Goal: Task Accomplishment & Management: Use online tool/utility

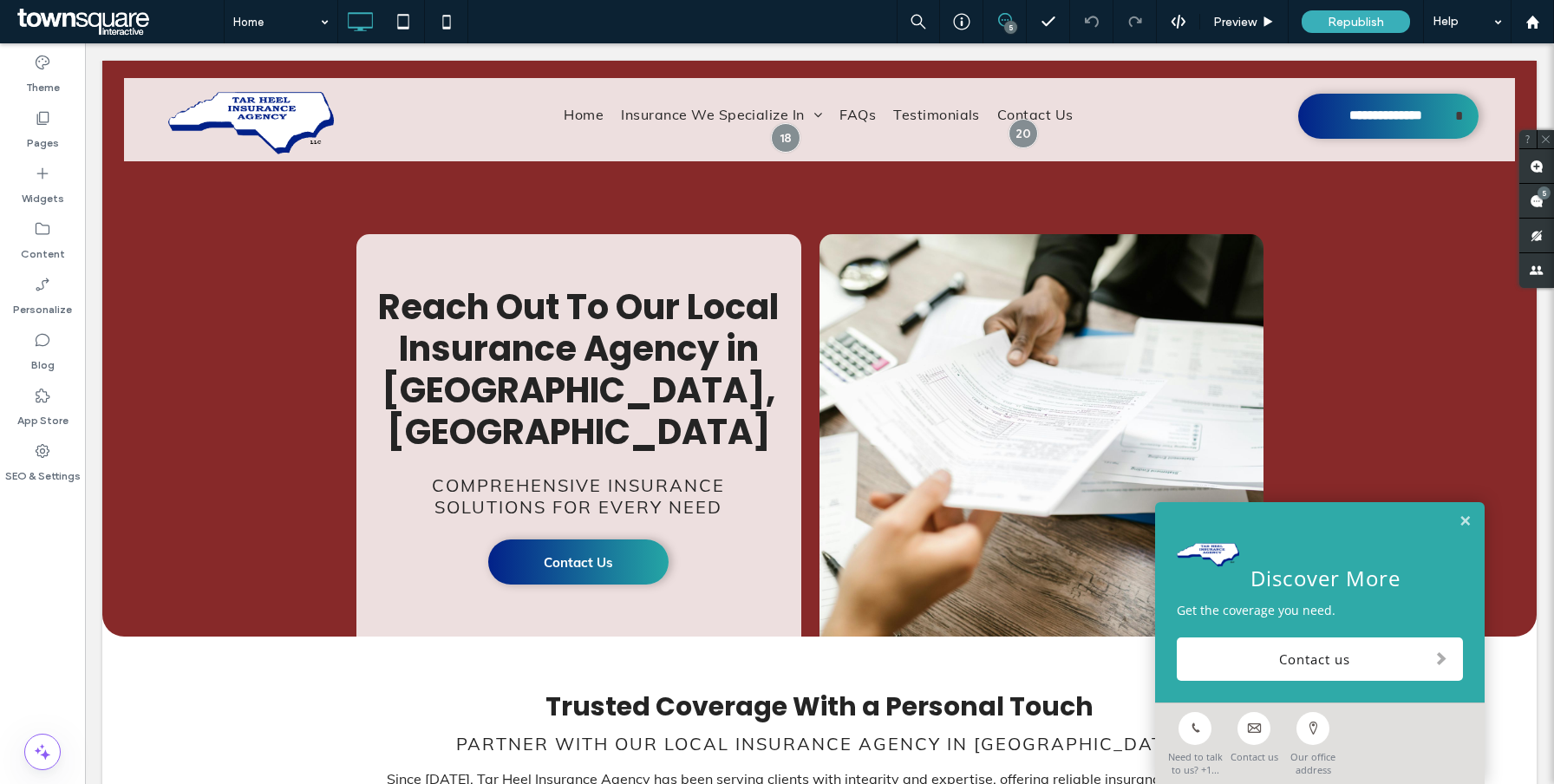
click at [1007, 12] on div "5" at bounding box center [1004, 21] width 43 height 43
click at [1002, 6] on div "5" at bounding box center [1004, 21] width 43 height 43
click at [1002, 22] on icon at bounding box center [1005, 20] width 13 height 13
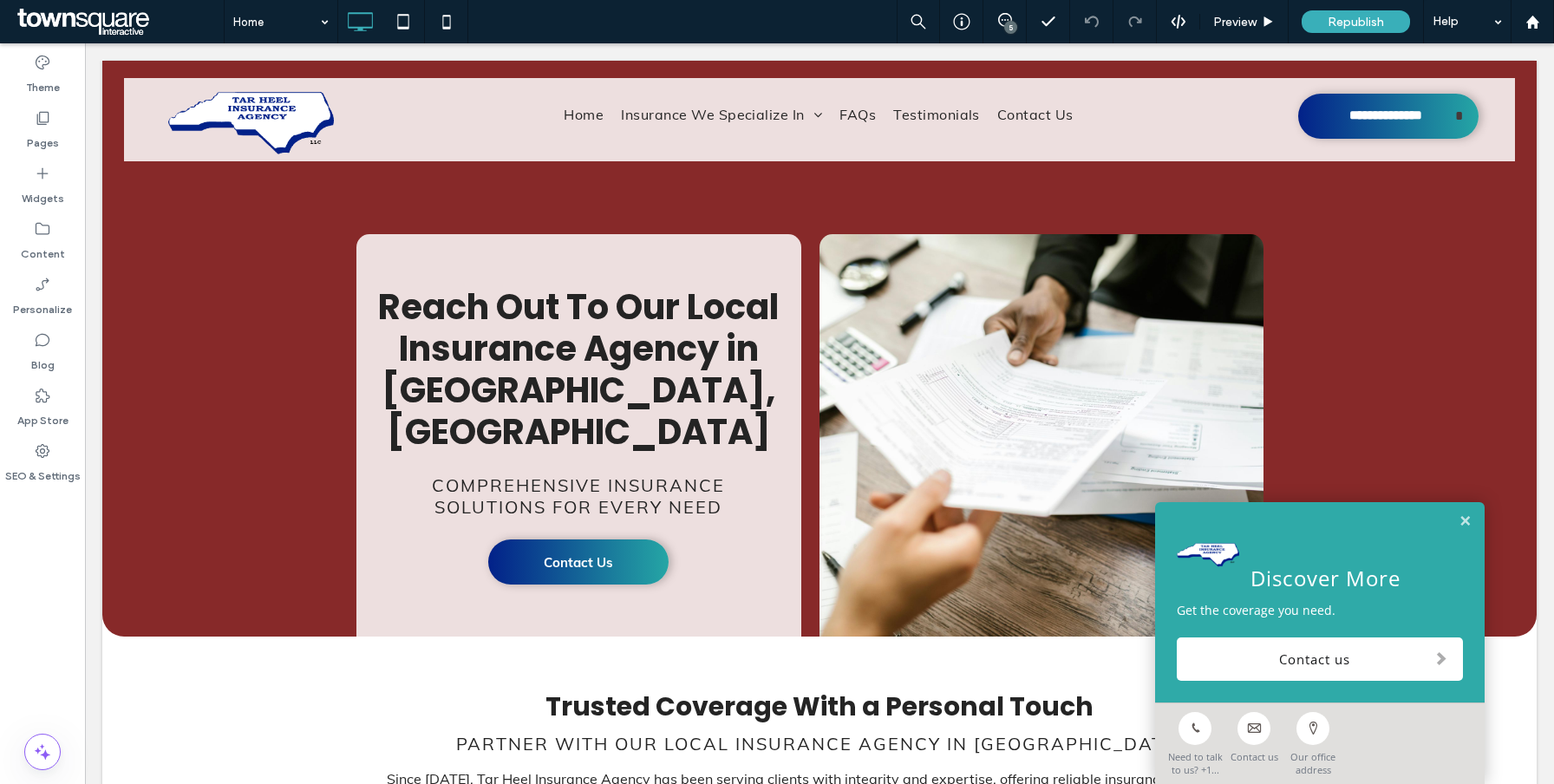
click at [1005, 22] on div "5" at bounding box center [1011, 28] width 13 height 13
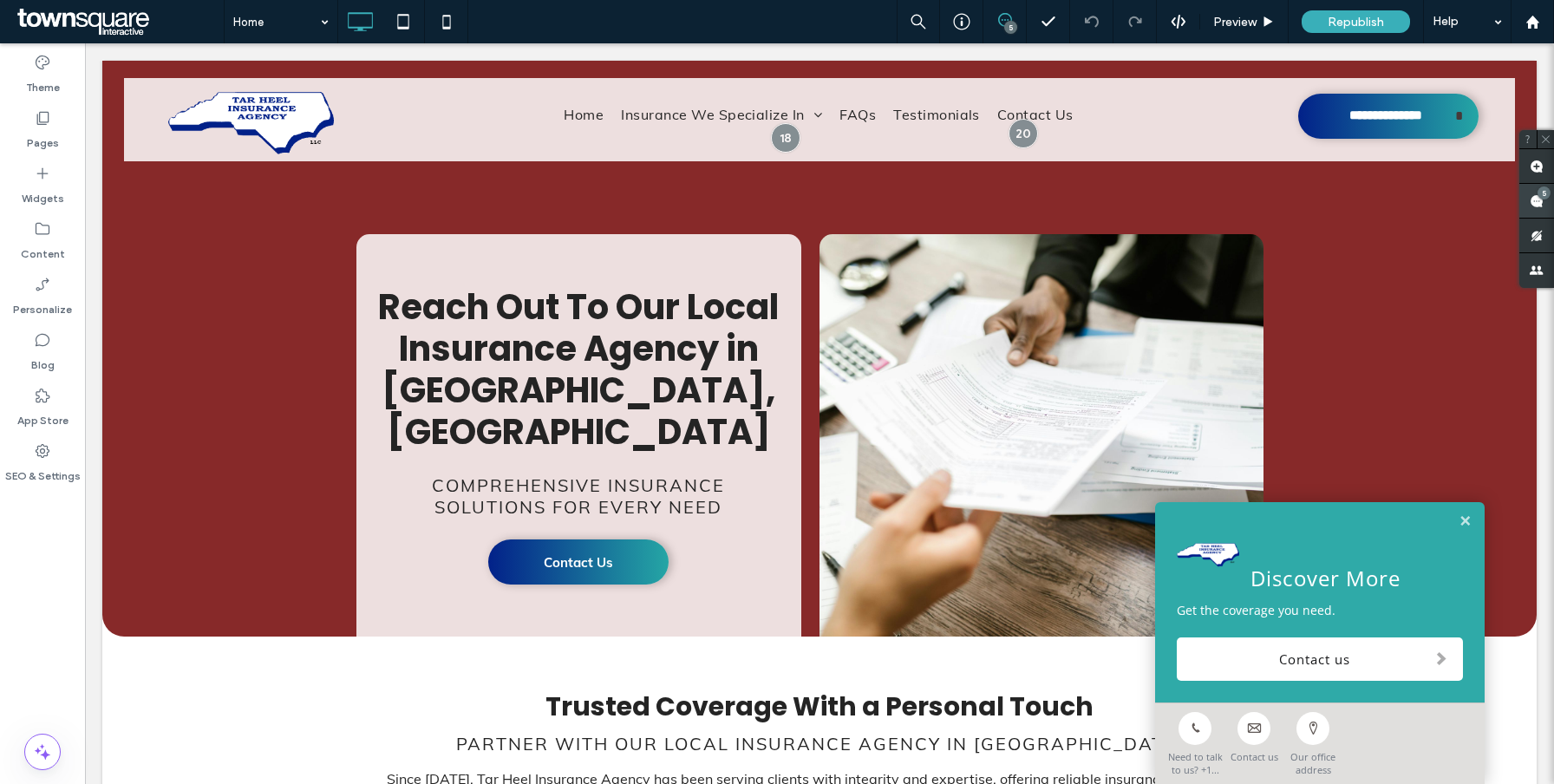
click at [1529, 198] on icon at bounding box center [1536, 201] width 13 height 13
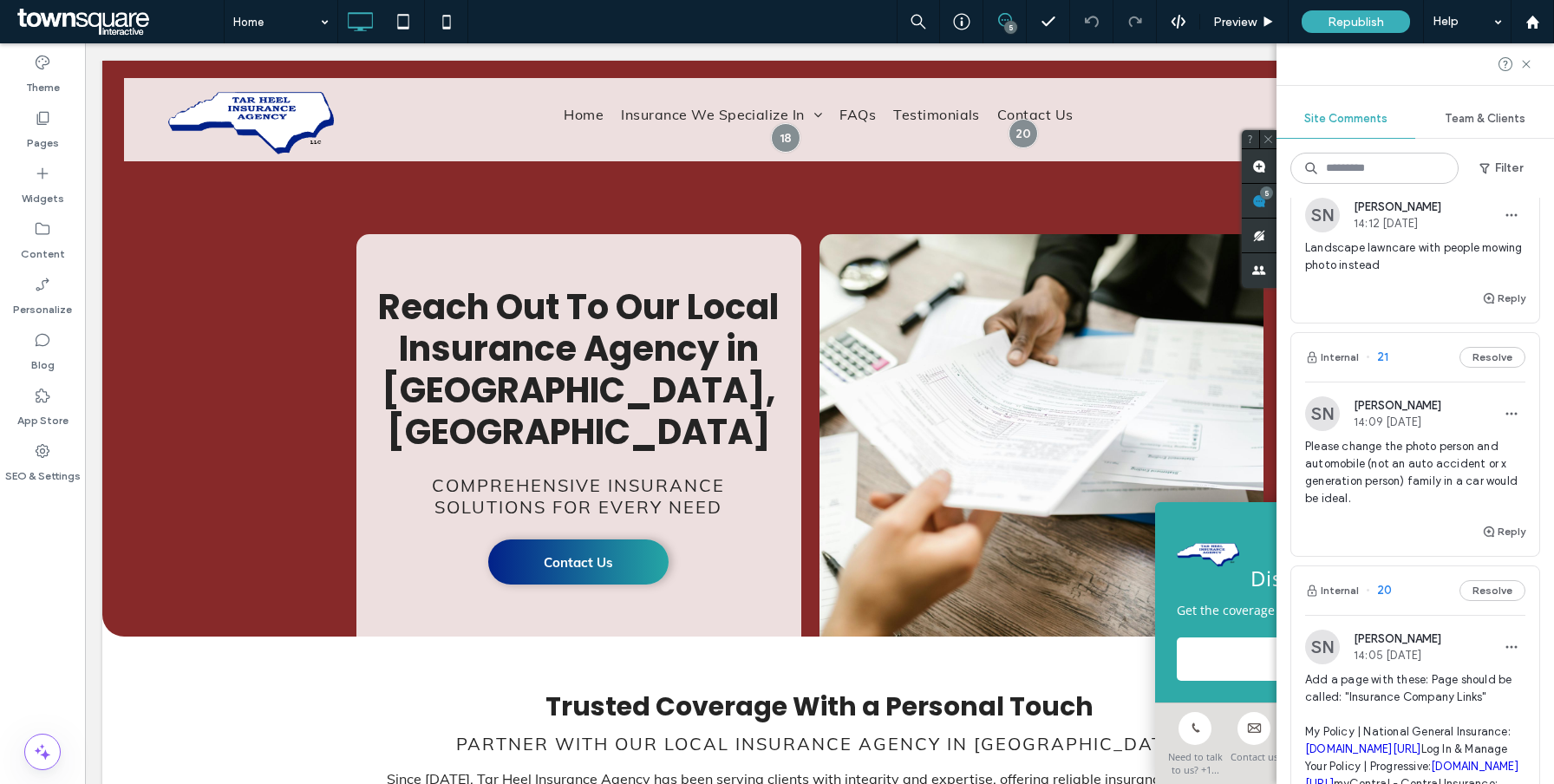
scroll to position [80, 0]
click at [1380, 454] on span "Please change the photo person and automobile (not an auto accident or x genera…" at bounding box center [1414, 470] width 220 height 69
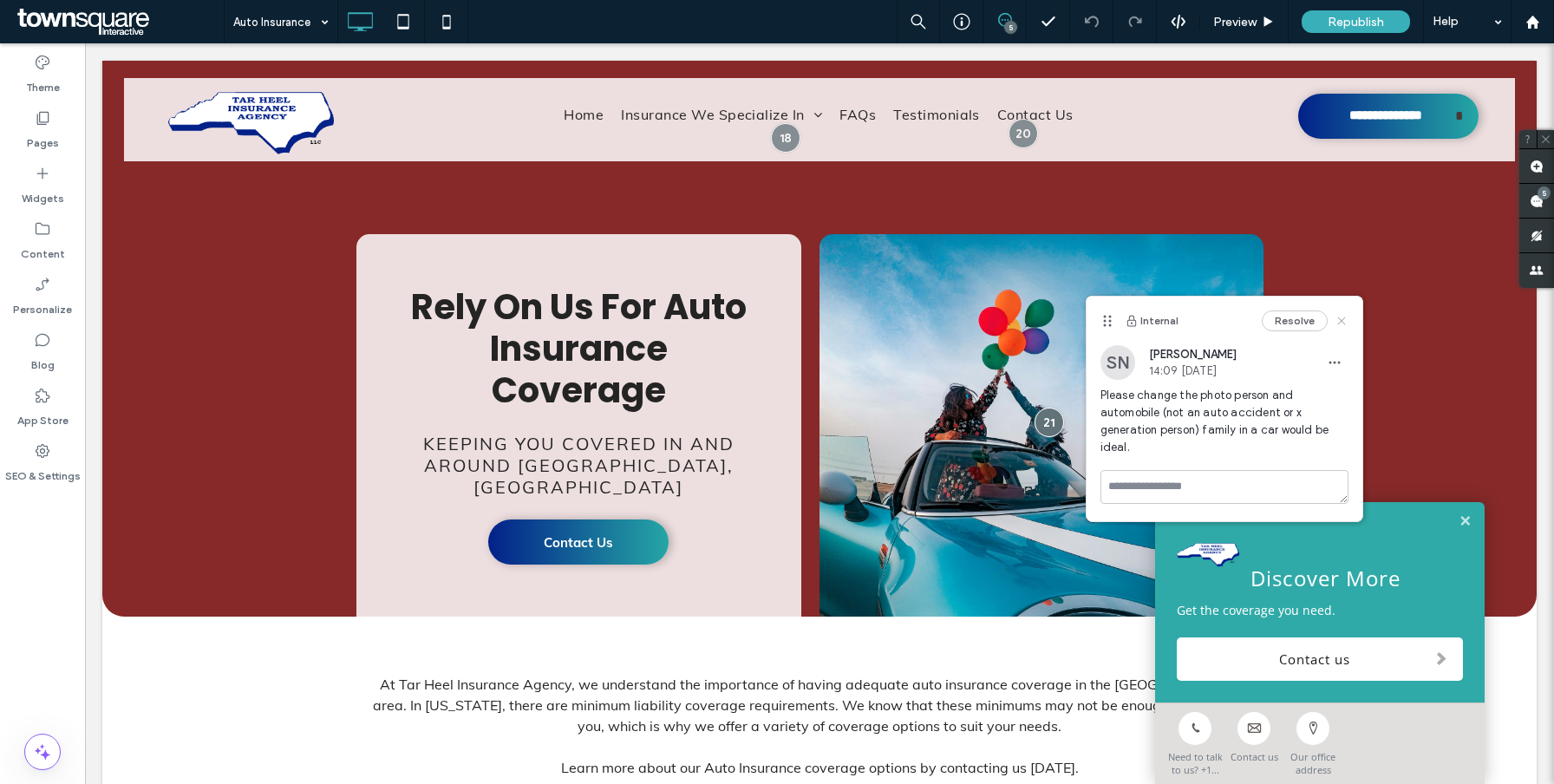
click at [1345, 317] on use at bounding box center [1341, 321] width 8 height 8
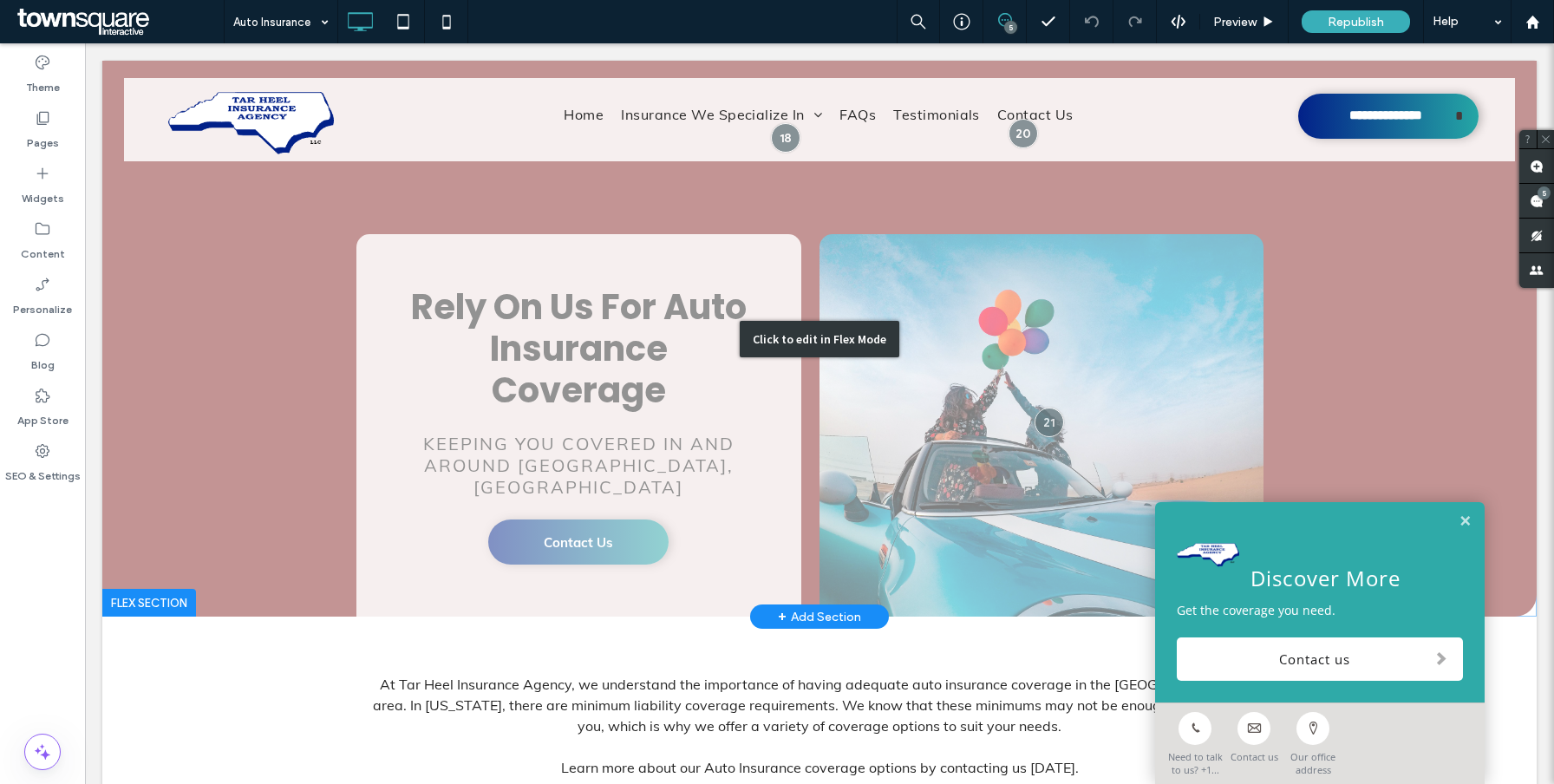
click at [1014, 338] on div "Click to edit in Flex Mode" at bounding box center [820, 338] width 1434 height 556
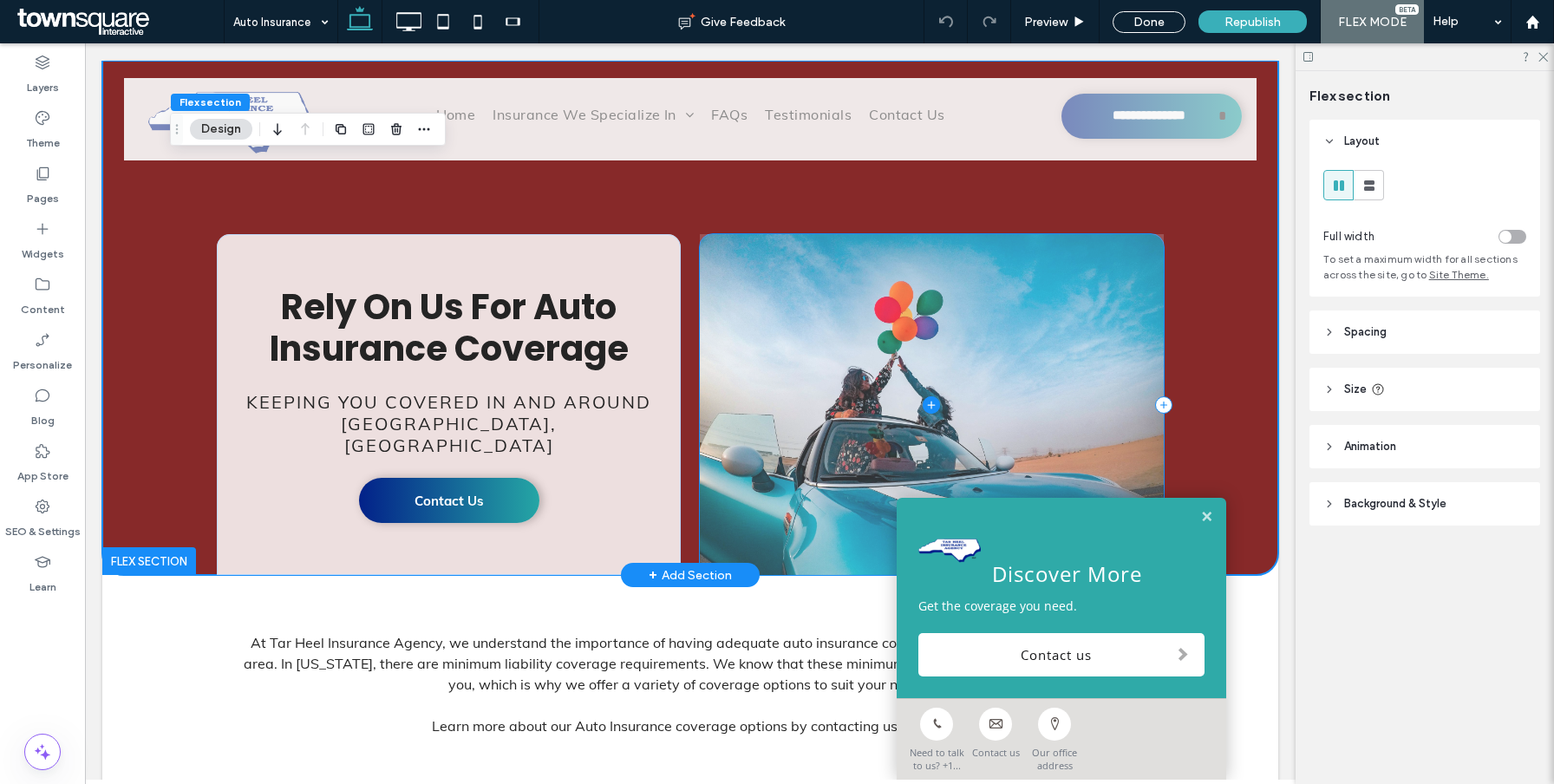
click at [967, 300] on span at bounding box center [931, 404] width 464 height 341
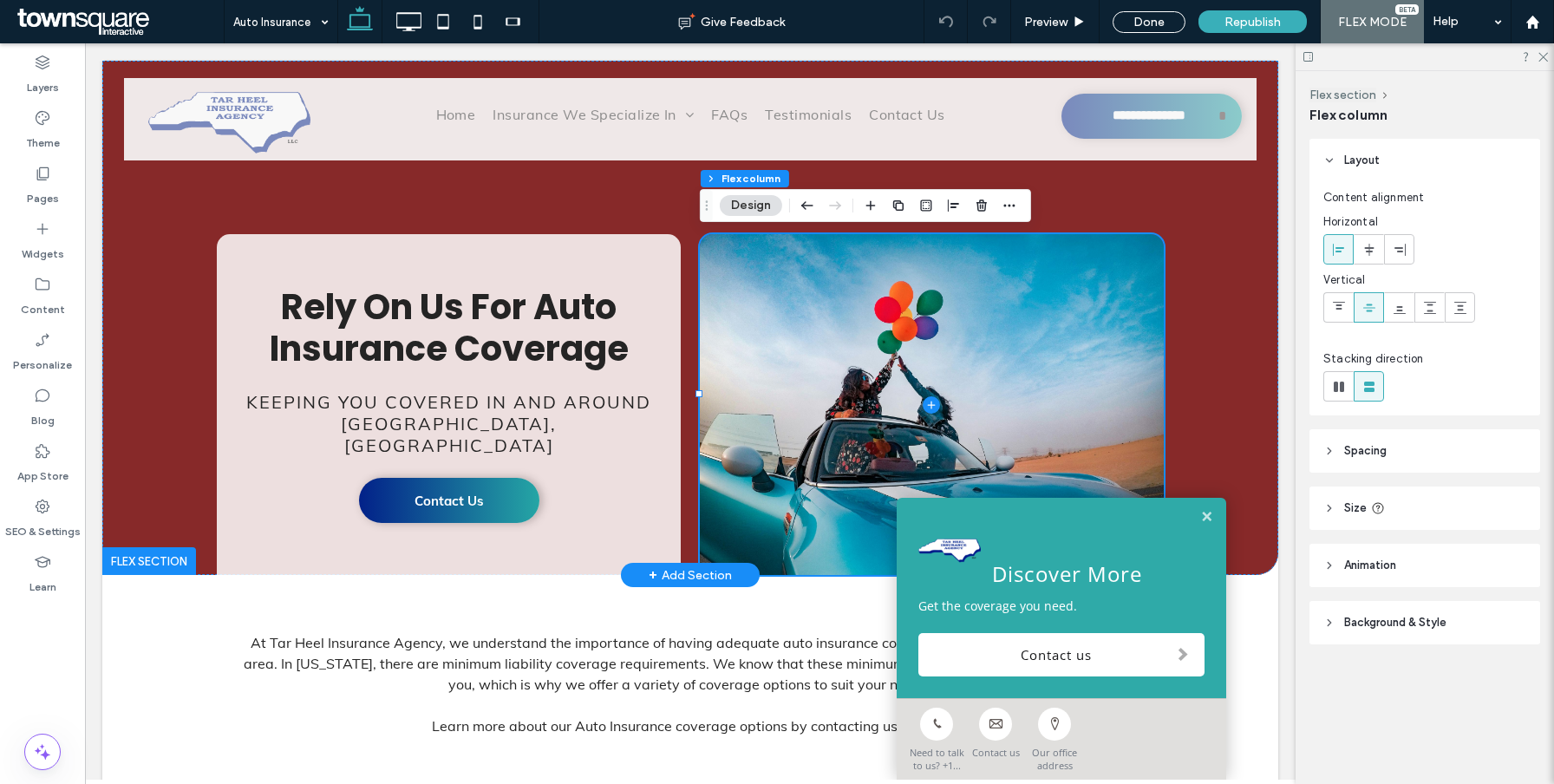
click at [1368, 631] on header "Background & Style" at bounding box center [1424, 622] width 230 height 43
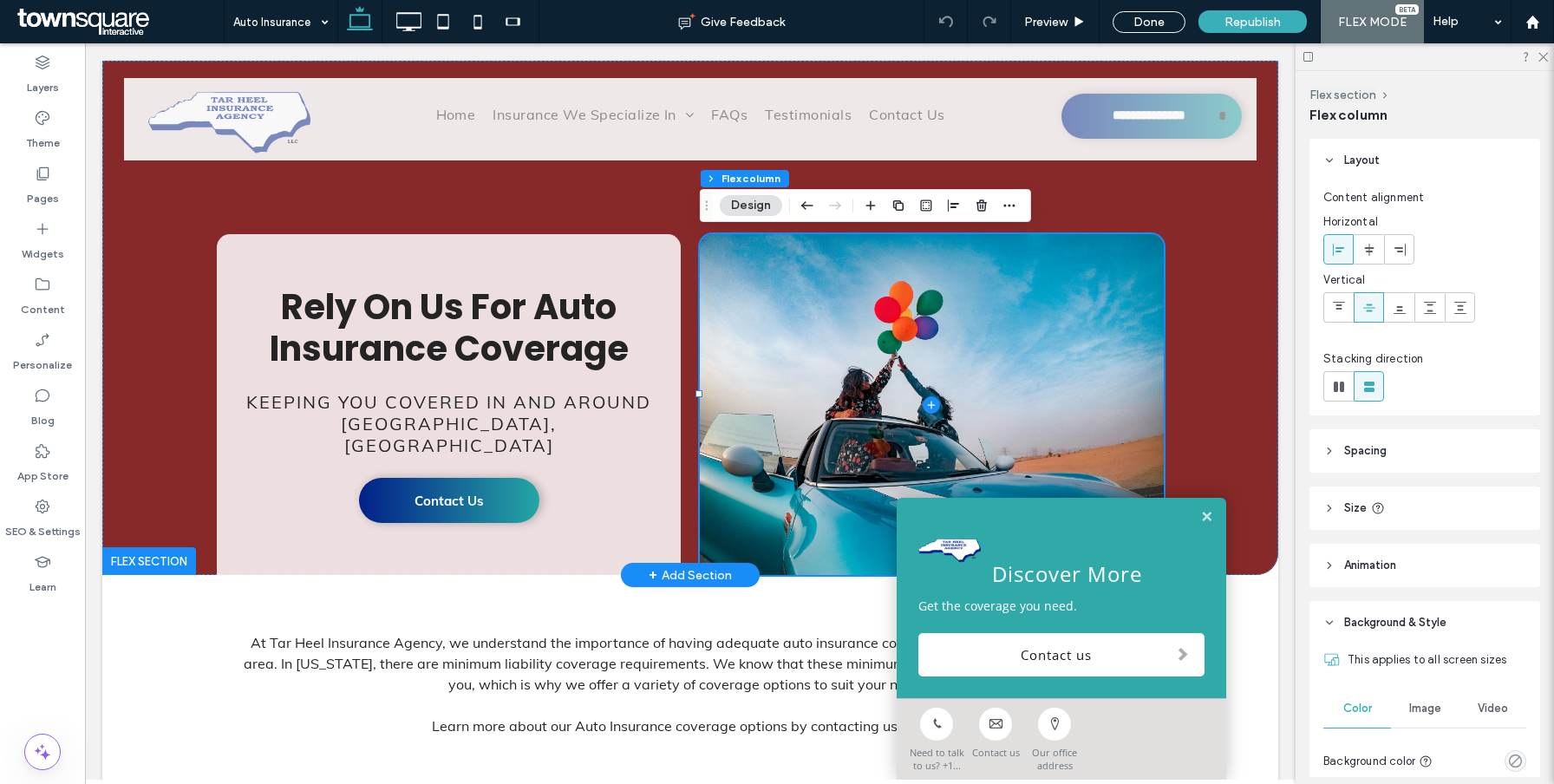
click at [1407, 710] on div "Image" at bounding box center [1424, 708] width 67 height 38
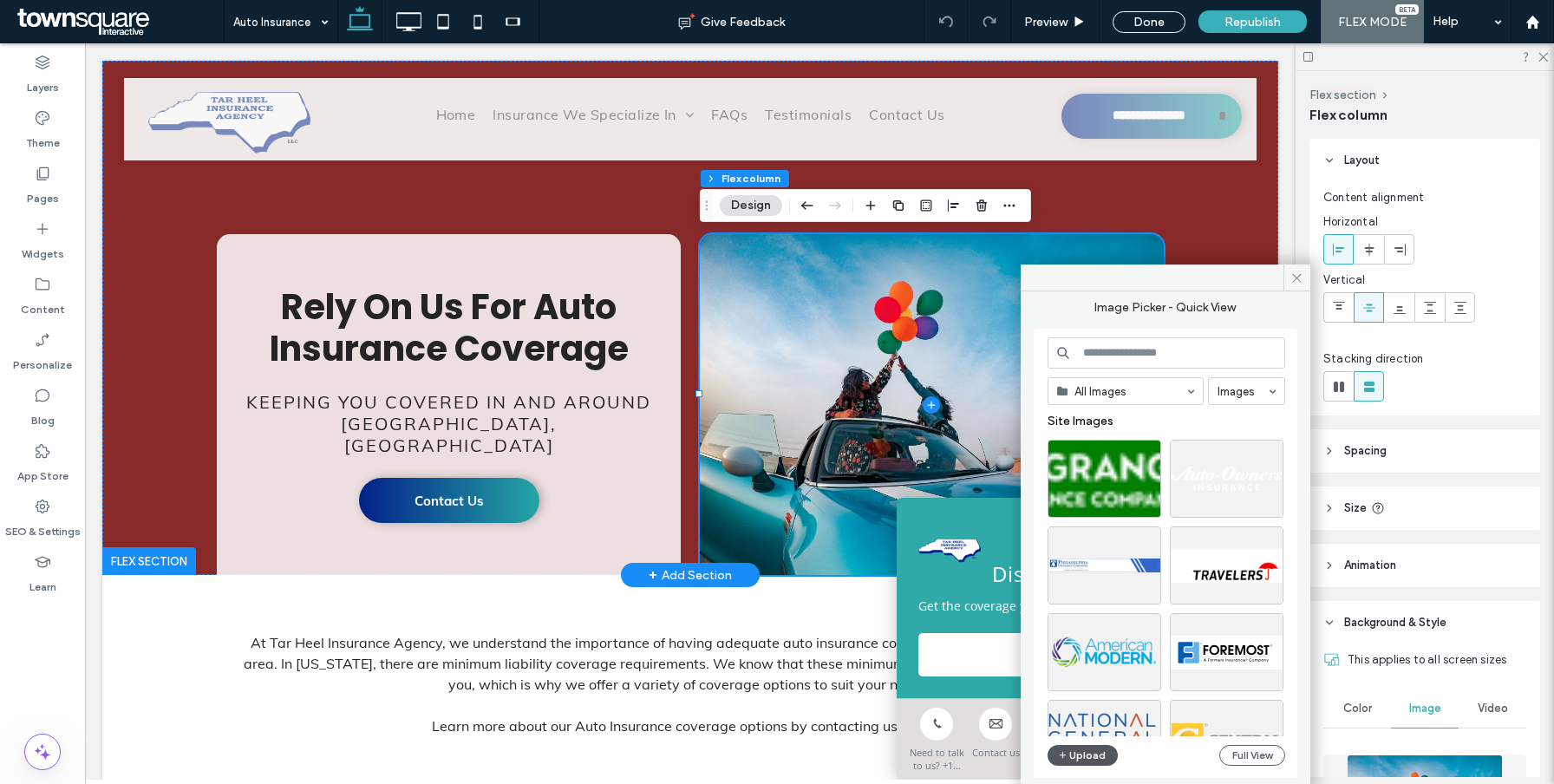
click at [1077, 753] on button "Upload" at bounding box center [1083, 755] width 71 height 21
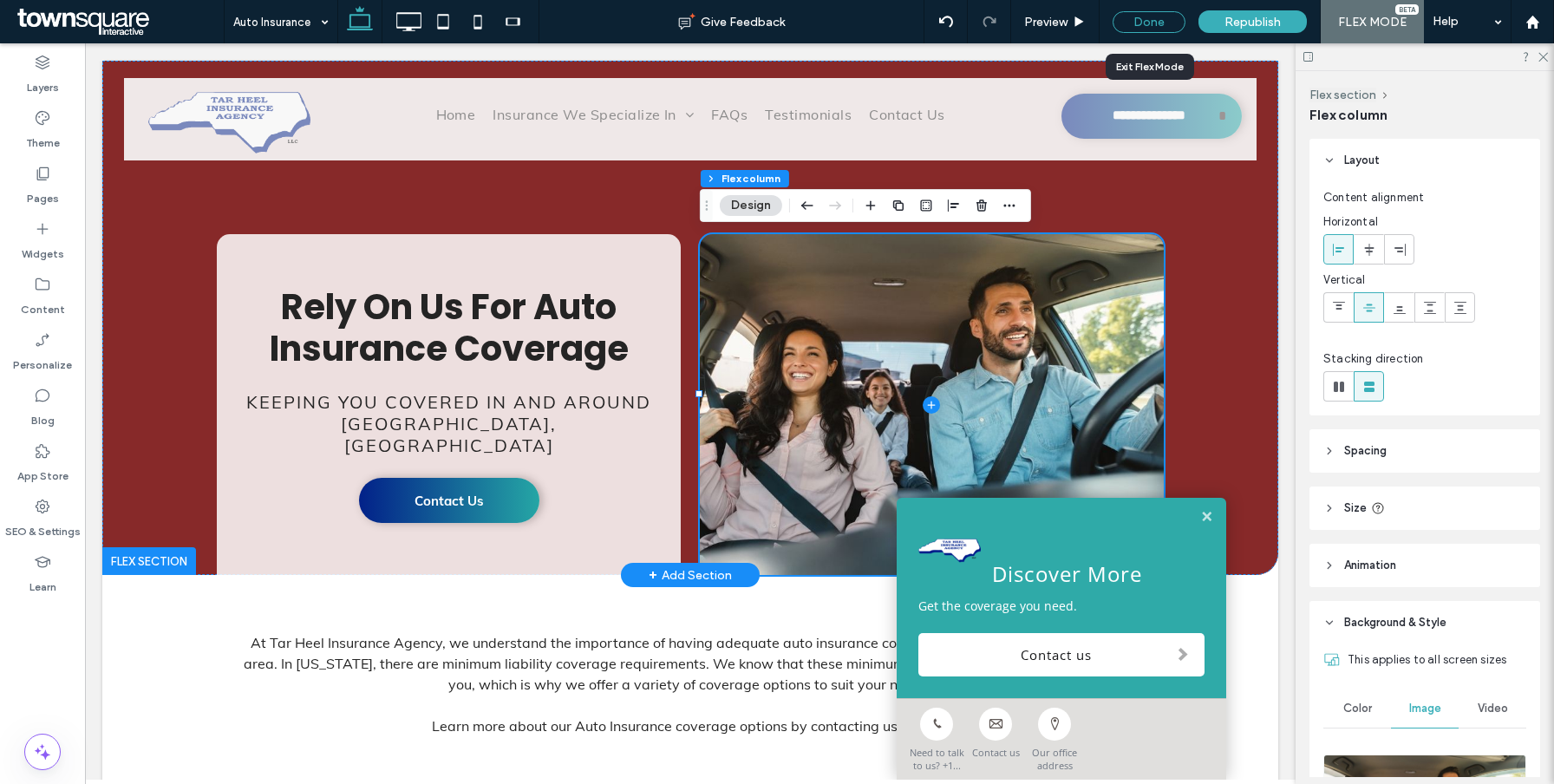
click at [1143, 22] on div "Done" at bounding box center [1149, 22] width 73 height 22
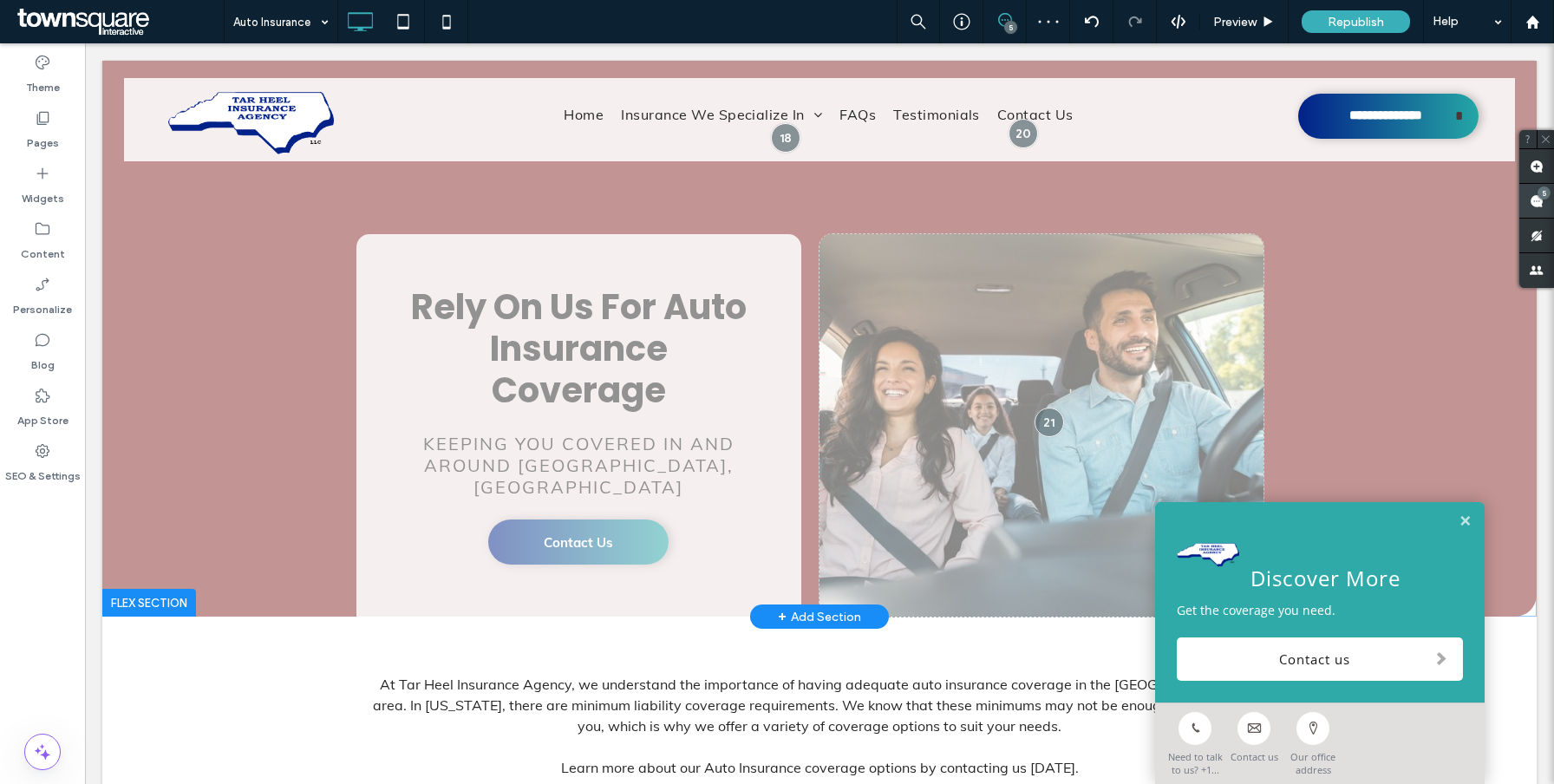
click at [1537, 200] on use at bounding box center [1536, 201] width 13 height 13
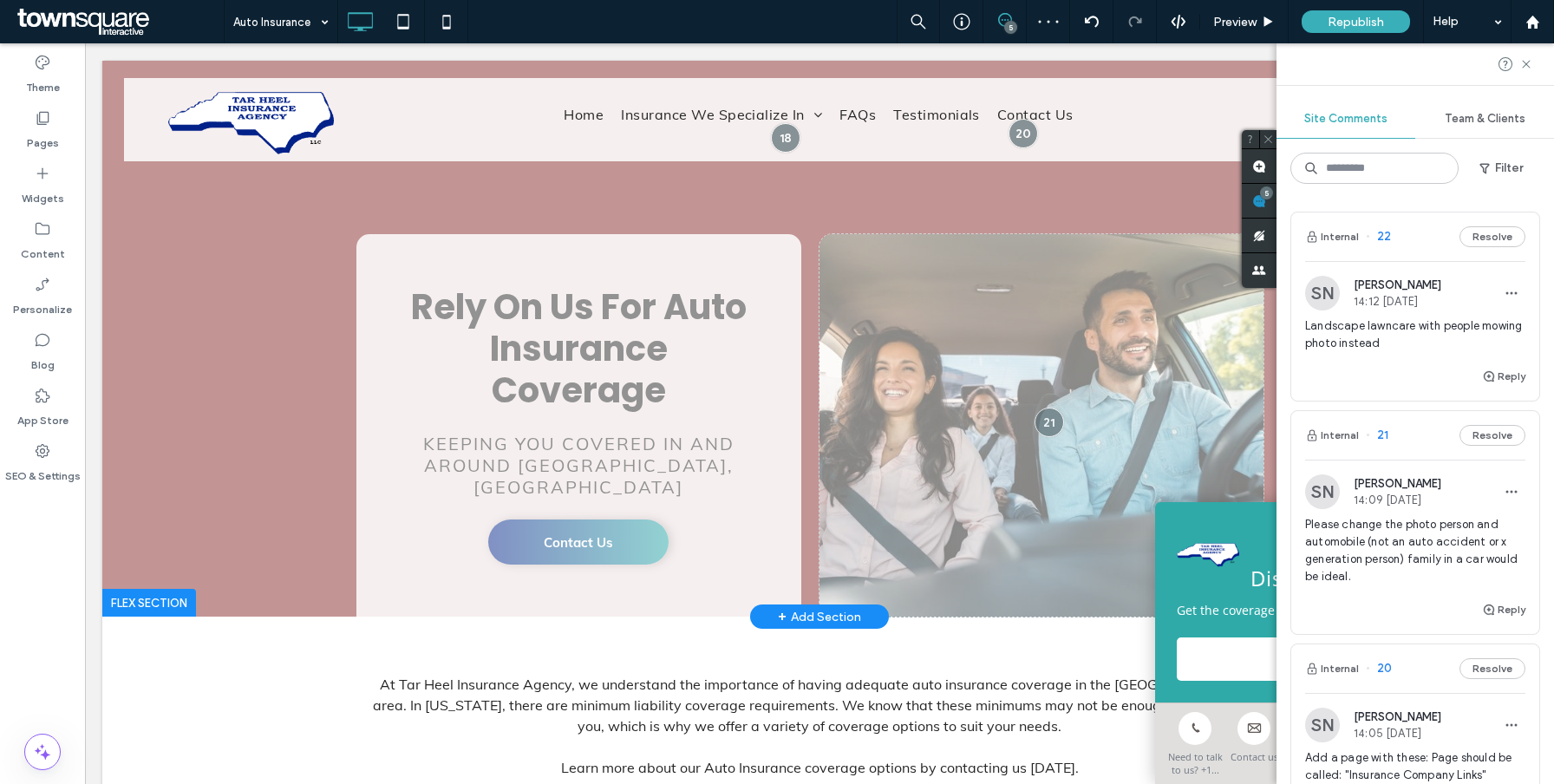
scroll to position [24, 0]
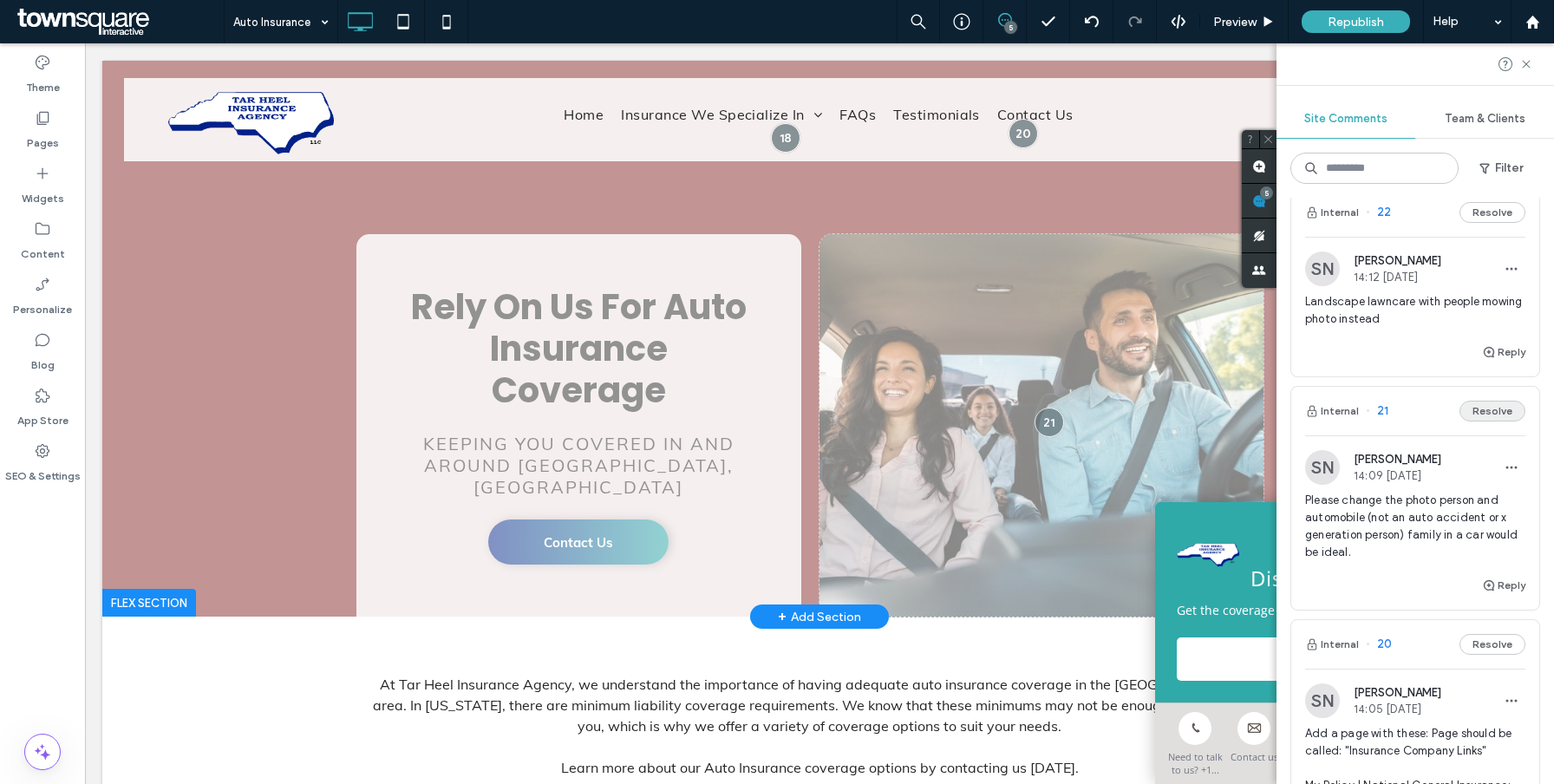
click at [1500, 411] on button "Resolve" at bounding box center [1492, 411] width 66 height 21
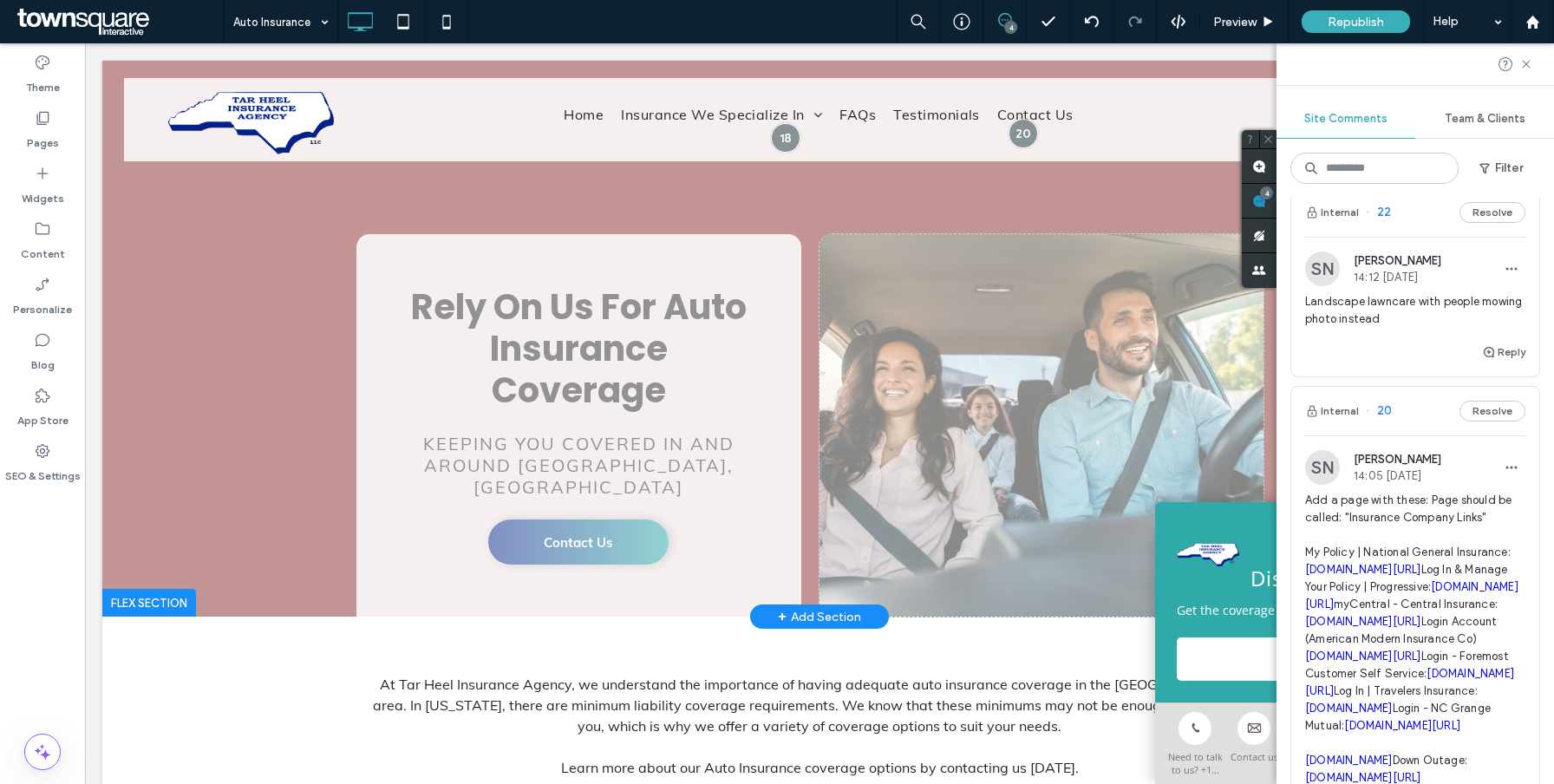
click at [1374, 313] on span "Landscape lawncare with people mowing photo instead" at bounding box center [1414, 310] width 220 height 35
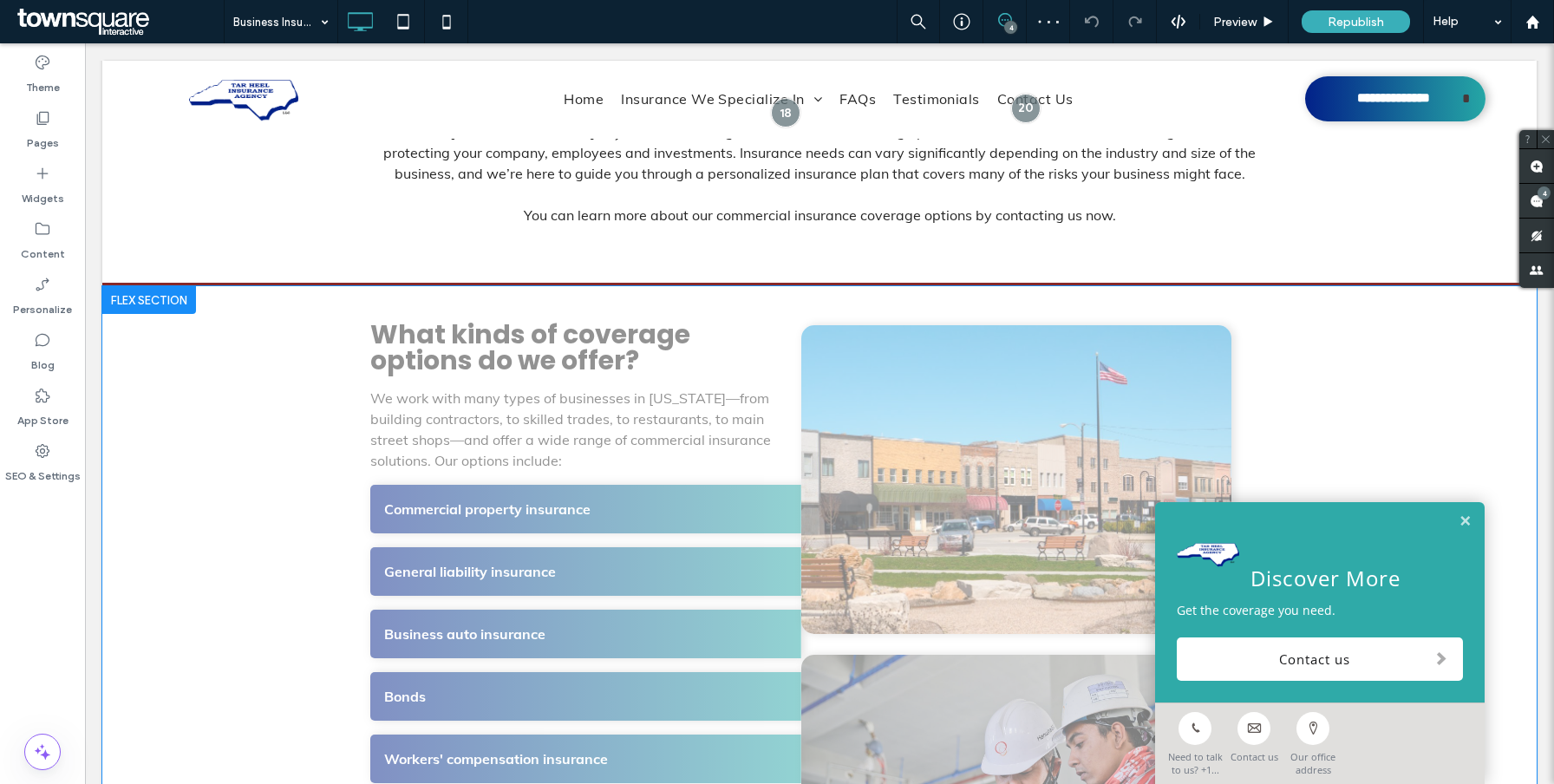
scroll to position [572, 0]
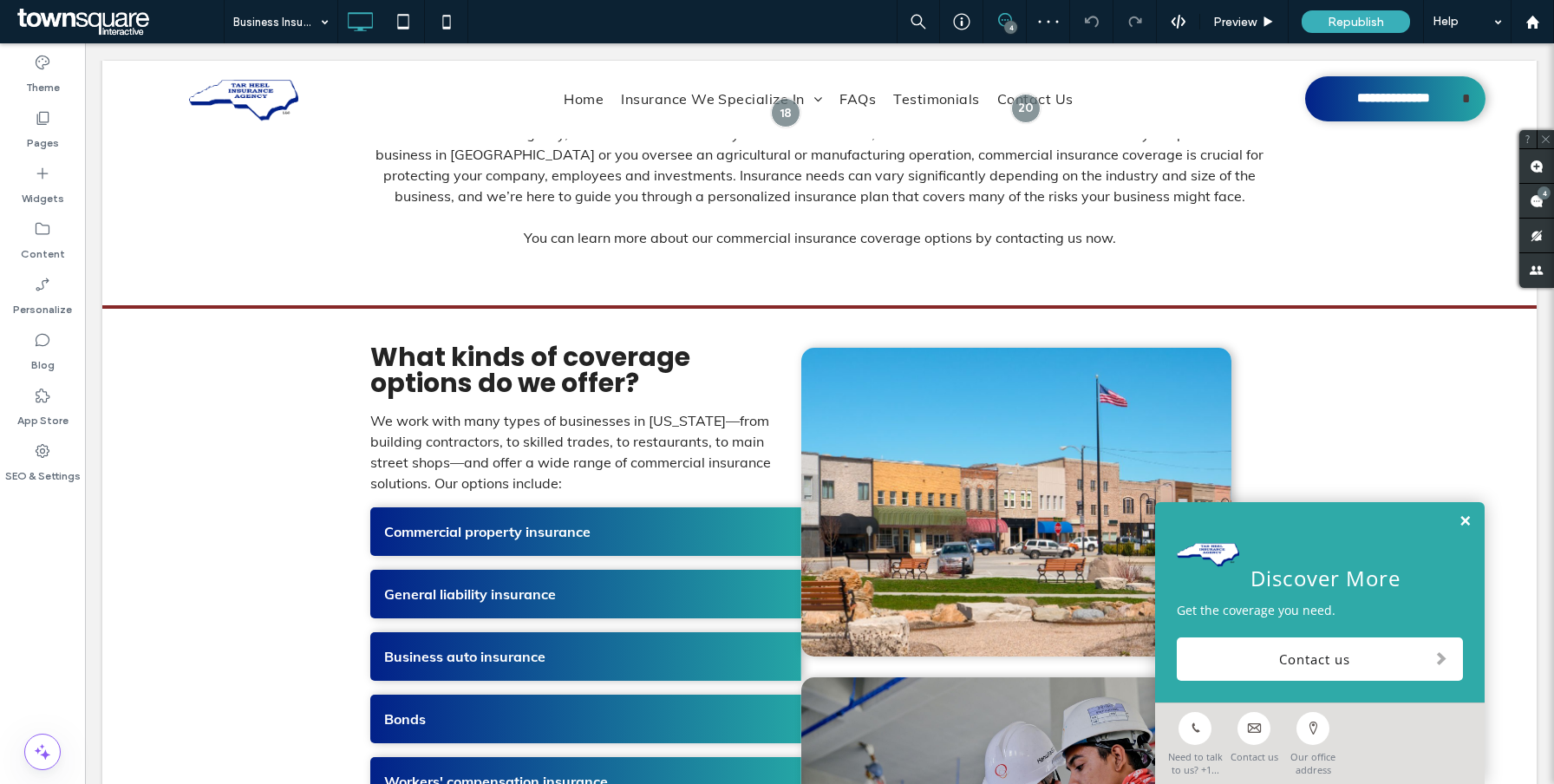
click at [1468, 520] on link at bounding box center [1465, 521] width 13 height 14
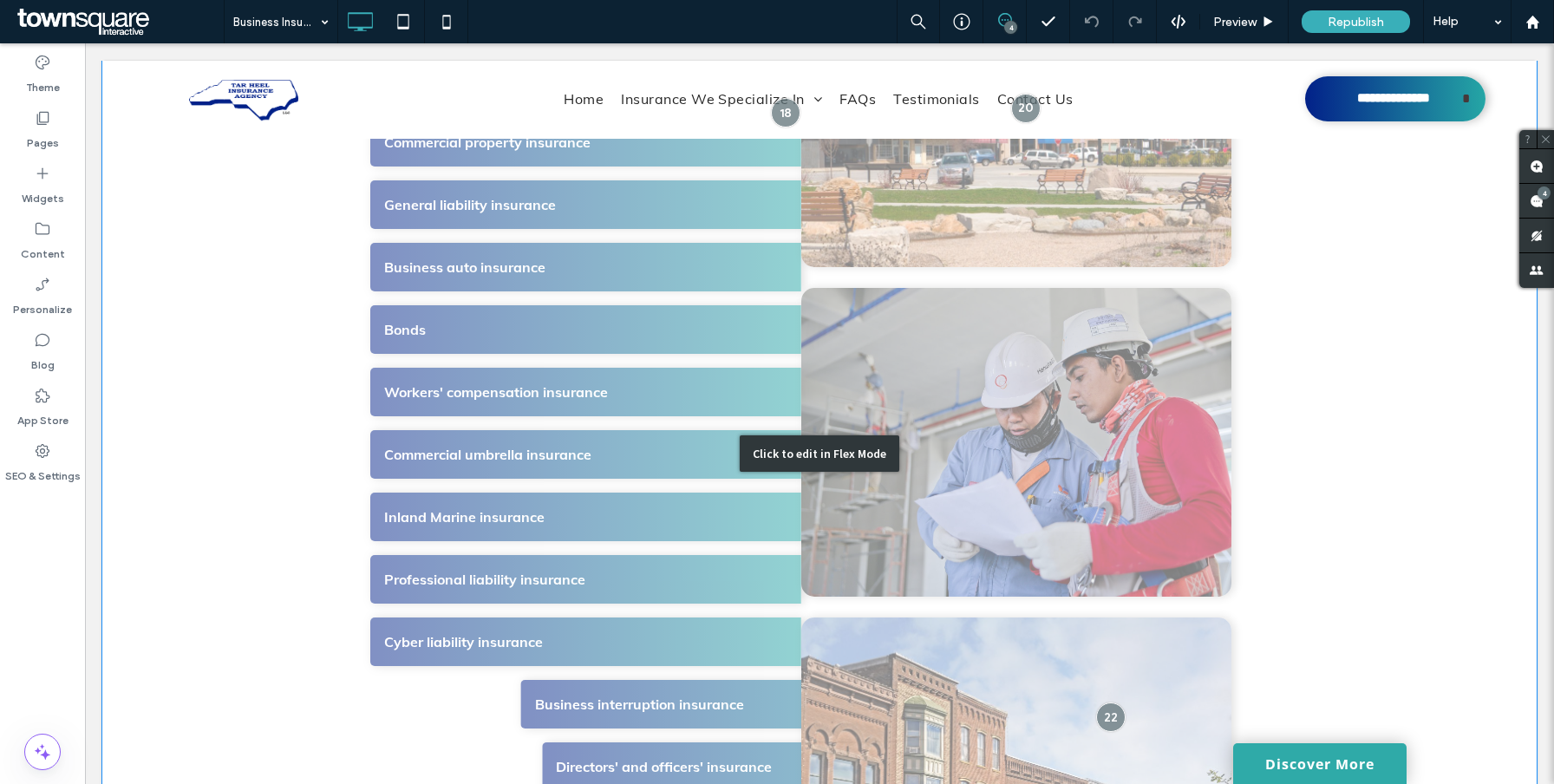
scroll to position [821, 0]
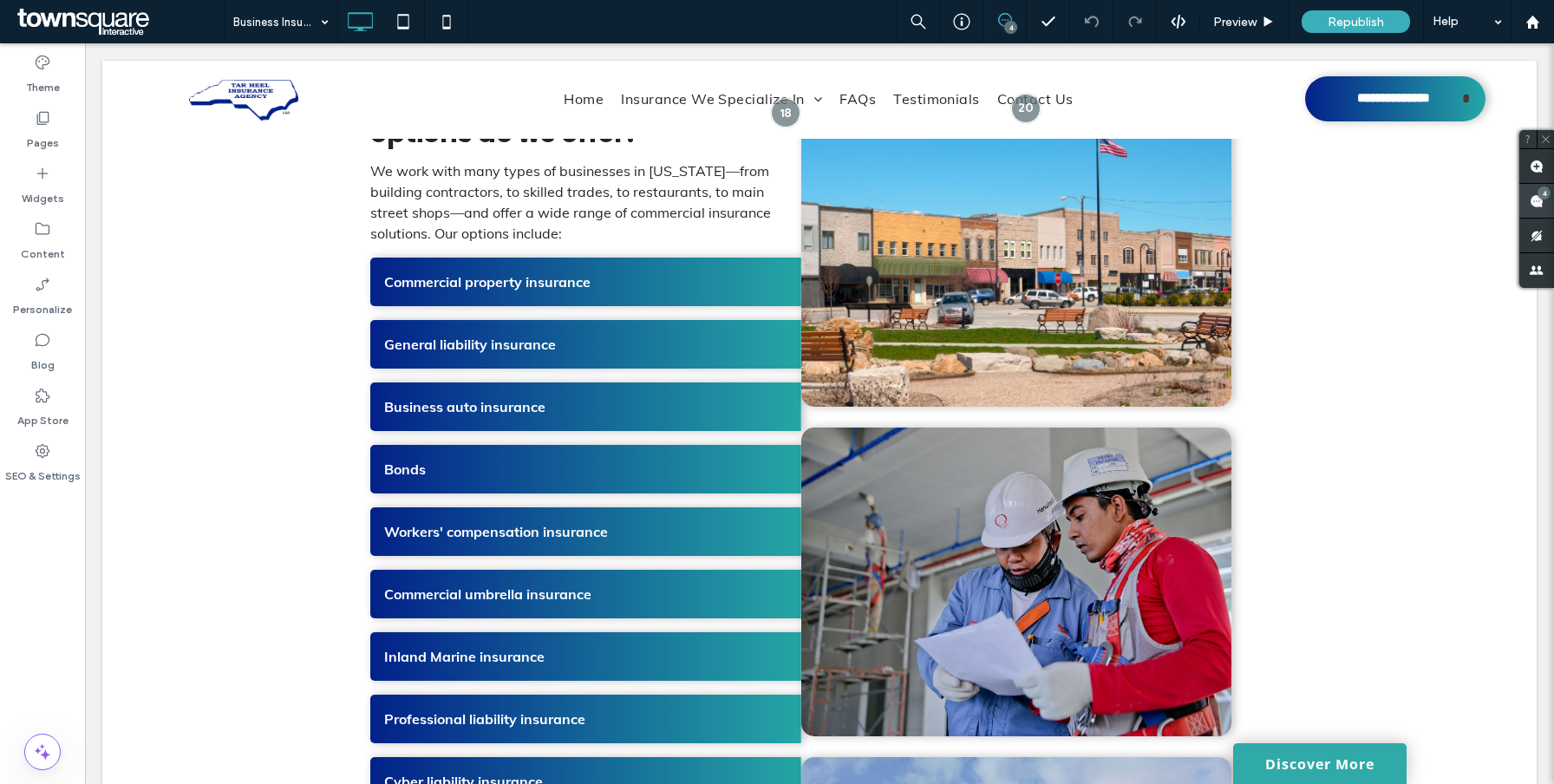
click at [1541, 206] on use at bounding box center [1536, 201] width 13 height 13
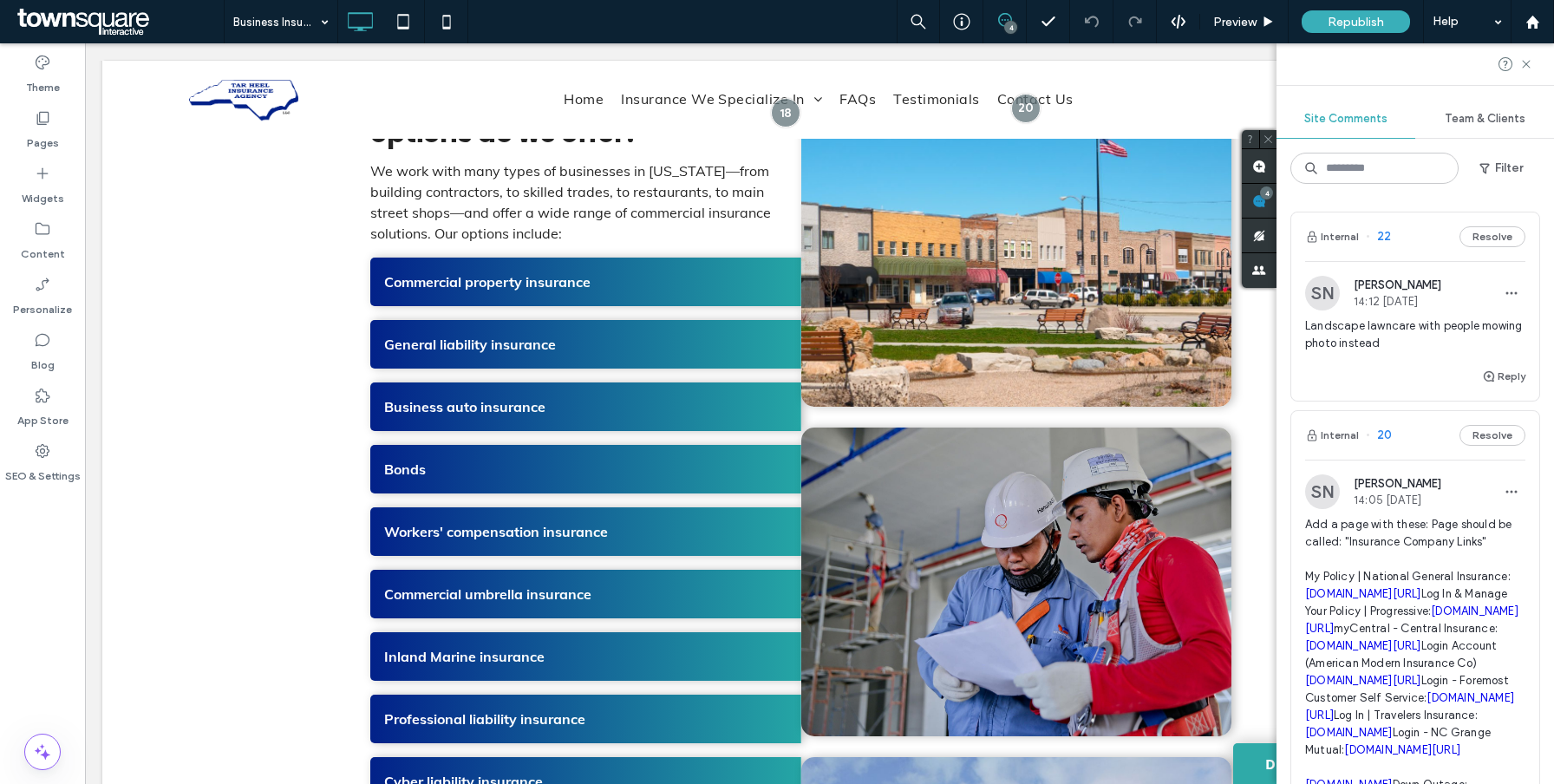
click at [1428, 329] on span "Landscape lawncare with people mowing photo instead" at bounding box center [1414, 335] width 220 height 35
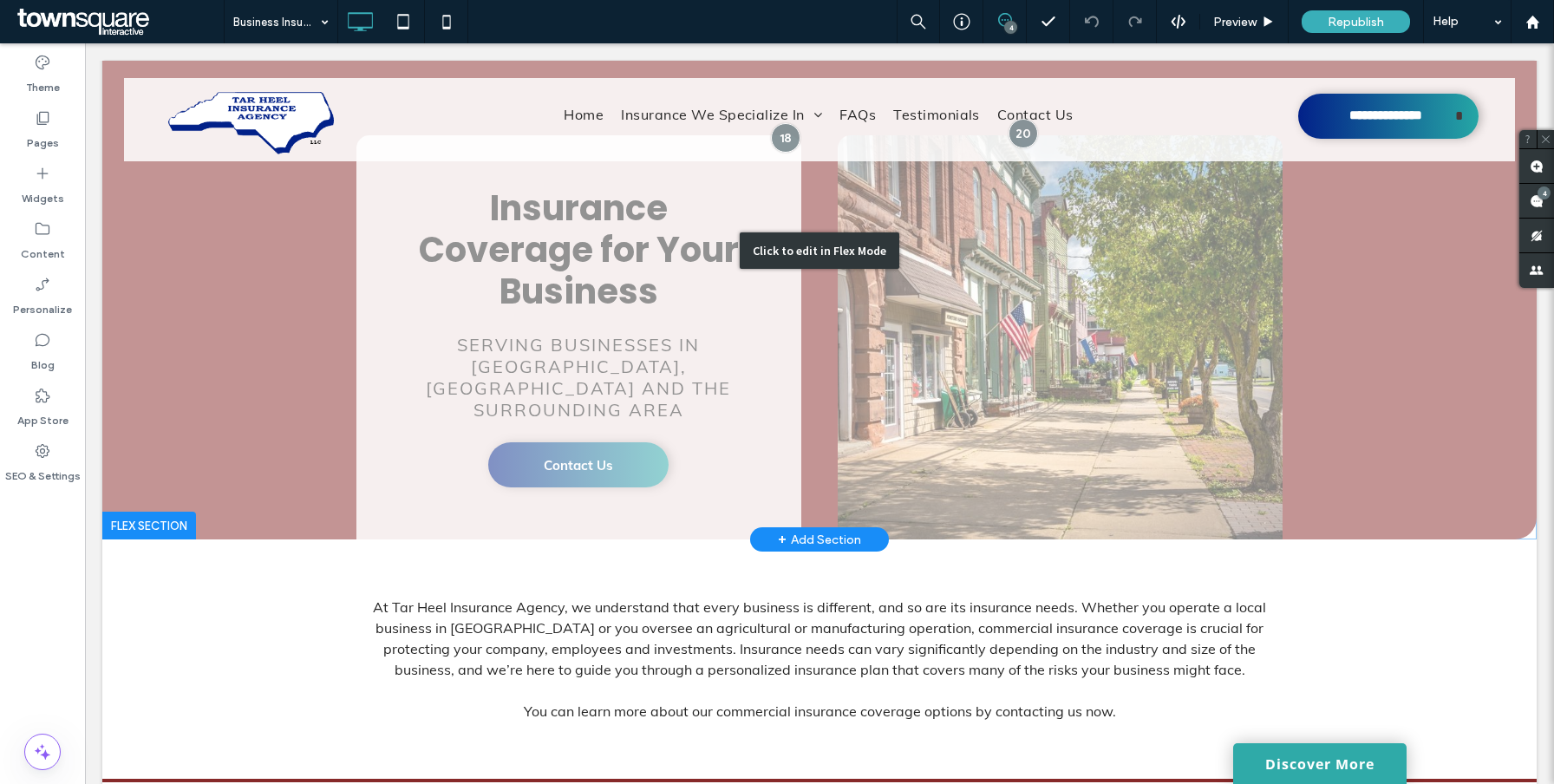
scroll to position [82, 0]
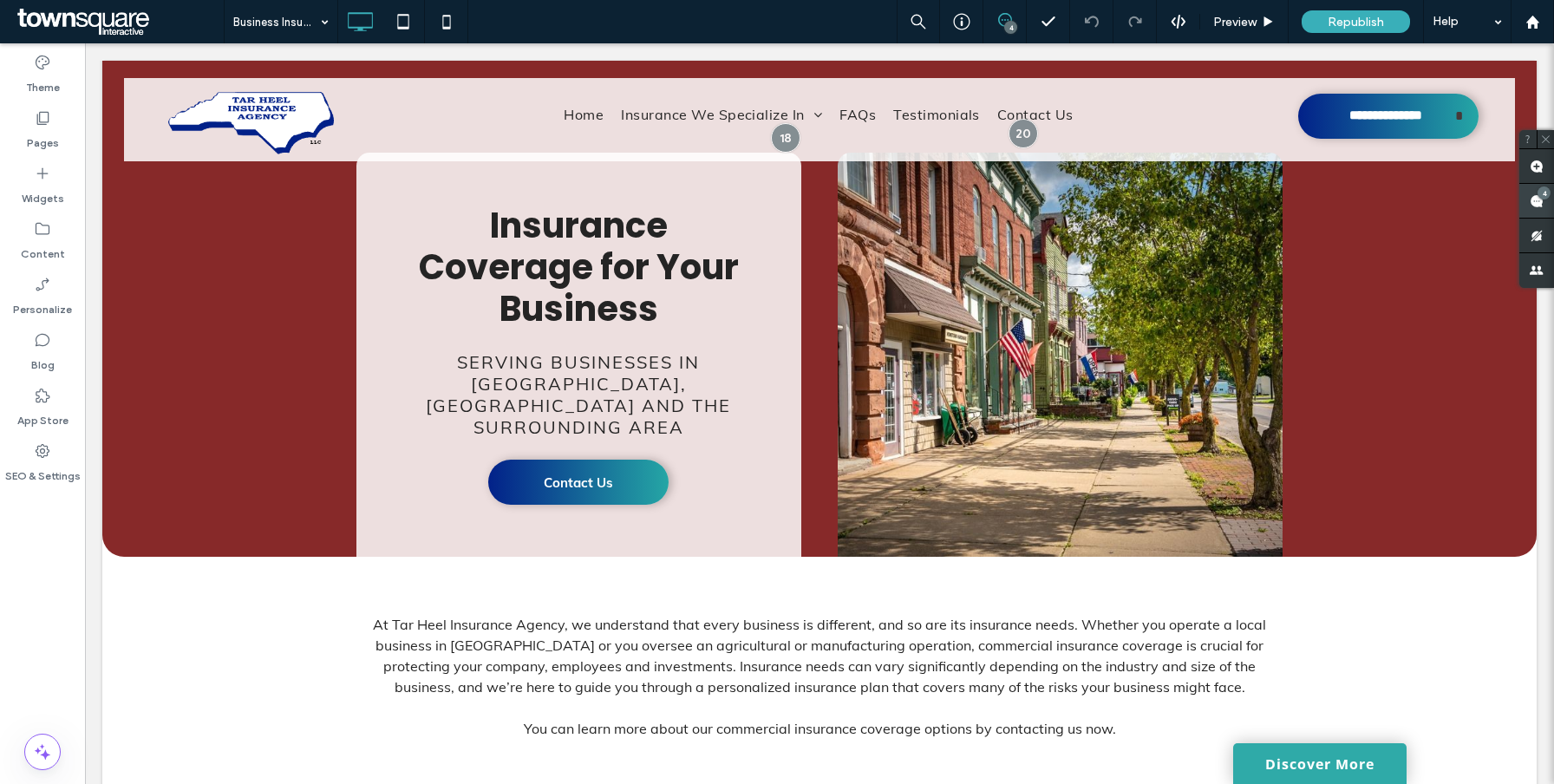
click at [1537, 201] on use at bounding box center [1536, 201] width 13 height 13
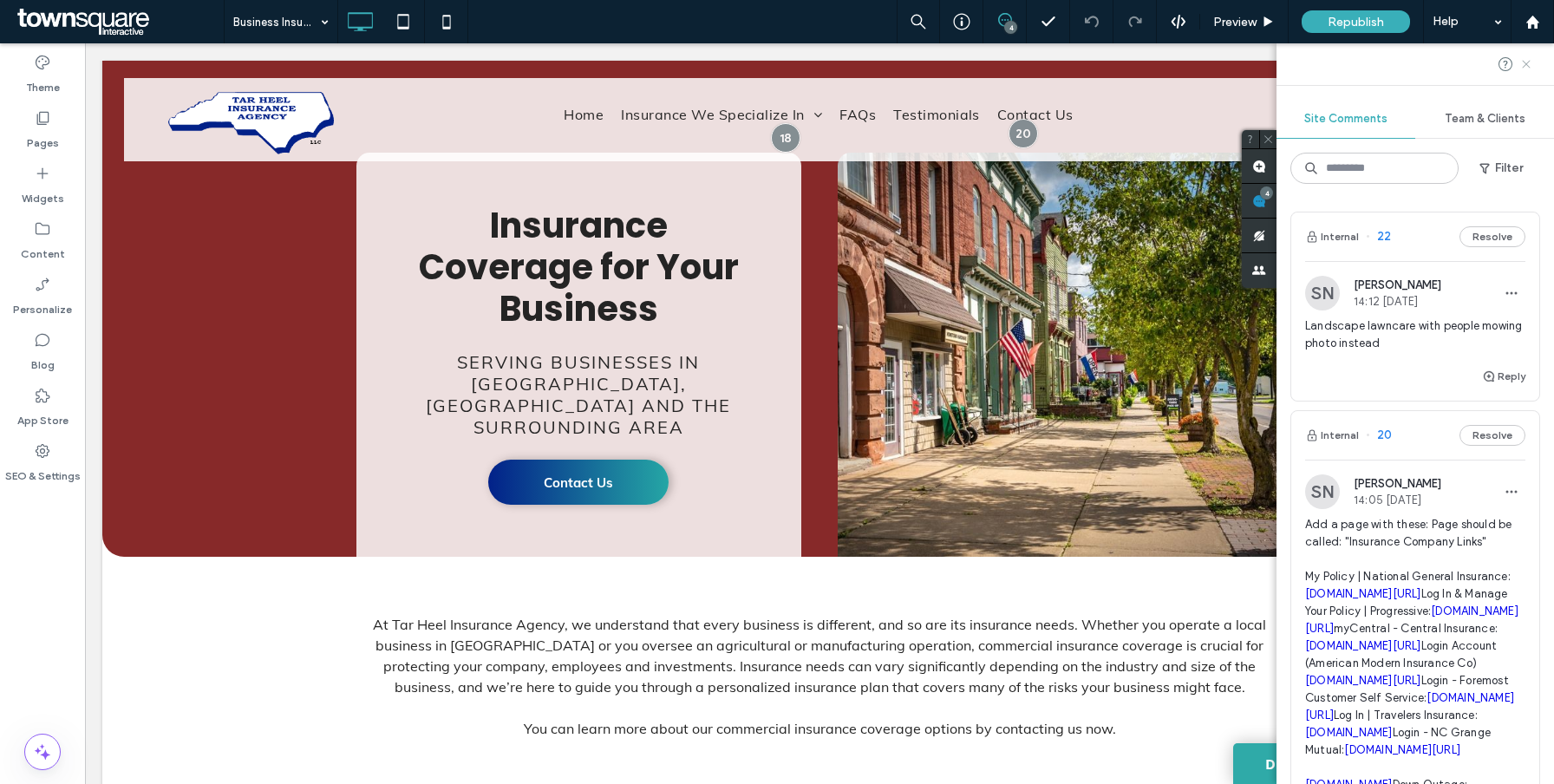
click at [1528, 62] on use at bounding box center [1525, 63] width 8 height 8
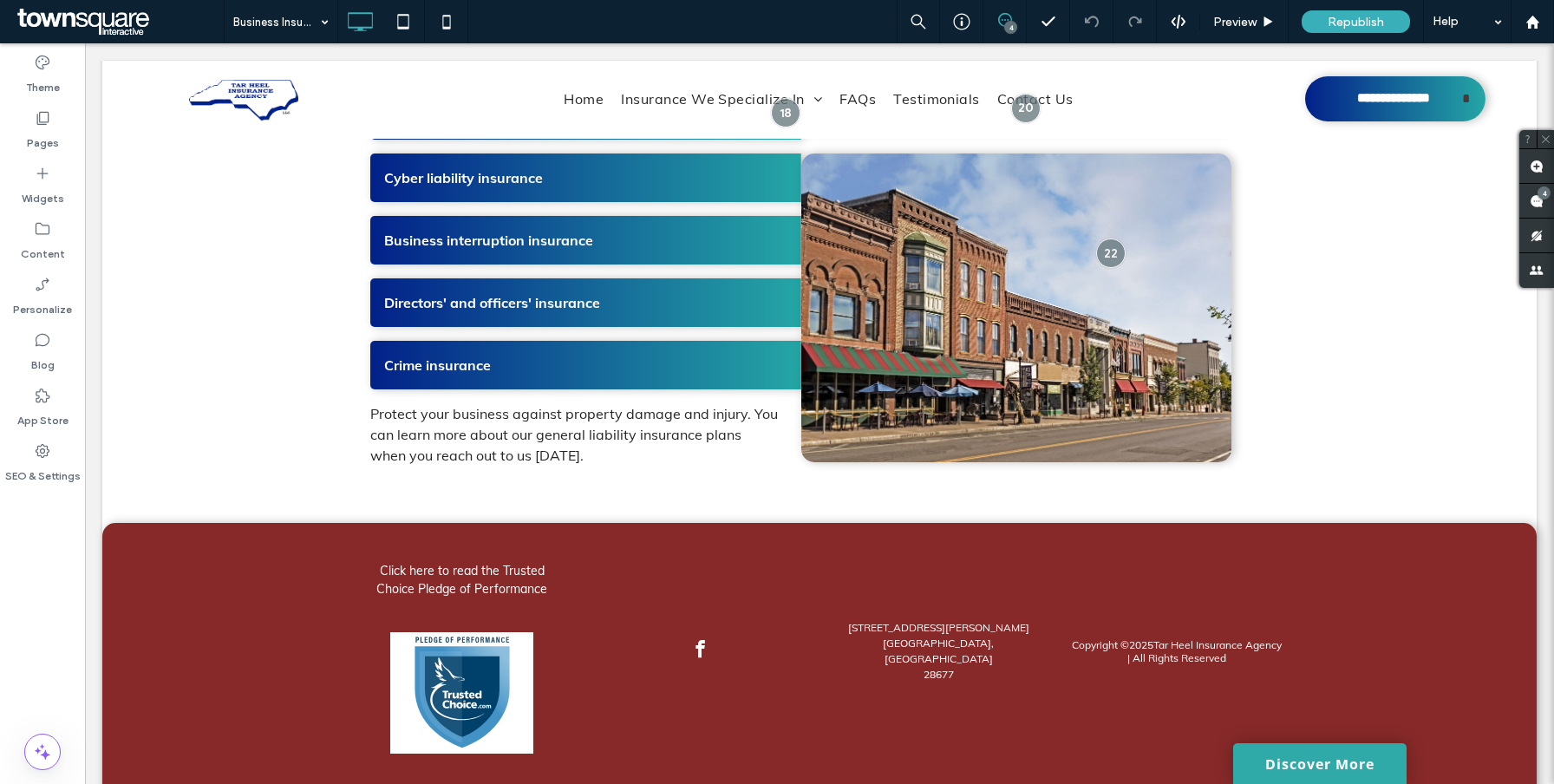
scroll to position [1324, 0]
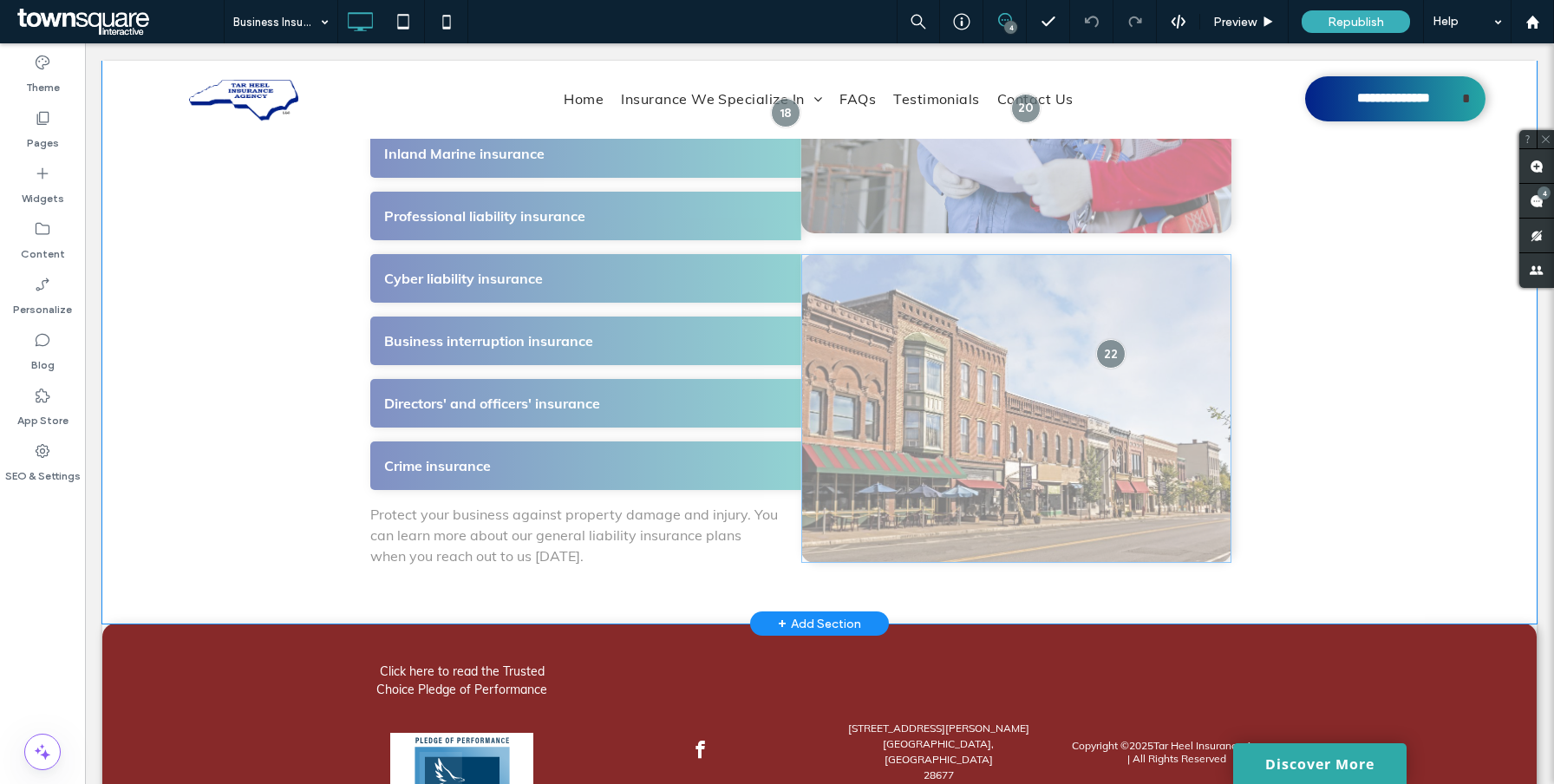
click at [1138, 372] on div "Click to edit in Flex Mode" at bounding box center [820, 90] width 1434 height 1067
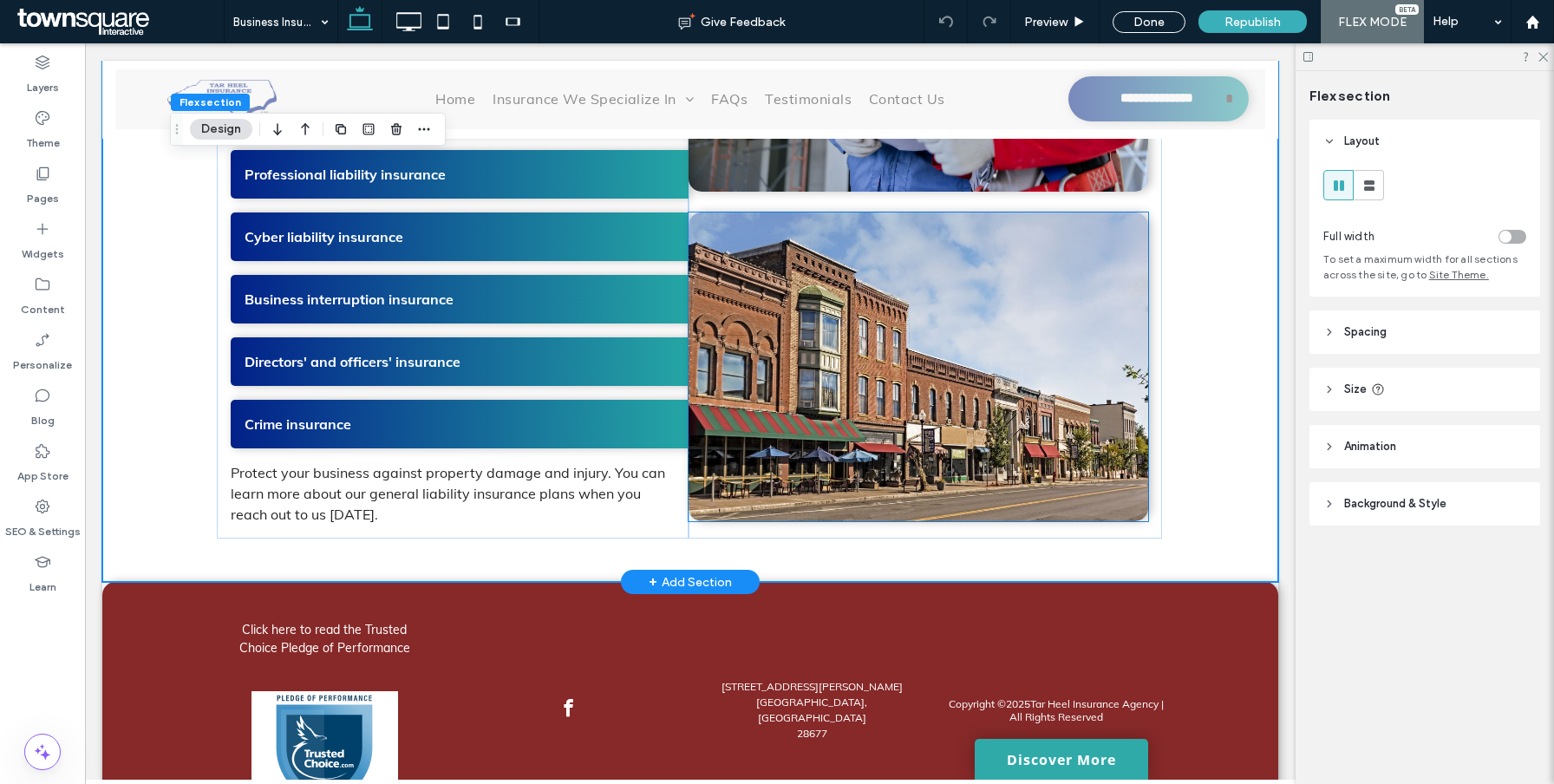
click at [1001, 399] on img at bounding box center [918, 367] width 460 height 309
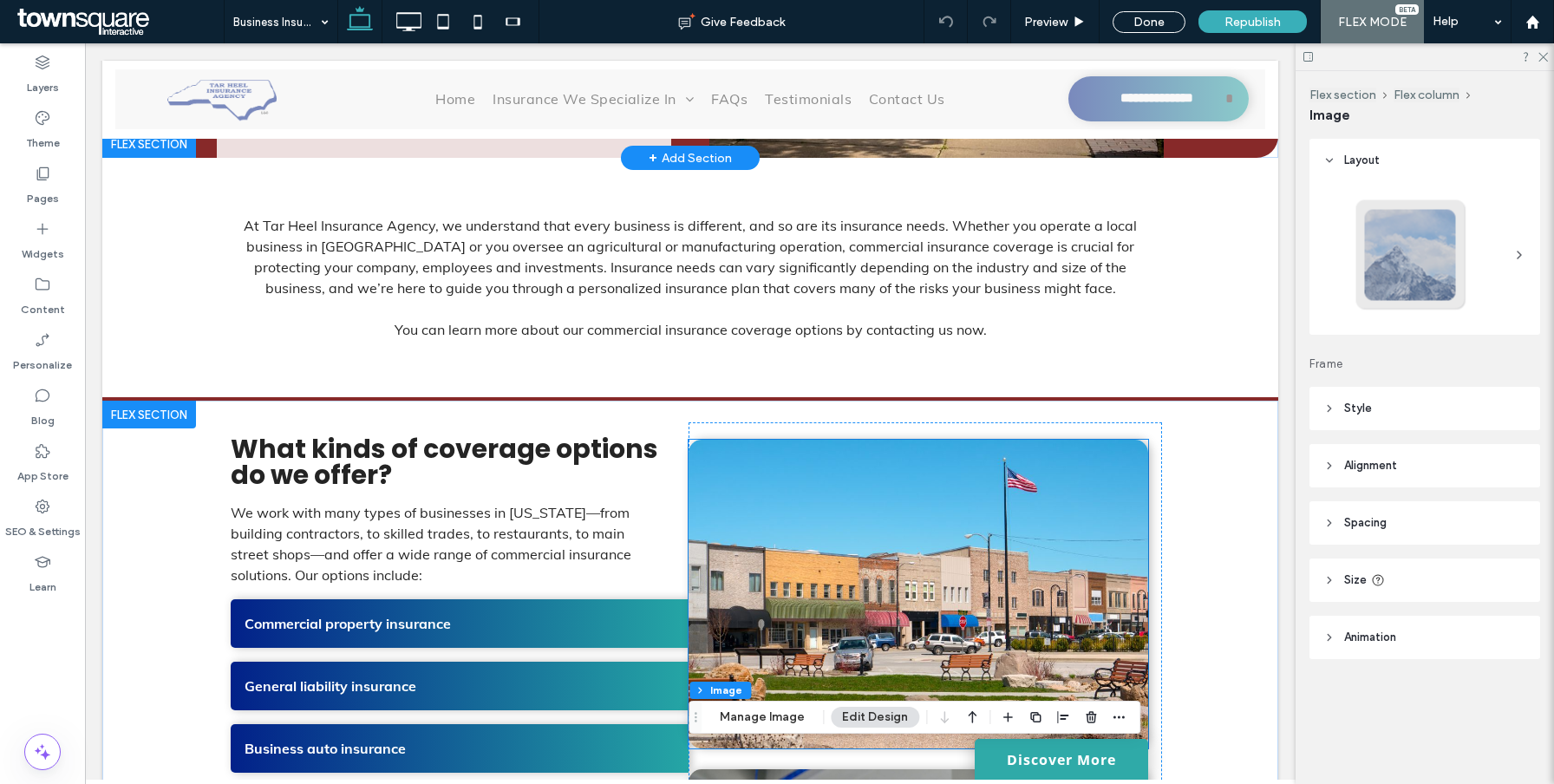
scroll to position [258, 0]
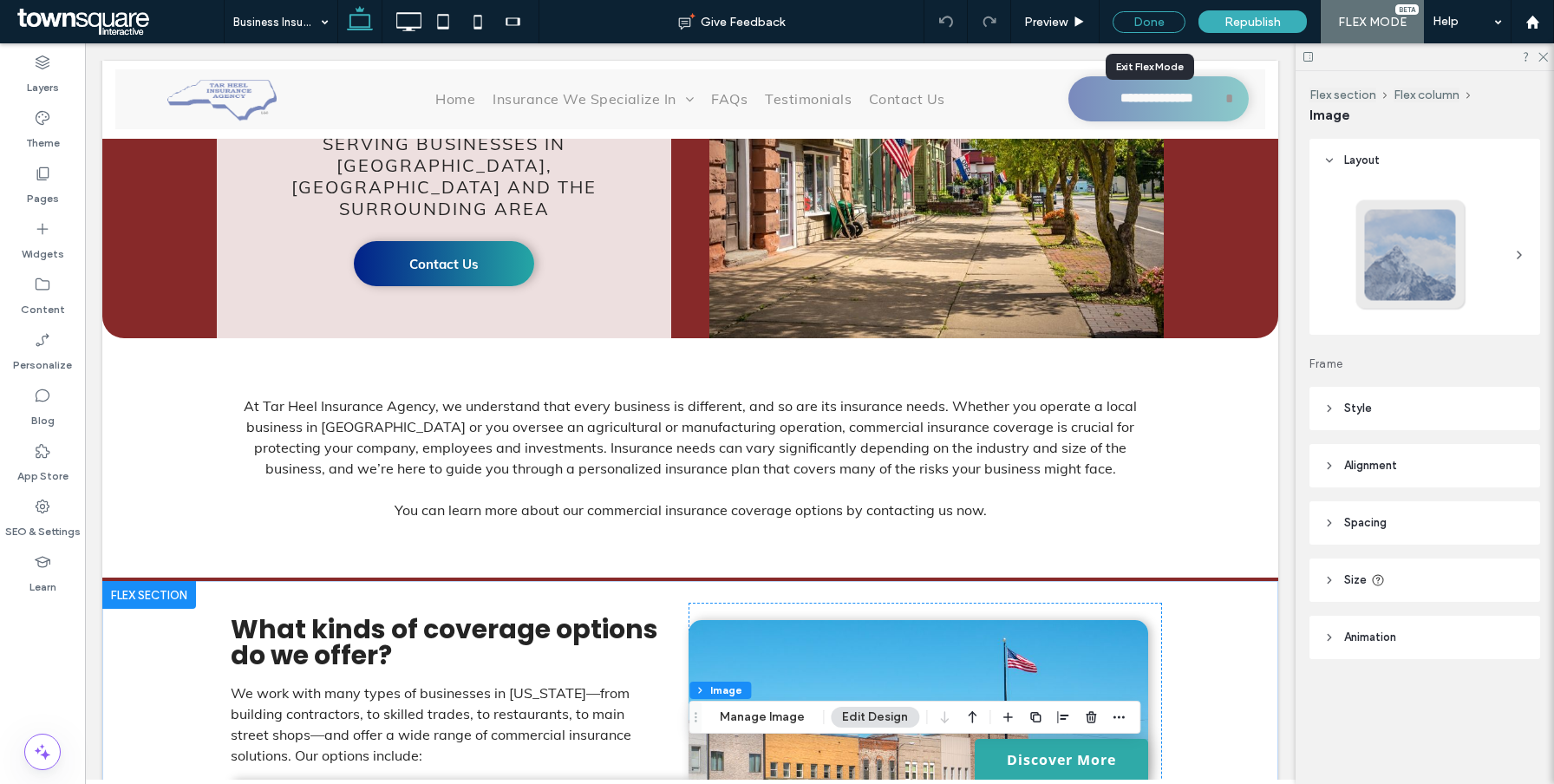
click at [1143, 21] on div "Done" at bounding box center [1149, 22] width 73 height 22
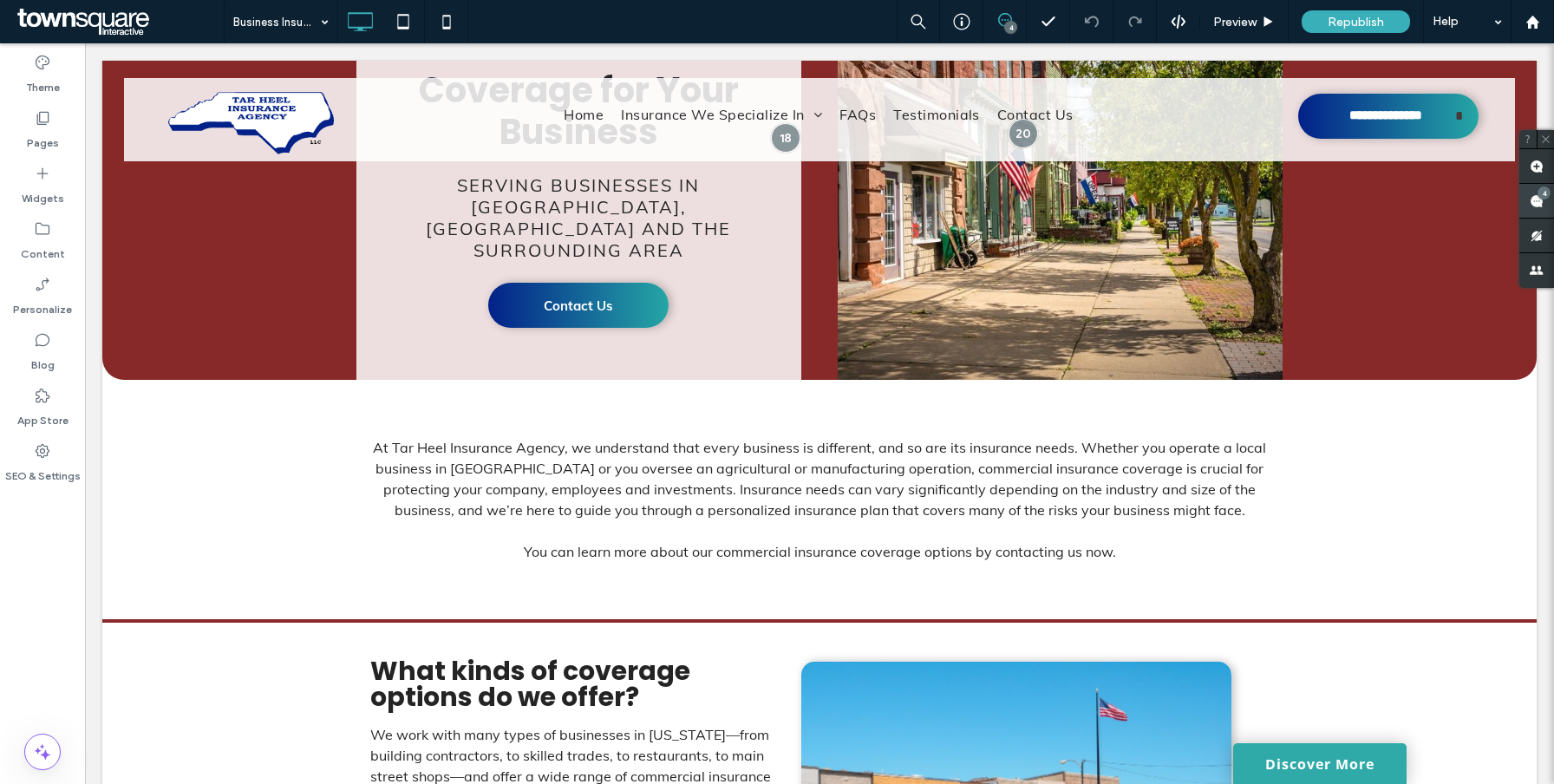
click at [1530, 200] on use at bounding box center [1536, 201] width 13 height 13
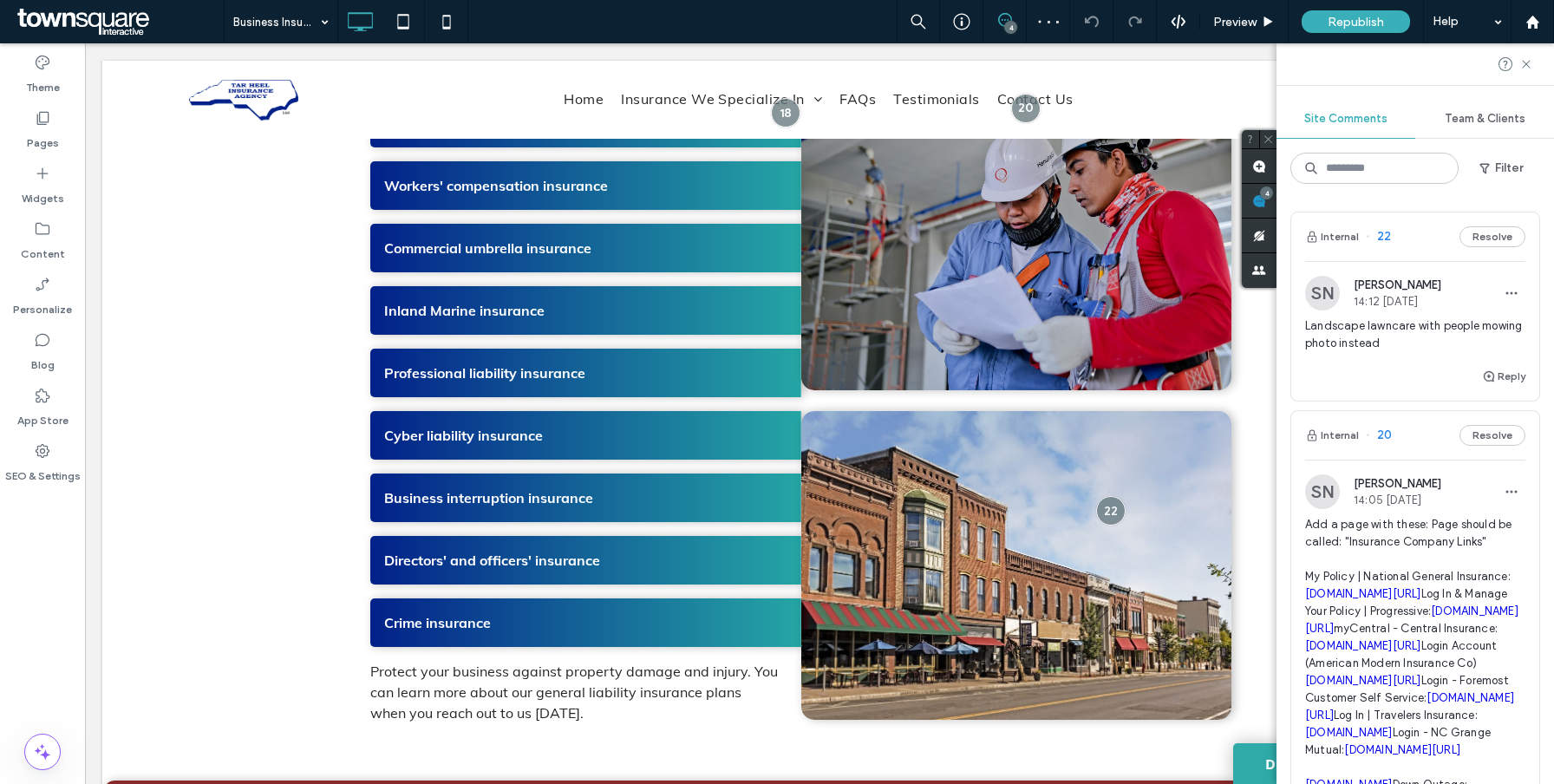
scroll to position [1185, 0]
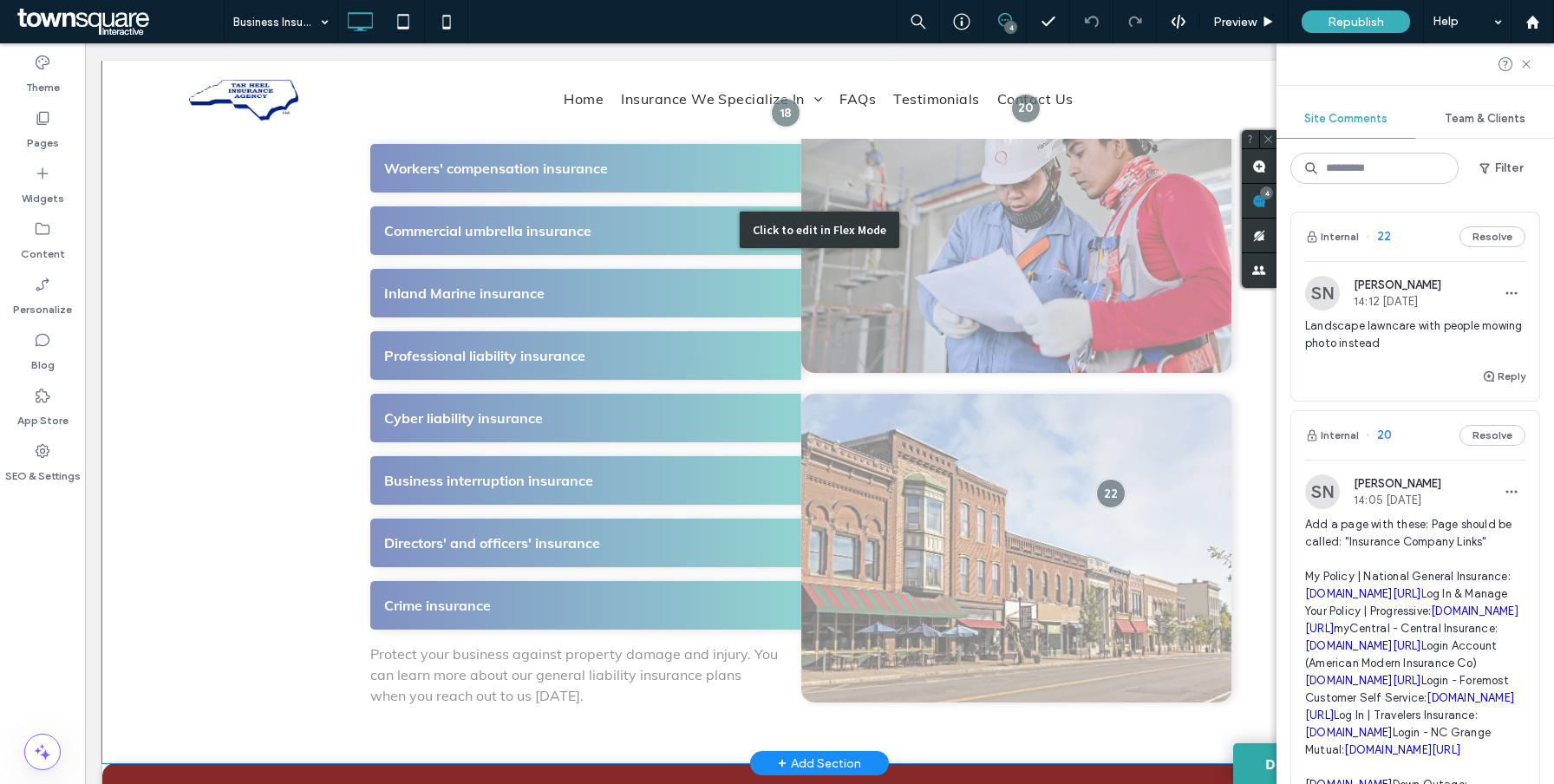
click at [991, 515] on div "Click to edit in Flex Mode" at bounding box center [820, 229] width 1434 height 1067
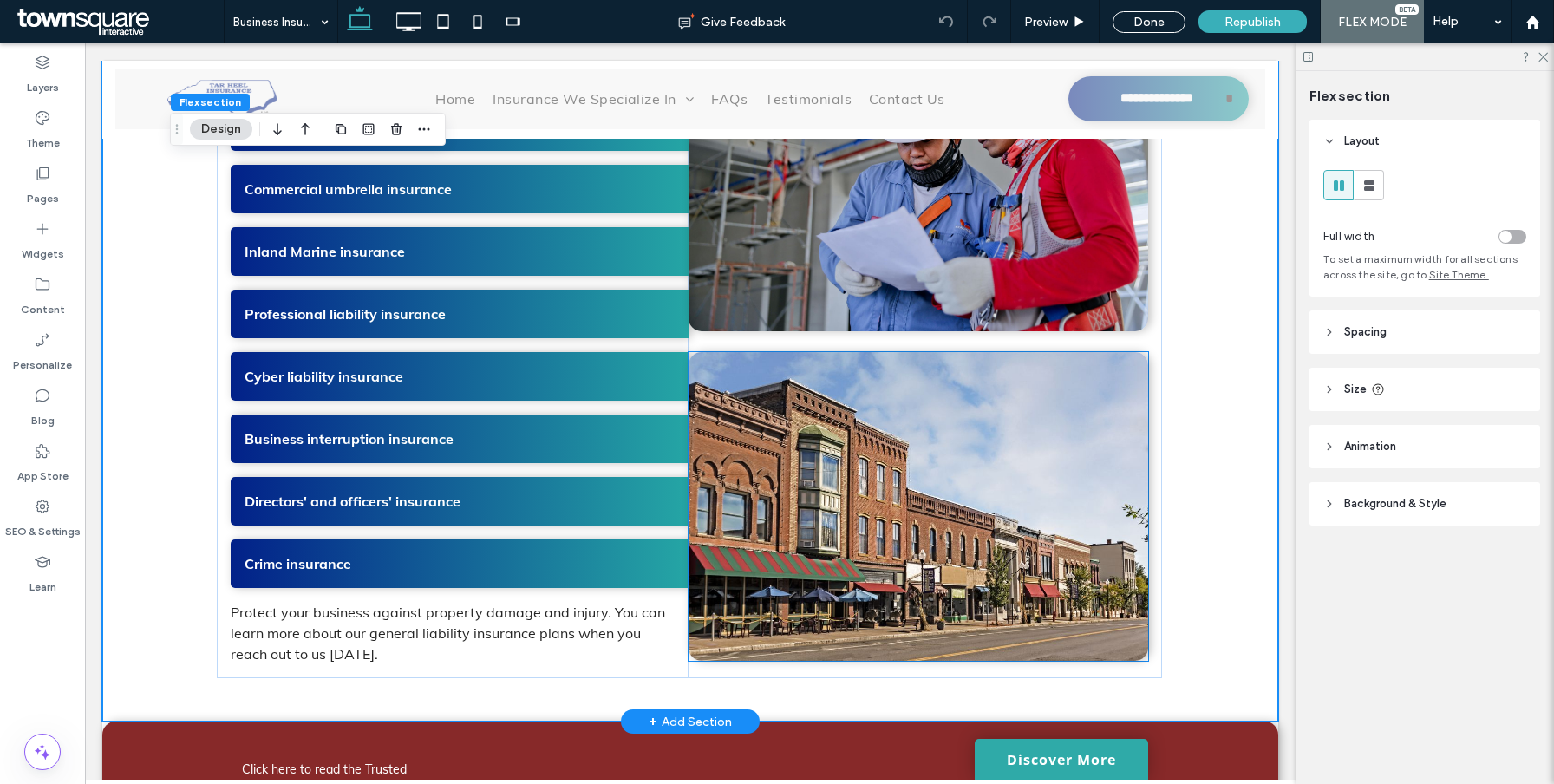
click at [839, 524] on img at bounding box center [918, 507] width 460 height 309
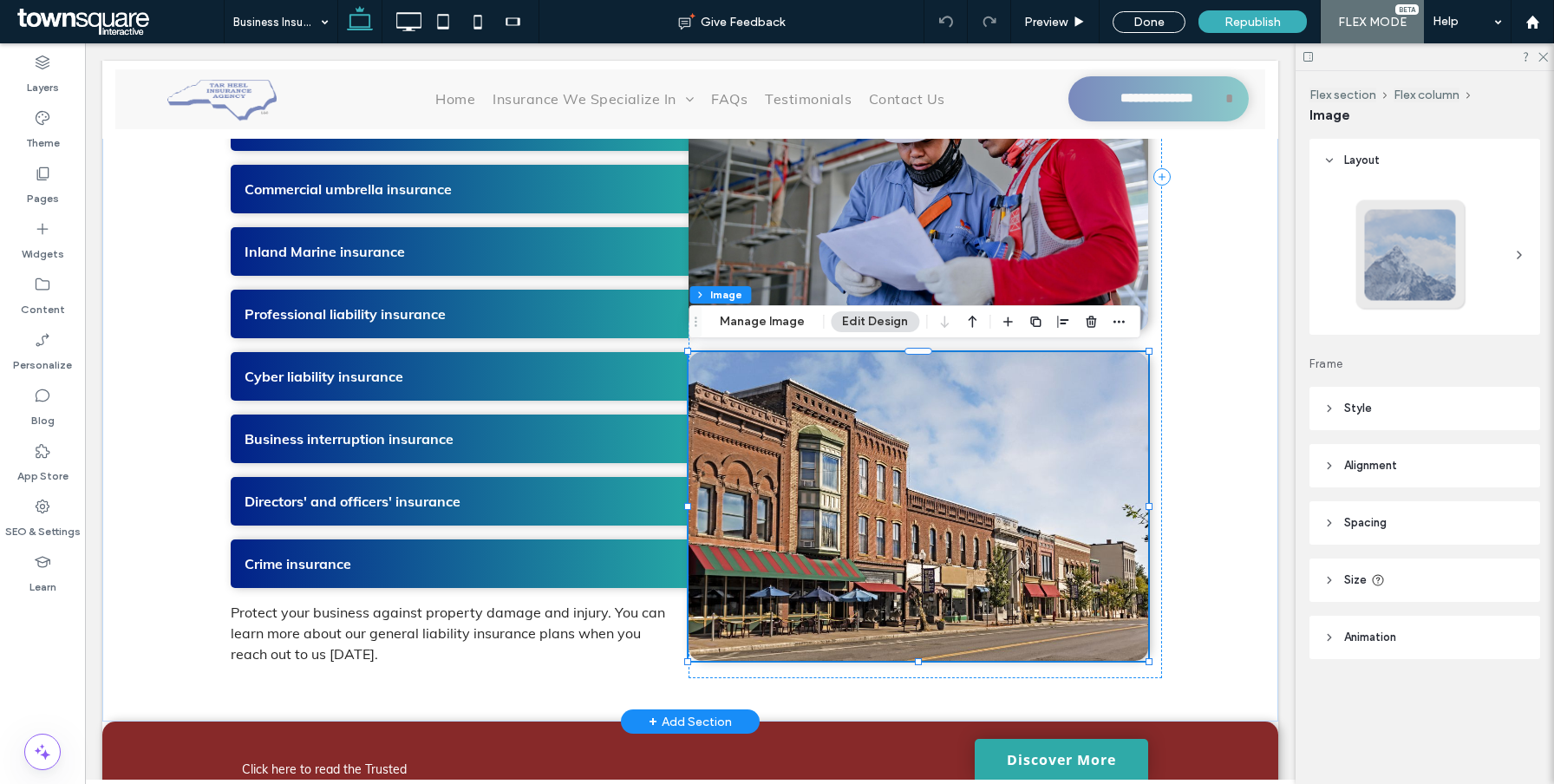
type input "**"
click at [793, 494] on img at bounding box center [918, 507] width 460 height 309
click at [781, 327] on button "Manage Image" at bounding box center [762, 321] width 108 height 21
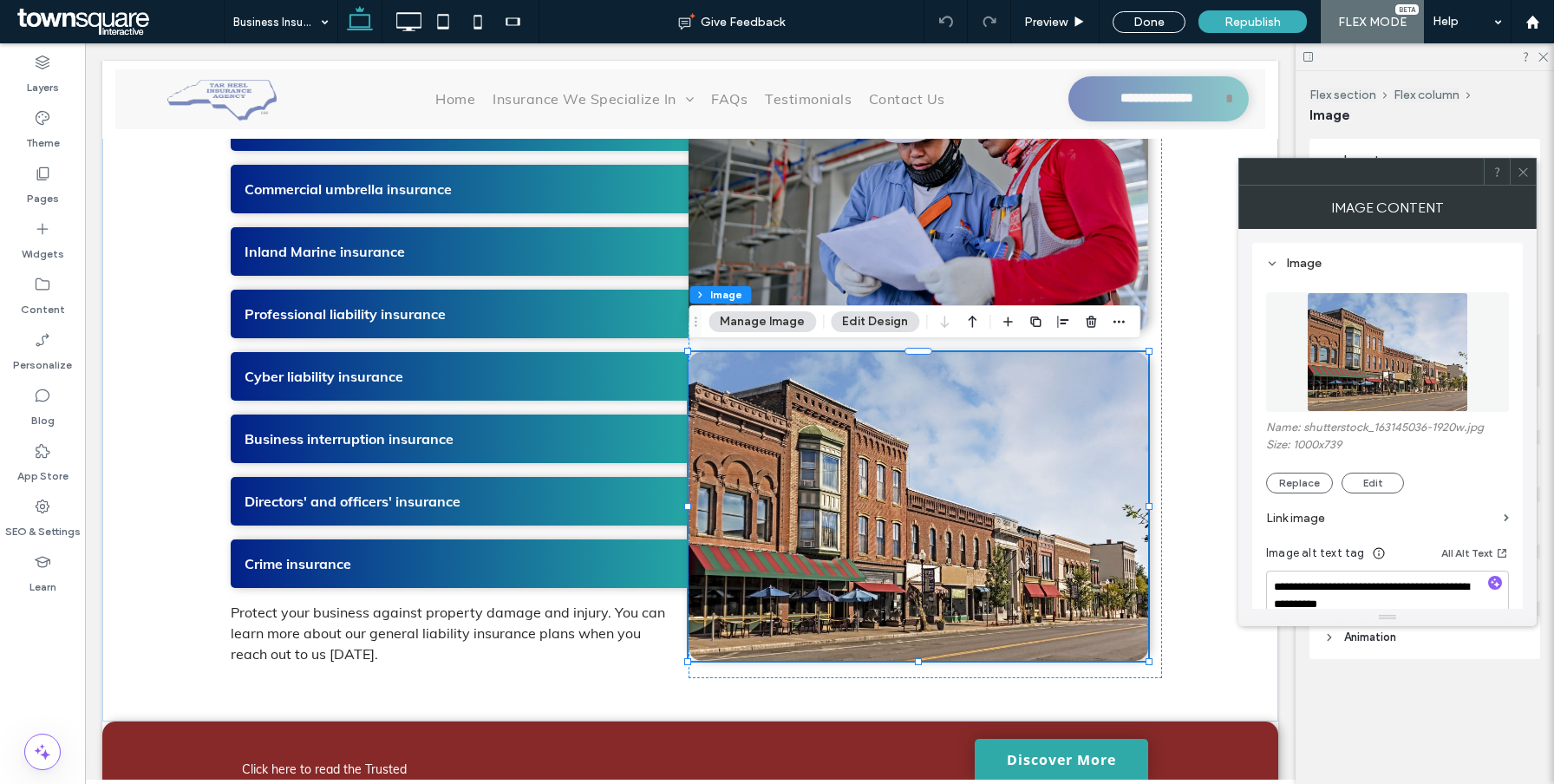
click at [1374, 326] on figure at bounding box center [1387, 351] width 243 height 120
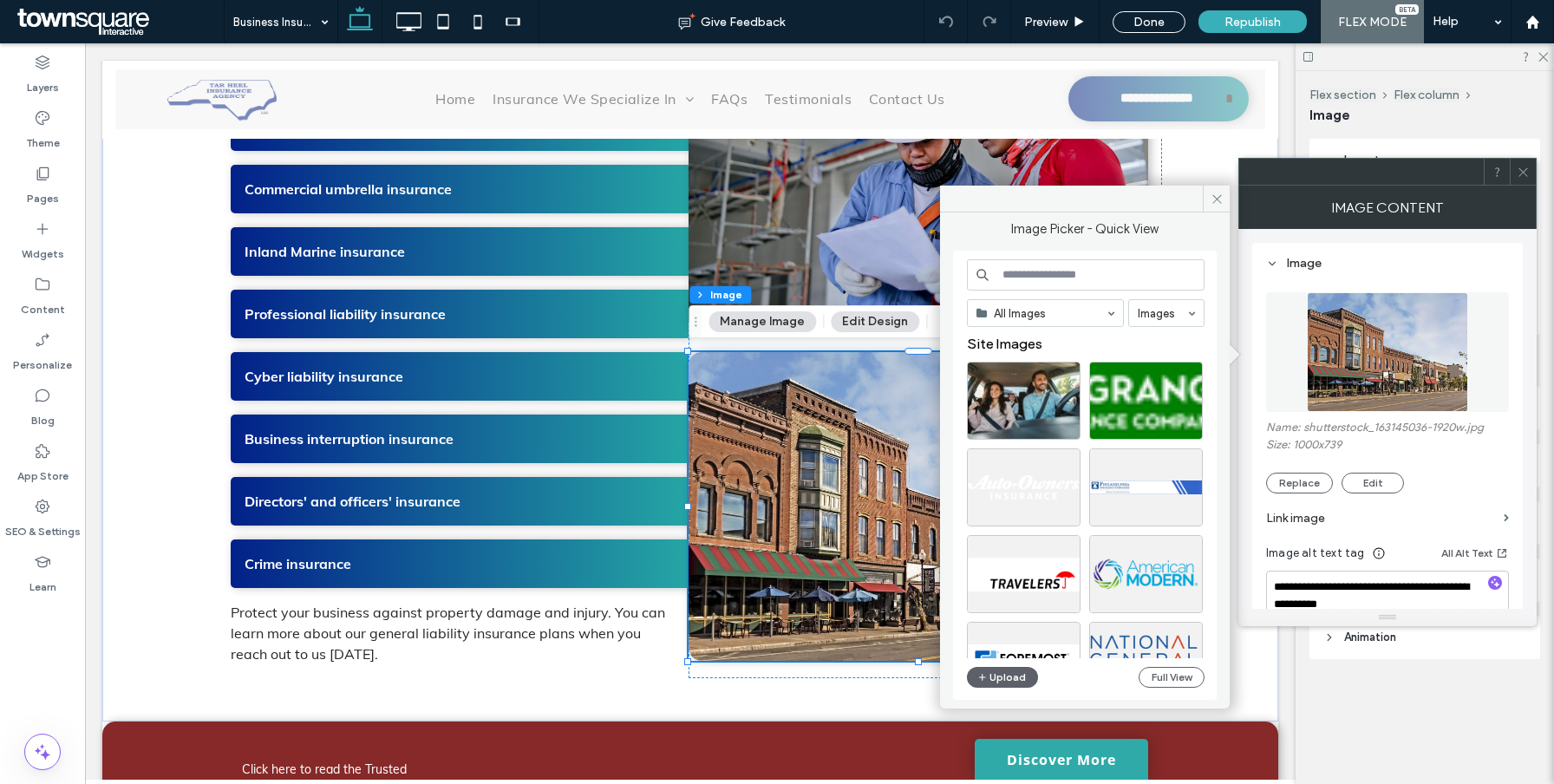
click at [1127, 266] on input at bounding box center [1085, 274] width 237 height 32
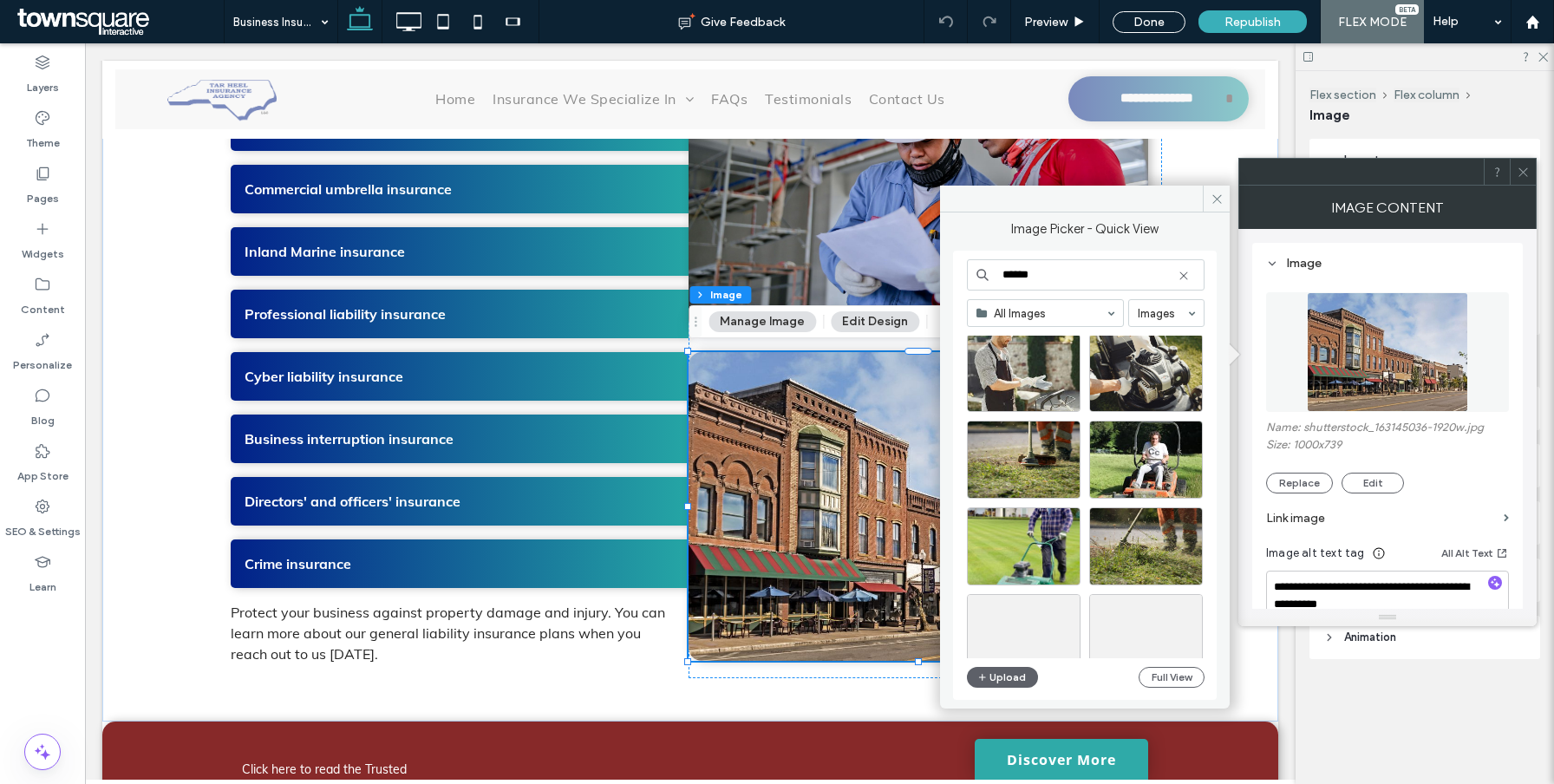
scroll to position [660, 0]
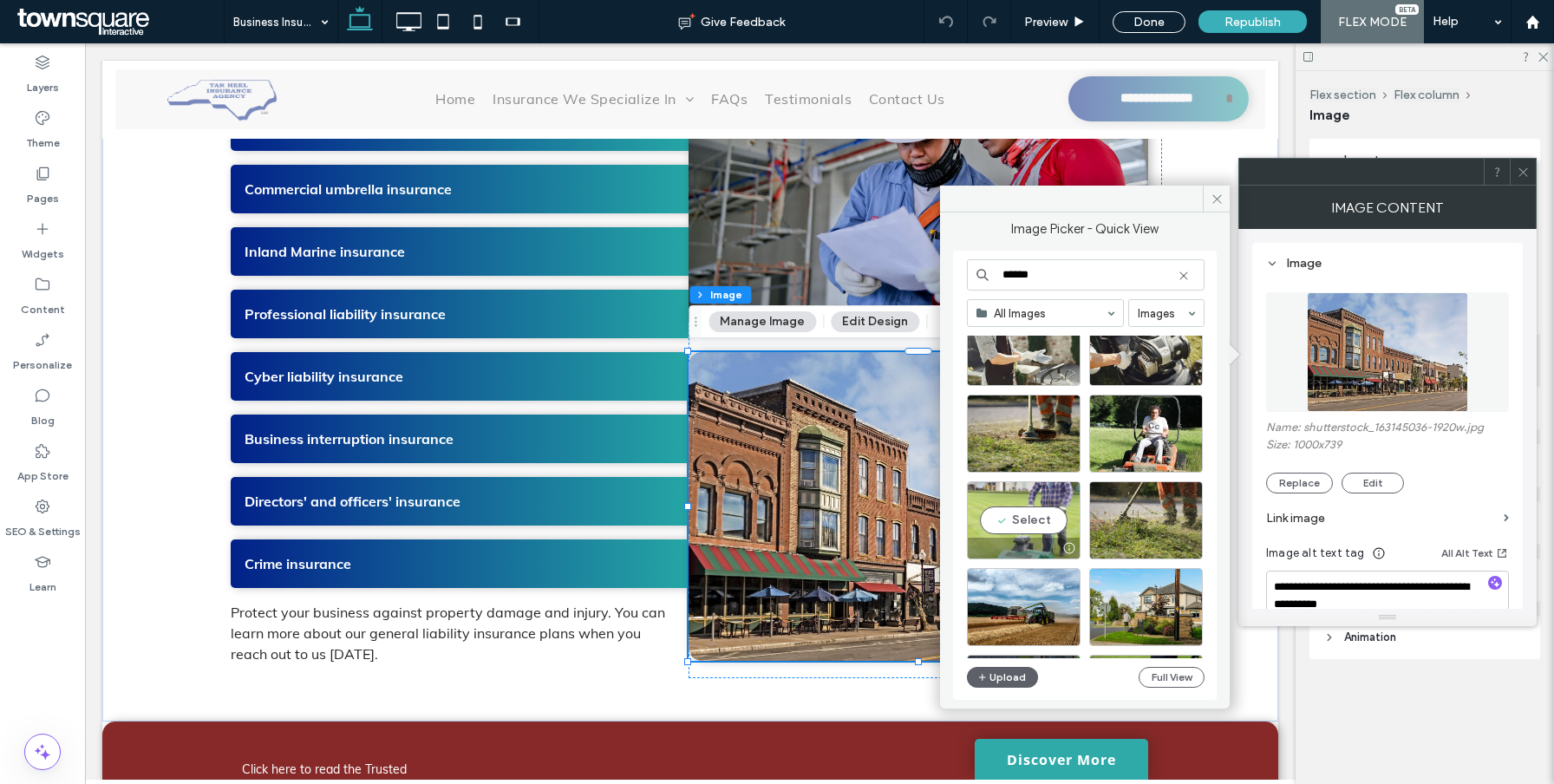
type input "******"
click at [1030, 515] on div "Select" at bounding box center [1023, 519] width 113 height 78
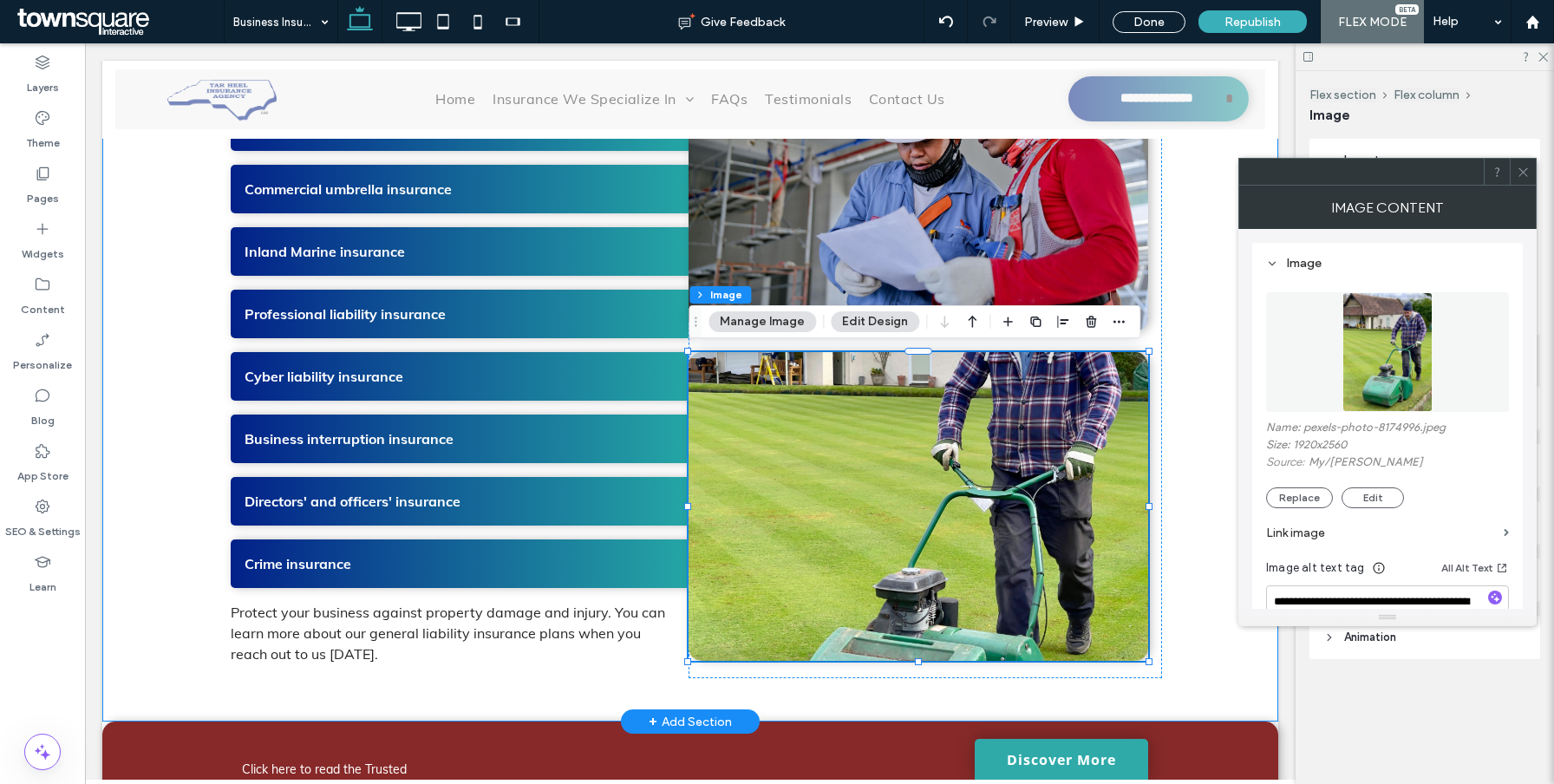
click at [1182, 477] on div "What kinds of coverage options do we offer? We work with many types of business…" at bounding box center [690, 188] width 1040 height 1067
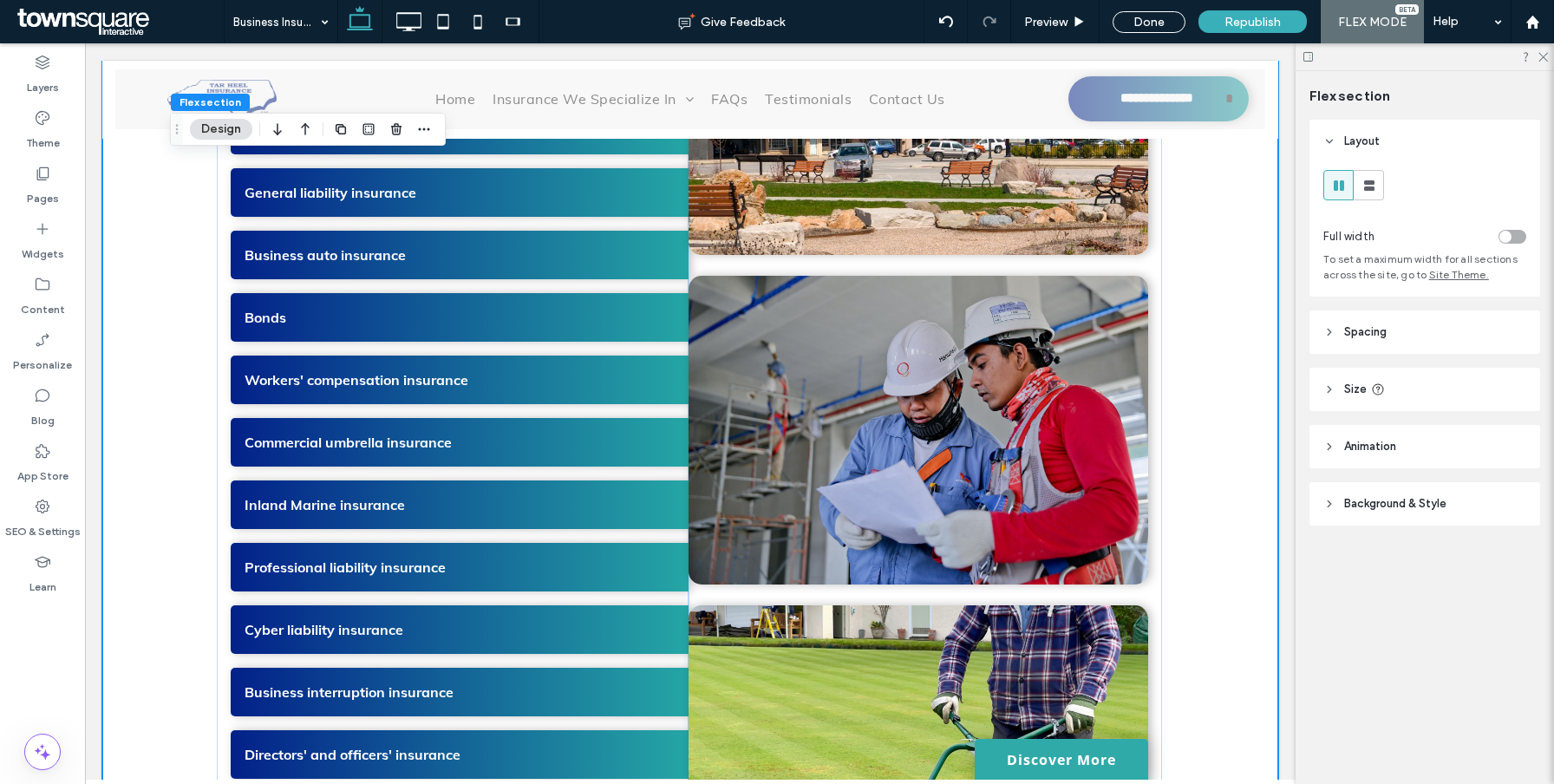
scroll to position [782, 0]
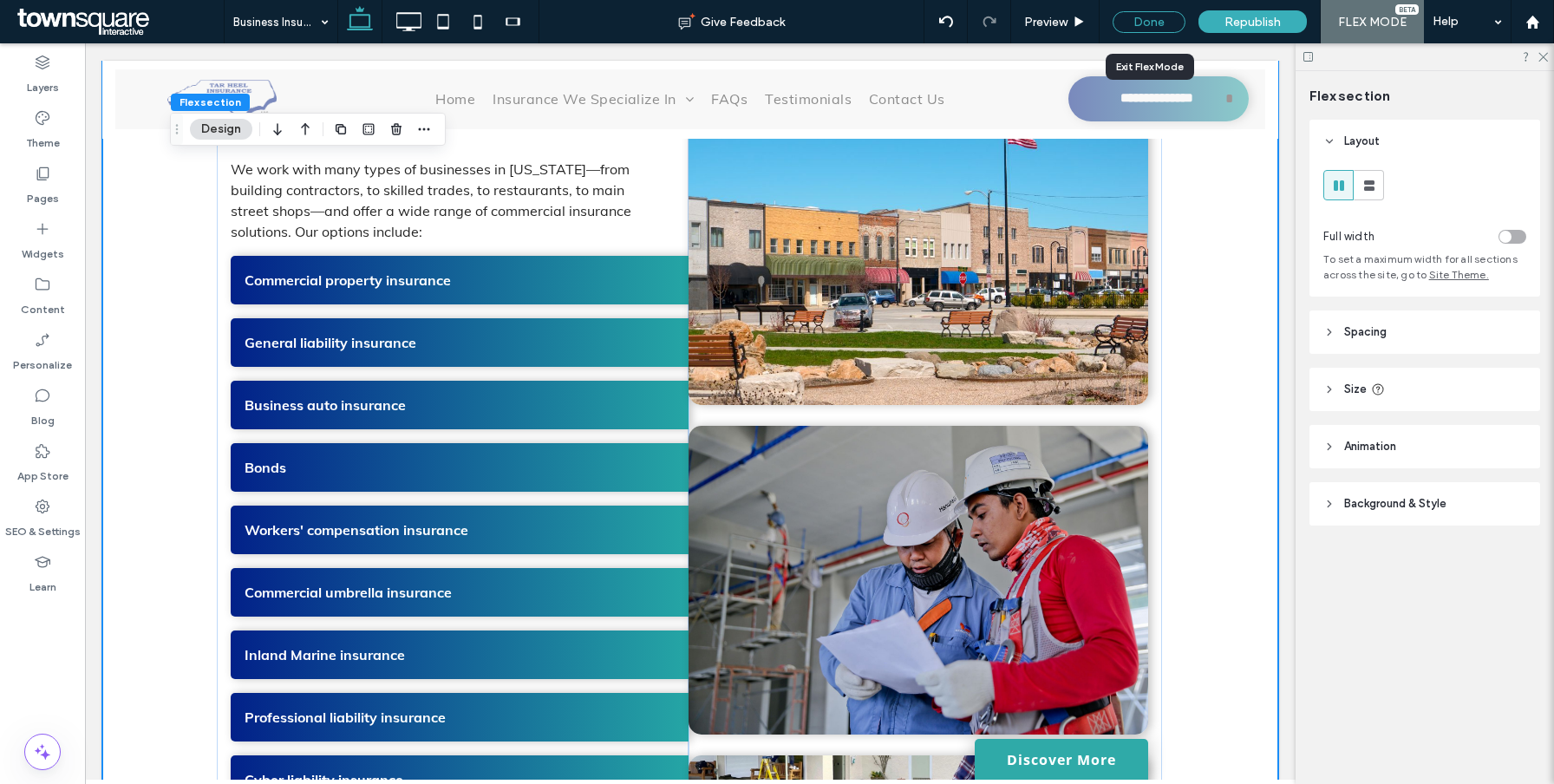
click at [1167, 25] on div "Done" at bounding box center [1149, 22] width 73 height 22
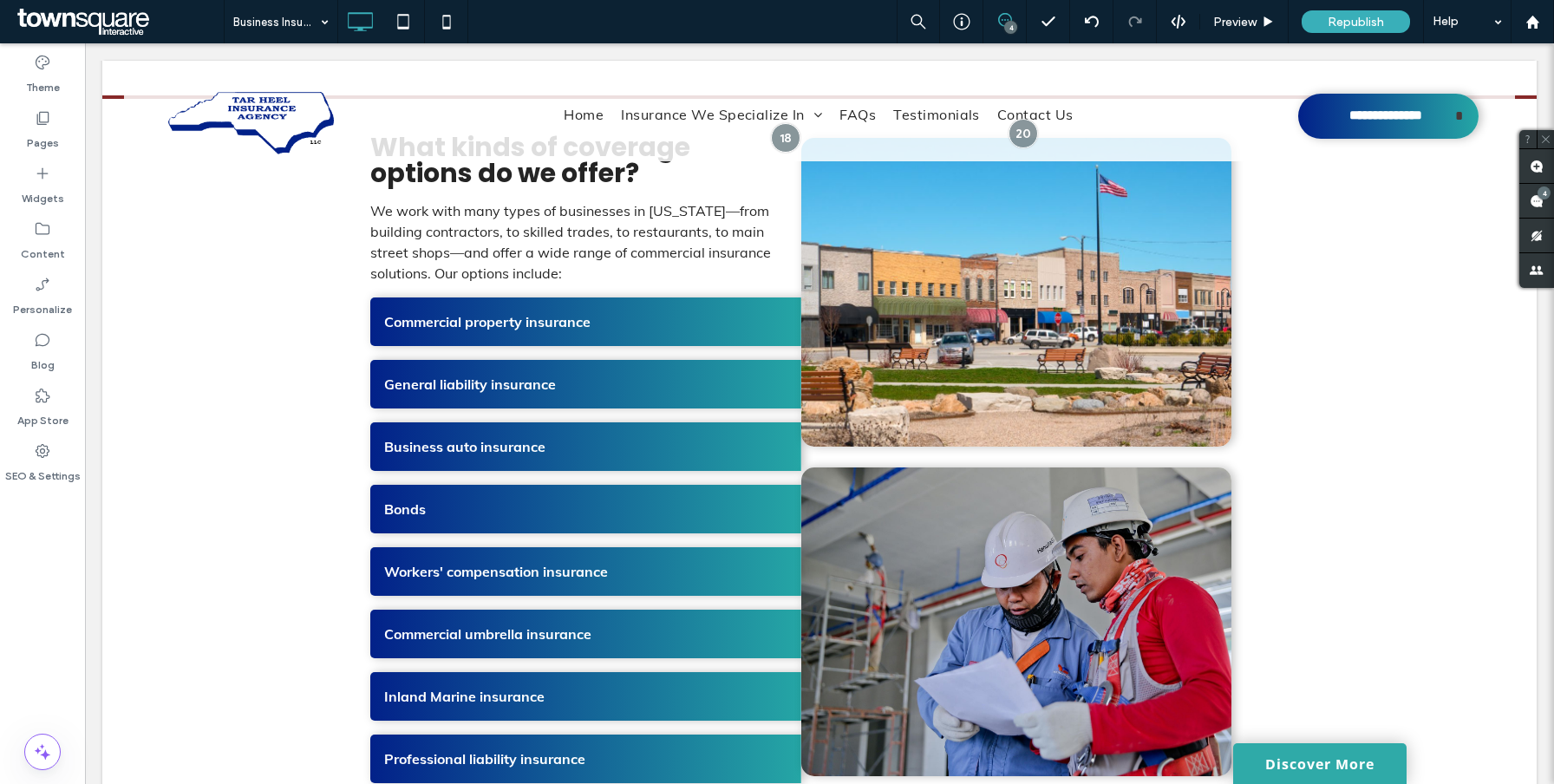
click at [1014, 22] on span at bounding box center [1004, 20] width 42 height 13
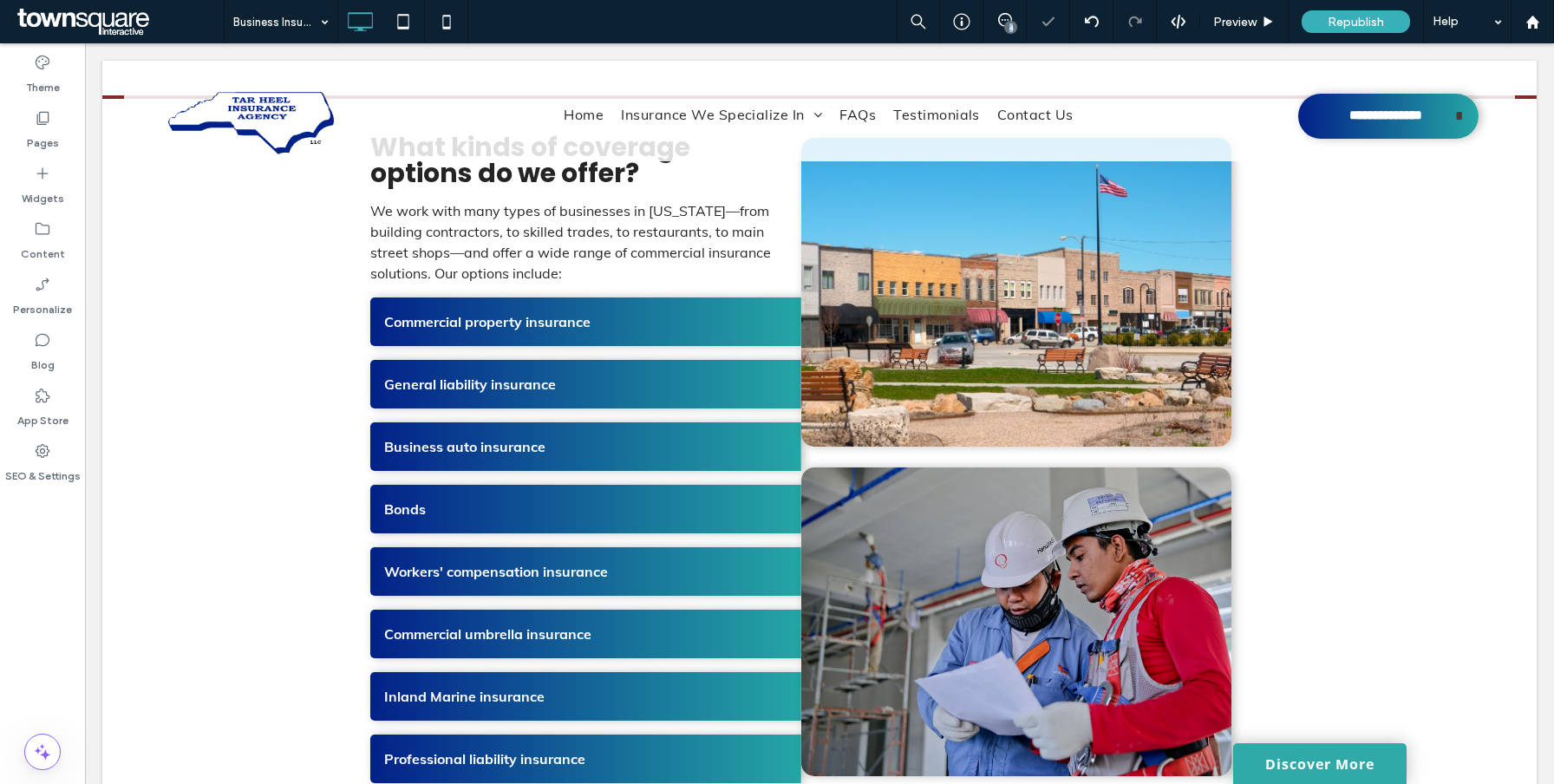
click at [1014, 22] on div "4" at bounding box center [1011, 28] width 13 height 13
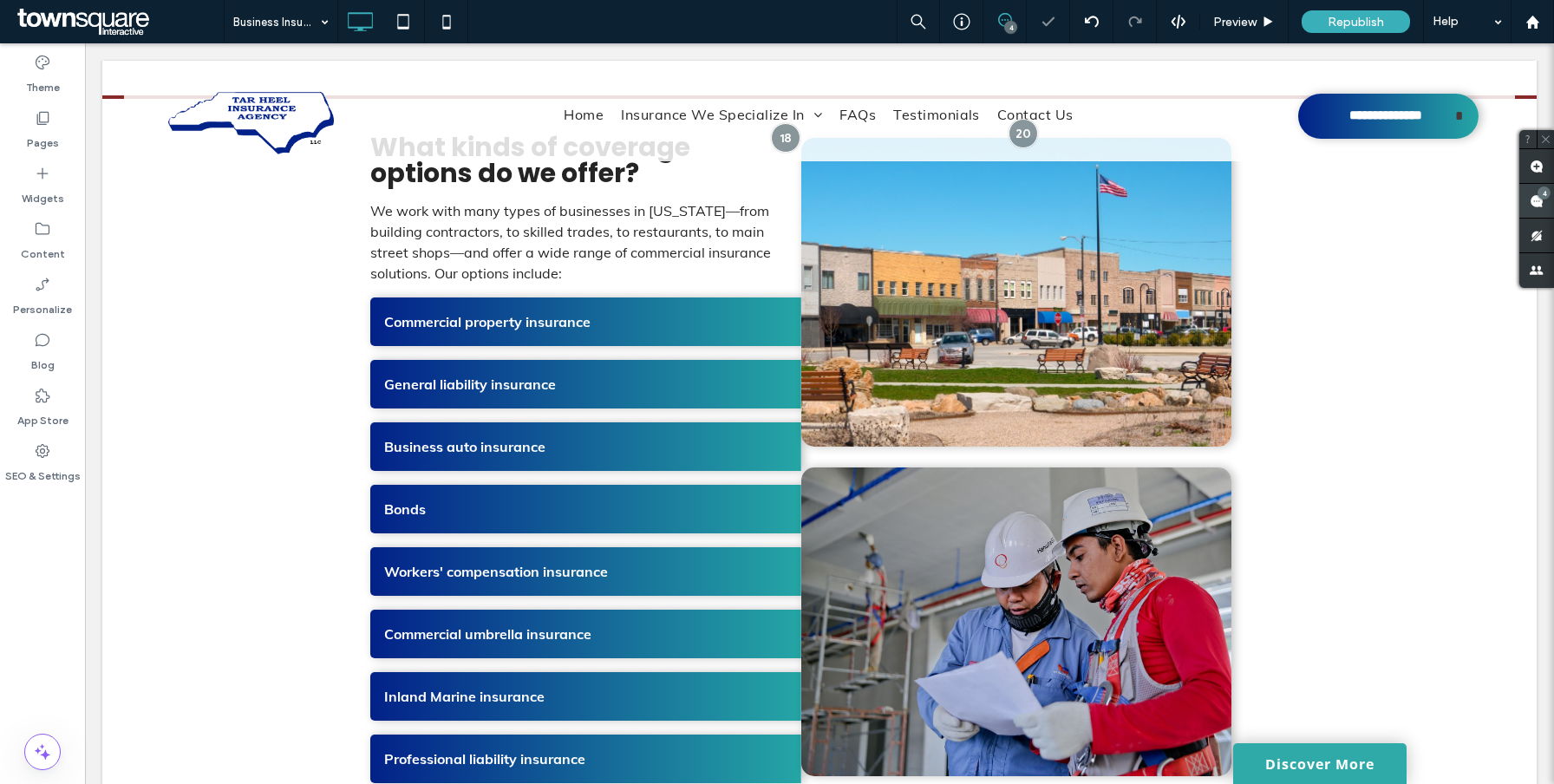
click at [1540, 199] on use at bounding box center [1536, 201] width 13 height 13
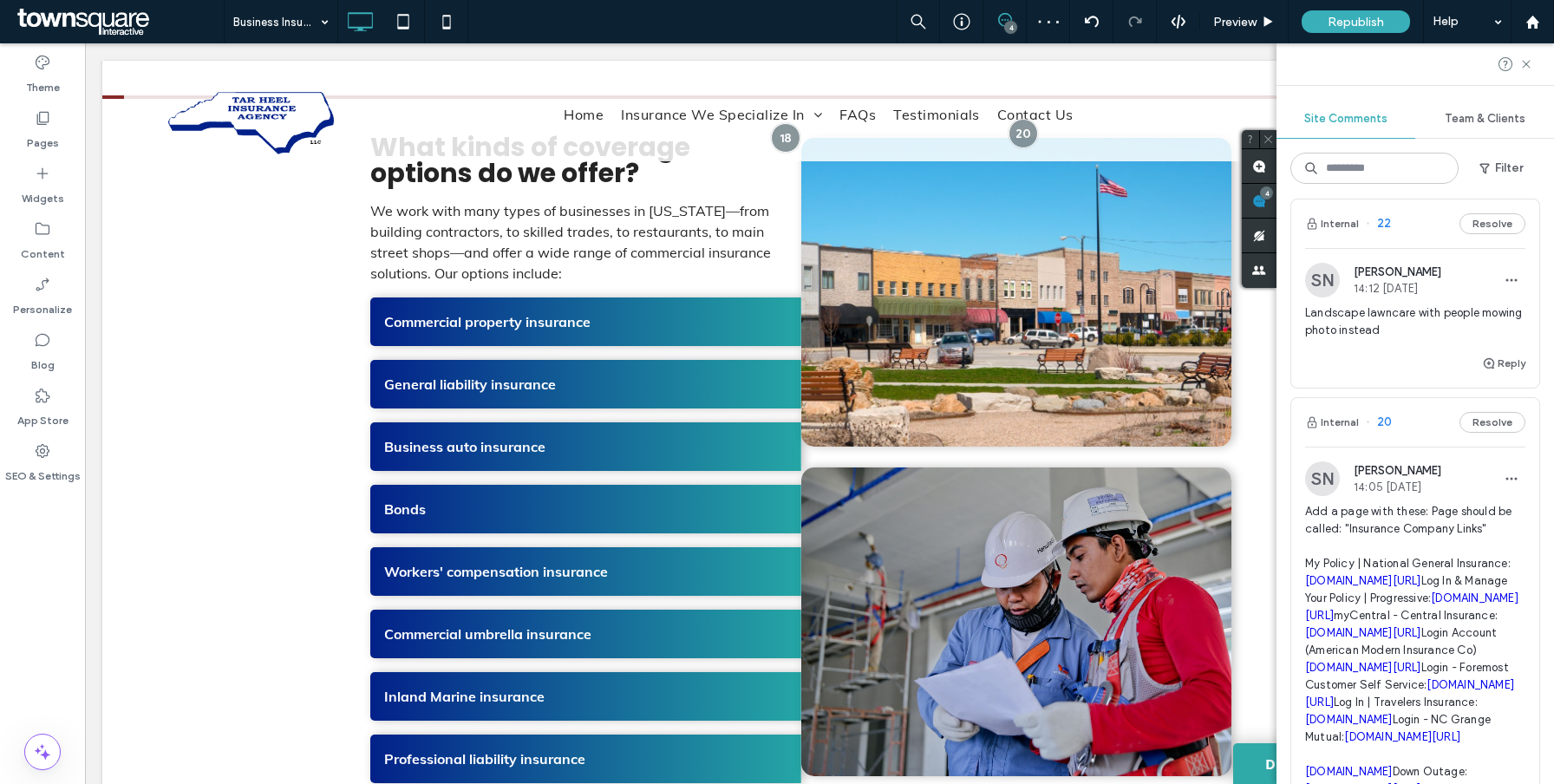
scroll to position [6, 0]
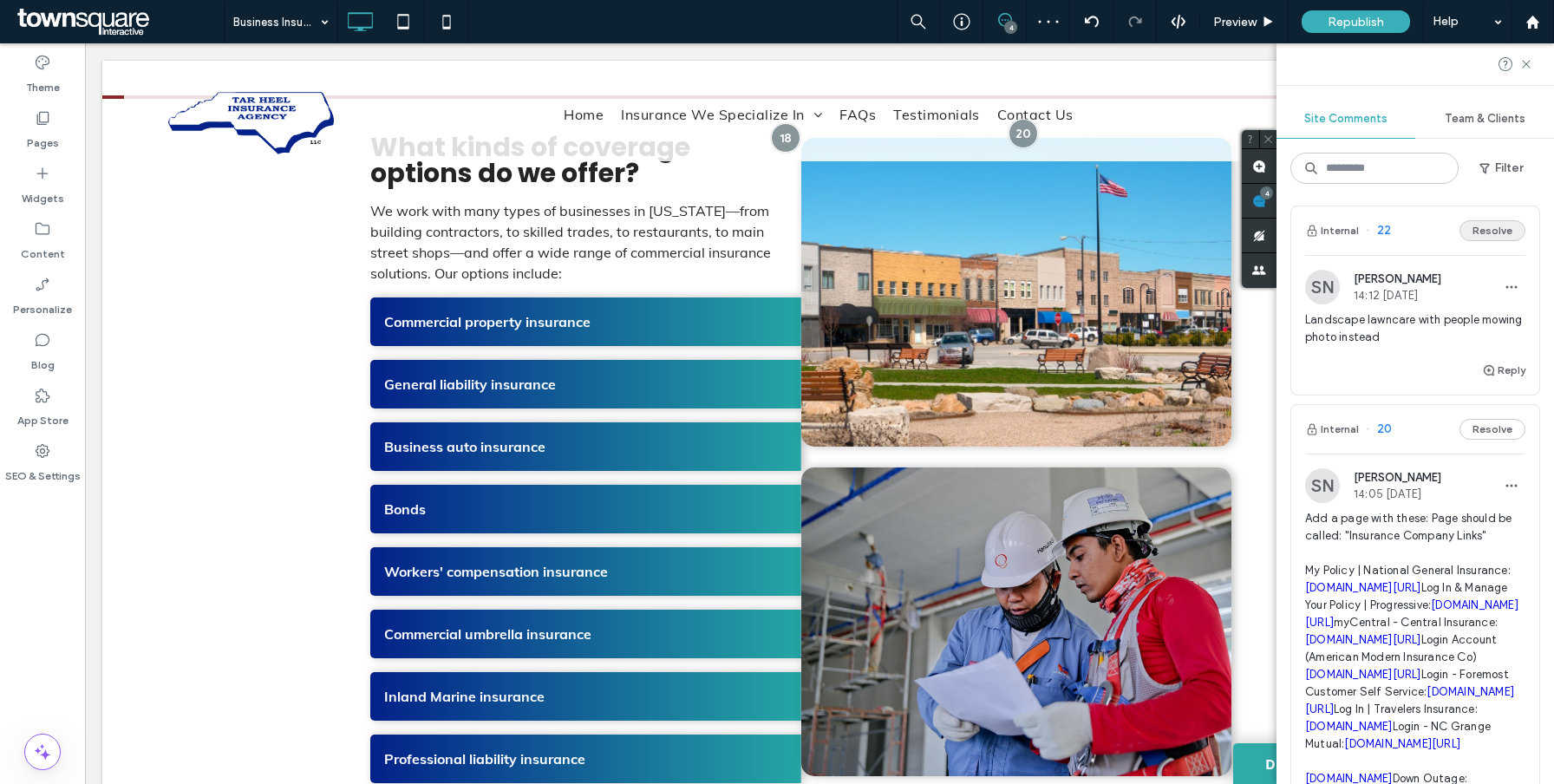
click at [1504, 234] on button "Resolve" at bounding box center [1492, 230] width 66 height 21
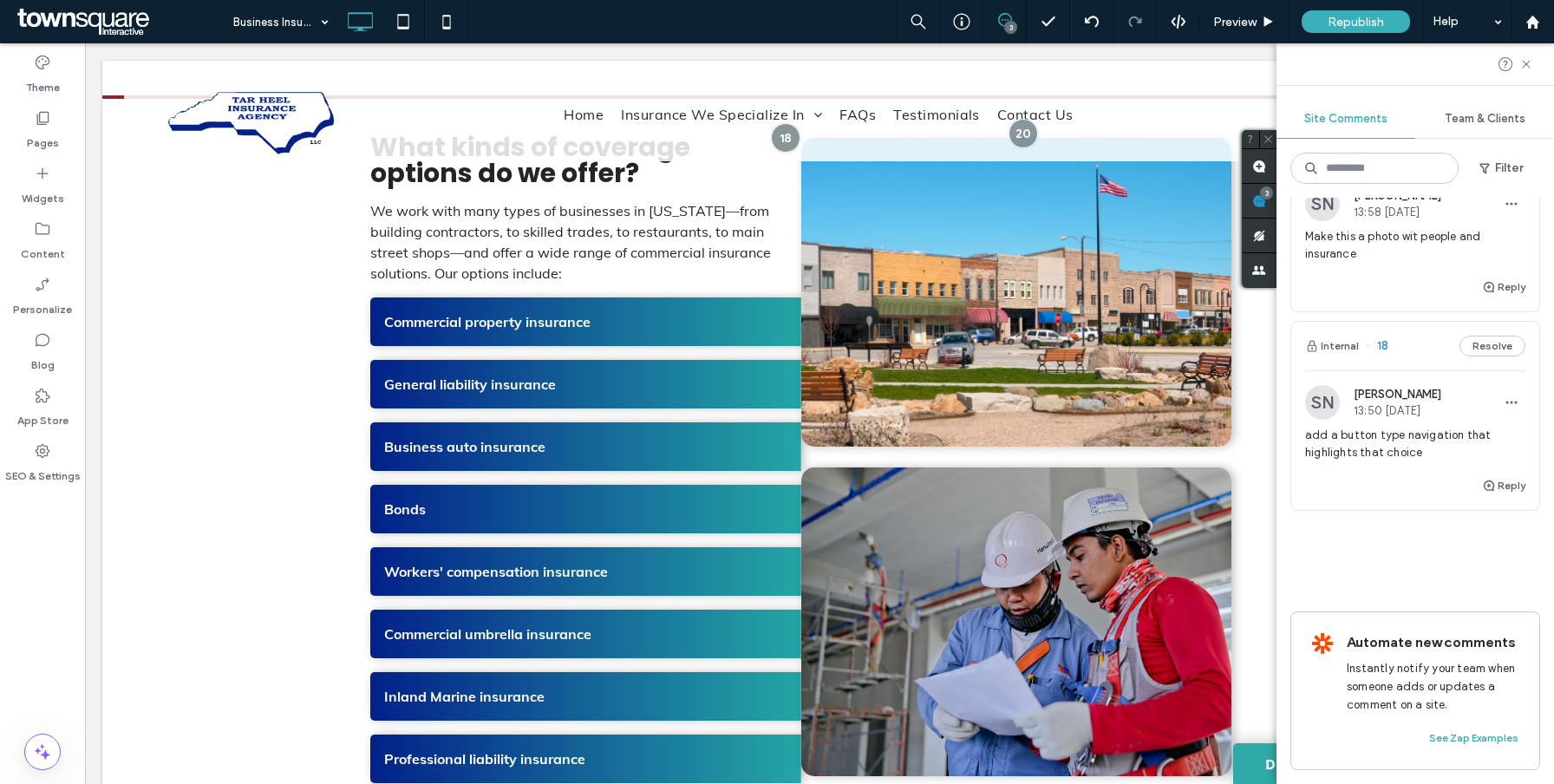
scroll to position [1101, 0]
click at [1414, 263] on span "Make this a photo wit people and insurance" at bounding box center [1414, 246] width 220 height 35
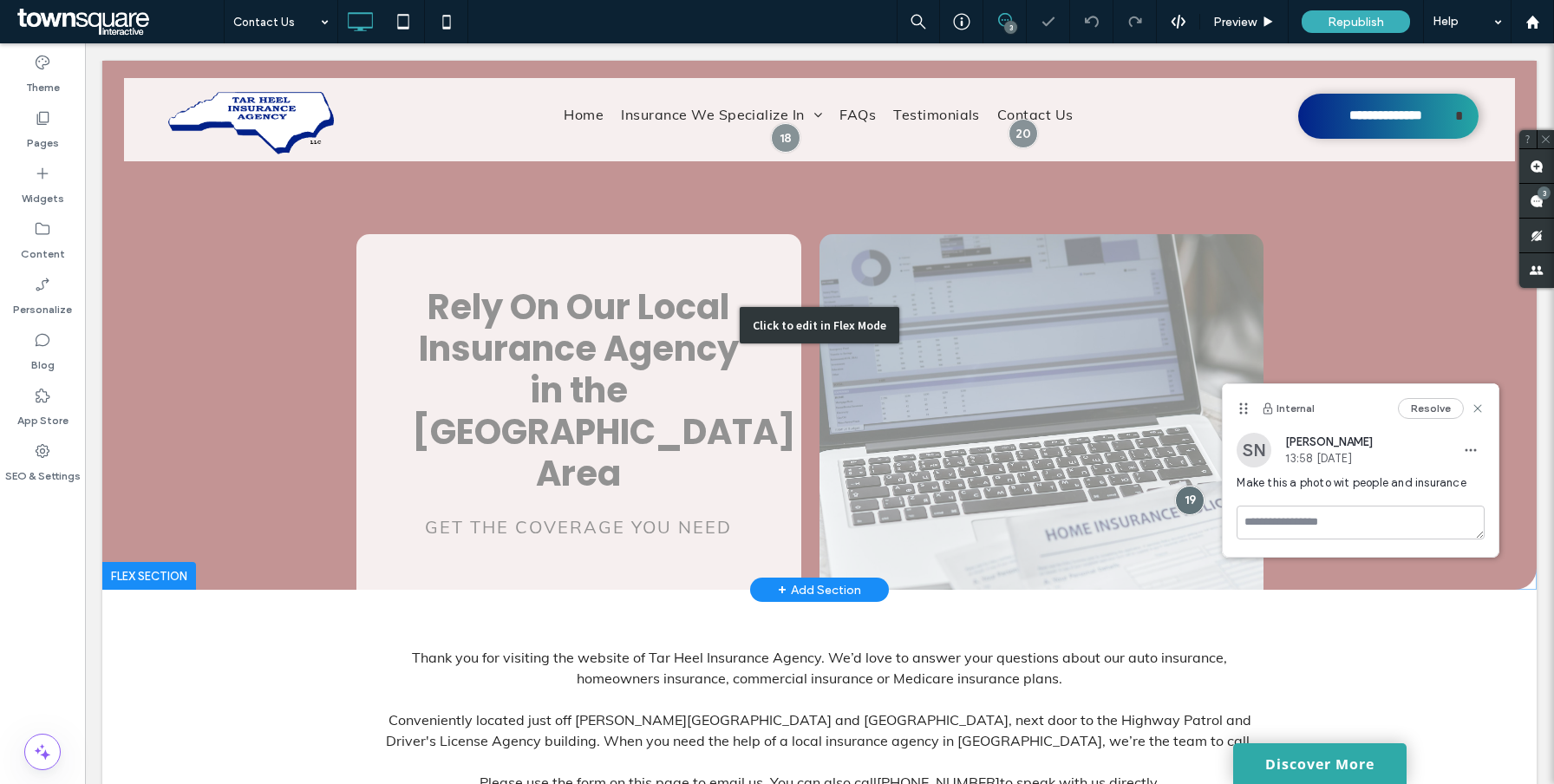
click at [1185, 330] on div "Click to edit in Flex Mode" at bounding box center [820, 324] width 1434 height 529
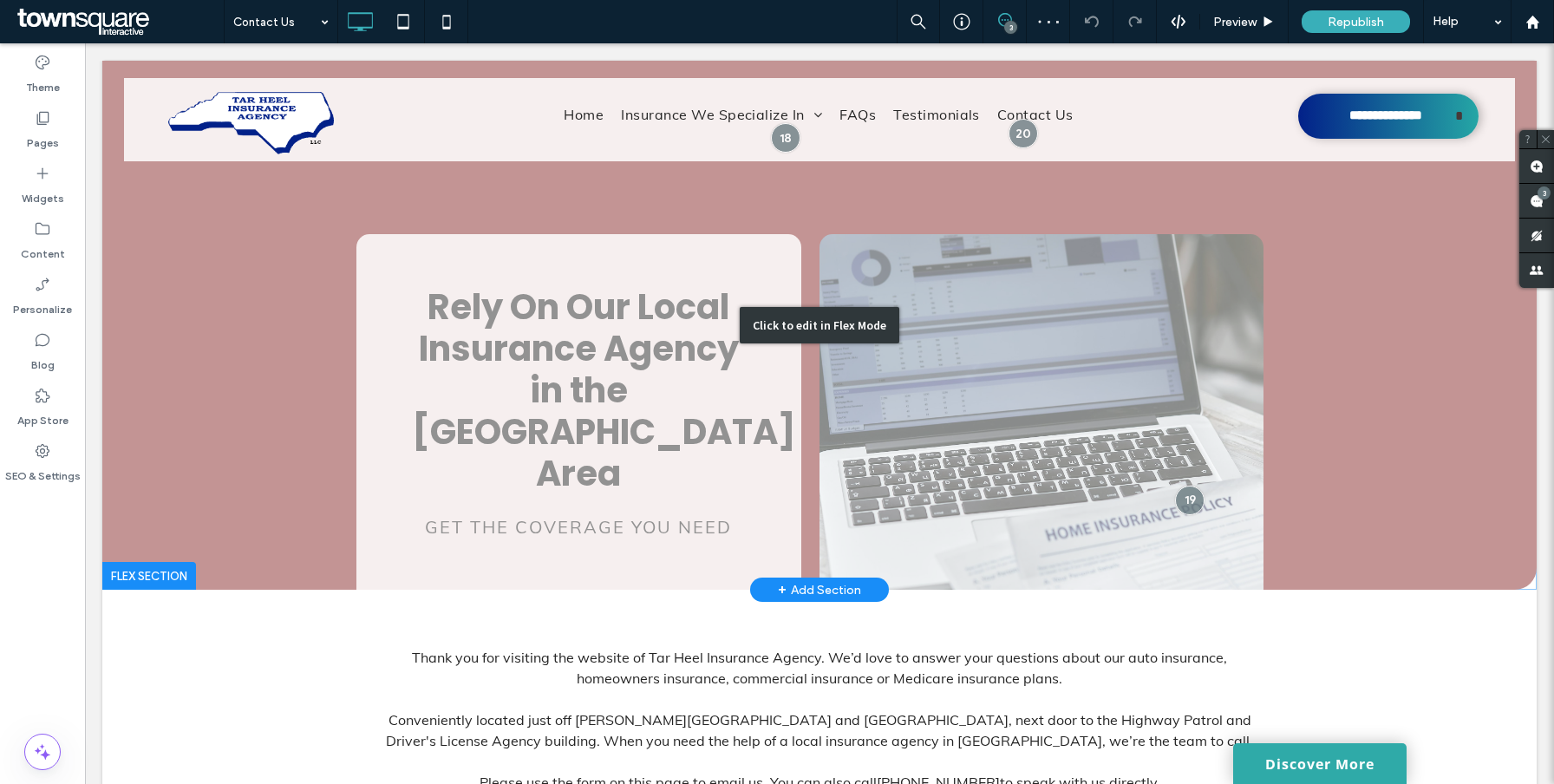
click at [1152, 326] on div "Click to edit in Flex Mode" at bounding box center [820, 324] width 1434 height 529
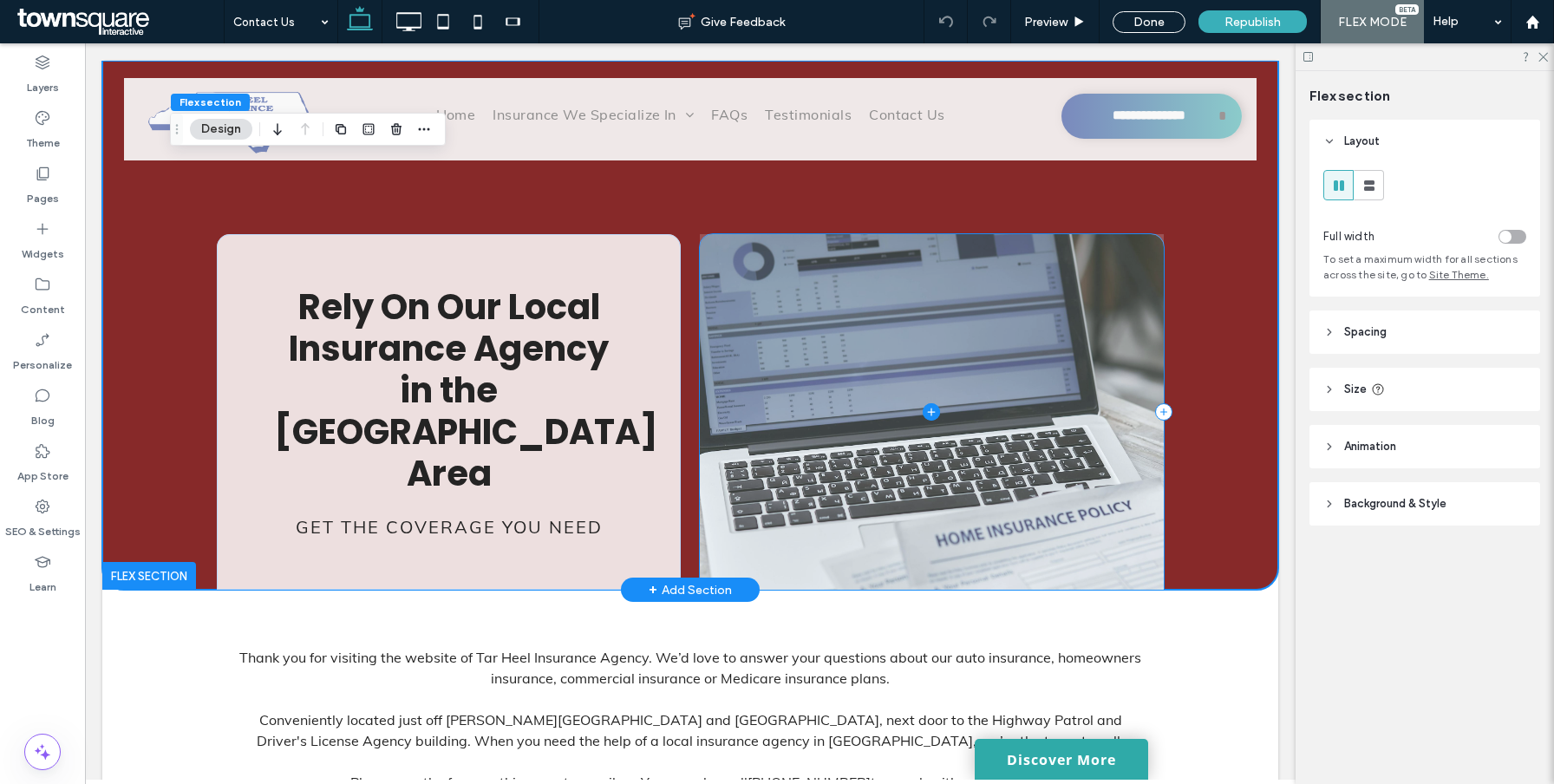
click at [1036, 326] on span at bounding box center [931, 412] width 464 height 355
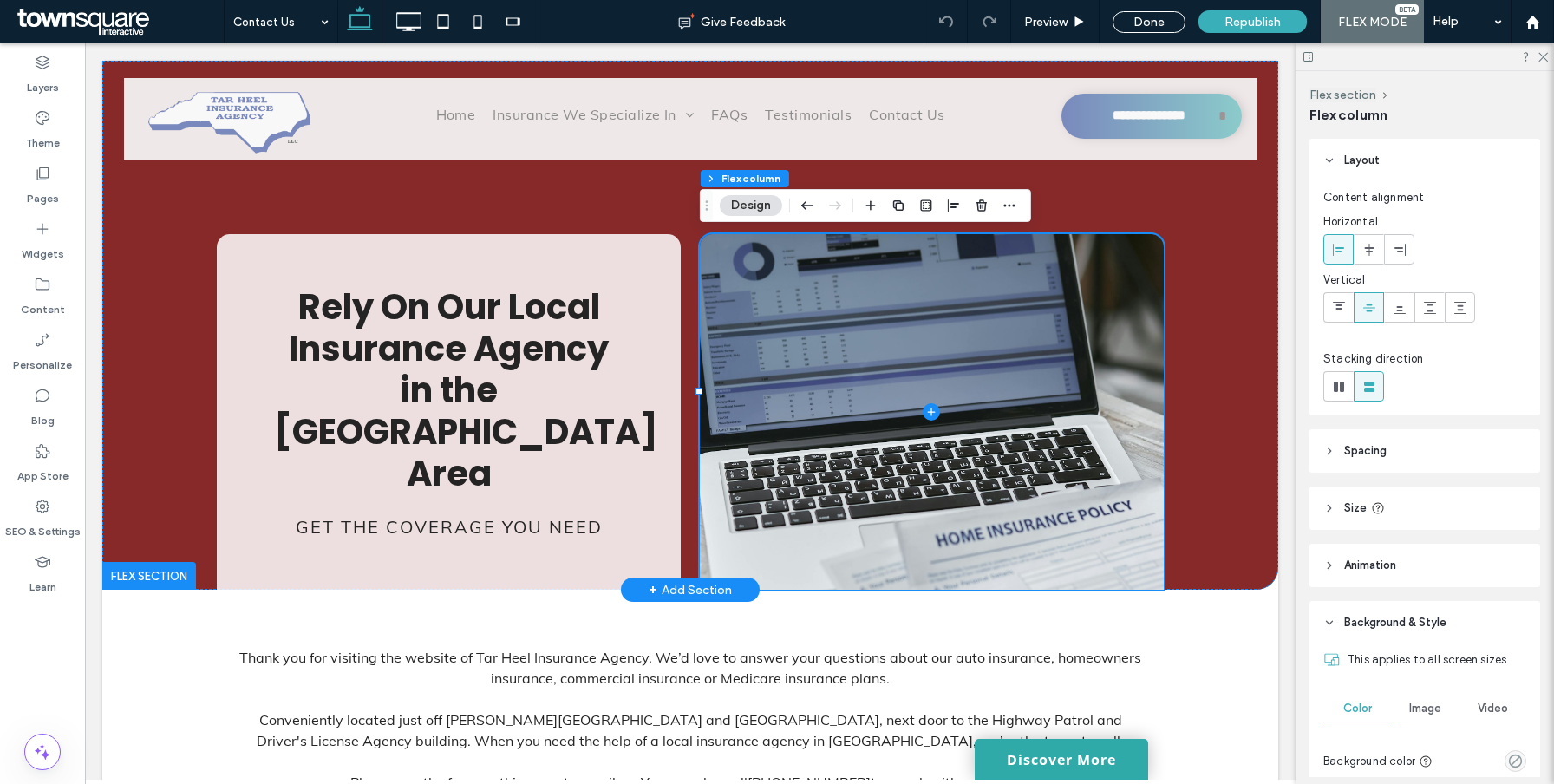
scroll to position [147, 0]
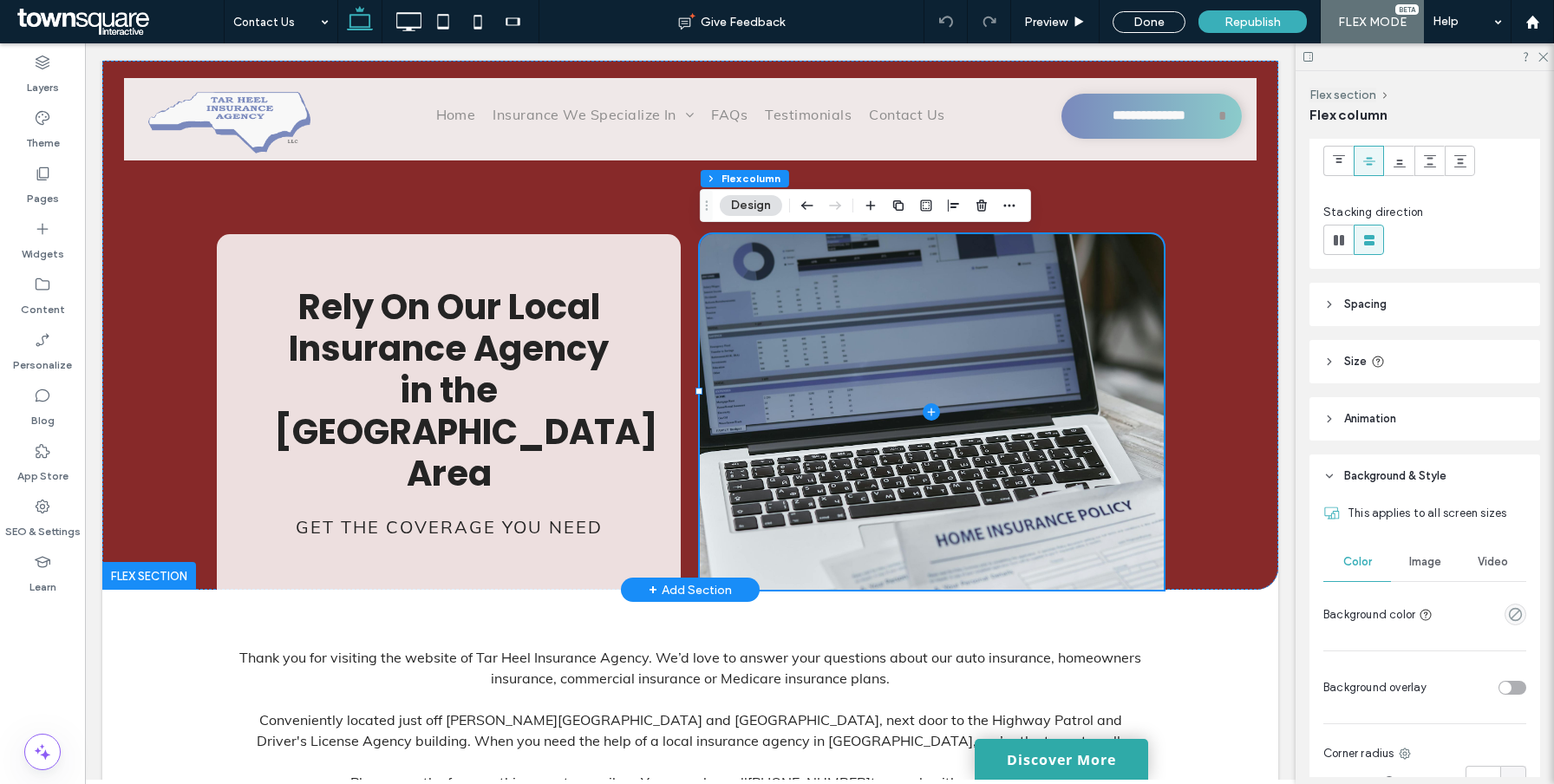
click at [1419, 544] on div "Image" at bounding box center [1424, 561] width 67 height 38
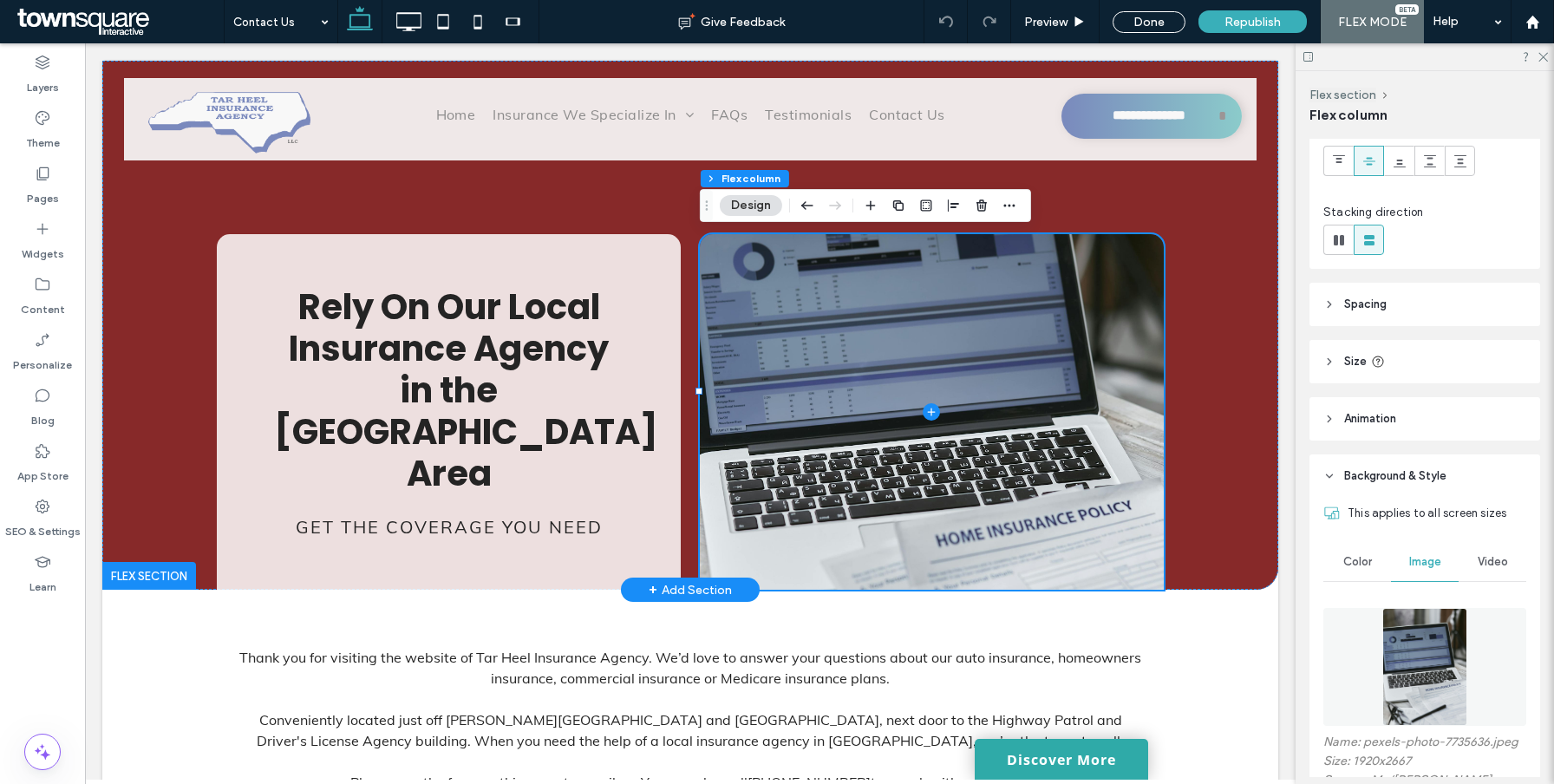
click at [1406, 644] on img at bounding box center [1424, 666] width 85 height 118
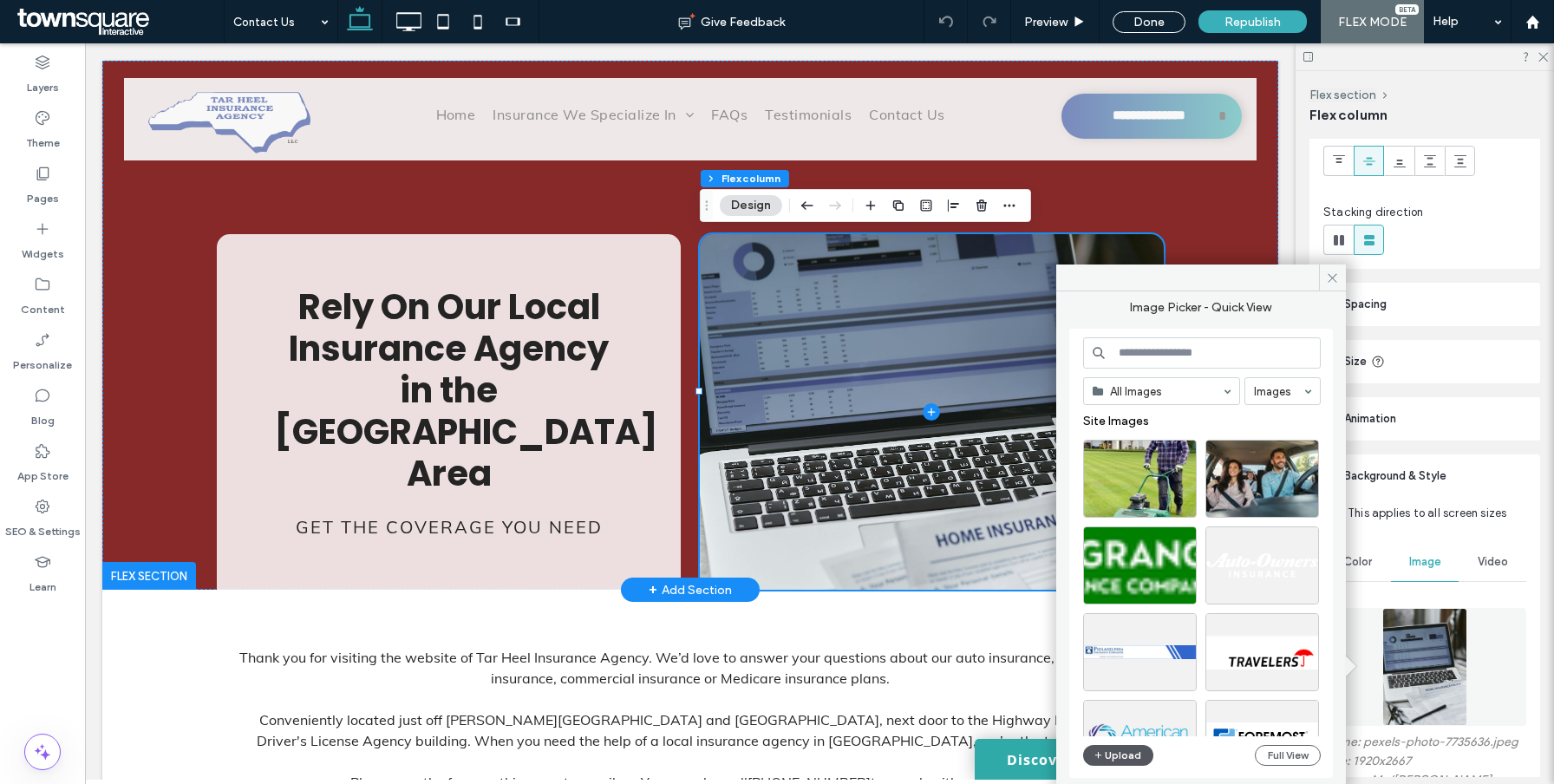
click at [1098, 763] on span "button" at bounding box center [1099, 755] width 12 height 19
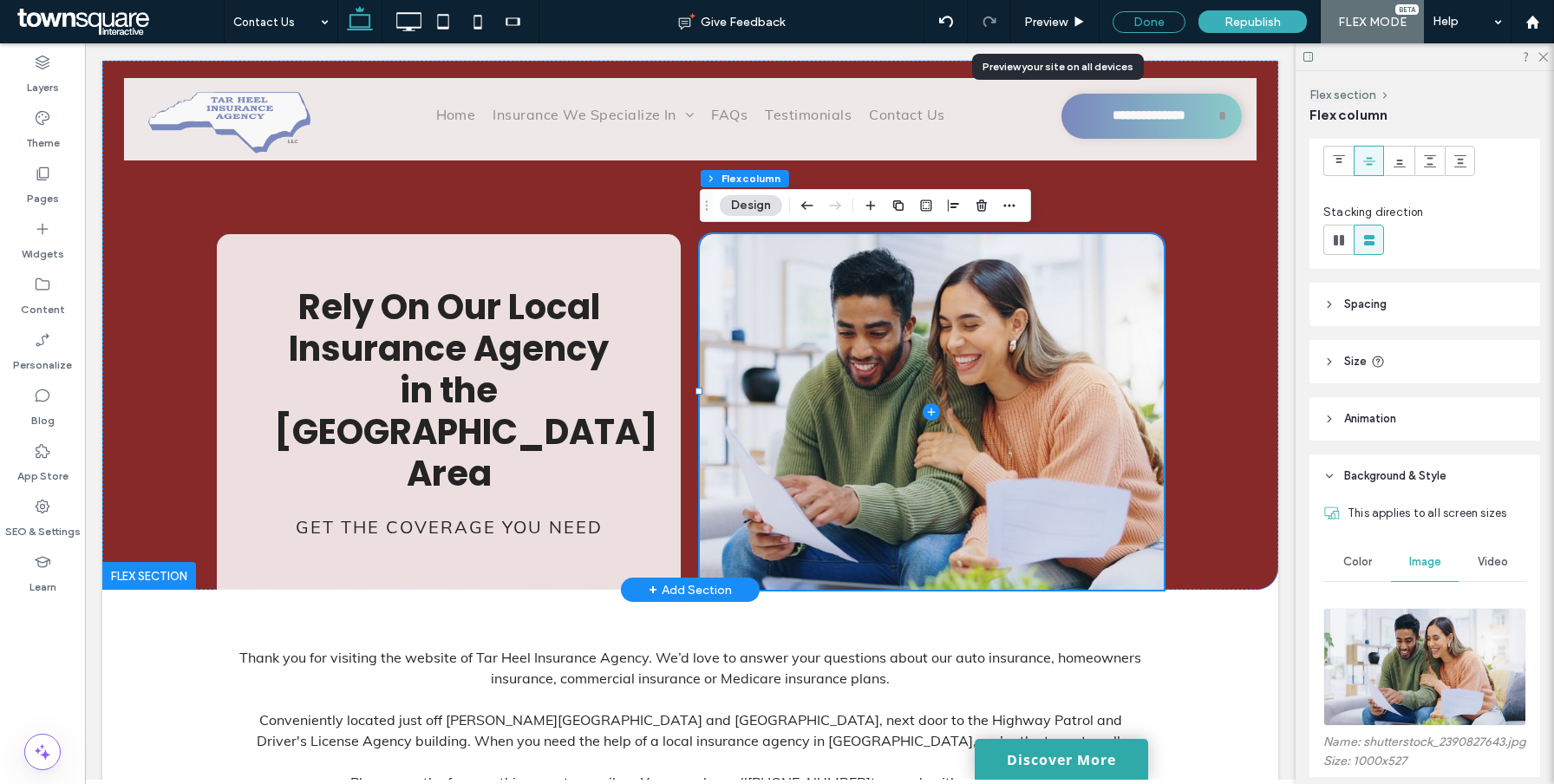
click at [1157, 22] on div "Done" at bounding box center [1149, 22] width 73 height 22
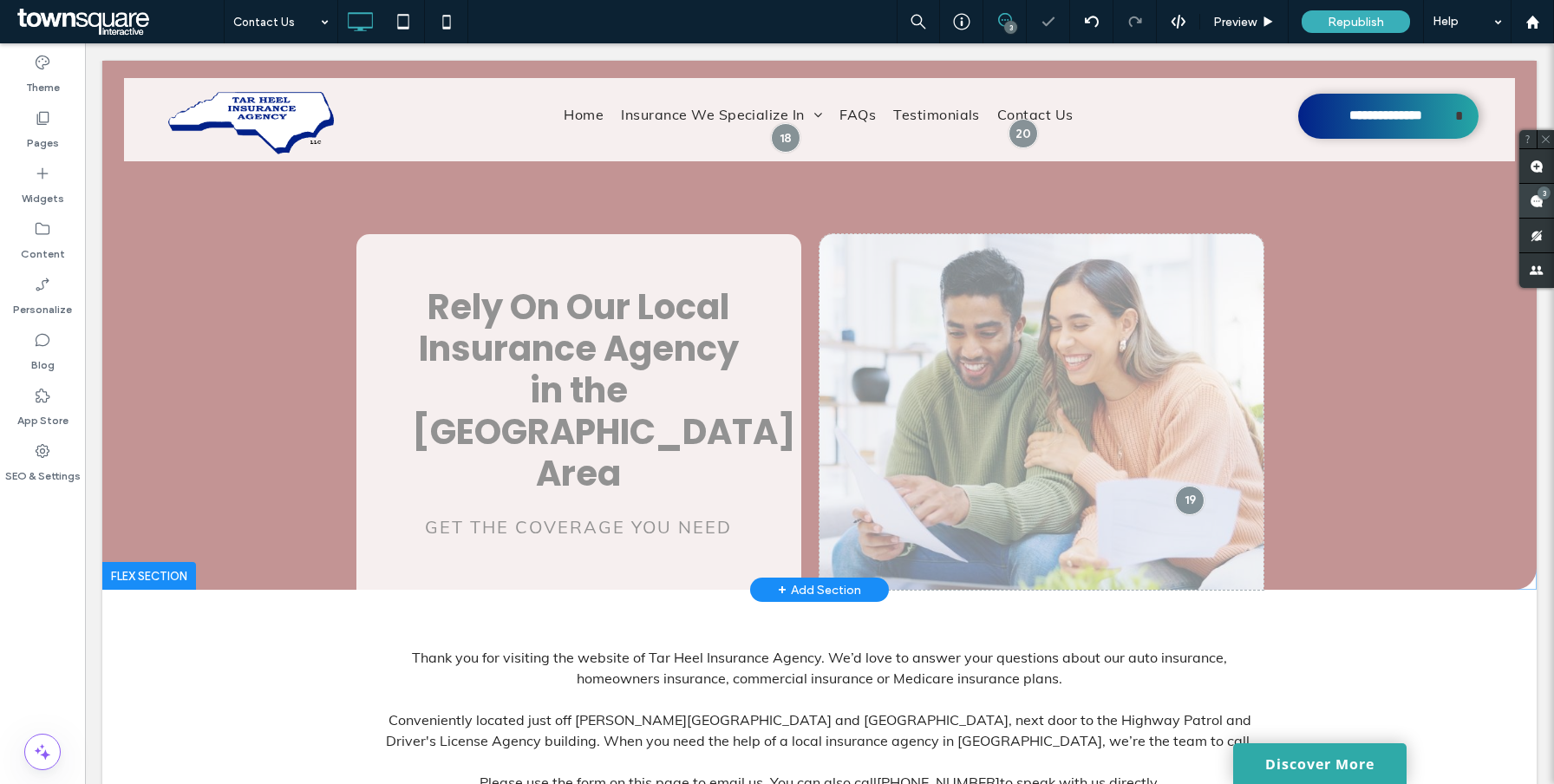
click at [1542, 202] on use at bounding box center [1536, 201] width 13 height 13
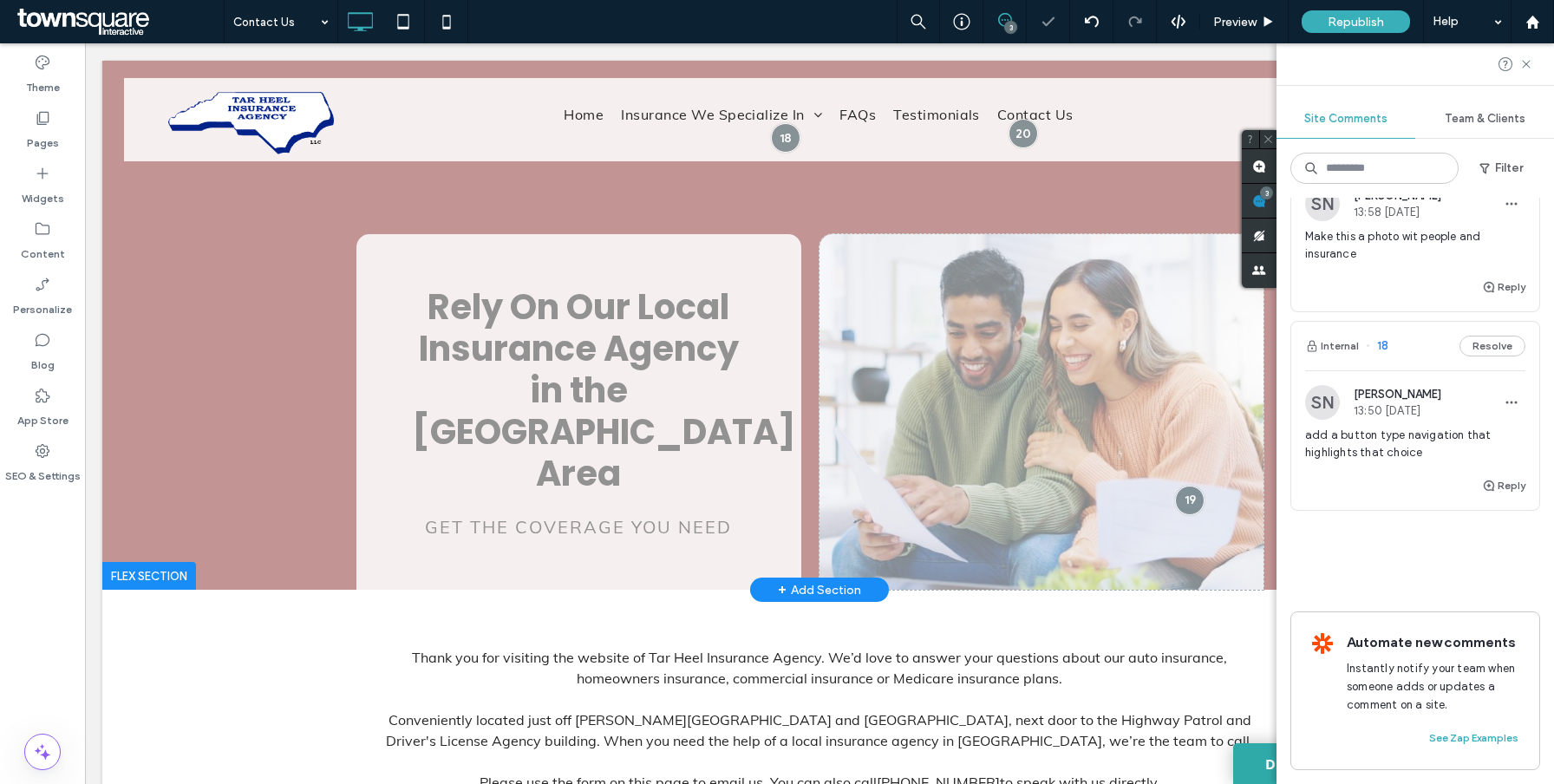
scroll to position [865, 0]
click at [1501, 157] on button "Resolve" at bounding box center [1492, 148] width 66 height 21
click at [1408, 443] on span "add a button type navigation that highlights that choice" at bounding box center [1414, 443] width 220 height 35
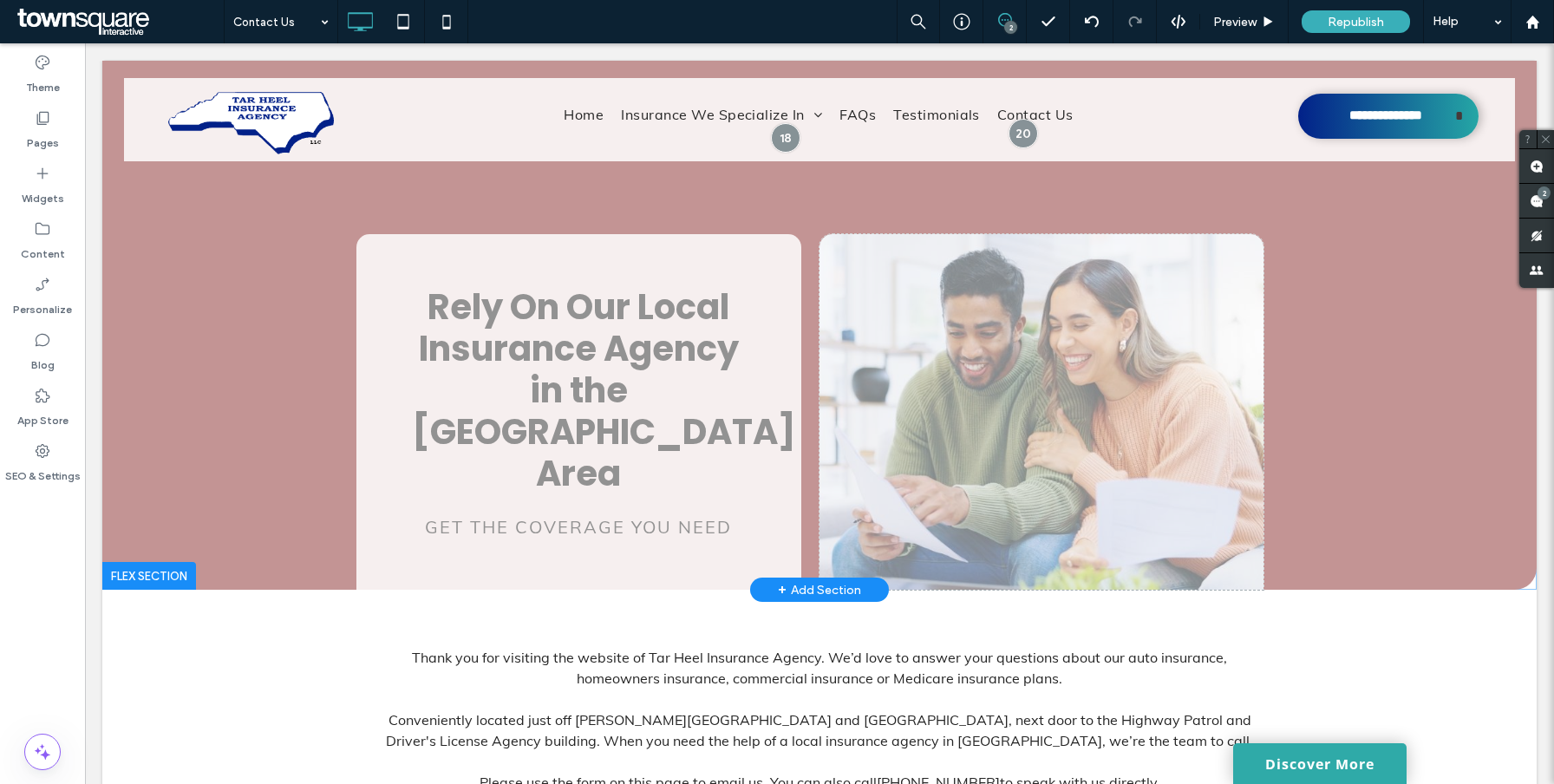
scroll to position [0, 0]
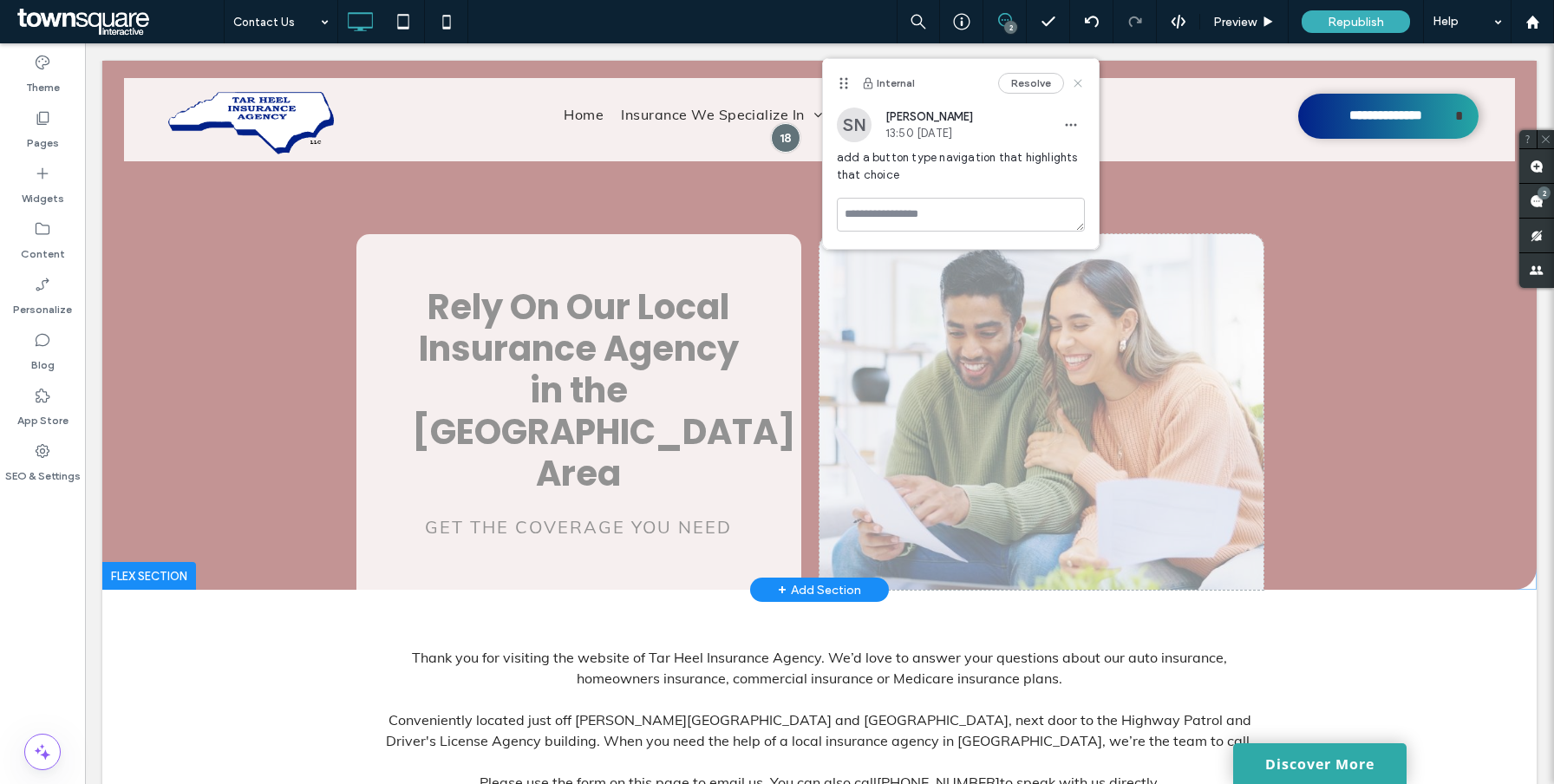
click at [1080, 80] on use at bounding box center [1077, 83] width 8 height 8
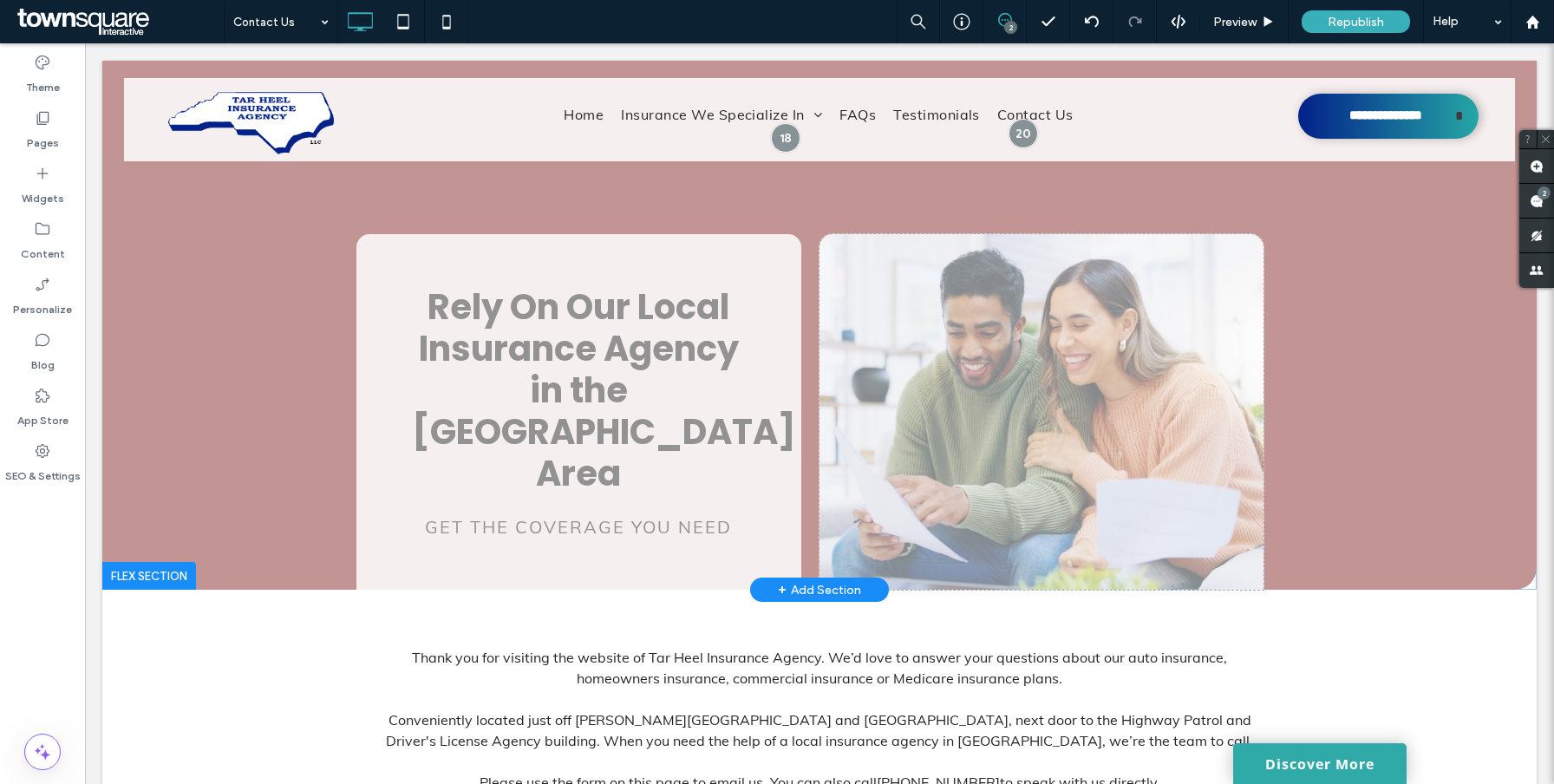
click at [1006, 23] on div "2" at bounding box center [1011, 28] width 13 height 13
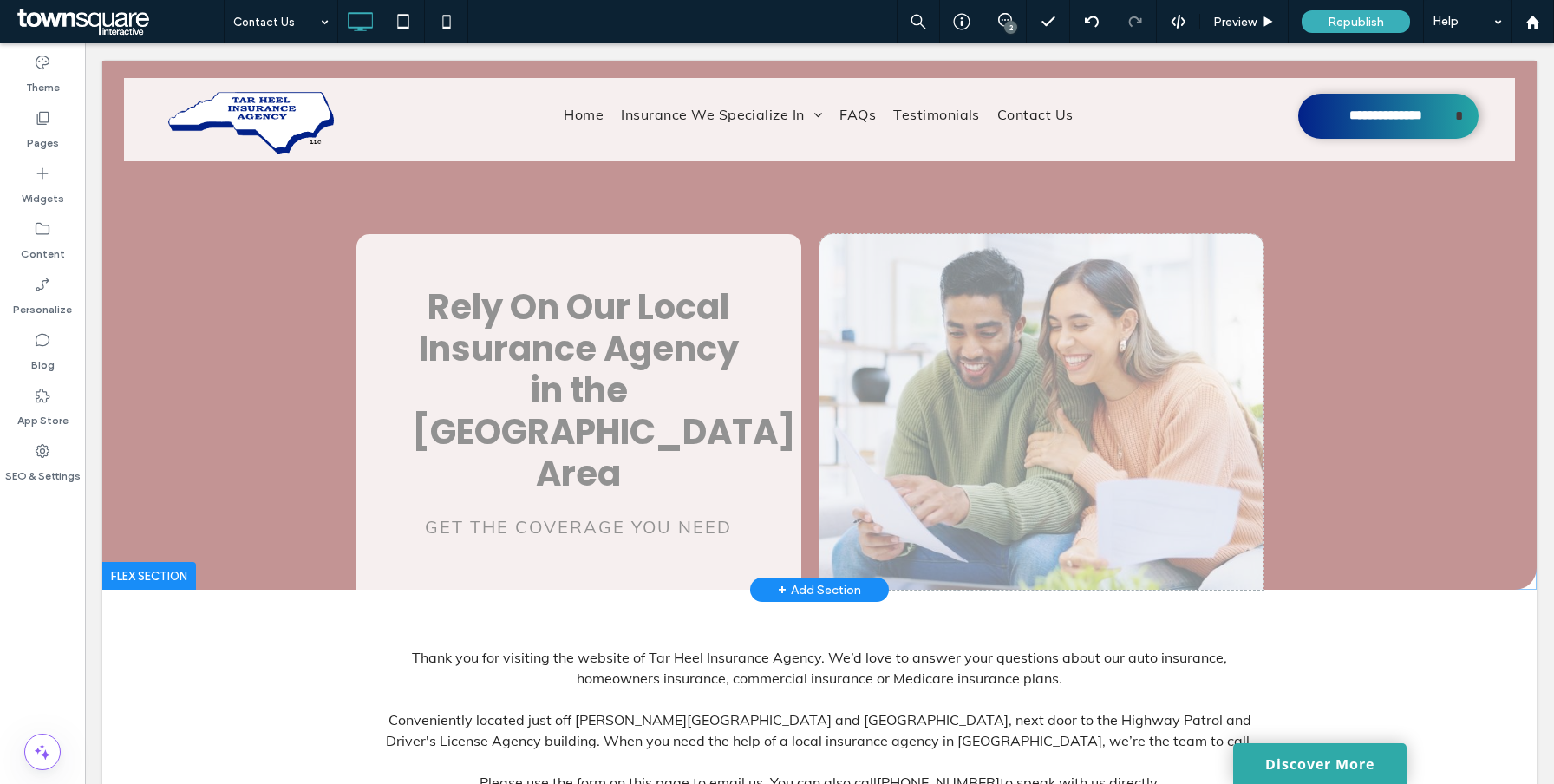
click at [1005, 23] on div "2" at bounding box center [1011, 28] width 13 height 13
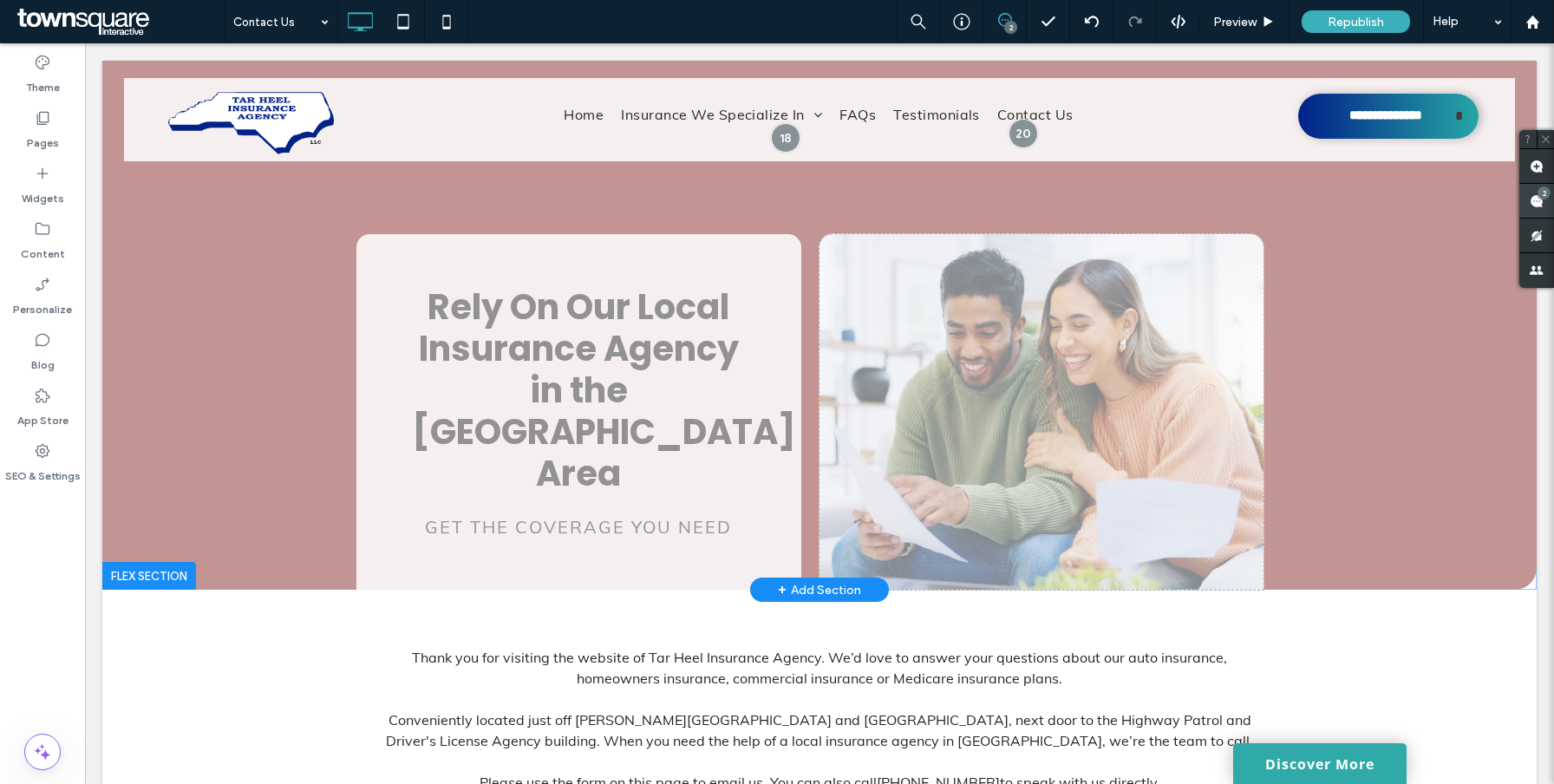
click at [1534, 194] on use at bounding box center [1536, 201] width 13 height 13
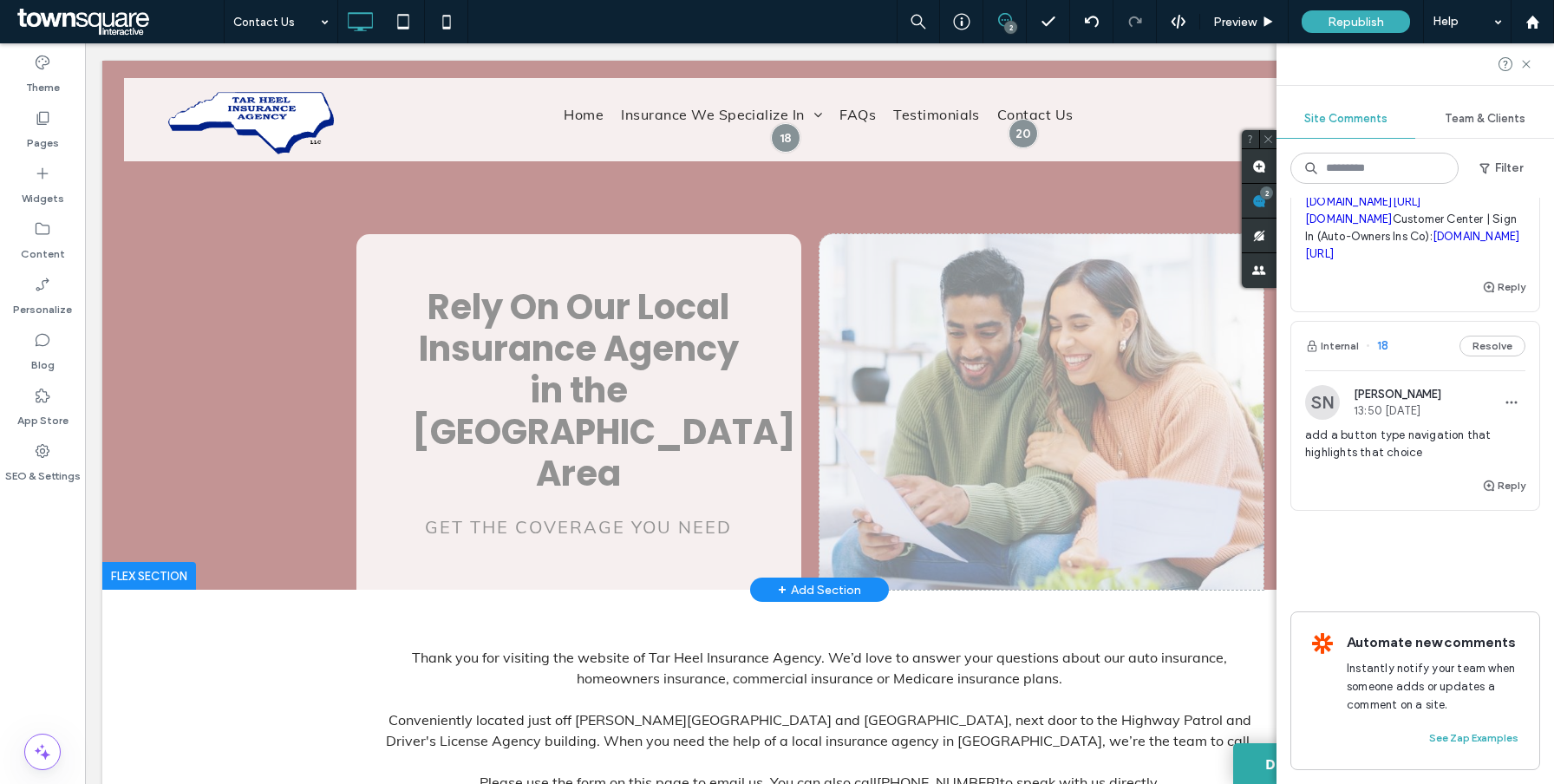
scroll to position [921, 0]
drag, startPoint x: 1431, startPoint y: 459, endPoint x: 1304, endPoint y: 440, distance: 128.4
click at [1304, 440] on span "add a button type navigation that highlights that choice" at bounding box center [1414, 443] width 220 height 35
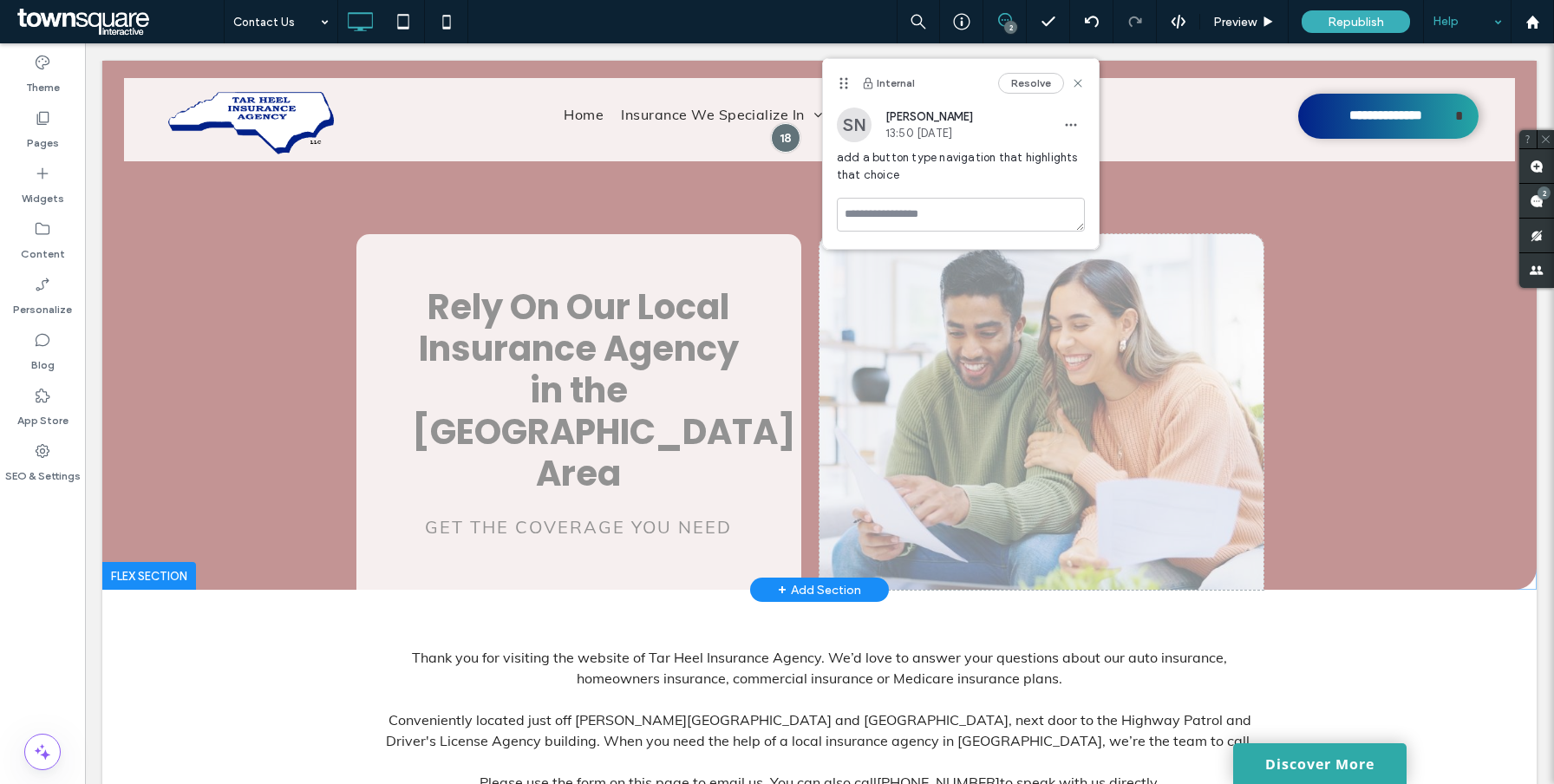
copy span "add a button type navigation that highlights that choice"
drag, startPoint x: 835, startPoint y: 162, endPoint x: 907, endPoint y: 188, distance: 76.6
click at [907, 188] on div "SN Shakiera Nichols 13:50 Aug 13 2025 add a button type navigation that highlig…" at bounding box center [960, 153] width 275 height 90
copy span "add a button type navigation that highlights that choice"
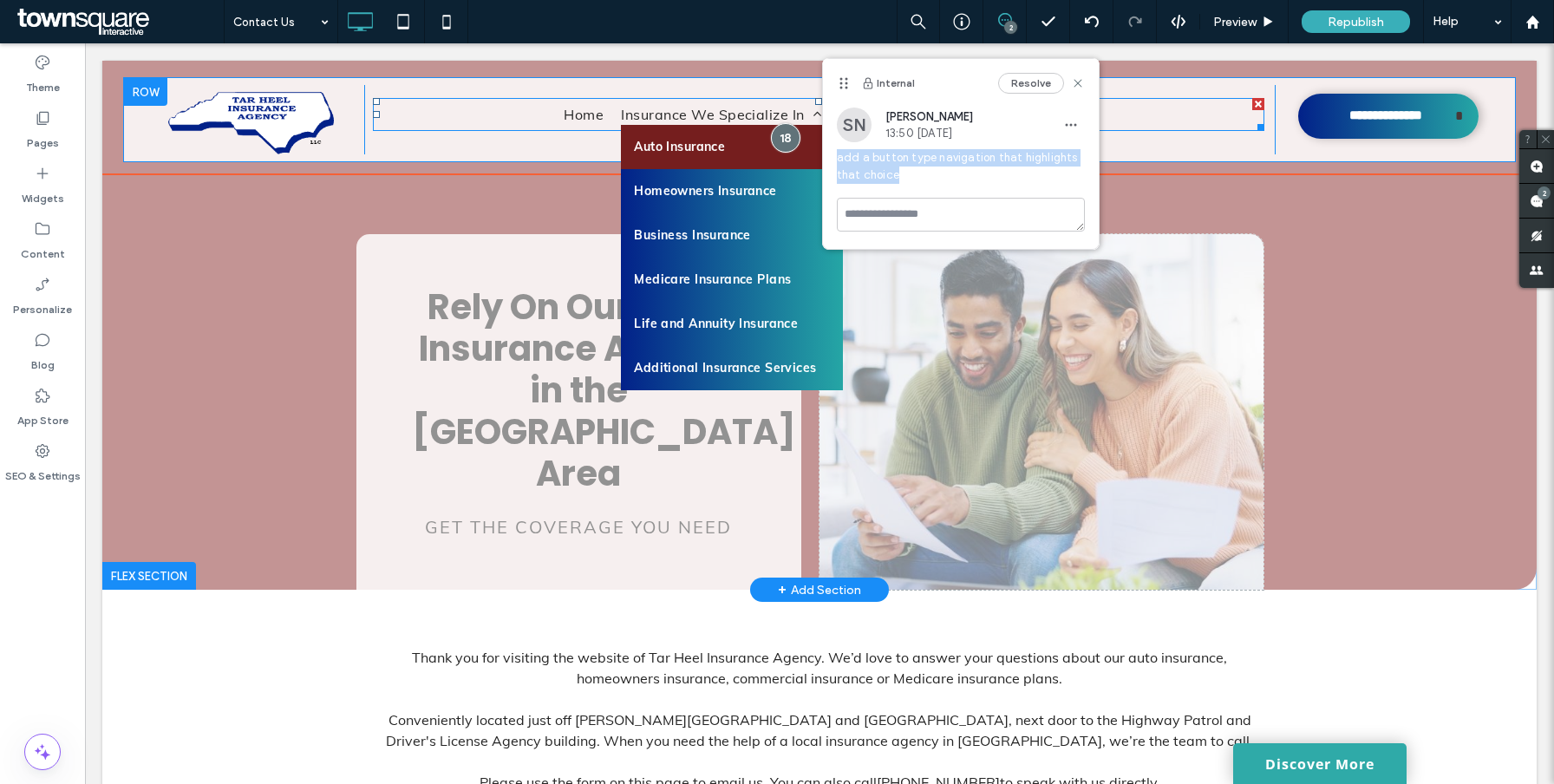
click at [745, 125] on link "Auto Insurance" at bounding box center [731, 147] width 221 height 44
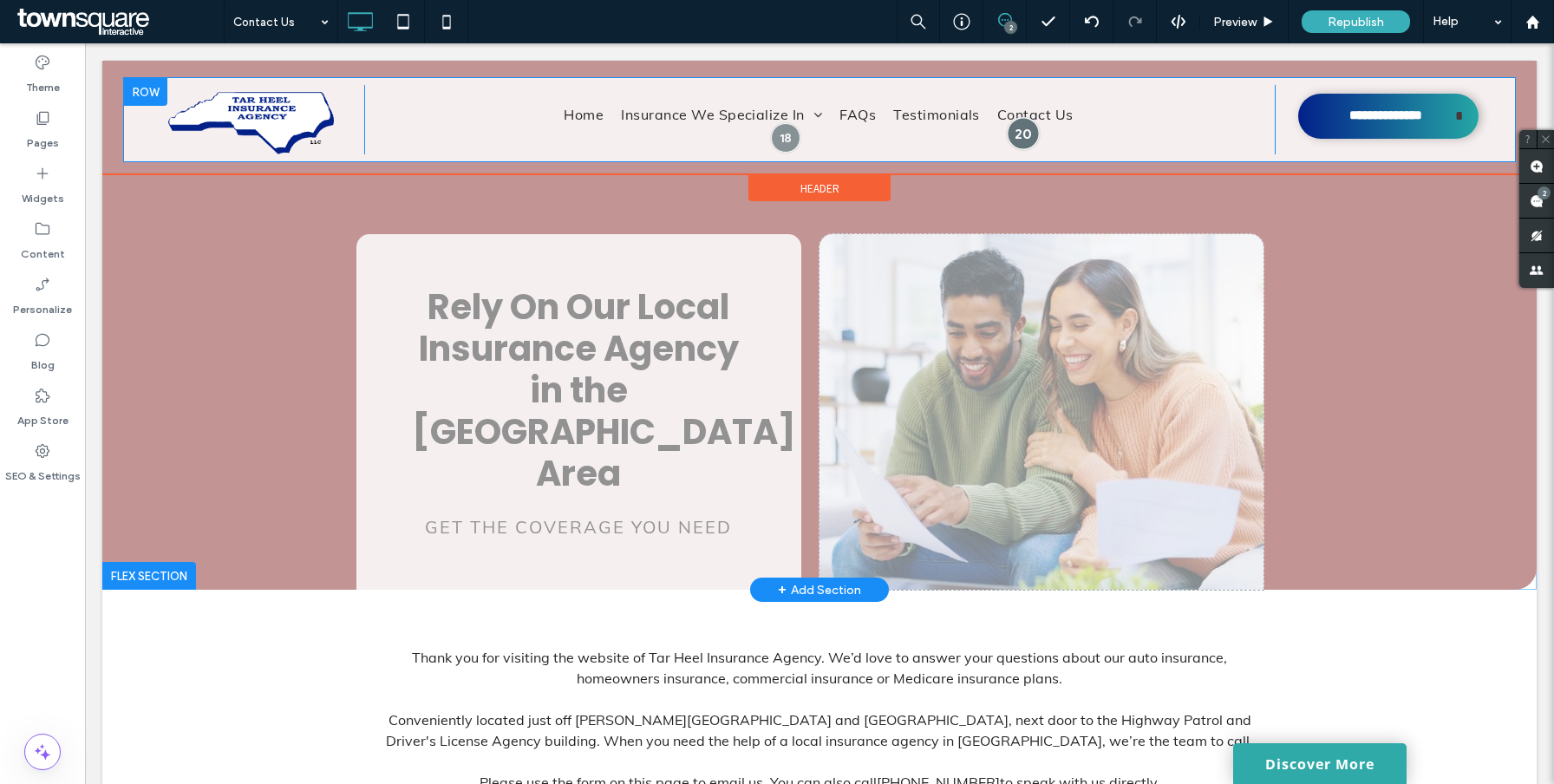
click at [1026, 129] on div at bounding box center [1023, 132] width 32 height 32
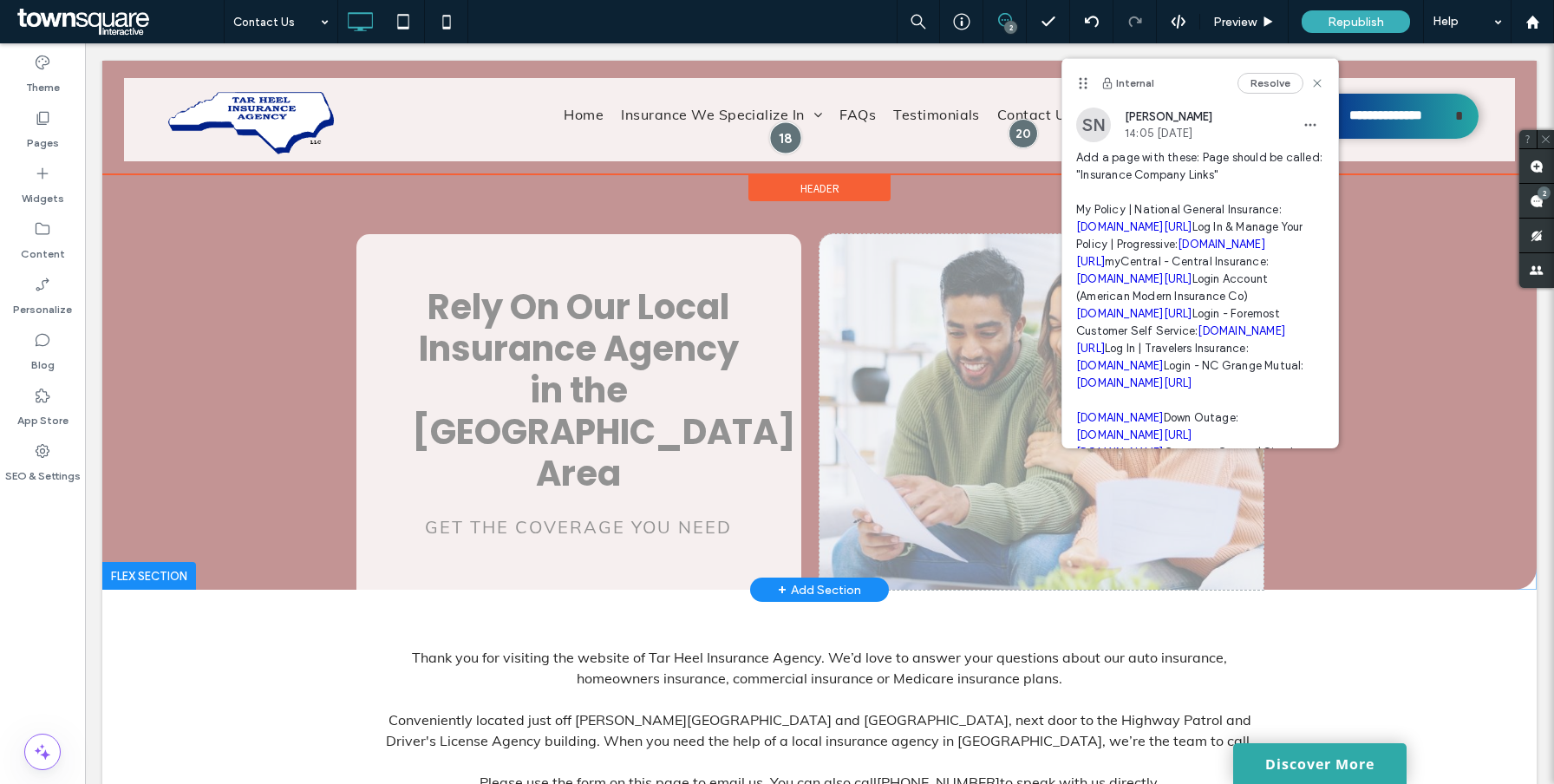
click at [786, 133] on div at bounding box center [784, 137] width 32 height 32
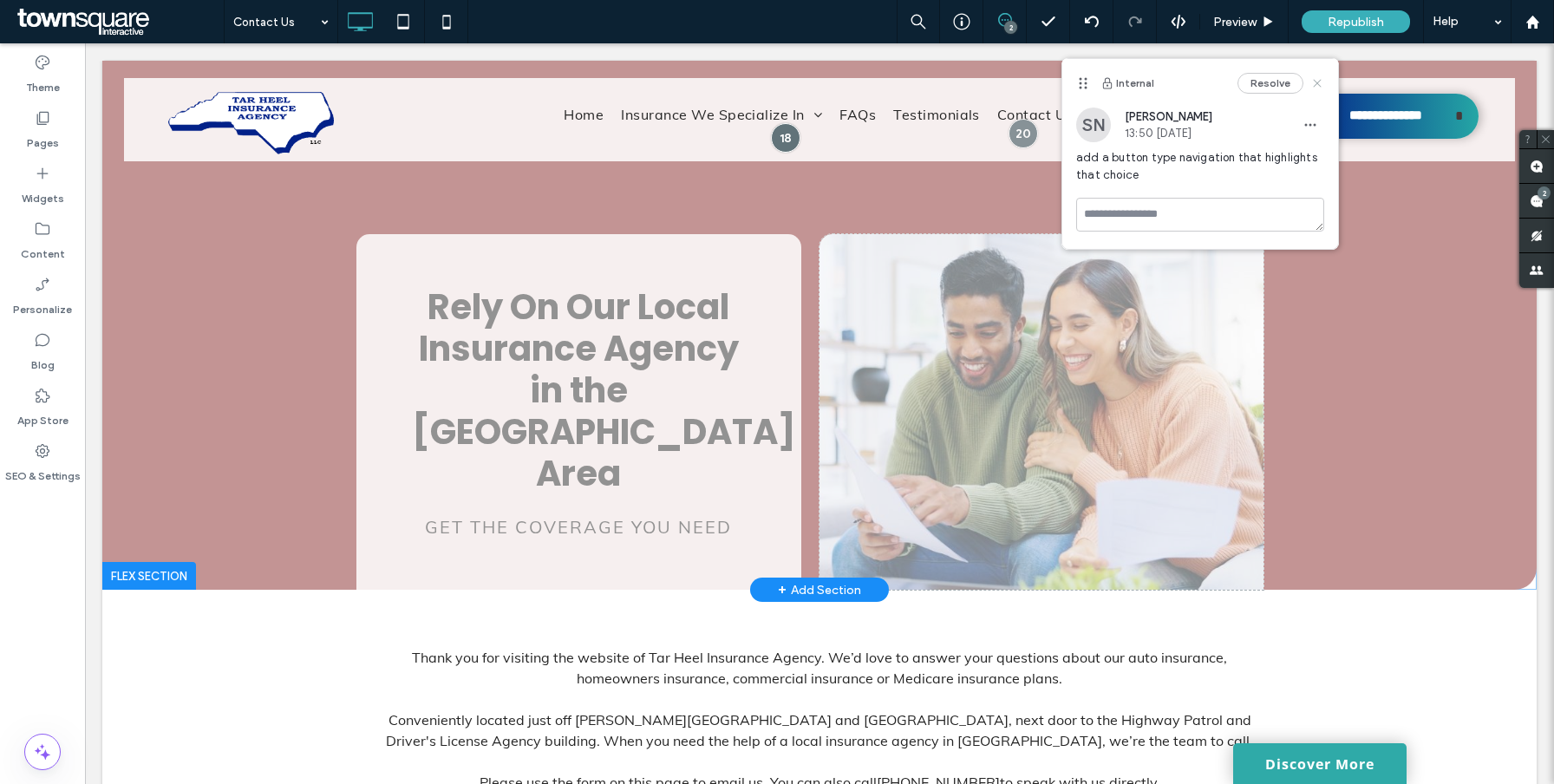
click at [1318, 80] on icon at bounding box center [1317, 83] width 13 height 13
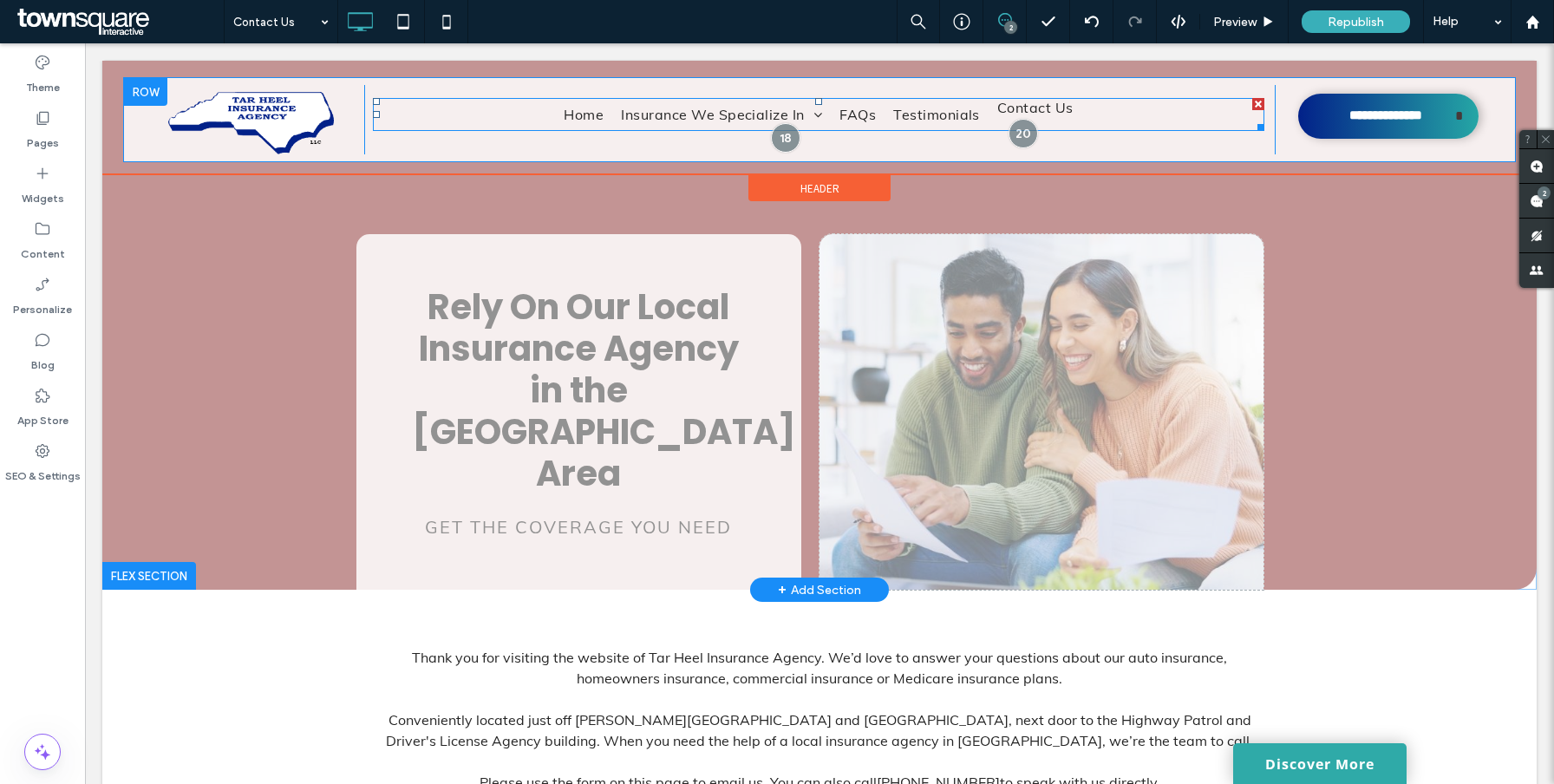
click at [1015, 109] on span "Contact Us" at bounding box center [1035, 107] width 76 height 21
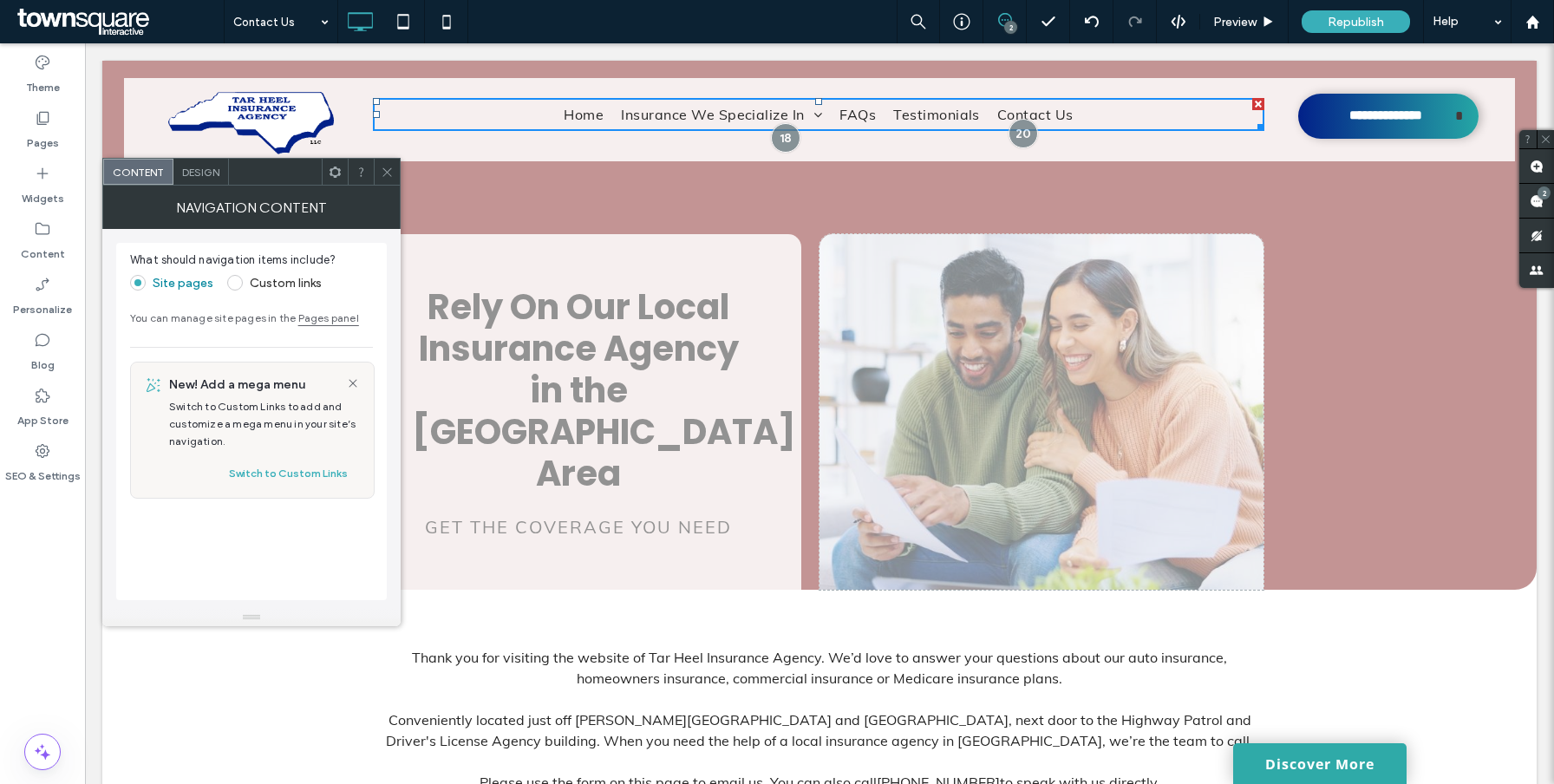
click at [196, 180] on div "Design" at bounding box center [202, 171] width 56 height 26
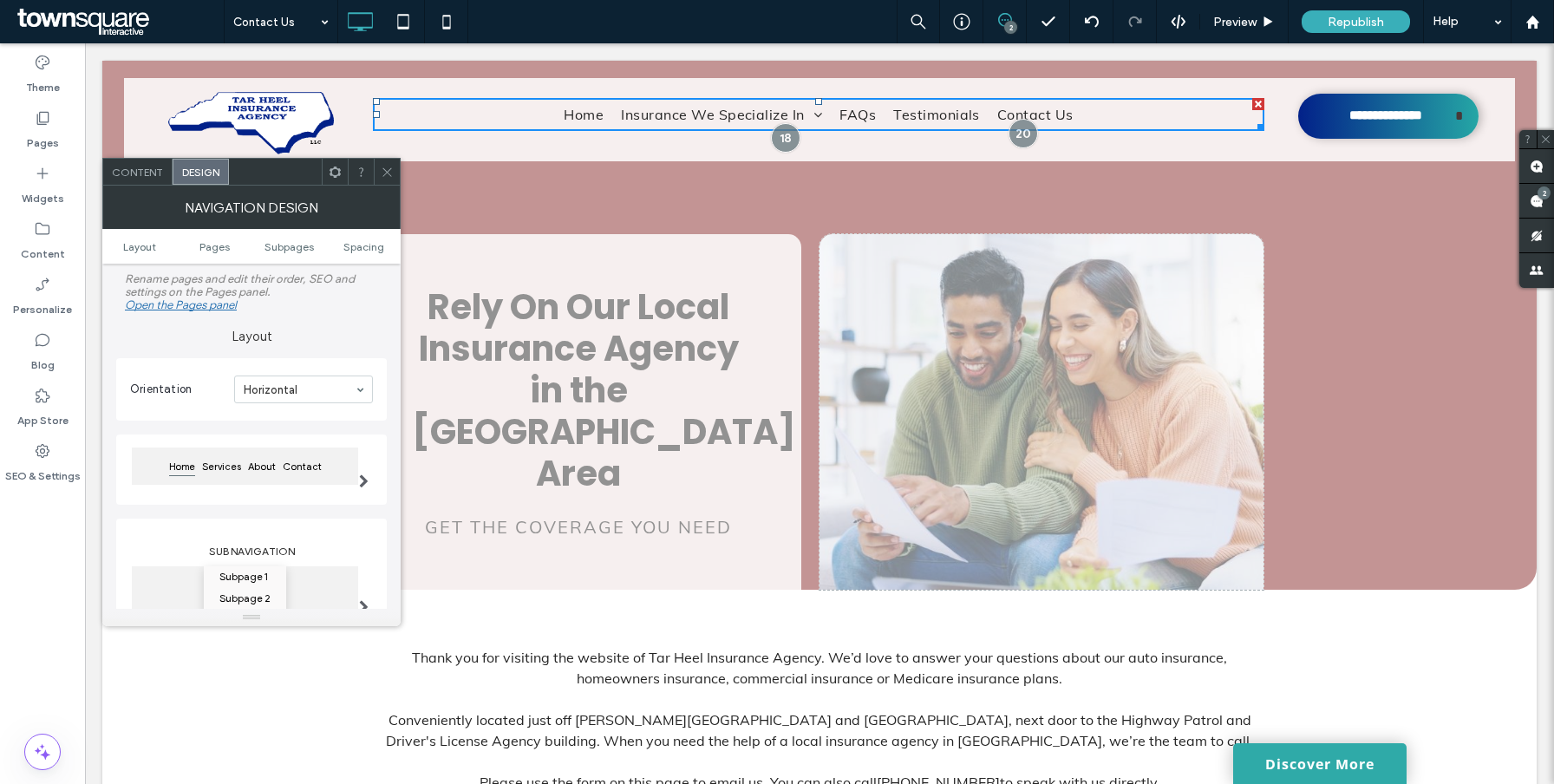
scroll to position [47, 0]
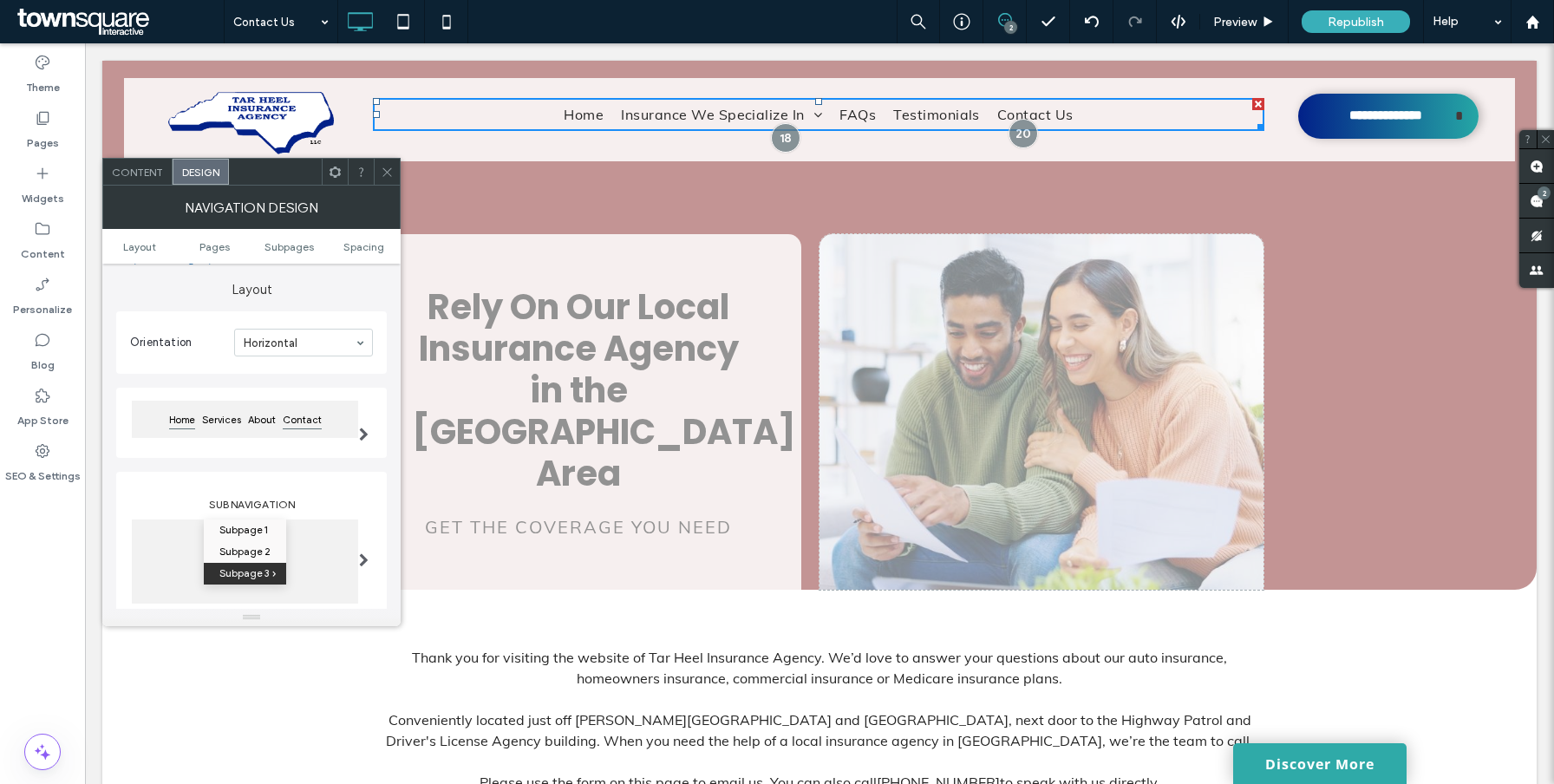
click at [291, 428] on span "Contact" at bounding box center [302, 419] width 46 height 22
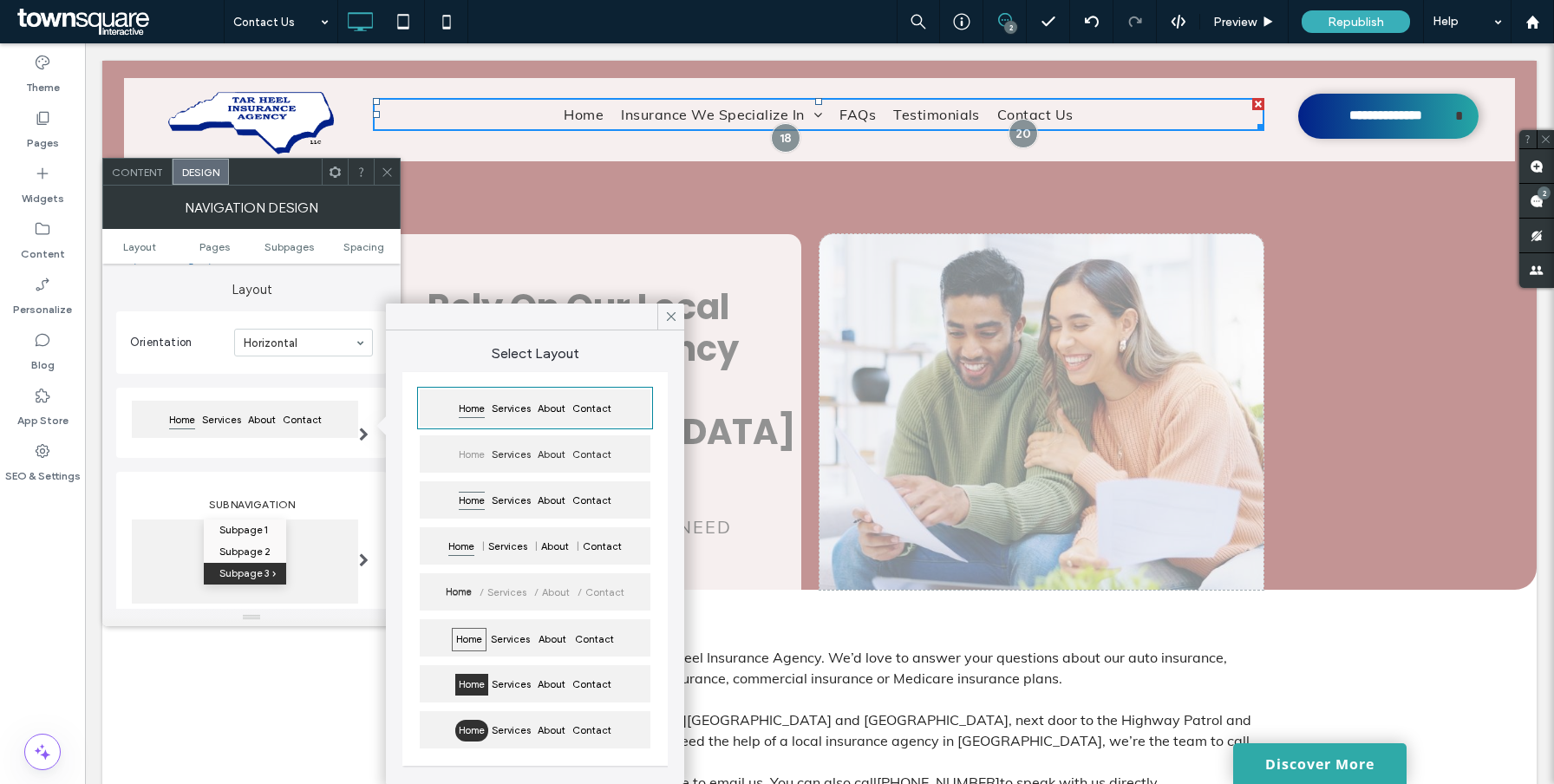
click at [467, 684] on span "Home" at bounding box center [471, 684] width 33 height 22
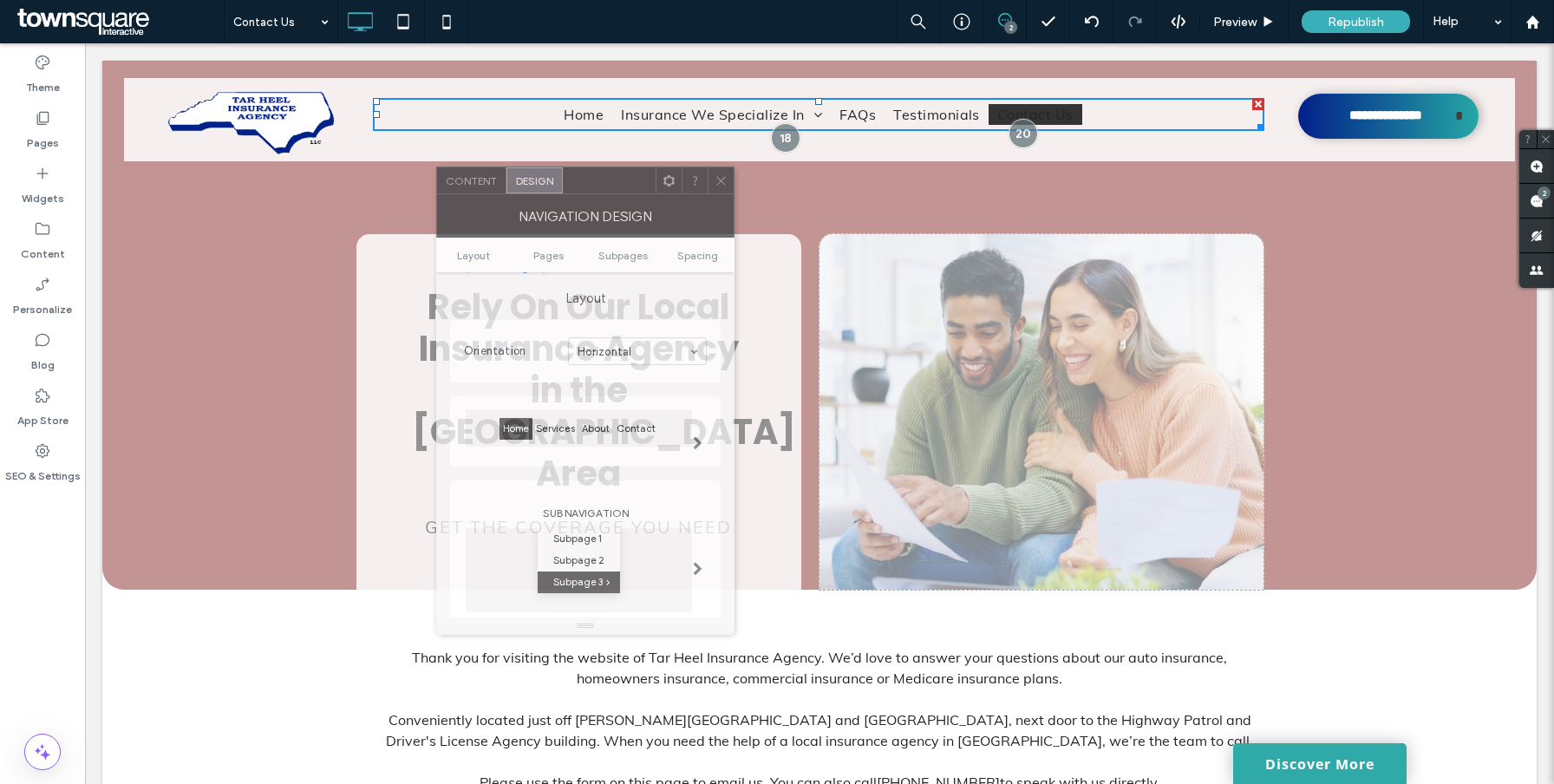
drag, startPoint x: 263, startPoint y: 166, endPoint x: 661, endPoint y: 175, distance: 398.1
click at [656, 175] on div at bounding box center [609, 179] width 93 height 26
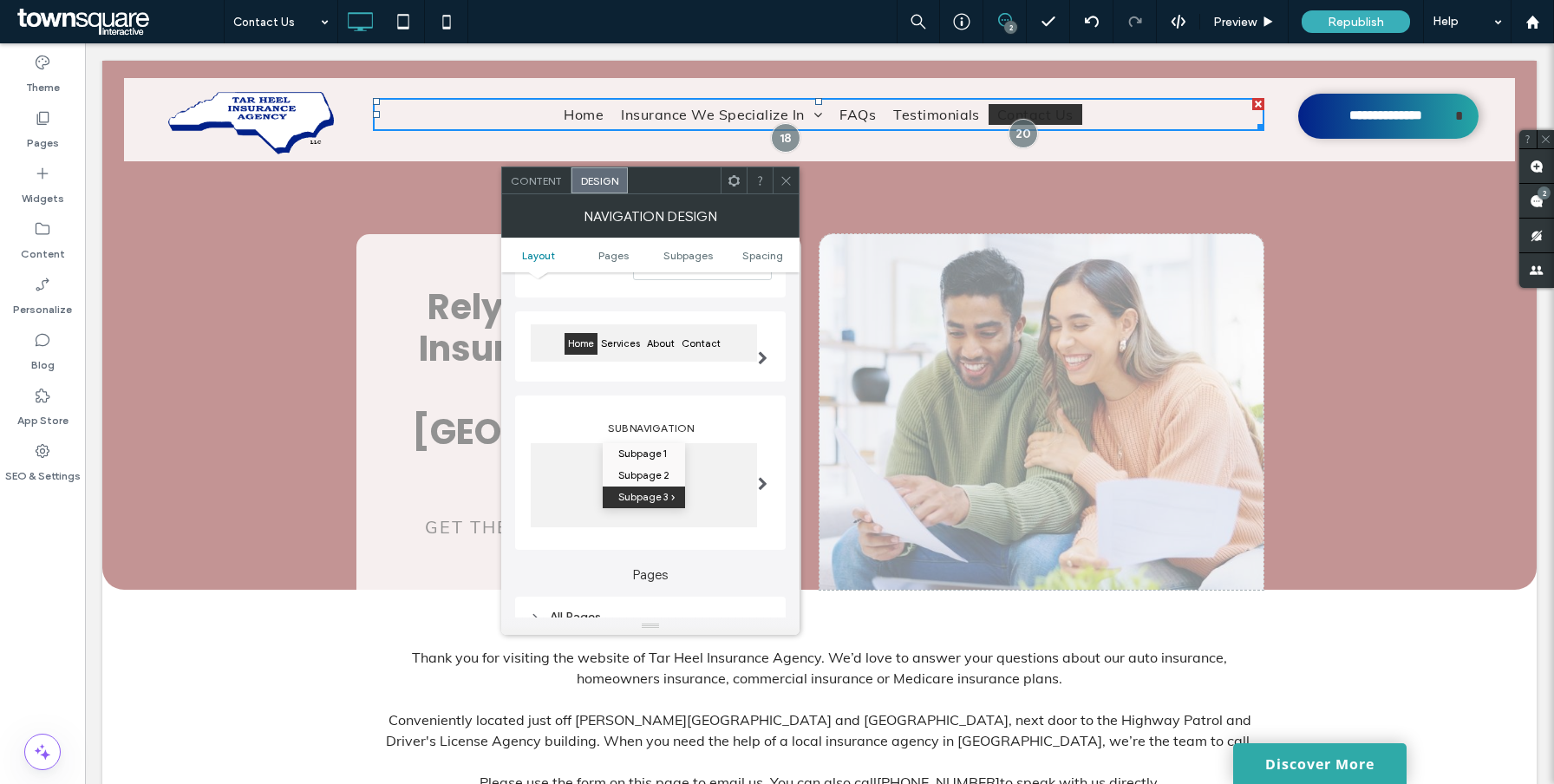
scroll to position [115, 0]
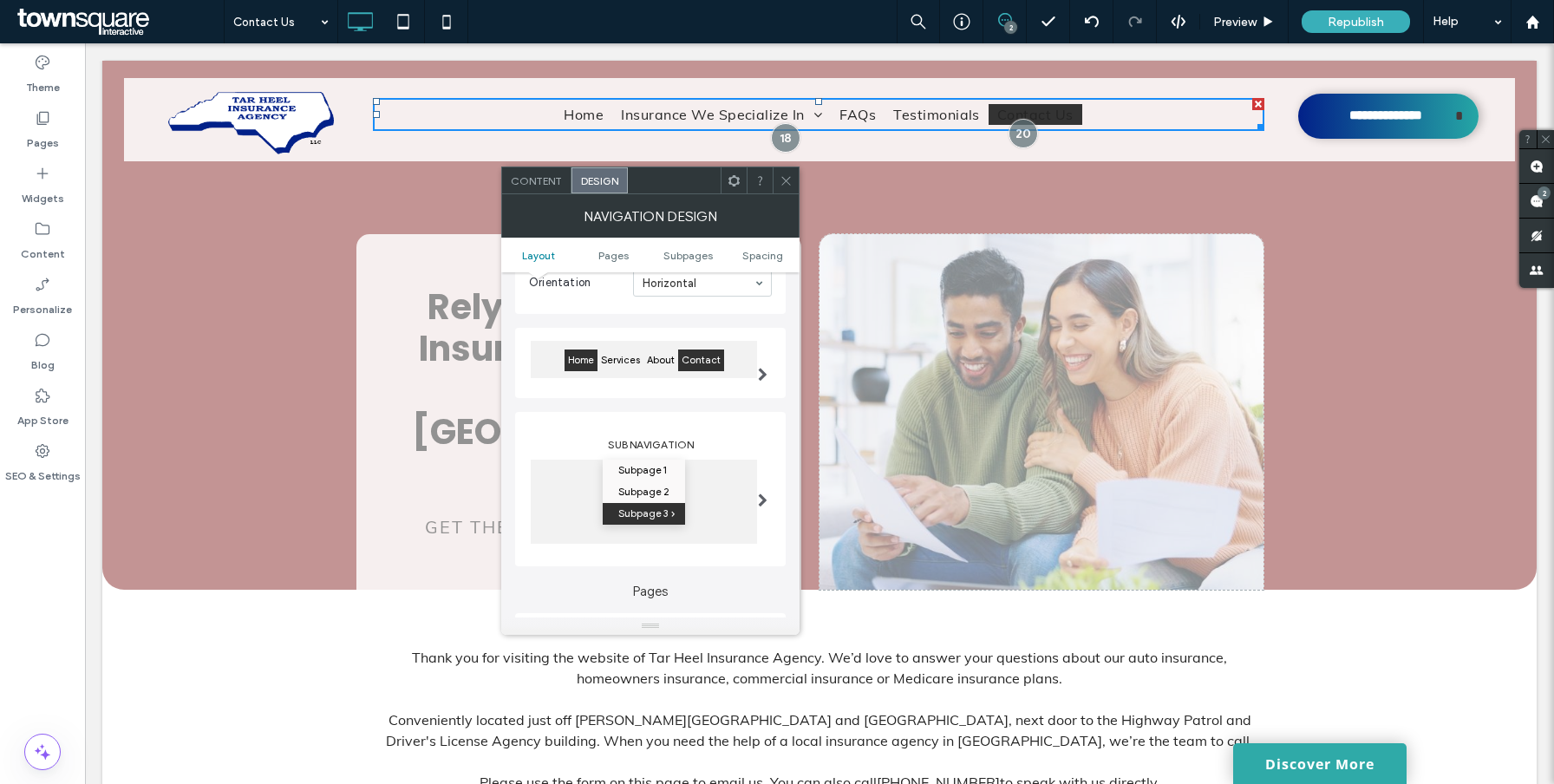
click at [695, 365] on span "Contact" at bounding box center [701, 360] width 46 height 22
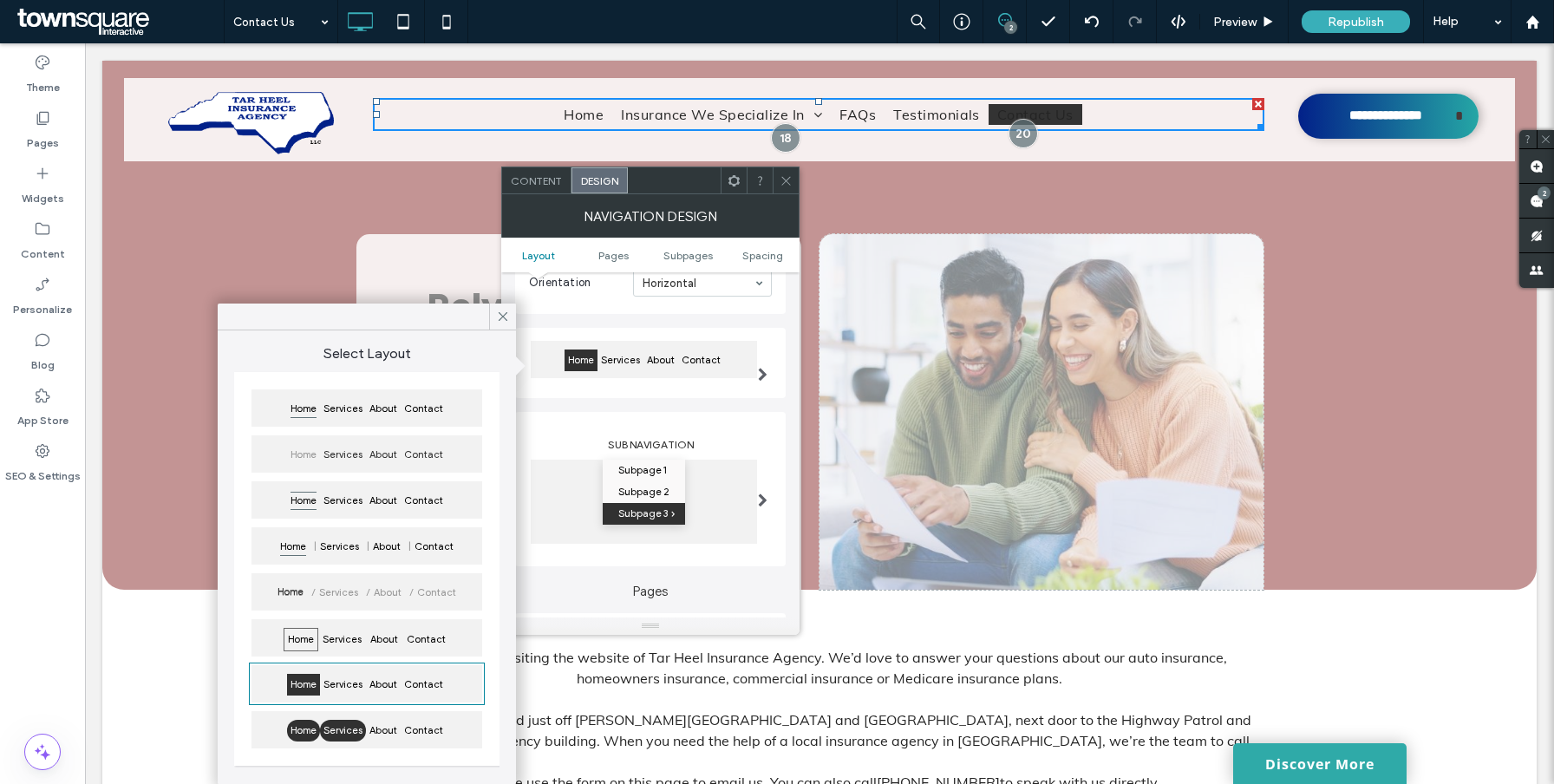
drag, startPoint x: 349, startPoint y: 738, endPoint x: 264, endPoint y: 695, distance: 95.3
click at [349, 738] on span "Services" at bounding box center [343, 730] width 46 height 22
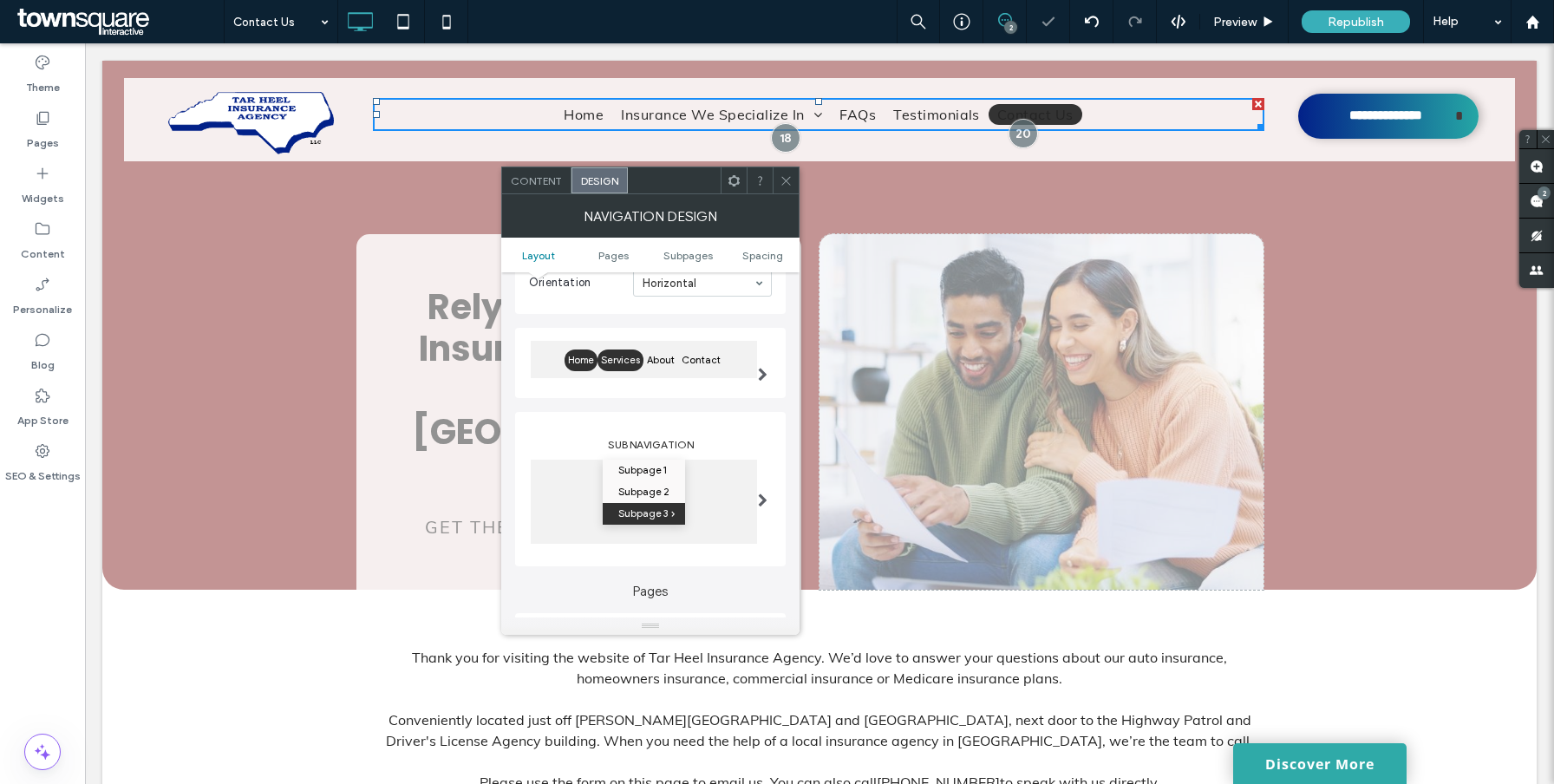
click at [619, 367] on span "Services" at bounding box center [620, 360] width 46 height 22
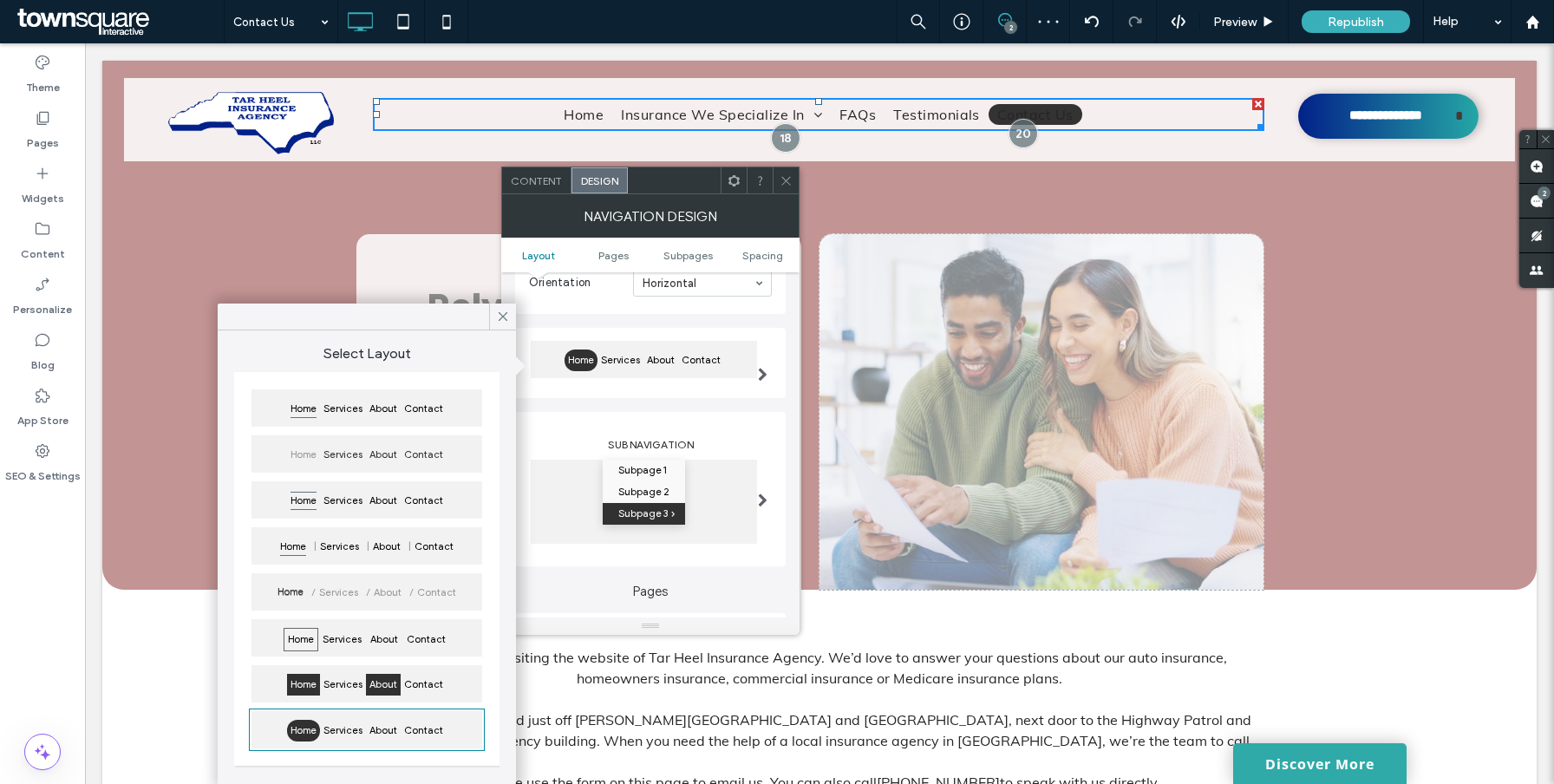
click at [381, 687] on span "About" at bounding box center [383, 684] width 35 height 22
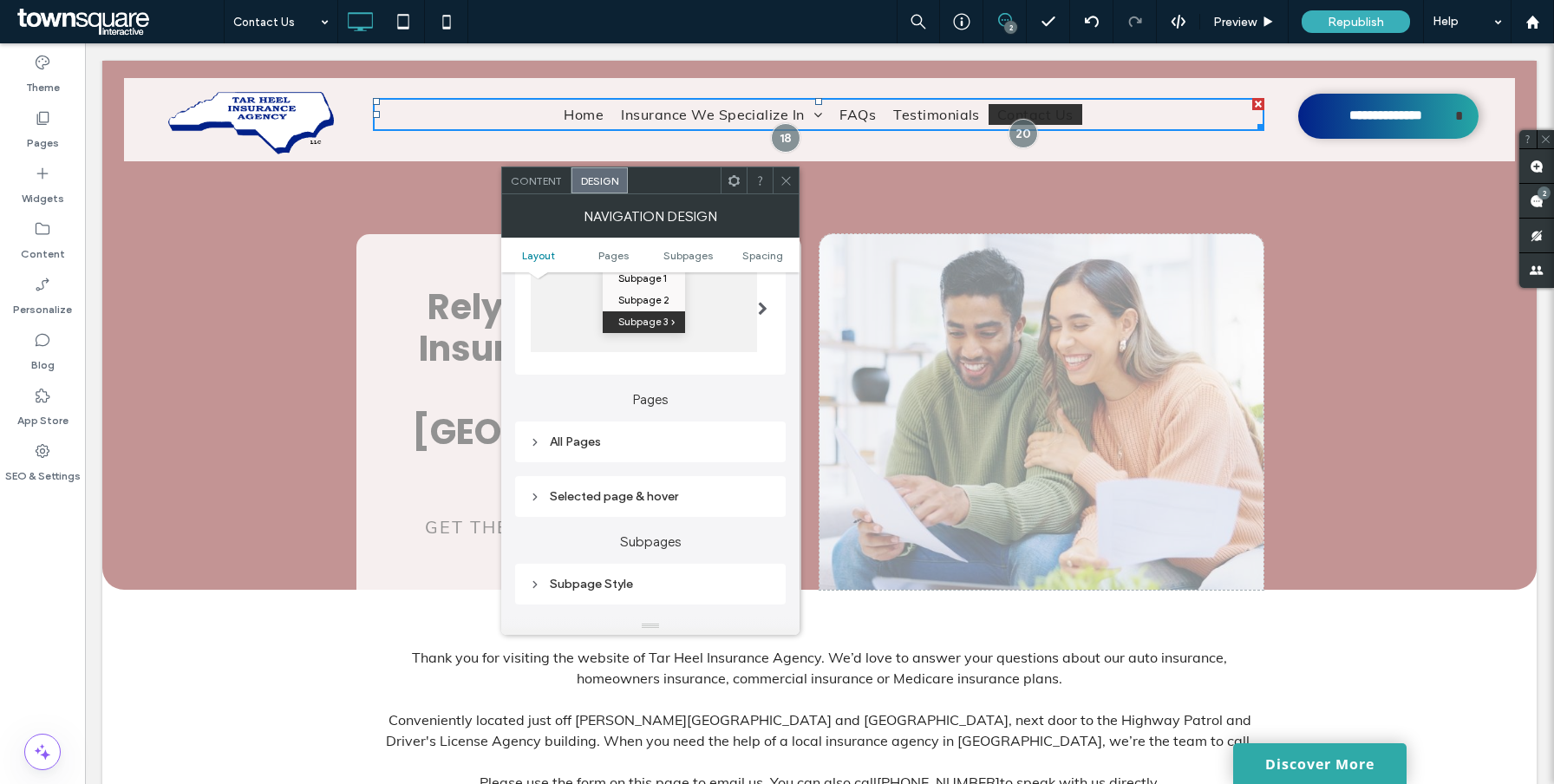
scroll to position [323, 0]
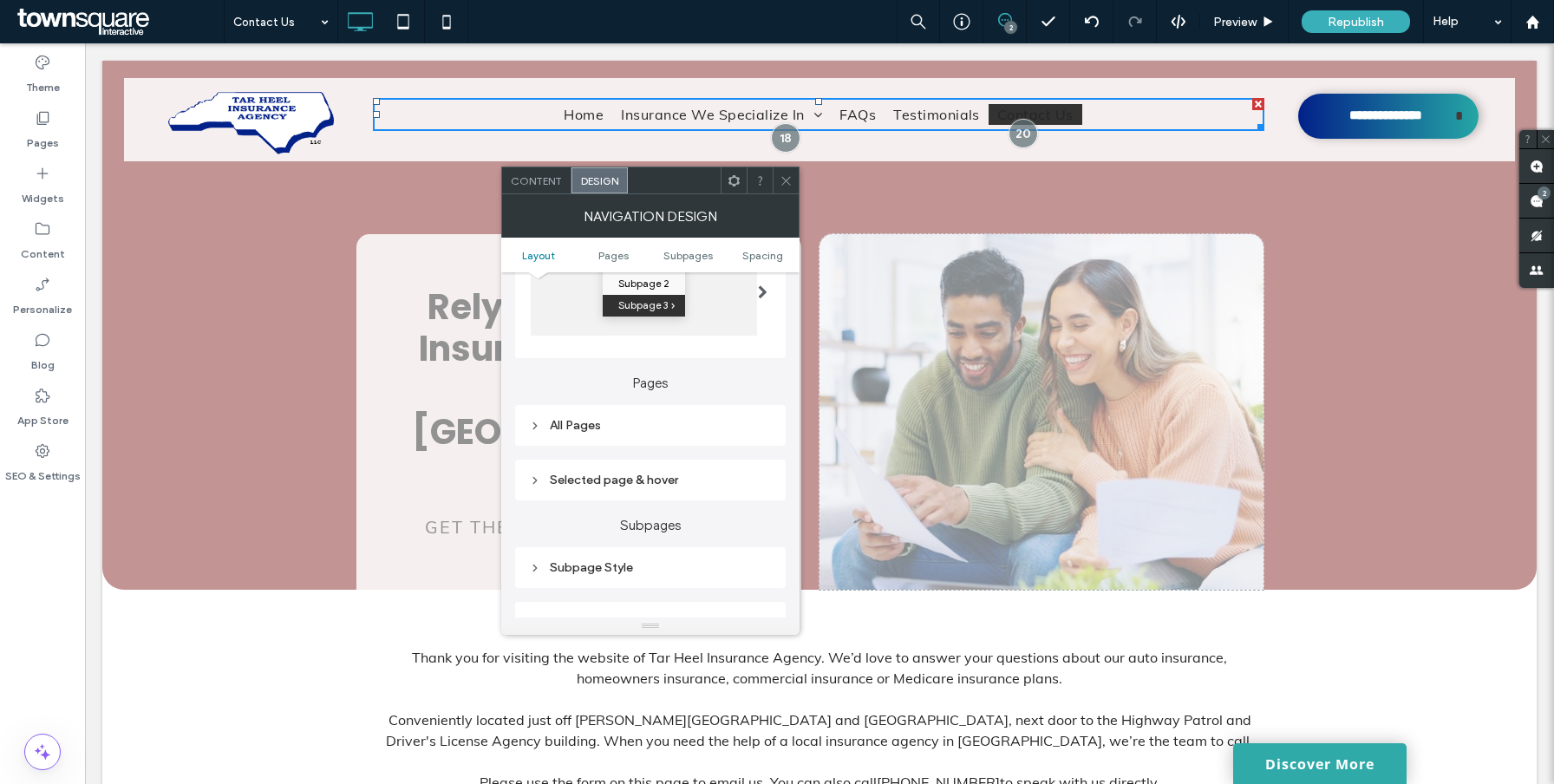
click at [633, 469] on div "Selected page & hover" at bounding box center [651, 480] width 271 height 40
click at [633, 475] on div "Selected page & hover" at bounding box center [650, 480] width 243 height 23
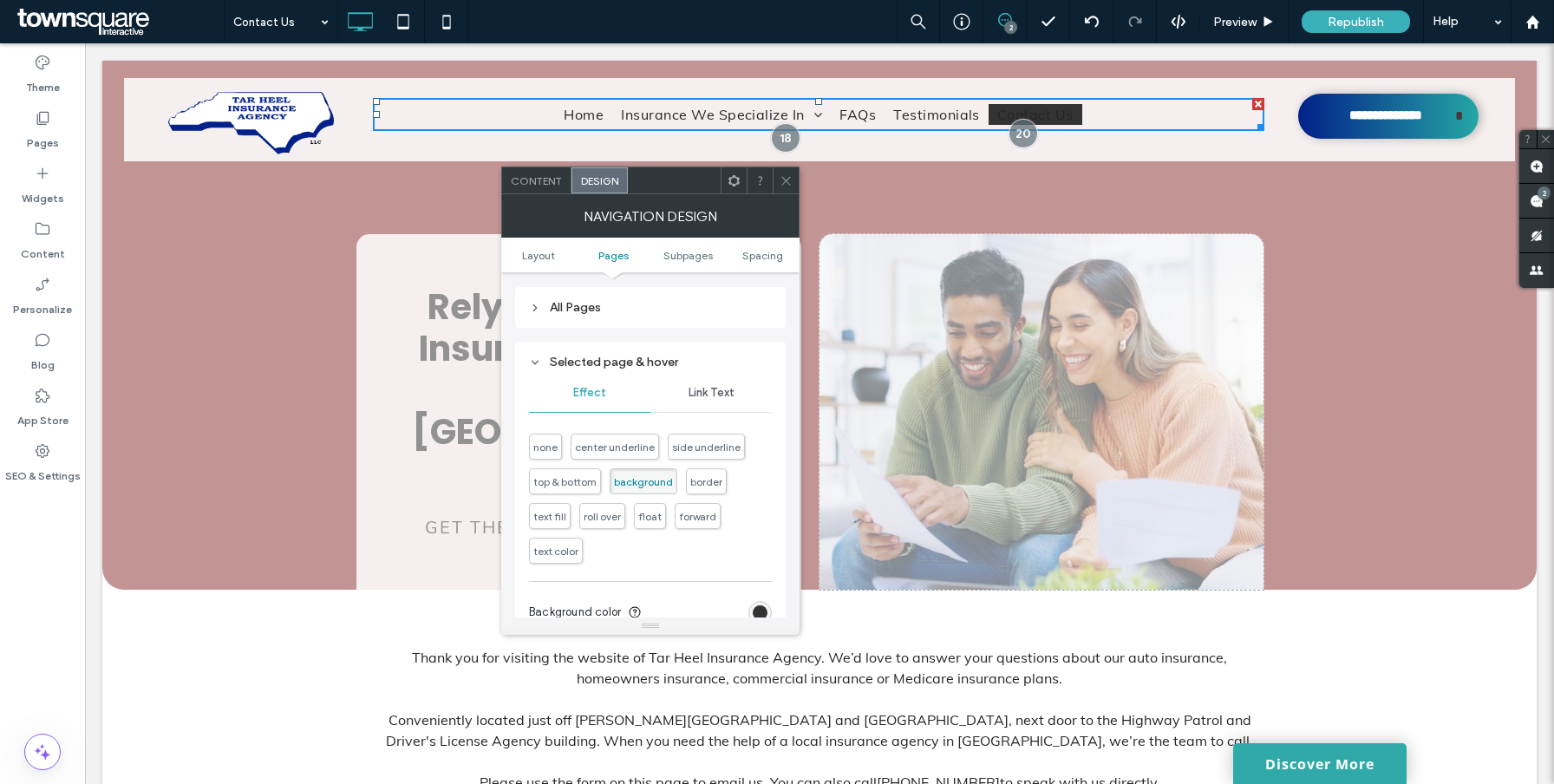
scroll to position [536, 0]
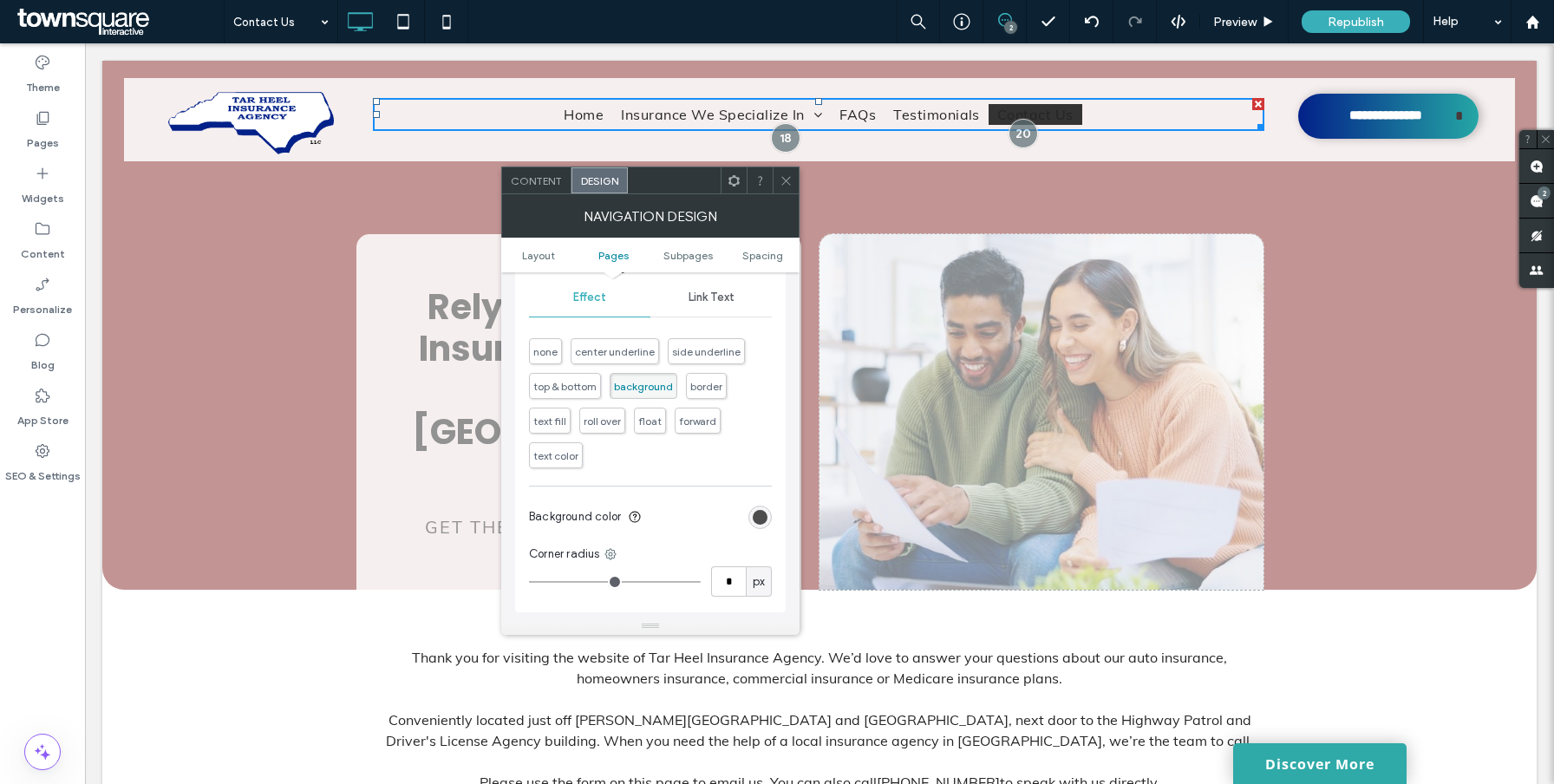
click at [754, 524] on div "rgb(51, 51, 51)" at bounding box center [759, 516] width 14 height 14
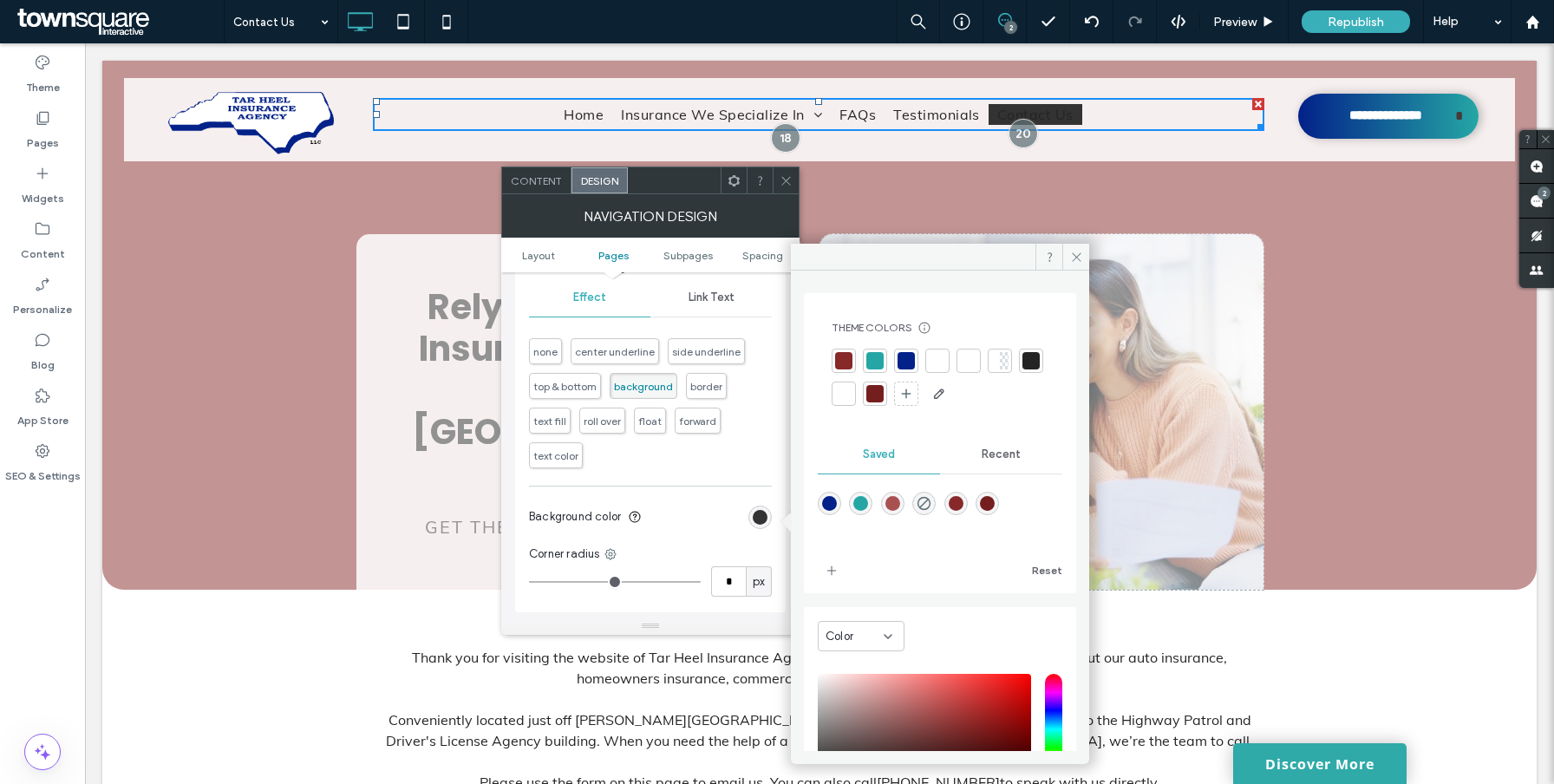
click at [913, 362] on div at bounding box center [906, 361] width 17 height 17
click at [847, 362] on div at bounding box center [844, 363] width 17 height 17
click at [900, 362] on div at bounding box center [909, 363] width 17 height 17
click at [866, 364] on div at bounding box center [874, 363] width 17 height 17
click at [1025, 371] on div at bounding box center [1034, 363] width 17 height 17
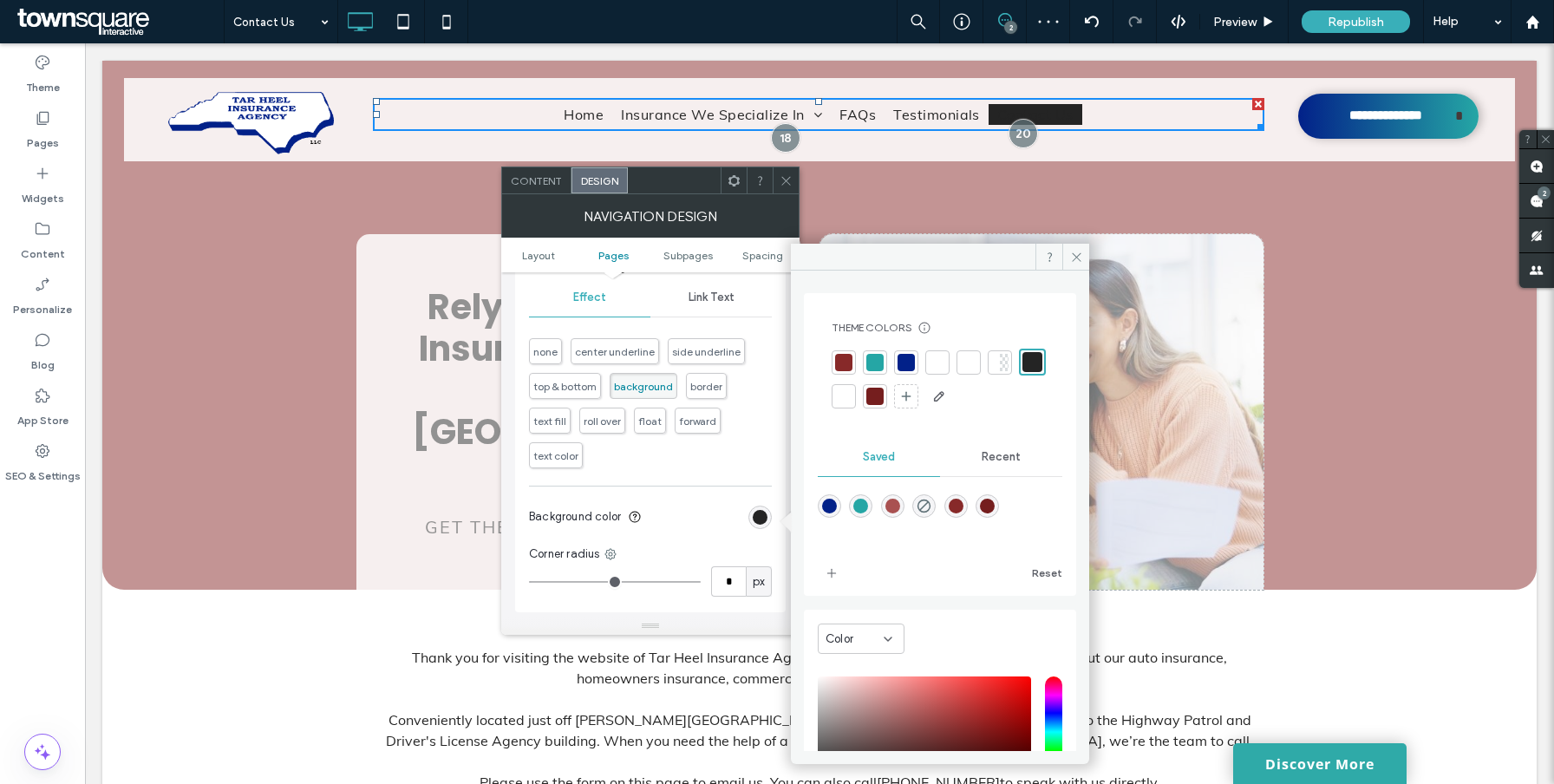
click at [627, 535] on section "Background color" at bounding box center [650, 516] width 243 height 43
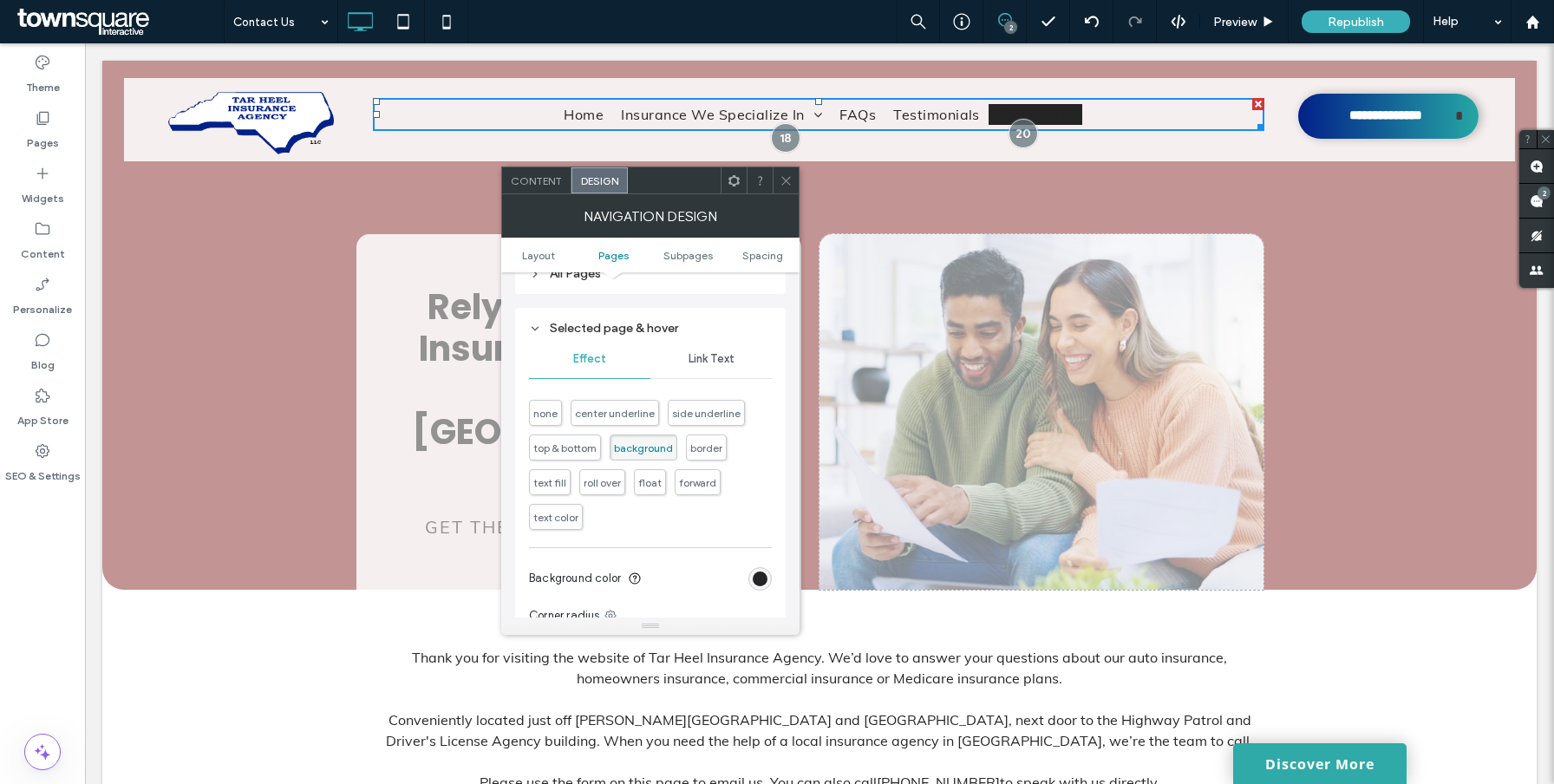
scroll to position [476, 0]
click at [722, 348] on div "Link Text" at bounding box center [710, 358] width 121 height 38
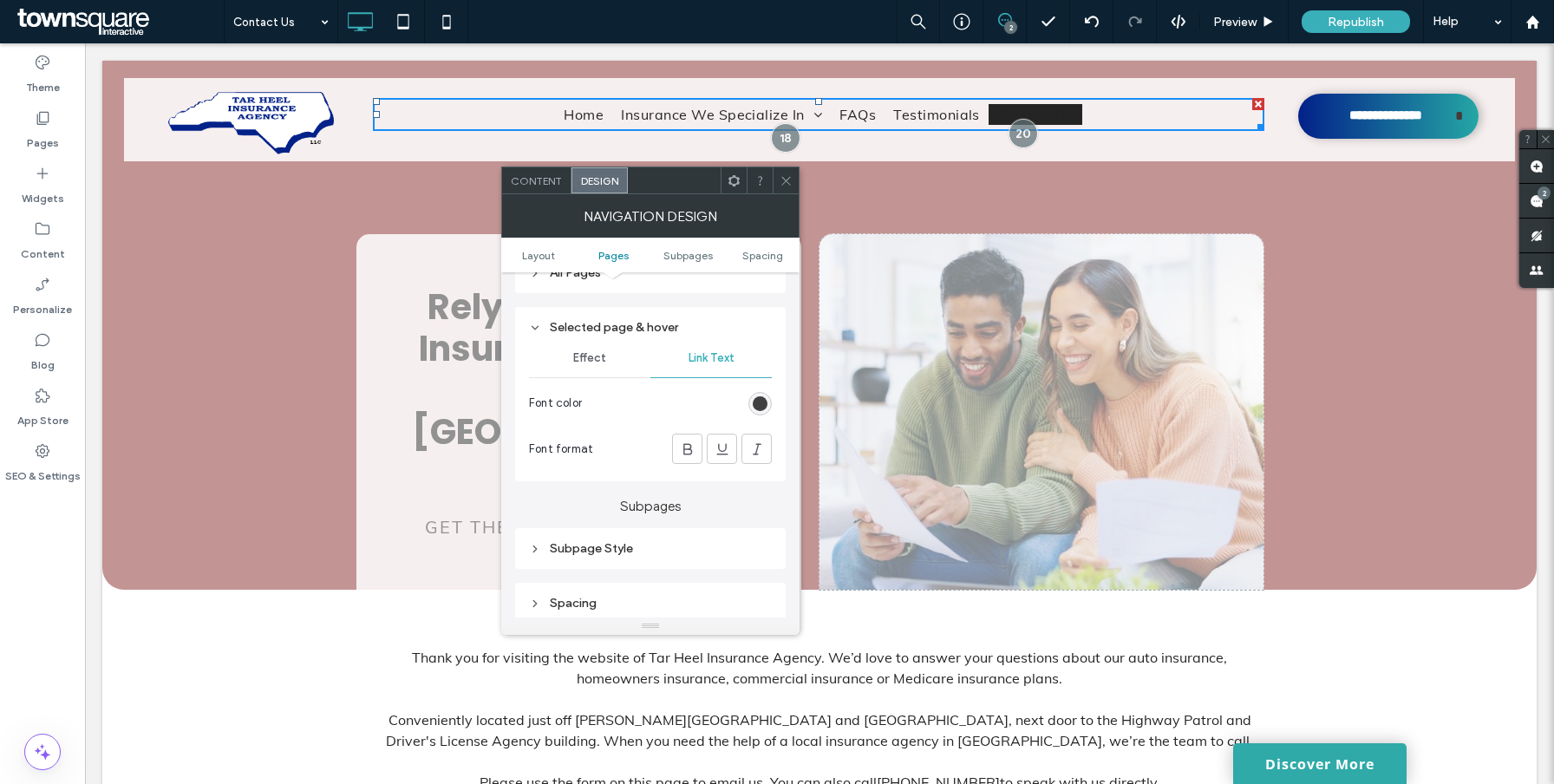
click at [759, 408] on div "rgb(36, 36, 36)" at bounding box center [759, 403] width 14 height 14
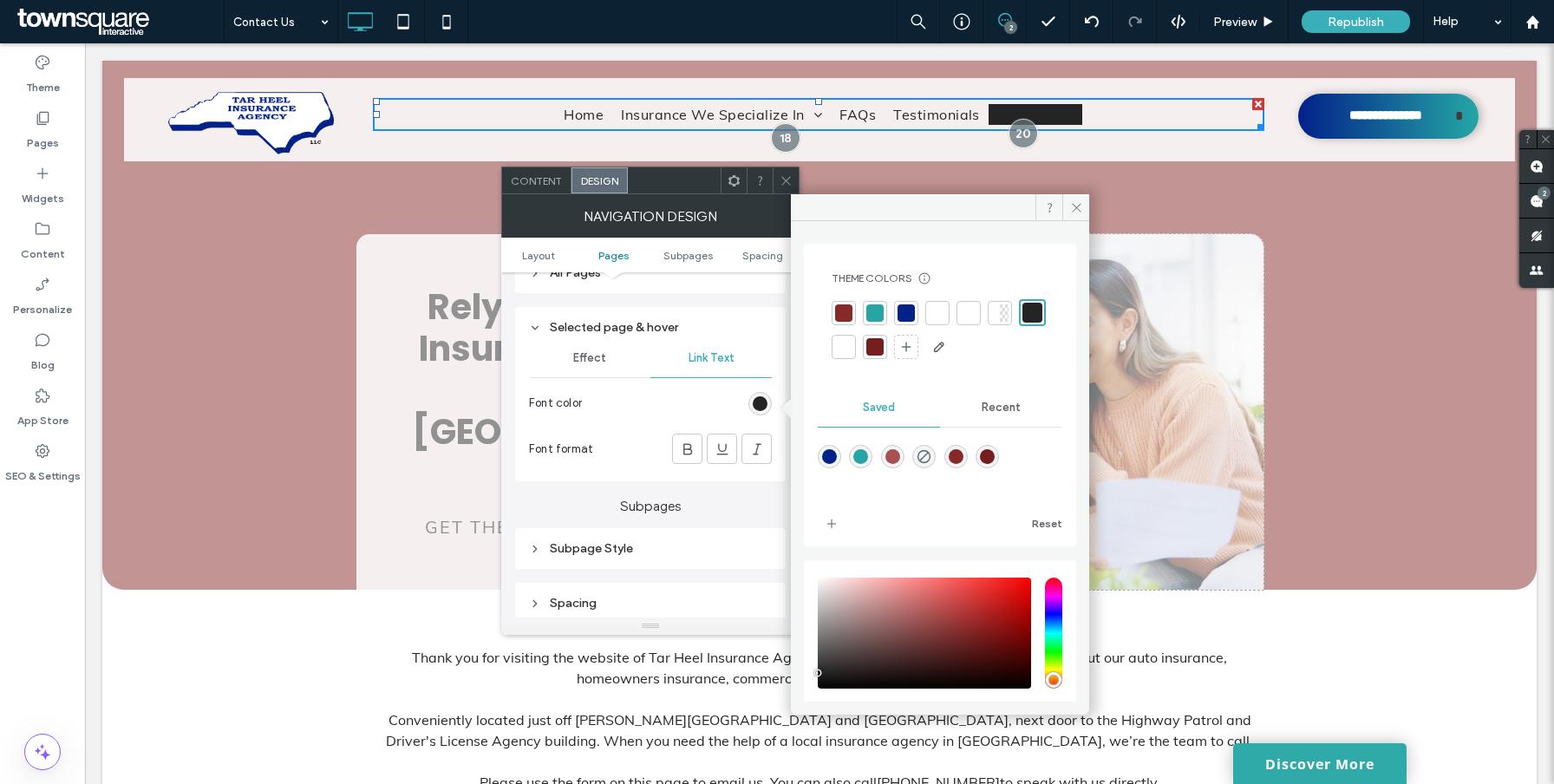
click at [852, 344] on div at bounding box center [844, 346] width 17 height 17
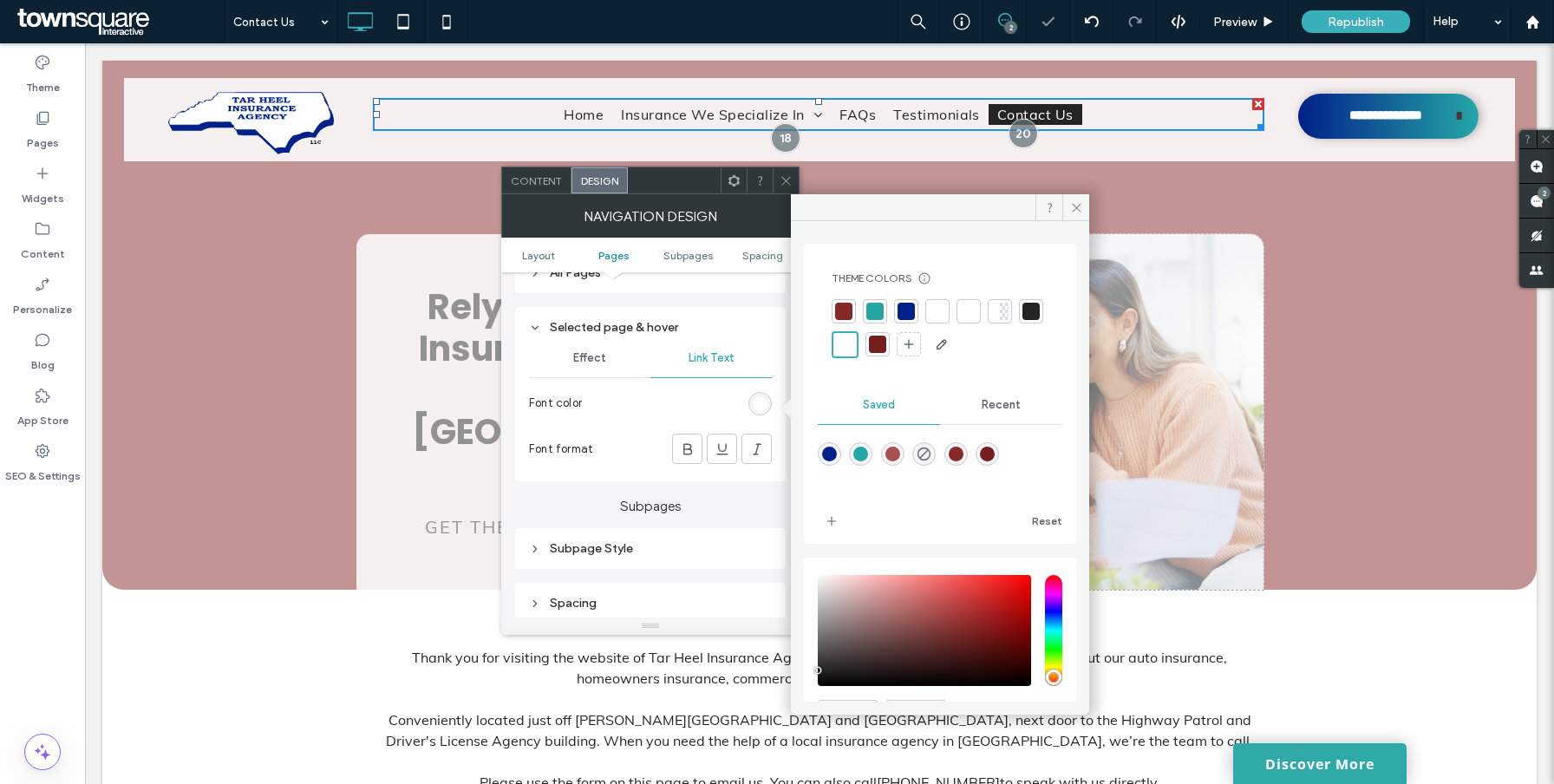
click at [643, 406] on section "Font color" at bounding box center [650, 402] width 243 height 43
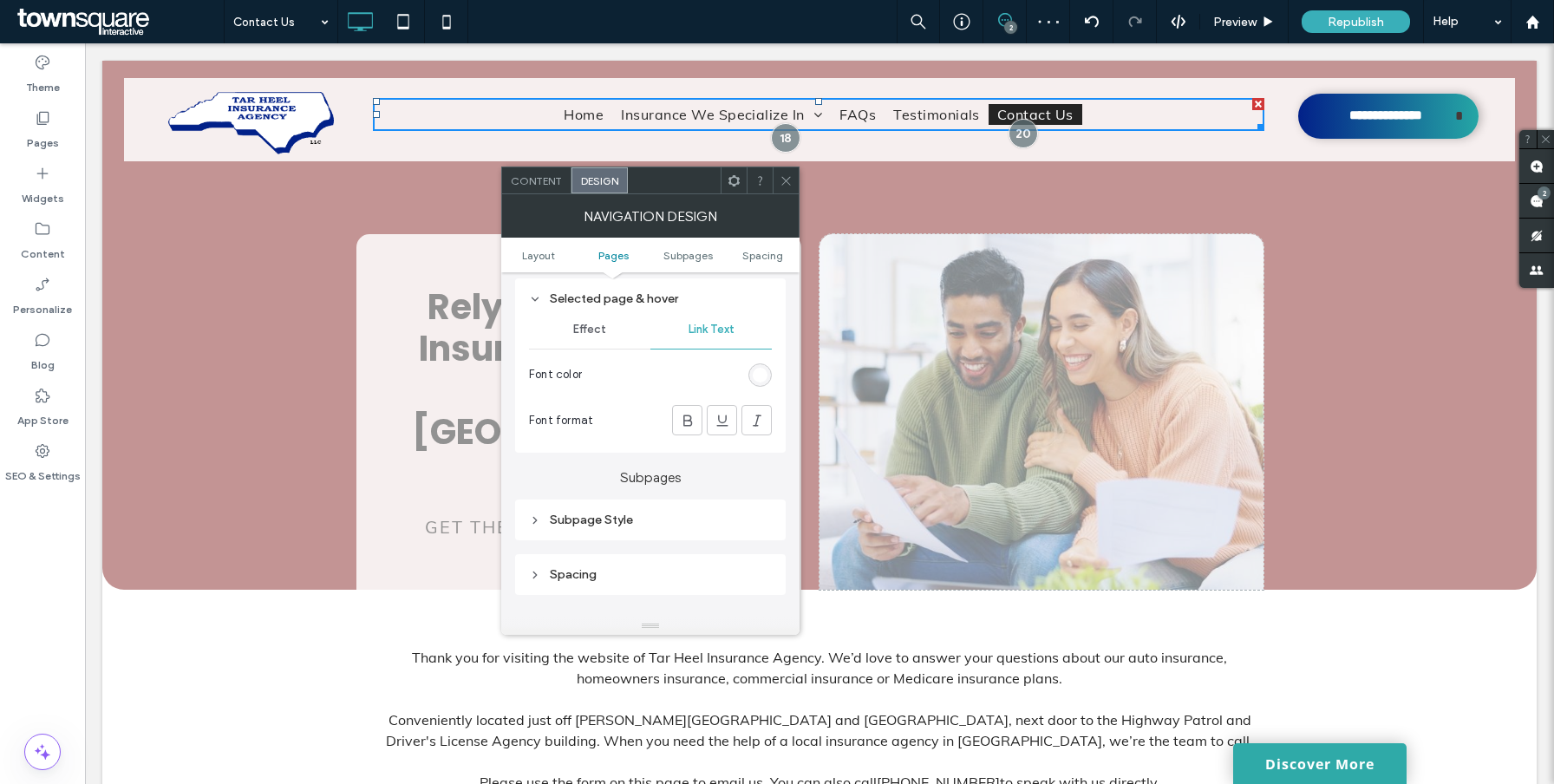
scroll to position [522, 0]
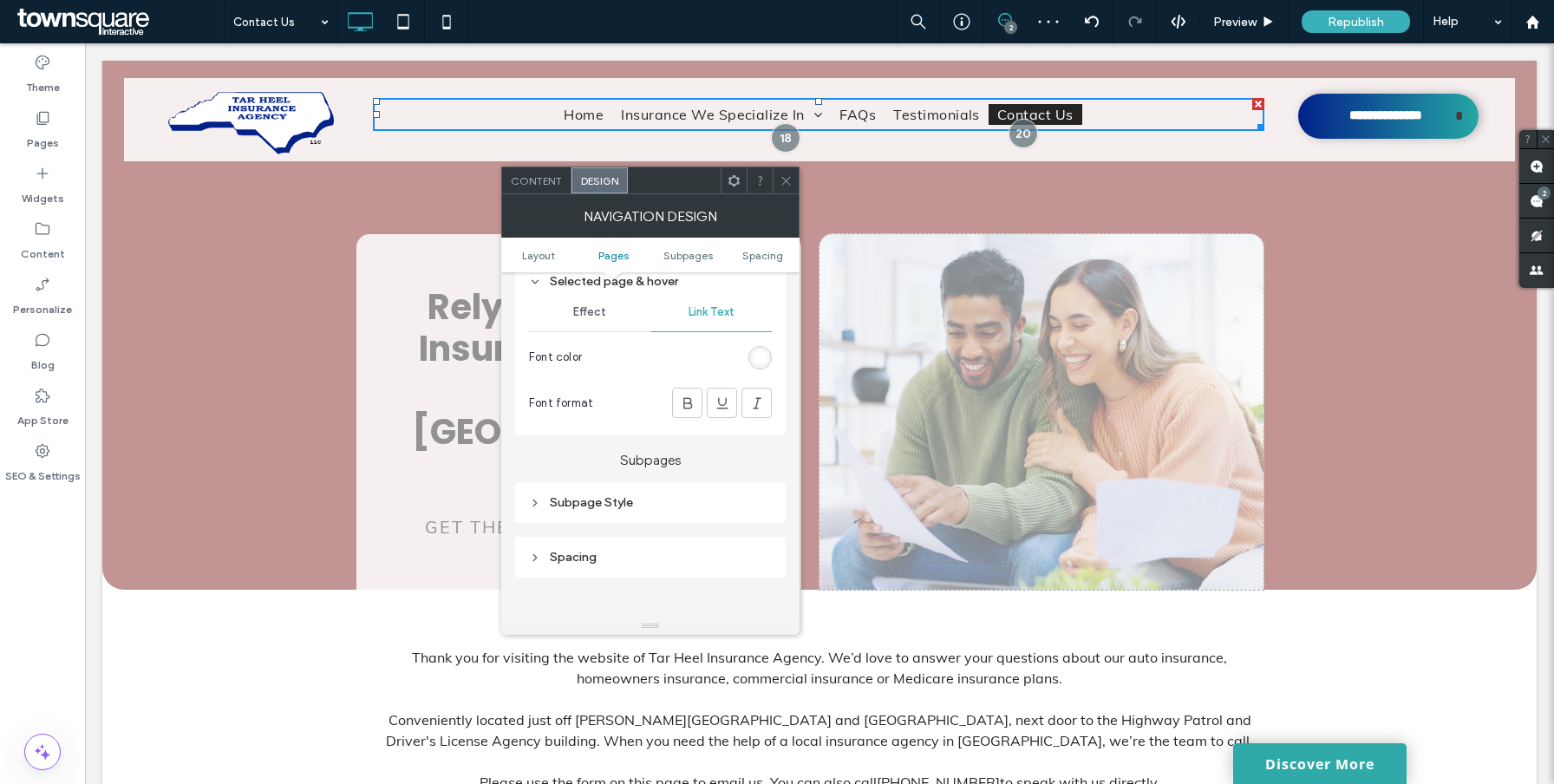
click at [587, 323] on div "Effect" at bounding box center [589, 312] width 121 height 38
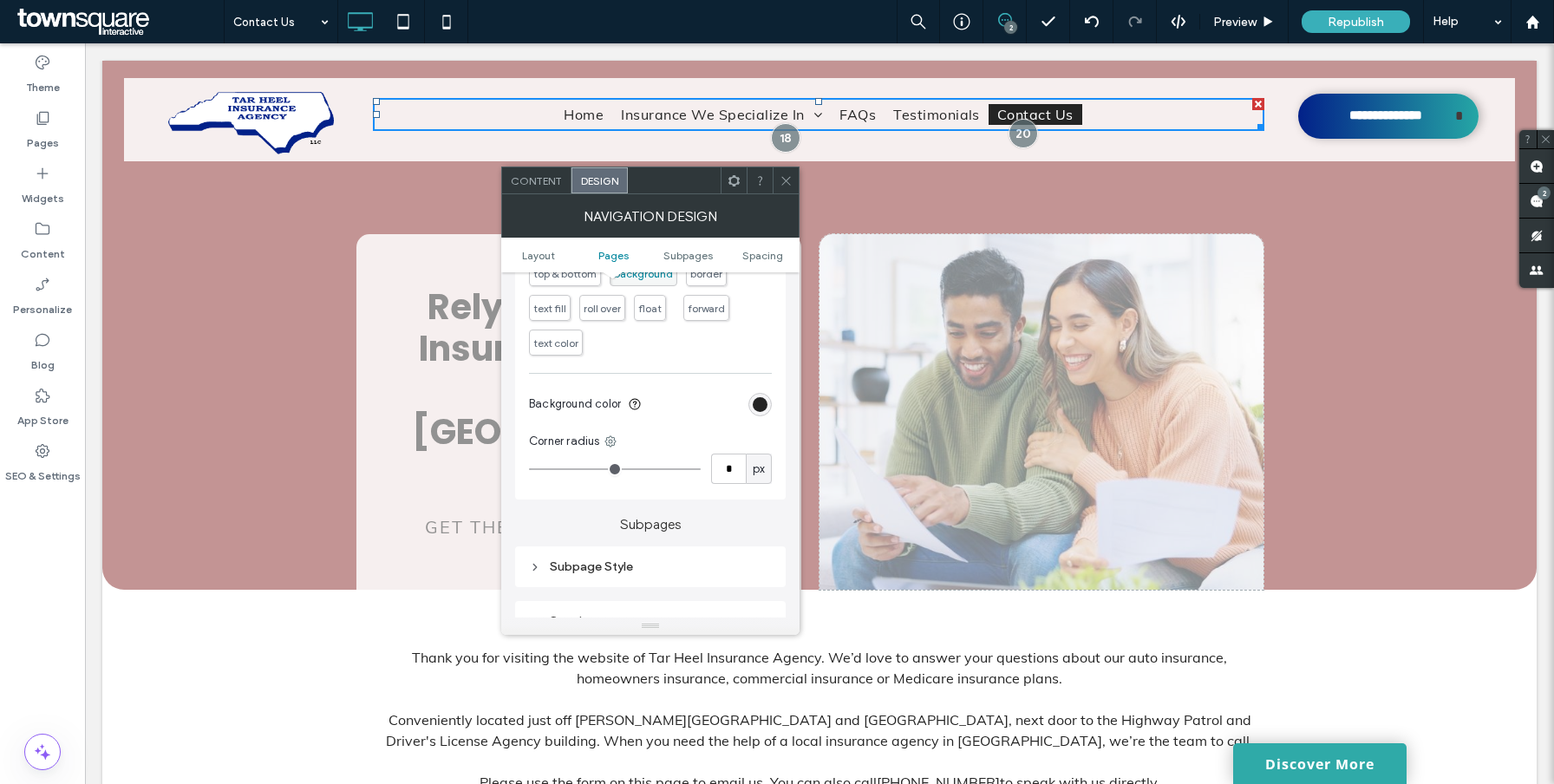
scroll to position [669, 0]
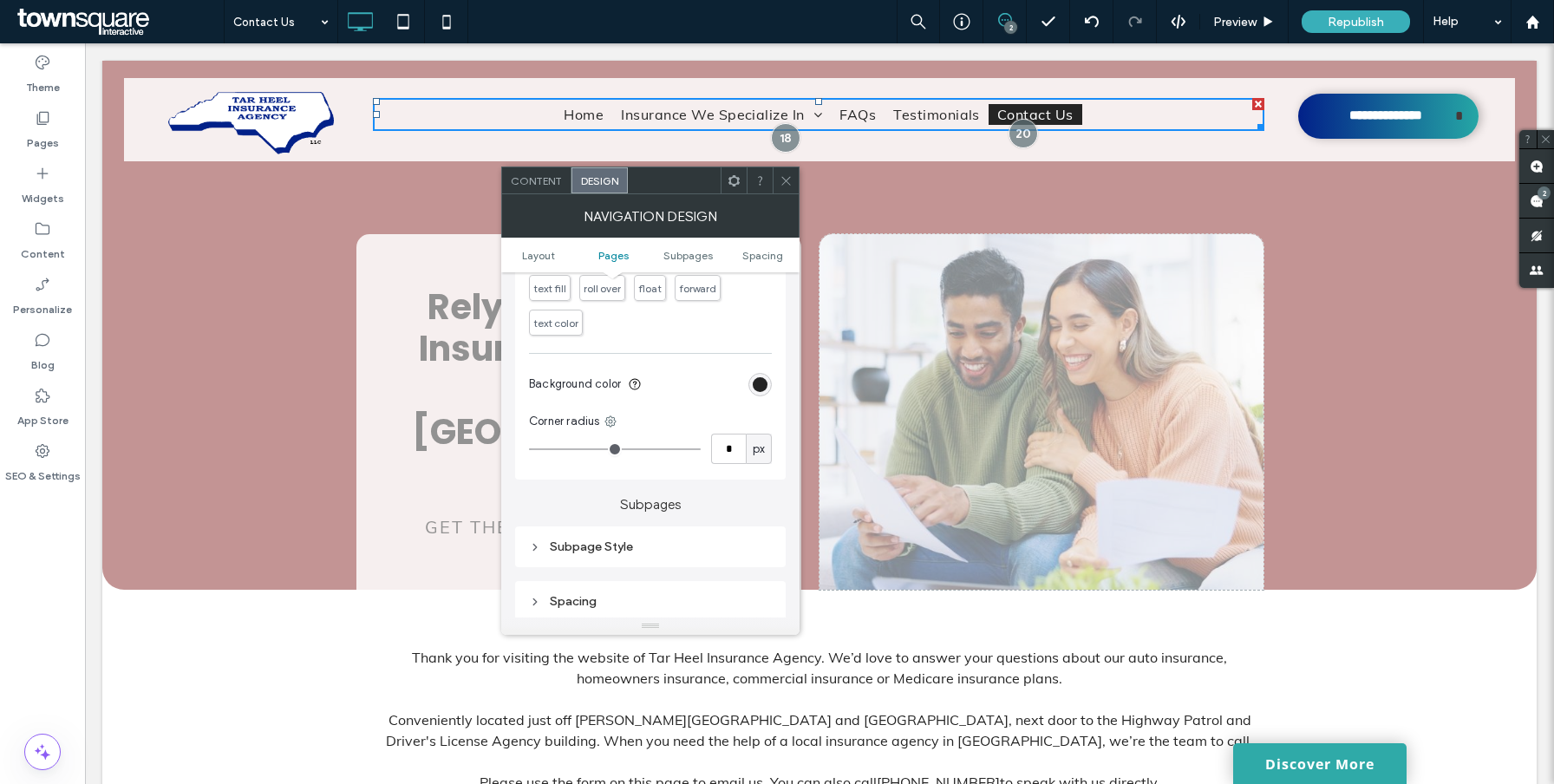
type input "*"
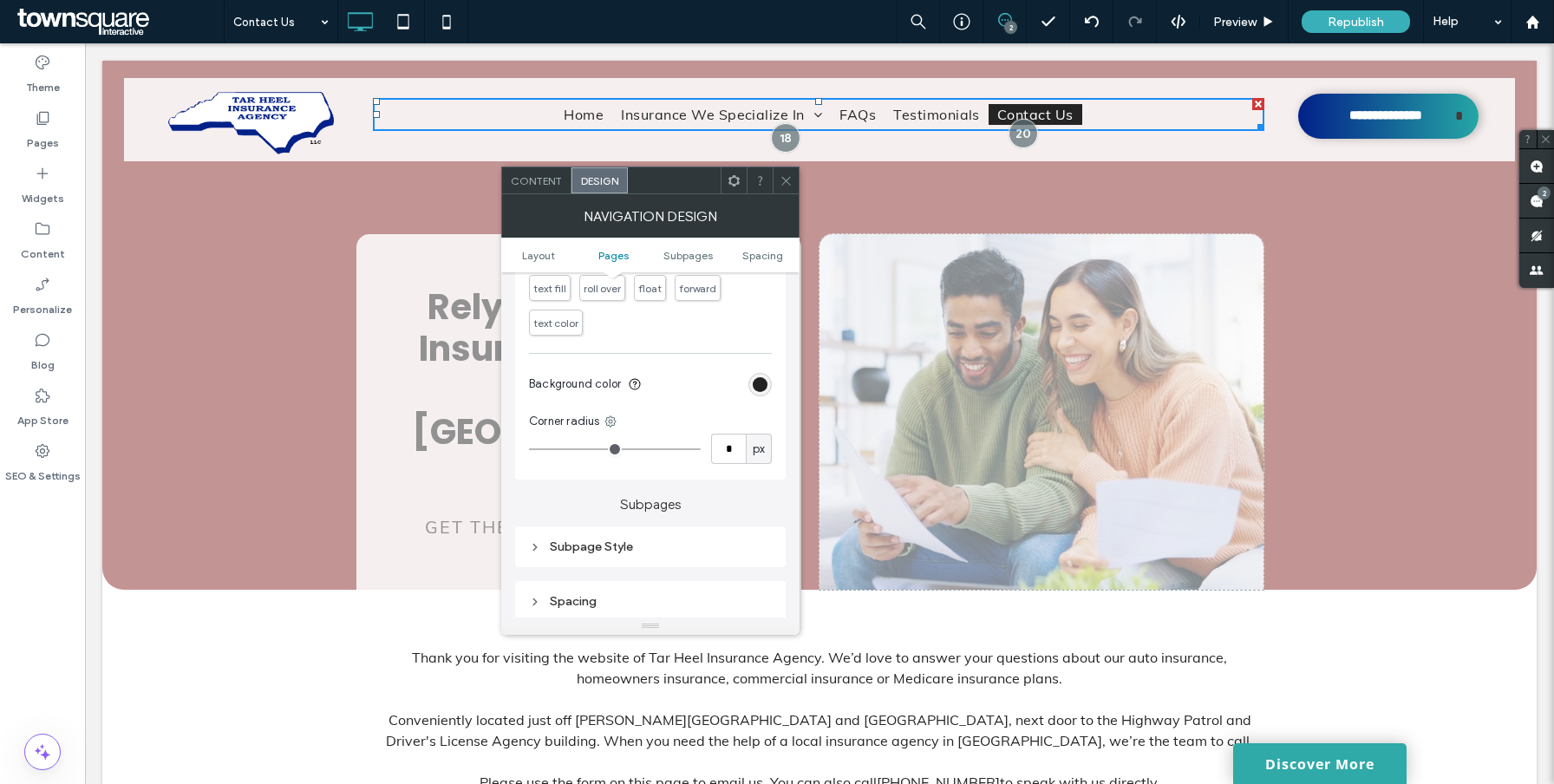
type input "*"
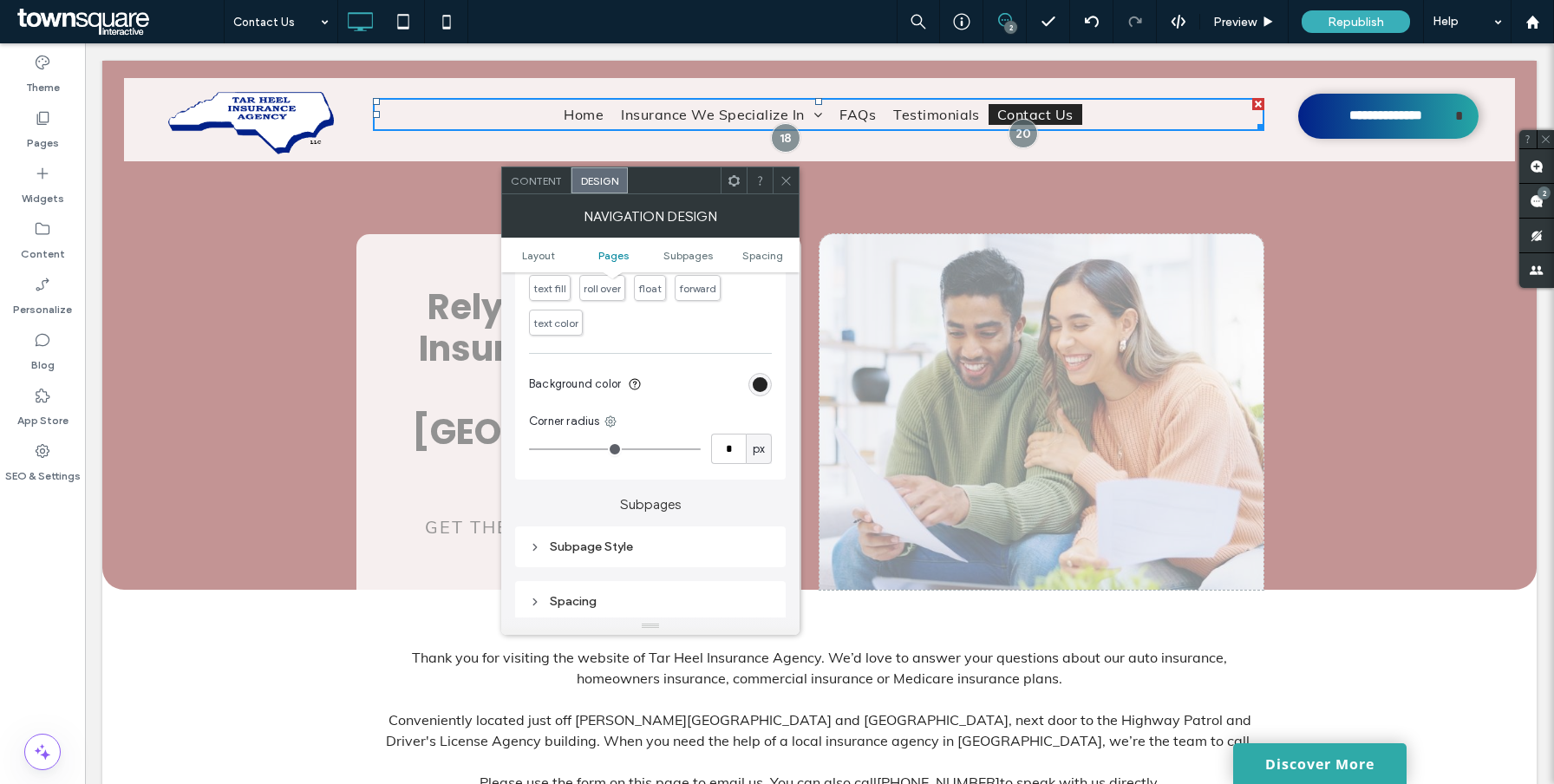
type input "**"
drag, startPoint x: 535, startPoint y: 448, endPoint x: 551, endPoint y: 449, distance: 16.0
click at [551, 449] on input "range" at bounding box center [614, 449] width 172 height 2
type input "*"
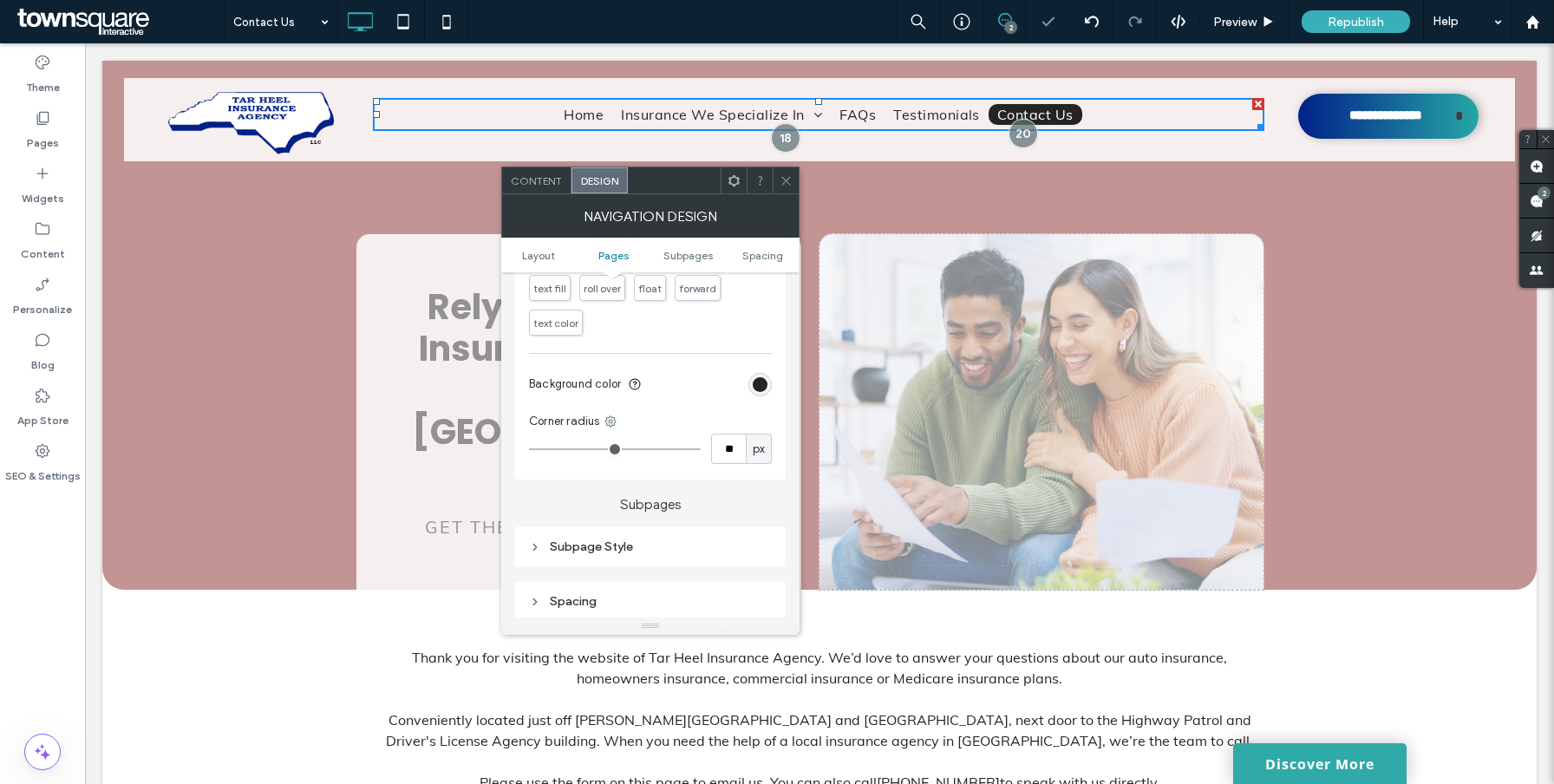
type input "*"
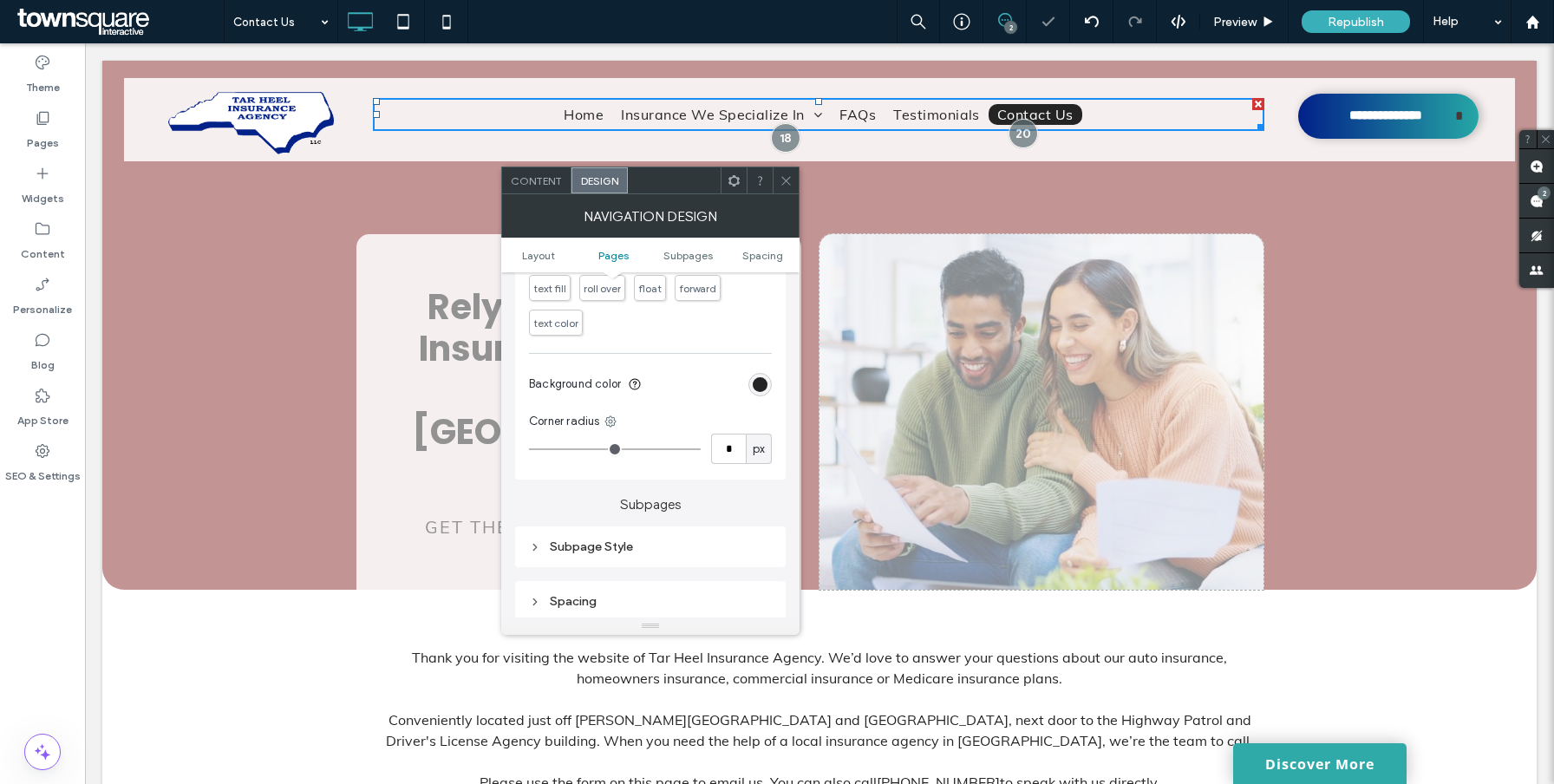
type input "*"
drag, startPoint x: 552, startPoint y: 449, endPoint x: 542, endPoint y: 449, distance: 10.0
type input "*"
click at [542, 449] on input "range" at bounding box center [614, 449] width 172 height 2
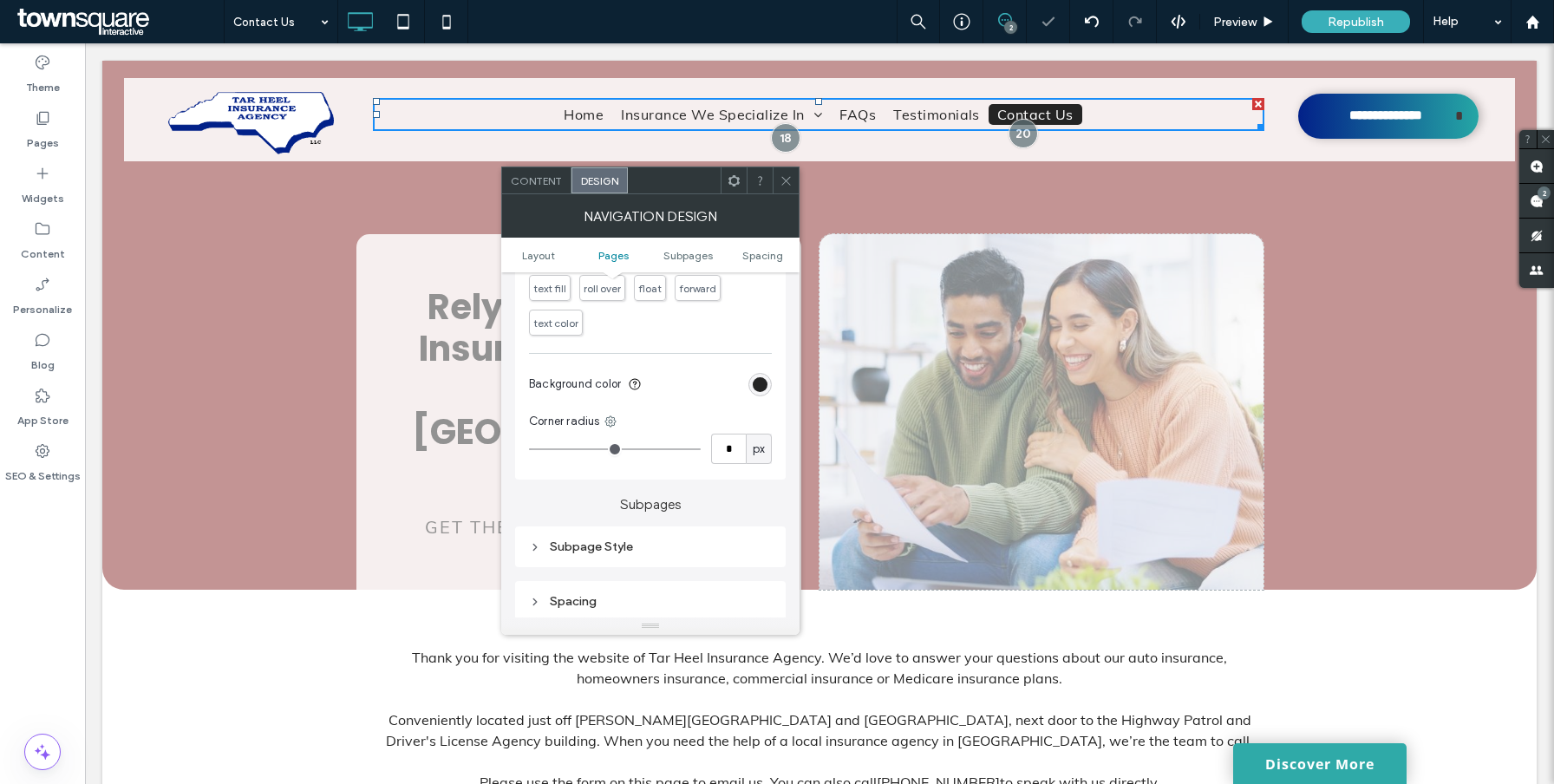
click at [542, 449] on input "range" at bounding box center [614, 449] width 172 height 2
click at [739, 449] on input "*" at bounding box center [729, 449] width 35 height 31
type input "*"
click at [715, 406] on section "Background color" at bounding box center [650, 384] width 243 height 43
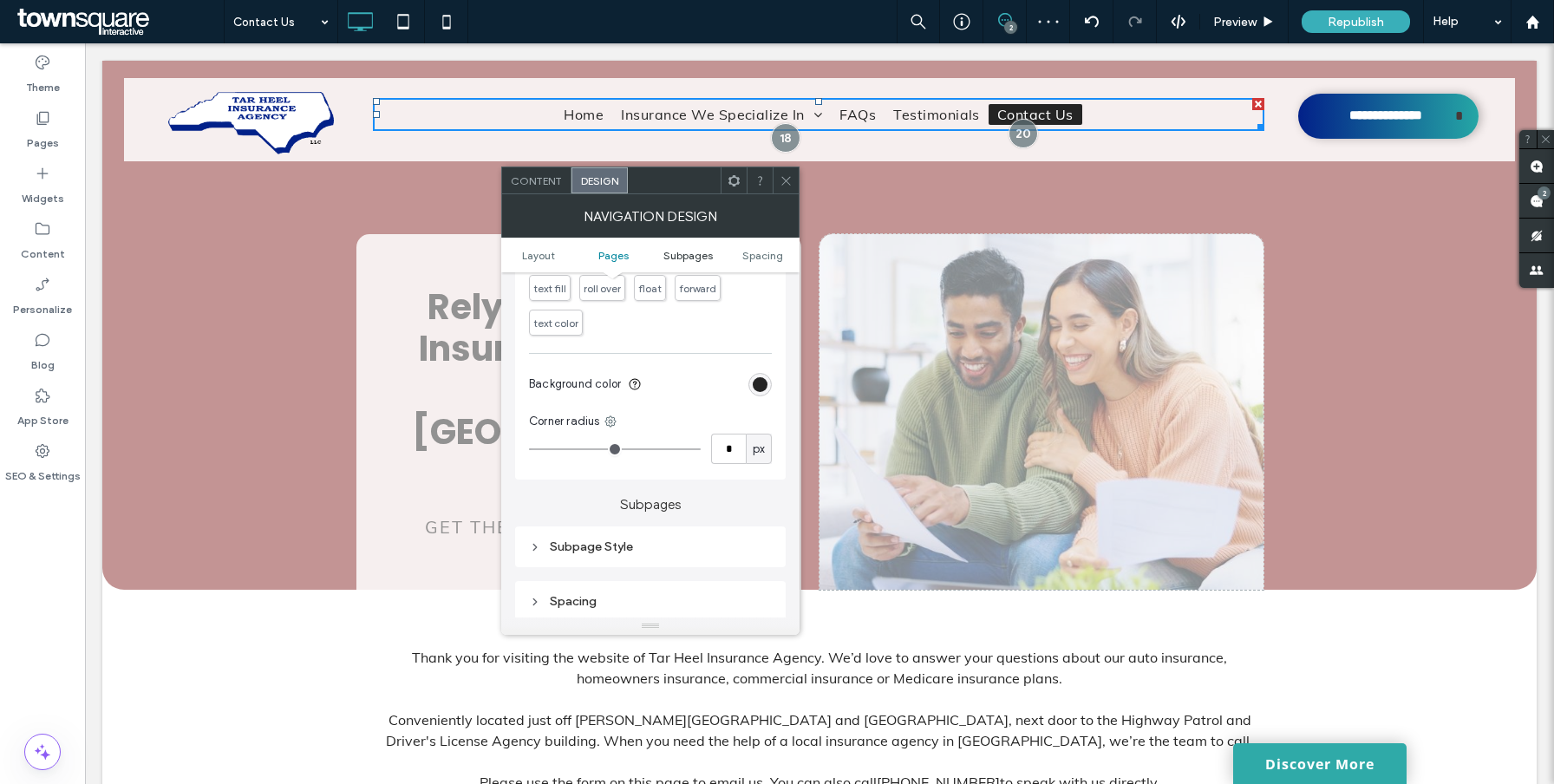
click at [675, 259] on span "Subpages" at bounding box center [687, 255] width 49 height 13
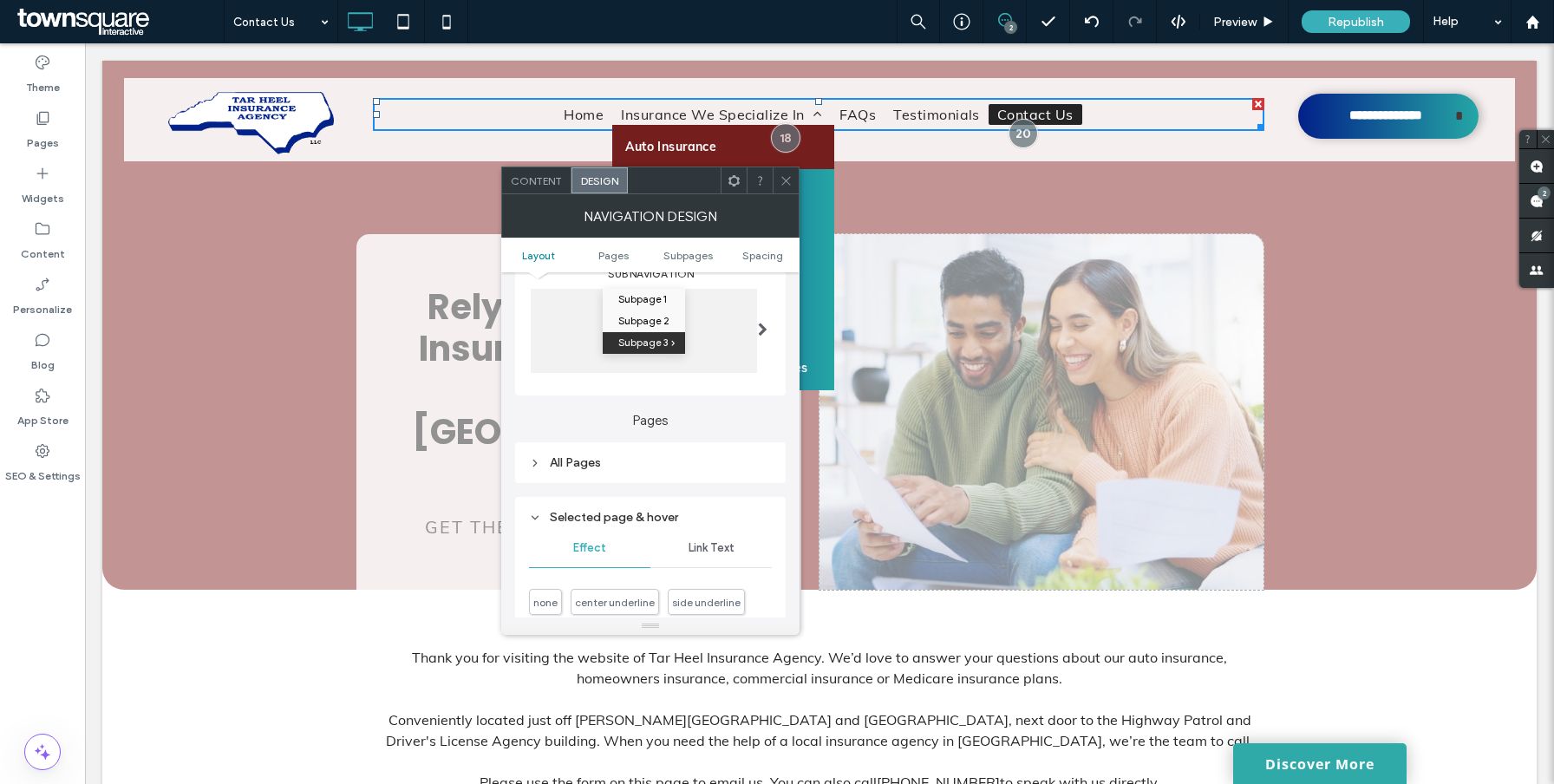
scroll to position [257, 0]
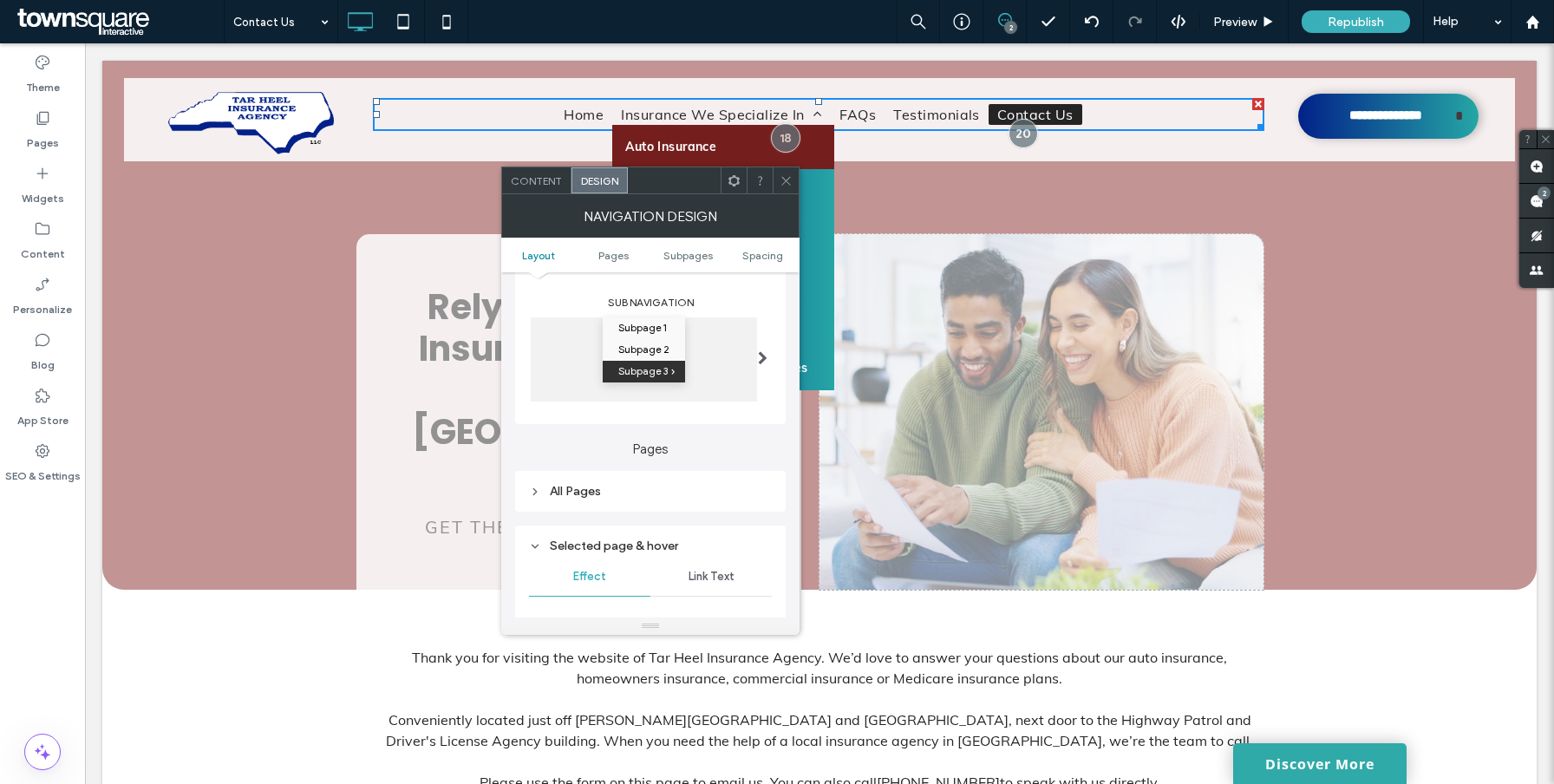
click at [567, 496] on div "All Pages" at bounding box center [650, 490] width 243 height 14
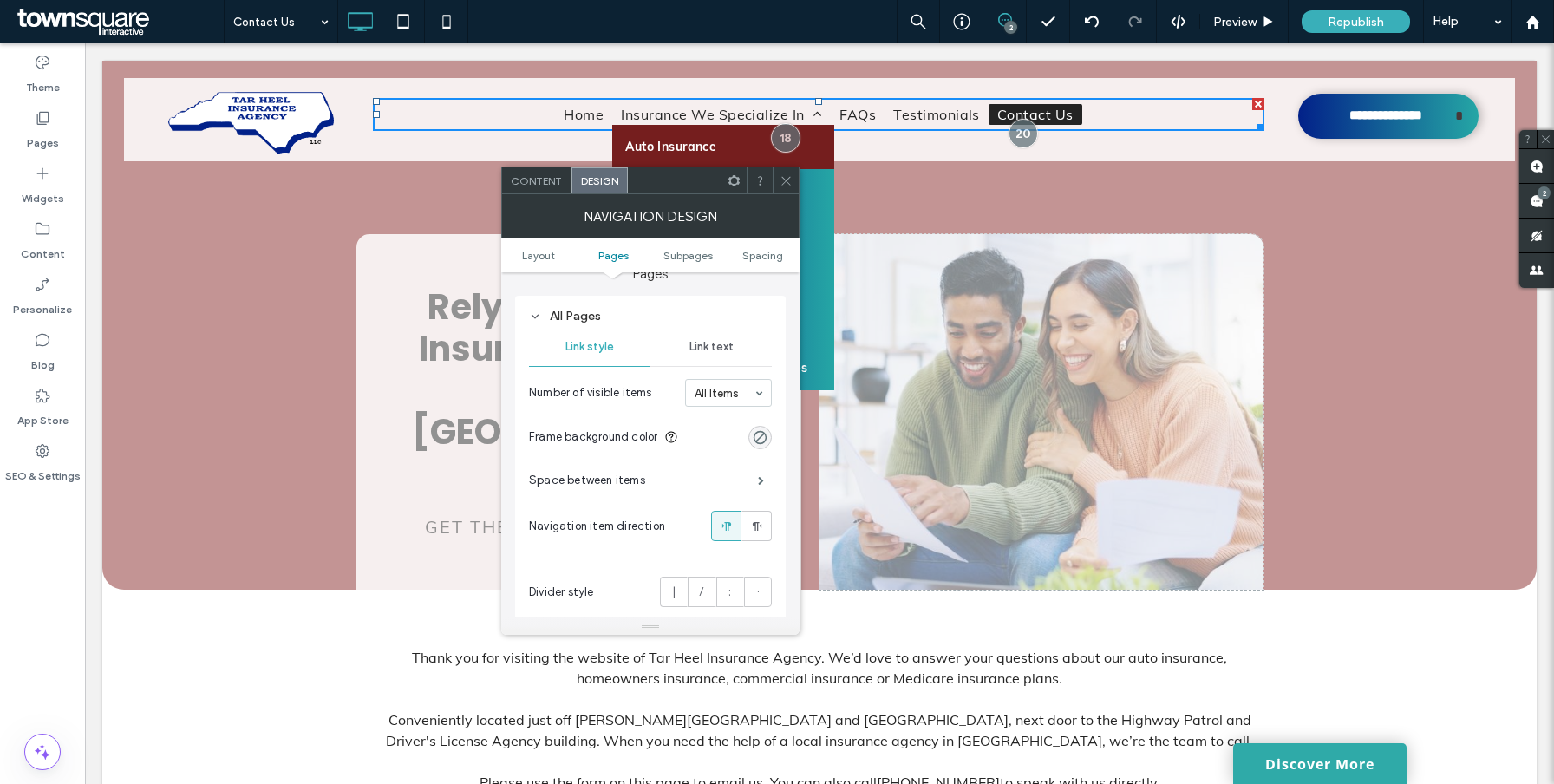
click at [695, 358] on div "Link text" at bounding box center [710, 346] width 121 height 38
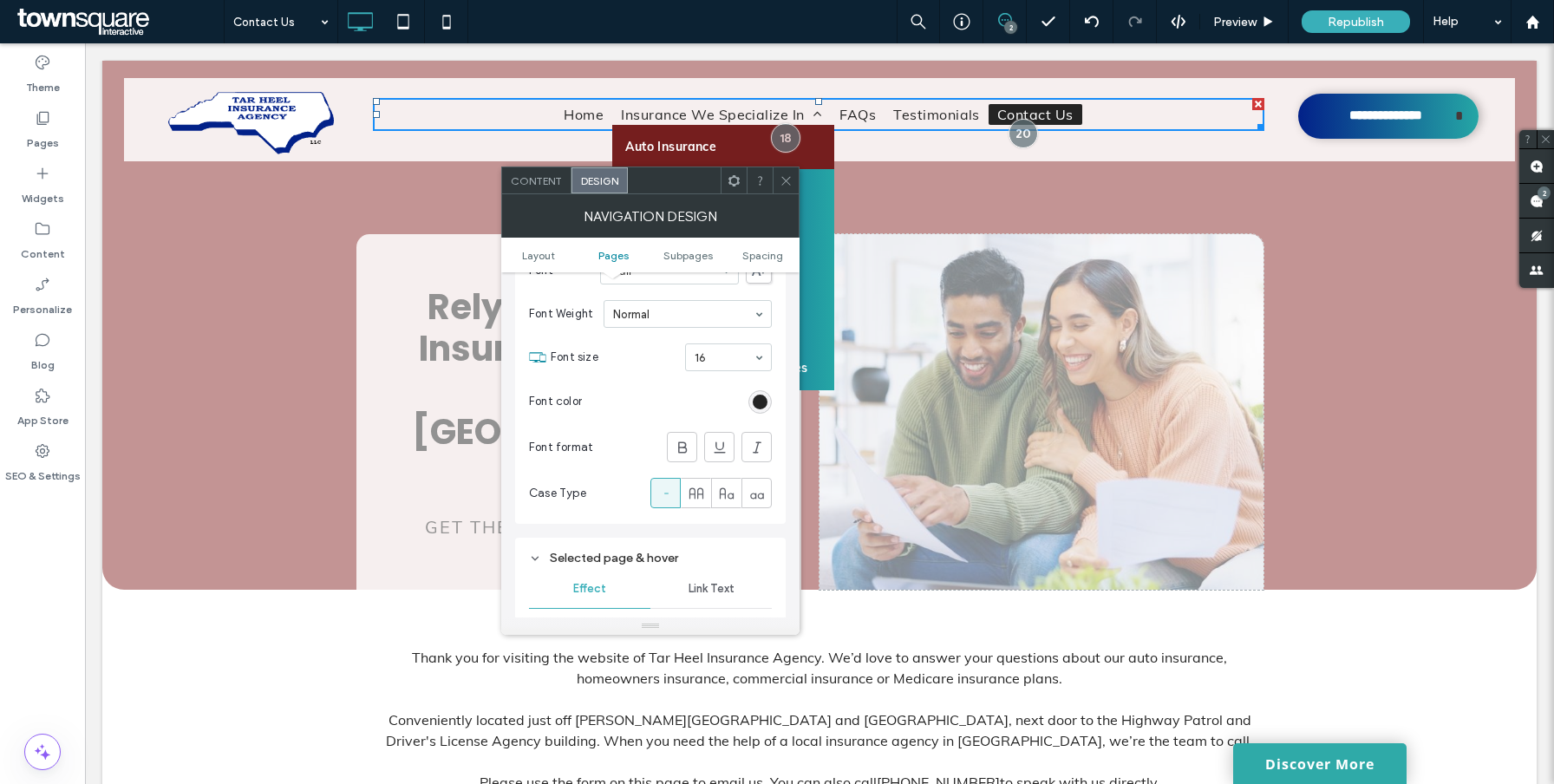
scroll to position [553, 0]
click at [694, 497] on use at bounding box center [695, 494] width 13 height 12
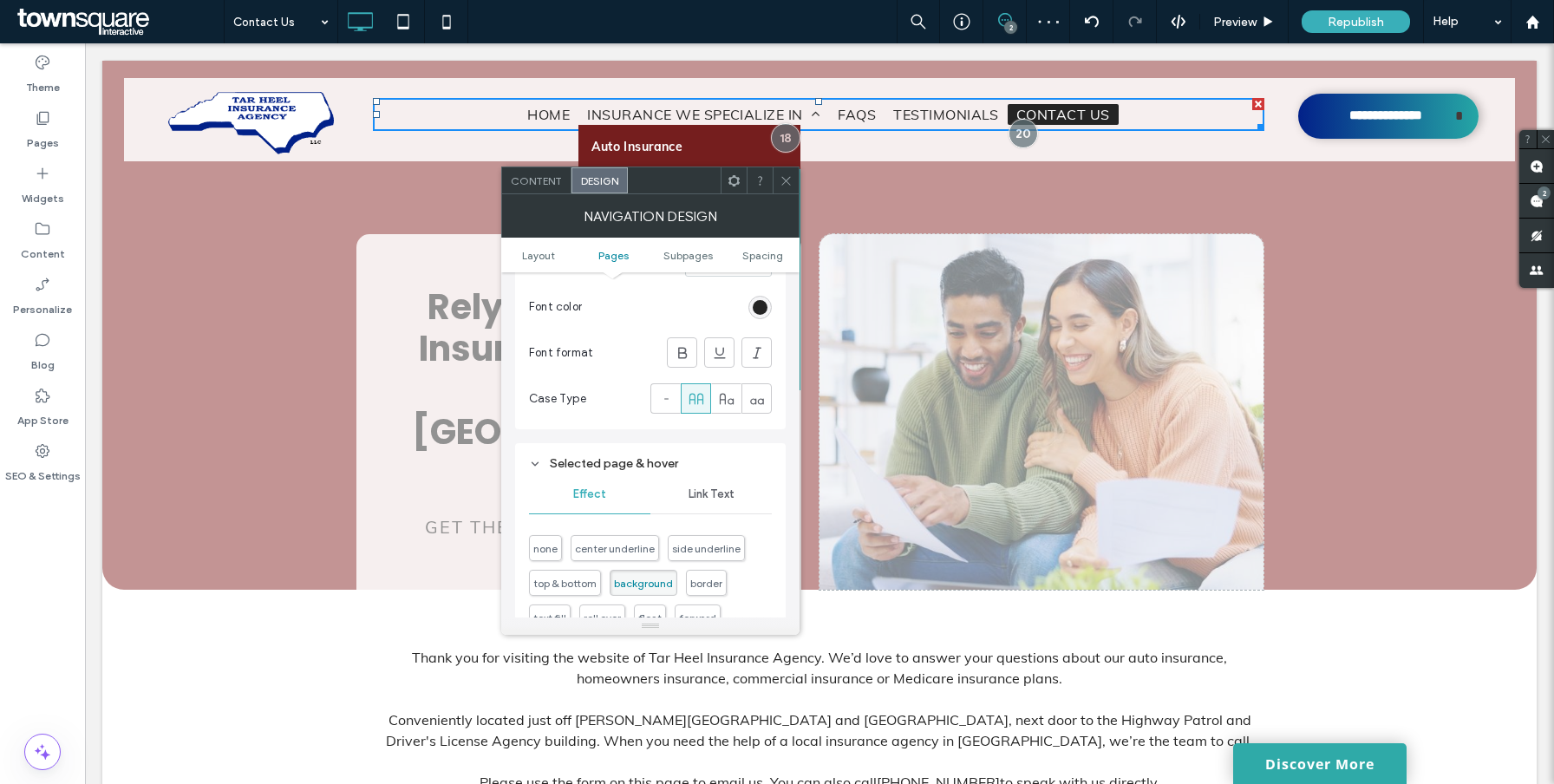
scroll to position [653, 0]
click at [595, 461] on div "Selected page & hover" at bounding box center [650, 459] width 243 height 14
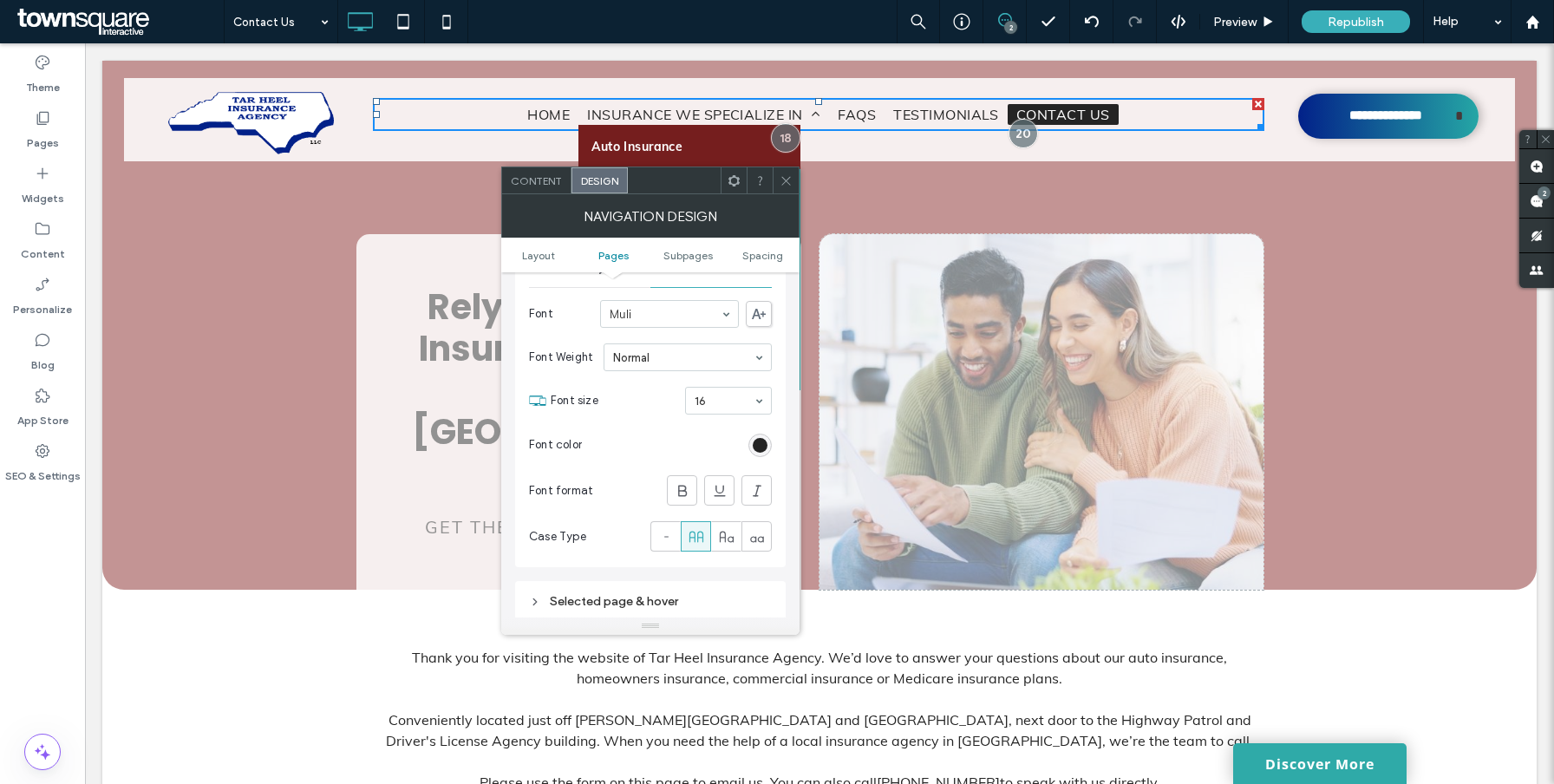
scroll to position [408, 0]
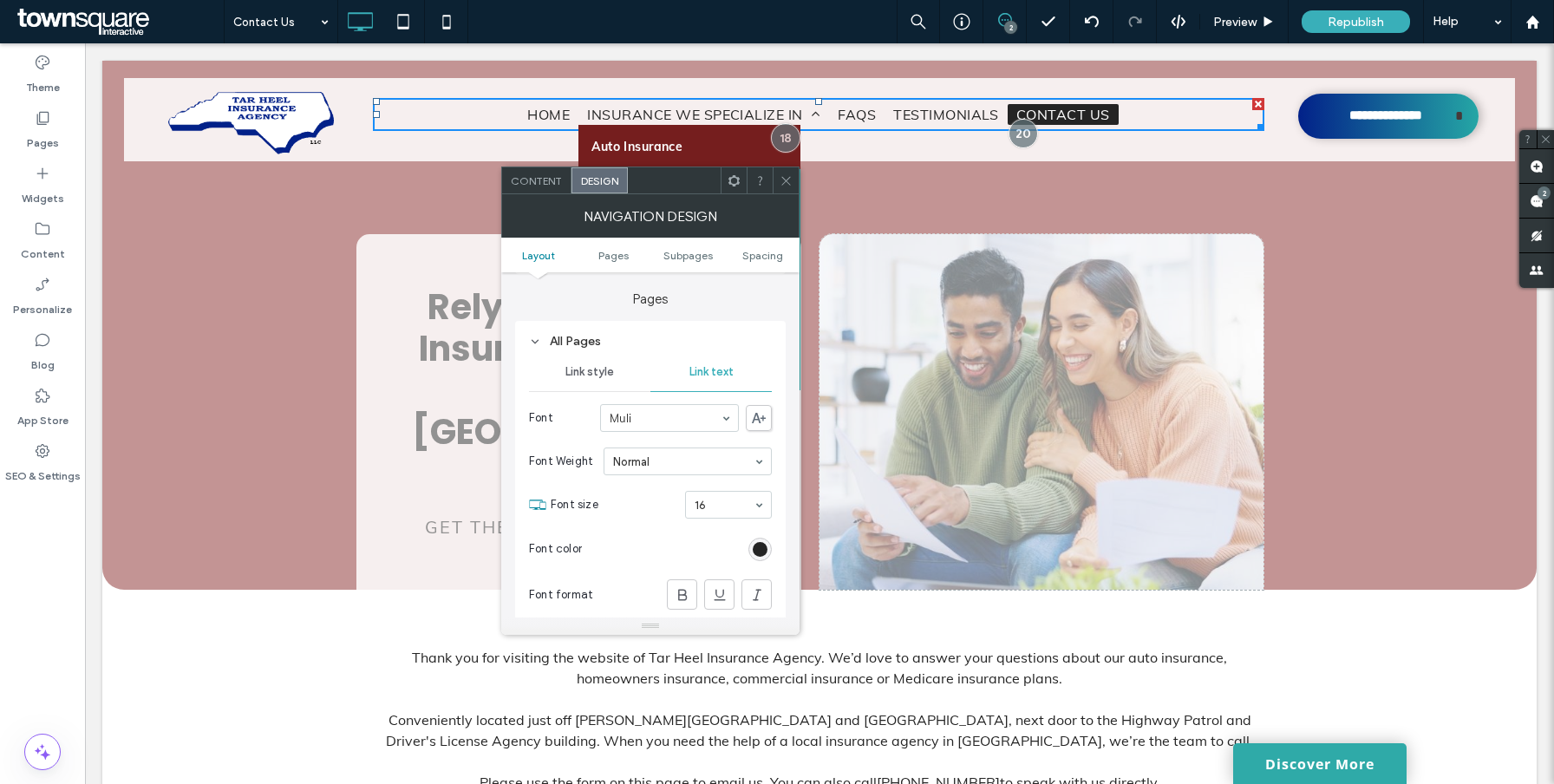
click at [596, 382] on div "Link style" at bounding box center [589, 372] width 121 height 38
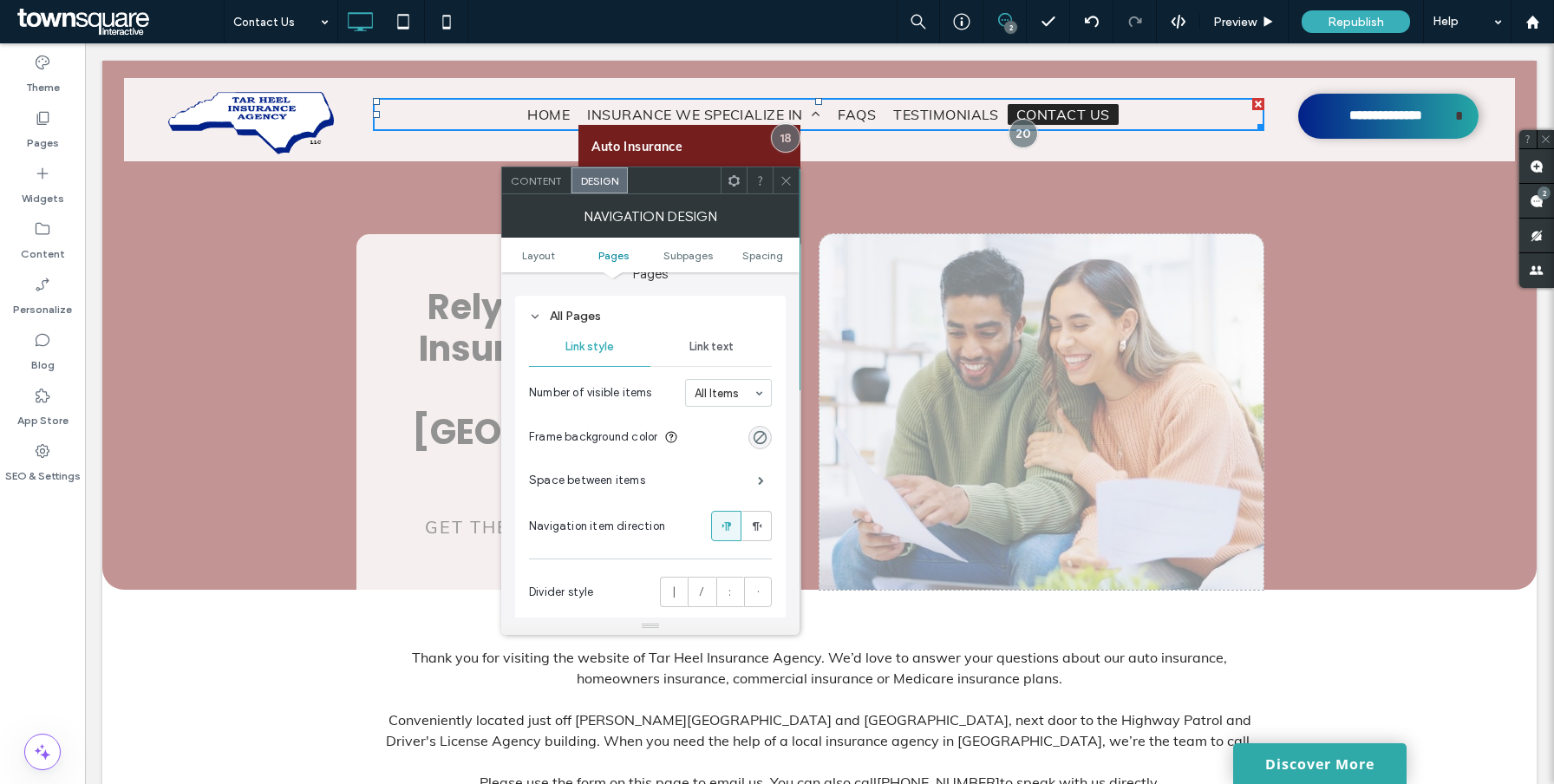
scroll to position [455, 0]
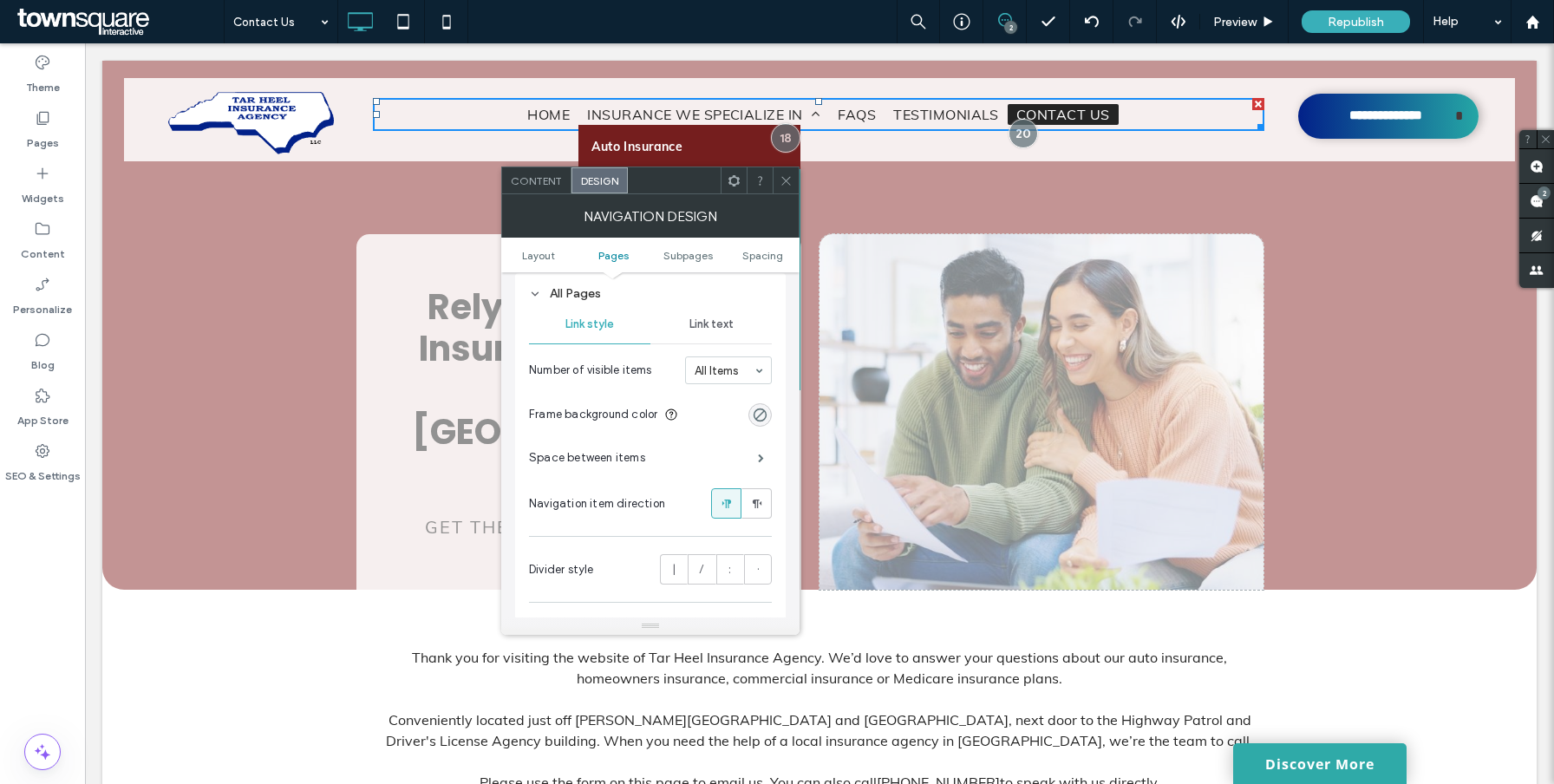
click at [634, 465] on span "Space between items" at bounding box center [586, 458] width 116 height 17
click at [670, 463] on div "Space between items" at bounding box center [650, 457] width 243 height 43
click at [764, 462] on span at bounding box center [760, 457] width 6 height 9
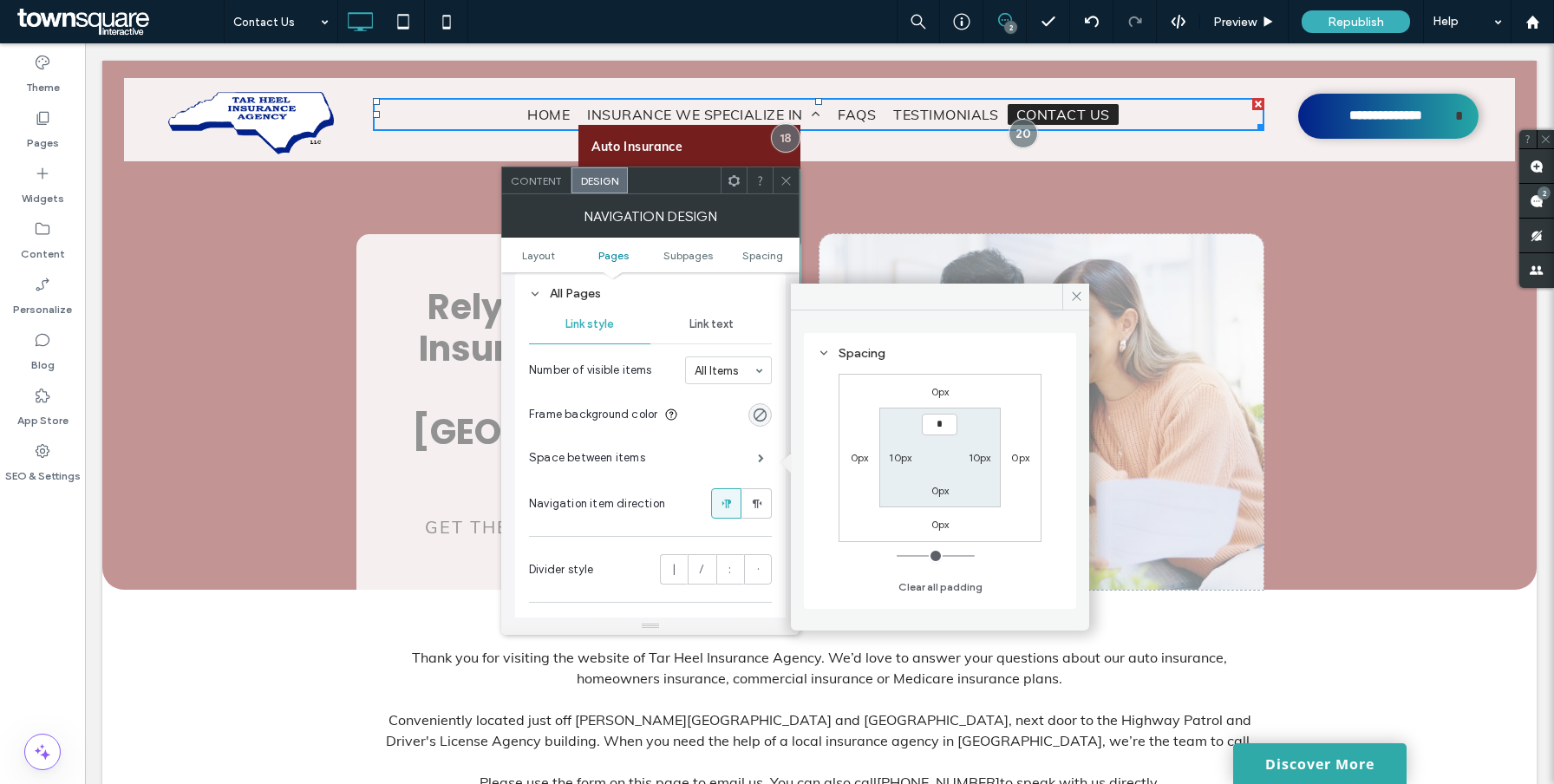
type input "***"
type input "*"
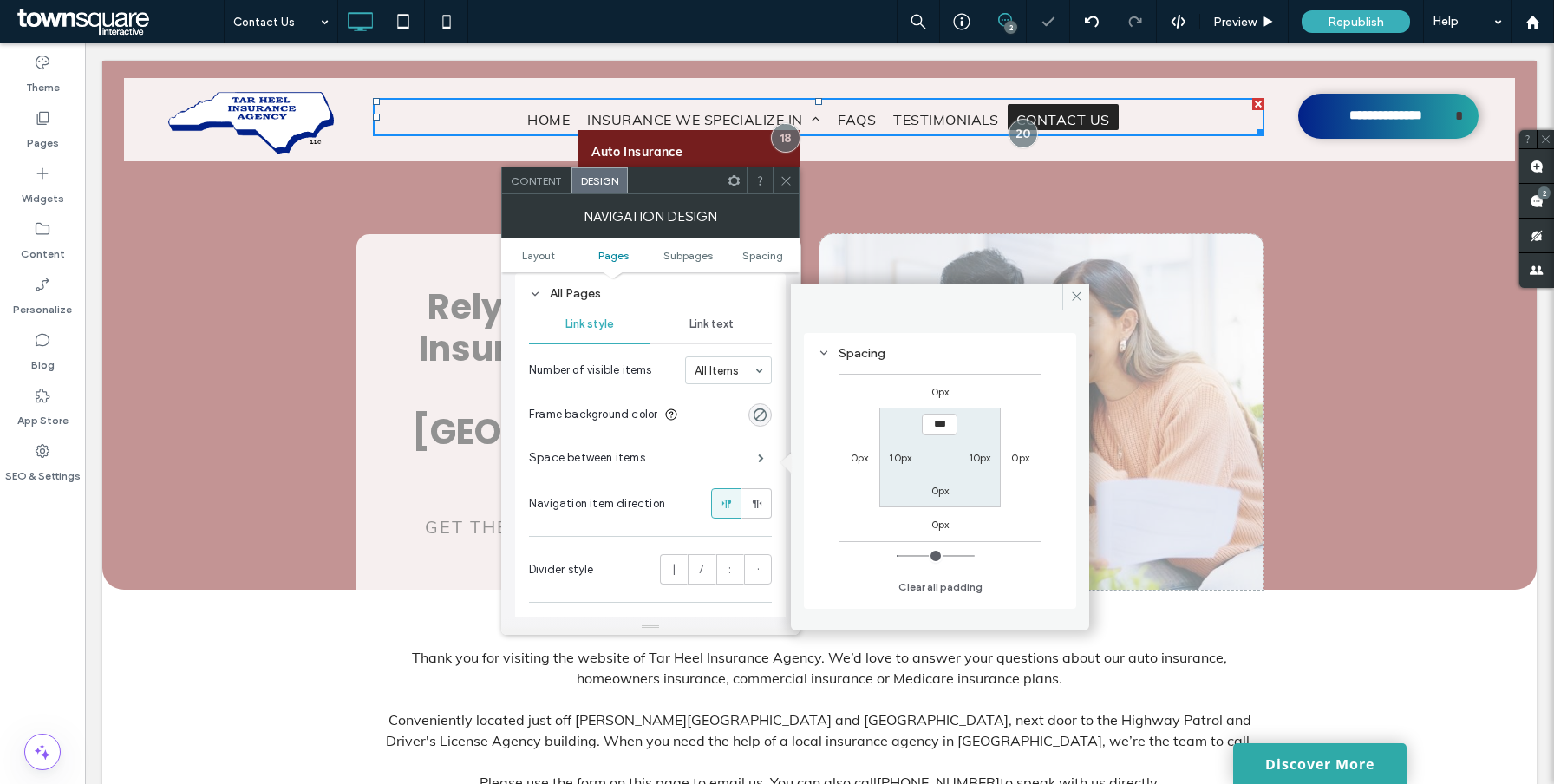
click at [940, 430] on input "***" at bounding box center [939, 424] width 36 height 22
click at [940, 429] on input "***" at bounding box center [939, 424] width 36 height 22
type input "***"
click at [942, 487] on label "0px" at bounding box center [940, 490] width 18 height 13
type input "*"
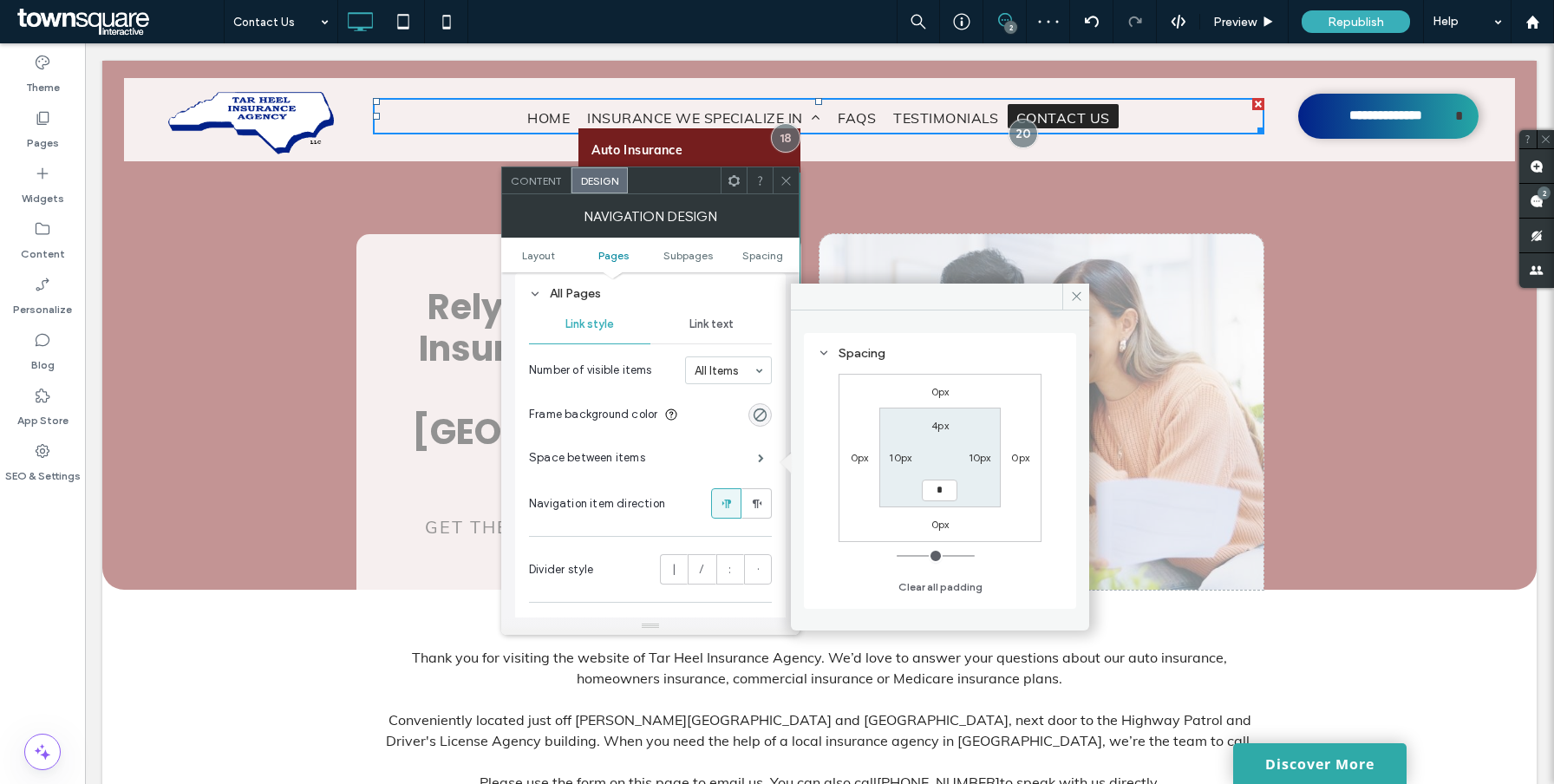
type input "*"
type input "***"
click at [902, 459] on label "10px" at bounding box center [899, 458] width 22 height 13
type input "**"
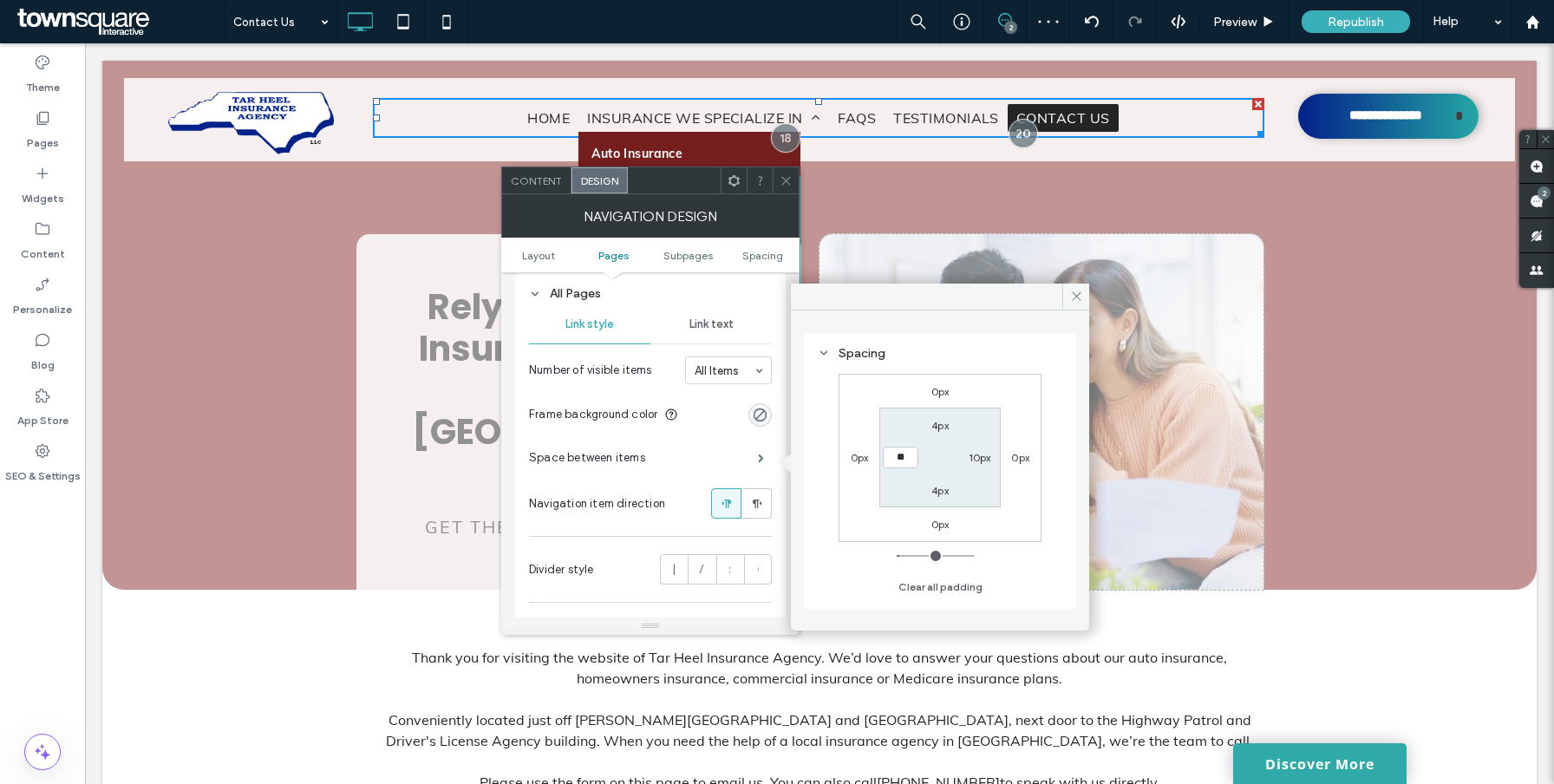
type input "**"
type input "****"
click at [973, 457] on label "10px" at bounding box center [979, 458] width 22 height 13
type input "**"
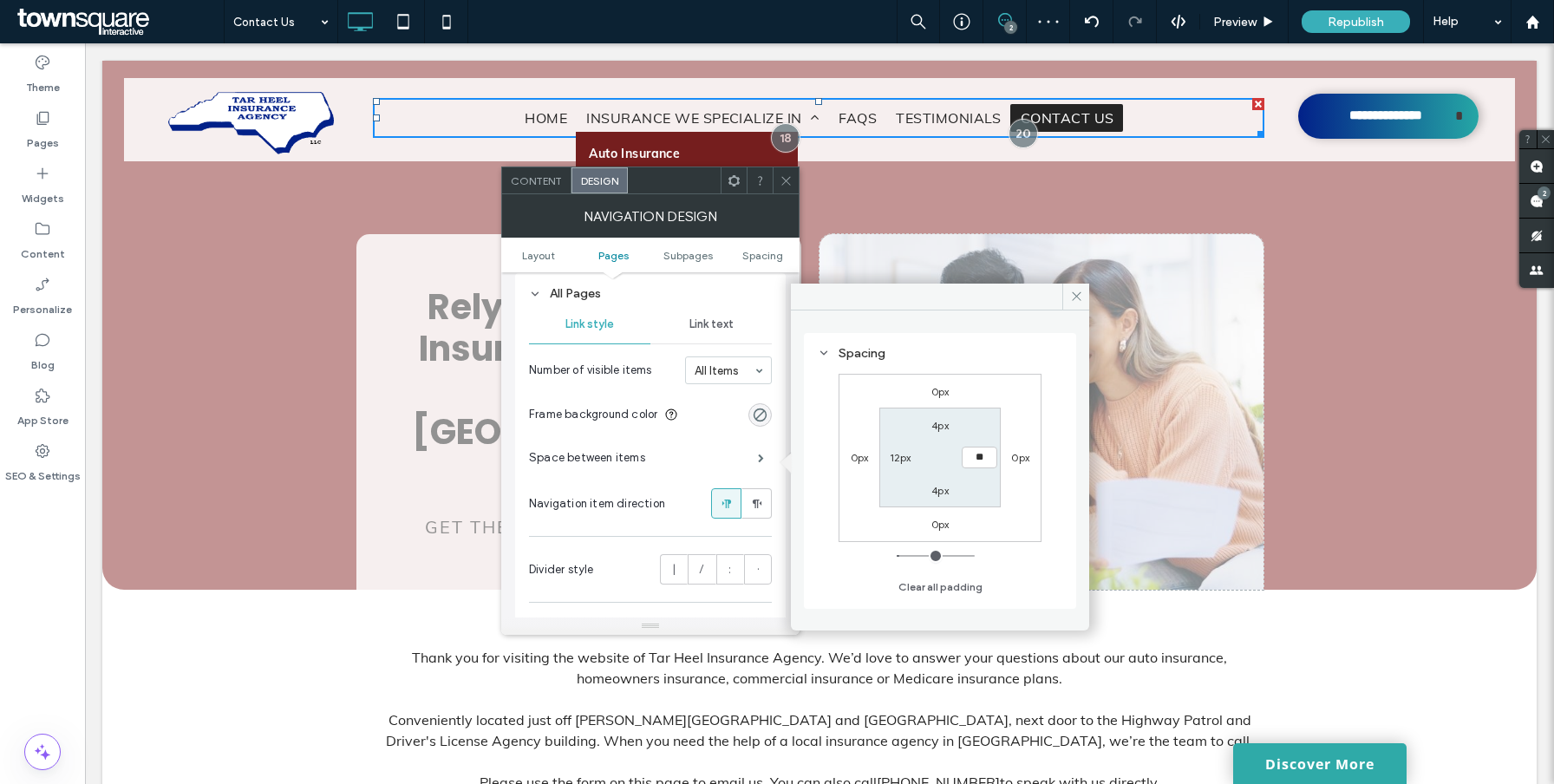
type input "**"
type input "****"
click at [781, 183] on icon at bounding box center [786, 181] width 13 height 13
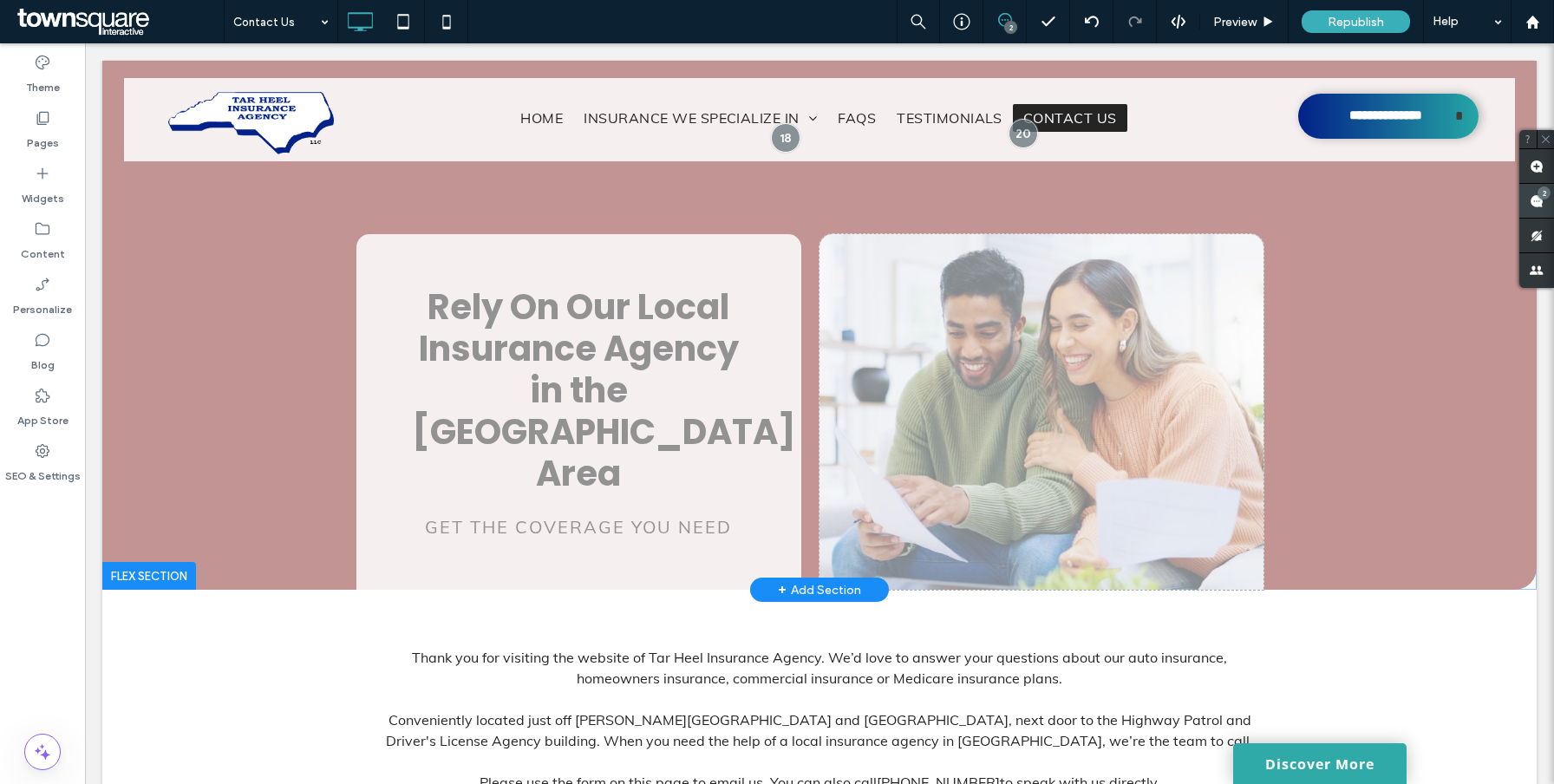
click at [1541, 202] on use at bounding box center [1536, 201] width 13 height 13
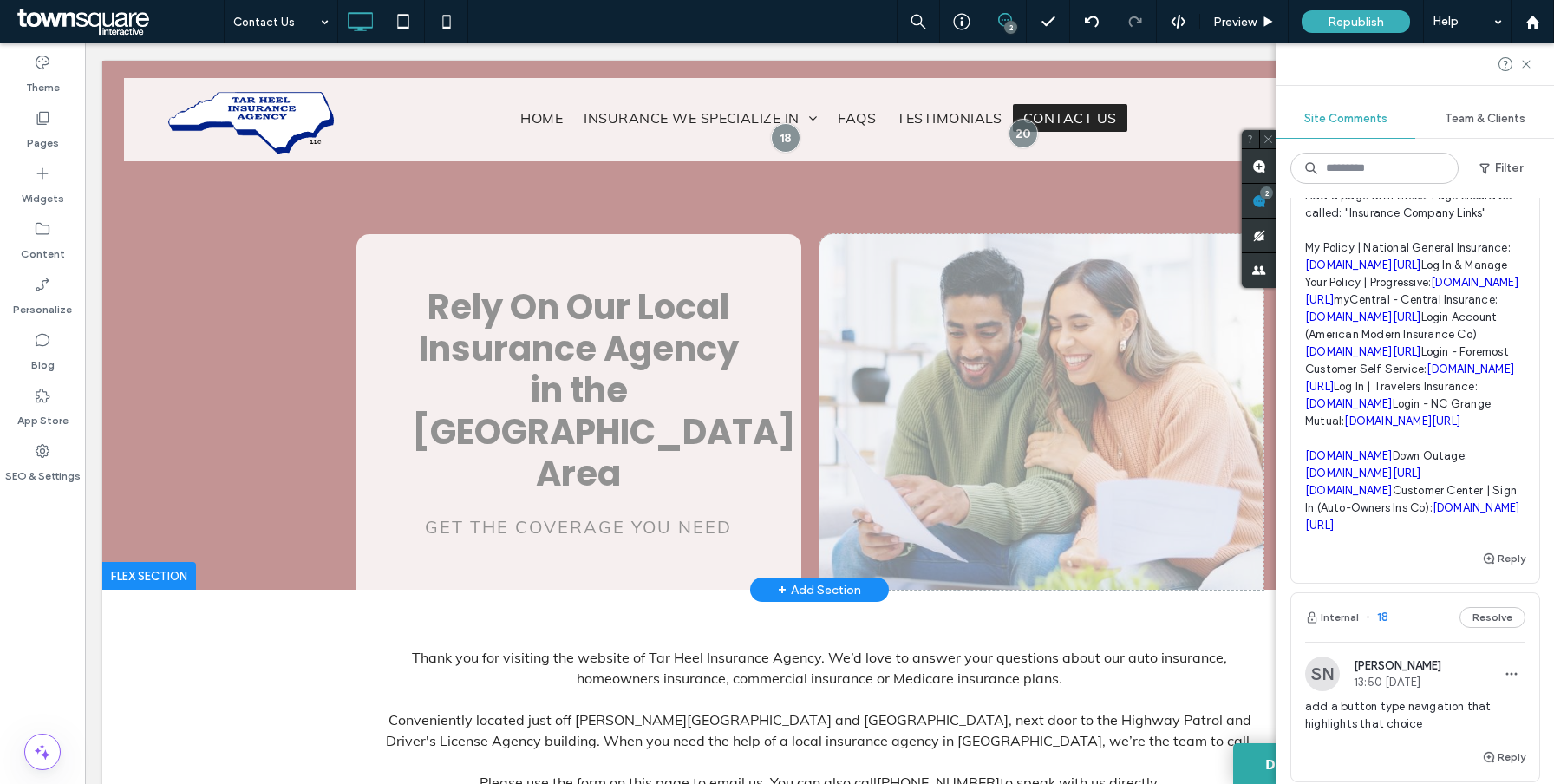
scroll to position [921, 0]
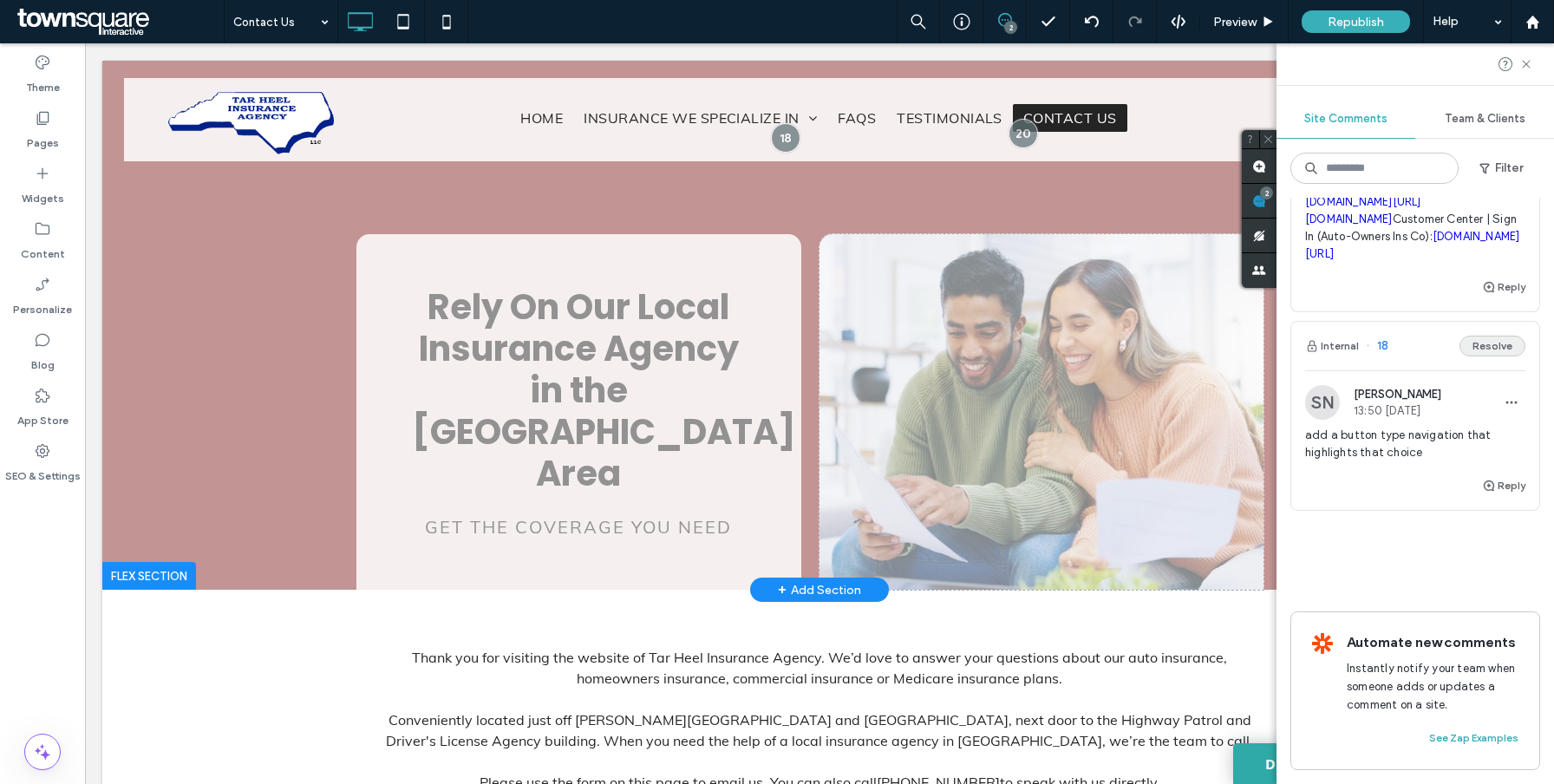
click at [1508, 345] on button "Resolve" at bounding box center [1492, 346] width 66 height 21
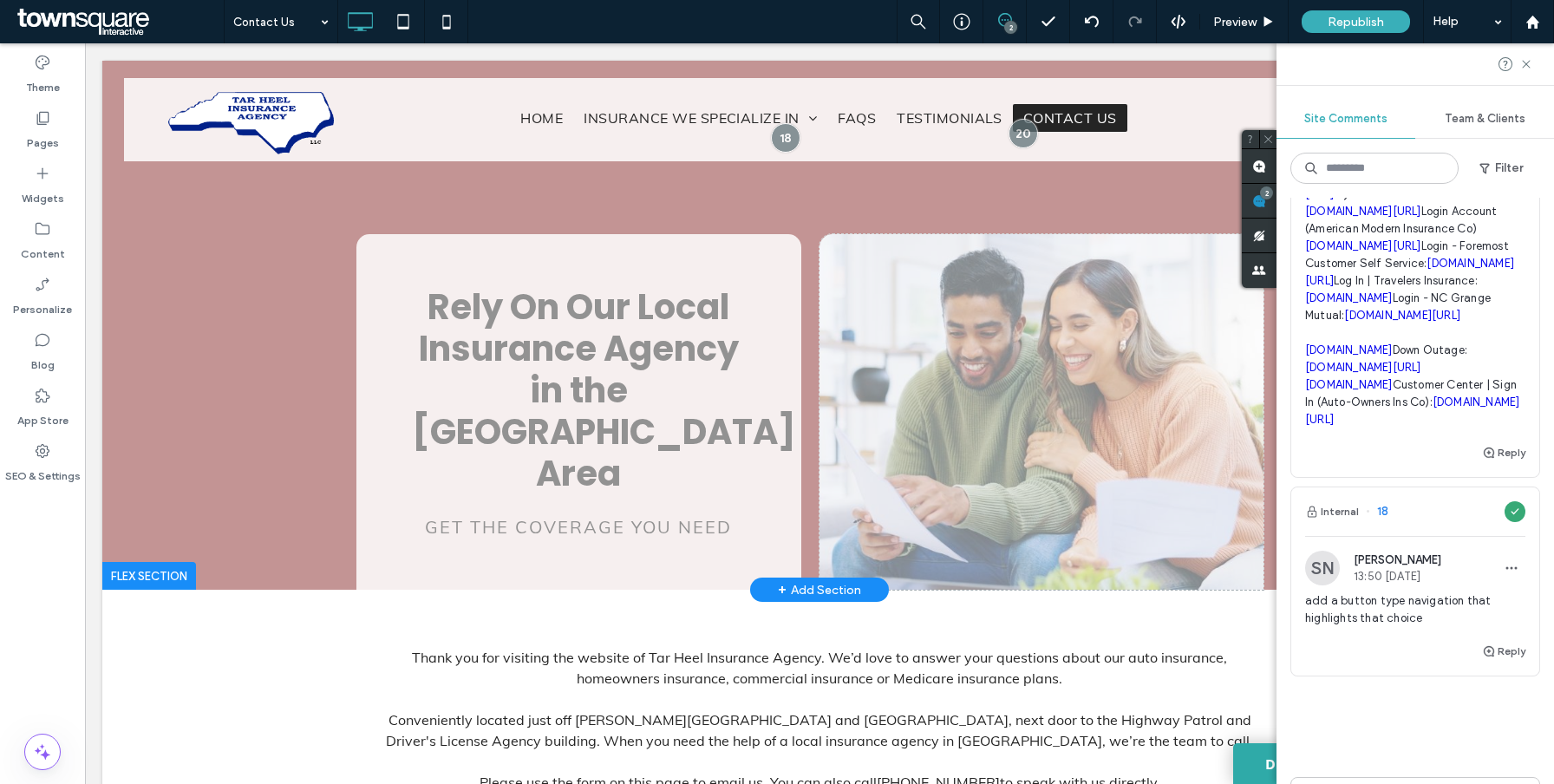
scroll to position [0, 0]
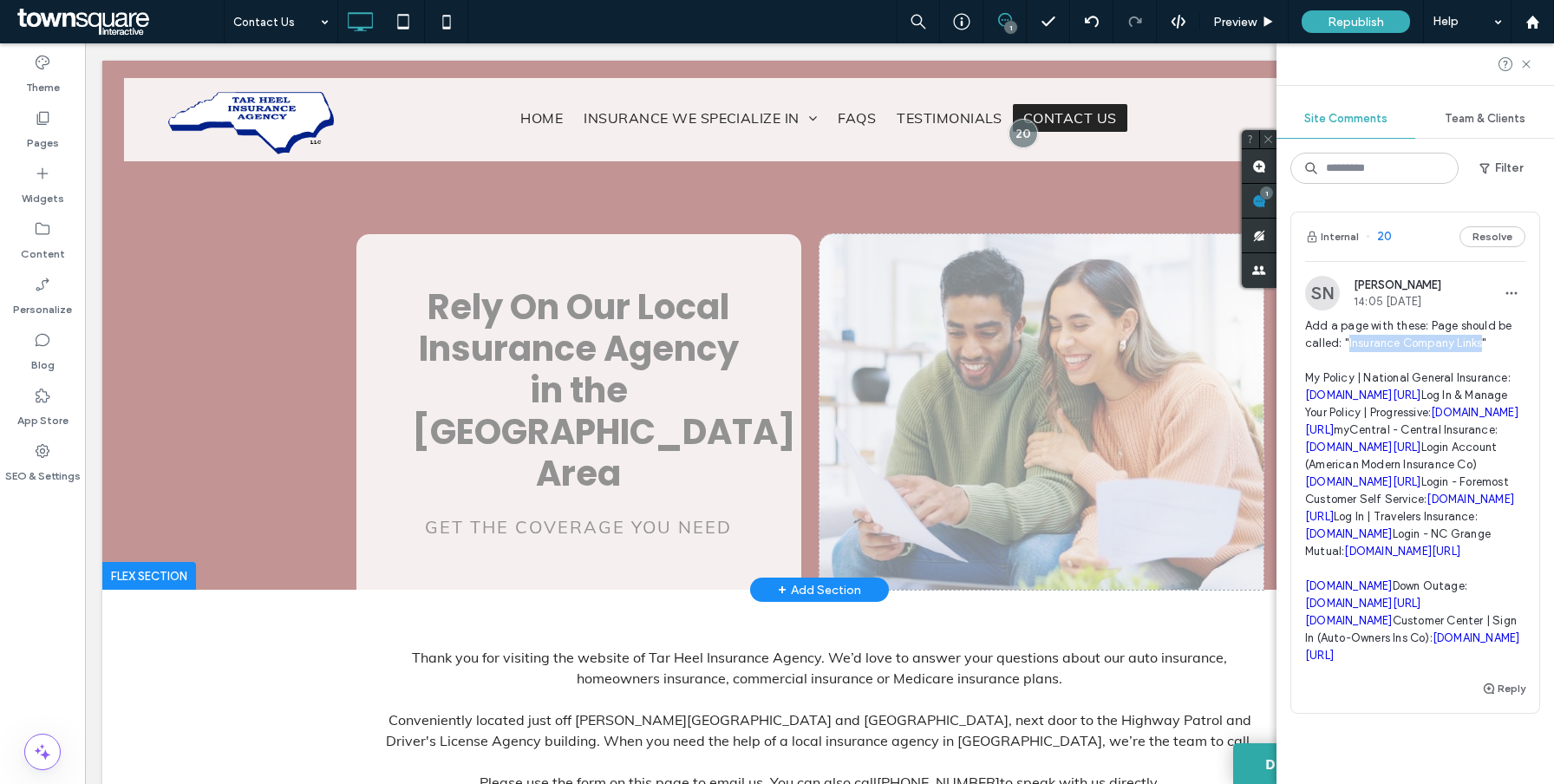
drag, startPoint x: 1348, startPoint y: 343, endPoint x: 1479, endPoint y: 345, distance: 131.0
click at [1479, 345] on span "Add a page with these: Page should be called: "Insurance Company Links" My Poli…" at bounding box center [1414, 490] width 220 height 346
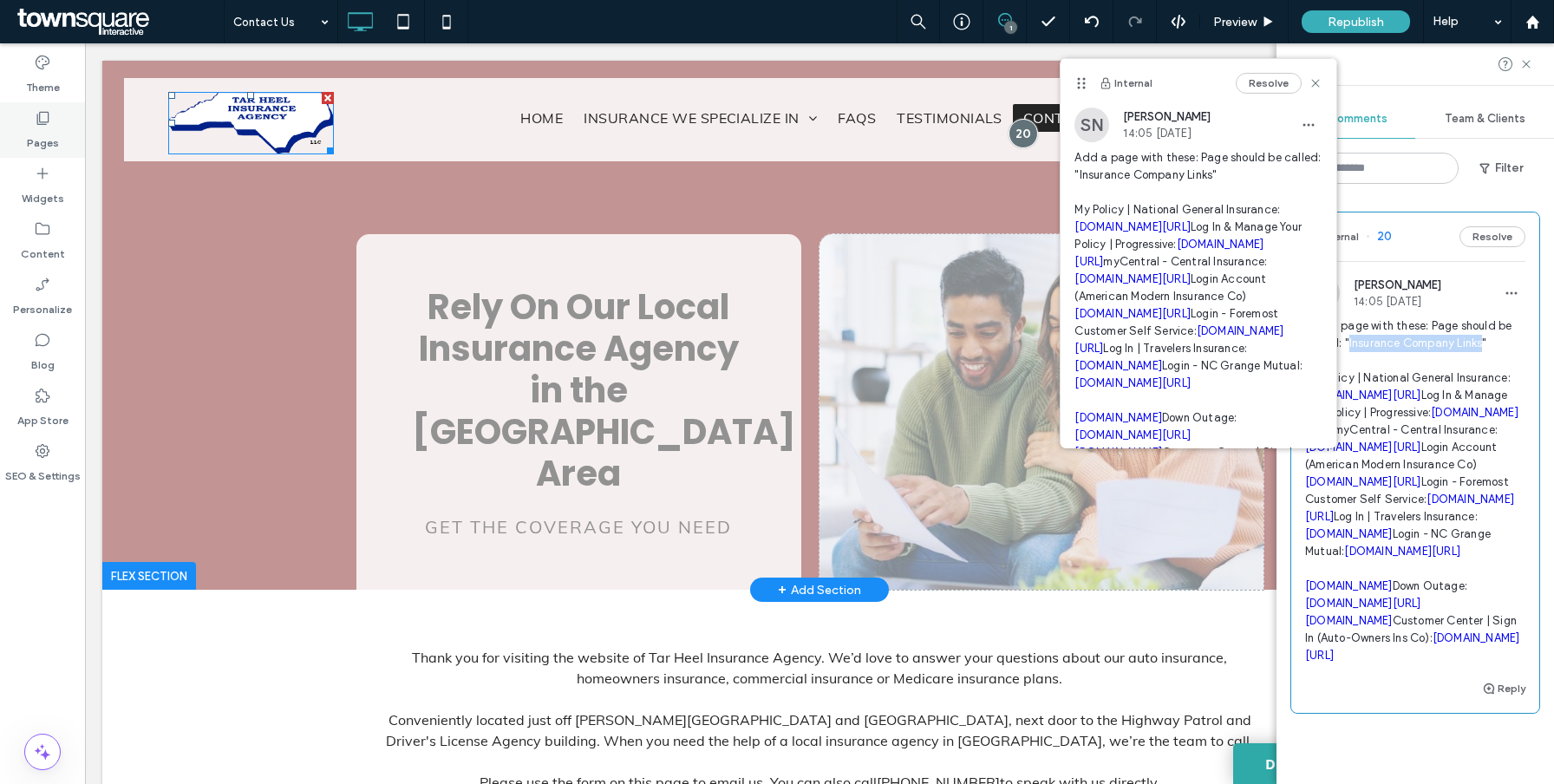
copy span "Insurance Company Links"
click at [45, 123] on icon at bounding box center [42, 118] width 17 height 17
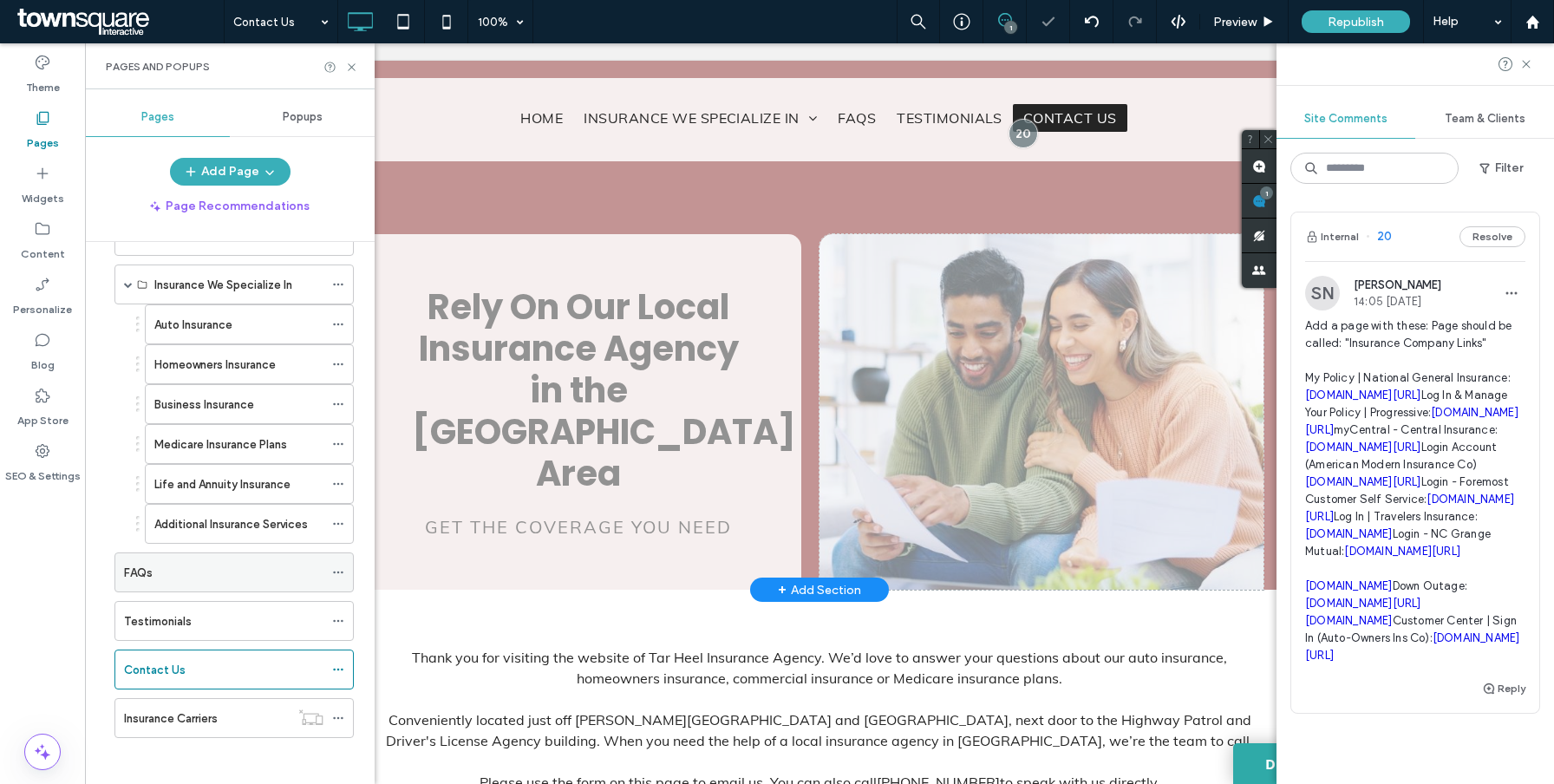
scroll to position [61, 0]
click at [237, 572] on div "FAQs" at bounding box center [224, 566] width 200 height 18
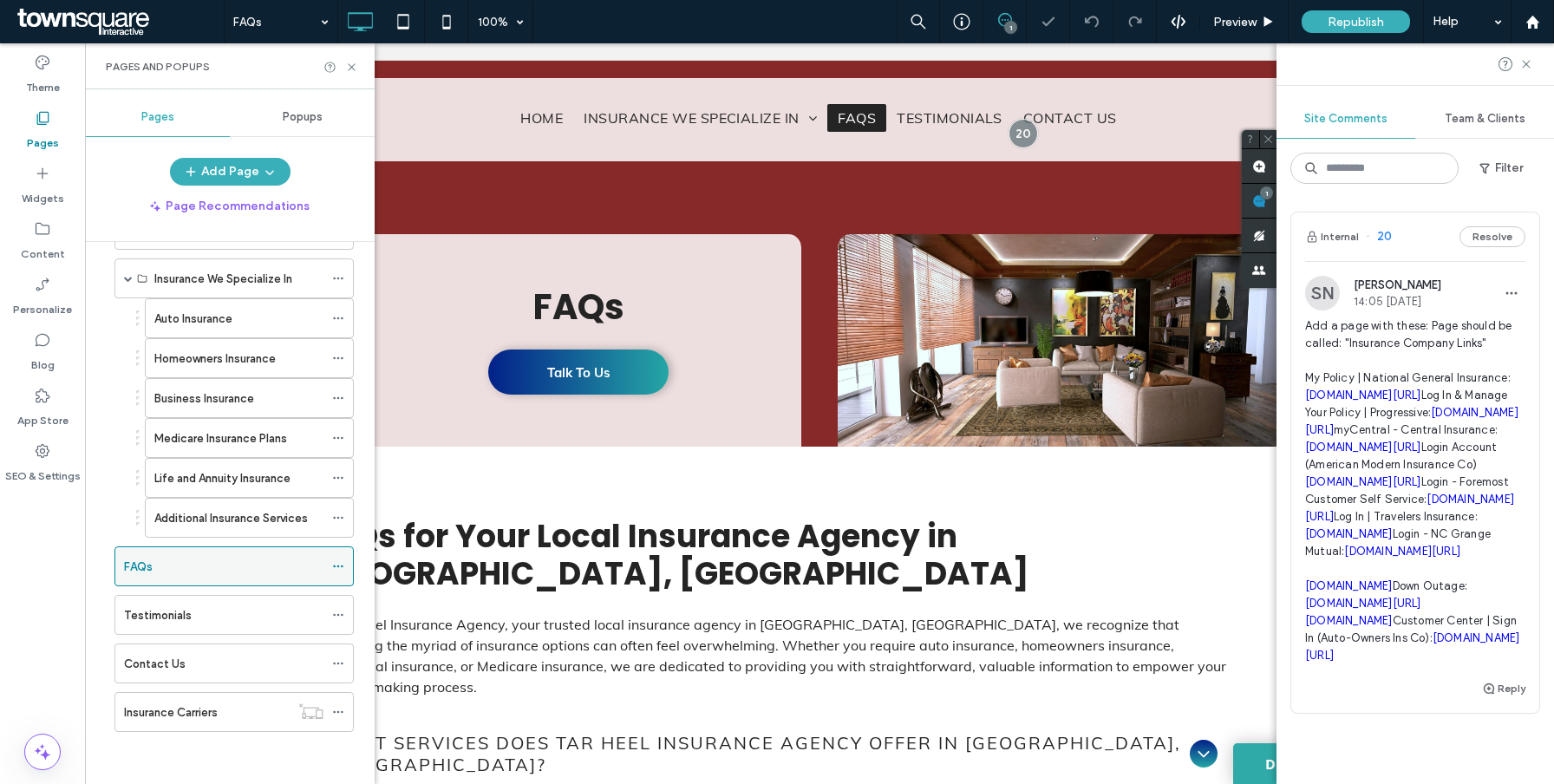
click at [337, 564] on icon at bounding box center [338, 566] width 12 height 12
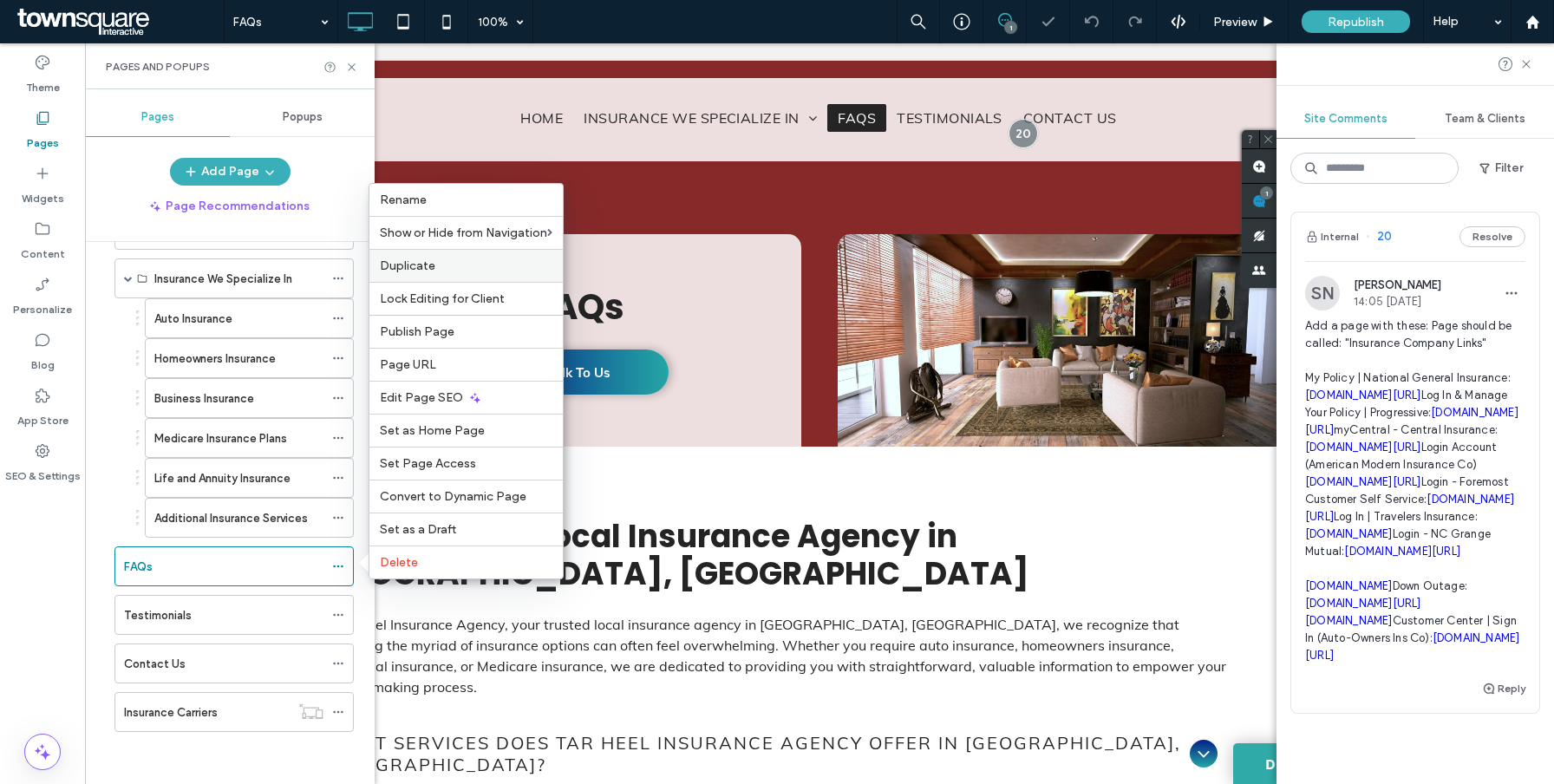
click at [429, 262] on span "Duplicate" at bounding box center [408, 265] width 56 height 14
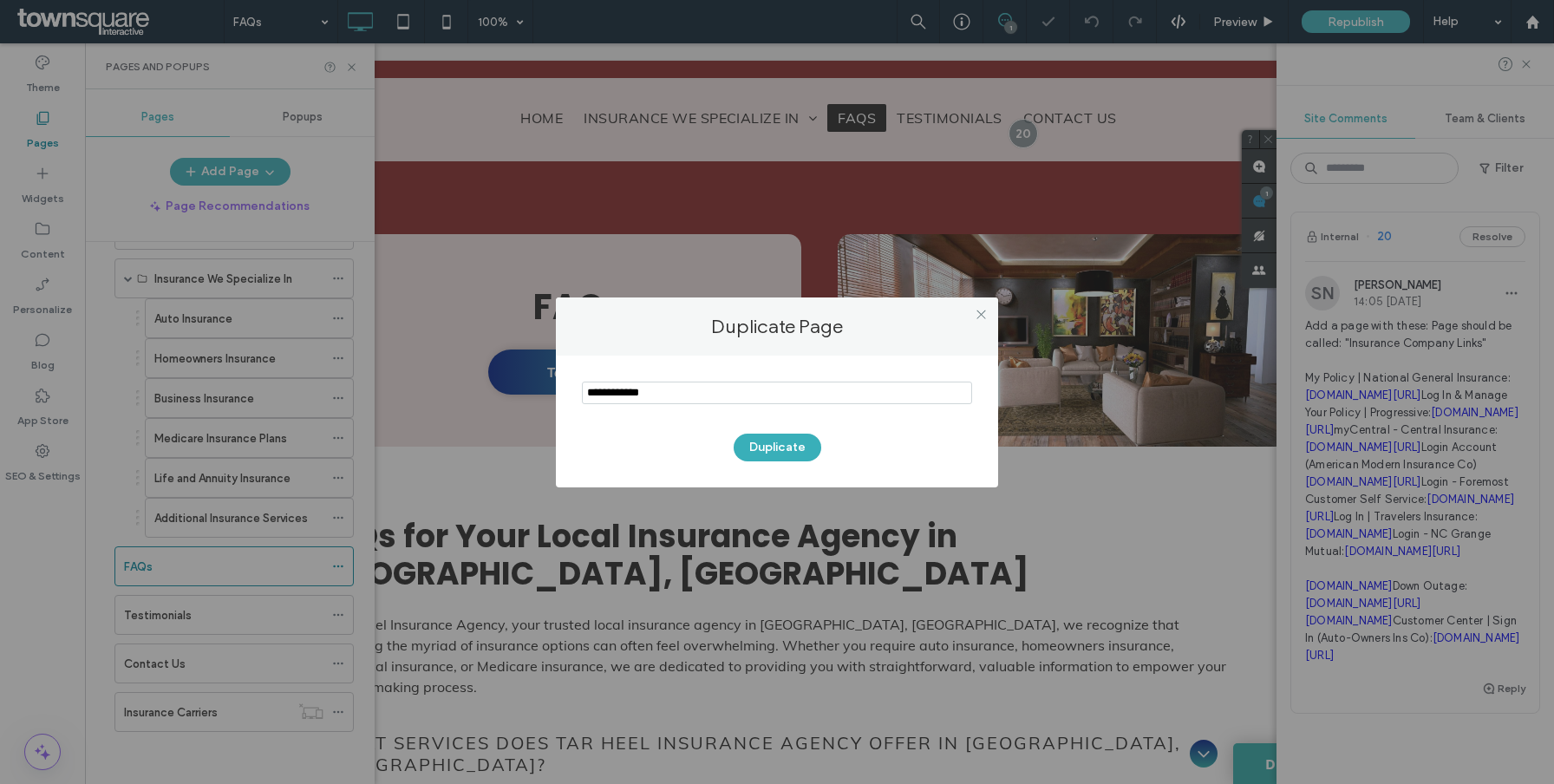
drag, startPoint x: 765, startPoint y: 398, endPoint x: 613, endPoint y: 326, distance: 168.2
click at [614, 326] on div "Duplicate Page Duplicate" at bounding box center [777, 392] width 442 height 190
type input "**********"
click at [784, 441] on button "Duplicate" at bounding box center [777, 447] width 87 height 28
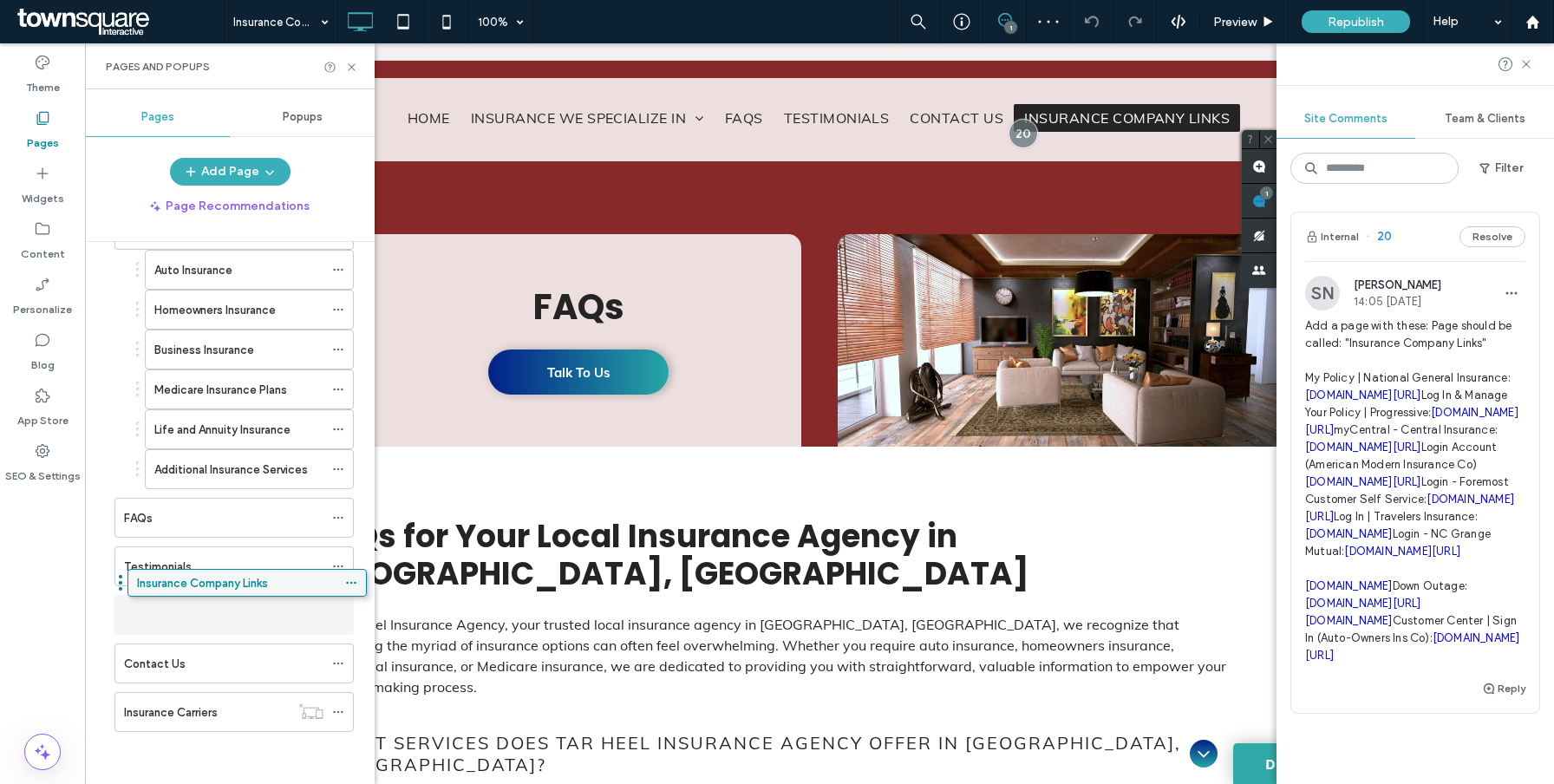
drag, startPoint x: 198, startPoint y: 712, endPoint x: 210, endPoint y: 588, distance: 124.6
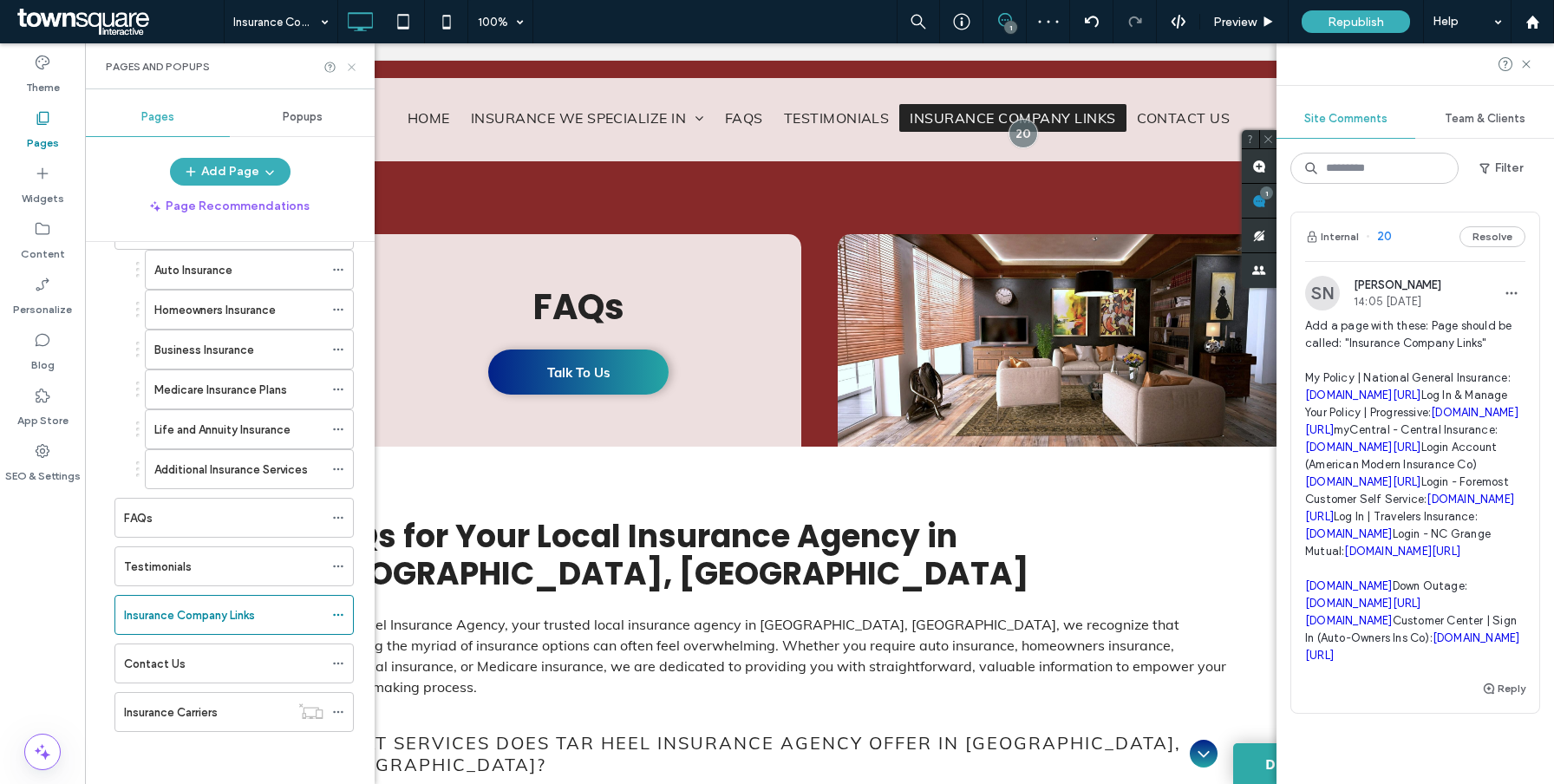
click at [353, 66] on icon at bounding box center [352, 67] width 13 height 13
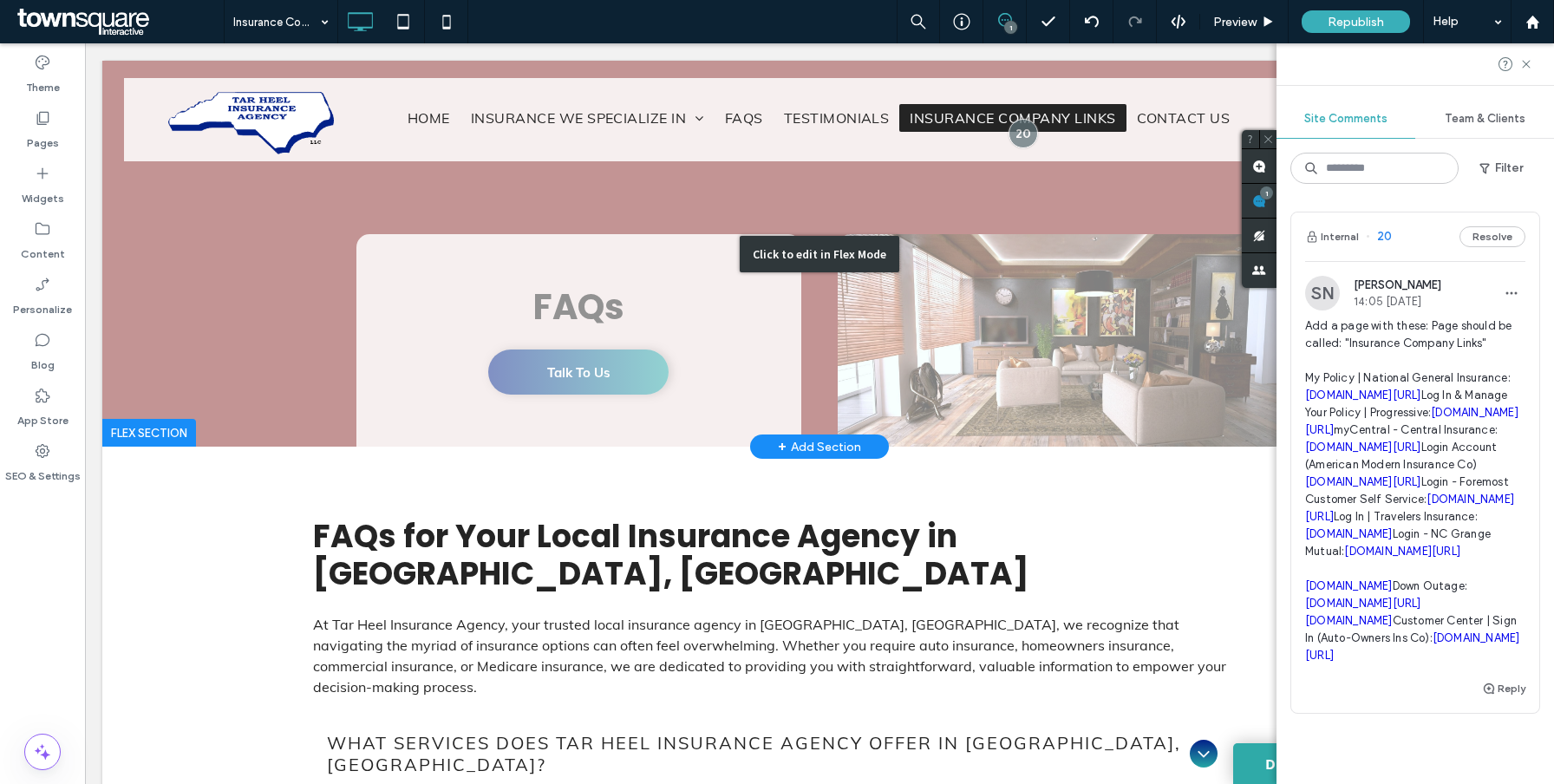
click at [634, 335] on div "Click to edit in Flex Mode" at bounding box center [820, 253] width 1434 height 386
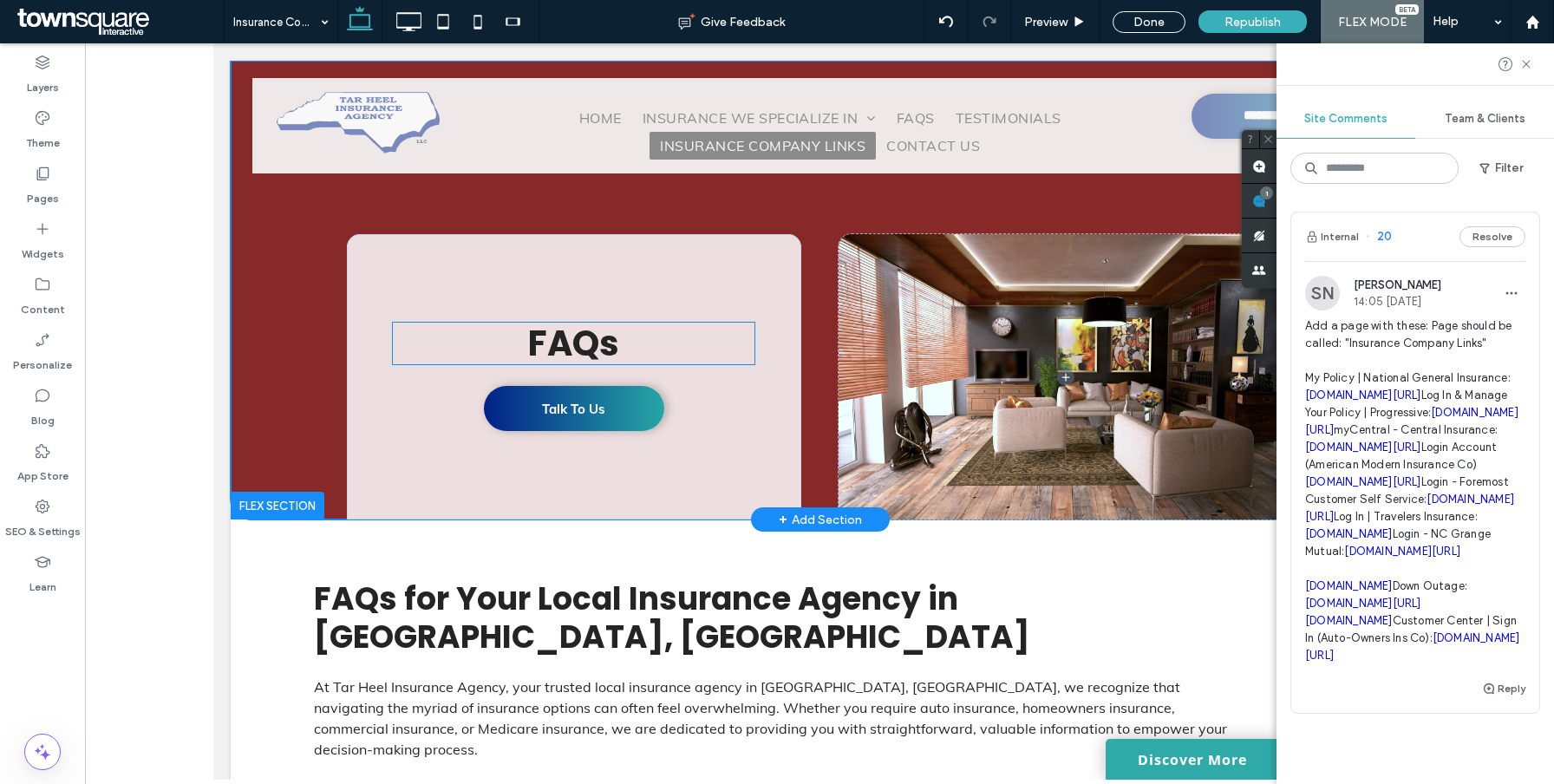
click at [650, 322] on h1 "FAQs" at bounding box center [572, 343] width 362 height 41
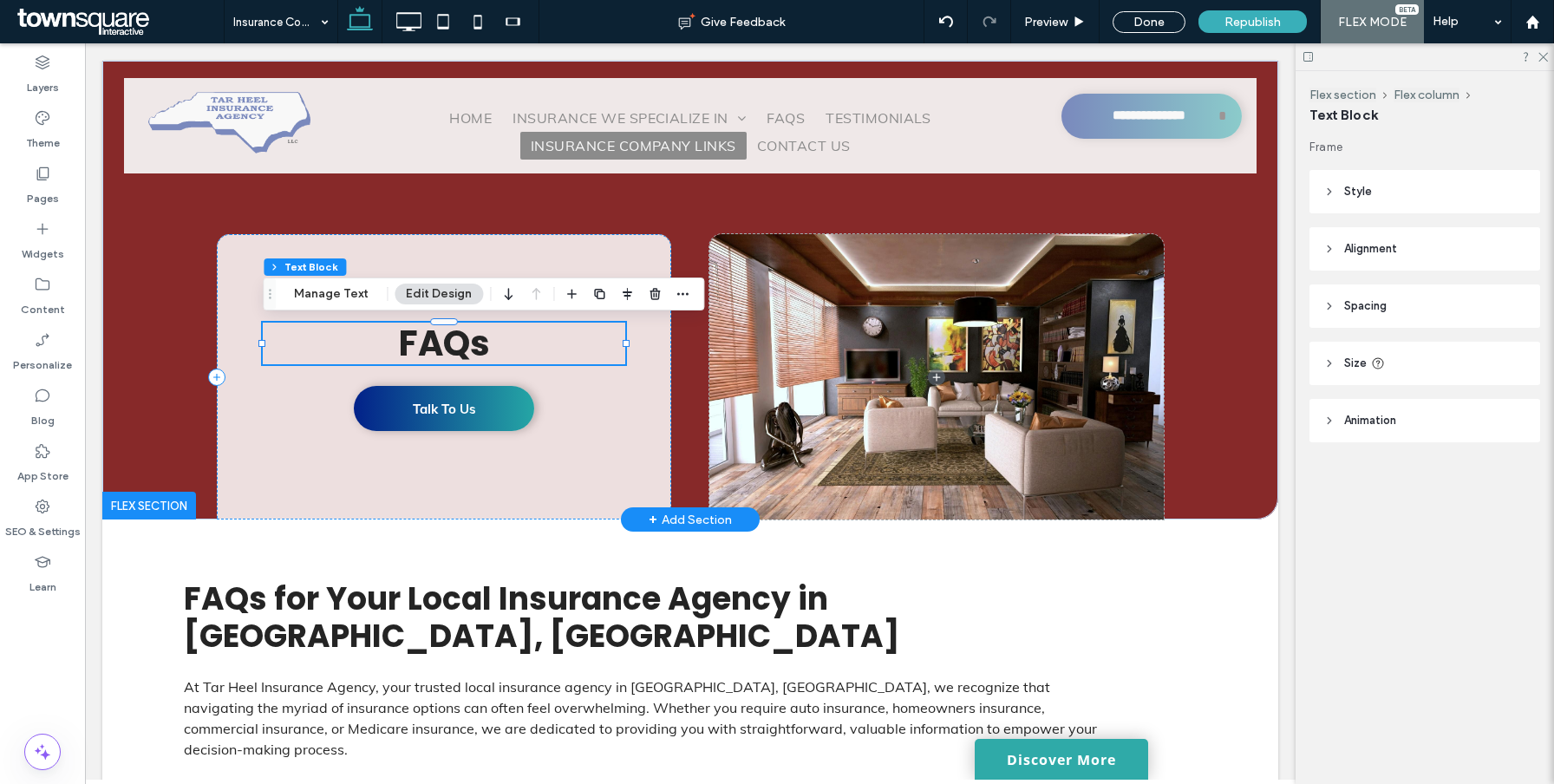
click at [433, 341] on span "FAQs" at bounding box center [444, 343] width 91 height 49
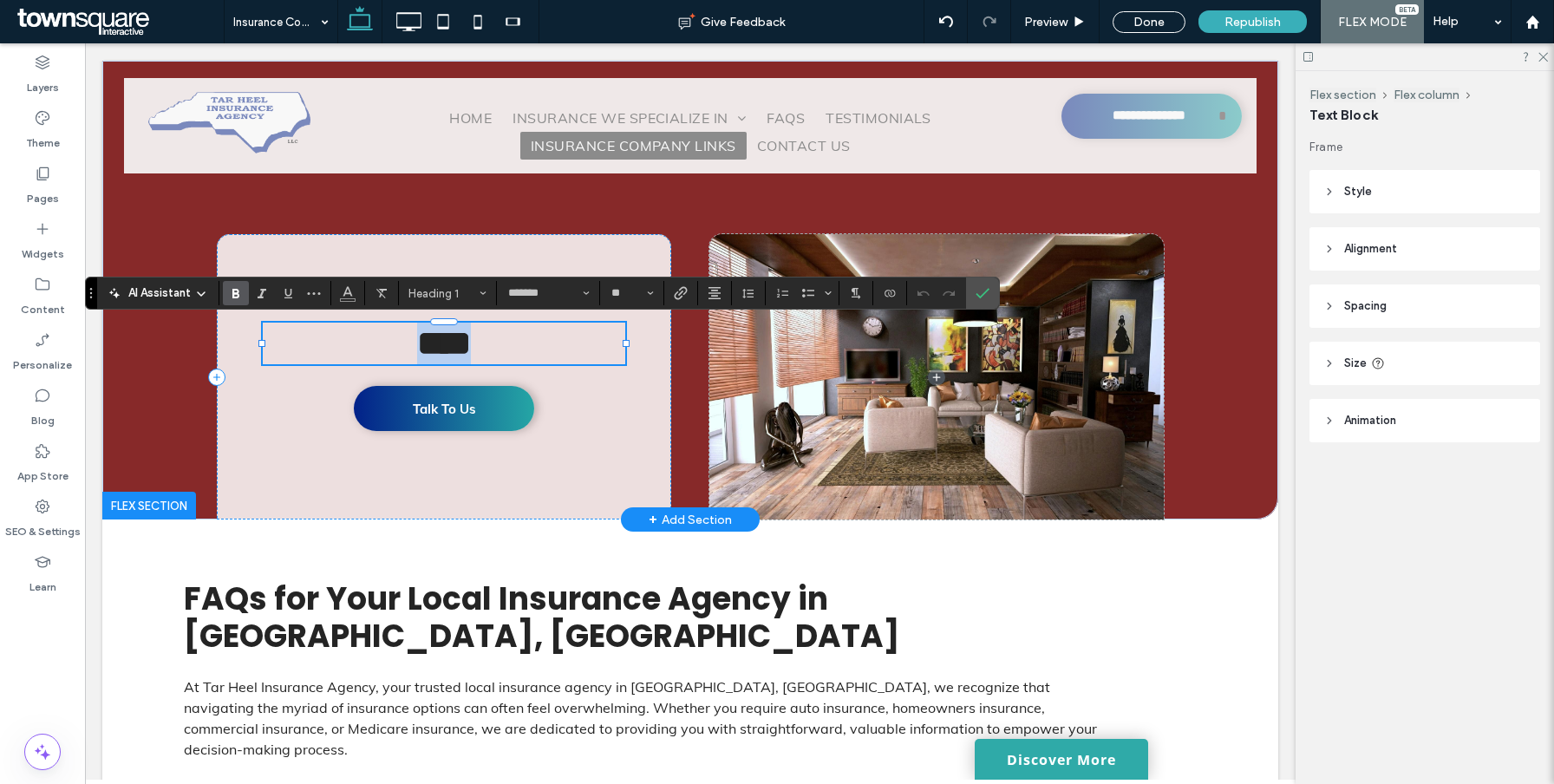
paste div
type input "**"
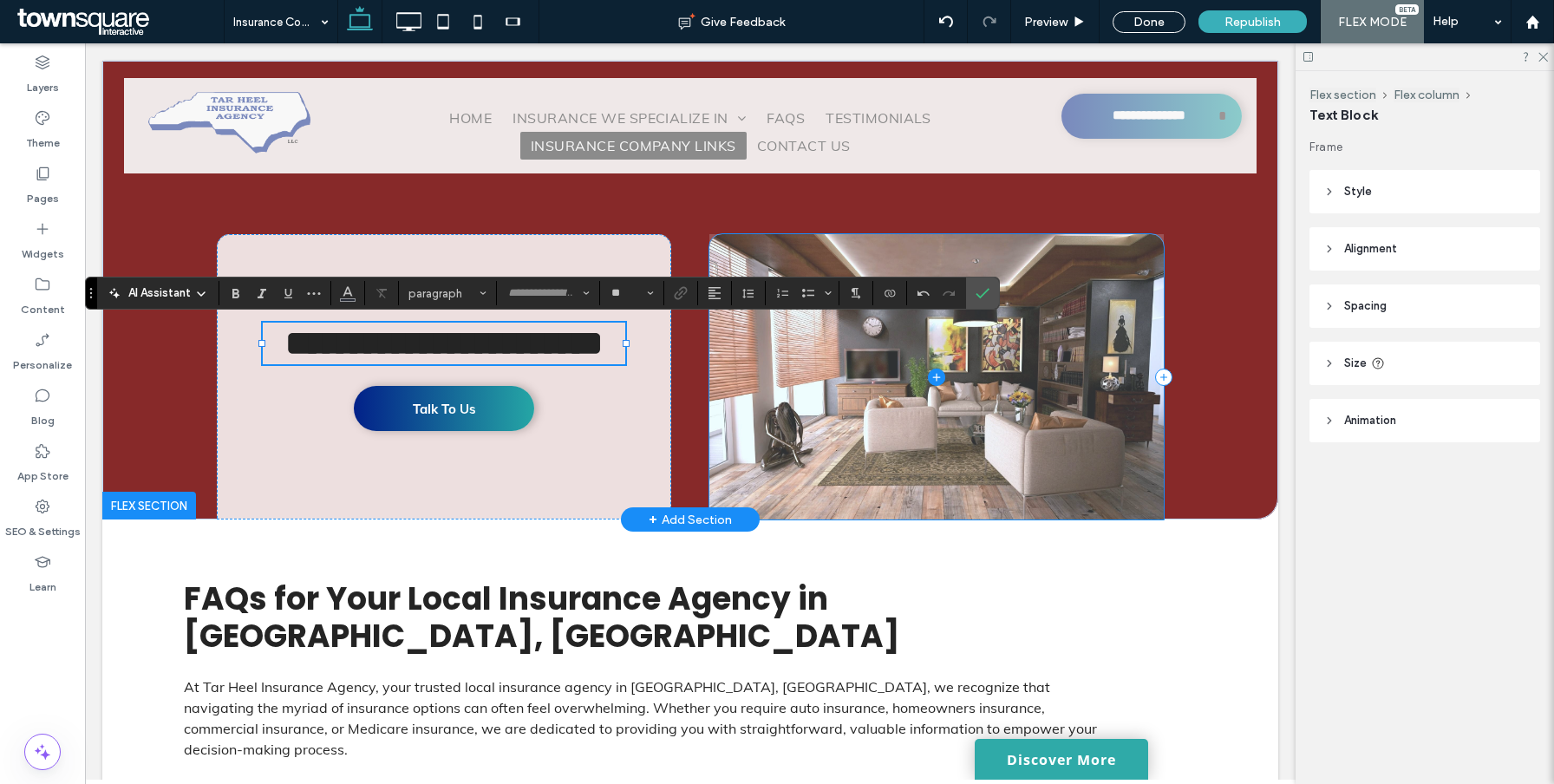
scroll to position [4, 0]
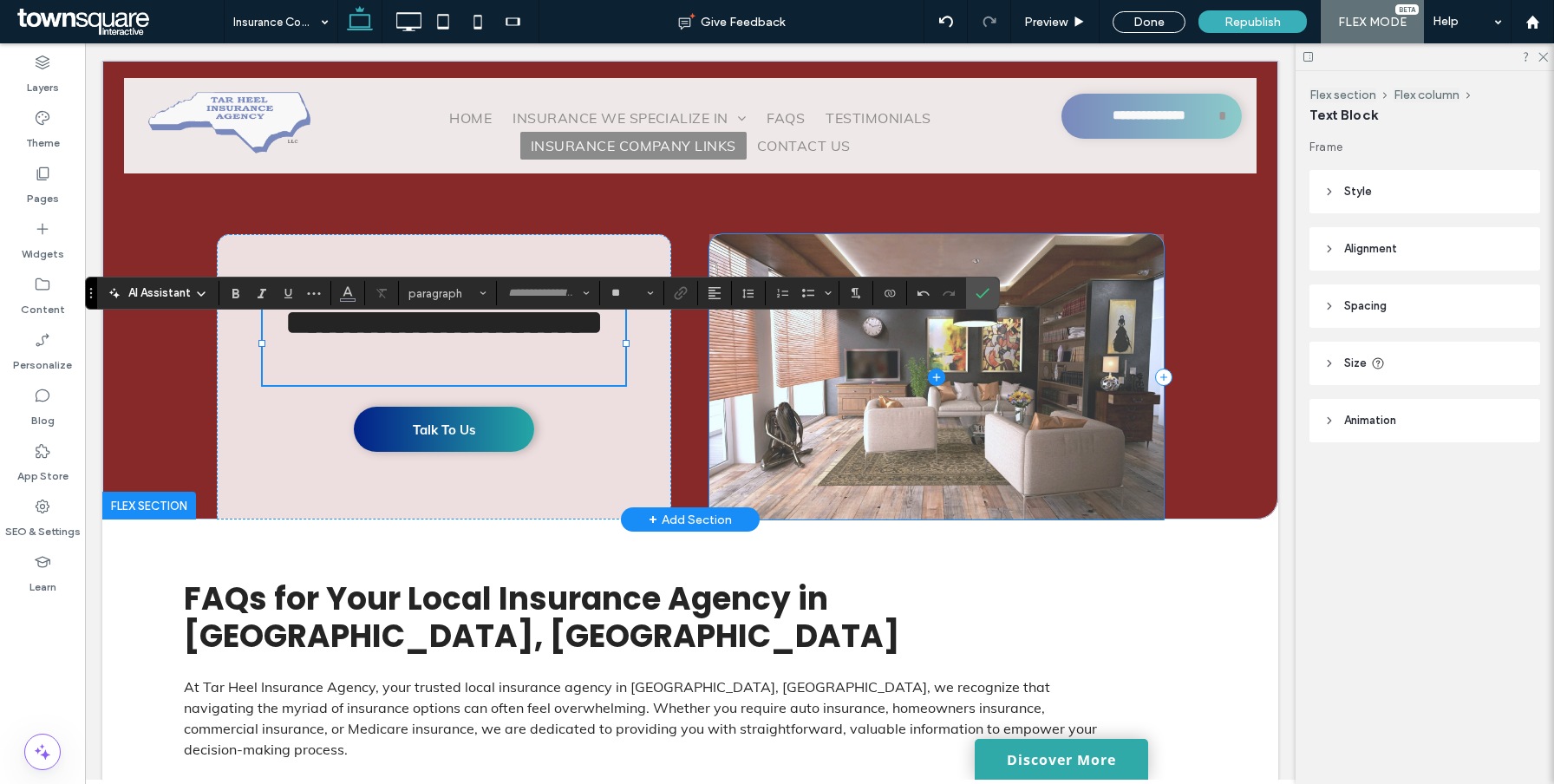
click at [929, 390] on span at bounding box center [936, 376] width 454 height 285
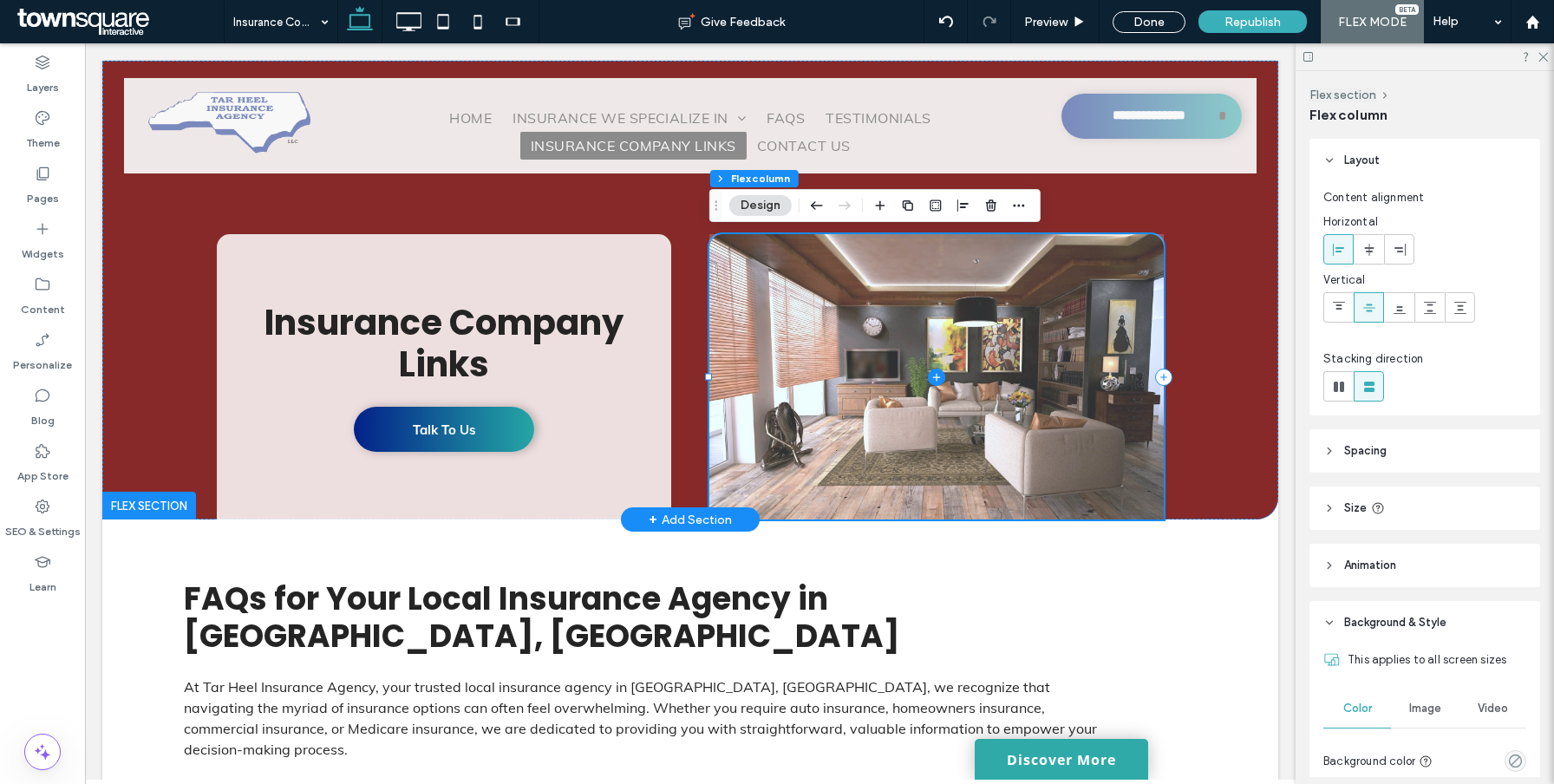
click at [967, 380] on span at bounding box center [936, 376] width 454 height 285
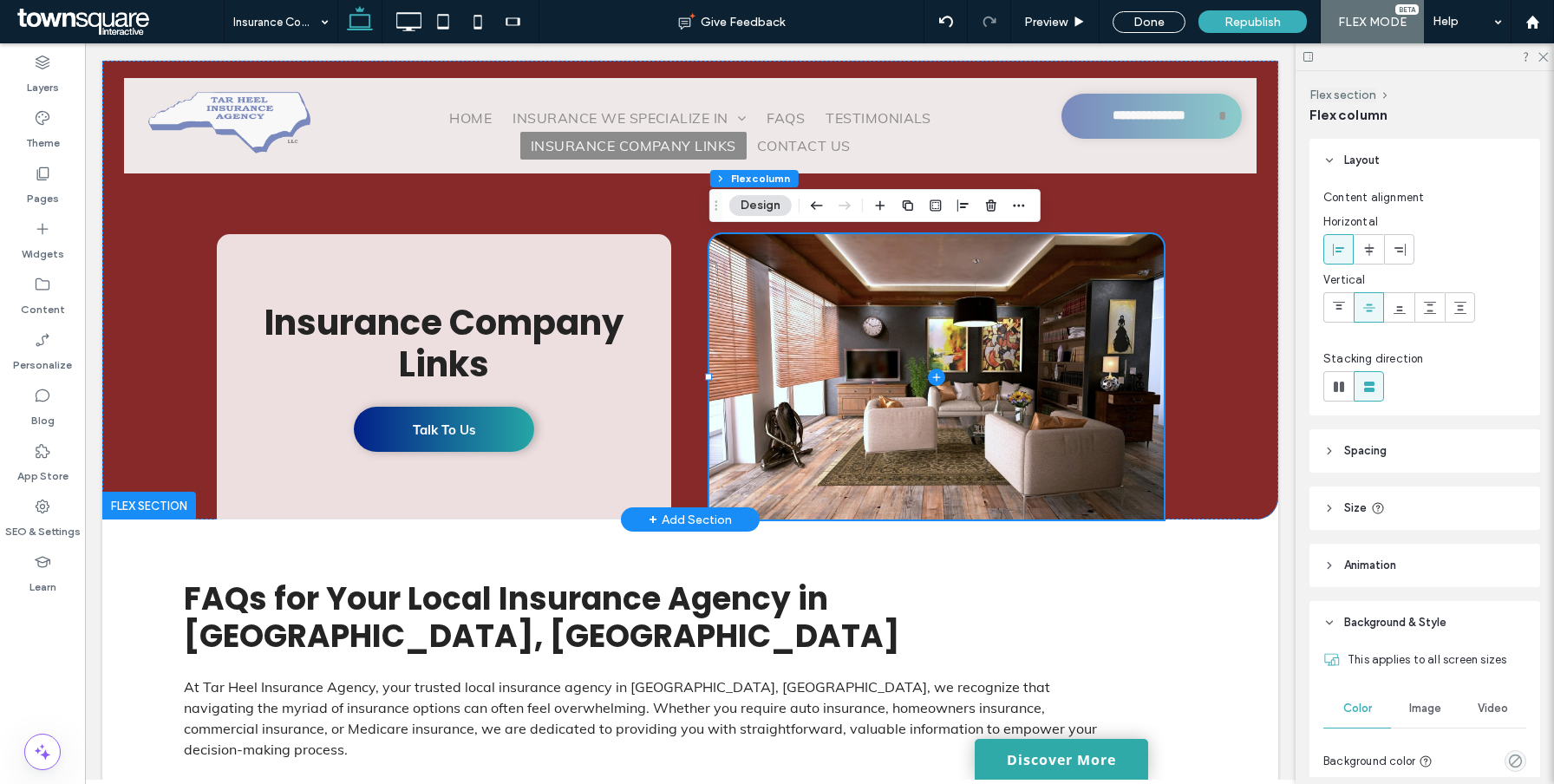
scroll to position [175, 0]
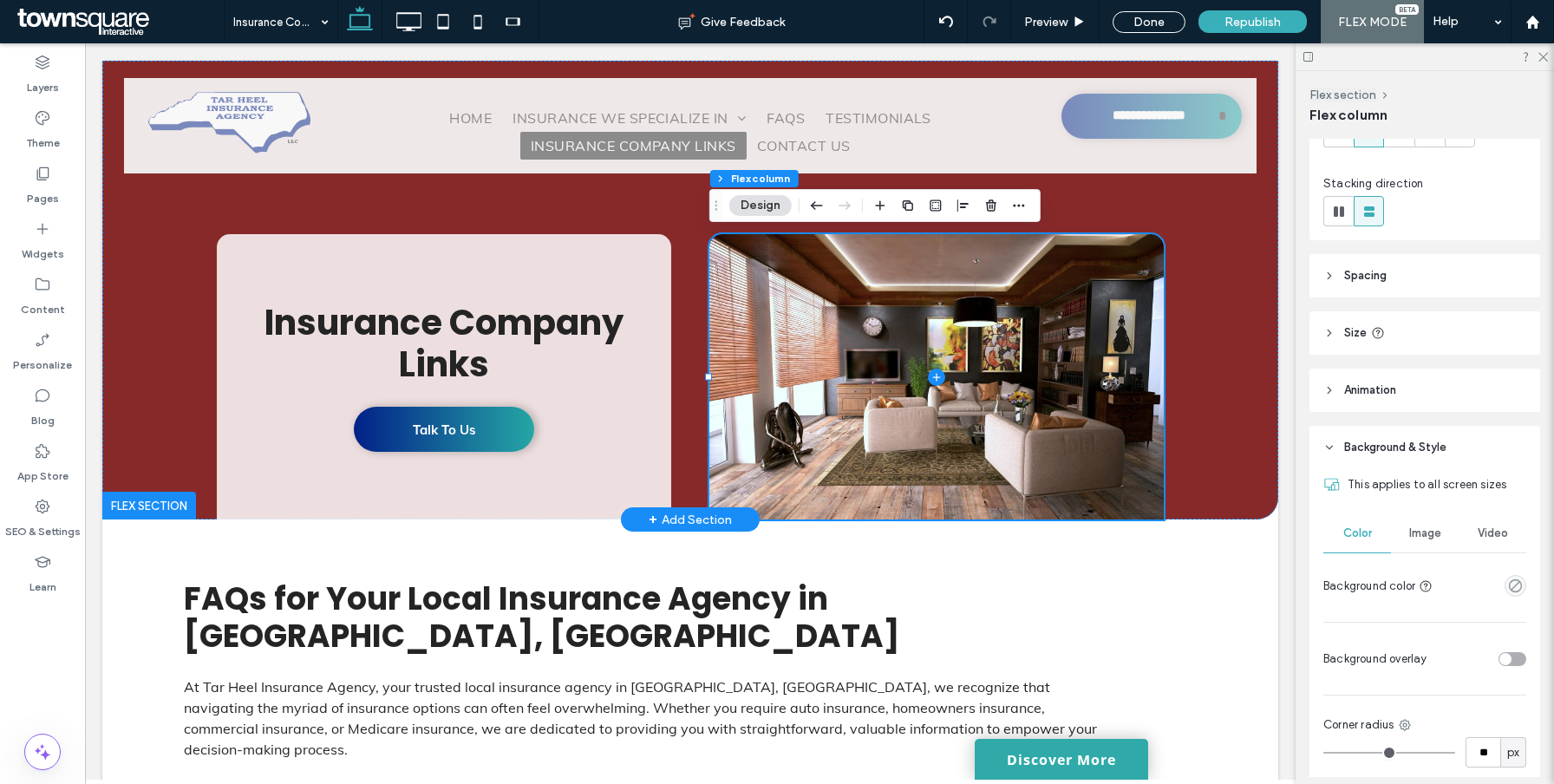
click at [1424, 518] on div "Image" at bounding box center [1424, 534] width 67 height 38
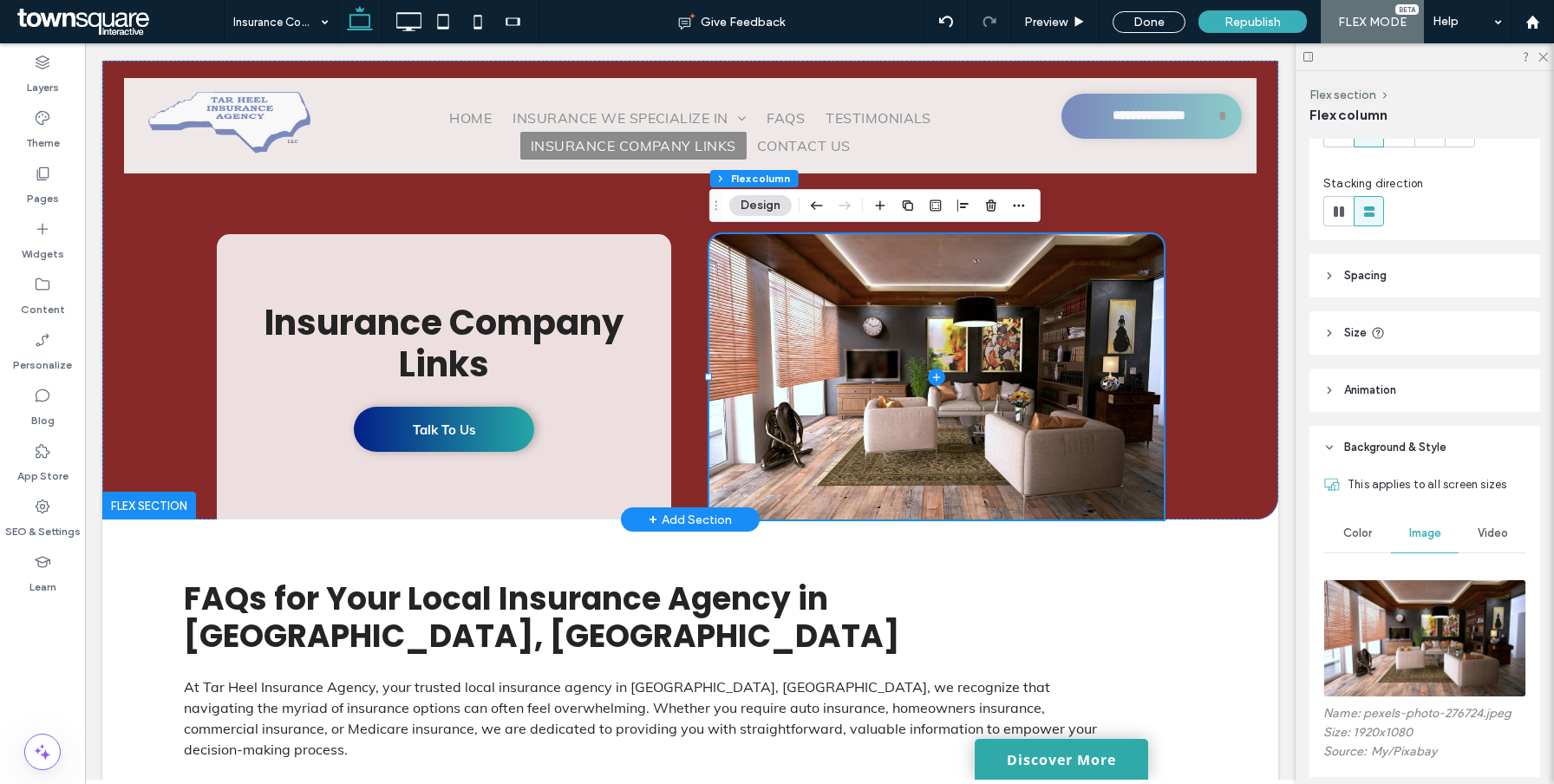
click at [1403, 599] on img at bounding box center [1423, 637] width 203 height 118
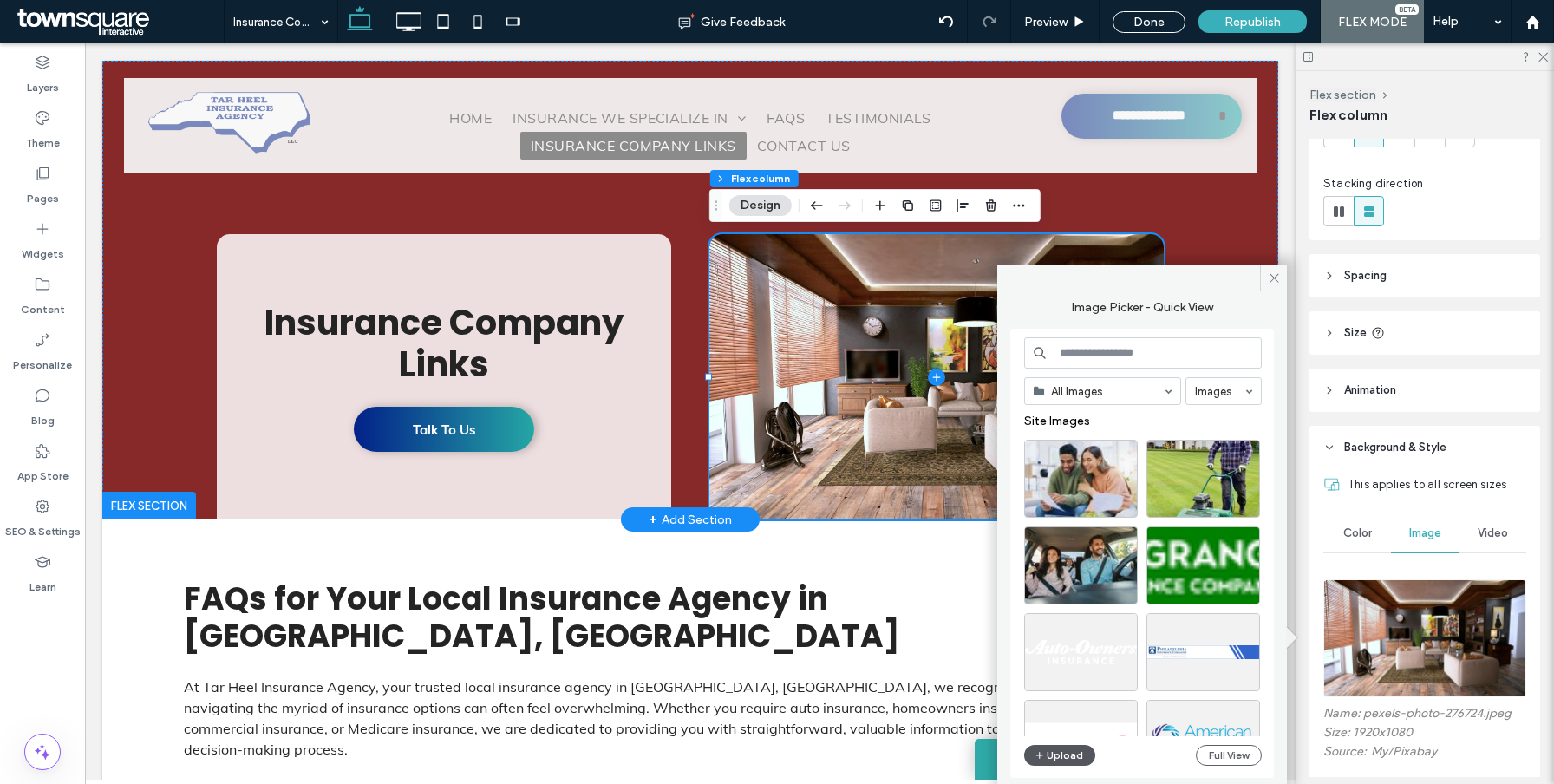
click at [1045, 758] on button "Upload" at bounding box center [1060, 755] width 71 height 21
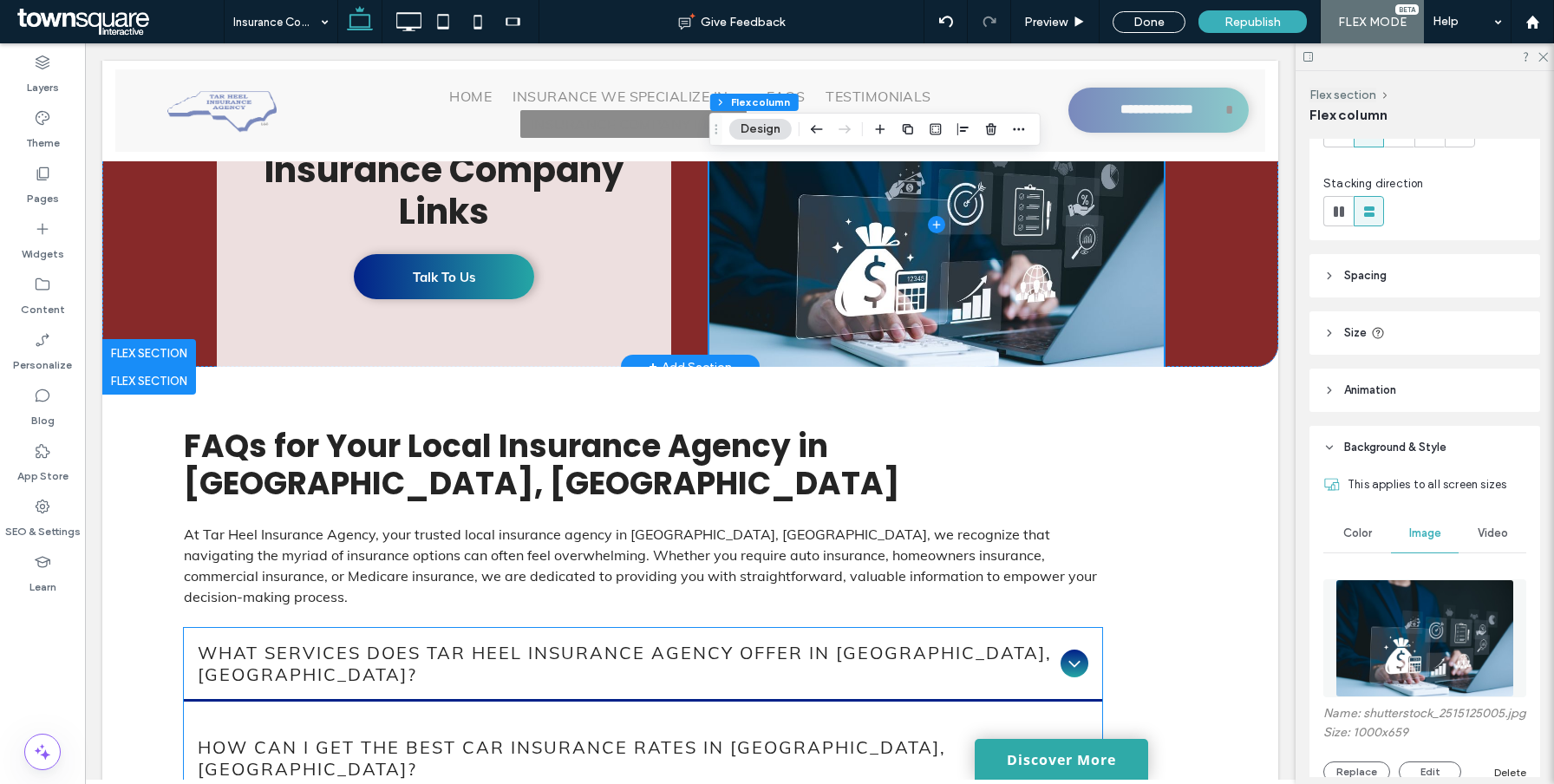
scroll to position [181, 0]
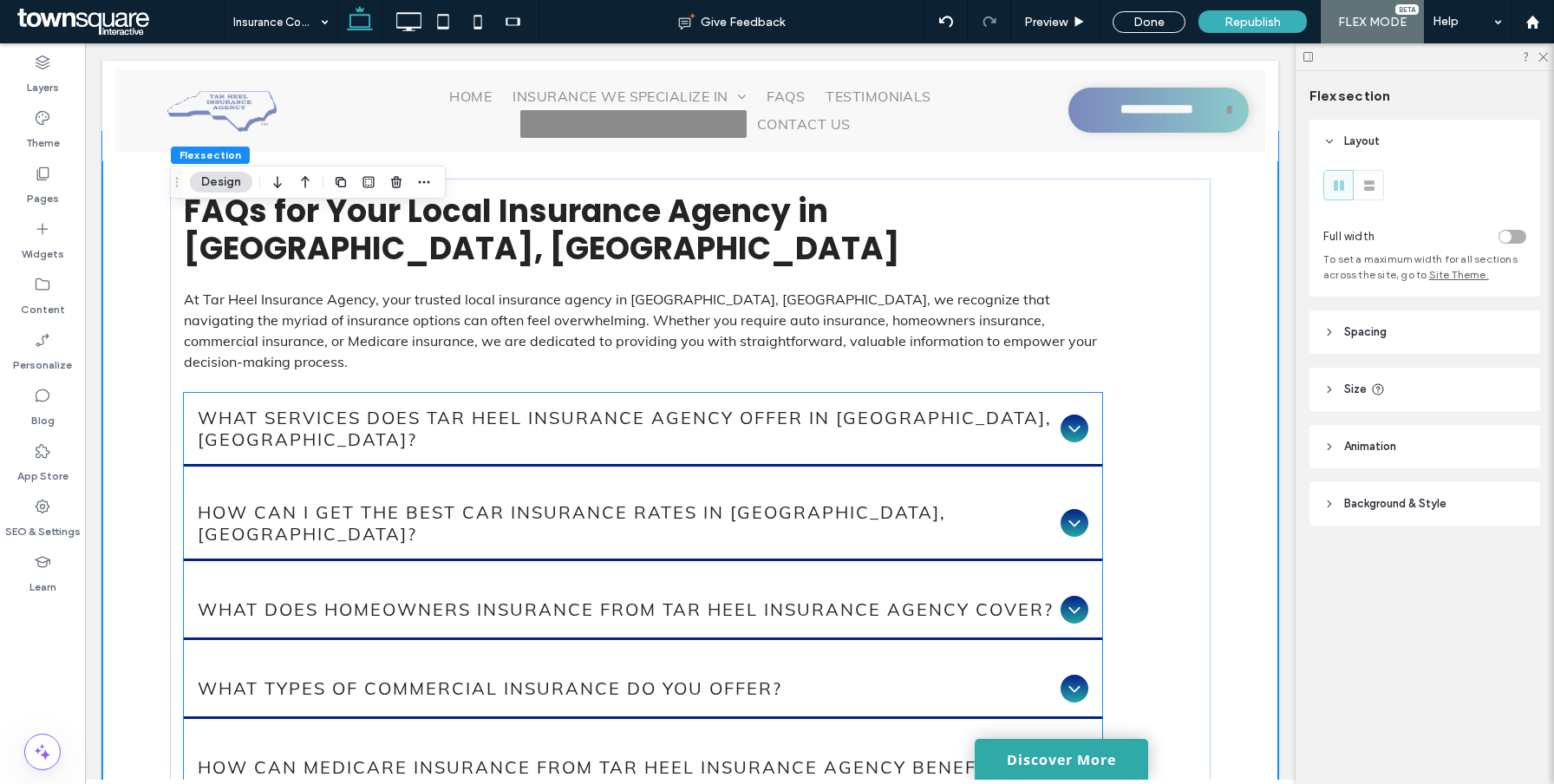
scroll to position [228, 0]
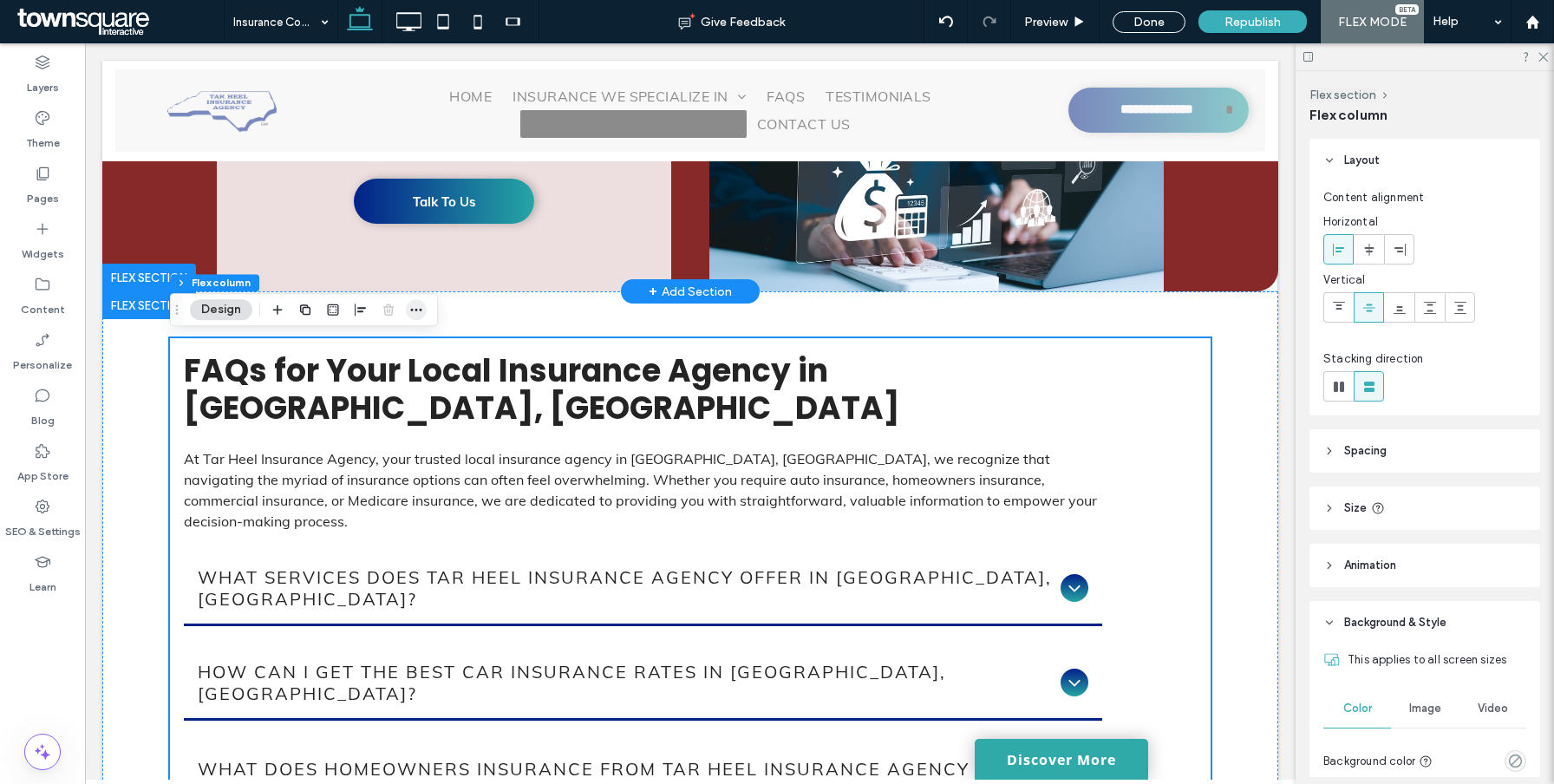
click at [418, 303] on icon "button" at bounding box center [416, 309] width 13 height 13
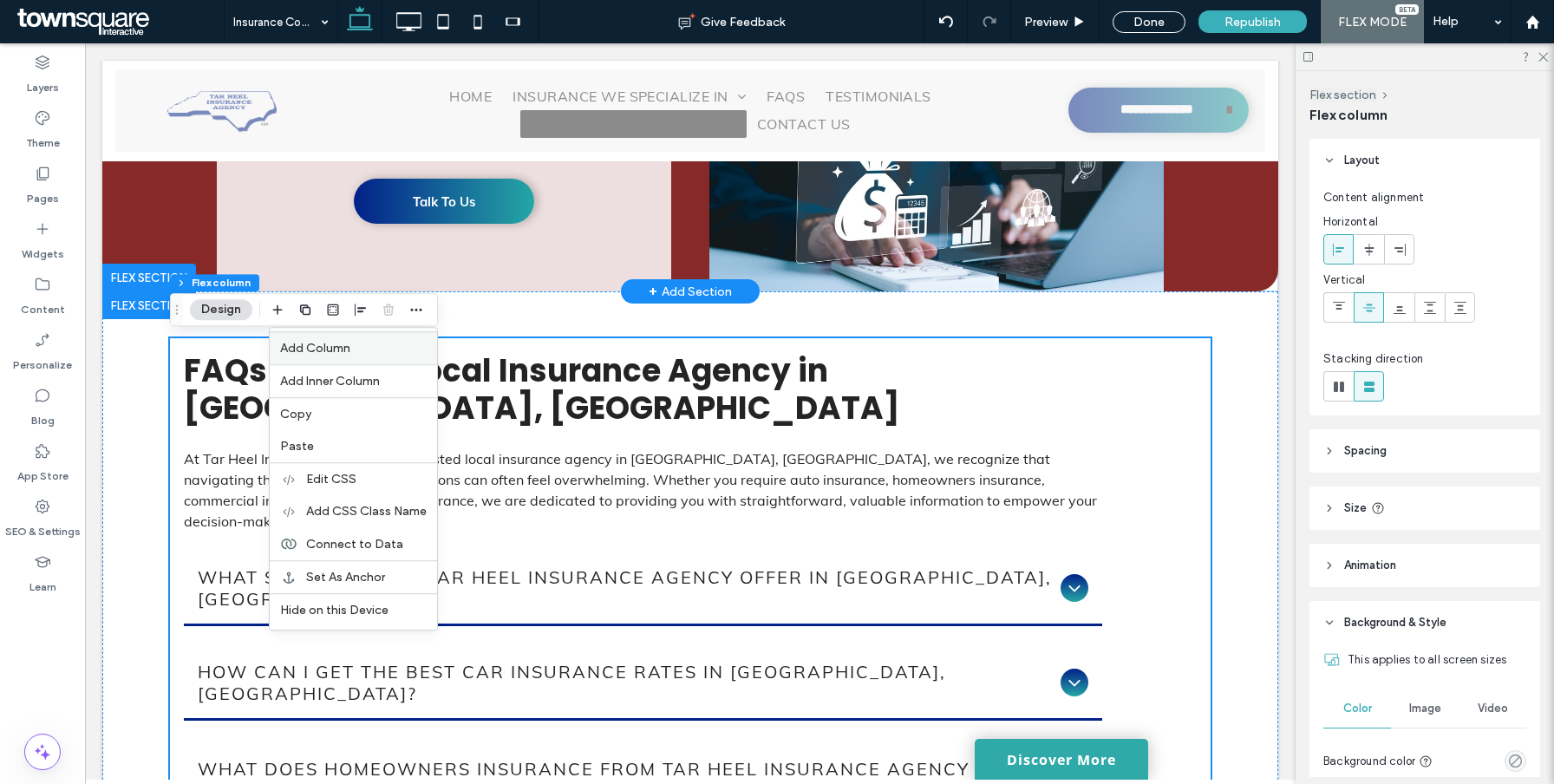
drag, startPoint x: 397, startPoint y: 337, endPoint x: 312, endPoint y: 296, distance: 94.4
click at [397, 337] on div "Add Column" at bounding box center [353, 347] width 167 height 33
type input "**"
type input "***"
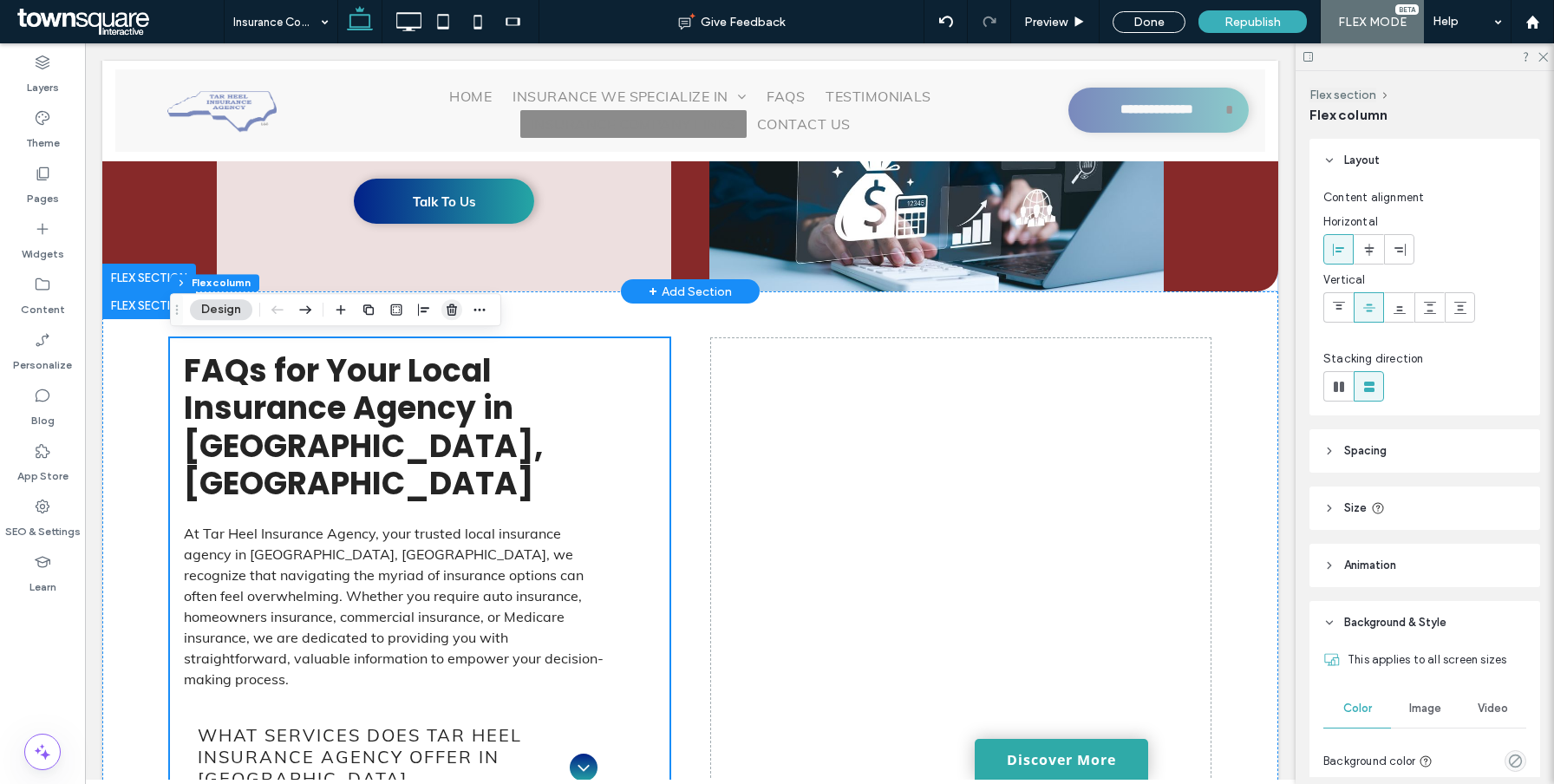
click at [451, 306] on icon "button" at bounding box center [451, 309] width 13 height 13
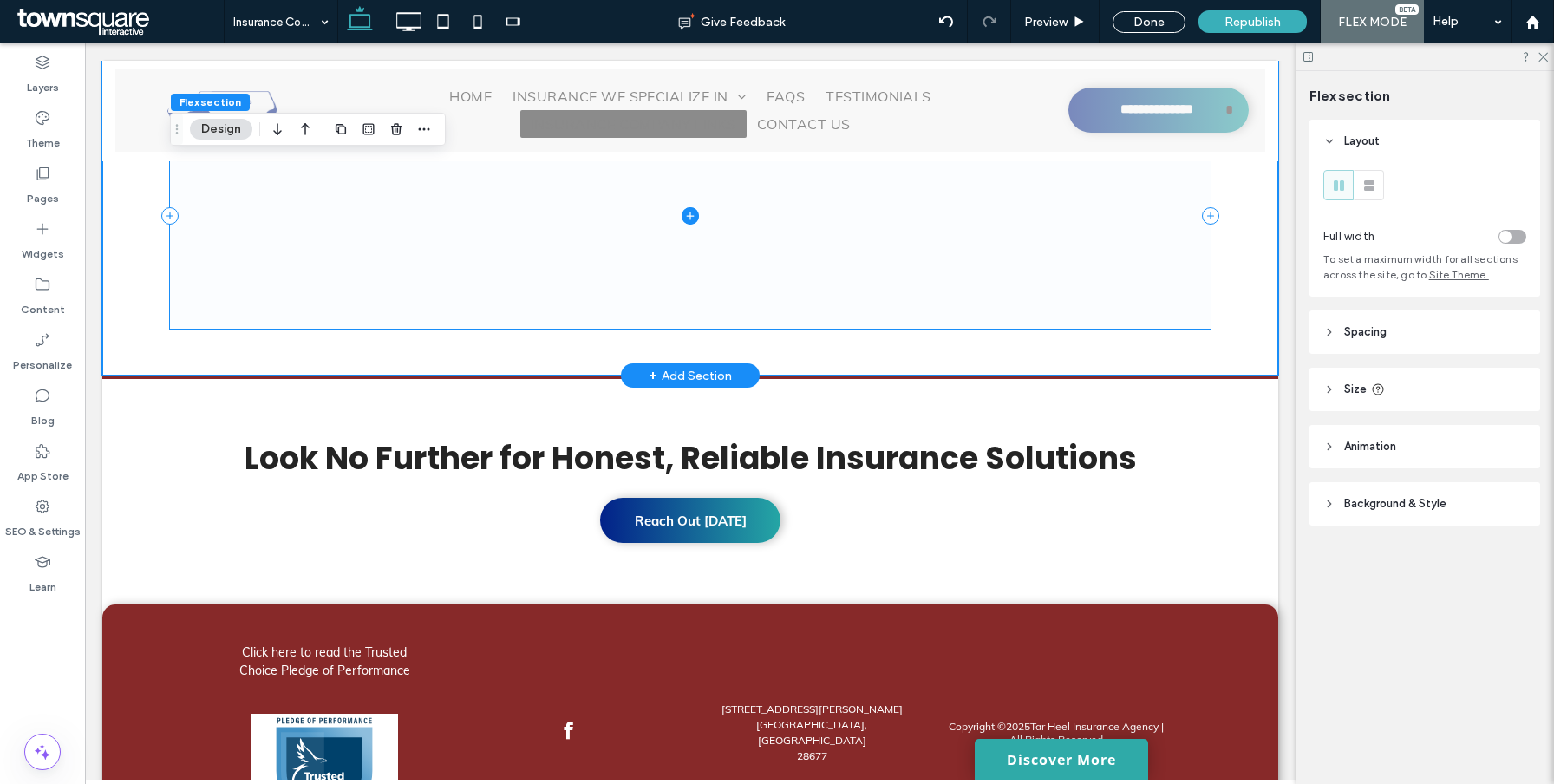
scroll to position [340, 0]
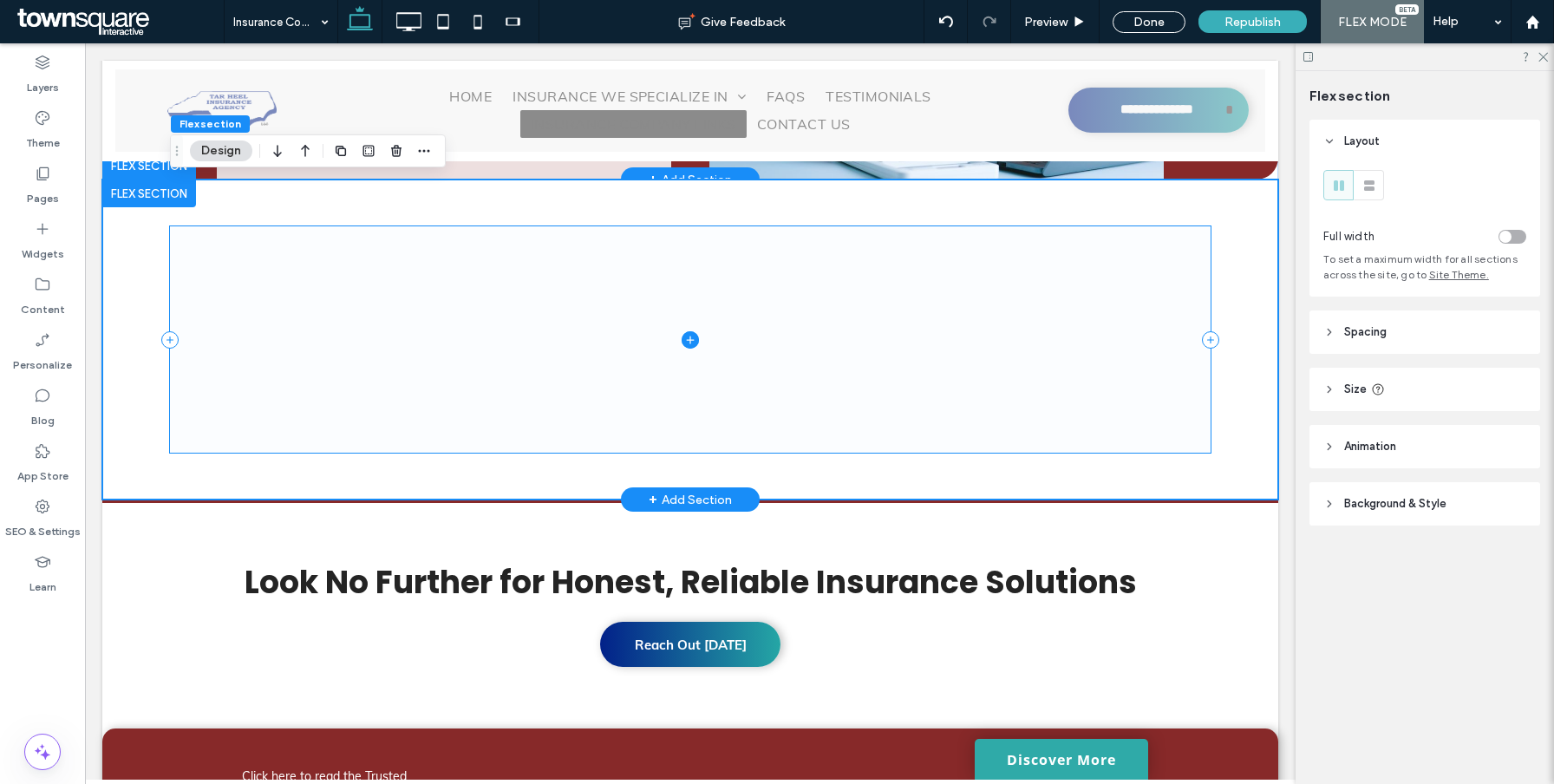
click at [681, 353] on span at bounding box center [690, 340] width 1040 height 226
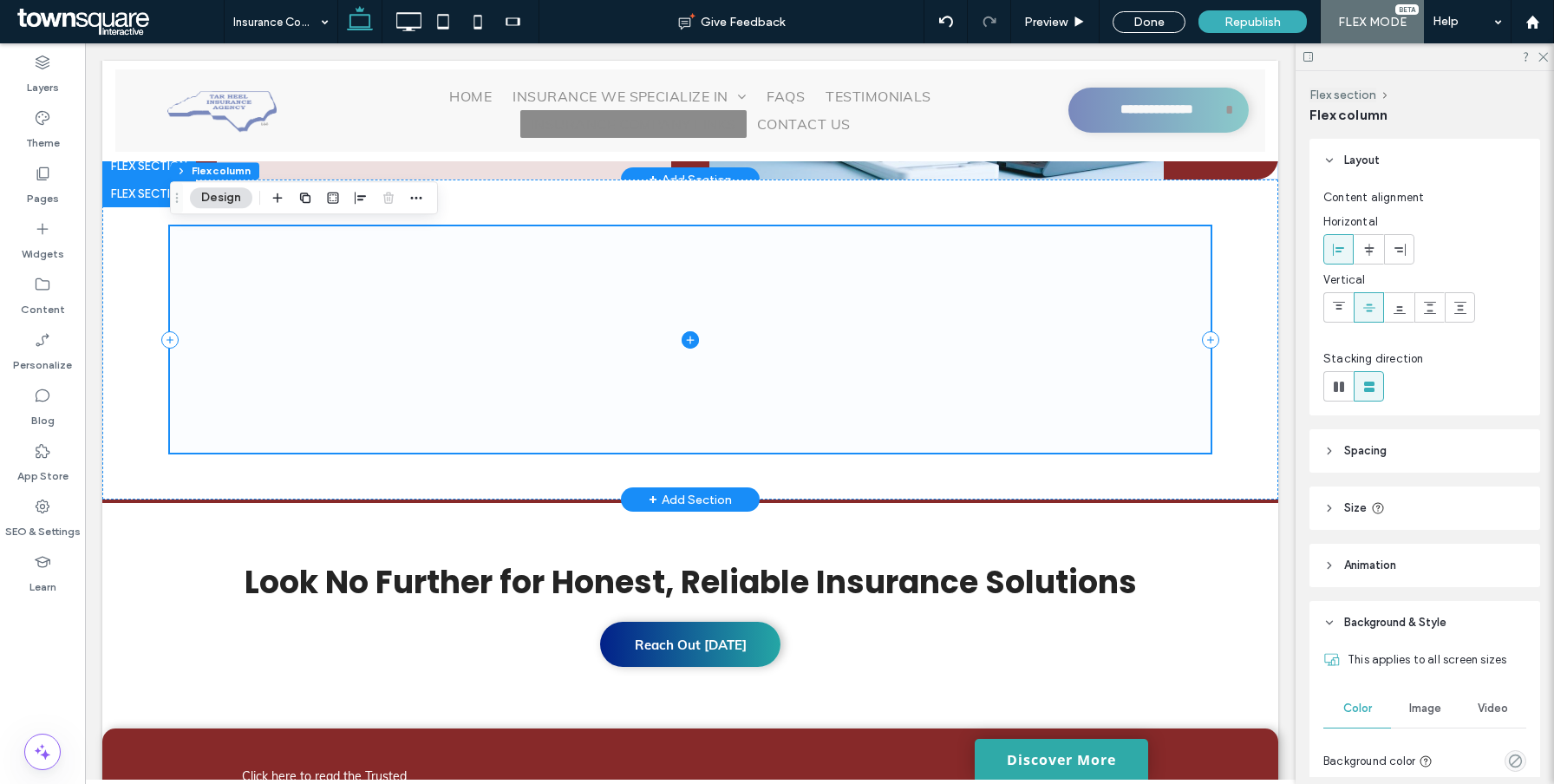
click at [689, 345] on icon at bounding box center [690, 340] width 17 height 17
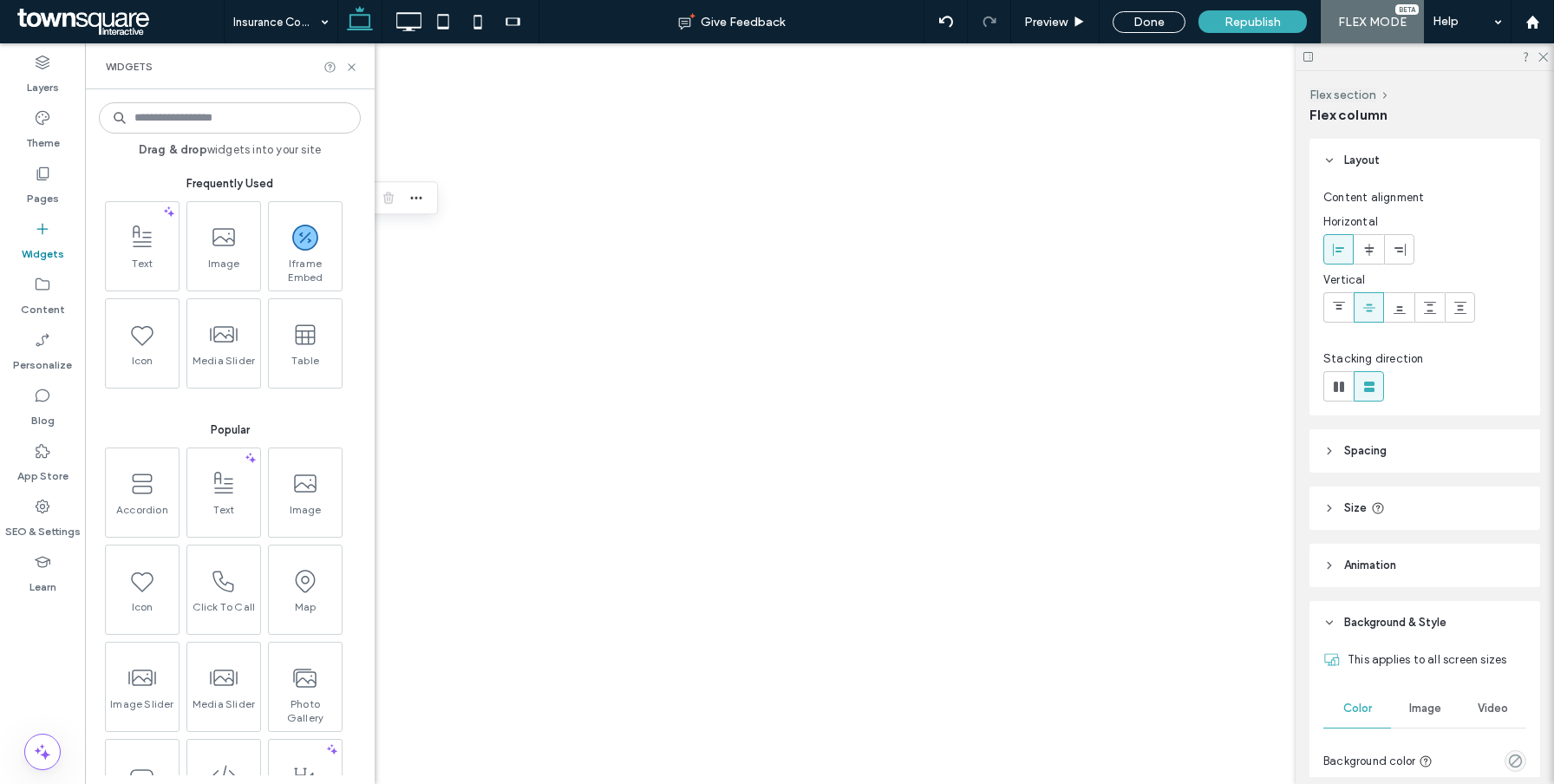
click at [265, 107] on input at bounding box center [229, 118] width 262 height 32
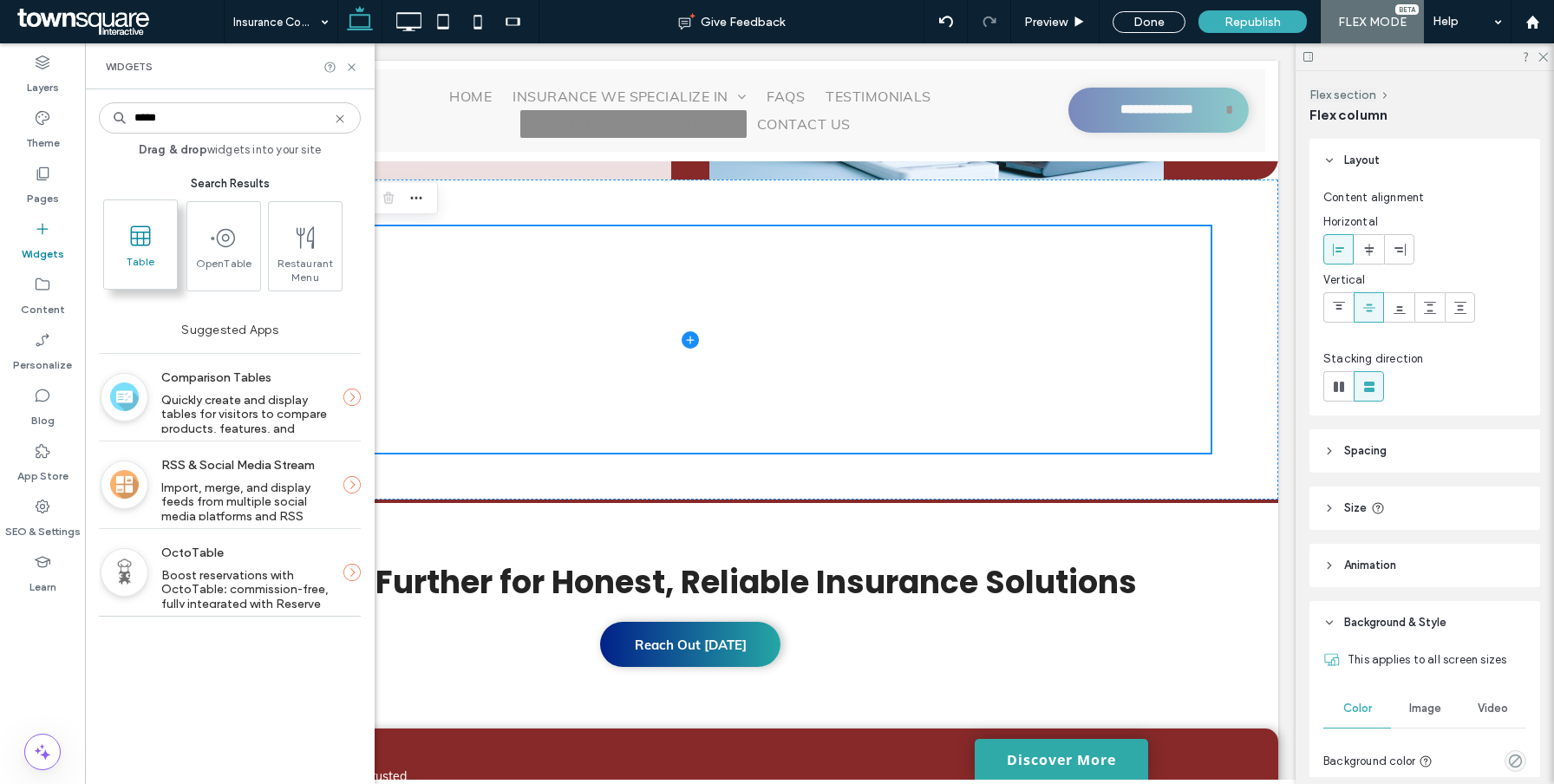
type input "*****"
click at [147, 249] on span at bounding box center [140, 235] width 73 height 39
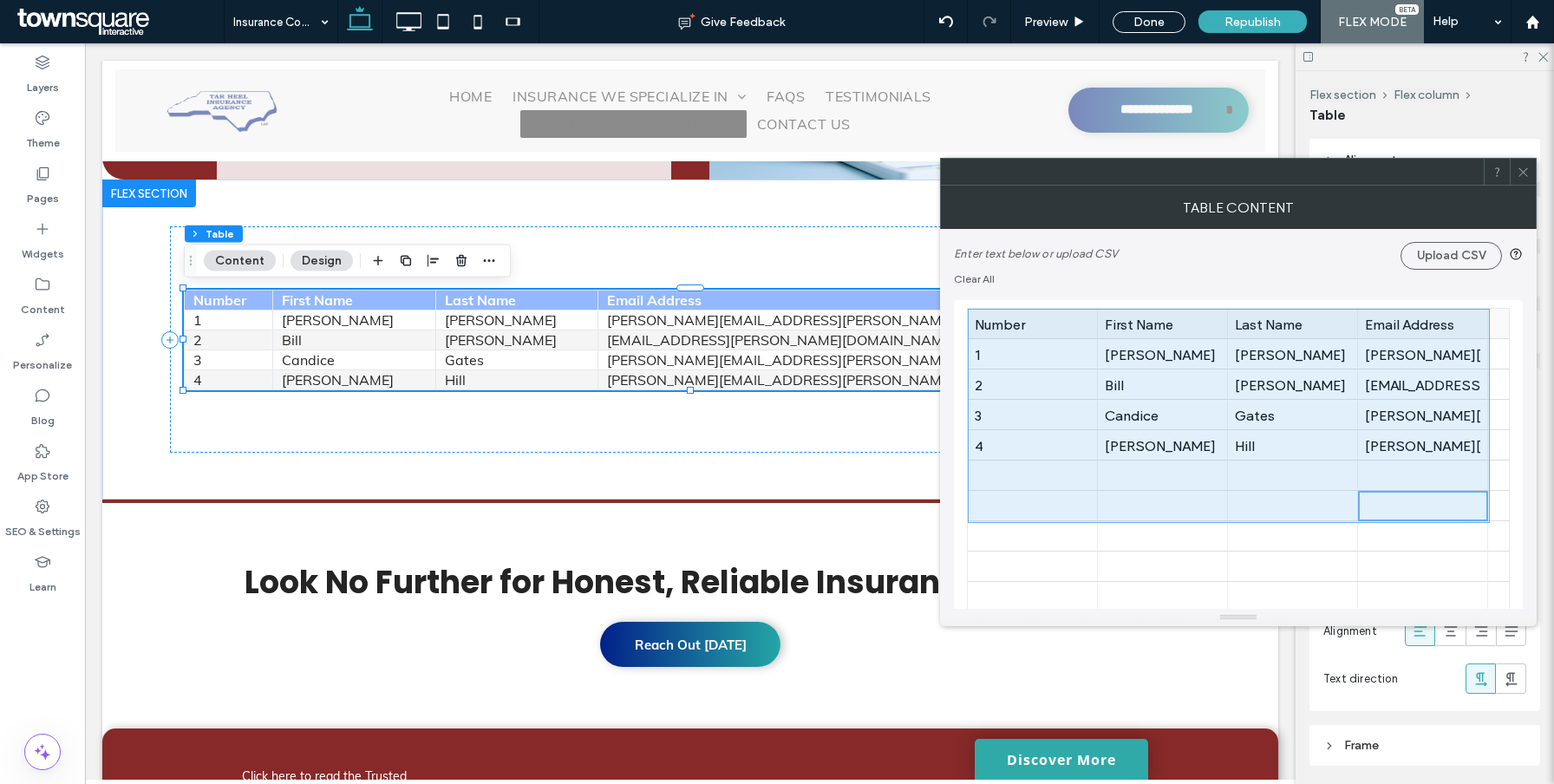
drag, startPoint x: 1241, startPoint y: 416, endPoint x: 1049, endPoint y: 325, distance: 212.5
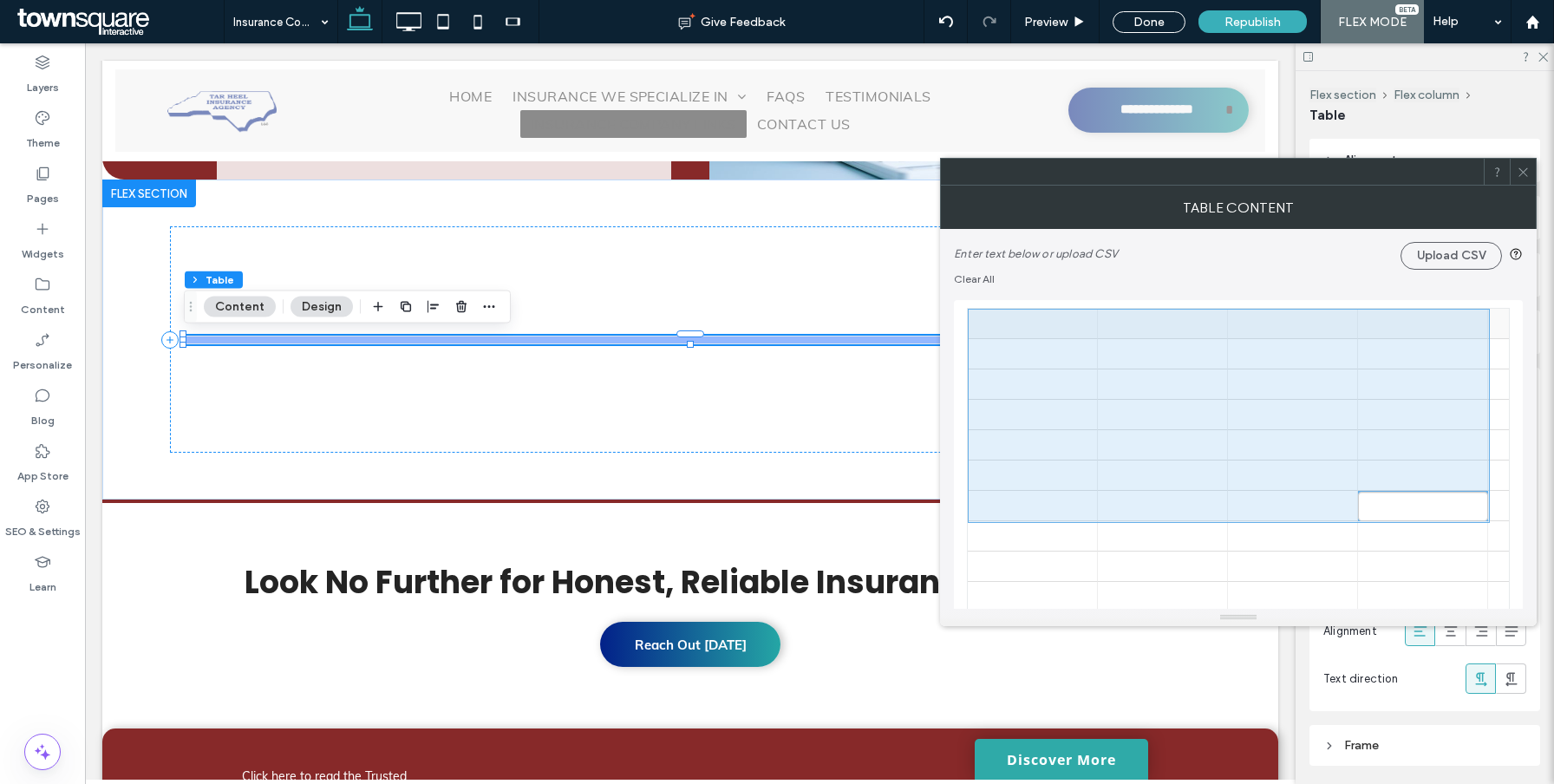
click at [1049, 325] on div at bounding box center [1032, 324] width 115 height 31
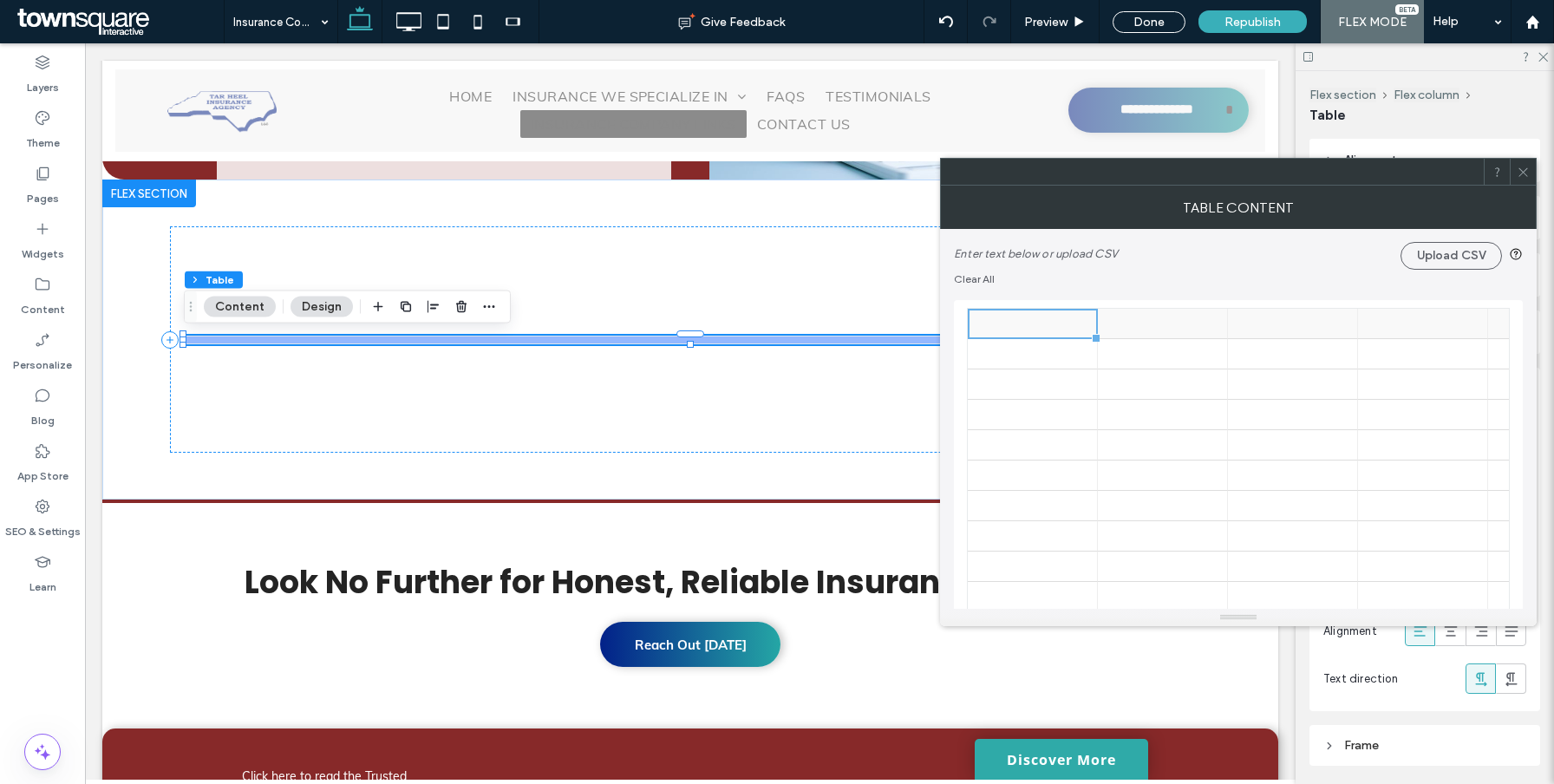
click at [1039, 326] on div at bounding box center [1032, 324] width 115 height 31
click at [1047, 328] on div at bounding box center [1032, 324] width 115 height 31
click at [1047, 327] on div at bounding box center [1032, 324] width 115 height 31
type input "**********"
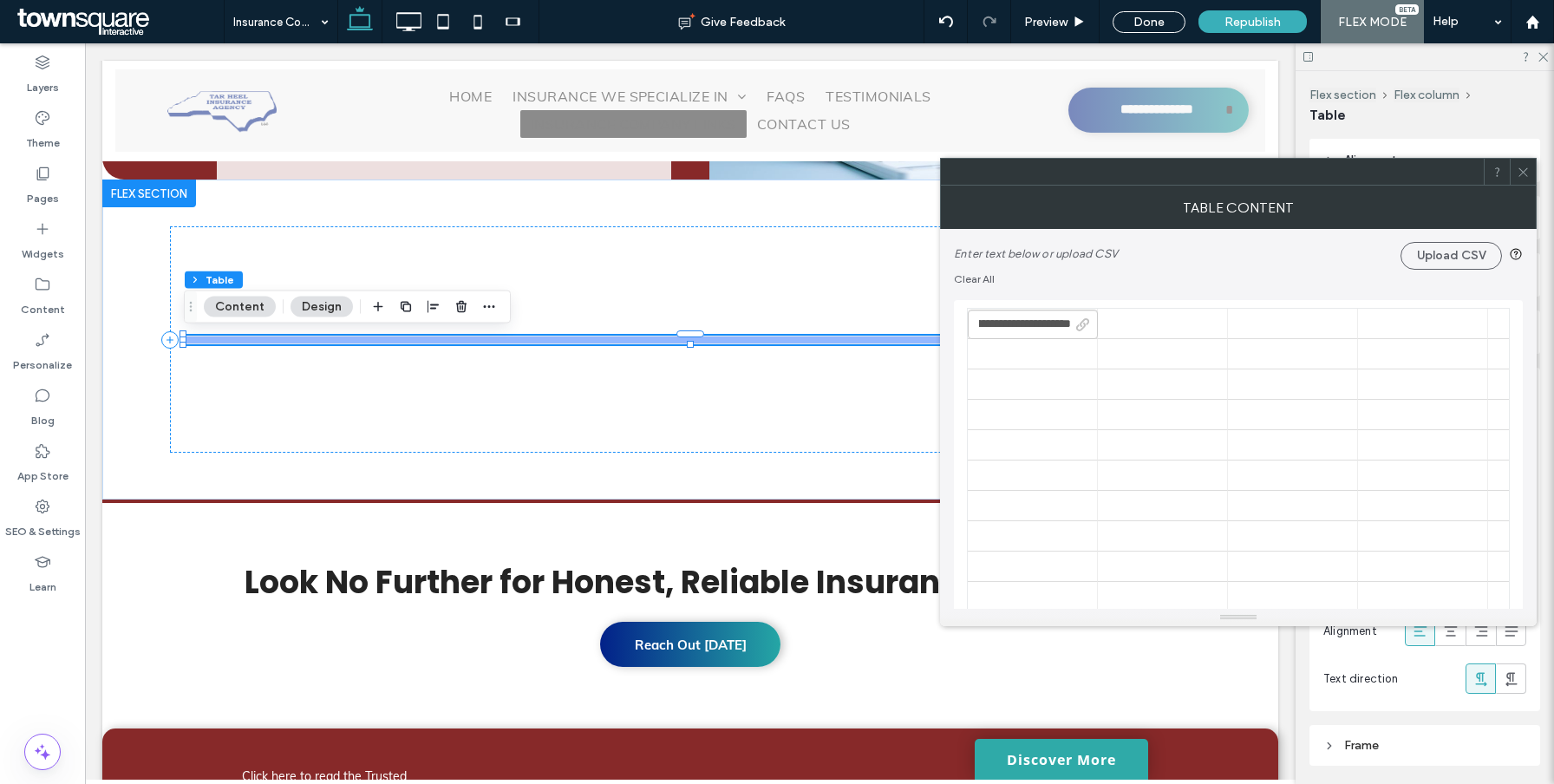
click at [1077, 327] on use at bounding box center [1083, 324] width 13 height 13
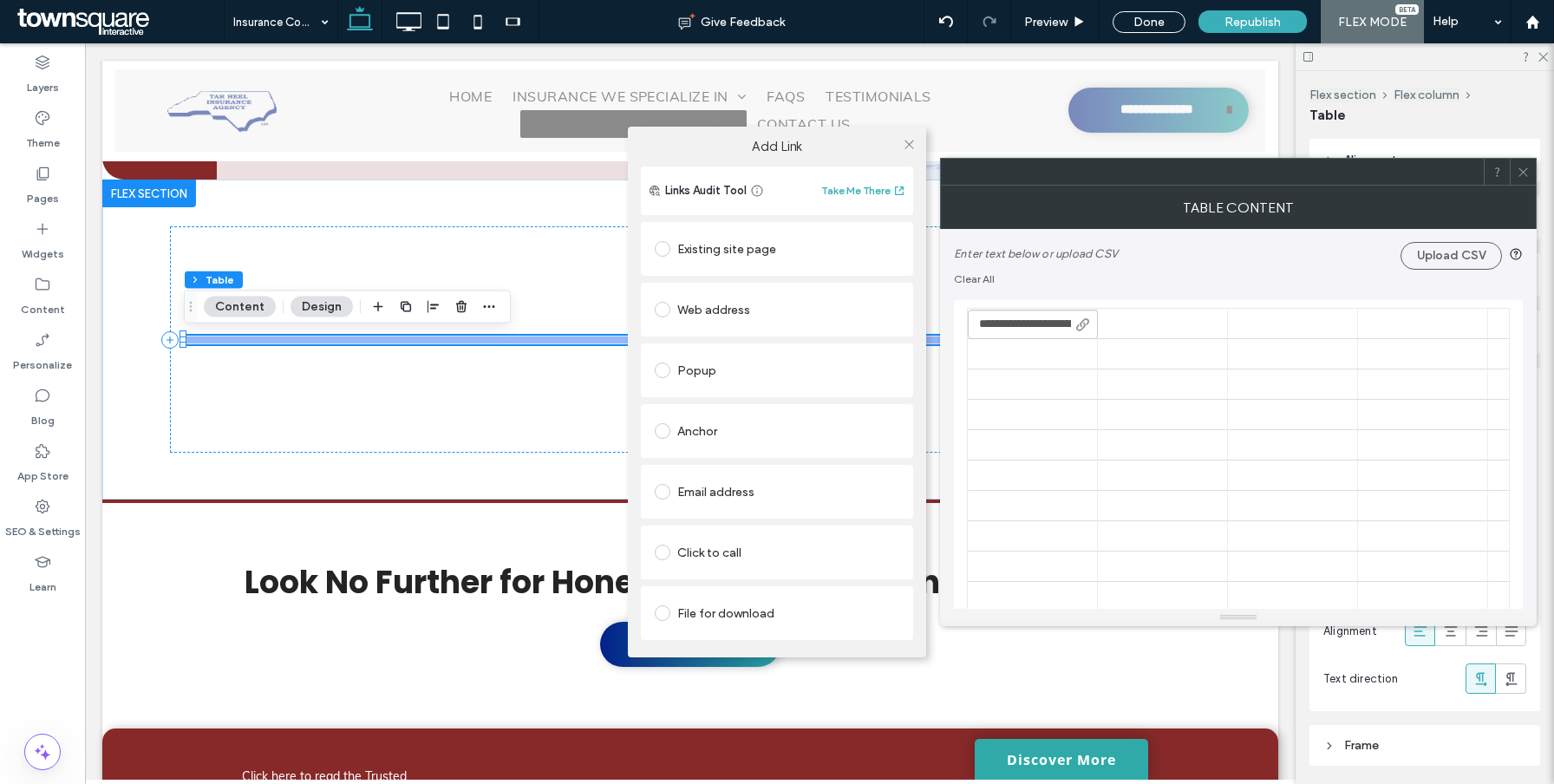
click at [684, 311] on div "Web address" at bounding box center [777, 309] width 245 height 28
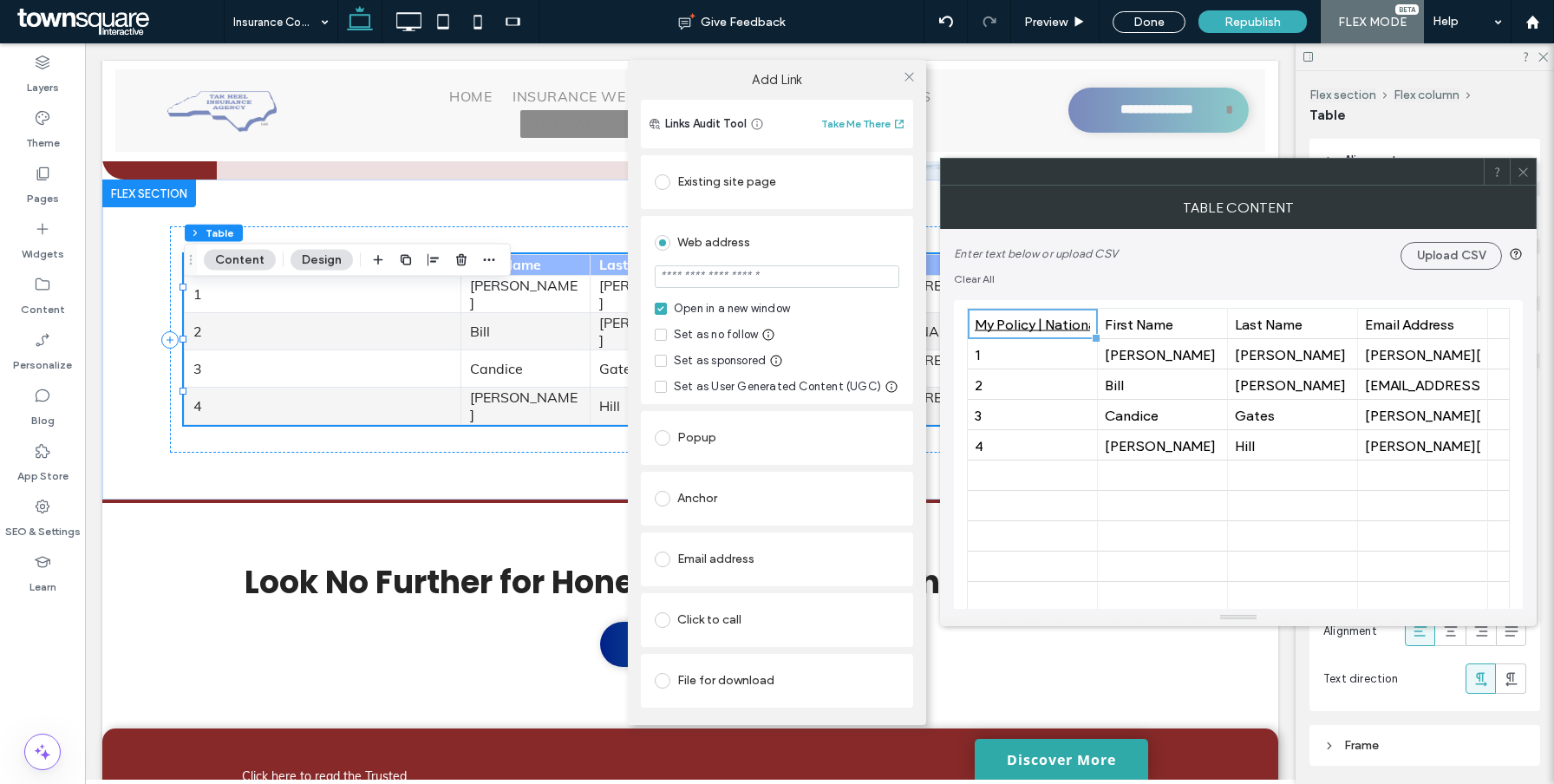
click at [744, 282] on input "url" at bounding box center [777, 275] width 245 height 22
paste input "**********"
type input "**********"
click at [737, 241] on div "Web address" at bounding box center [777, 242] width 245 height 28
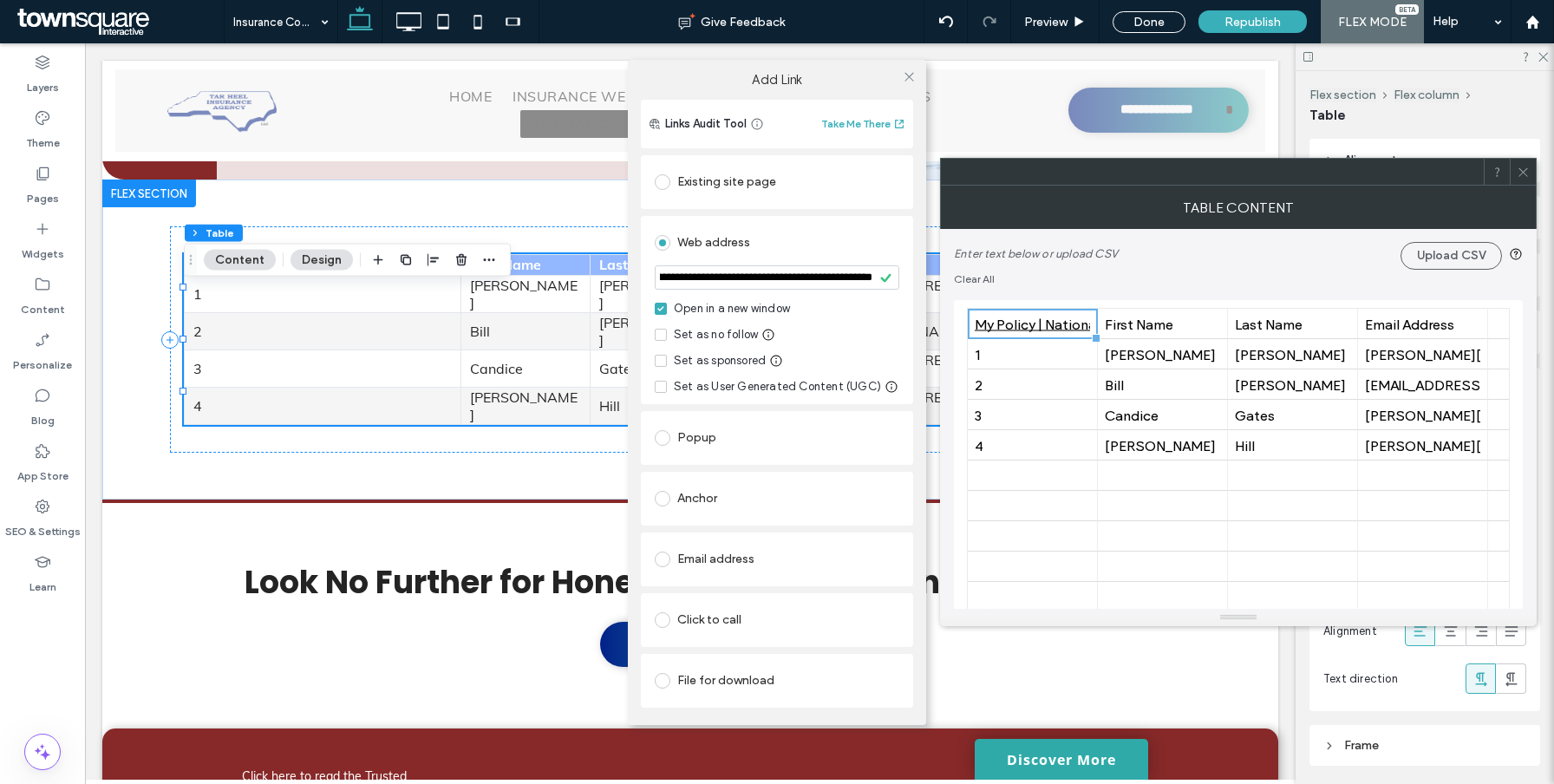
scroll to position [0, 0]
click at [1148, 327] on div "**********" at bounding box center [777, 392] width 1554 height 784
click at [1320, 467] on div "**********" at bounding box center [777, 392] width 1554 height 784
click at [1451, 492] on div "**********" at bounding box center [777, 392] width 1554 height 784
click at [900, 76] on div at bounding box center [908, 77] width 26 height 26
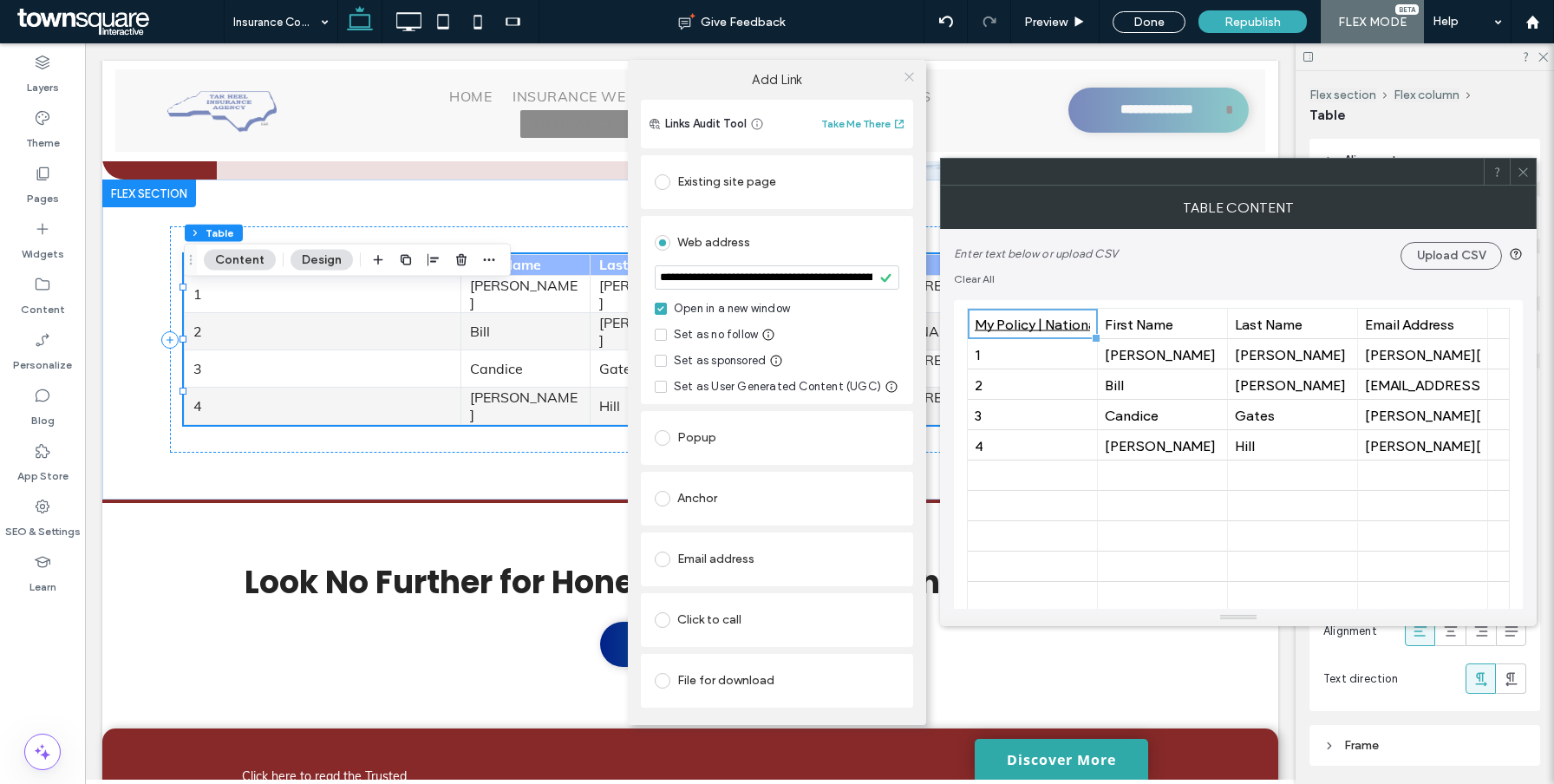
click at [911, 76] on icon at bounding box center [909, 77] width 13 height 13
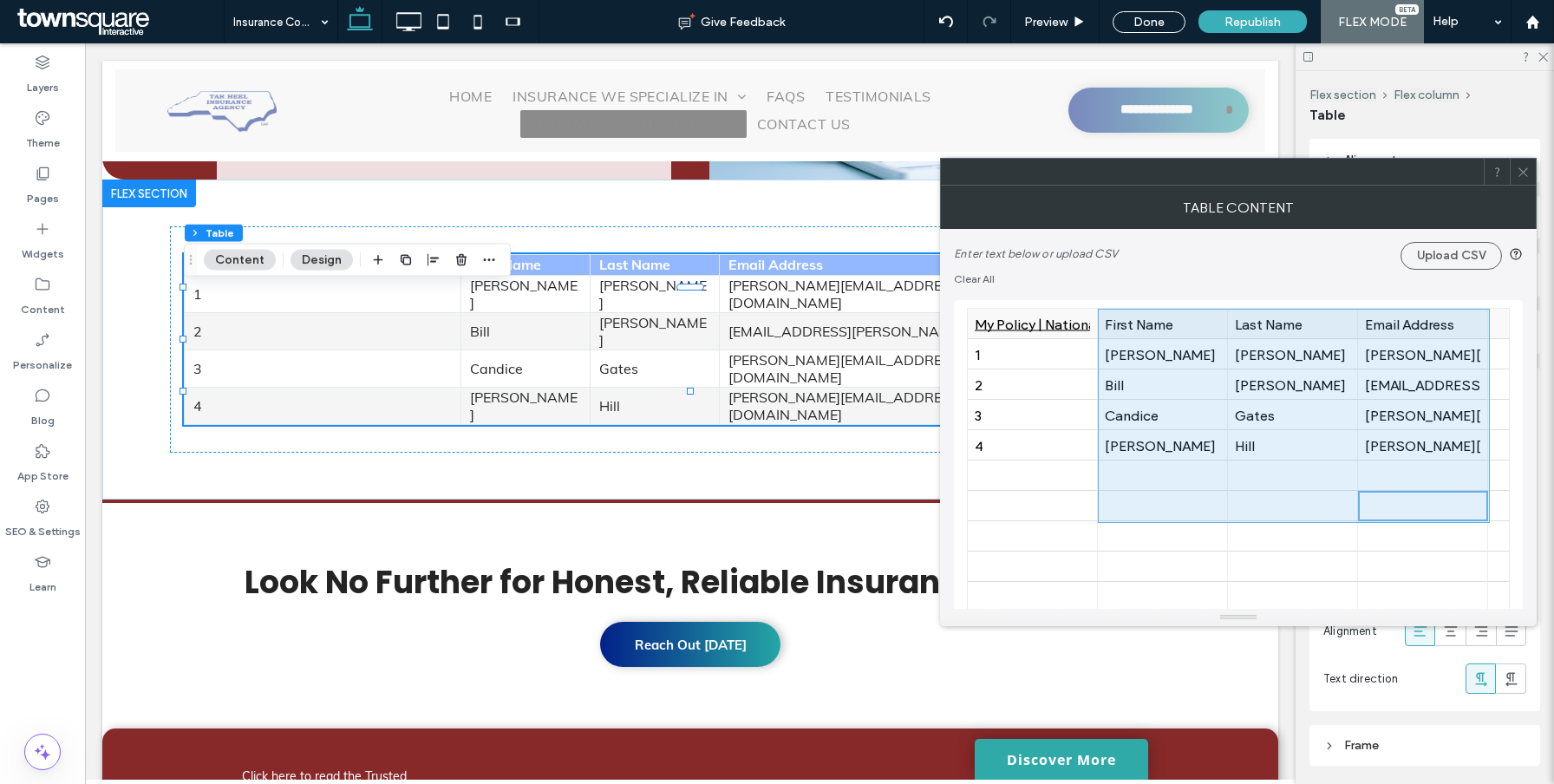
drag, startPoint x: 1446, startPoint y: 509, endPoint x: 1160, endPoint y: 320, distance: 342.8
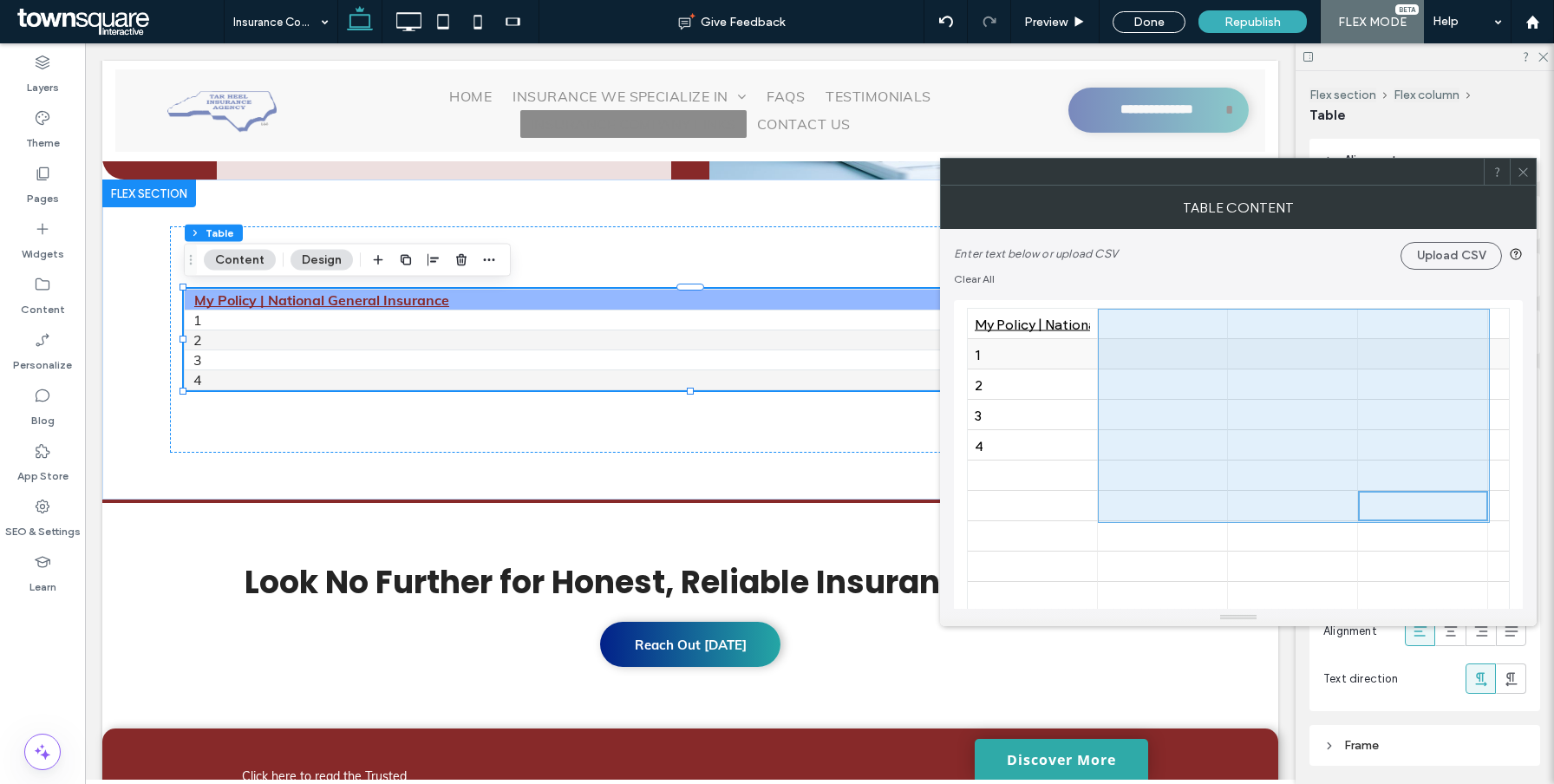
drag, startPoint x: 1088, startPoint y: 515, endPoint x: 999, endPoint y: 355, distance: 183.1
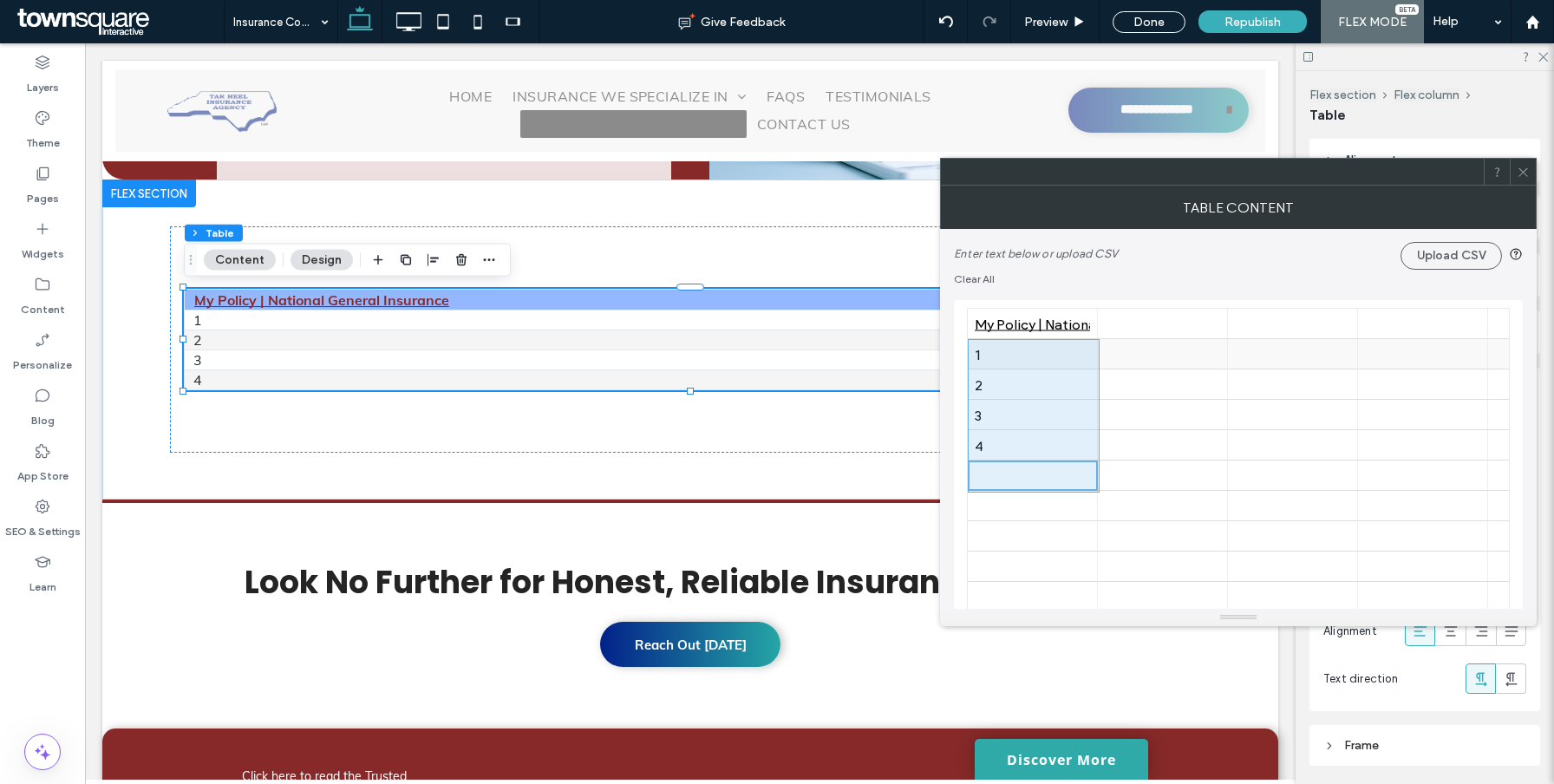
drag, startPoint x: 1020, startPoint y: 470, endPoint x: 1015, endPoint y: 361, distance: 109.1
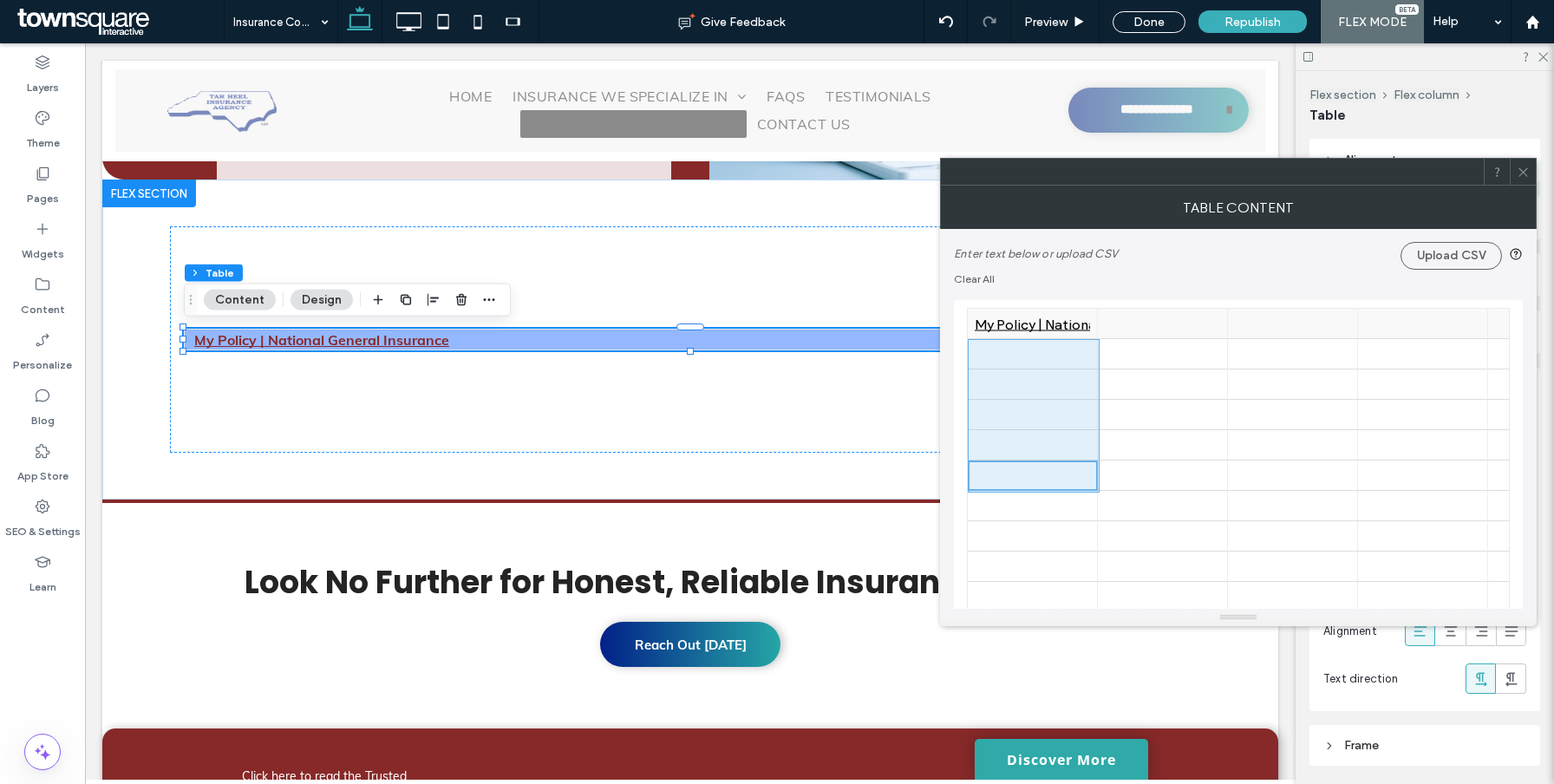
click at [1143, 322] on div at bounding box center [1162, 324] width 115 height 31
click at [1143, 321] on div at bounding box center [1162, 324] width 115 height 31
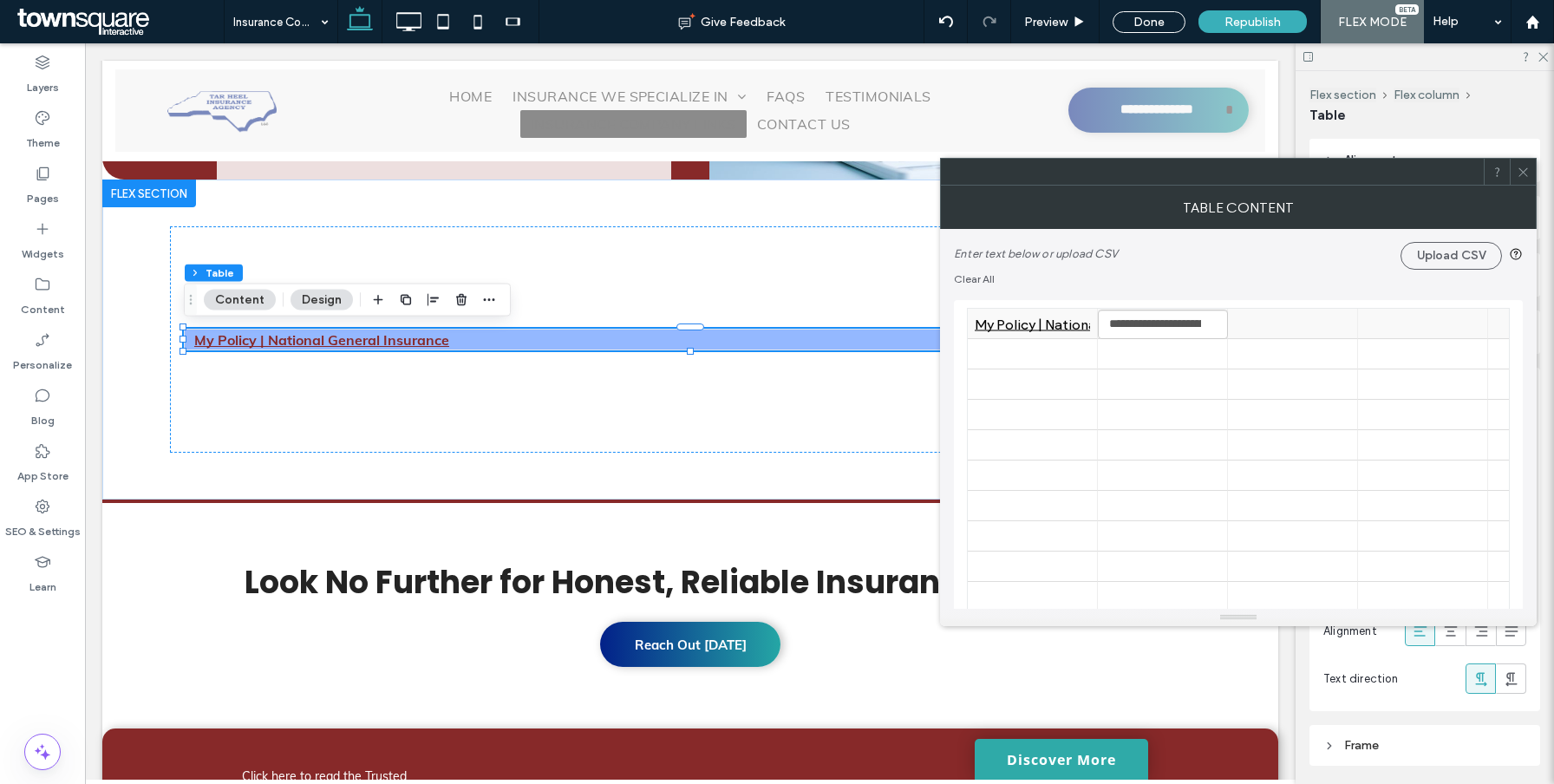
scroll to position [0, 140]
type input "**********"
click at [1213, 323] on icon at bounding box center [1212, 324] width 13 height 13
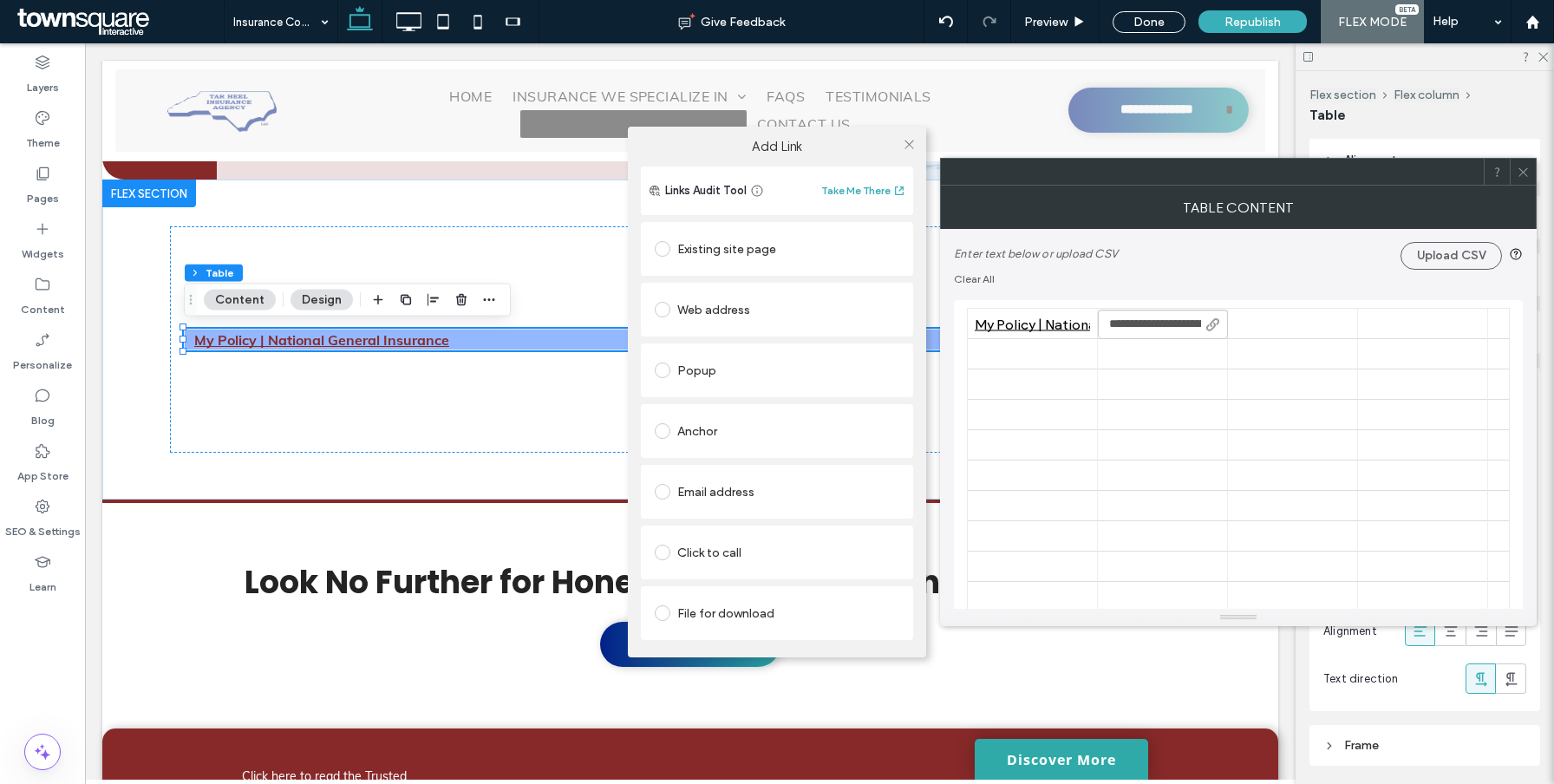
click at [705, 297] on div "Web address" at bounding box center [777, 309] width 245 height 28
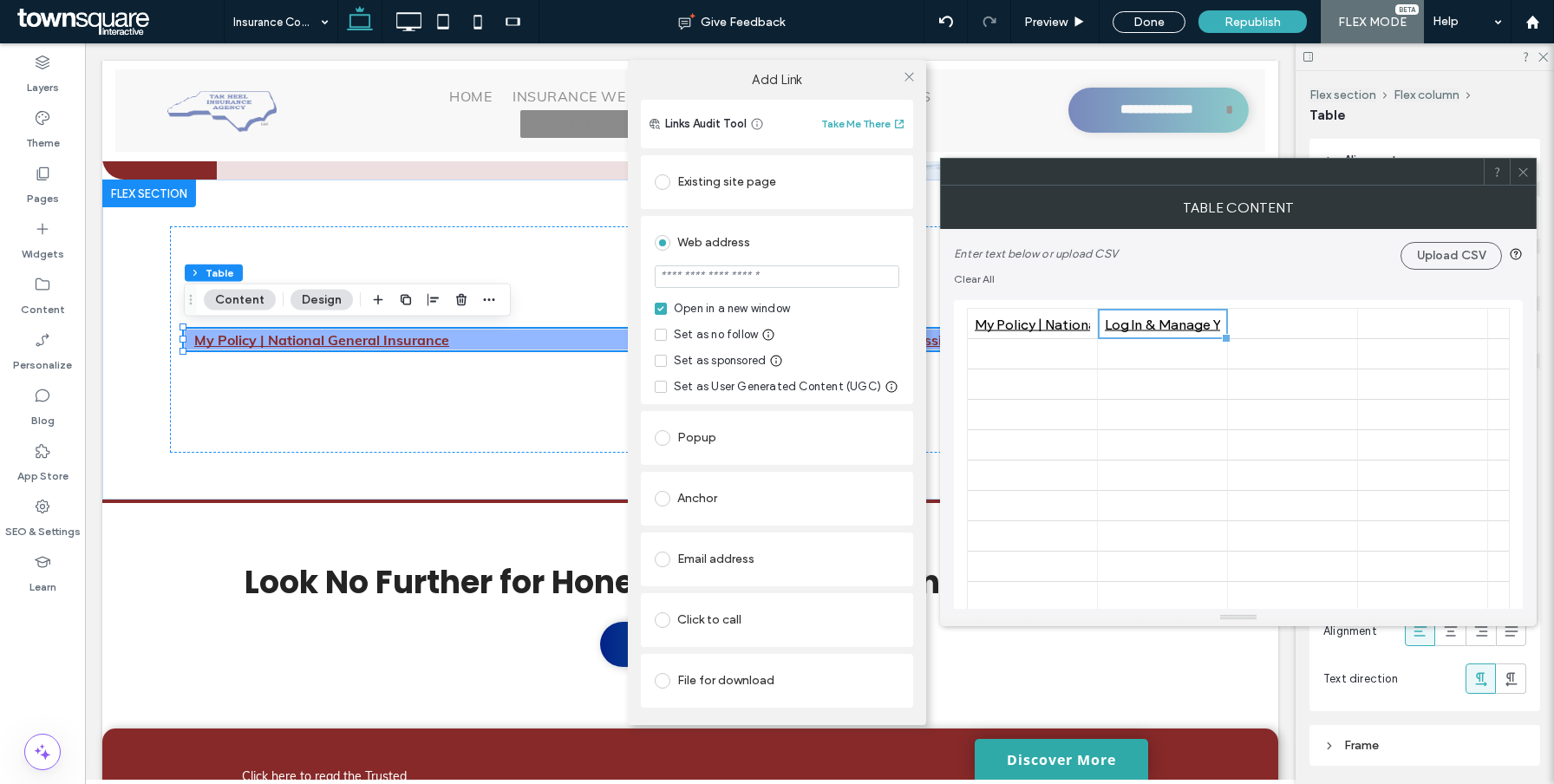
click at [730, 275] on input "url" at bounding box center [777, 275] width 245 height 22
paste input "**********"
type input "**********"
click at [730, 246] on div "Web address" at bounding box center [777, 242] width 245 height 28
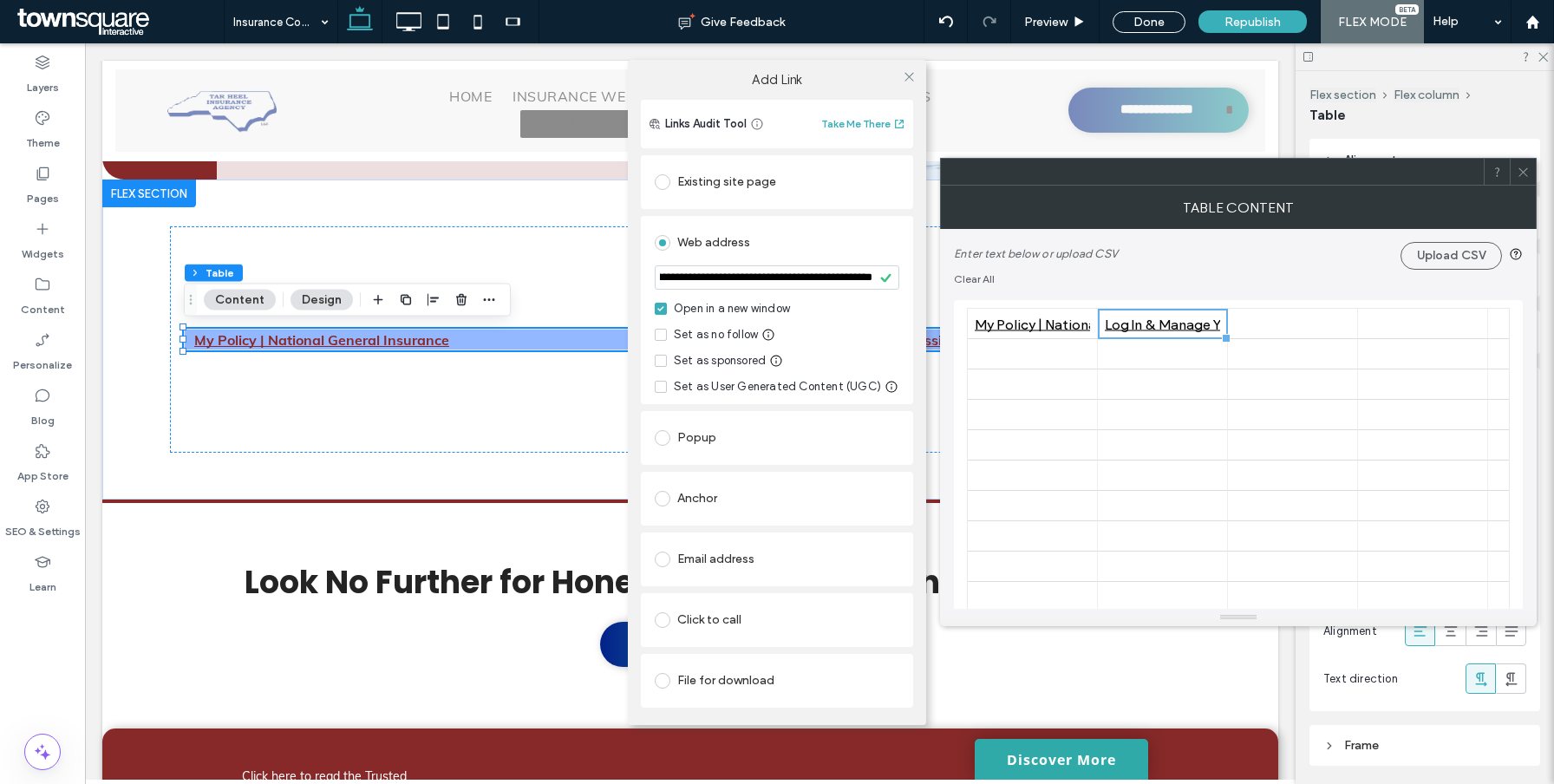
scroll to position [0, 0]
click at [909, 76] on icon at bounding box center [909, 77] width 13 height 13
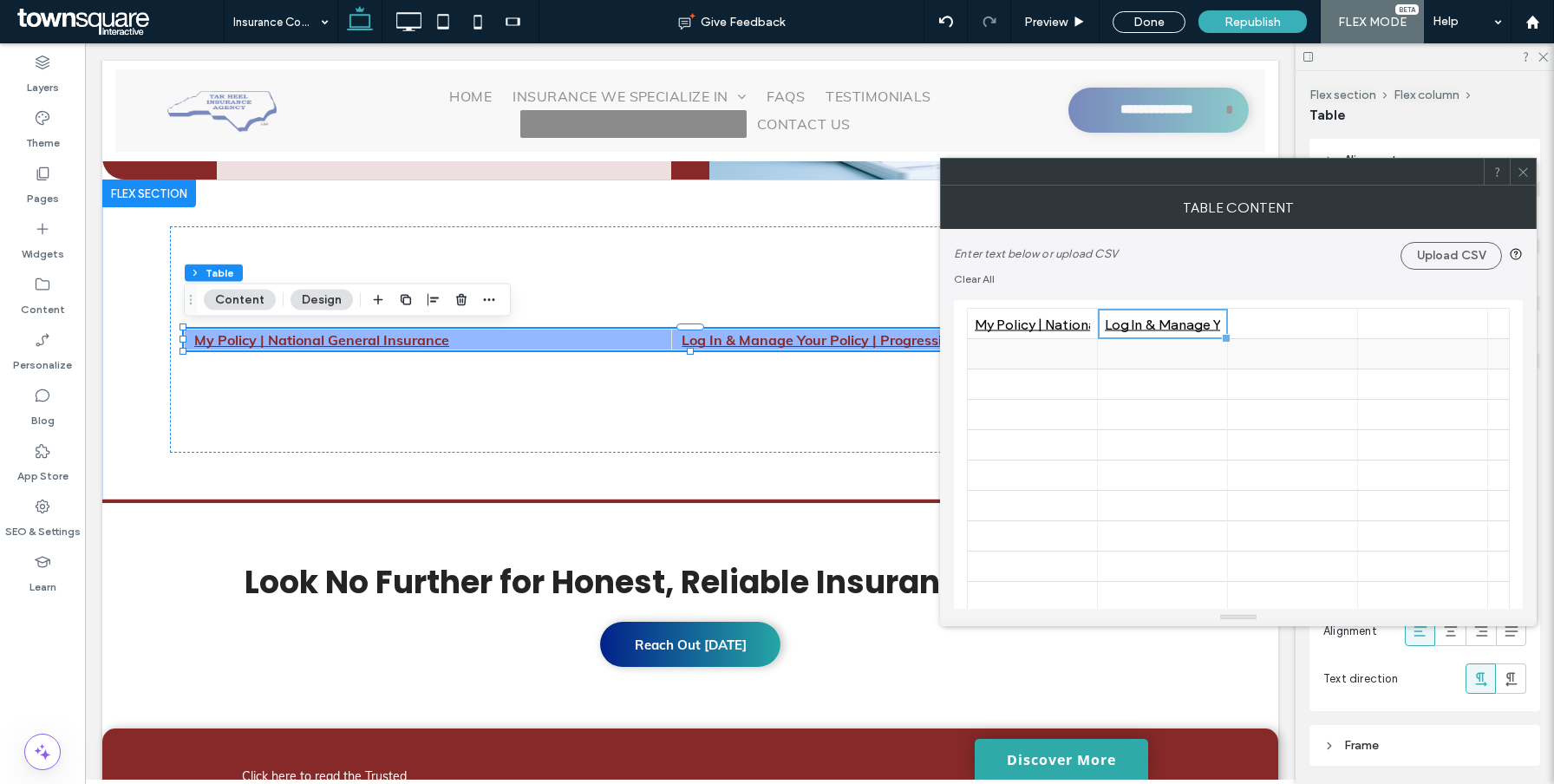
click at [1002, 359] on div at bounding box center [1032, 354] width 115 height 31
type input "**********"
click at [1082, 353] on icon at bounding box center [1083, 355] width 13 height 13
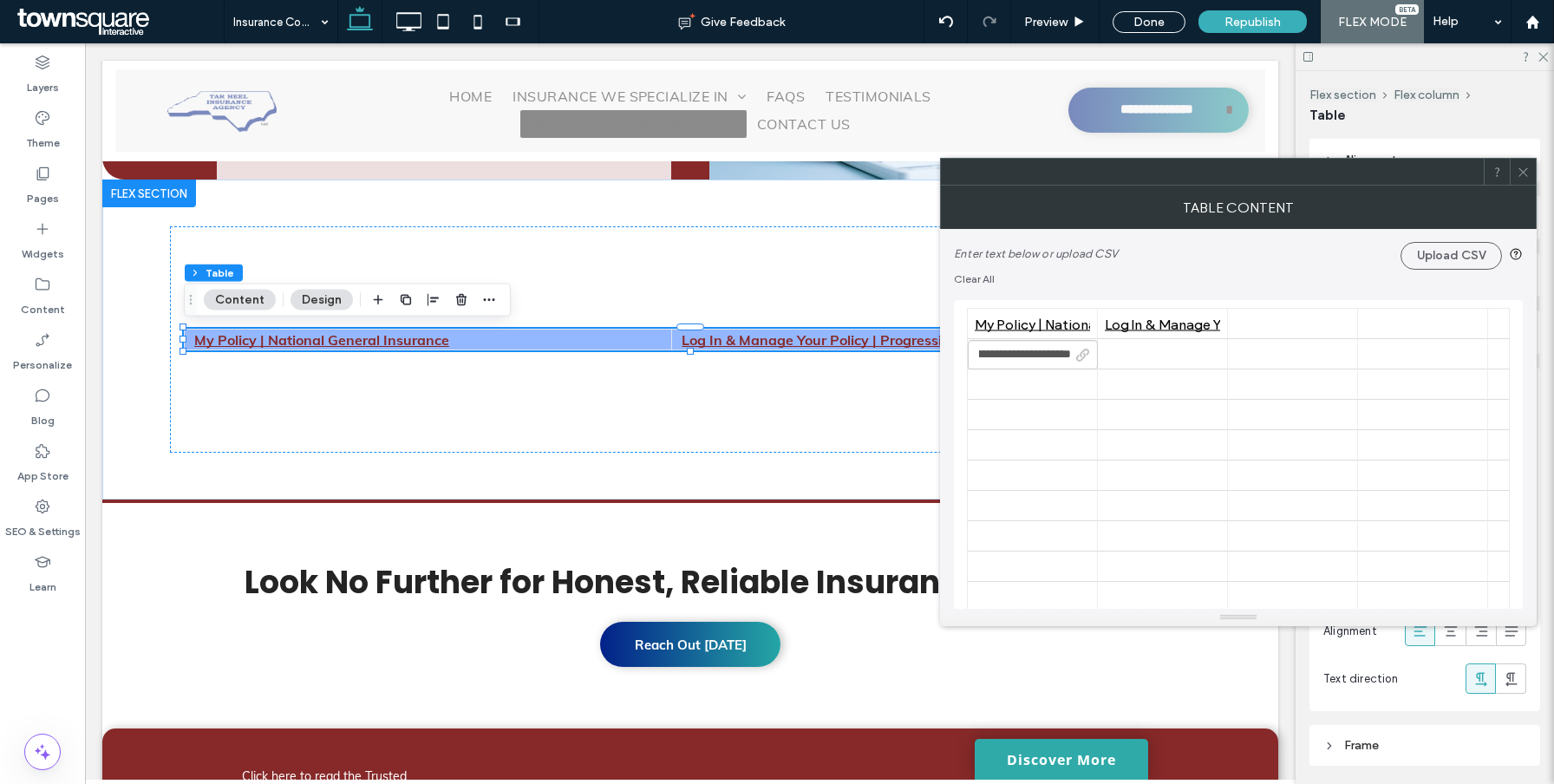
scroll to position [0, 0]
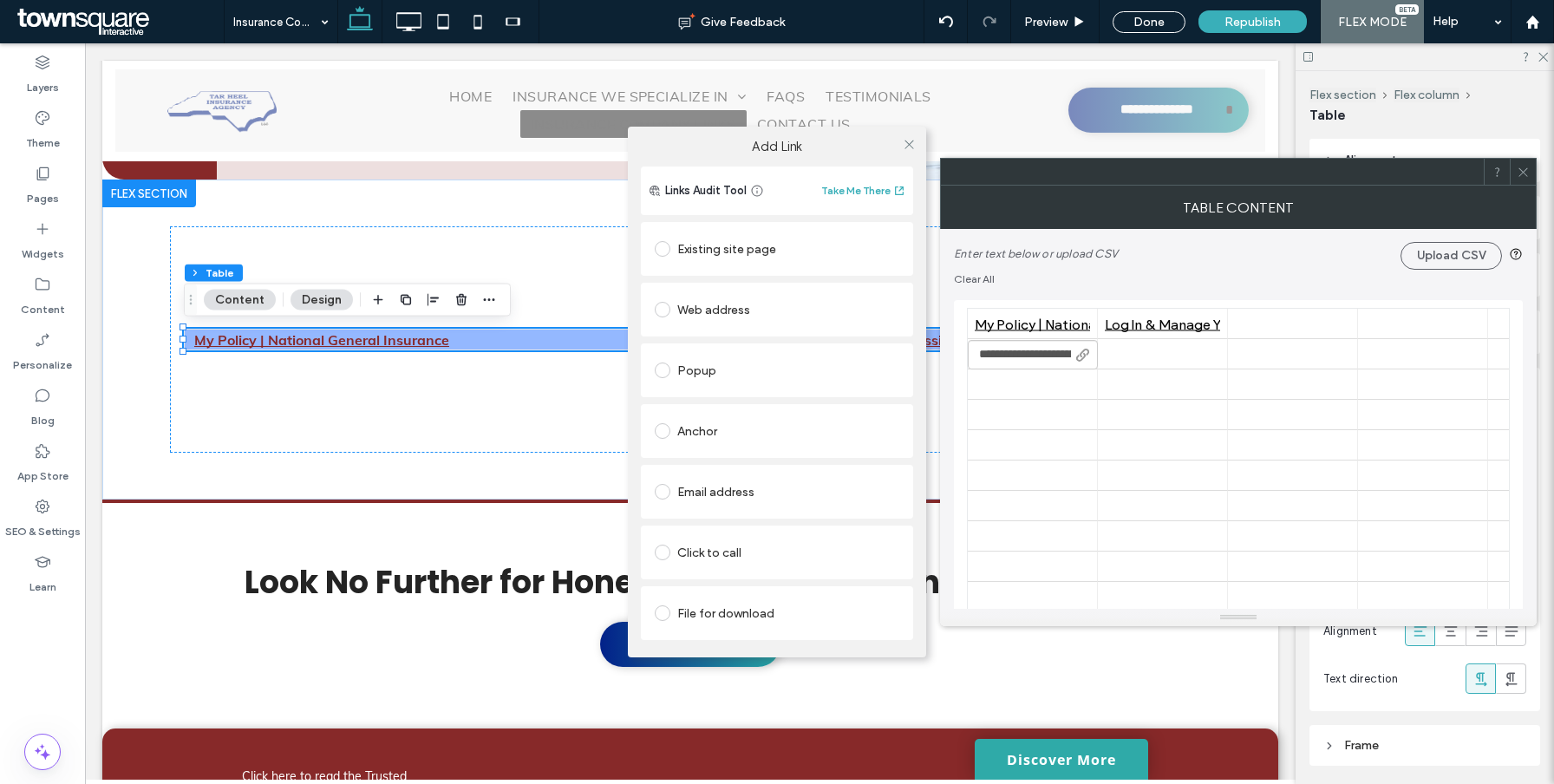
click at [716, 301] on div "Web address" at bounding box center [777, 309] width 245 height 28
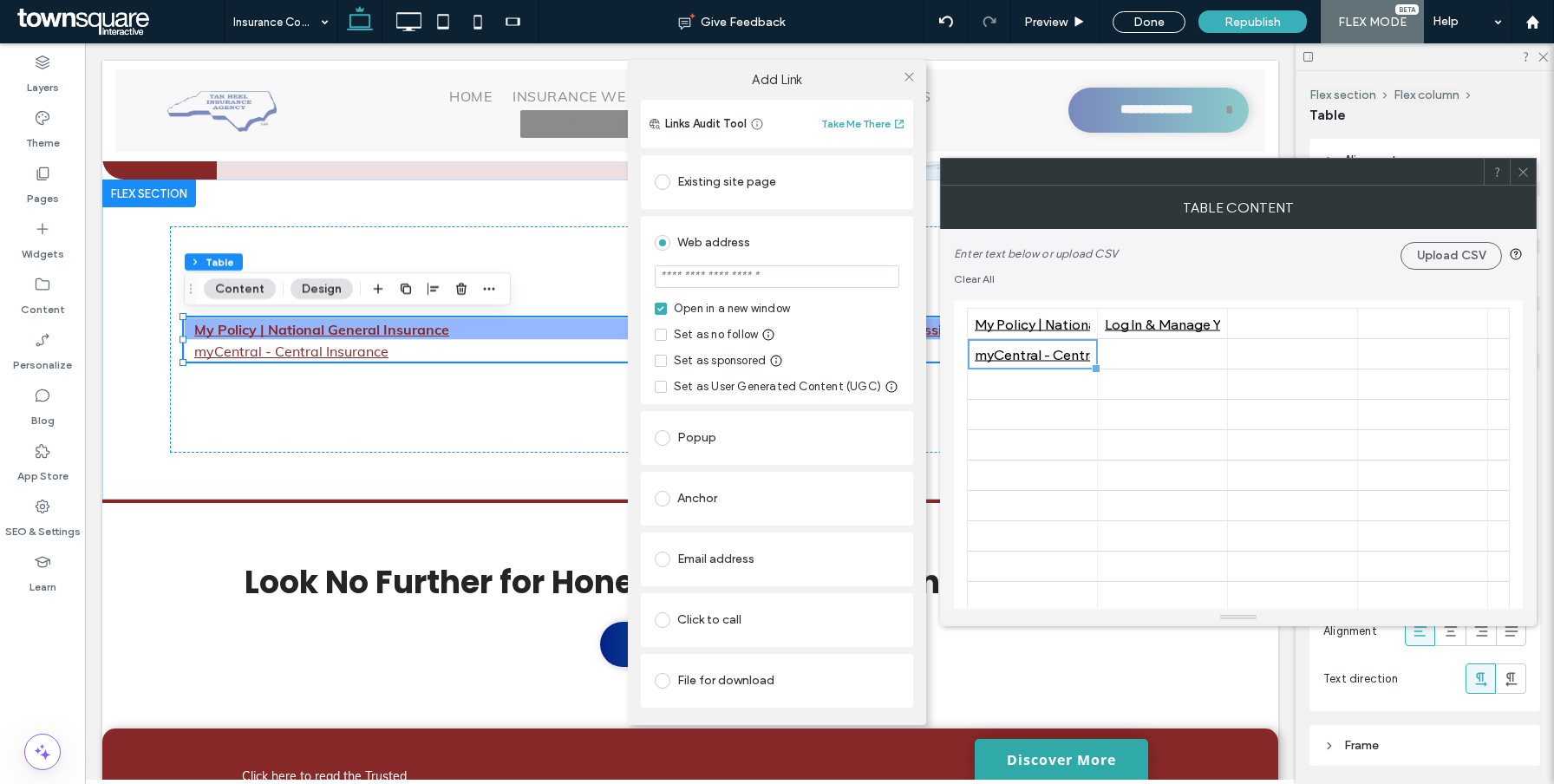
click at [713, 282] on input "url" at bounding box center [777, 275] width 245 height 22
paste input "**********"
type input "**********"
click at [713, 257] on section "**********" at bounding box center [777, 277] width 245 height 43
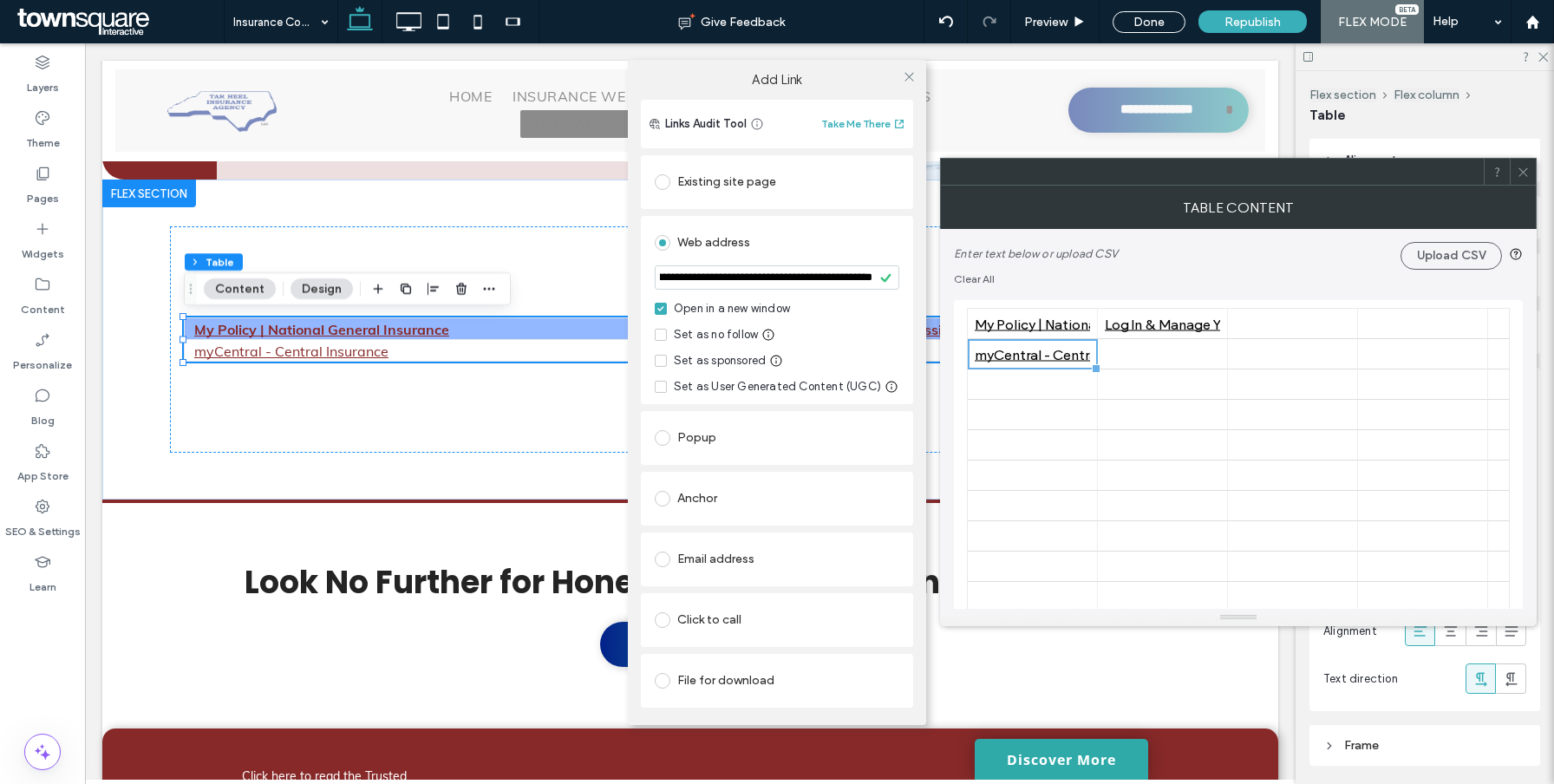
scroll to position [0, 0]
click at [912, 79] on icon at bounding box center [909, 77] width 13 height 13
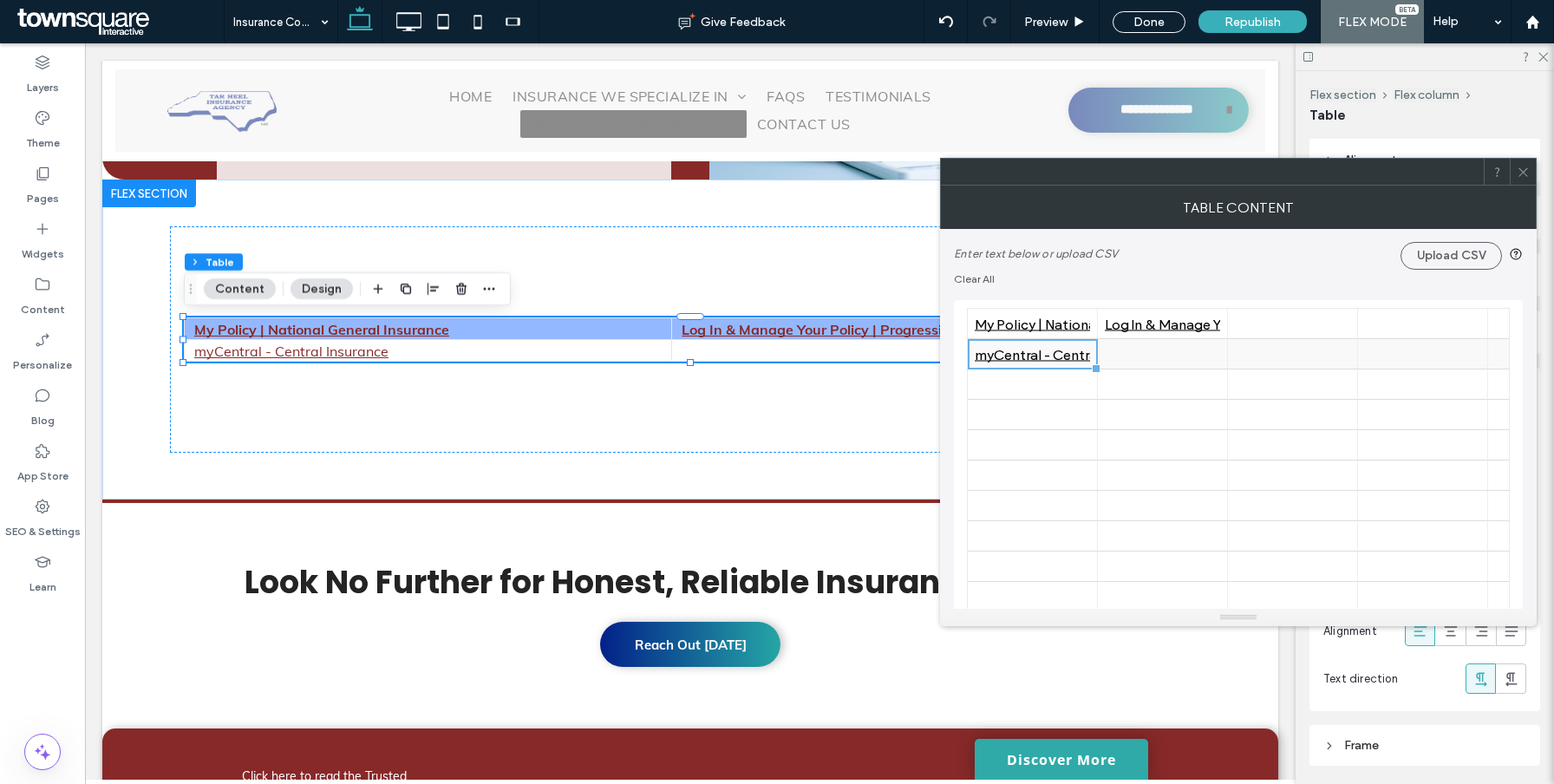
click at [1133, 360] on div at bounding box center [1162, 354] width 115 height 31
click at [1134, 360] on div at bounding box center [1162, 354] width 115 height 31
type input "**********"
click at [1216, 355] on icon at bounding box center [1212, 355] width 13 height 13
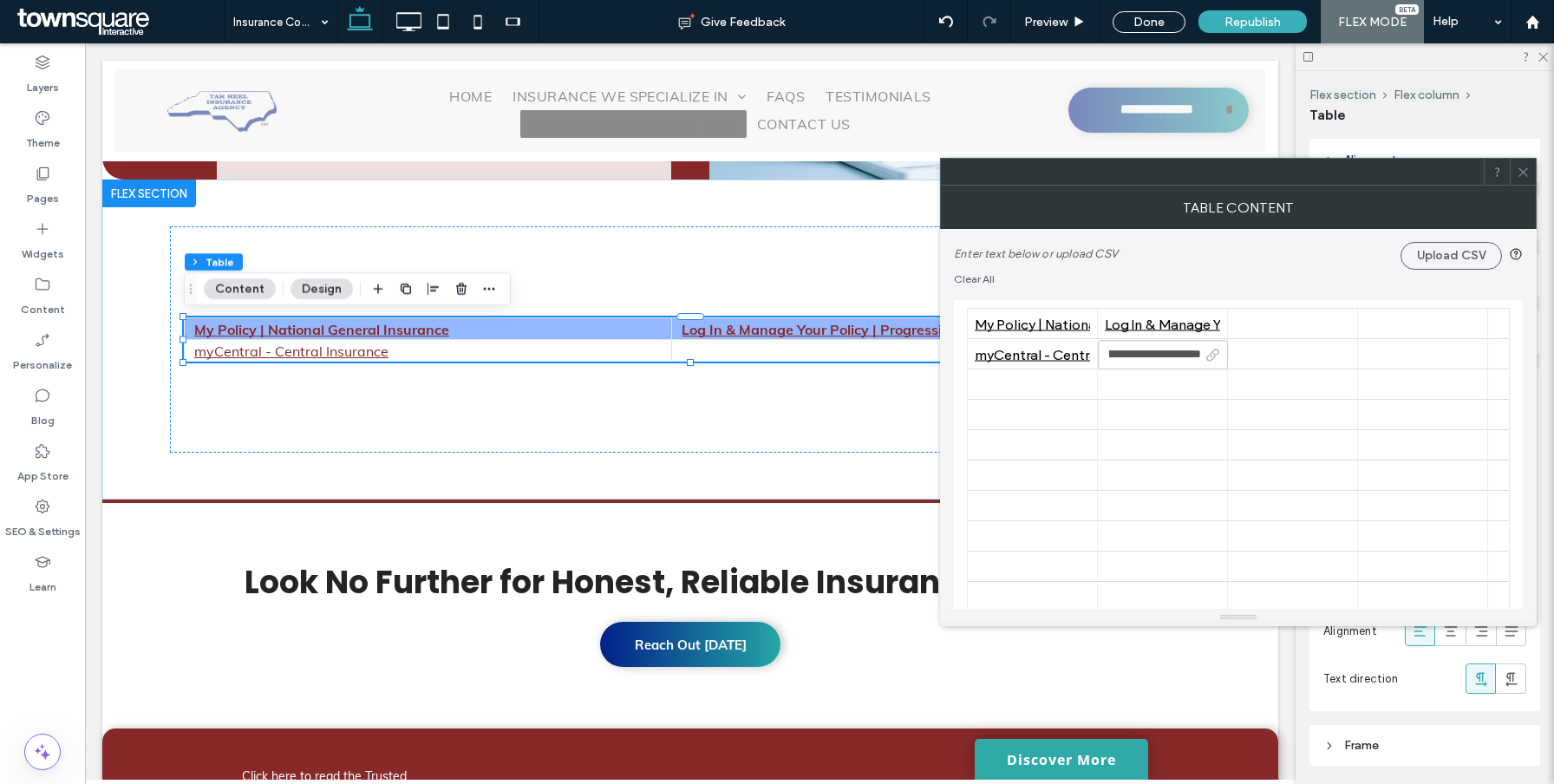
scroll to position [0, 0]
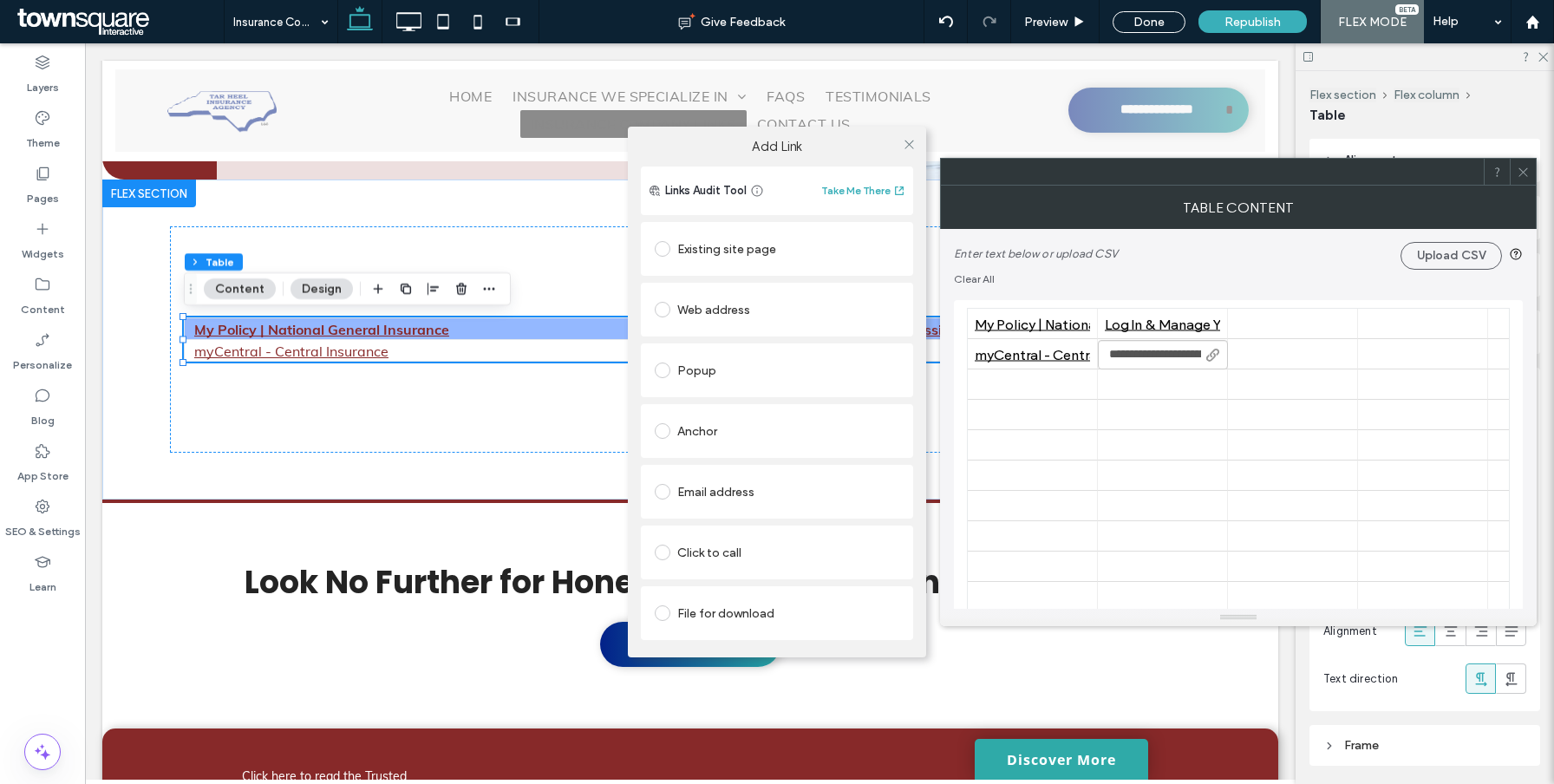
click at [1119, 356] on div "Add Link Links Audit Tool Take Me There Existing site page Web address Popup An…" at bounding box center [777, 392] width 1554 height 784
click at [1134, 356] on div "Add Link Links Audit Tool Take Me There Existing site page Web address Popup An…" at bounding box center [777, 392] width 1554 height 784
click at [738, 240] on div "Existing site page" at bounding box center [777, 249] width 245 height 28
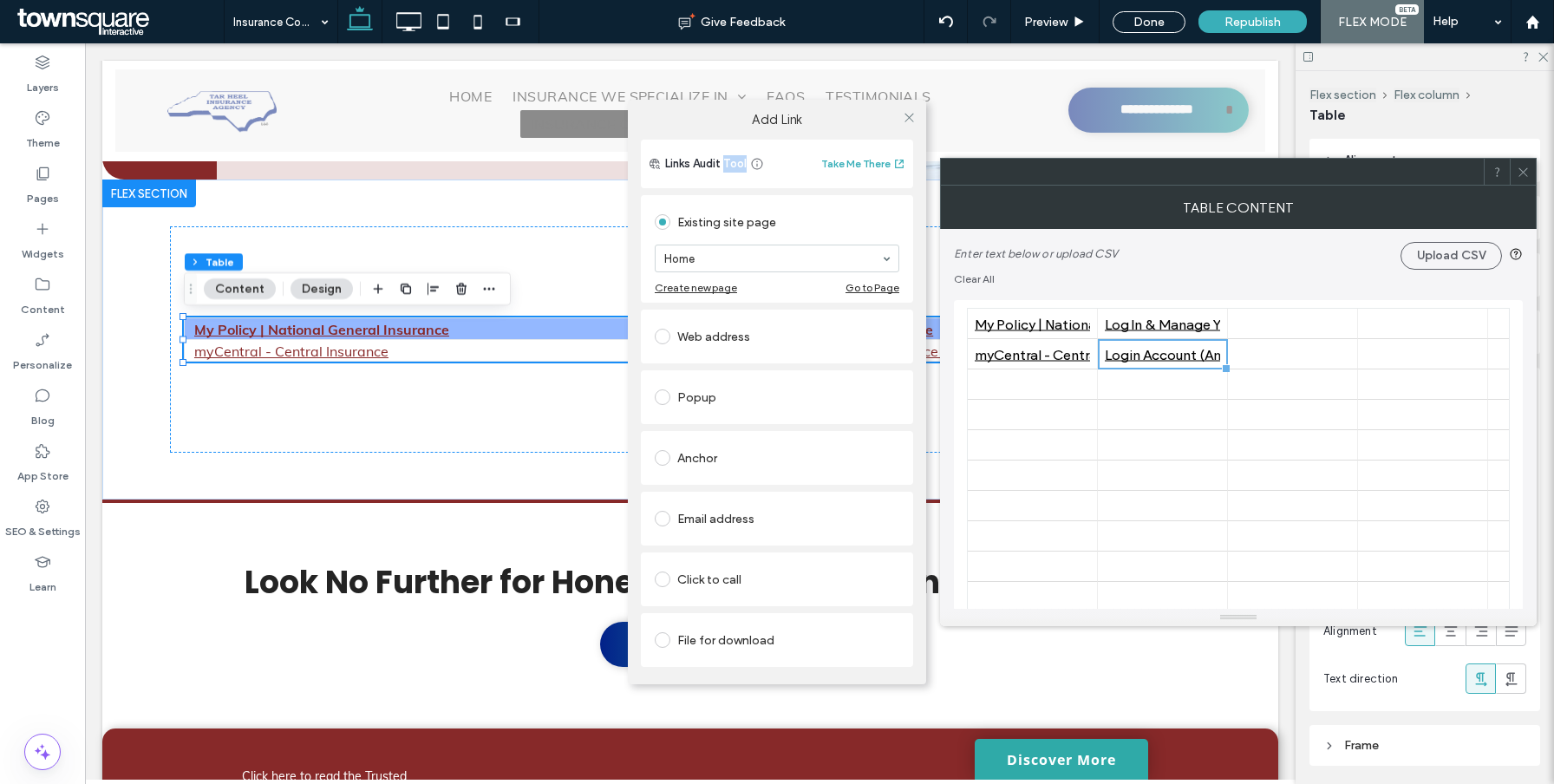
click at [691, 342] on div "Web address" at bounding box center [777, 336] width 245 height 28
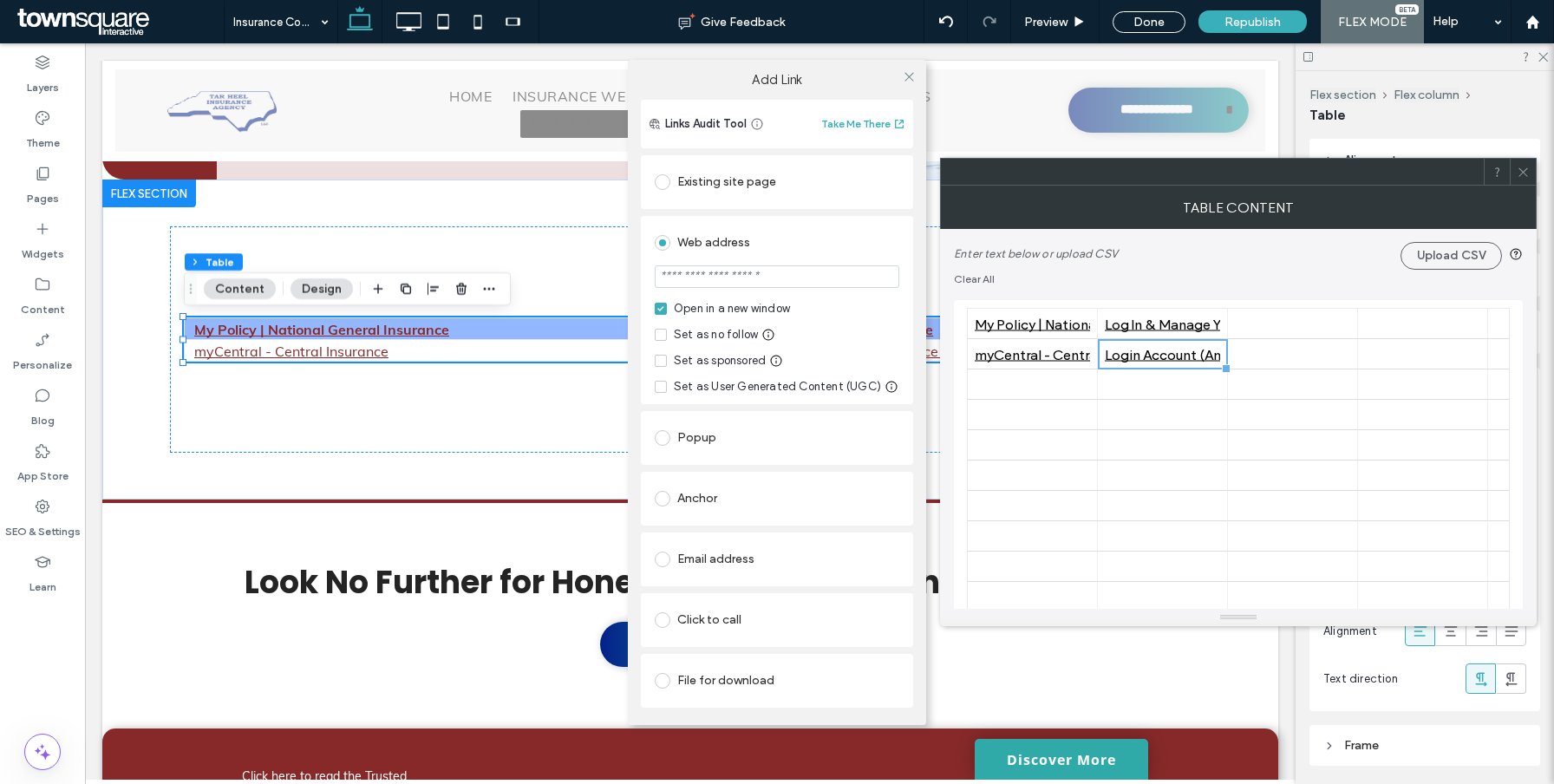
click at [723, 284] on input "url" at bounding box center [777, 275] width 245 height 22
paste input "**********"
type input "**********"
click at [745, 247] on div "Web address" at bounding box center [777, 242] width 245 height 28
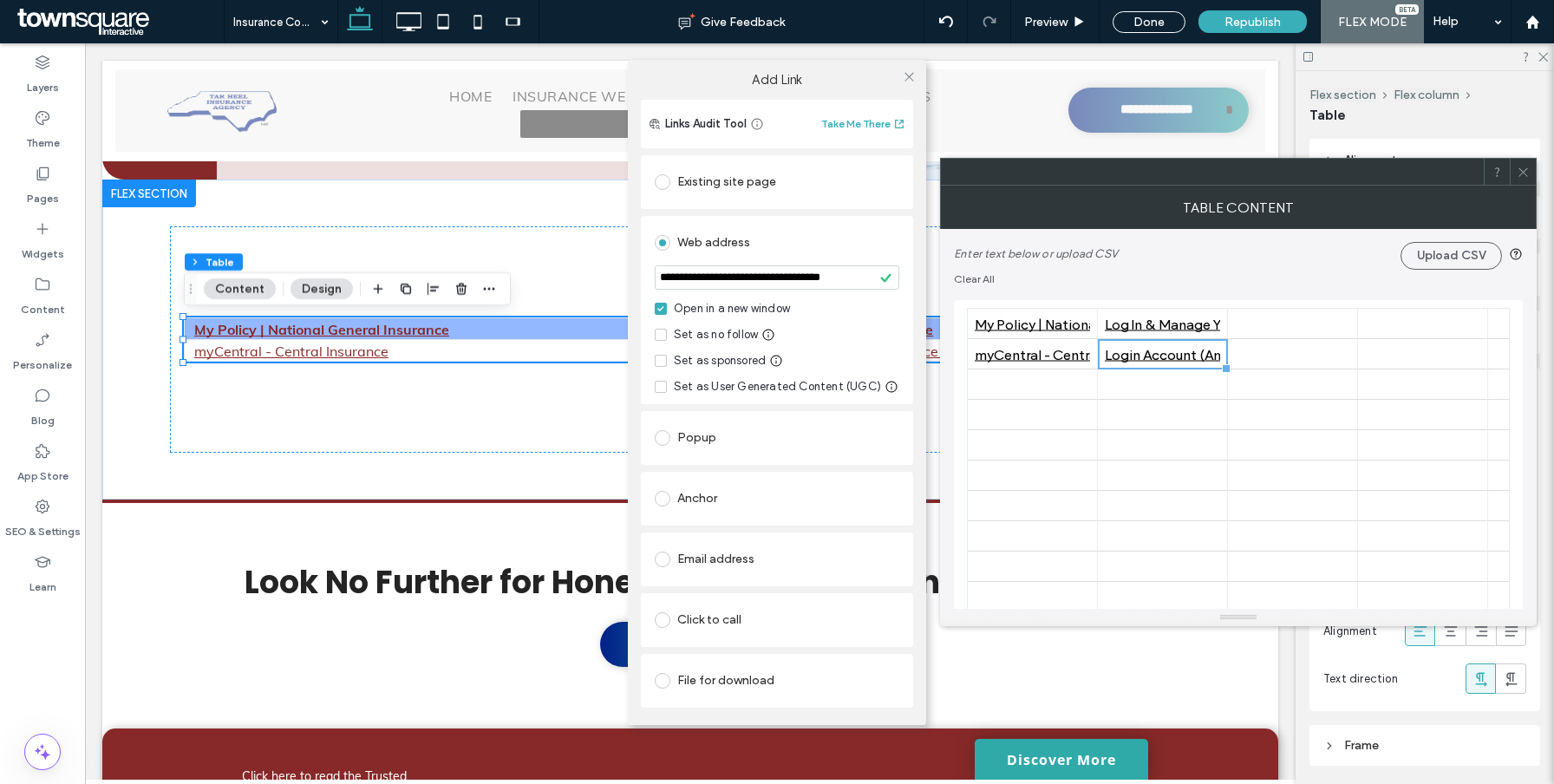
scroll to position [0, 0]
click at [1173, 450] on div "**********" at bounding box center [777, 392] width 1554 height 784
click at [910, 74] on icon at bounding box center [909, 77] width 13 height 13
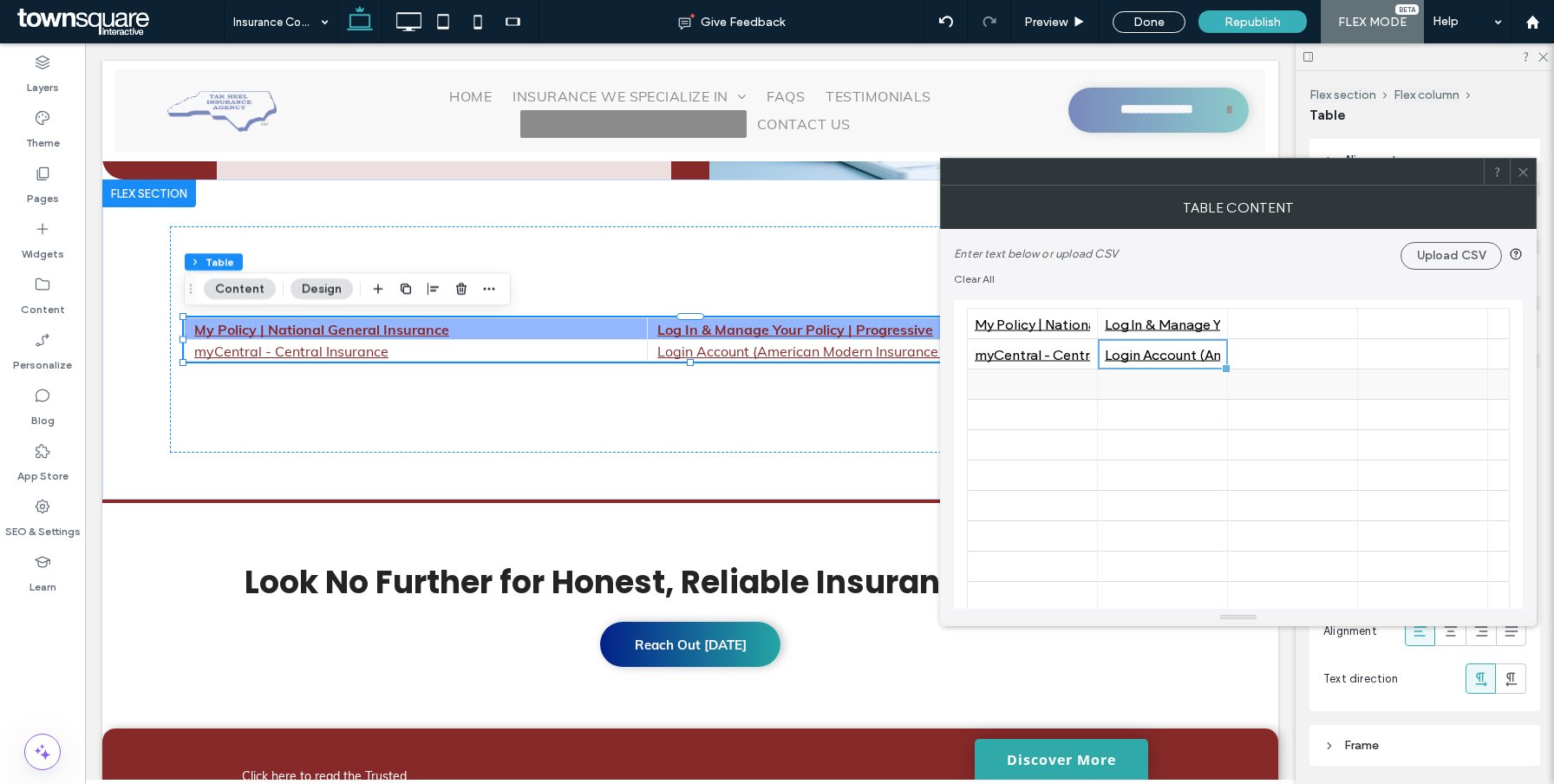
click at [1037, 382] on div at bounding box center [1032, 385] width 115 height 31
type input "**********"
click at [1082, 393] on span at bounding box center [1083, 386] width 13 height 31
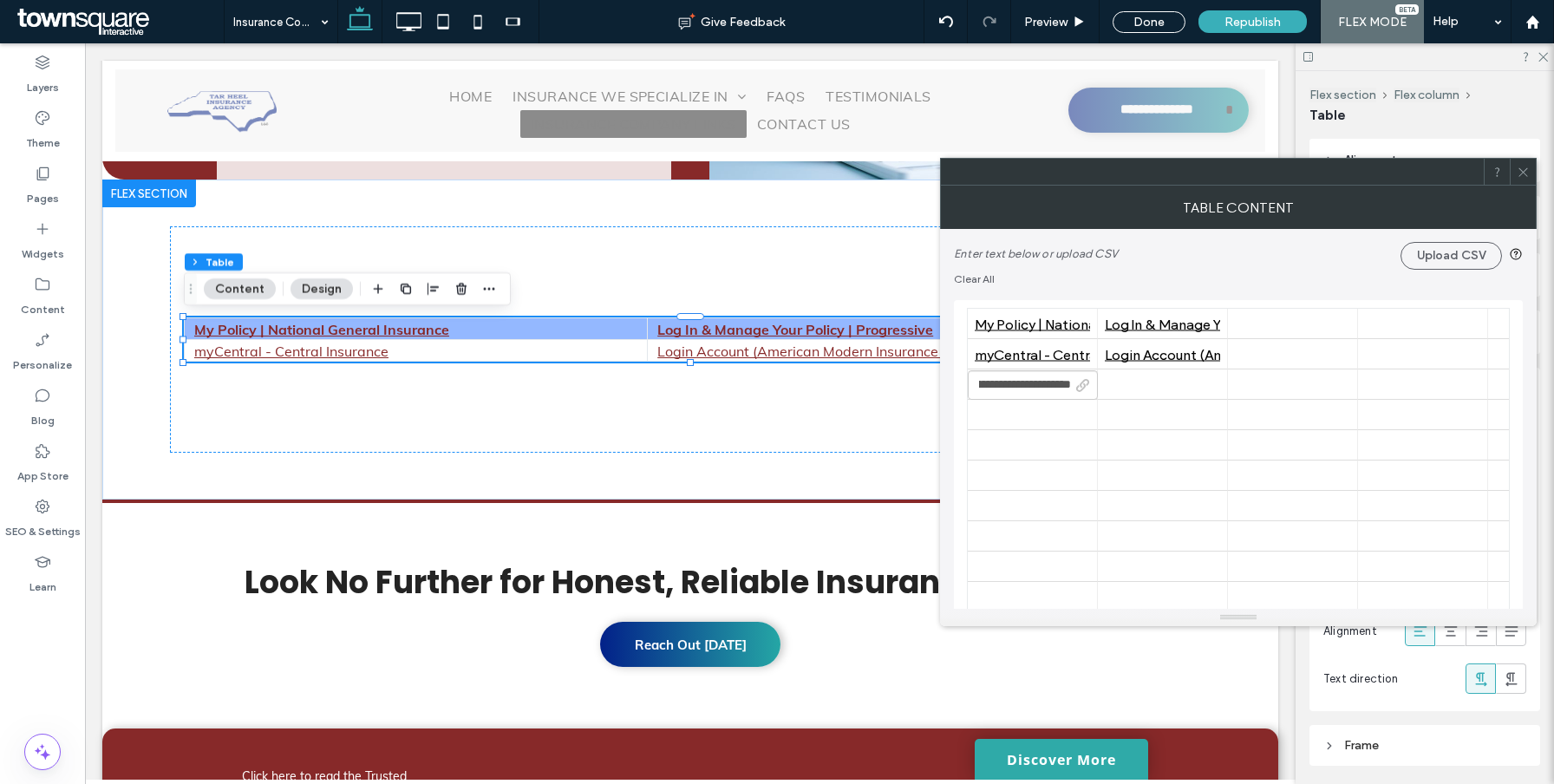
scroll to position [0, 0]
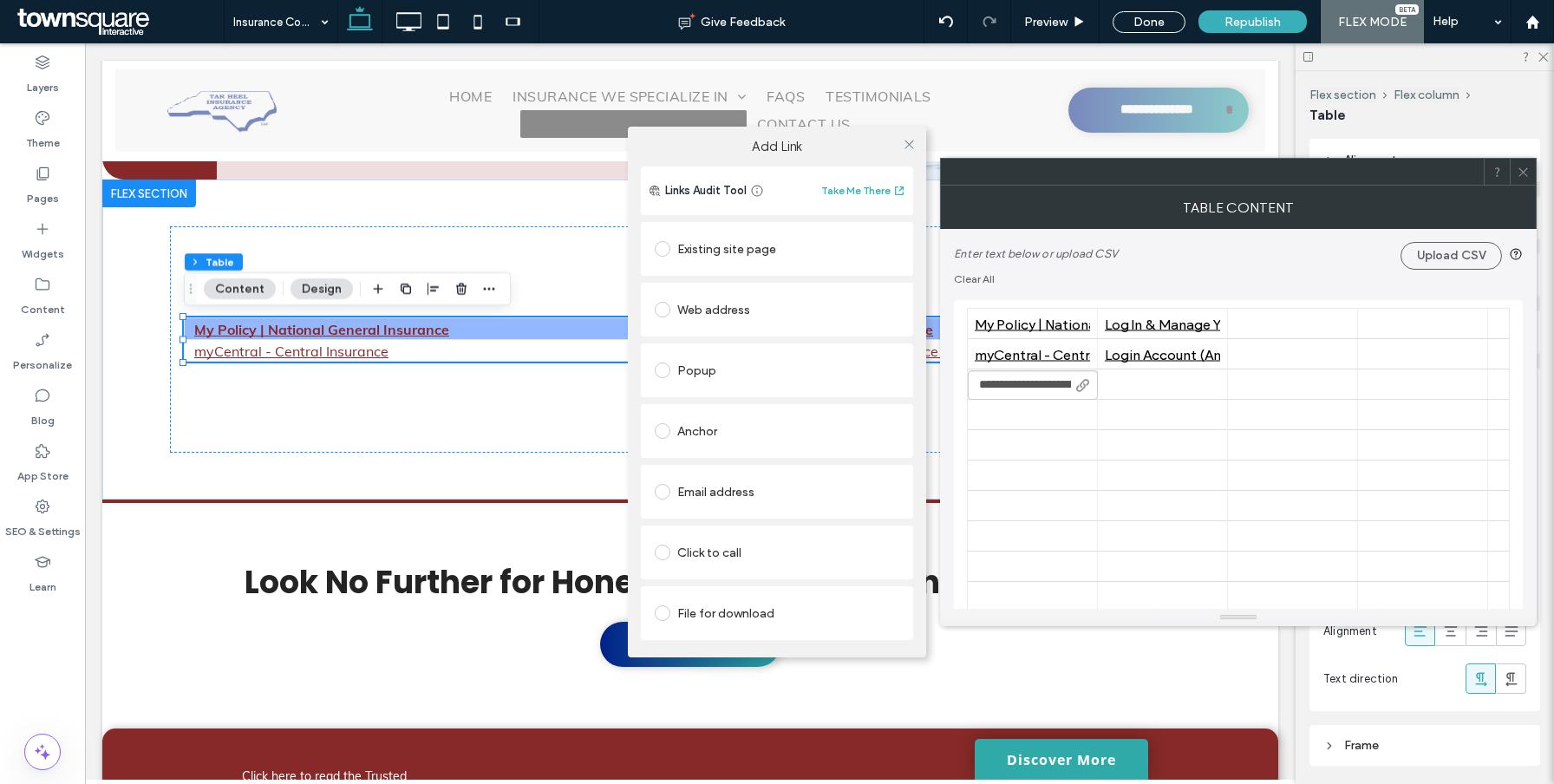
drag, startPoint x: 722, startPoint y: 254, endPoint x: 704, endPoint y: 309, distance: 57.9
click at [722, 254] on div "Existing site page" at bounding box center [777, 249] width 245 height 28
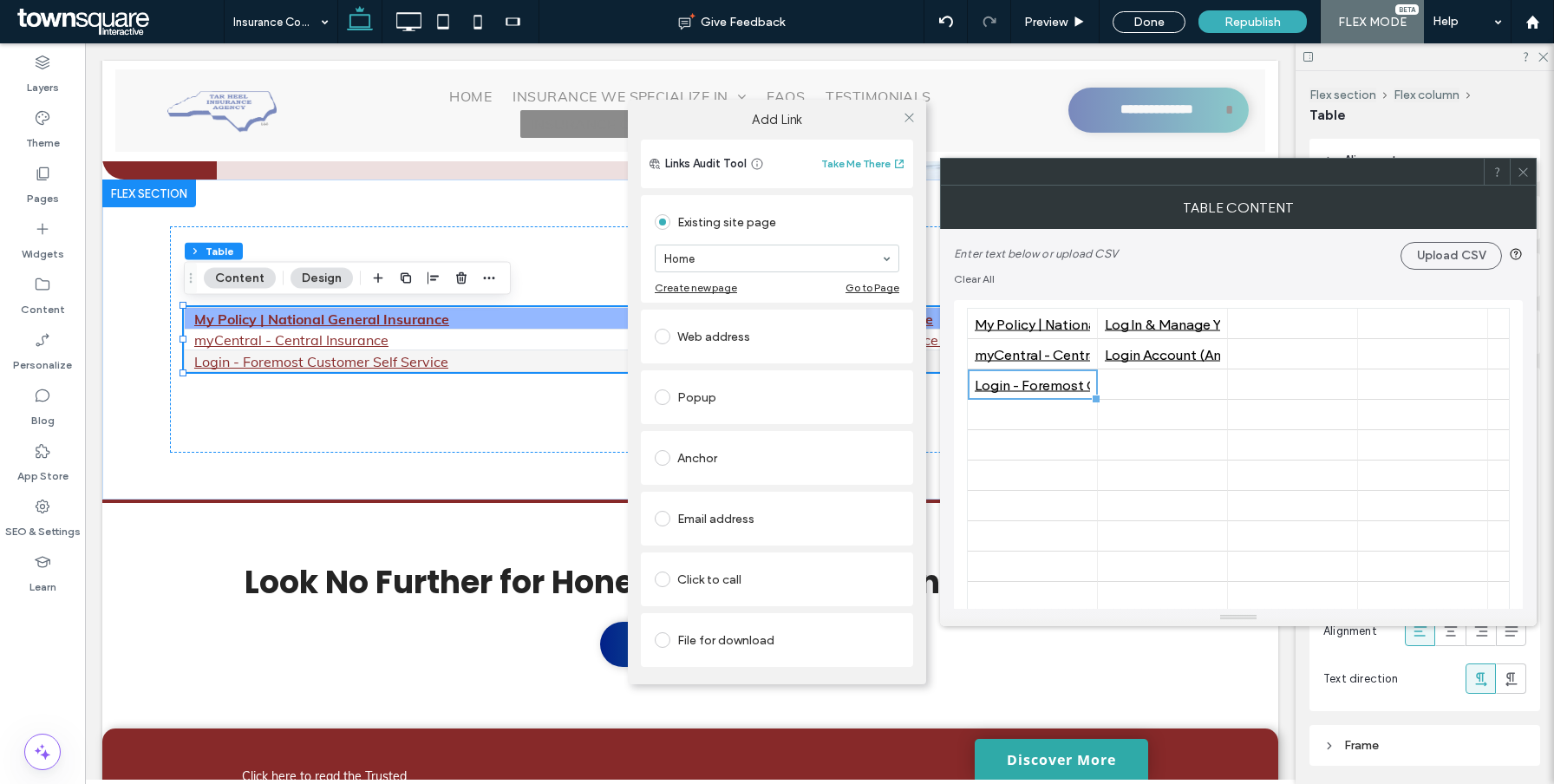
click at [696, 331] on div "Web address" at bounding box center [777, 336] width 245 height 28
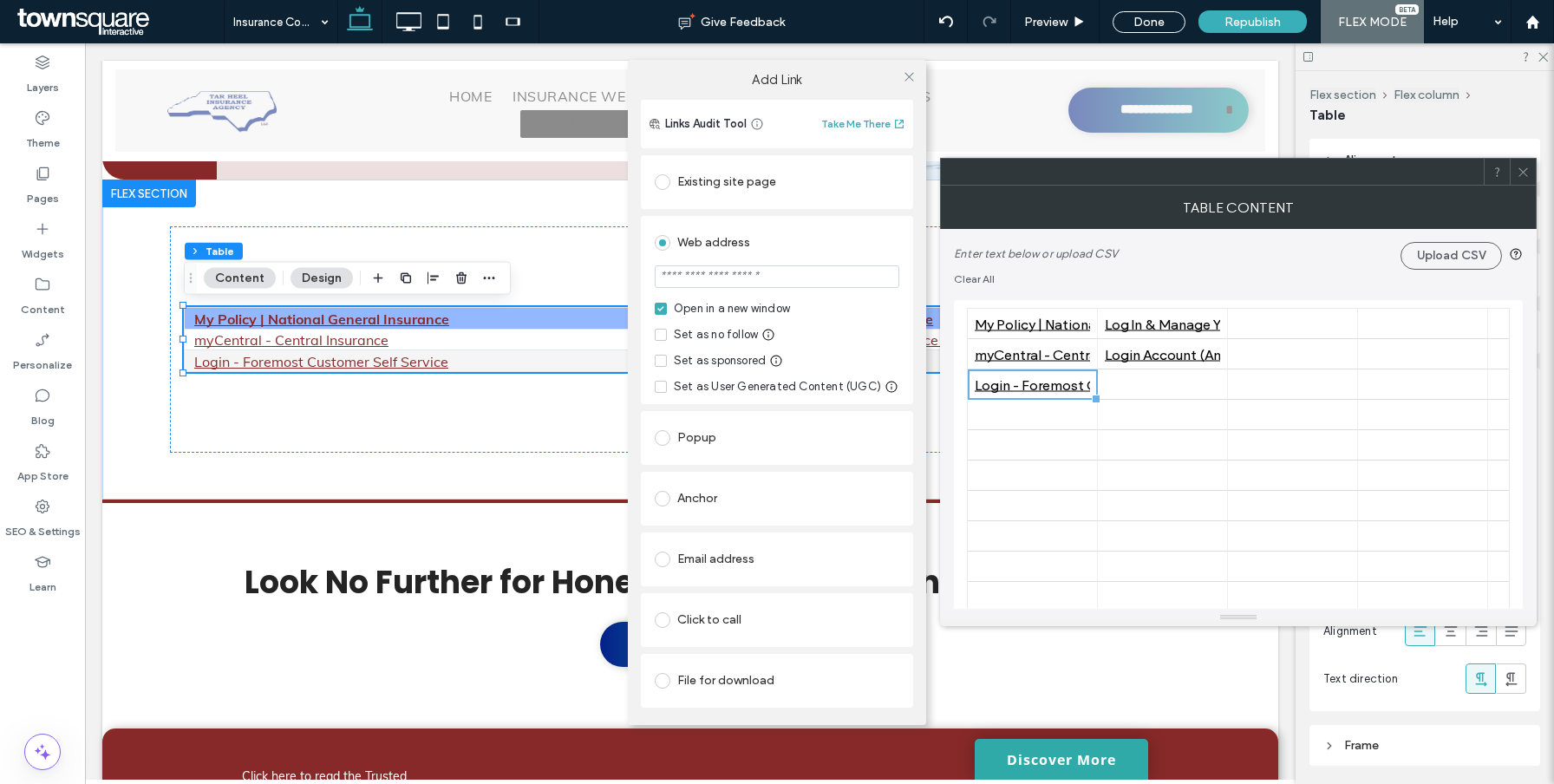
click at [696, 282] on input "url" at bounding box center [777, 275] width 245 height 22
click at [696, 278] on input "url" at bounding box center [777, 275] width 245 height 22
paste input "**********"
type input "**********"
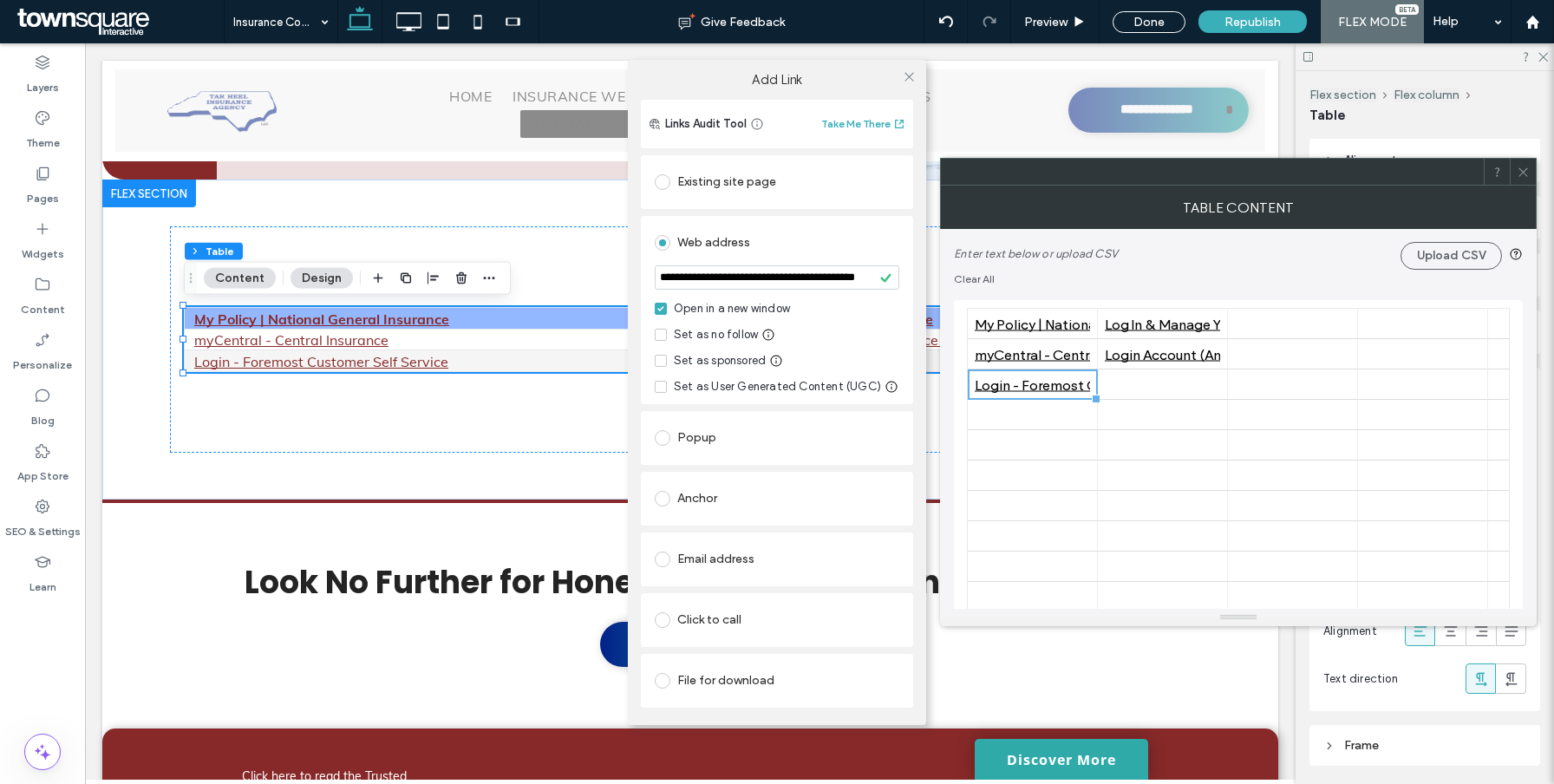
click at [711, 238] on div "Web address" at bounding box center [777, 242] width 245 height 28
click at [905, 75] on icon at bounding box center [909, 77] width 13 height 13
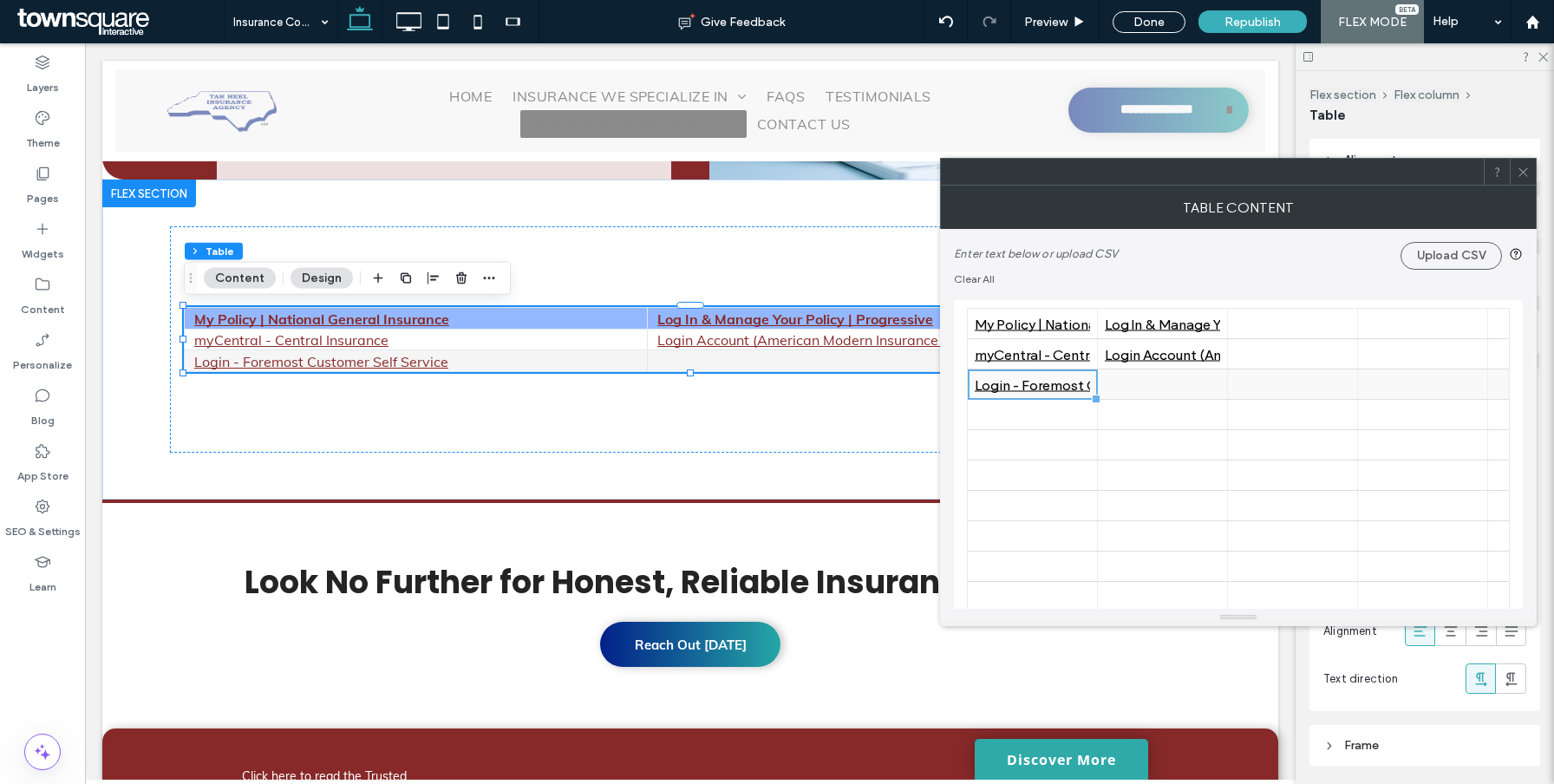
click at [1181, 382] on div at bounding box center [1162, 385] width 115 height 31
type input "**********"
click at [1217, 392] on span at bounding box center [1212, 386] width 13 height 31
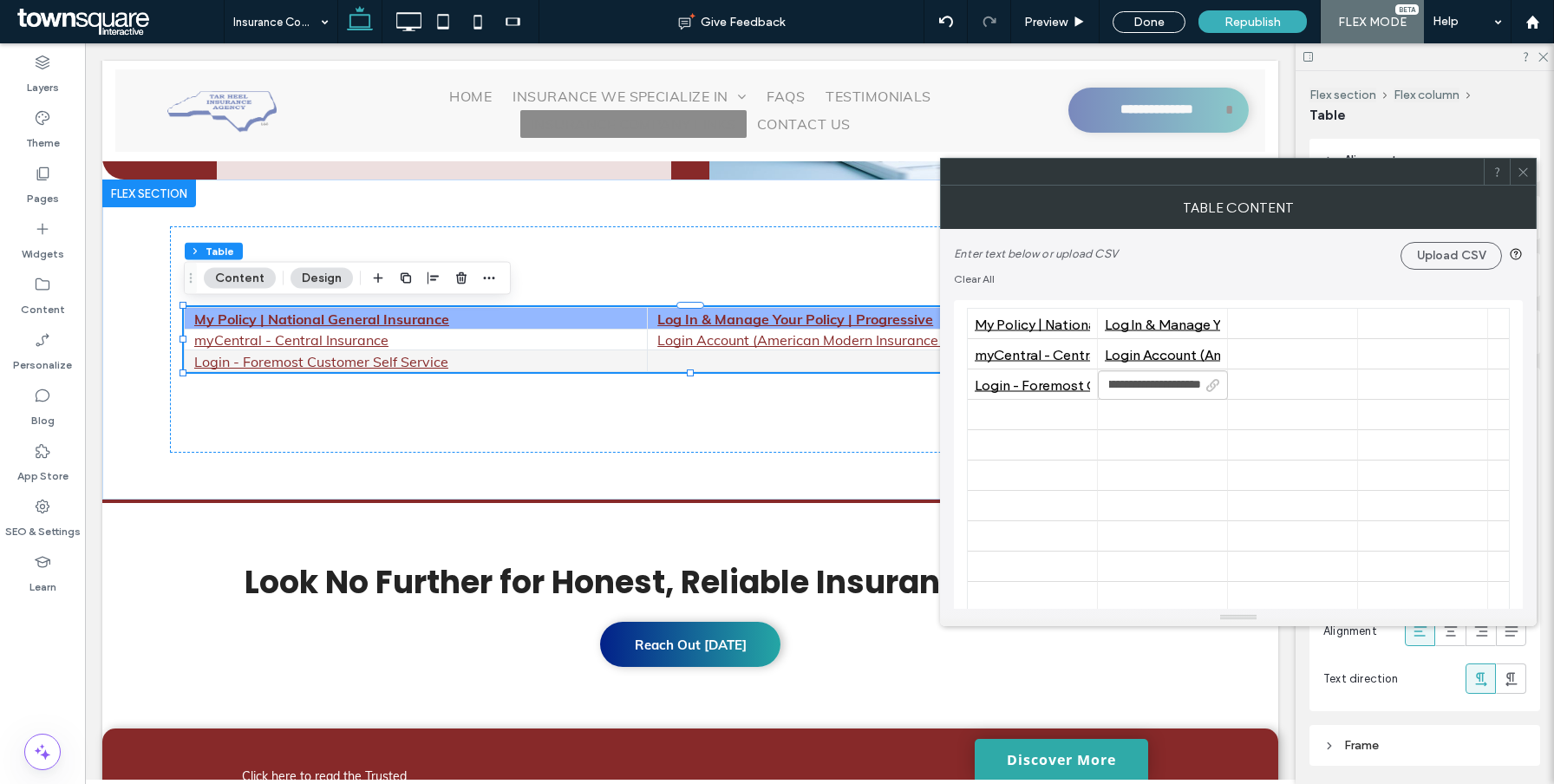
scroll to position [0, 0]
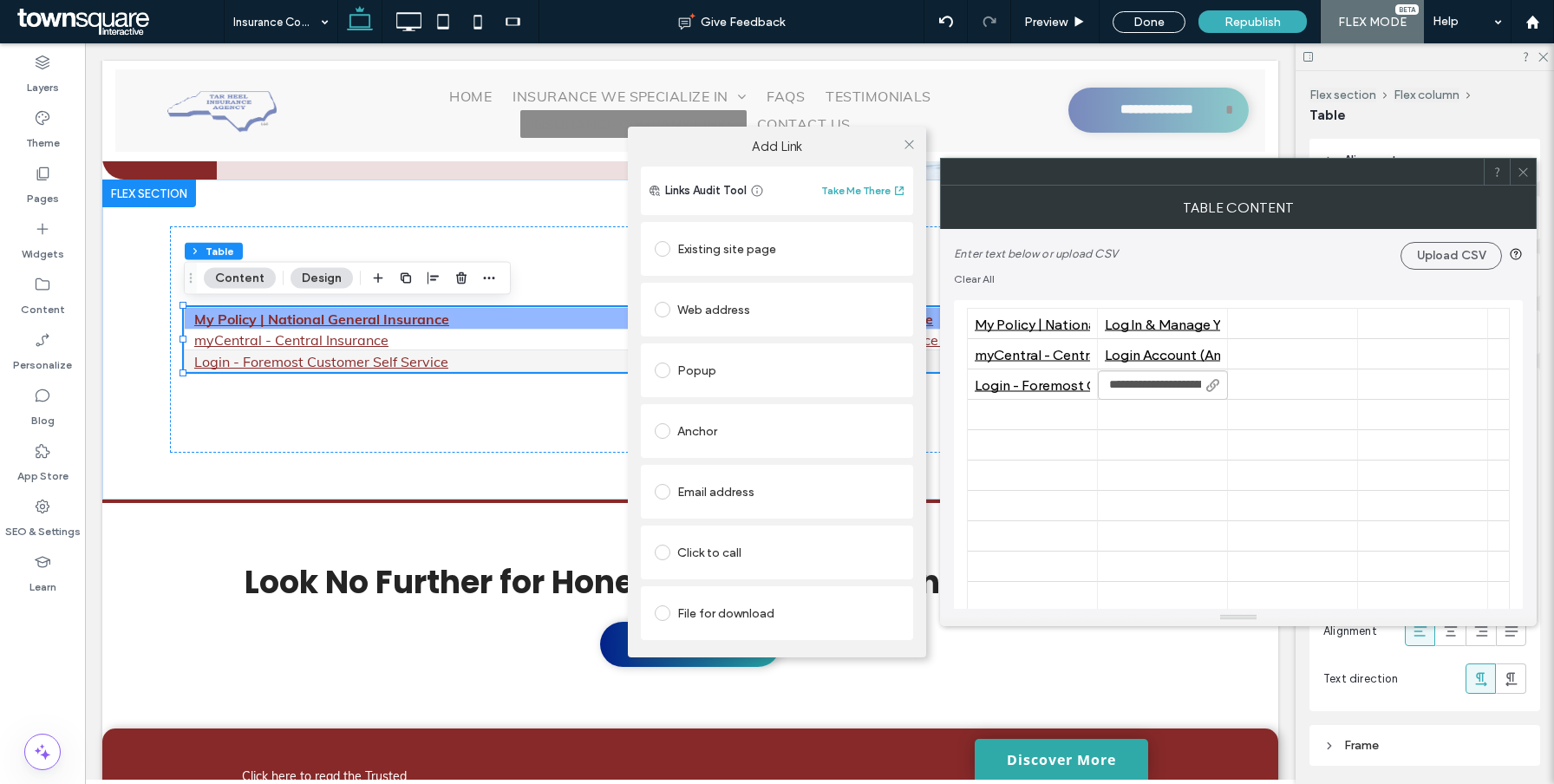
click at [691, 312] on div "Web address" at bounding box center [777, 309] width 245 height 28
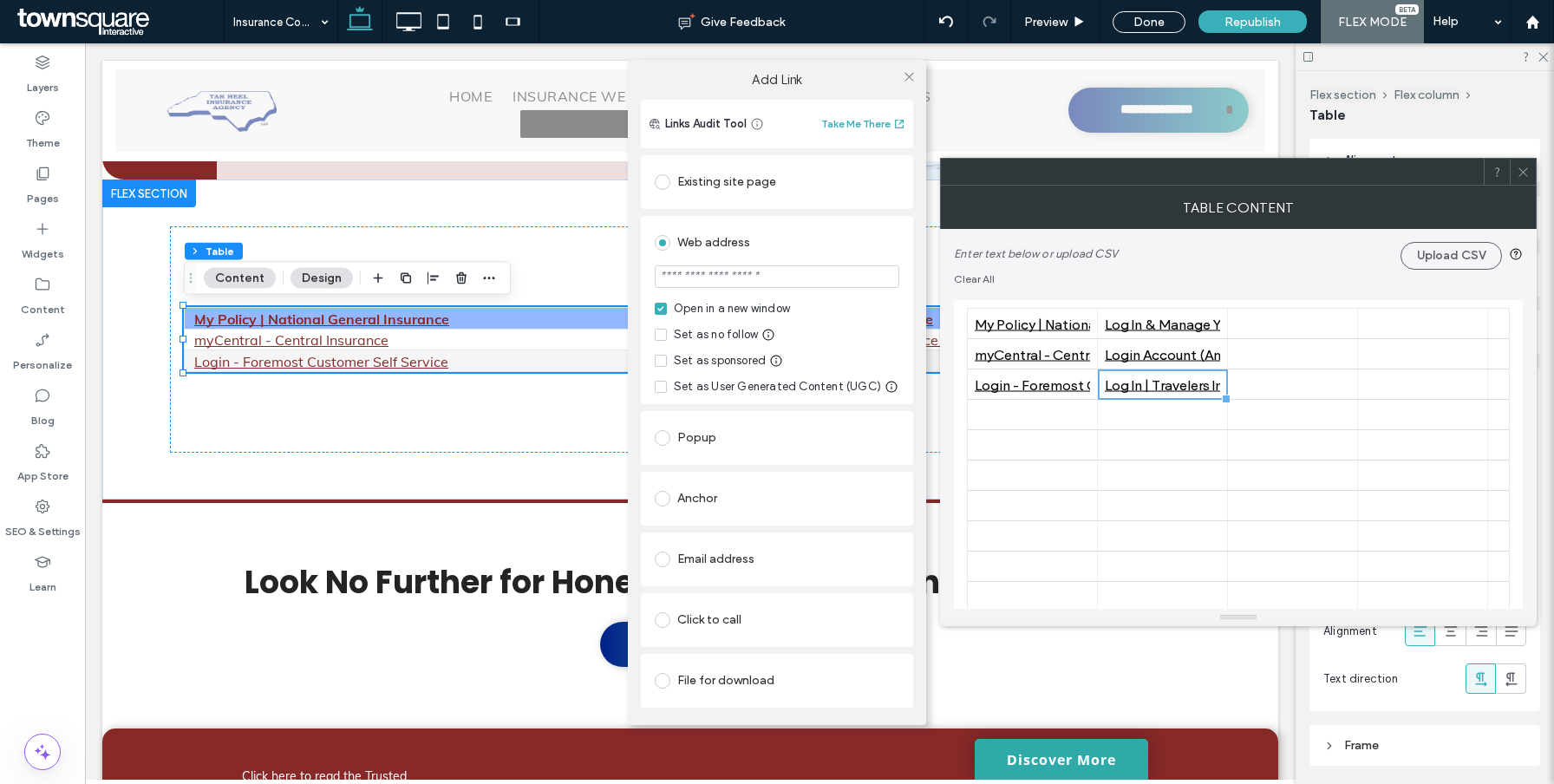
click at [730, 279] on input "url" at bounding box center [777, 275] width 245 height 22
paste input "**********"
type input "**********"
click at [744, 241] on div "Web address" at bounding box center [777, 242] width 245 height 28
click at [907, 78] on use at bounding box center [908, 77] width 9 height 9
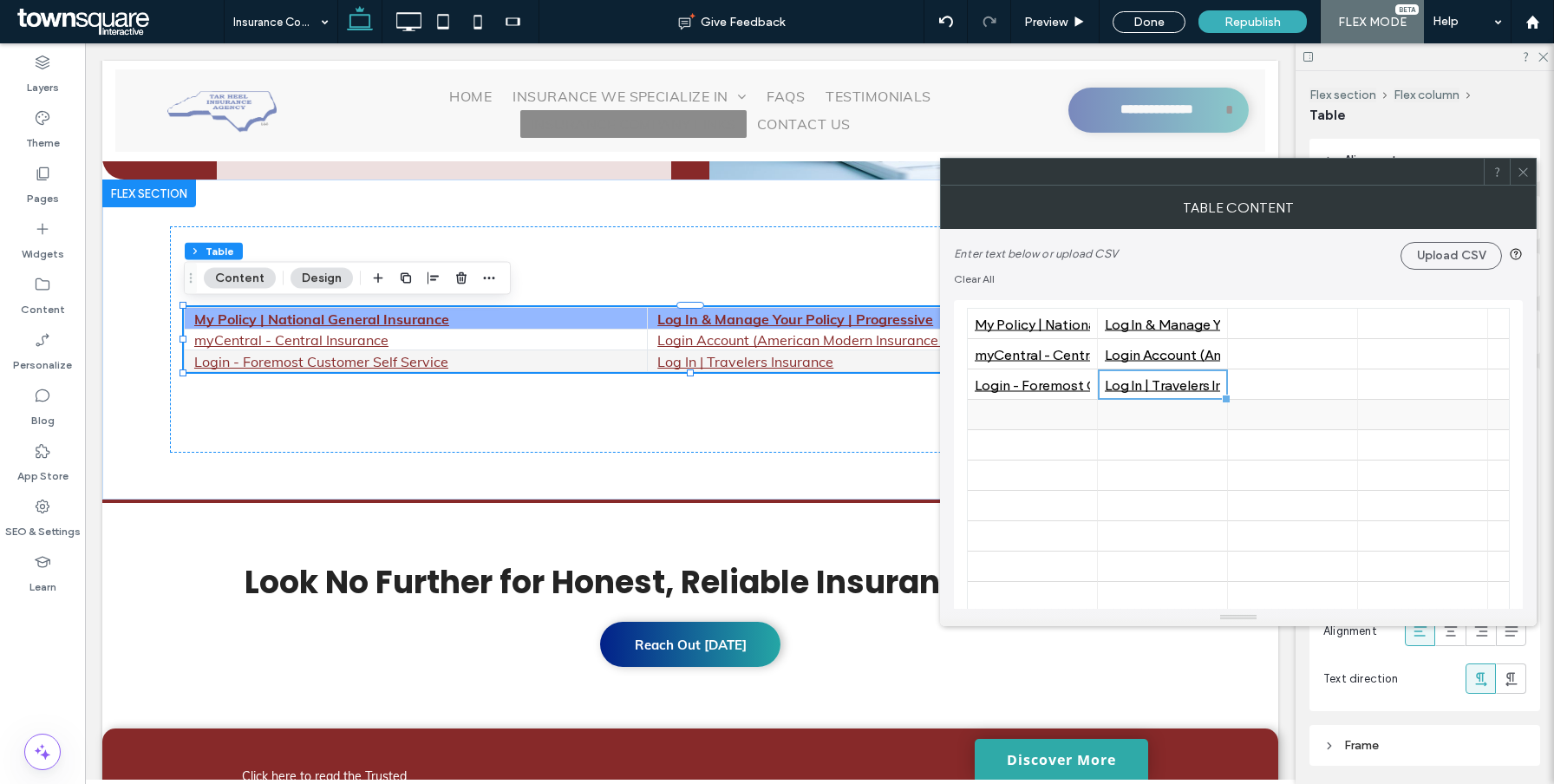
click at [991, 411] on div at bounding box center [1032, 415] width 115 height 31
click at [991, 412] on div at bounding box center [1032, 415] width 115 height 31
type input "**********"
click at [1080, 412] on icon at bounding box center [1083, 416] width 13 height 13
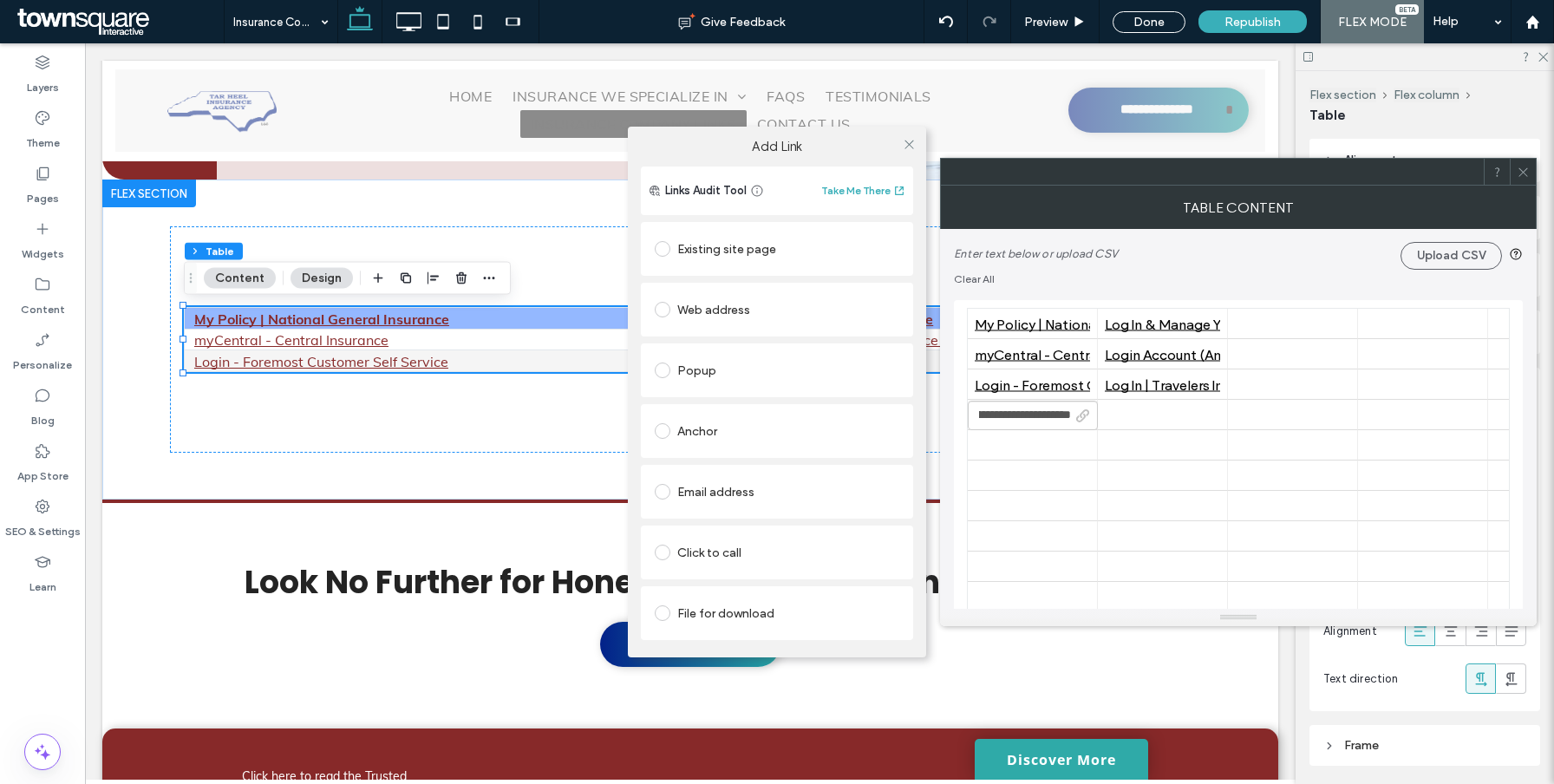
scroll to position [0, 0]
click at [715, 312] on div "Web address" at bounding box center [777, 309] width 245 height 28
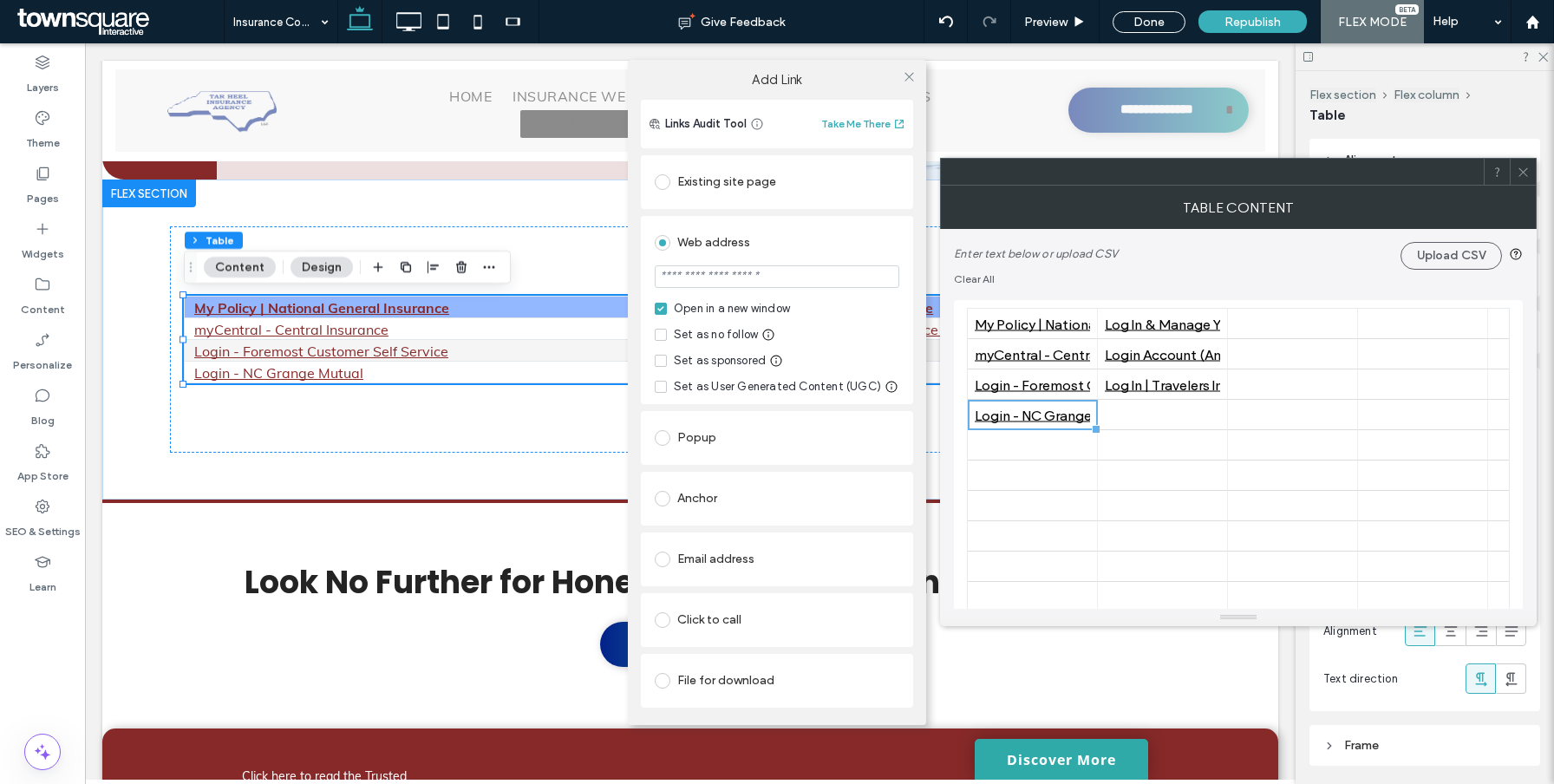
click at [717, 286] on input "url" at bounding box center [777, 275] width 245 height 22
paste input "**********"
type input "**********"
click at [740, 255] on div "Web address" at bounding box center [777, 242] width 245 height 28
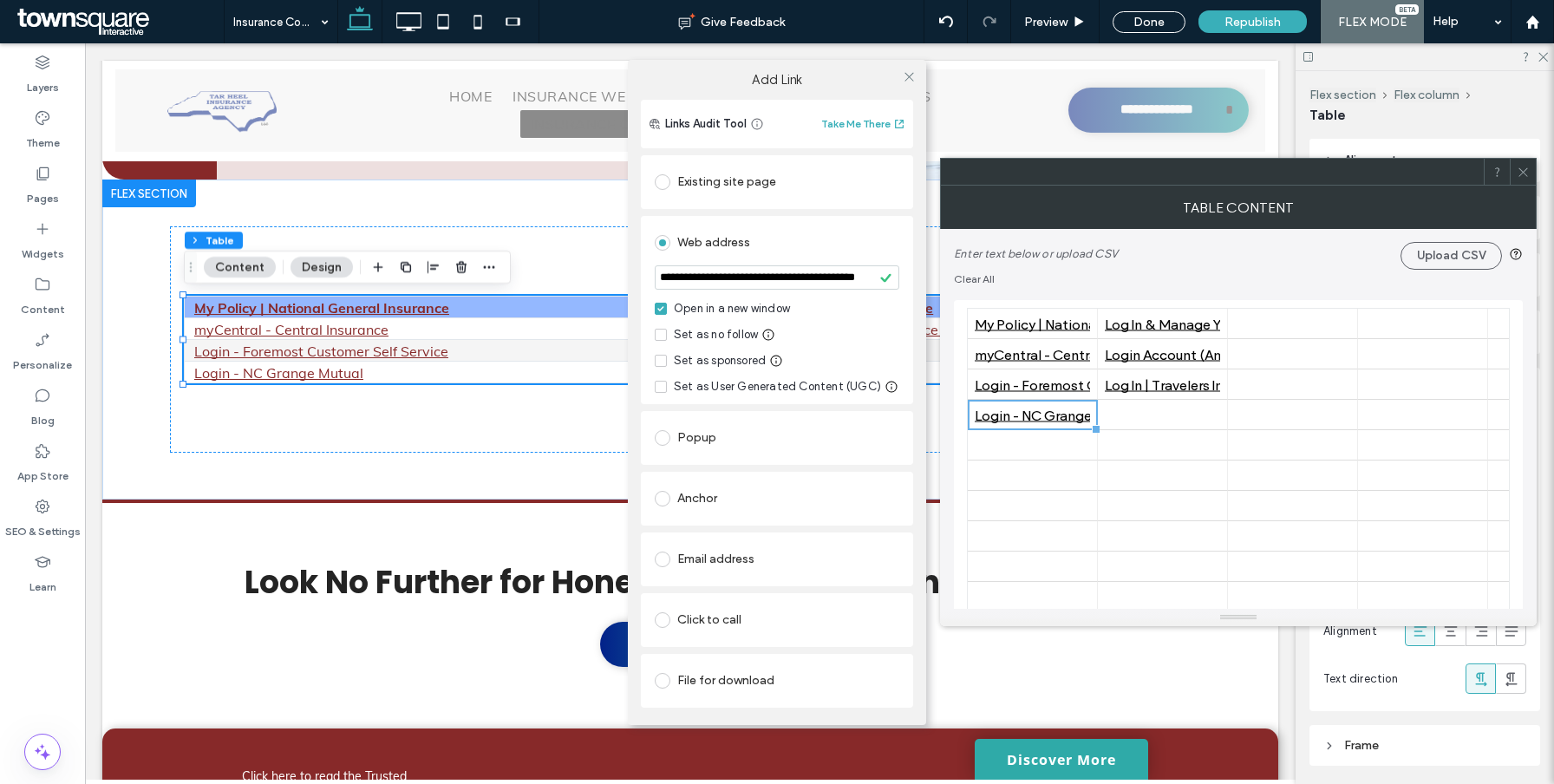
scroll to position [0, 0]
click at [1119, 452] on div "**********" at bounding box center [777, 392] width 1554 height 784
click at [914, 78] on icon at bounding box center [909, 77] width 13 height 13
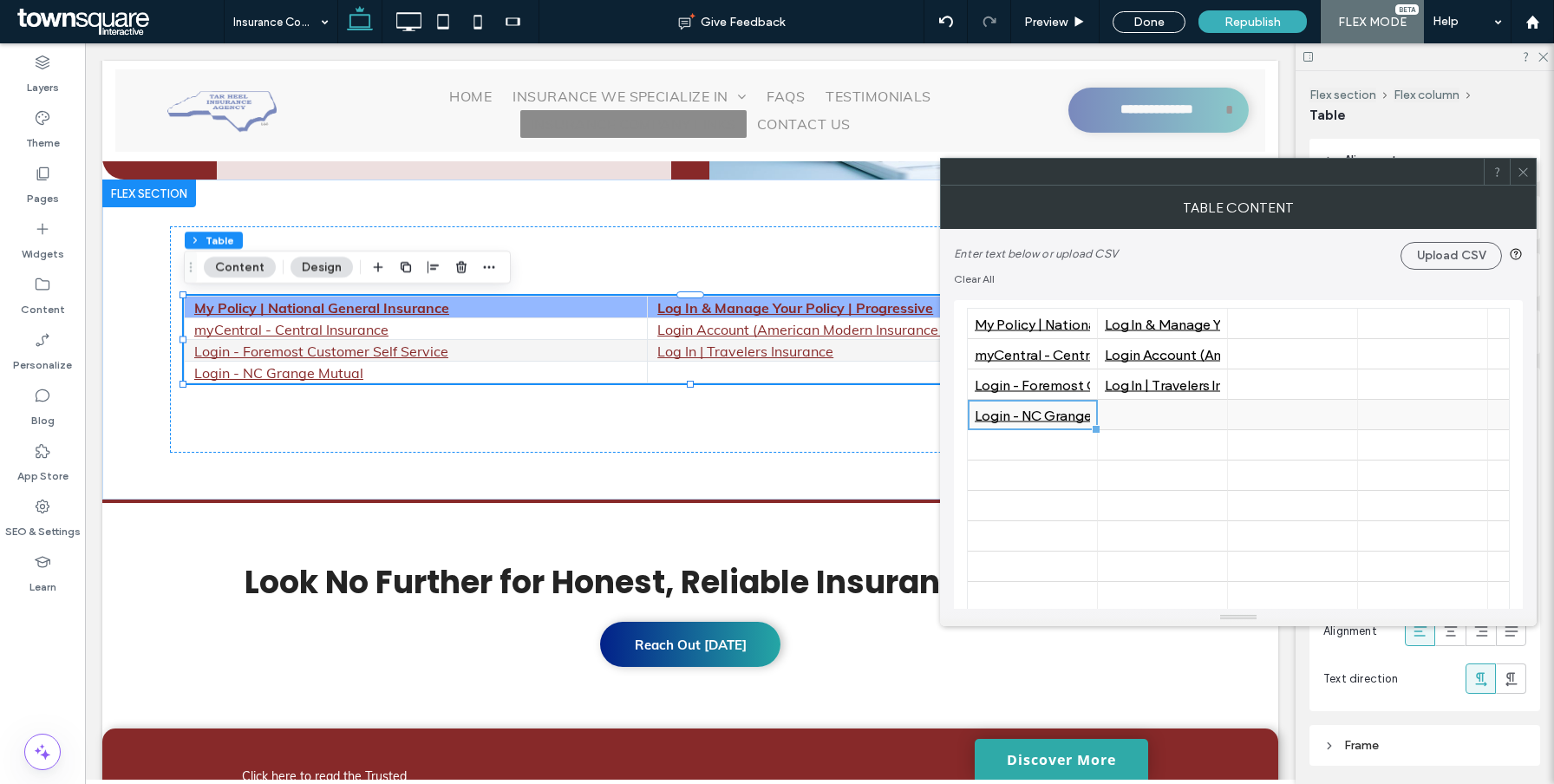
click at [1148, 416] on div at bounding box center [1162, 415] width 115 height 31
click at [1148, 416] on div at bounding box center [1162, 415] width 115 height 31
type input "**********"
click at [1211, 416] on icon at bounding box center [1212, 416] width 13 height 13
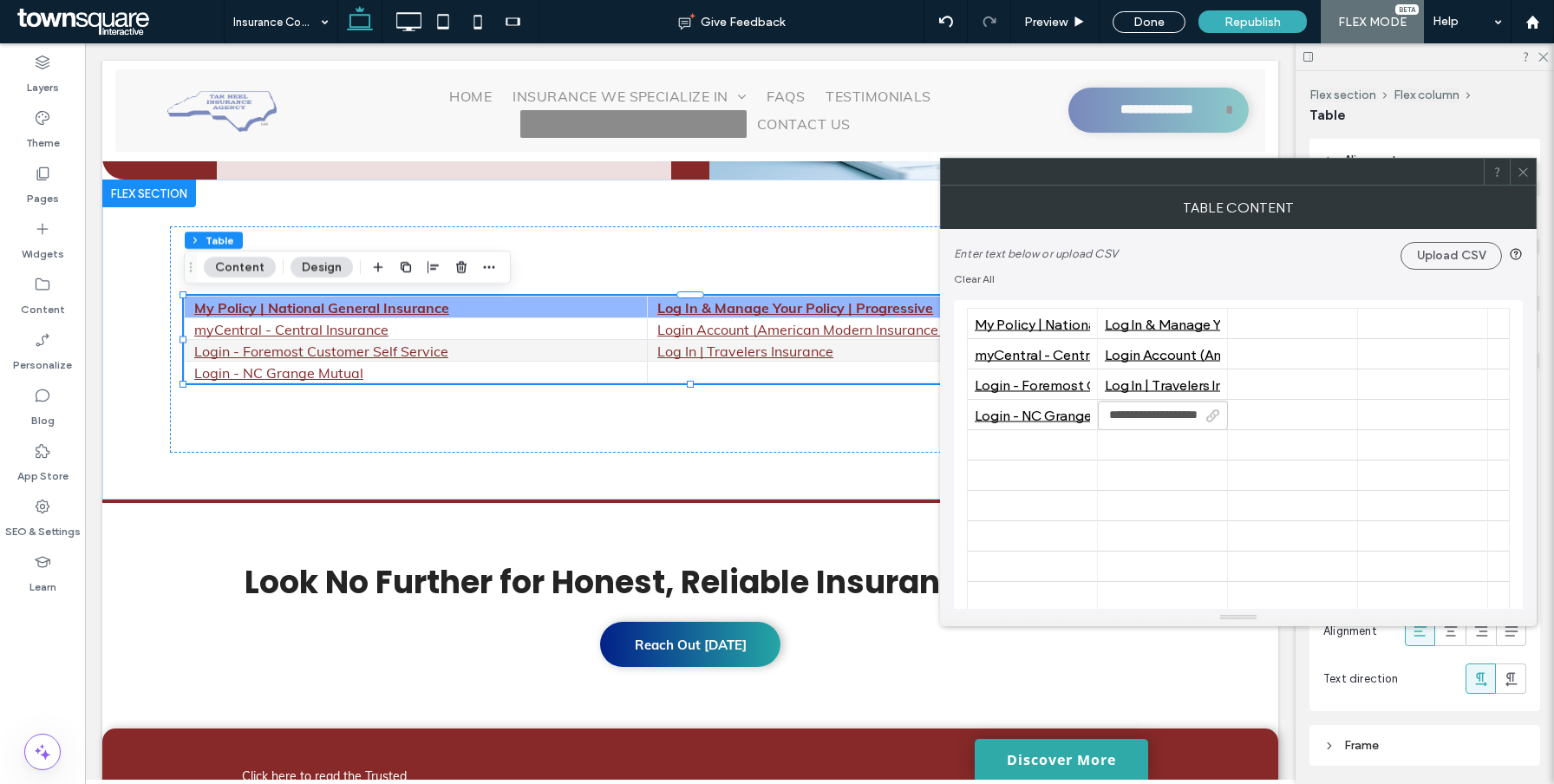
scroll to position [0, 0]
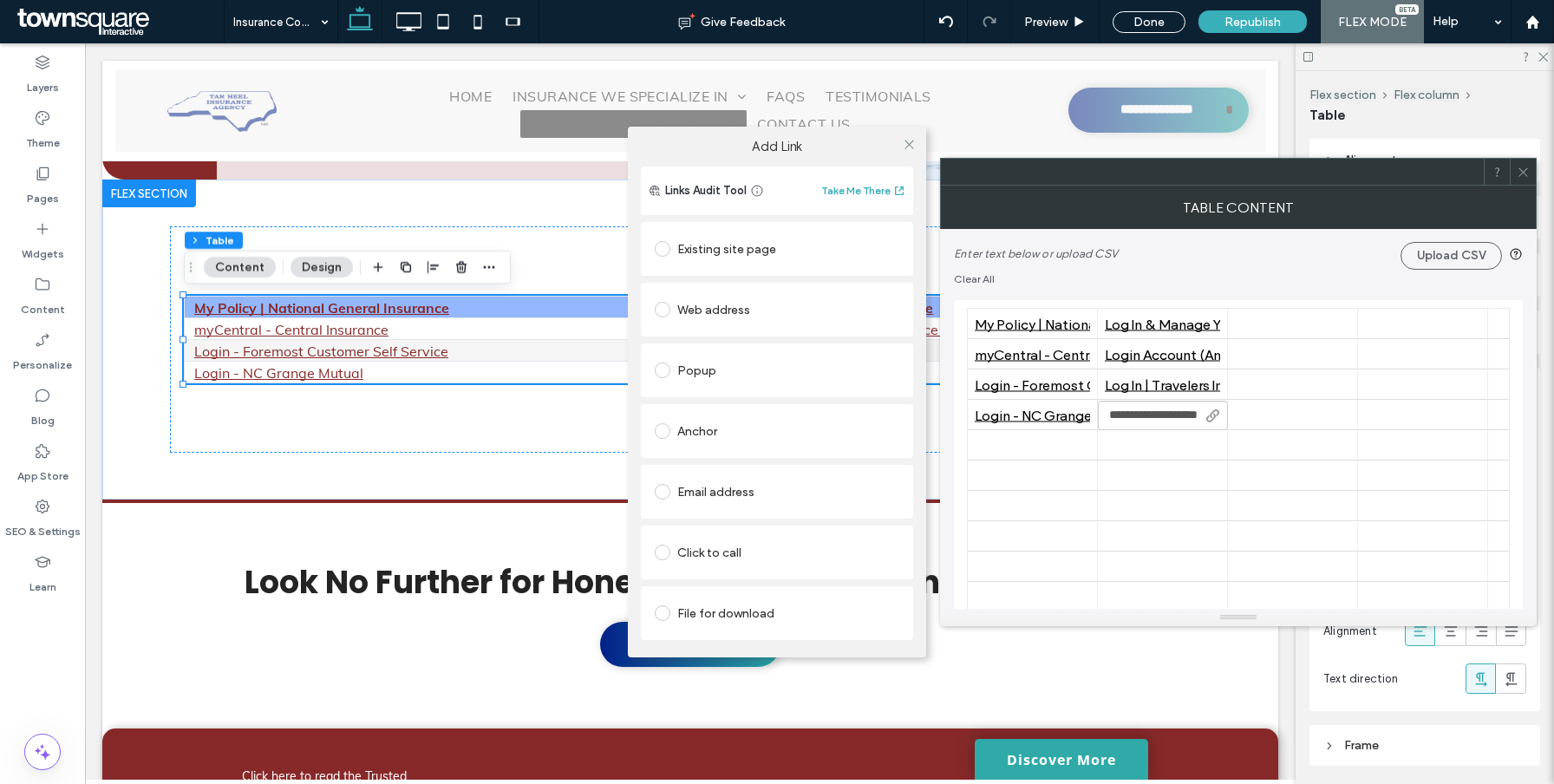
click at [763, 240] on div "Existing site page" at bounding box center [777, 249] width 245 height 28
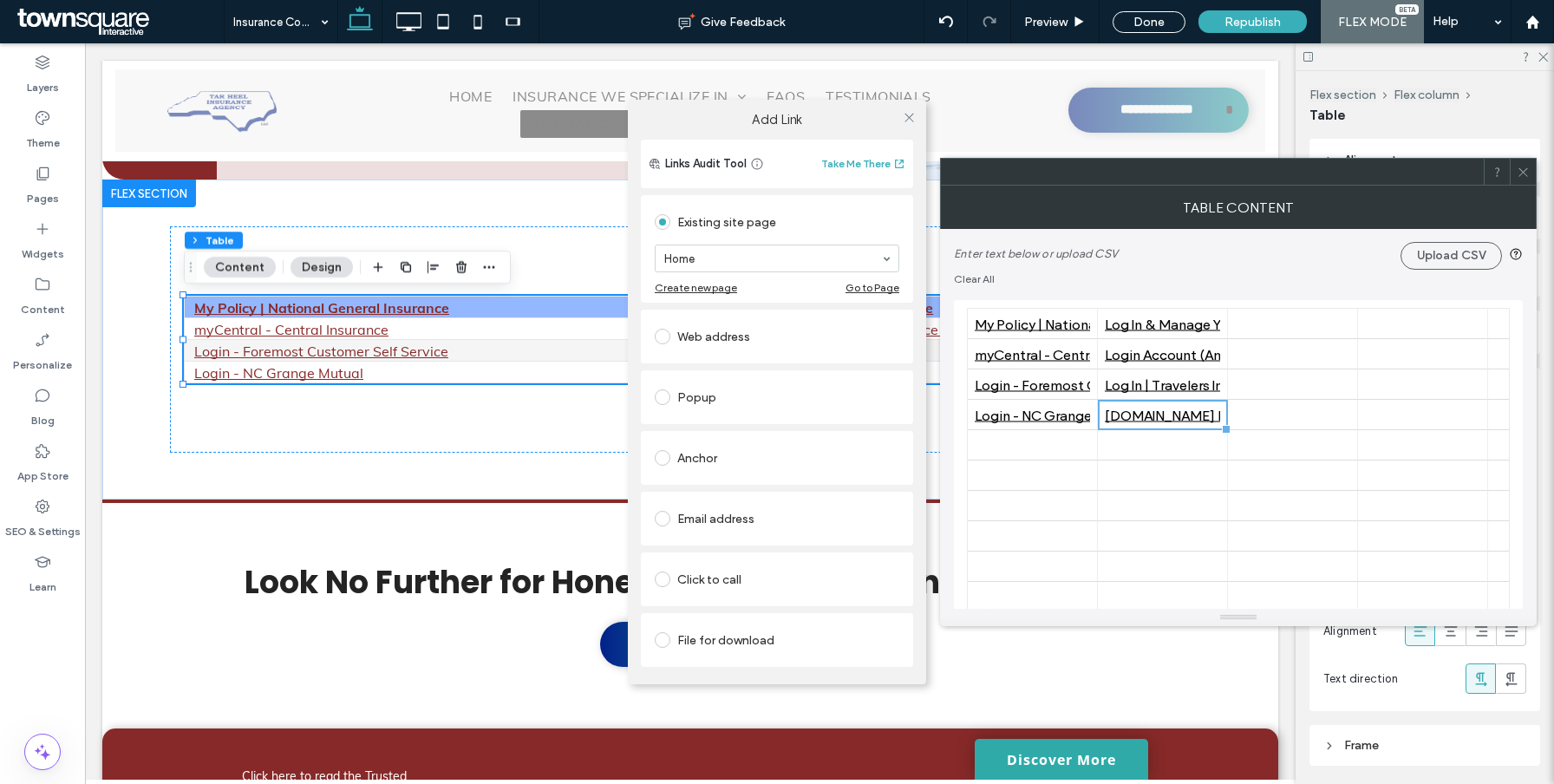
click at [698, 335] on div "Web address" at bounding box center [777, 336] width 245 height 28
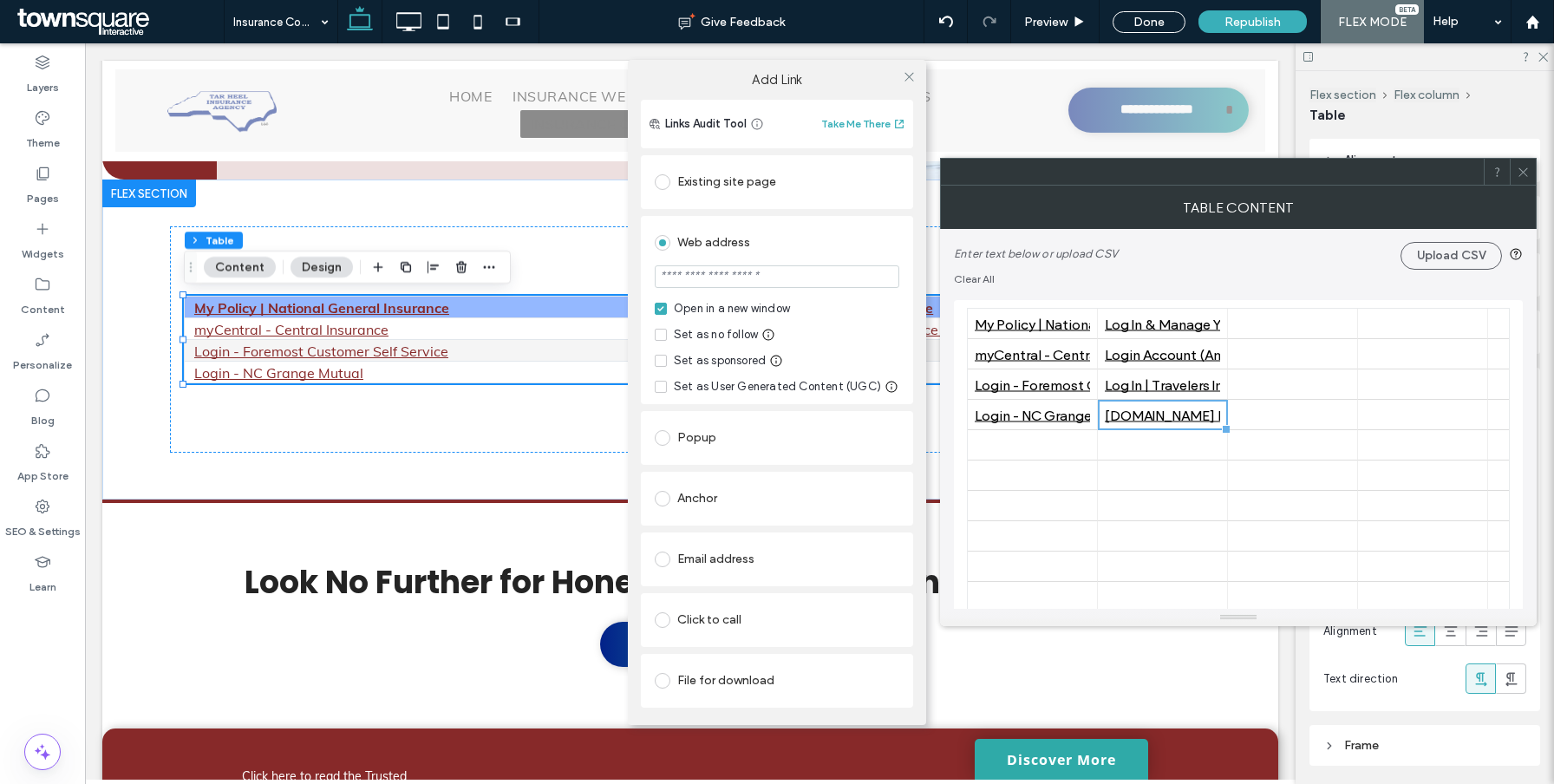
click at [729, 272] on input "url" at bounding box center [777, 275] width 245 height 22
paste input "**********"
type input "**********"
click at [731, 246] on div "Web address" at bounding box center [777, 242] width 245 height 28
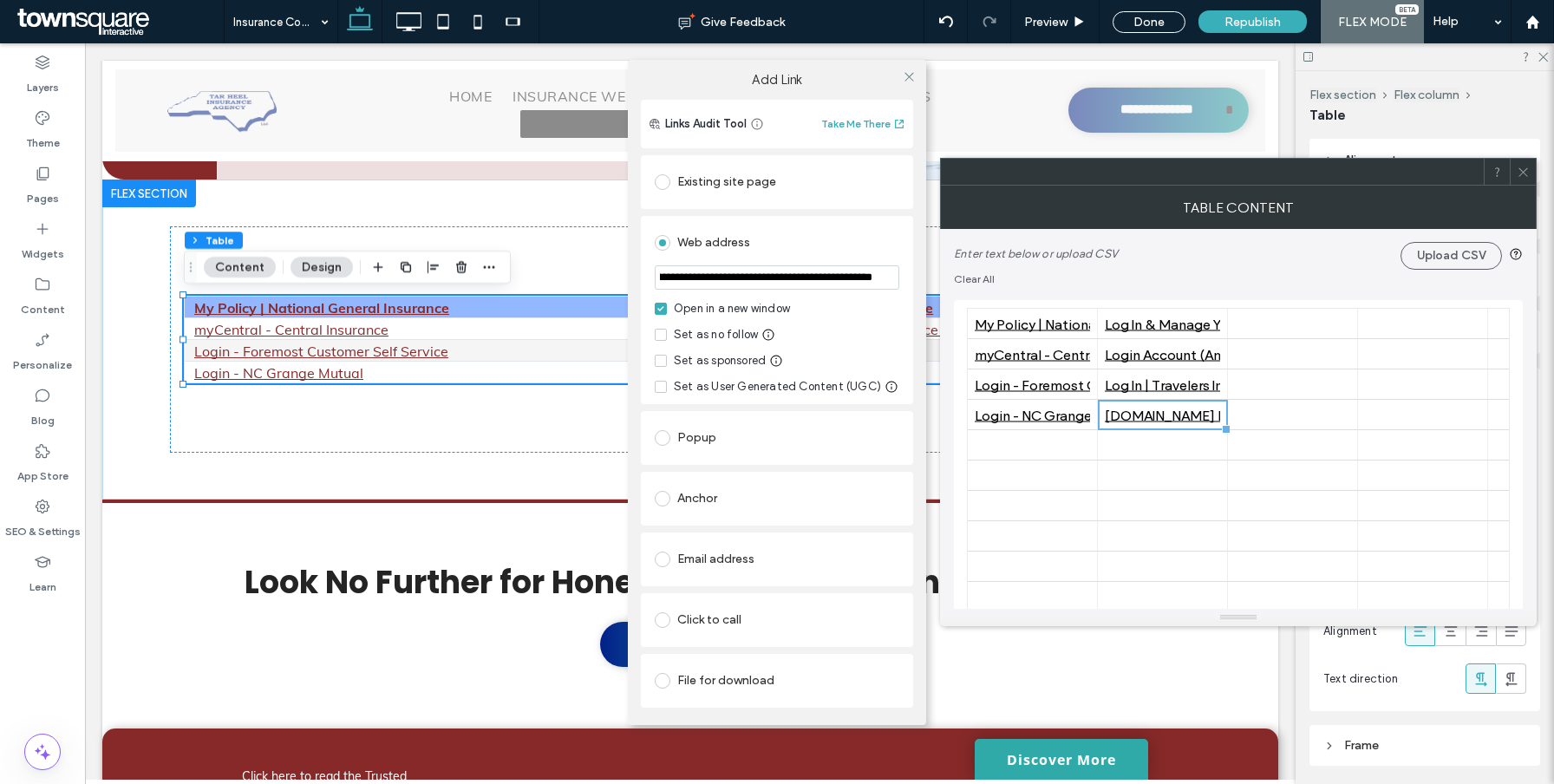
scroll to position [0, 0]
click at [910, 78] on icon at bounding box center [909, 77] width 13 height 13
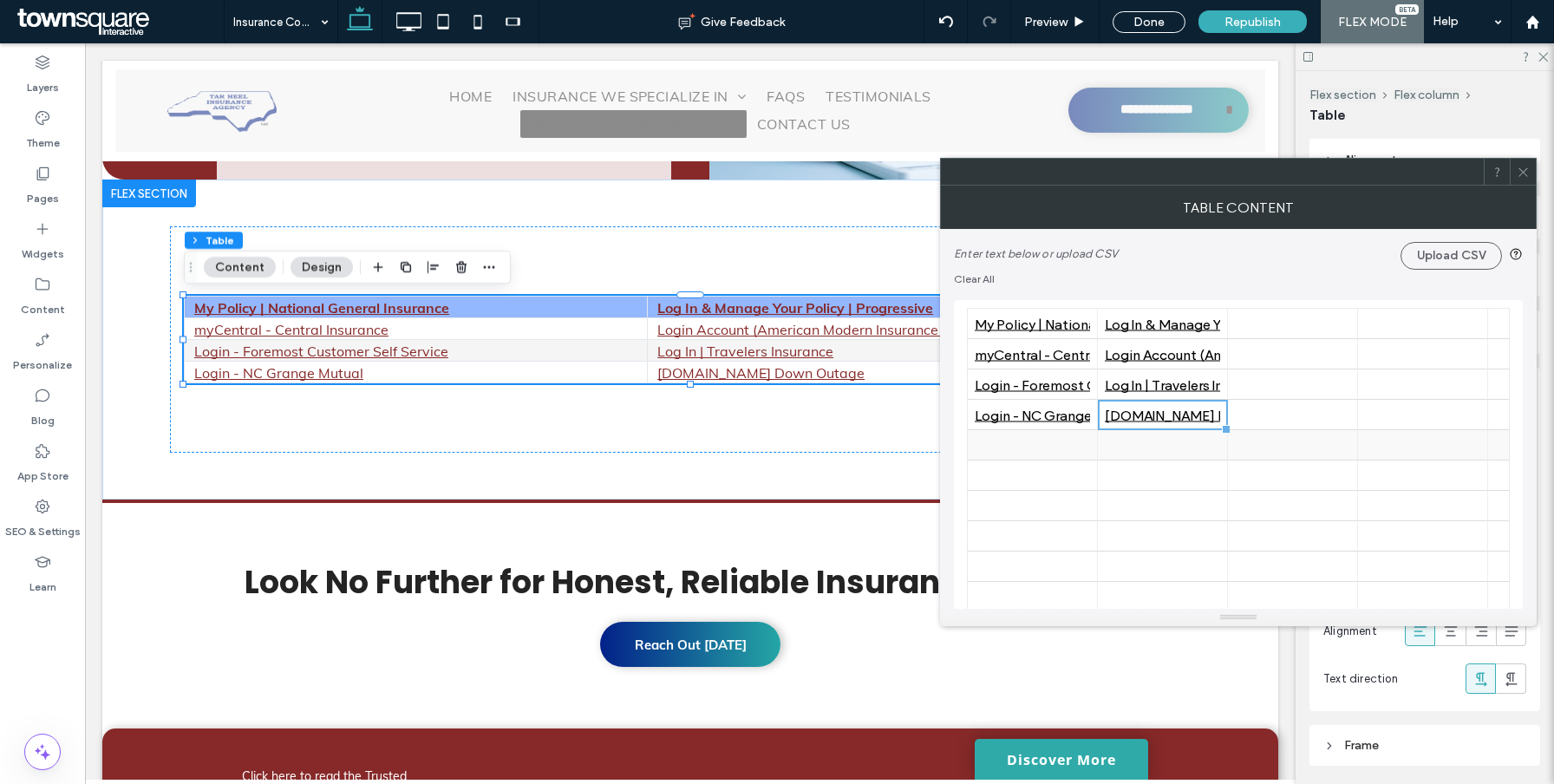
click at [1025, 446] on div at bounding box center [1032, 445] width 115 height 31
type input "**********"
click at [1080, 449] on icon at bounding box center [1083, 446] width 13 height 13
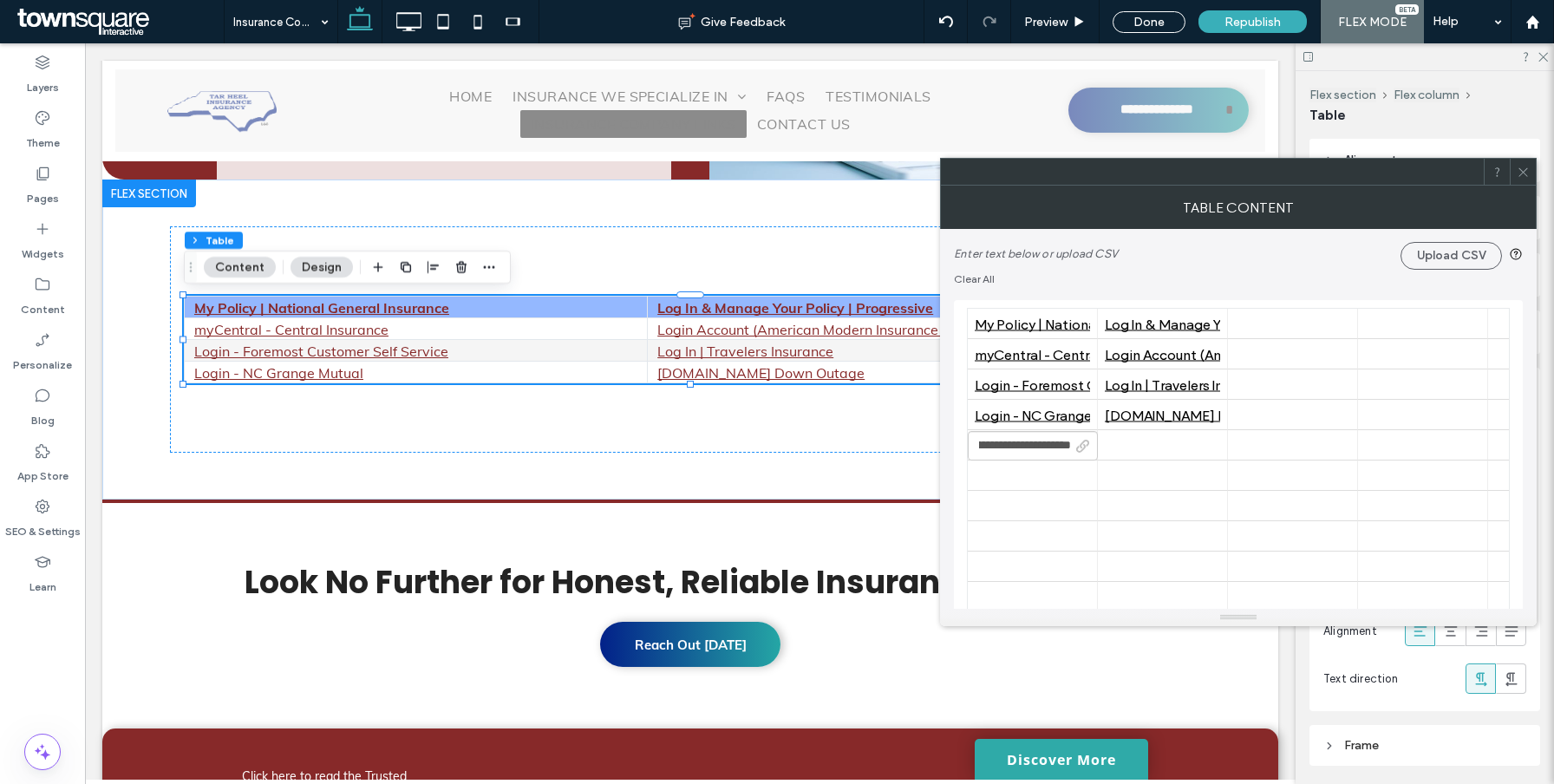
scroll to position [0, 0]
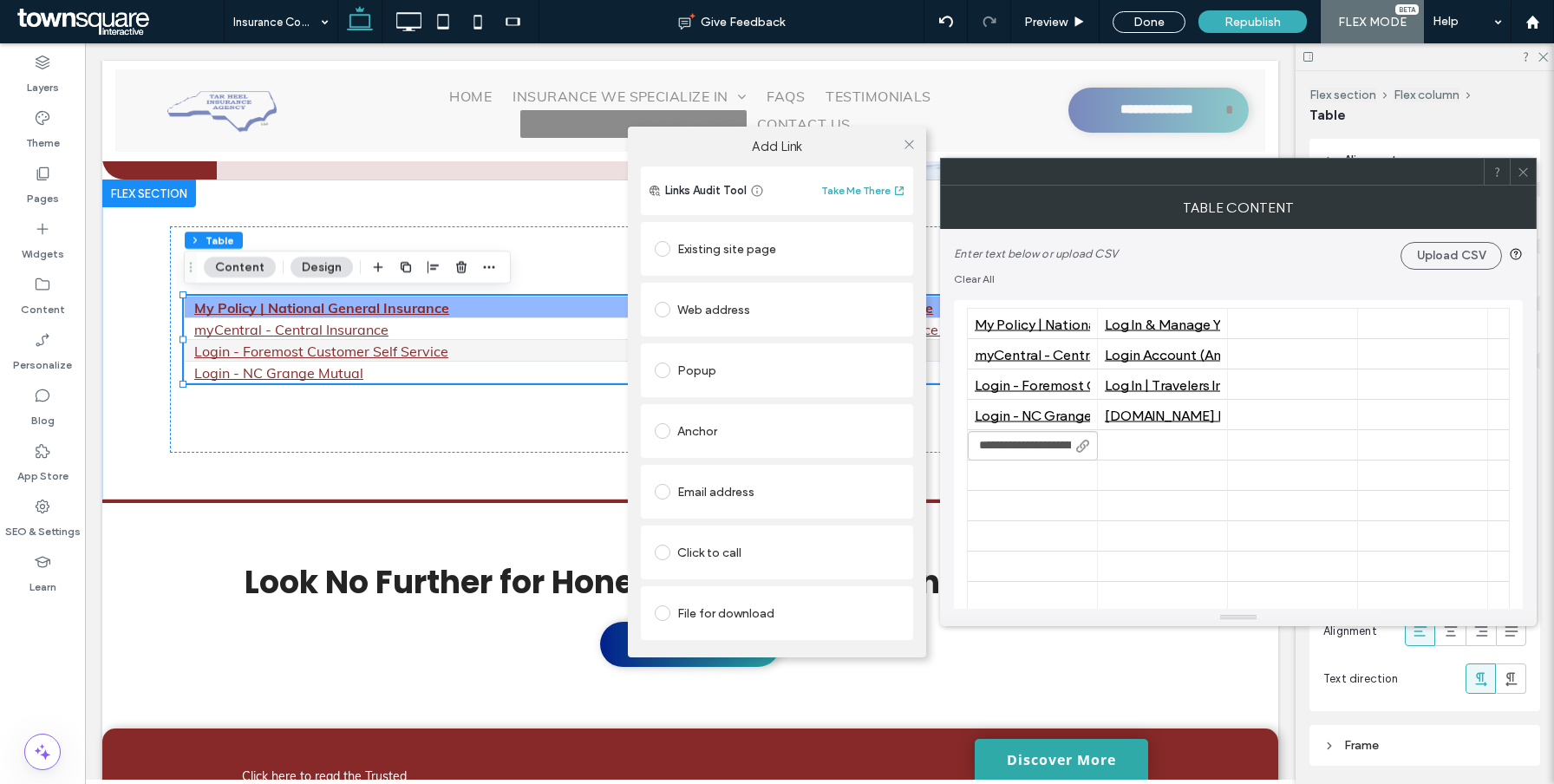
click at [681, 319] on div "Web address" at bounding box center [777, 309] width 245 height 28
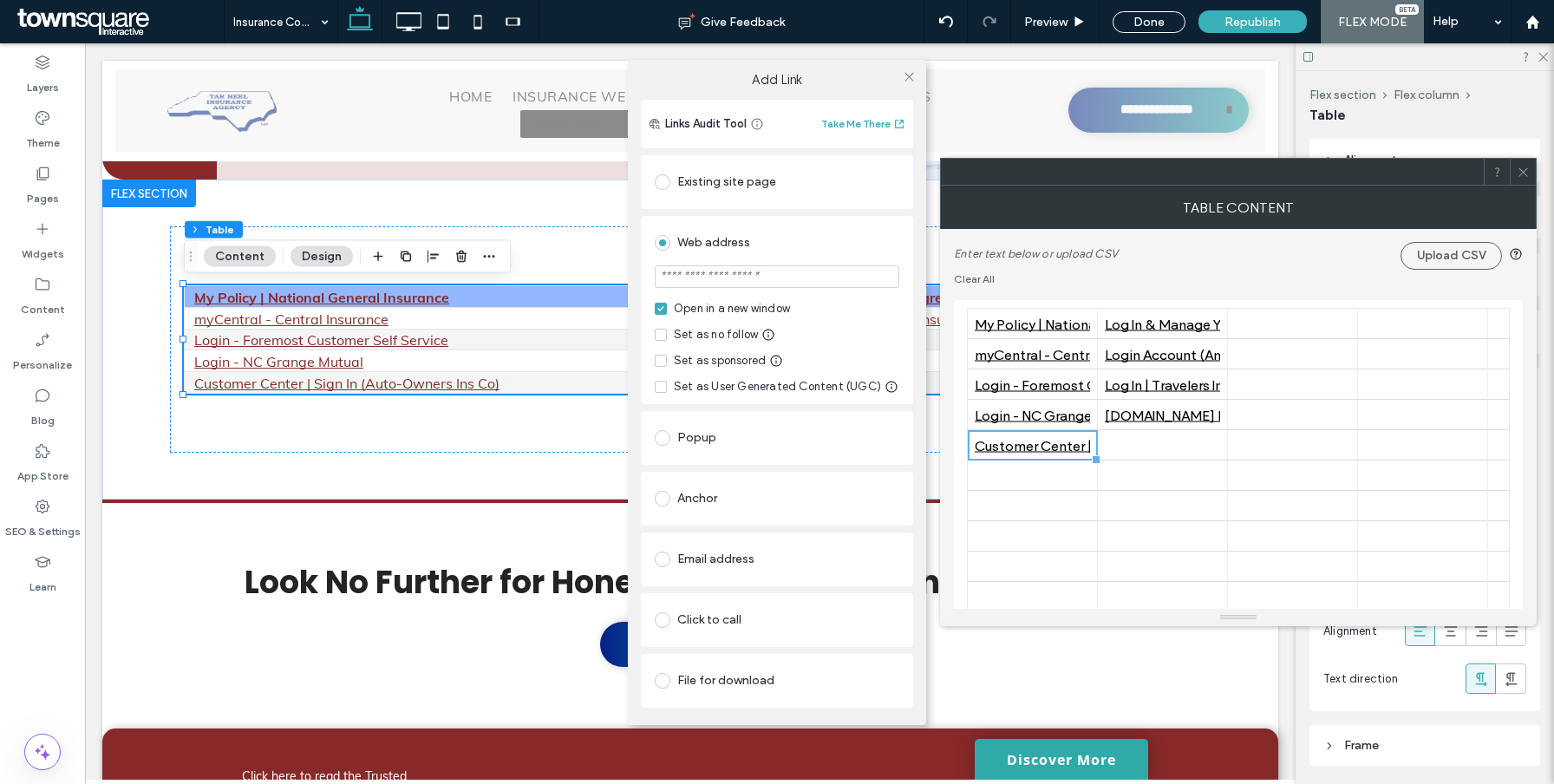
click at [727, 273] on input "url" at bounding box center [777, 275] width 245 height 22
paste input "**********"
type input "**********"
click at [737, 243] on div "Web address" at bounding box center [777, 242] width 245 height 28
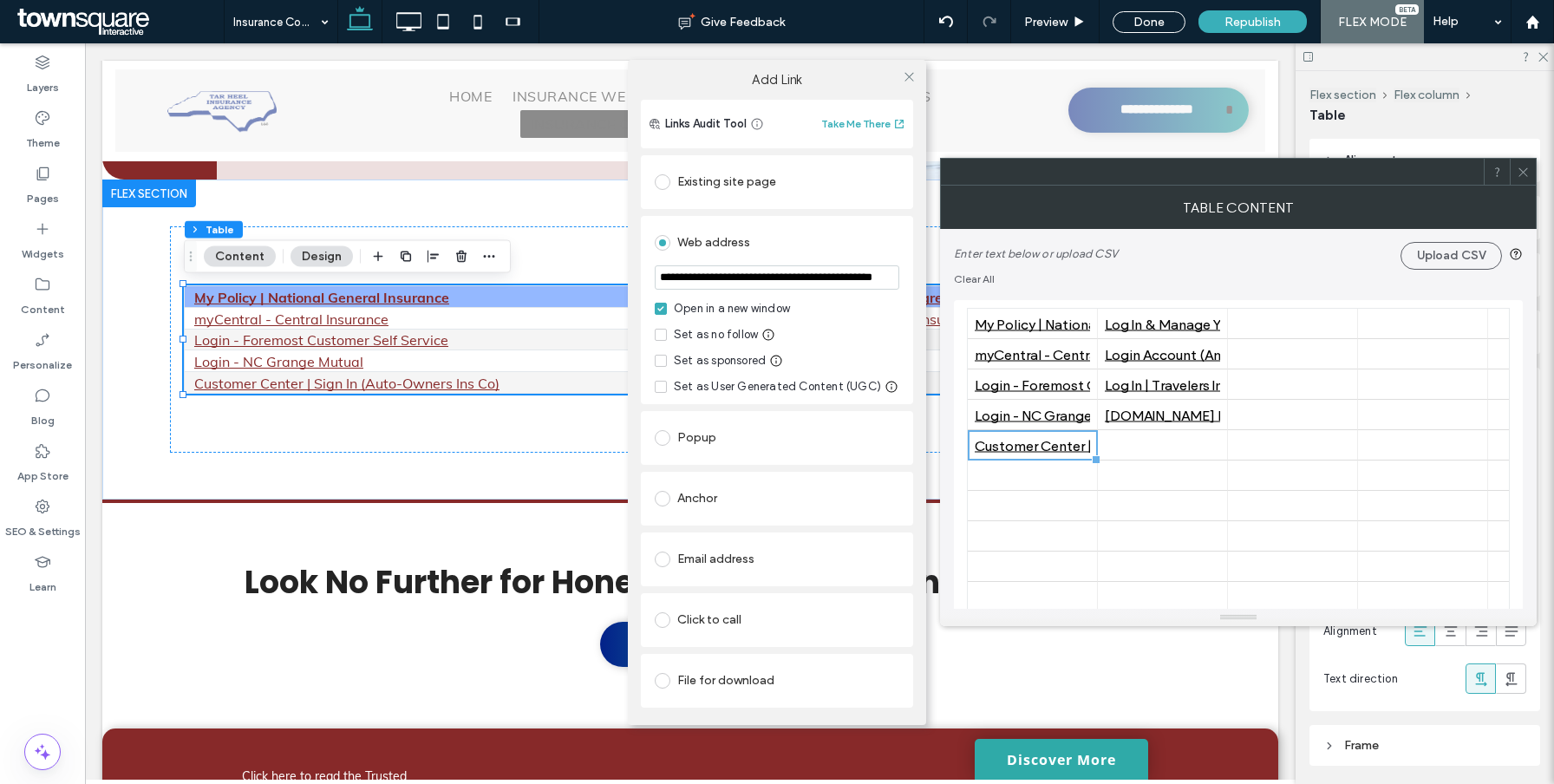
scroll to position [0, 0]
click at [1201, 518] on div "**********" at bounding box center [777, 392] width 1554 height 784
click at [905, 66] on span at bounding box center [909, 77] width 13 height 26
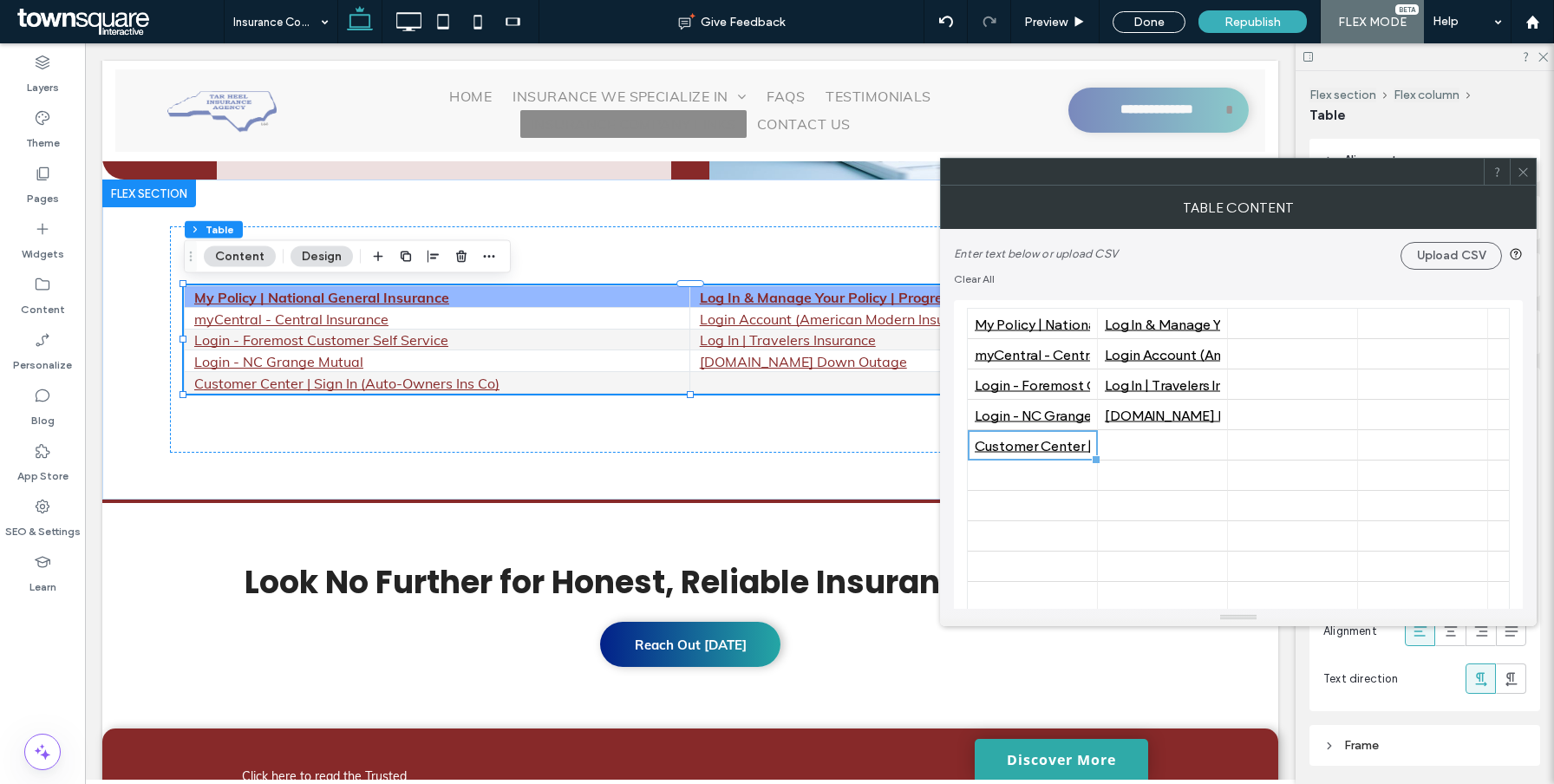
click at [1521, 178] on span at bounding box center [1523, 171] width 13 height 26
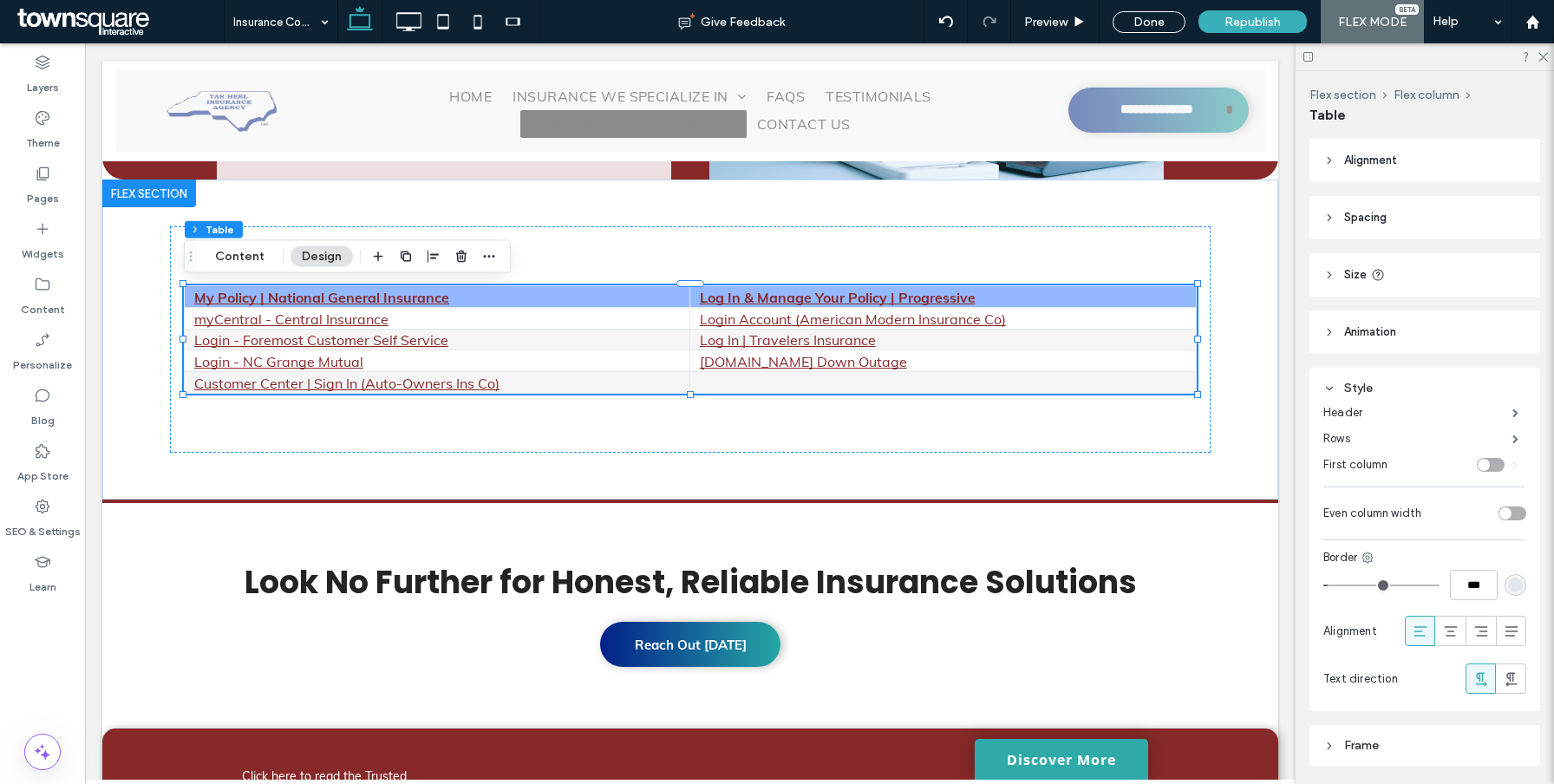
click at [1446, 624] on icon at bounding box center [1450, 631] width 17 height 17
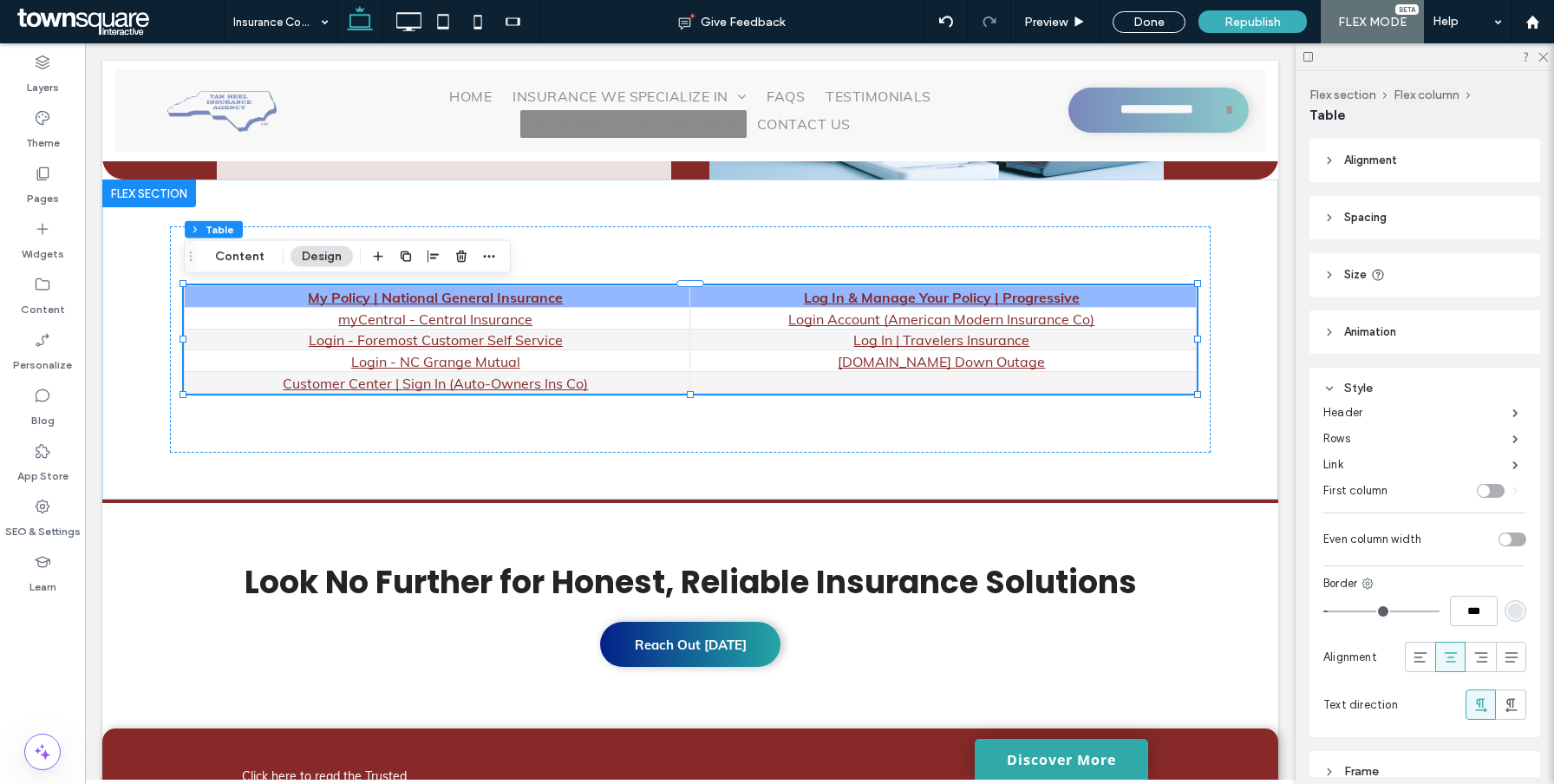
click at [1519, 536] on div "toggle" at bounding box center [1512, 539] width 28 height 13
click at [1419, 416] on label "Header" at bounding box center [1417, 413] width 189 height 35
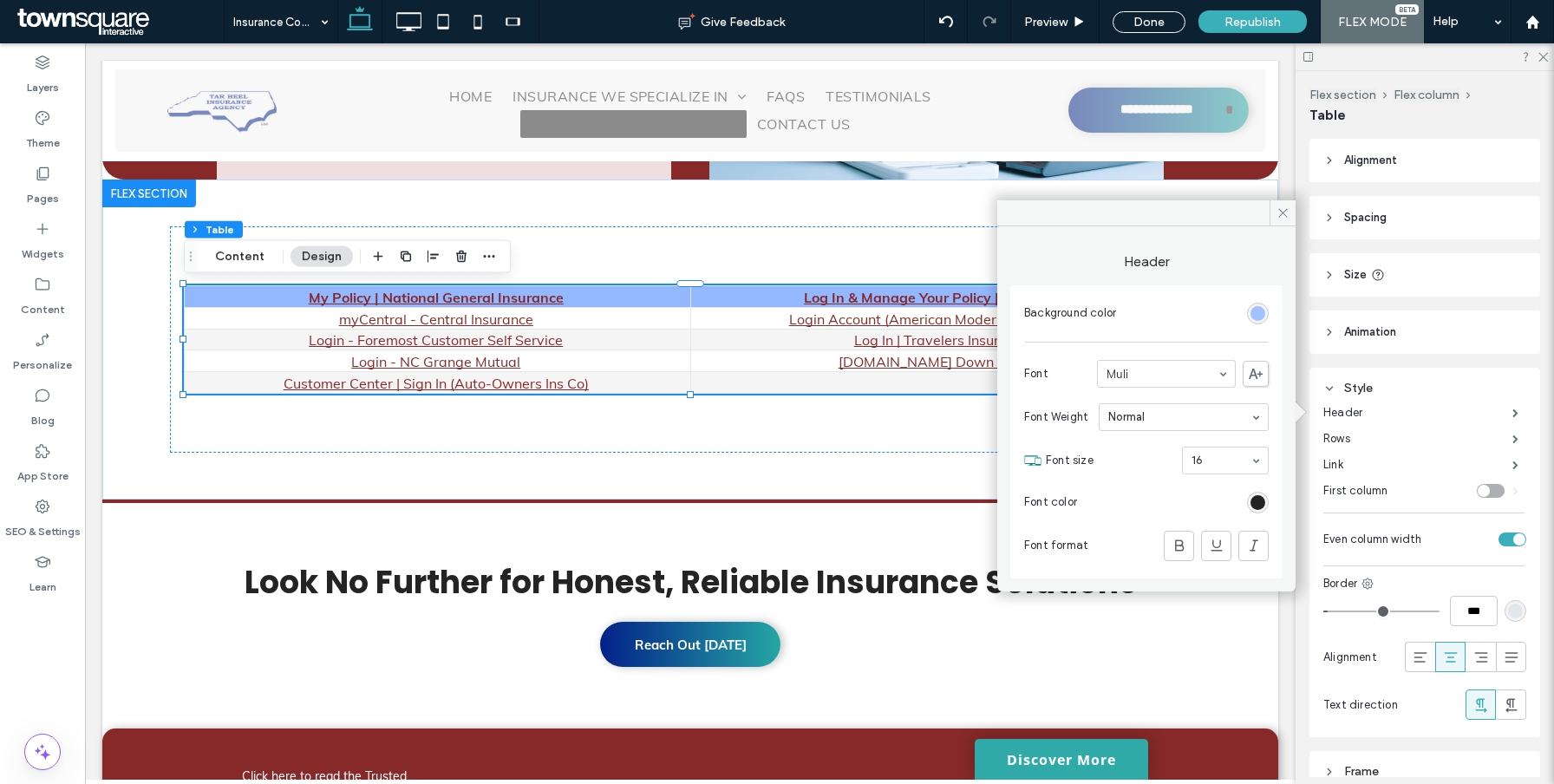
click at [1259, 314] on div "rgb(148, 184, 255)" at bounding box center [1257, 313] width 14 height 14
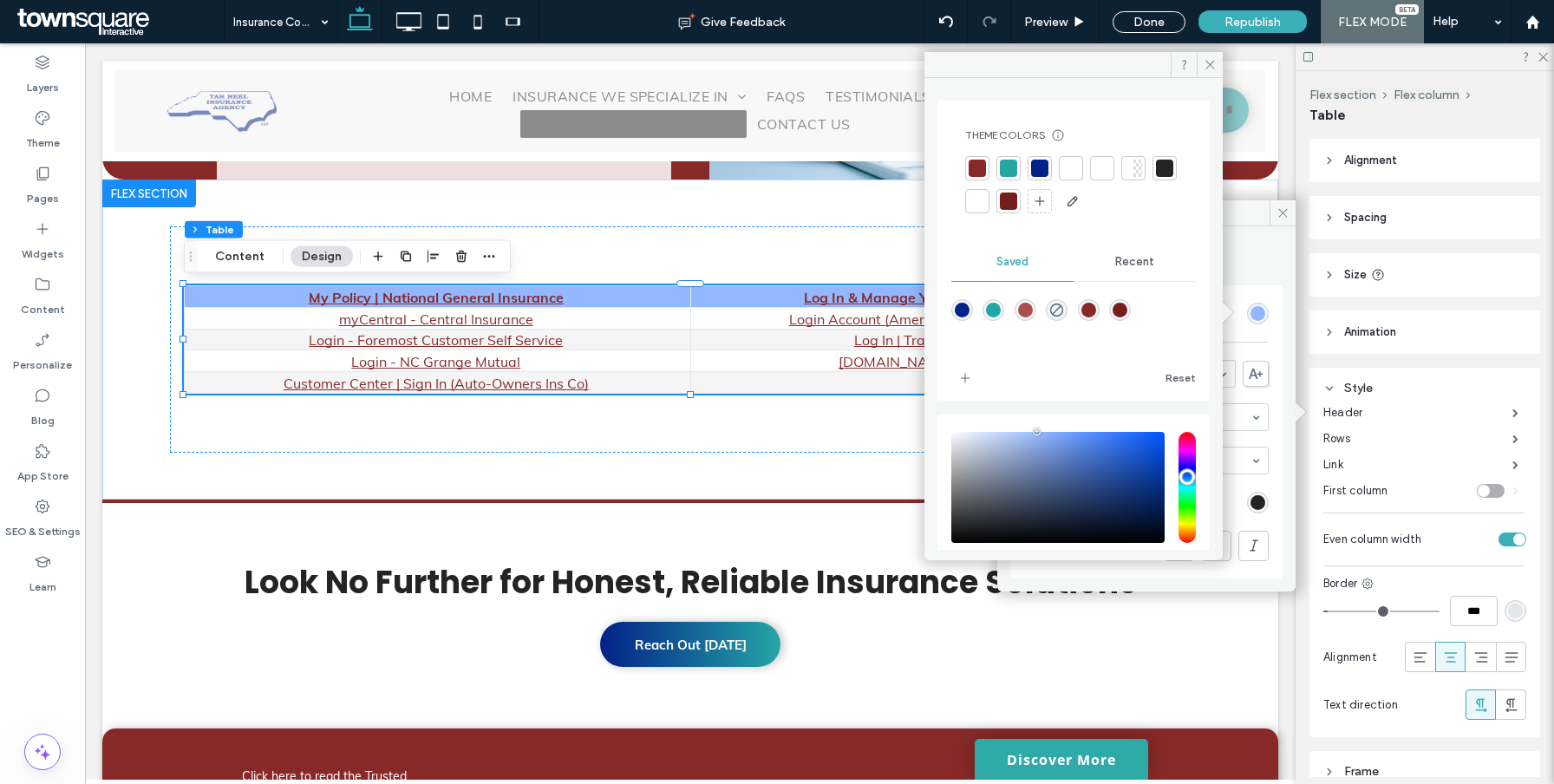
click at [1156, 177] on div at bounding box center [1164, 168] width 17 height 17
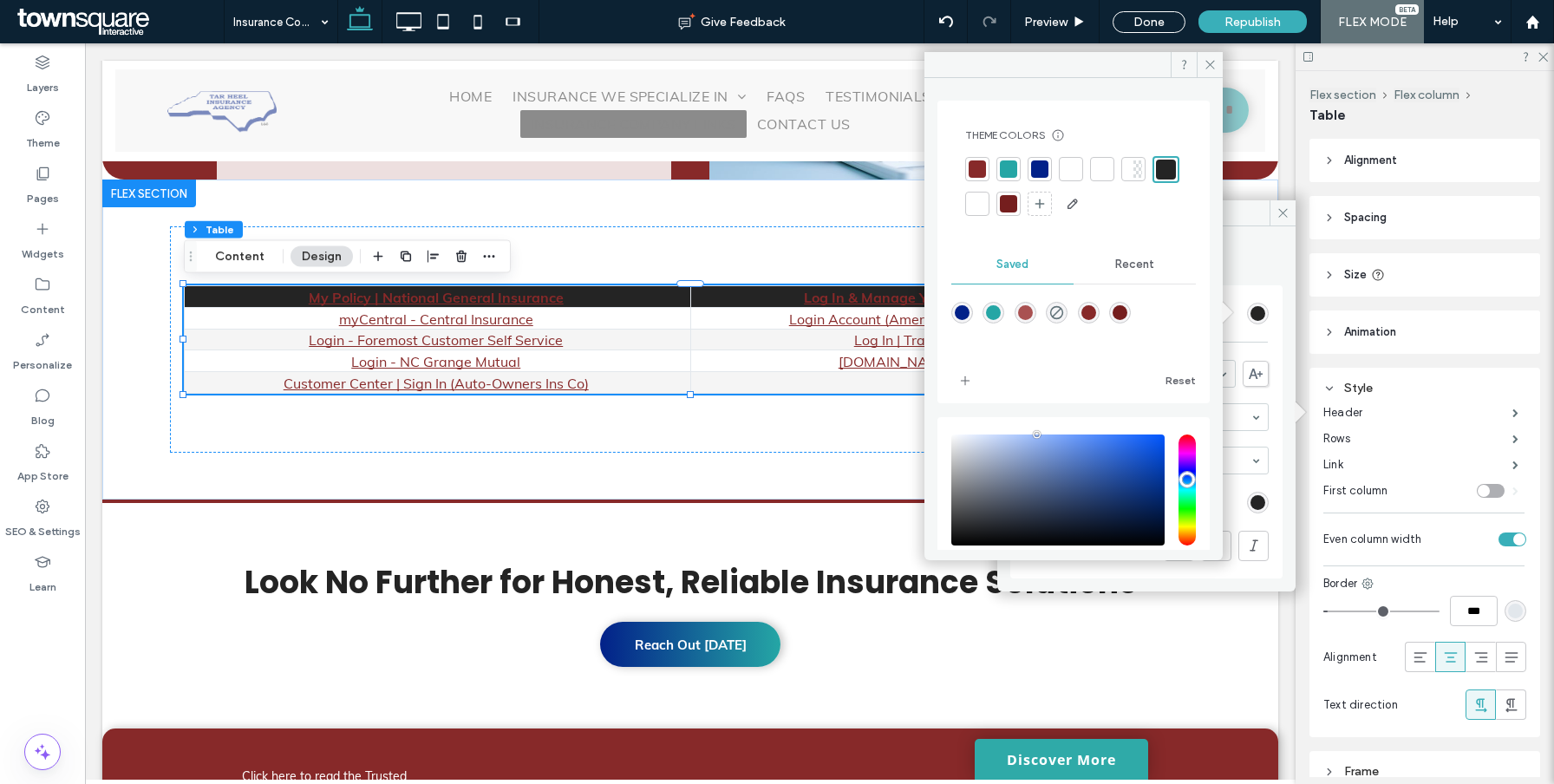
click at [1047, 168] on div at bounding box center [1040, 169] width 17 height 17
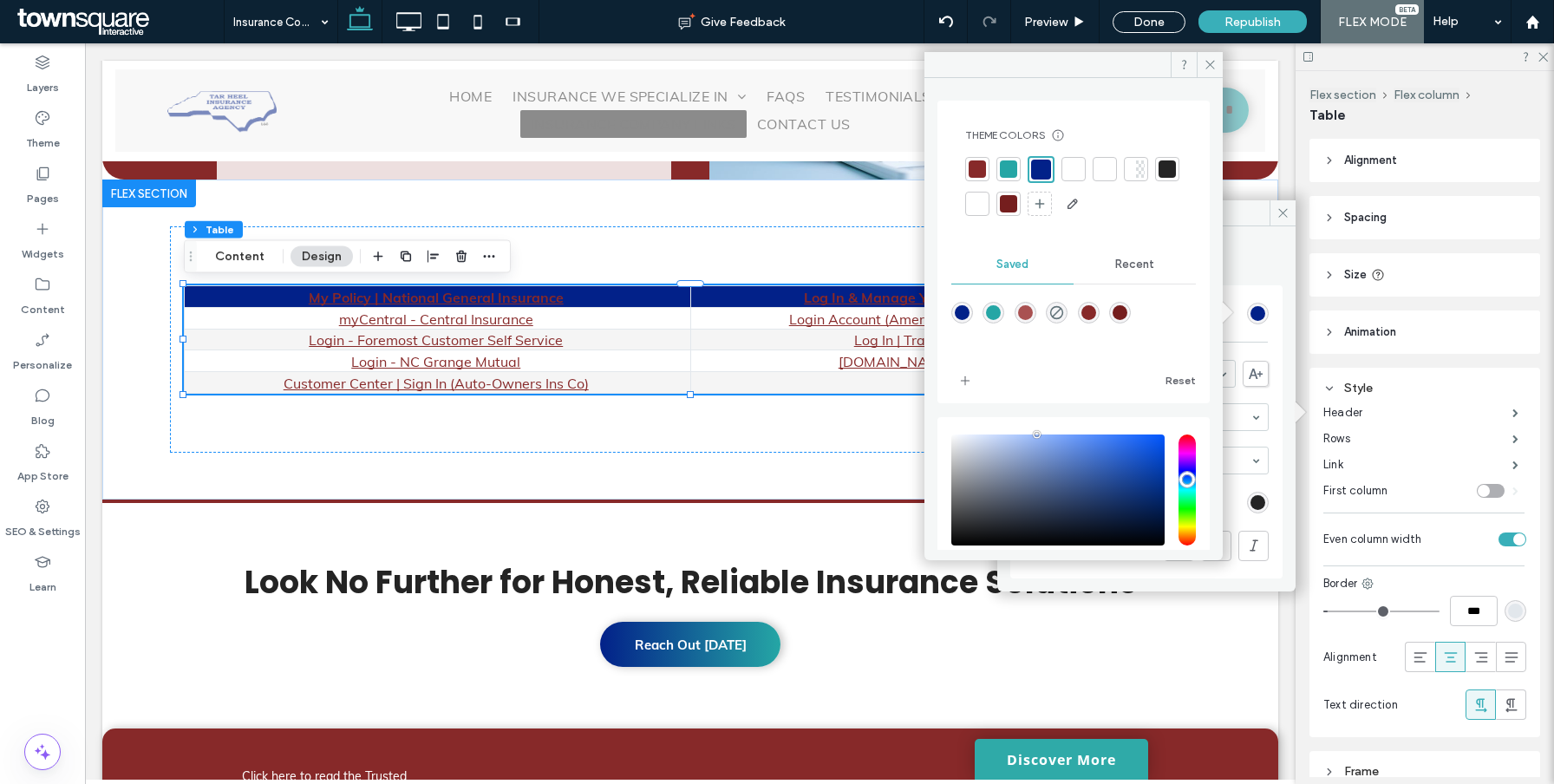
click at [1159, 178] on div at bounding box center [1167, 169] width 17 height 17
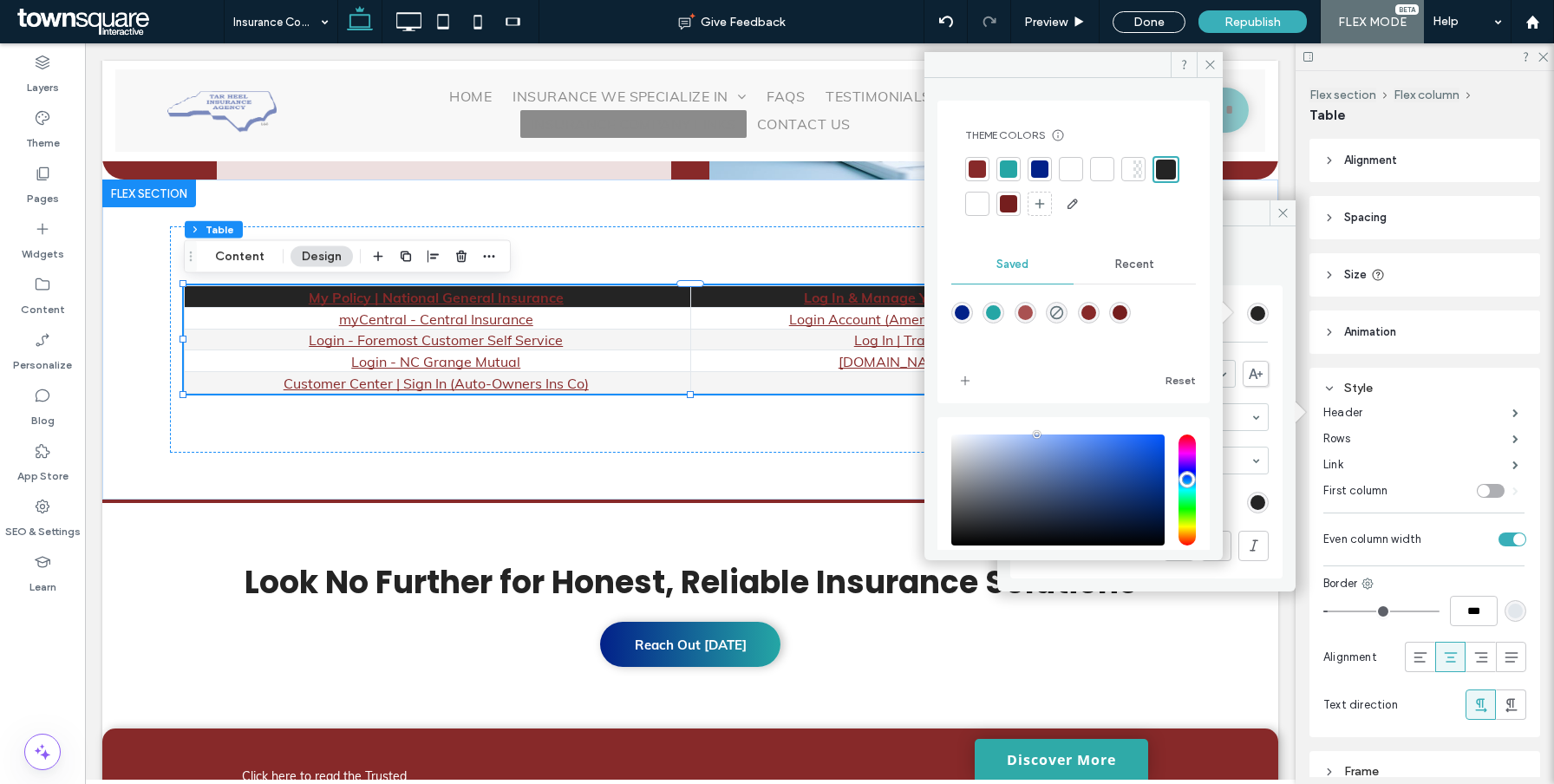
click at [1280, 346] on div "Background color Font Muli Font Weight Normal Font size 16 Font color Font form…" at bounding box center [1146, 431] width 273 height 293
click at [1494, 434] on label "Rows" at bounding box center [1417, 439] width 189 height 35
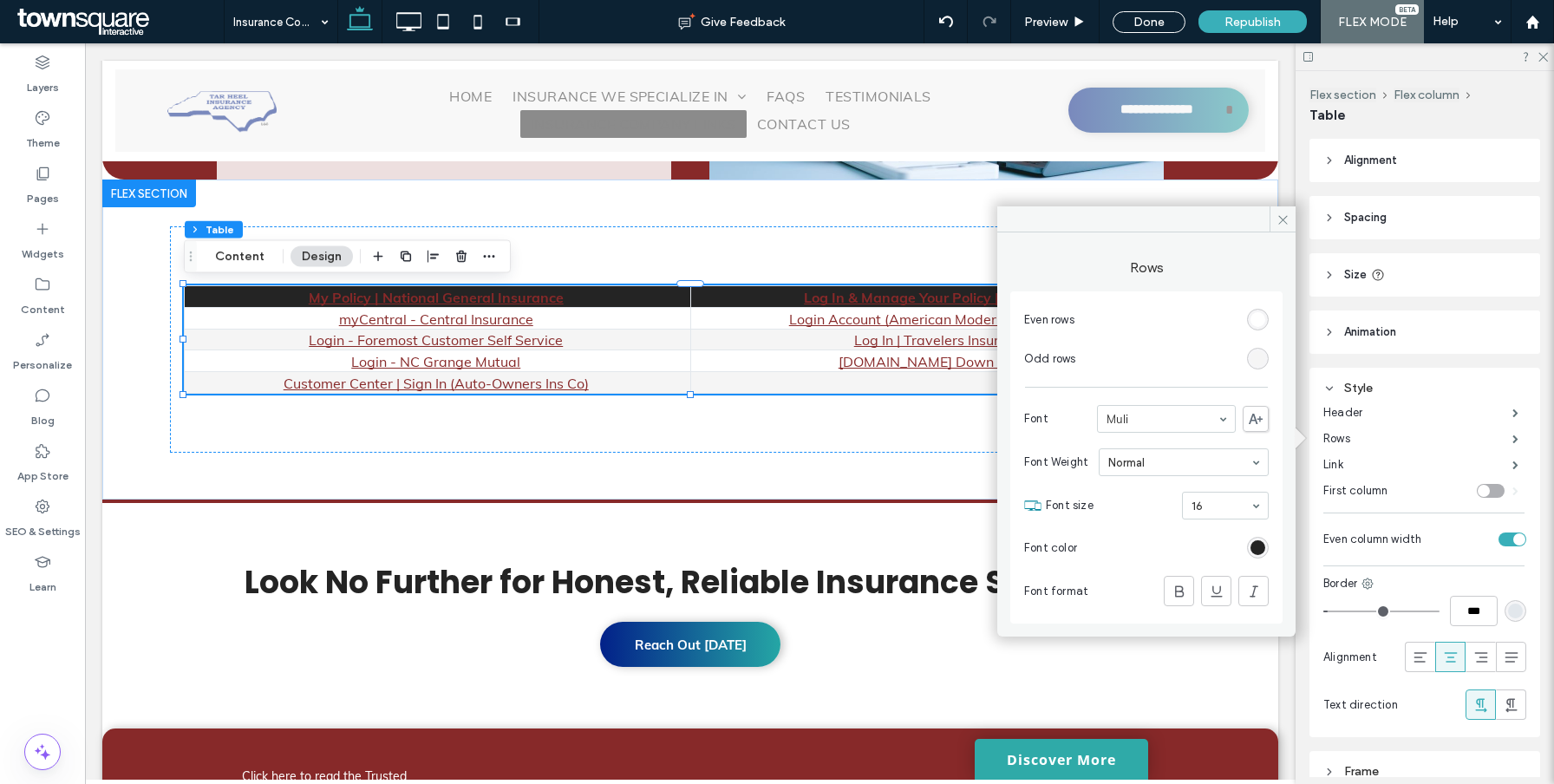
click at [1236, 312] on section "Even rows" at bounding box center [1146, 320] width 245 height 39
click at [1269, 312] on div "Even rows Odd rows Font Muli Font Weight Normal Font size 16 Font color Font fo…" at bounding box center [1146, 457] width 273 height 332
click at [1265, 318] on div "rgb(255, 255, 255)" at bounding box center [1257, 320] width 22 height 22
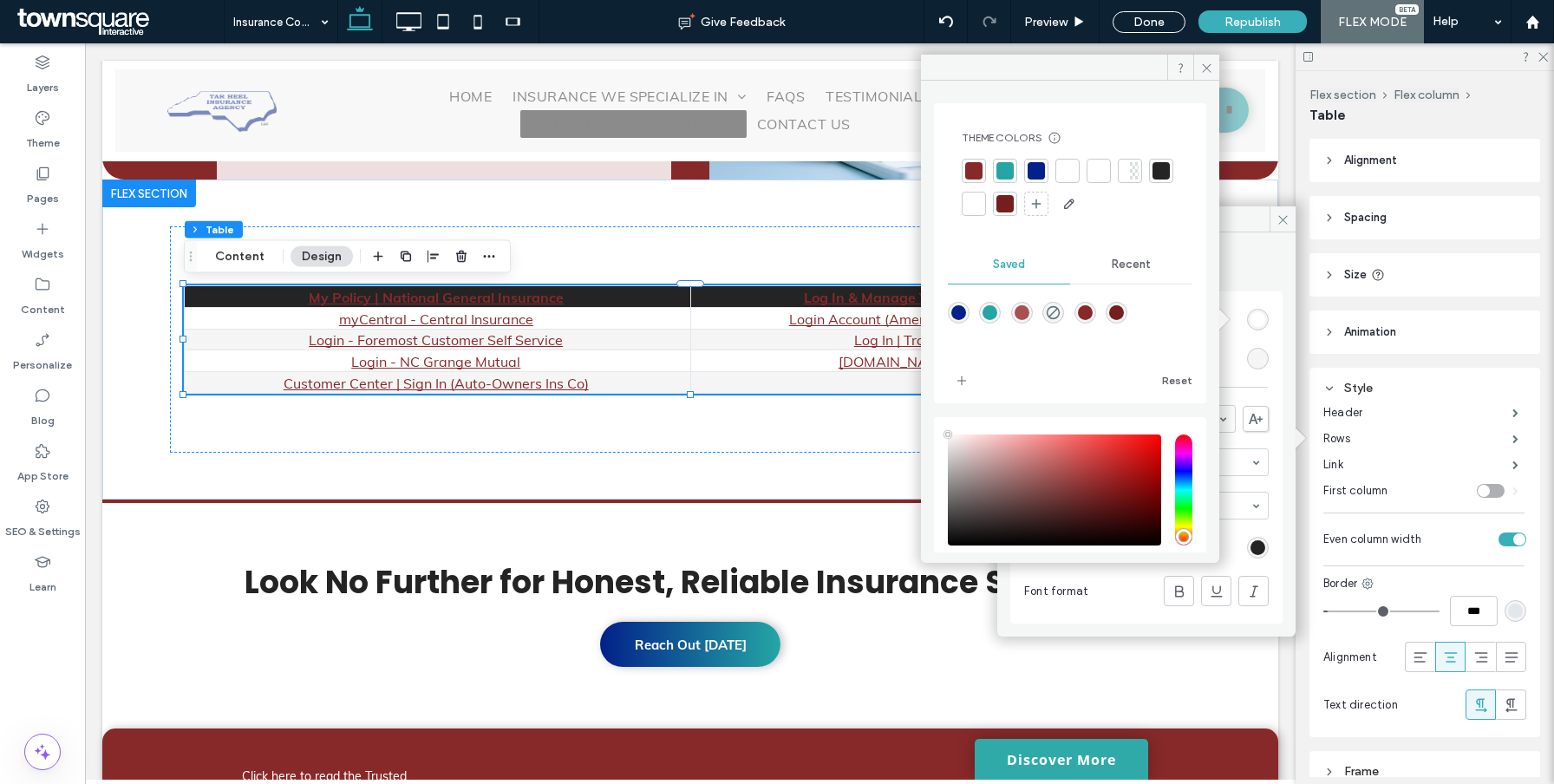
click at [1152, 179] on div at bounding box center [1160, 171] width 17 height 17
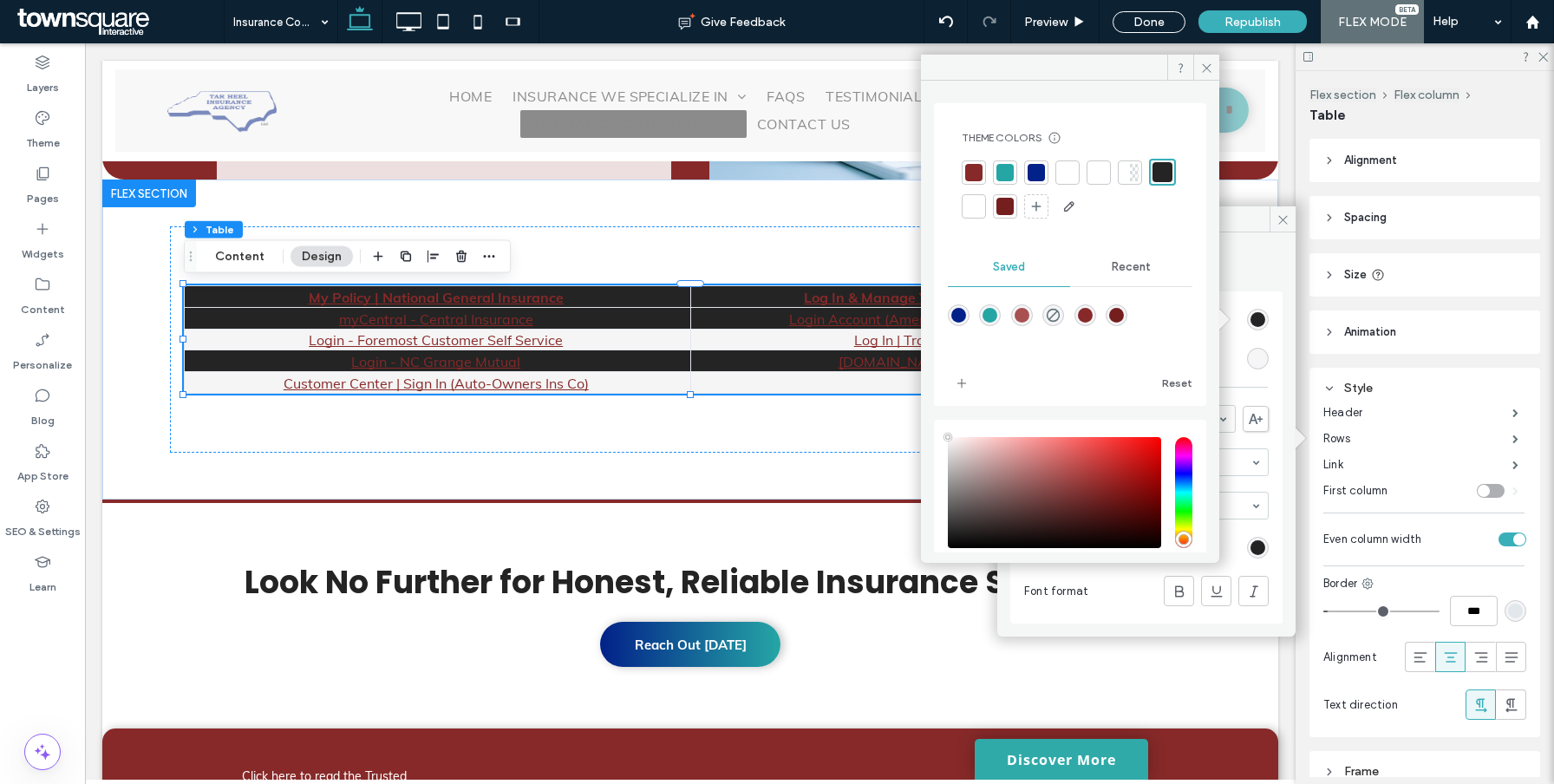
click at [1259, 363] on div "rgb(245, 245, 245)" at bounding box center [1257, 358] width 14 height 14
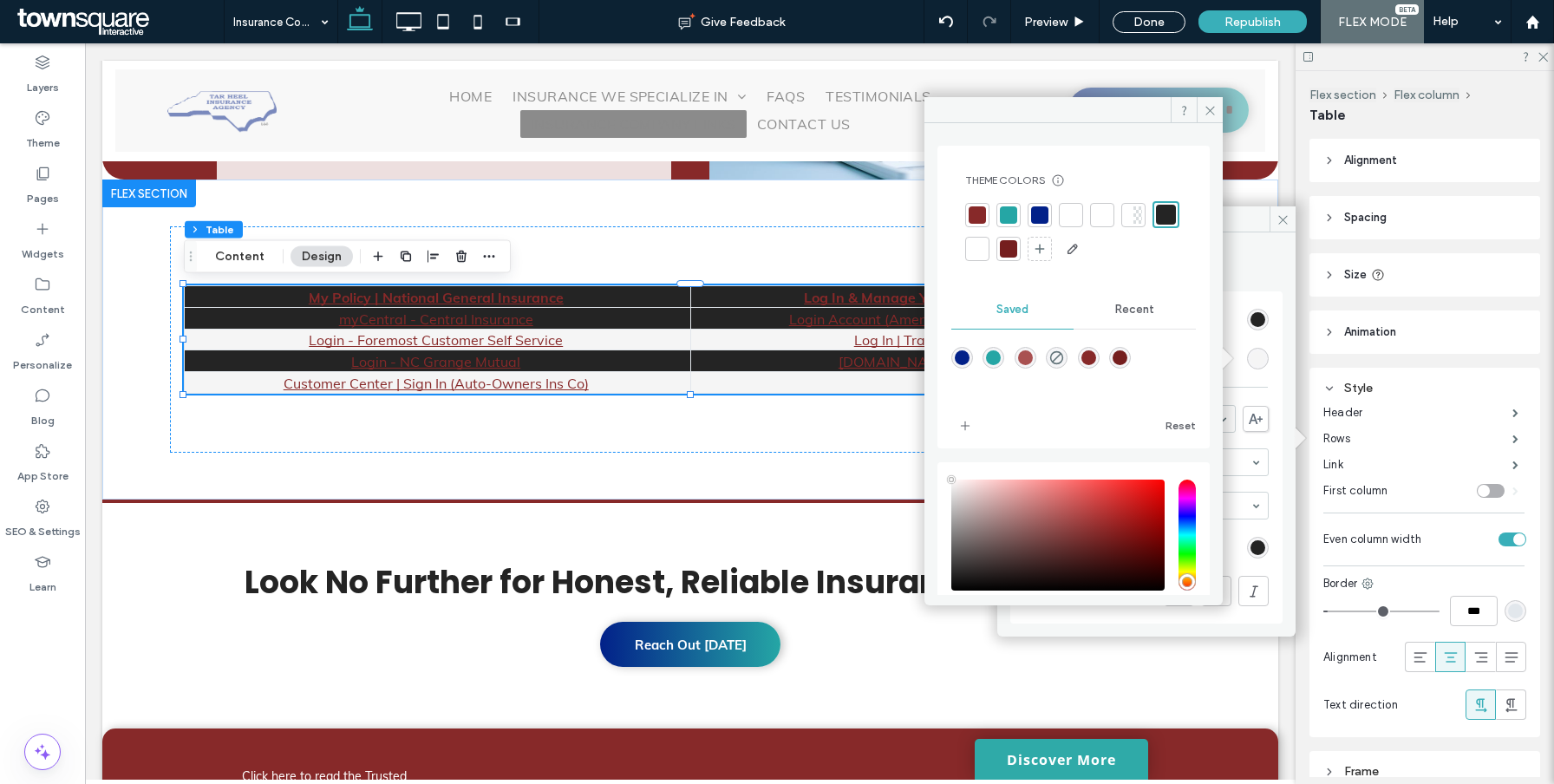
click at [1156, 225] on div at bounding box center [1165, 214] width 20 height 20
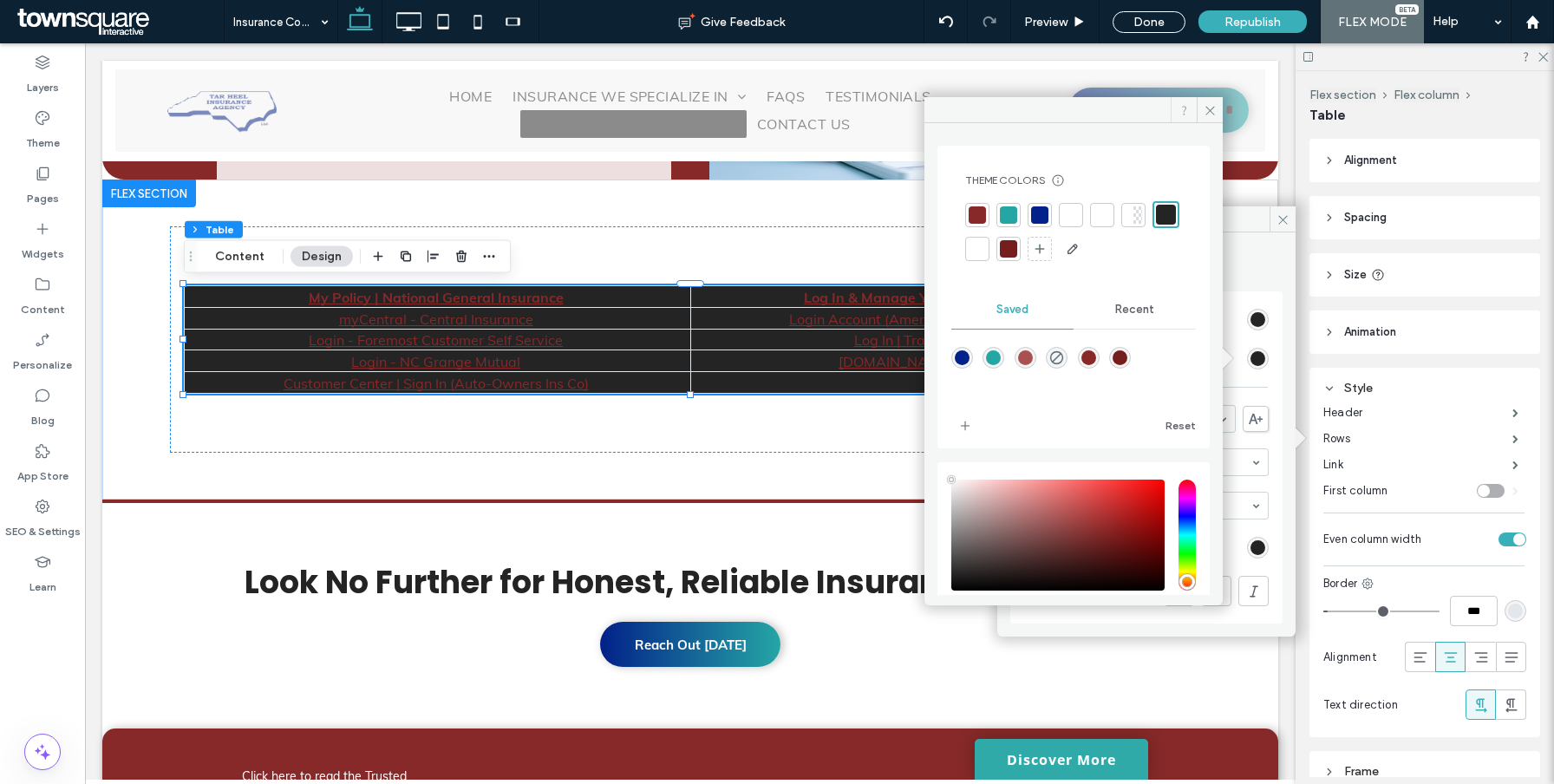
click at [1193, 109] on span at bounding box center [1183, 109] width 26 height 26
click at [1193, 108] on span at bounding box center [1183, 109] width 26 height 26
drag, startPoint x: 1211, startPoint y: 108, endPoint x: 1126, endPoint y: 102, distance: 85.2
click at [1211, 108] on use at bounding box center [1209, 109] width 9 height 9
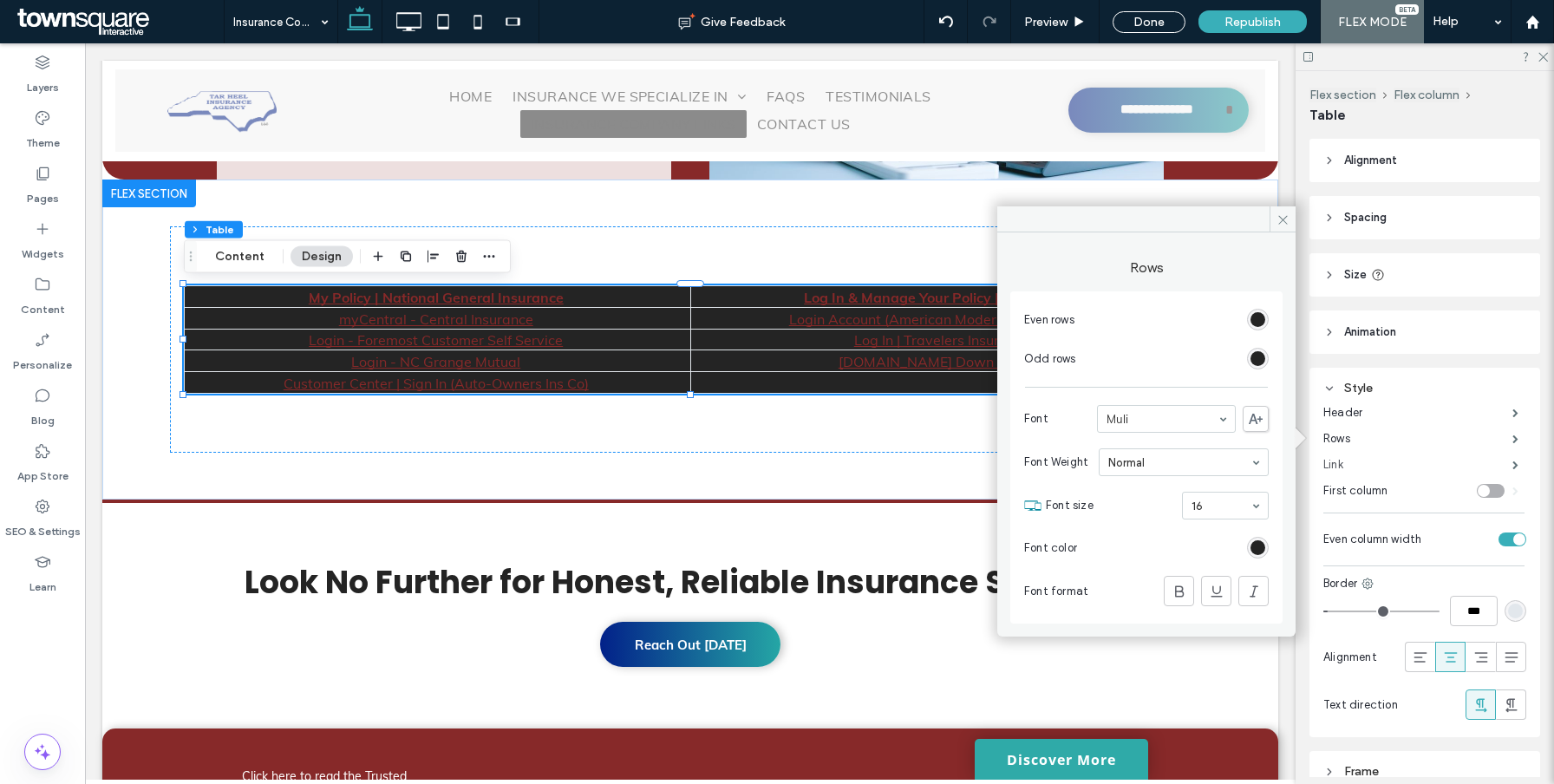
click at [1339, 459] on label "Link" at bounding box center [1417, 464] width 189 height 35
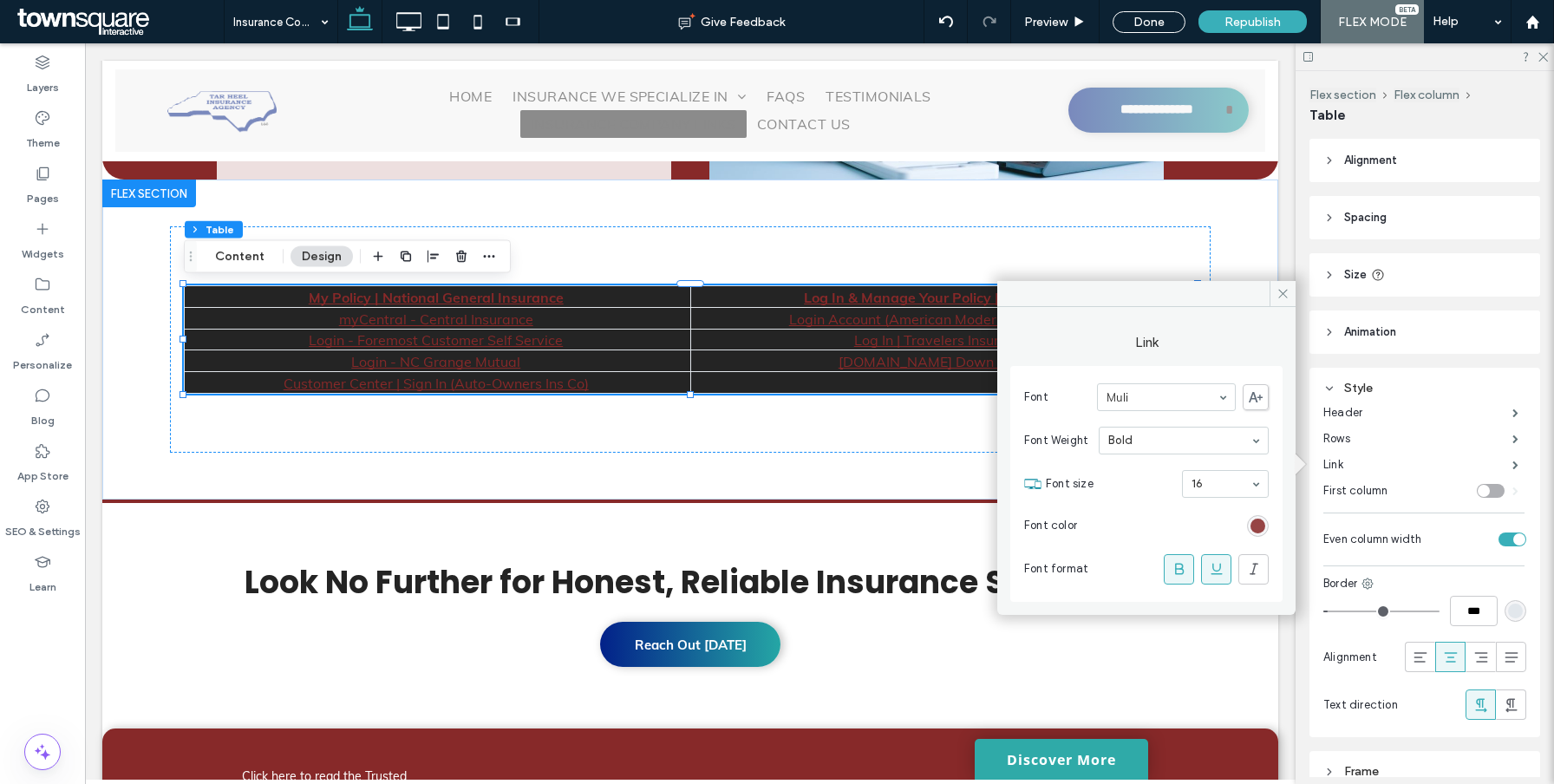
click at [1262, 524] on div "rgb(135, 41, 41)" at bounding box center [1257, 525] width 14 height 14
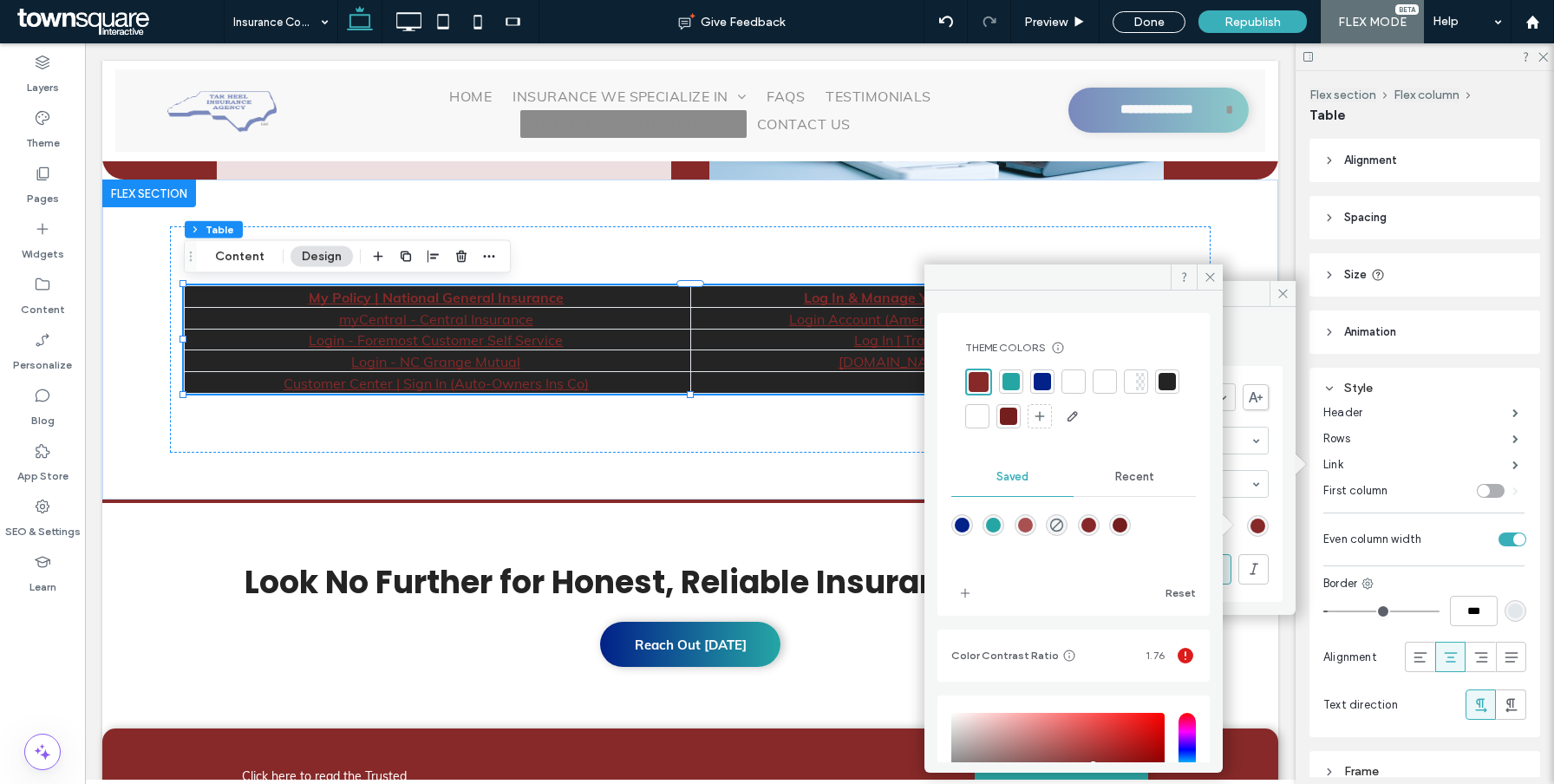
click at [986, 421] on div at bounding box center [977, 416] width 17 height 17
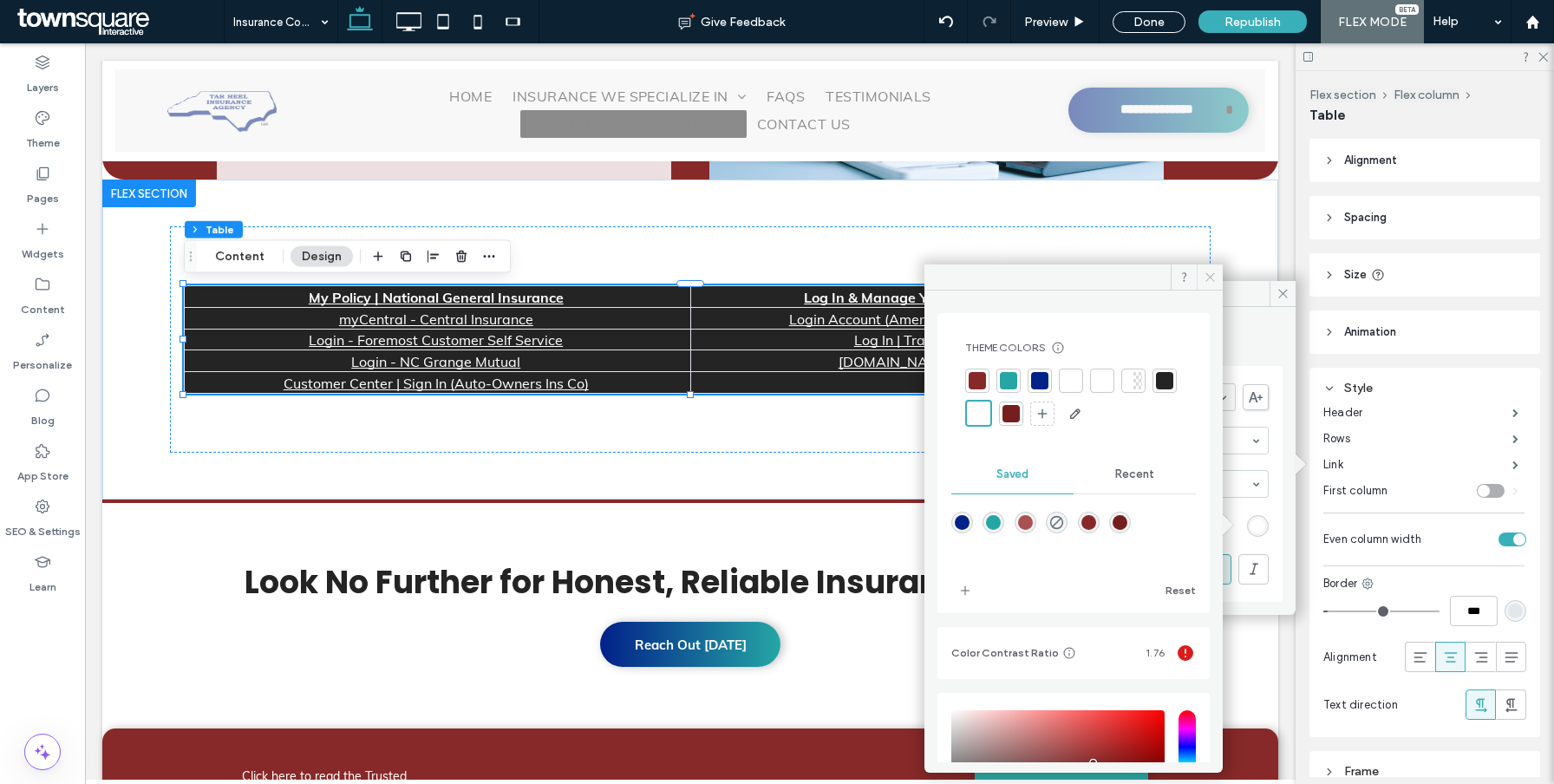
click at [1204, 273] on icon at bounding box center [1210, 277] width 13 height 13
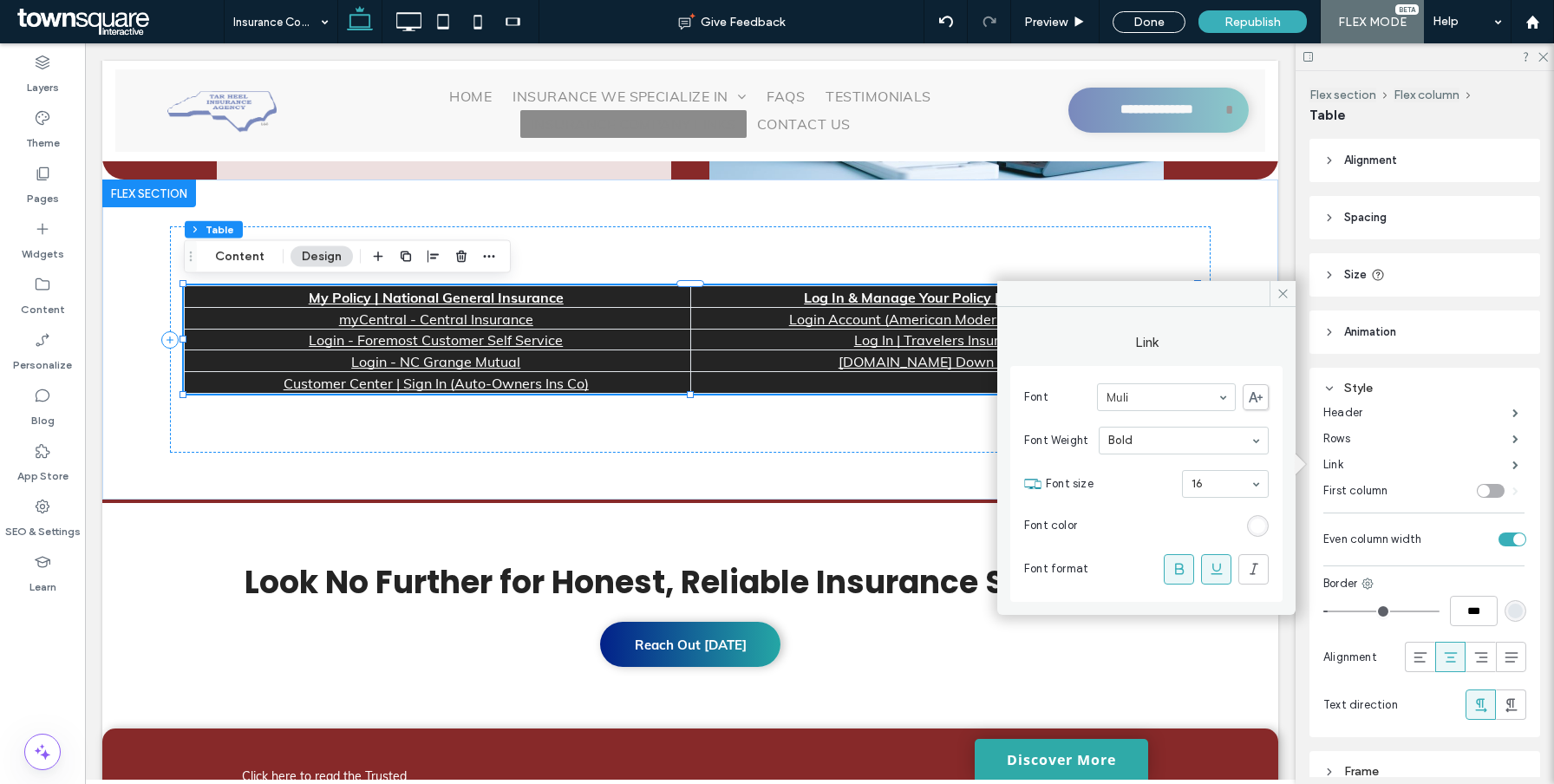
click at [1211, 576] on icon at bounding box center [1216, 569] width 17 height 17
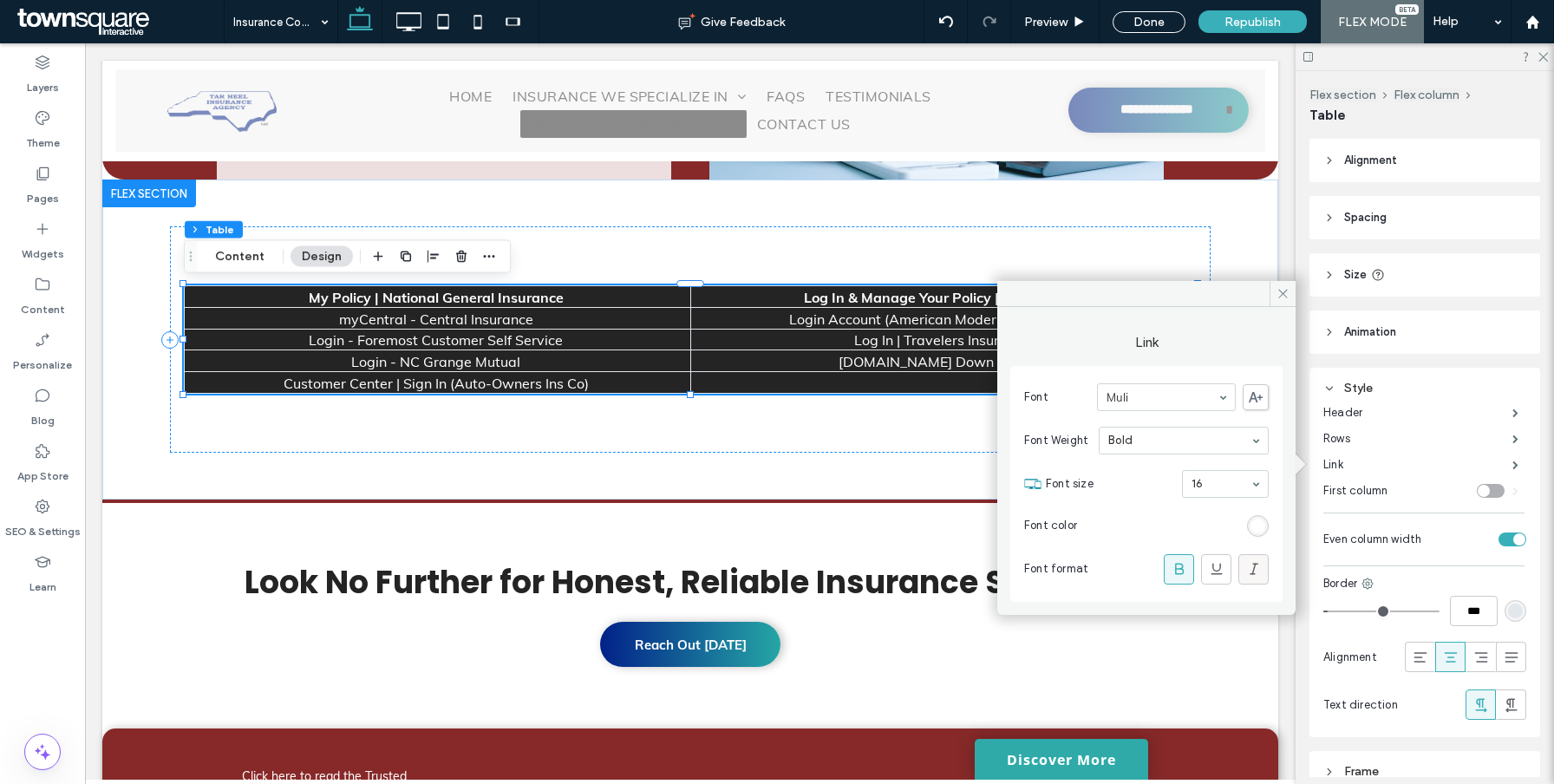
click at [1245, 569] on icon at bounding box center [1254, 569] width 17 height 17
click at [1251, 569] on icon at bounding box center [1254, 569] width 17 height 17
click at [1281, 300] on span at bounding box center [1281, 294] width 26 height 26
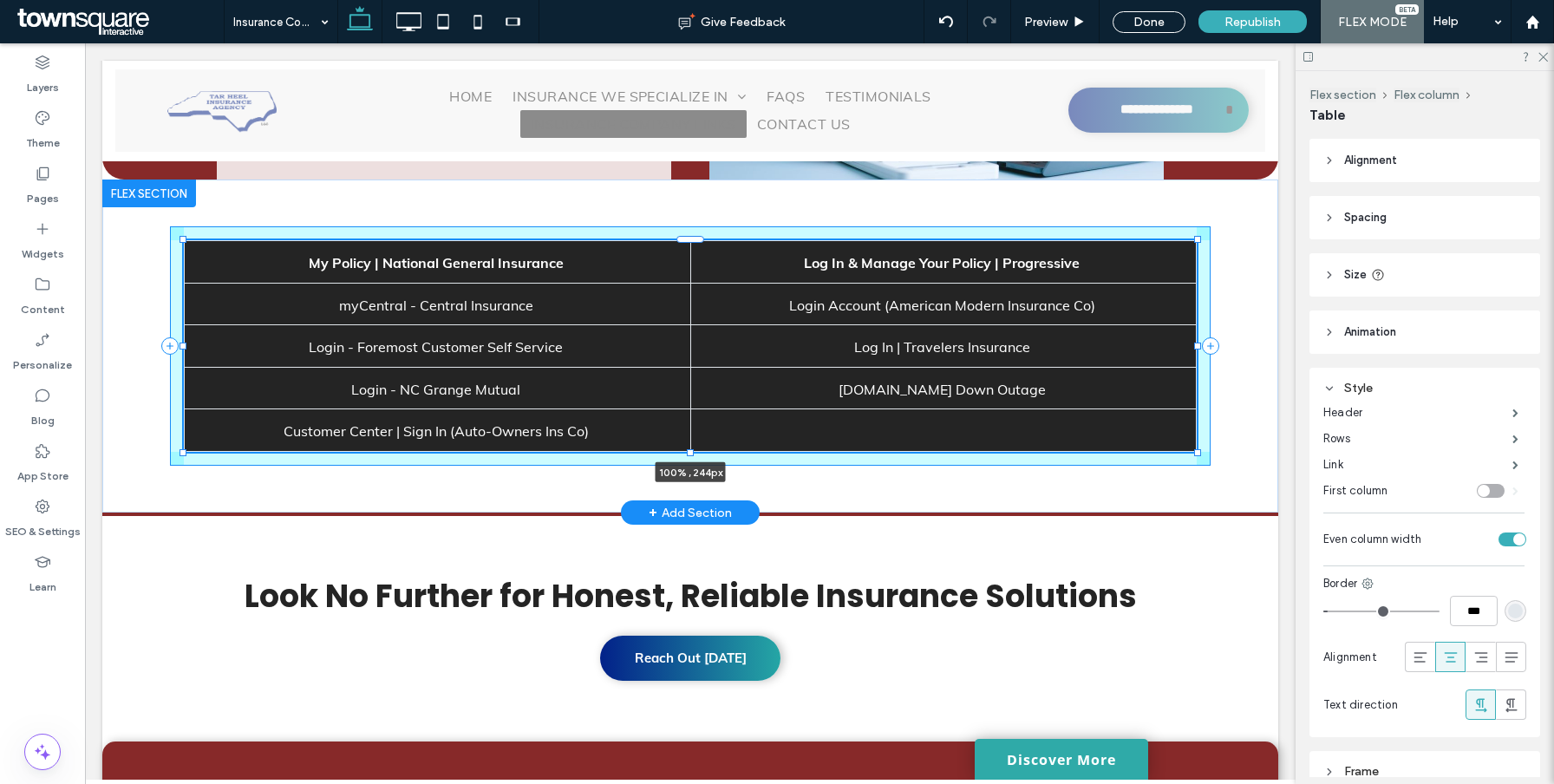
drag, startPoint x: 692, startPoint y: 395, endPoint x: 693, endPoint y: 450, distance: 55.0
click at [693, 450] on div "My Policy | National General Insurance Log In & Manage Your Policy | Progressiv…" at bounding box center [690, 345] width 1040 height 333
type input "***"
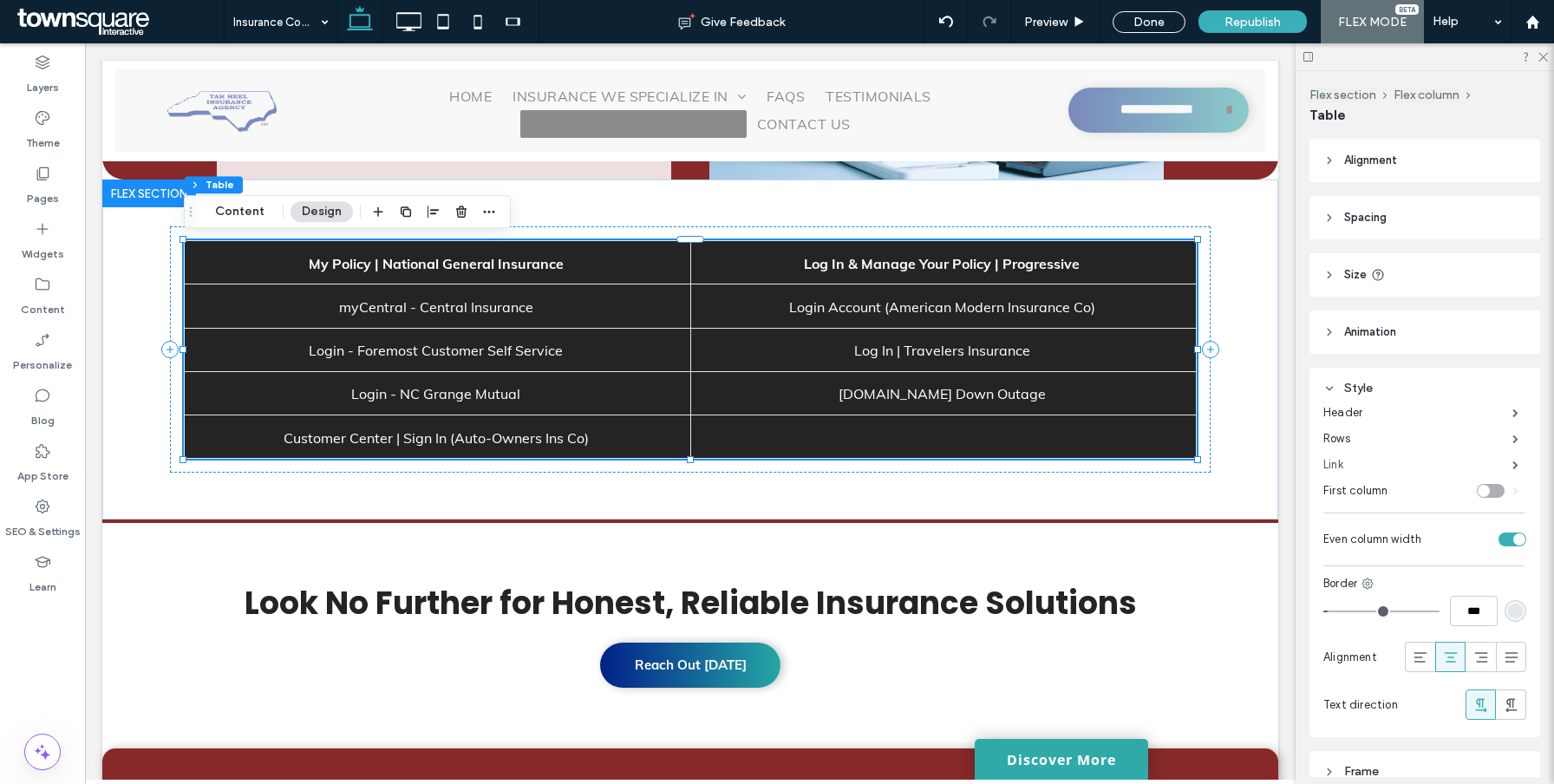
click at [1338, 467] on label "Link" at bounding box center [1417, 464] width 189 height 35
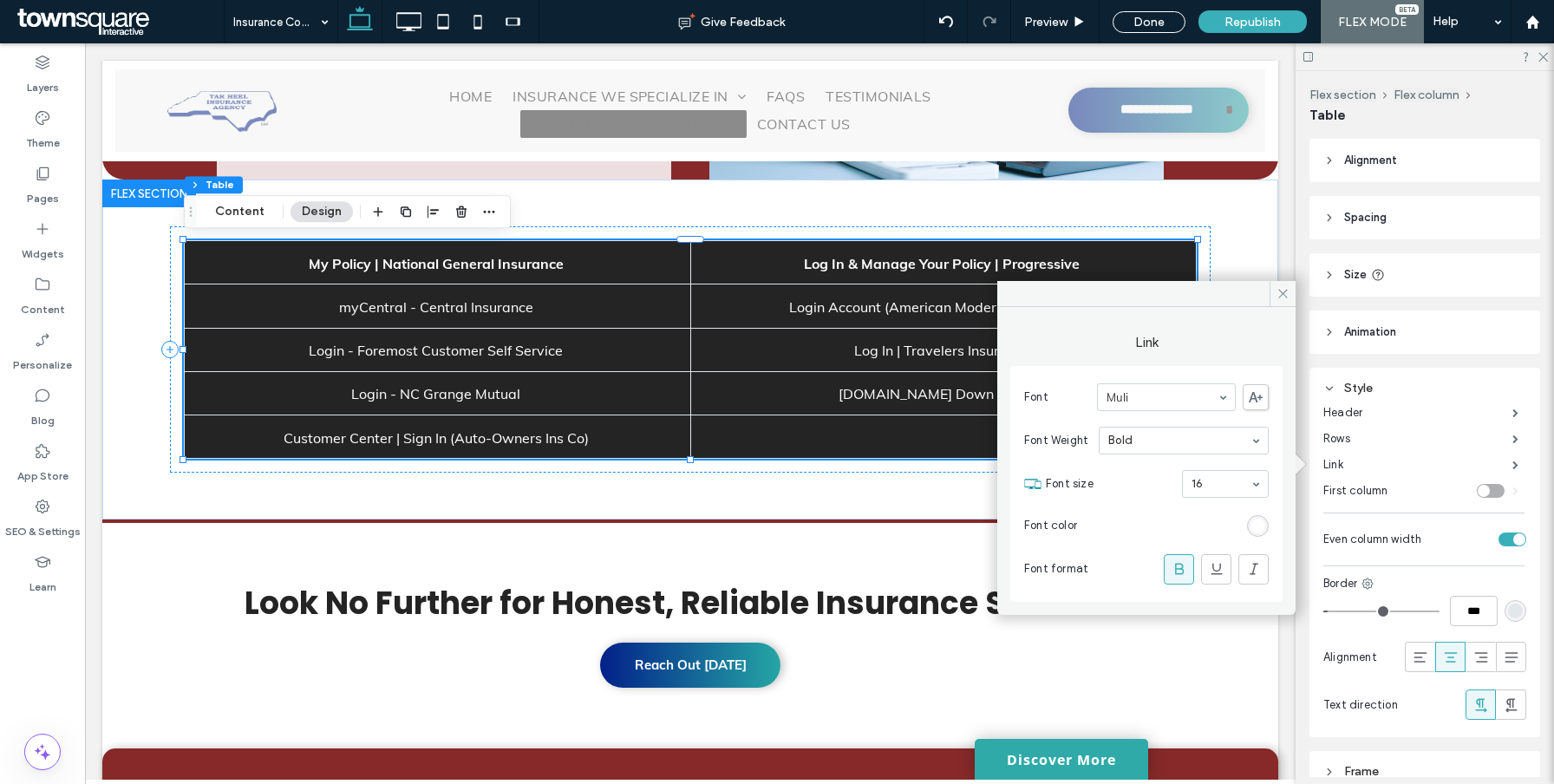
click at [1185, 571] on icon at bounding box center [1179, 569] width 17 height 17
click at [1184, 571] on icon at bounding box center [1179, 569] width 17 height 17
click at [1279, 298] on icon at bounding box center [1283, 294] width 13 height 13
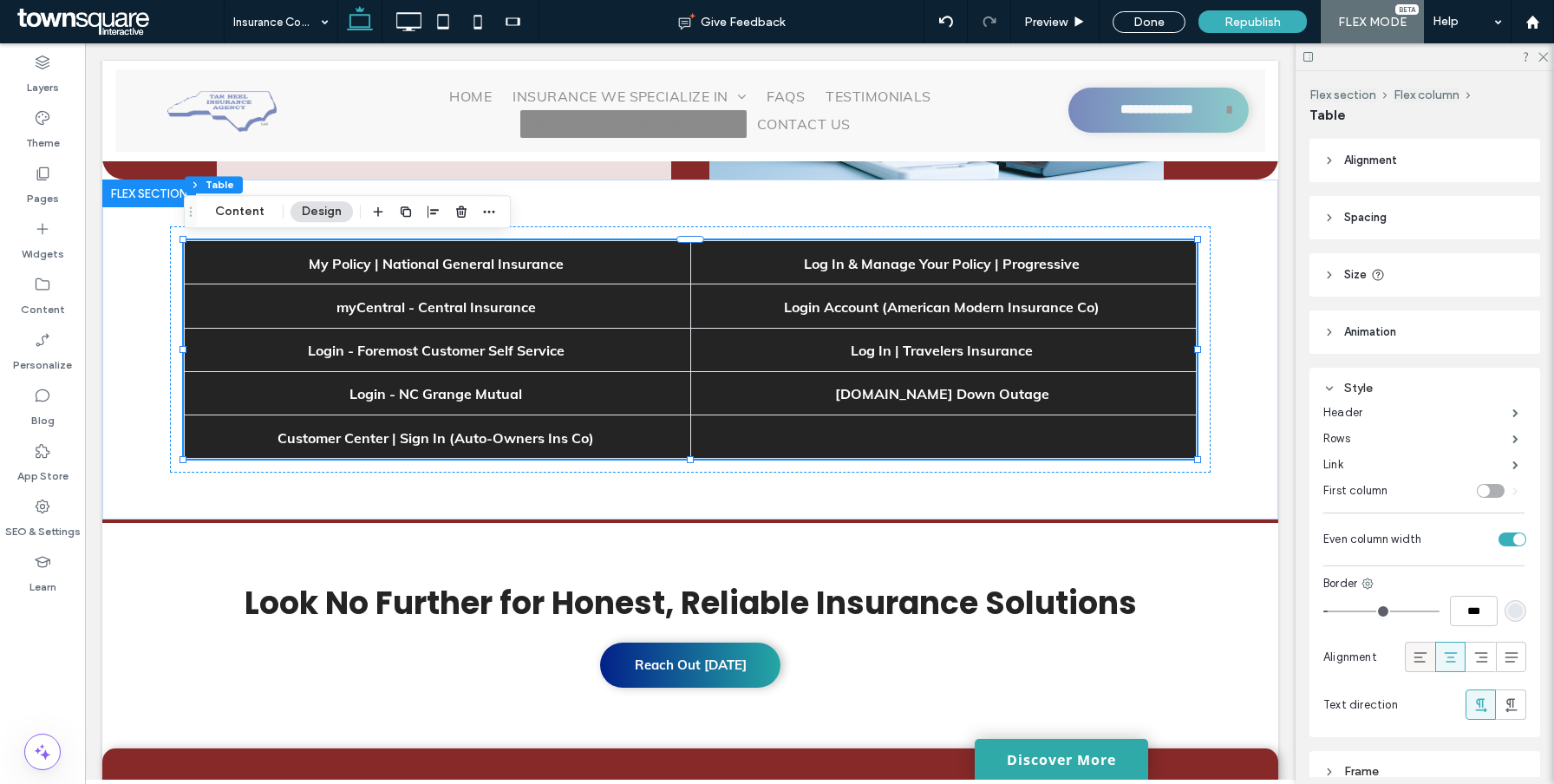
click at [1420, 650] on icon at bounding box center [1421, 657] width 17 height 17
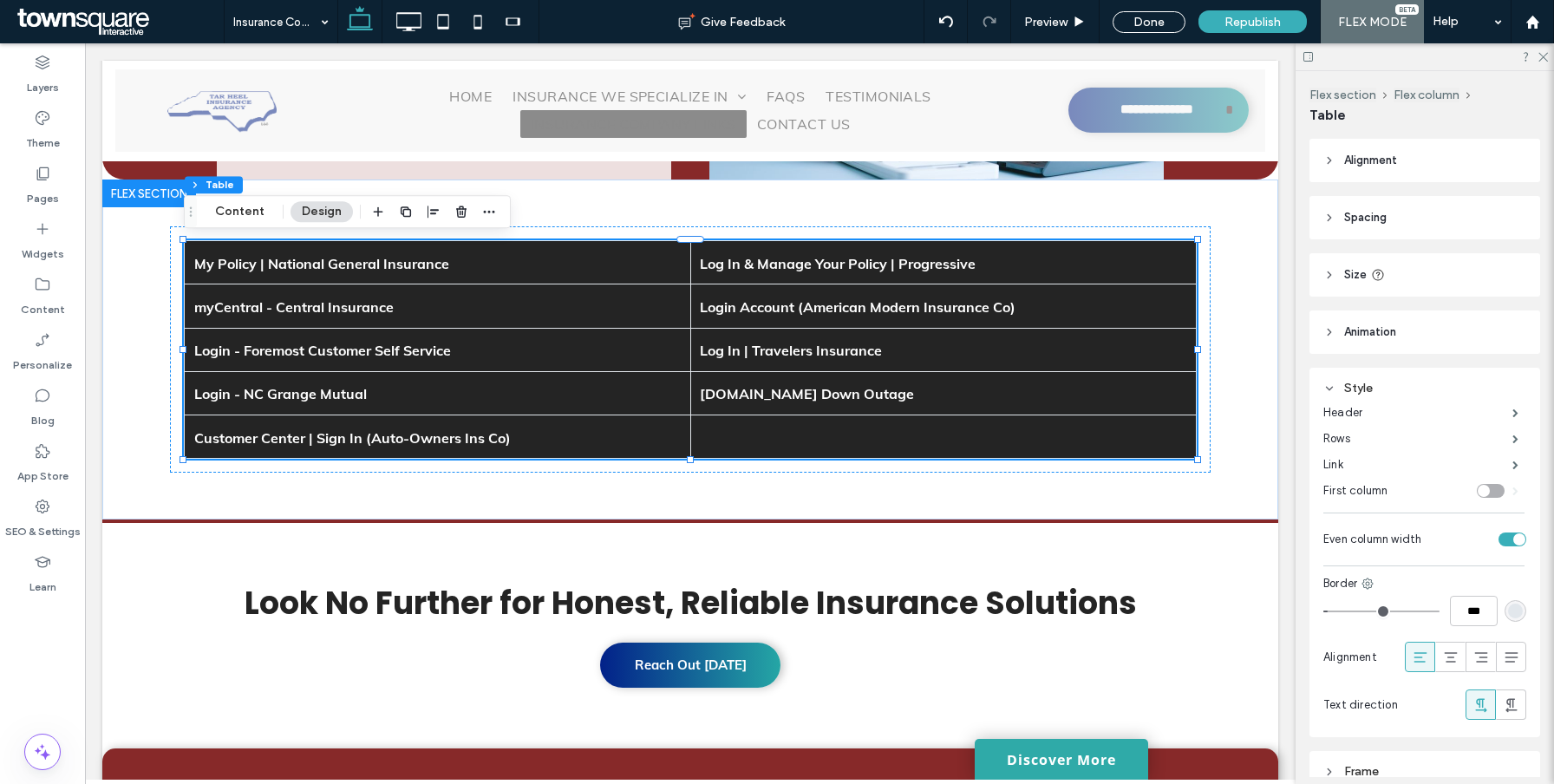
scroll to position [84, 0]
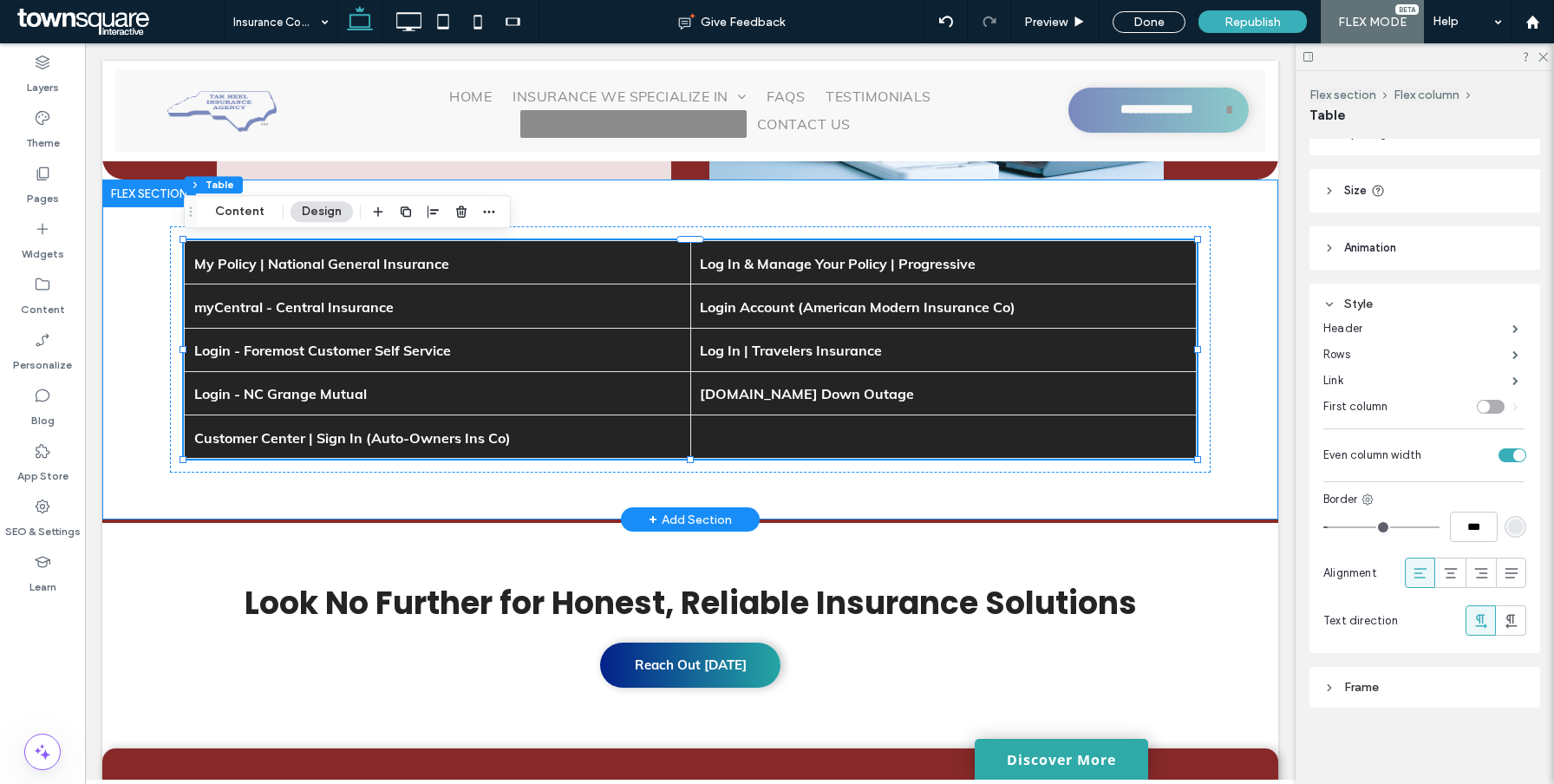
click at [1265, 397] on div "My Policy | National General Insurance Log In & Manage Your Policy | Progressiv…" at bounding box center [690, 349] width 1176 height 340
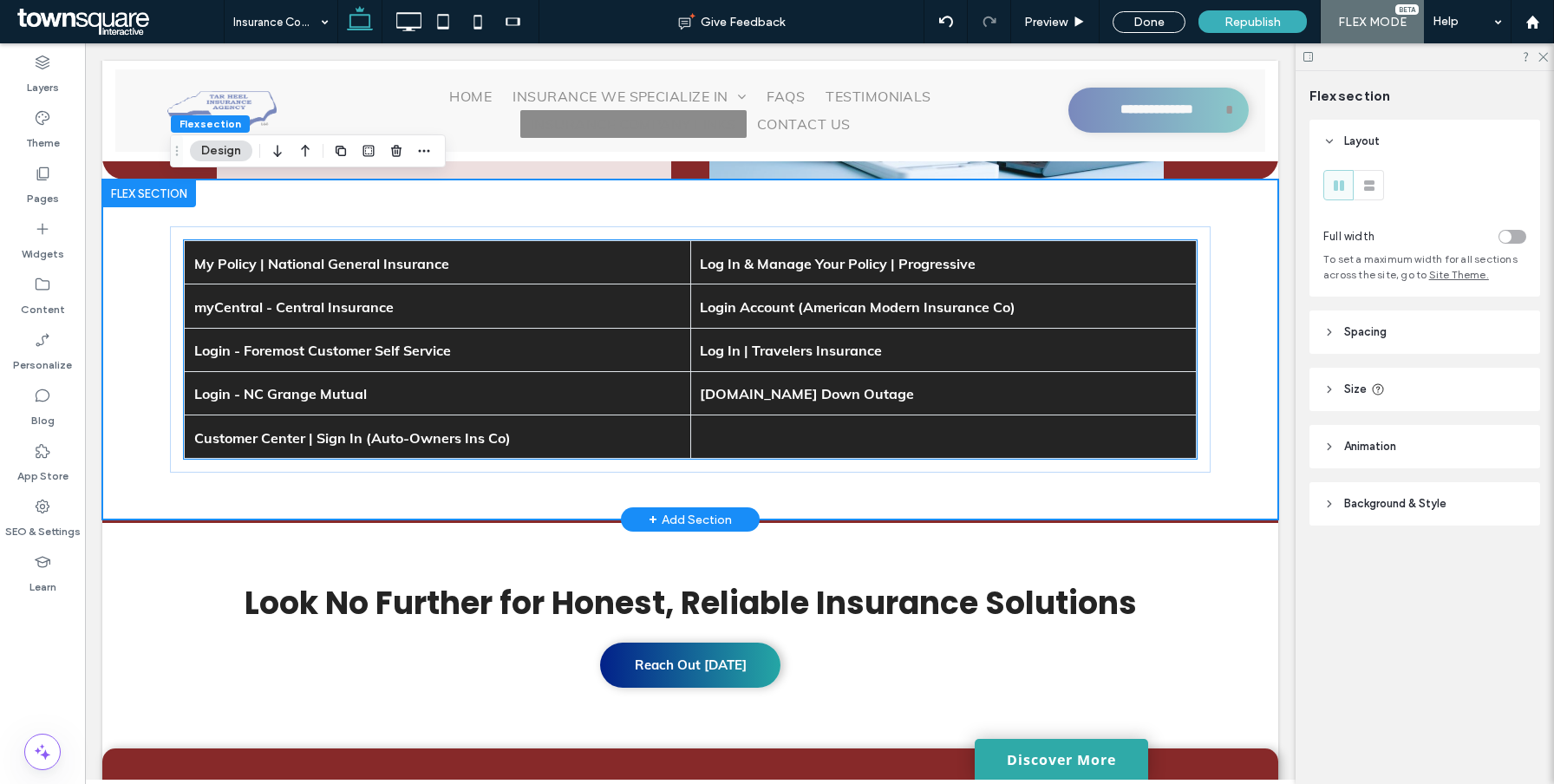
click at [1129, 407] on td "[DOMAIN_NAME] Down Outage" at bounding box center [944, 392] width 507 height 43
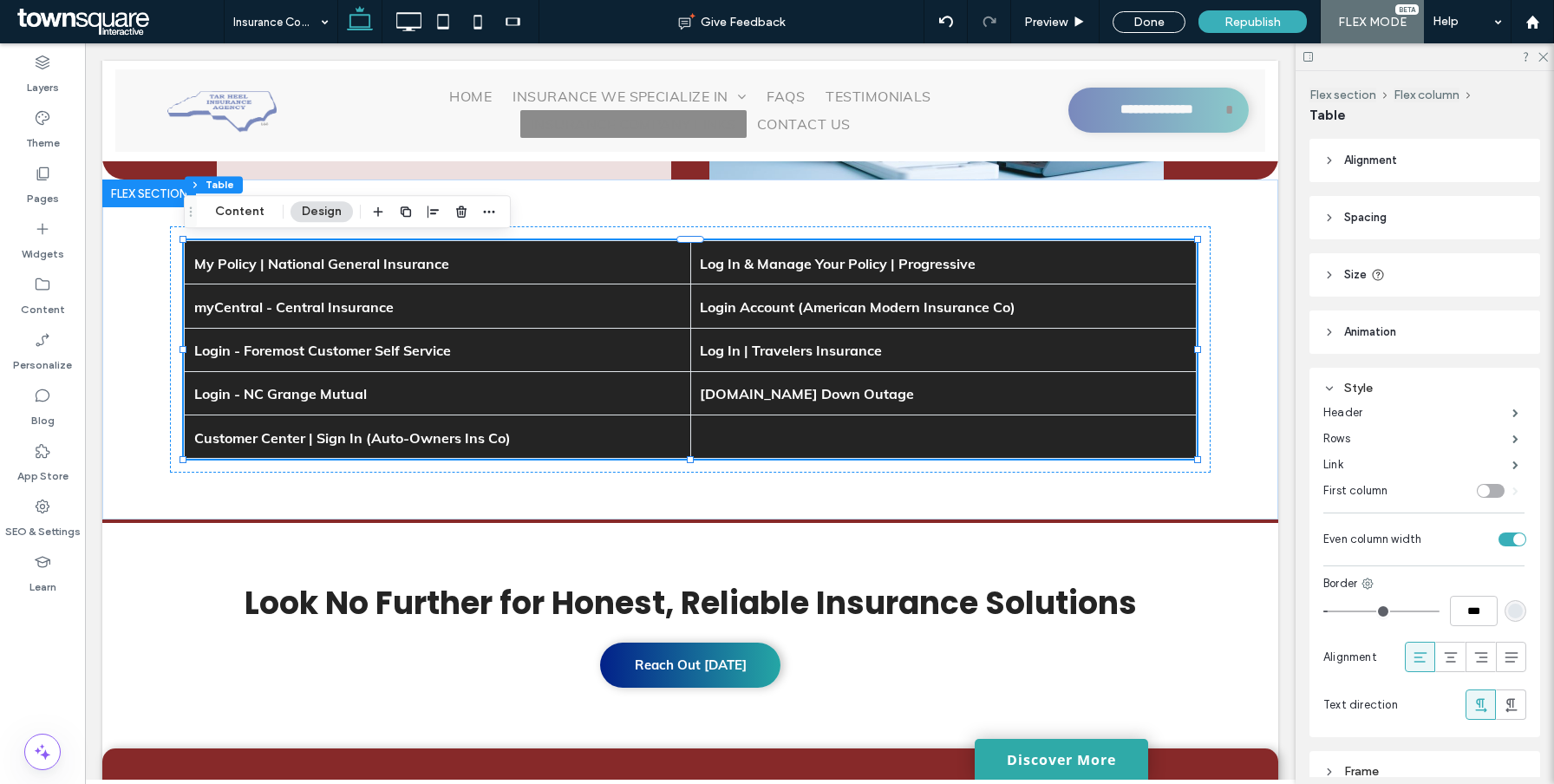
click at [1366, 276] on header "Size" at bounding box center [1424, 274] width 230 height 43
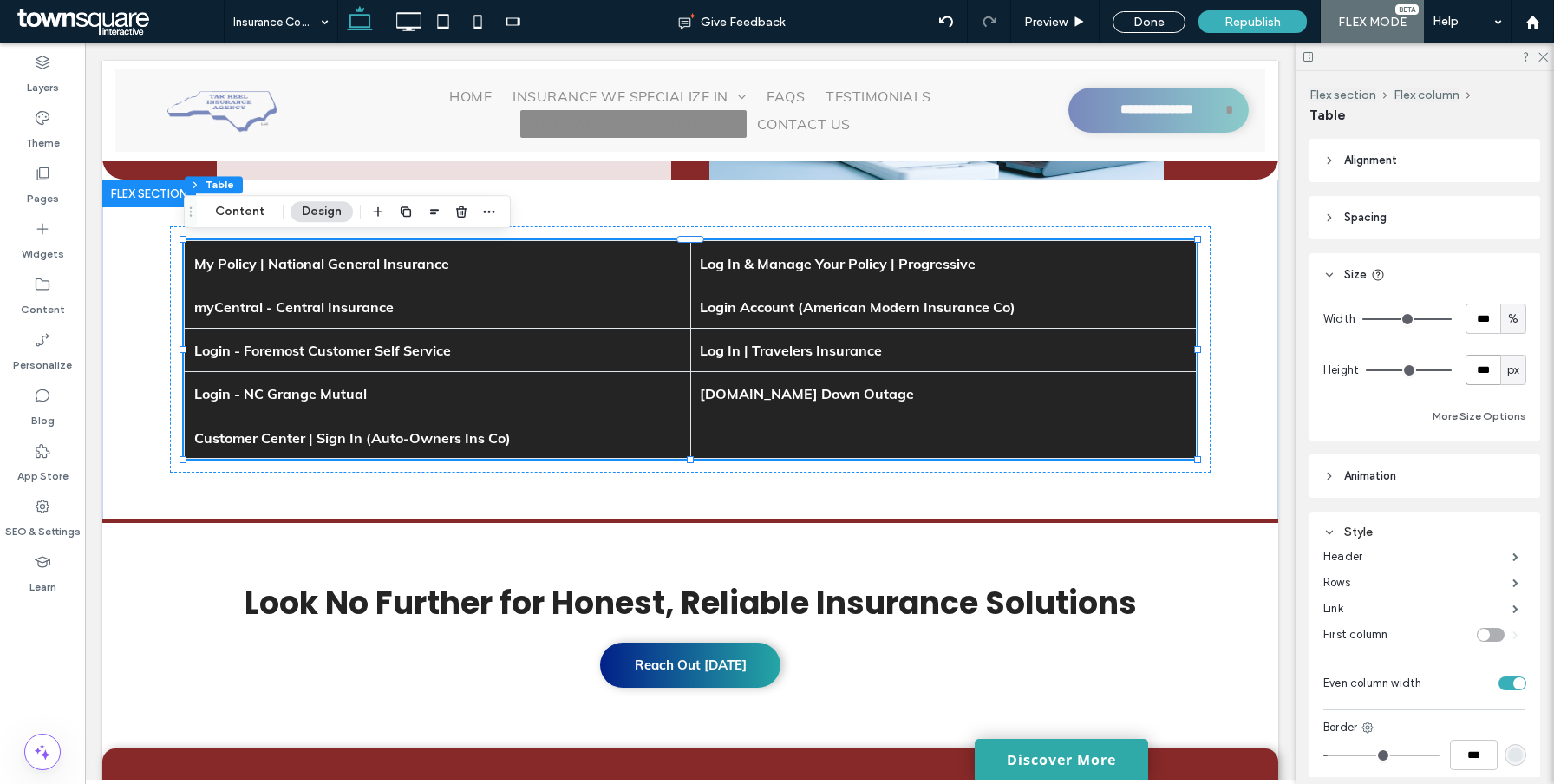
click at [1491, 373] on input "***" at bounding box center [1483, 369] width 35 height 31
type input "***"
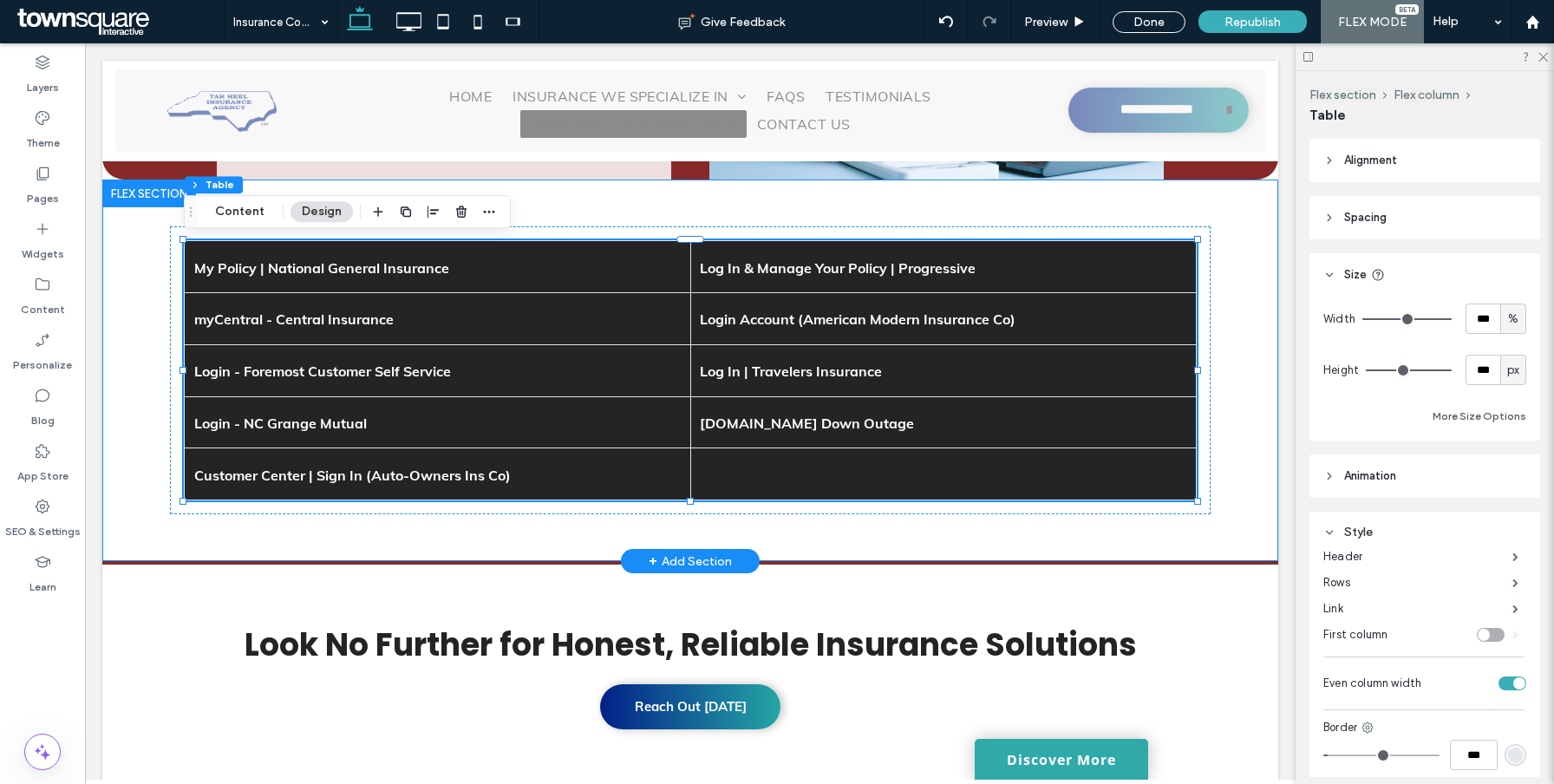
click at [1260, 412] on div "My Policy | National General Insurance Log In & Manage Your Policy | Progressiv…" at bounding box center [690, 369] width 1176 height 381
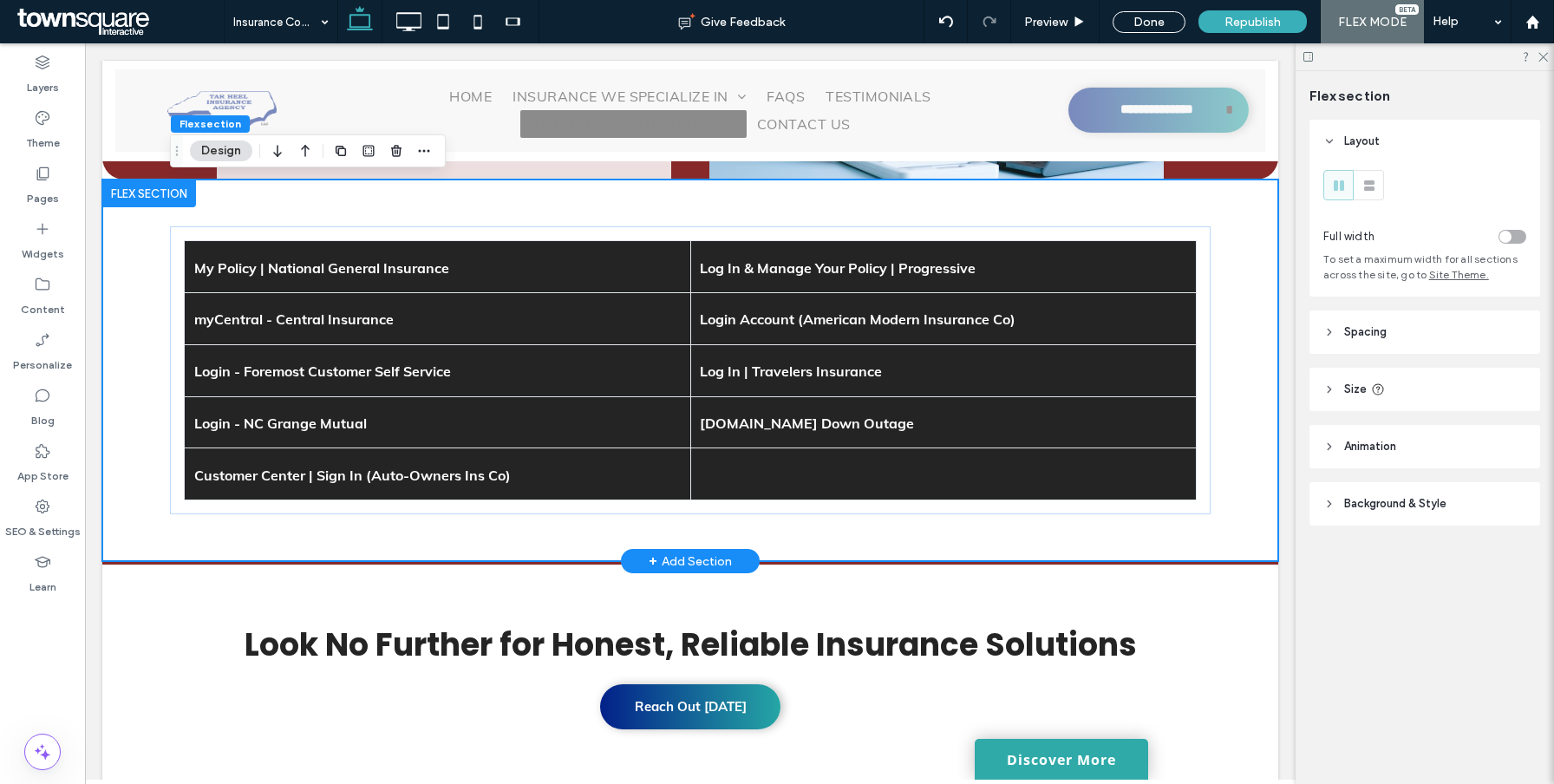
click at [1248, 408] on div "My Policy | National General Insurance Log In & Manage Your Policy | Progressiv…" at bounding box center [690, 369] width 1176 height 381
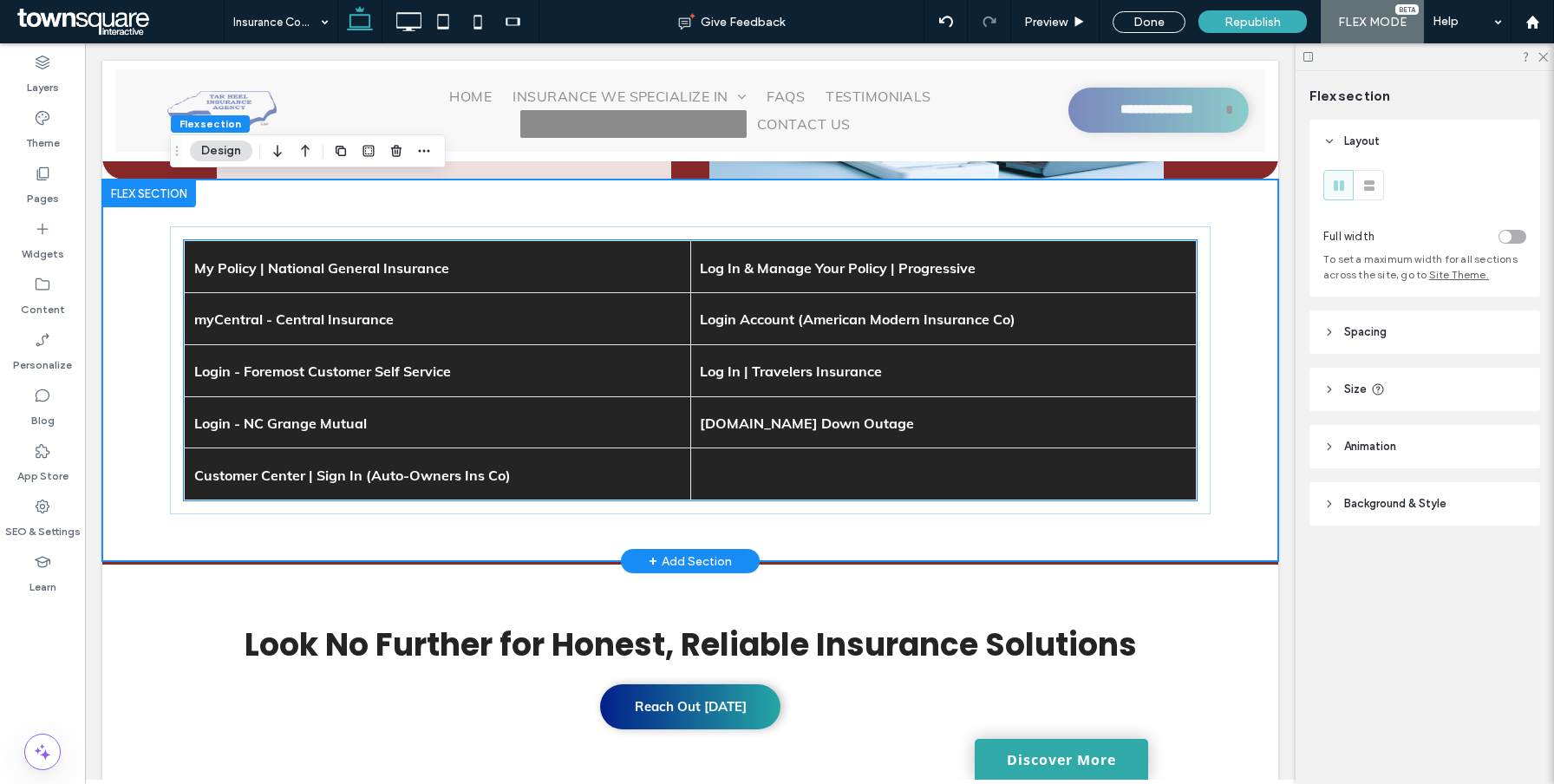
click at [1090, 375] on td "Log In | Travelers Insurance" at bounding box center [944, 370] width 507 height 52
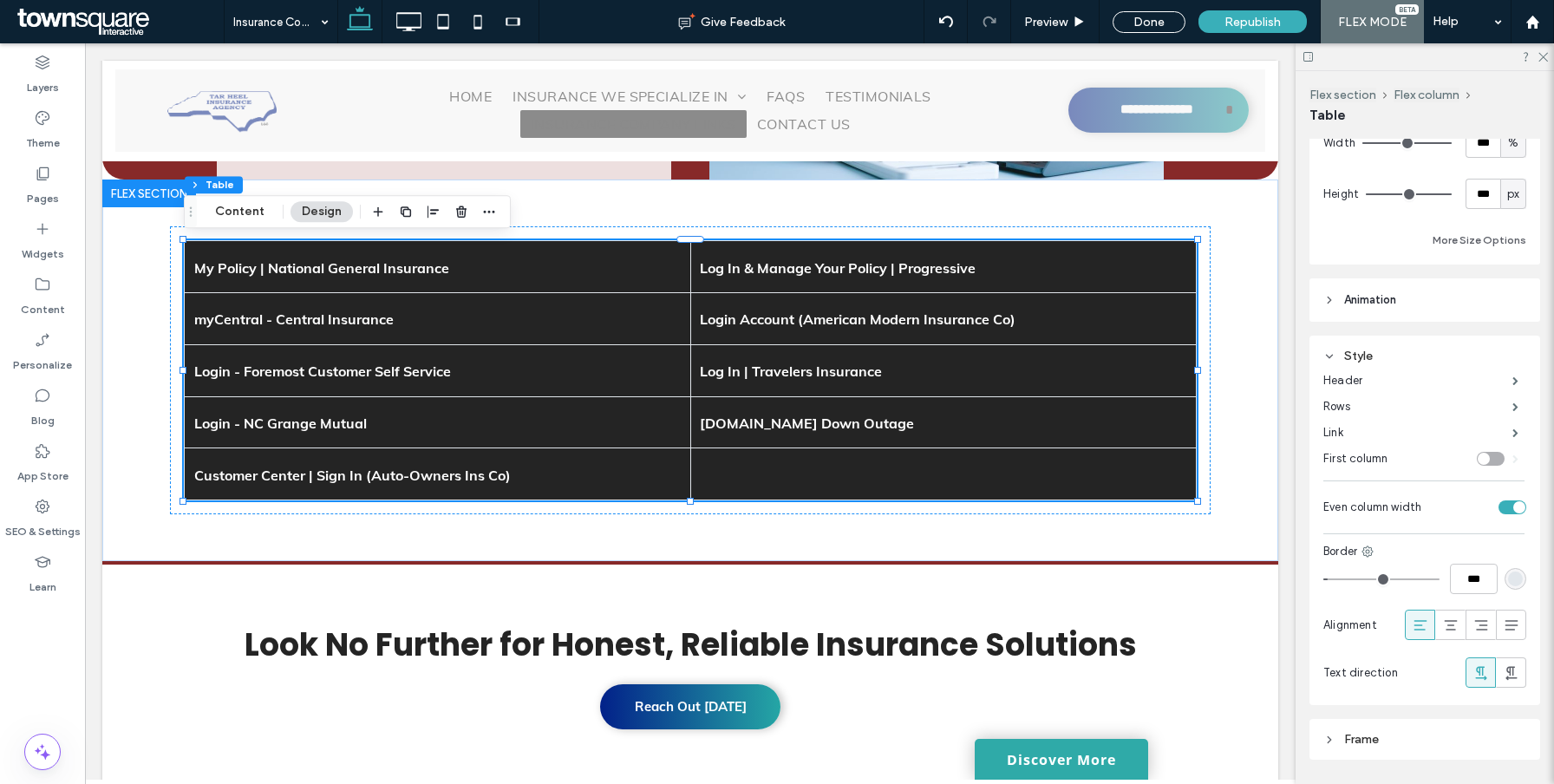
scroll to position [154, 0]
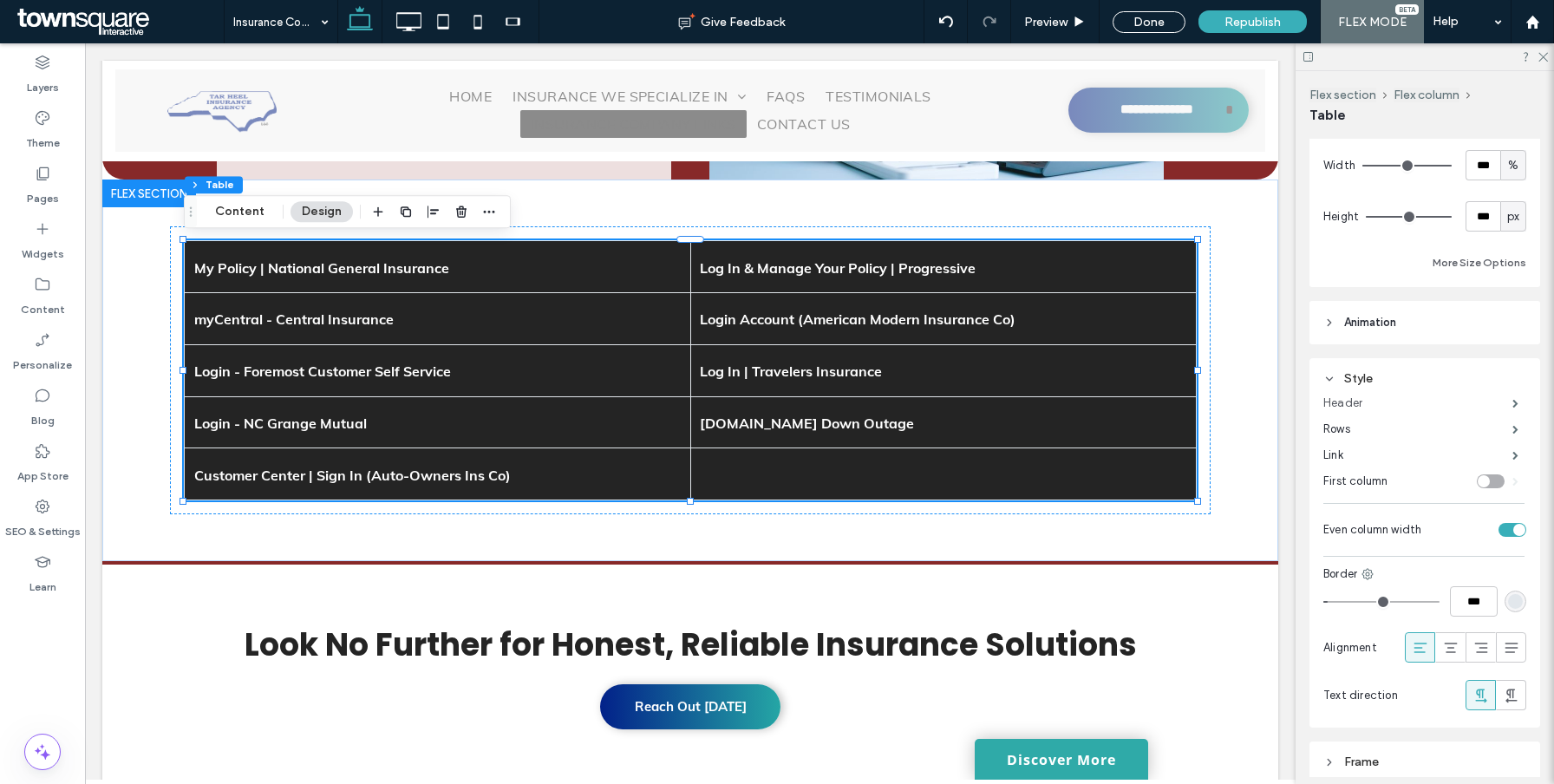
click at [1354, 403] on label "Header" at bounding box center [1417, 403] width 189 height 35
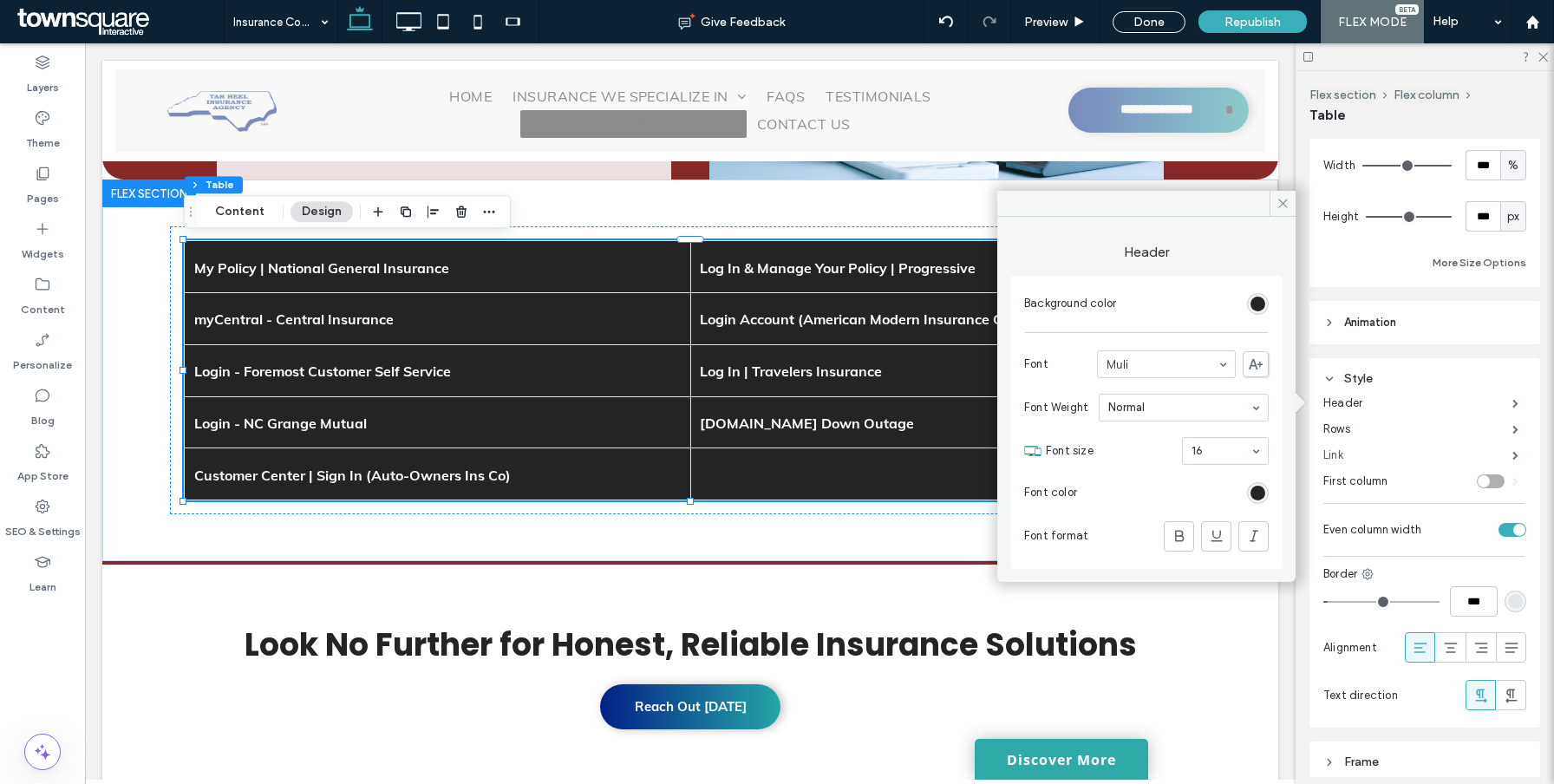
click at [1353, 449] on label "Link" at bounding box center [1417, 455] width 189 height 35
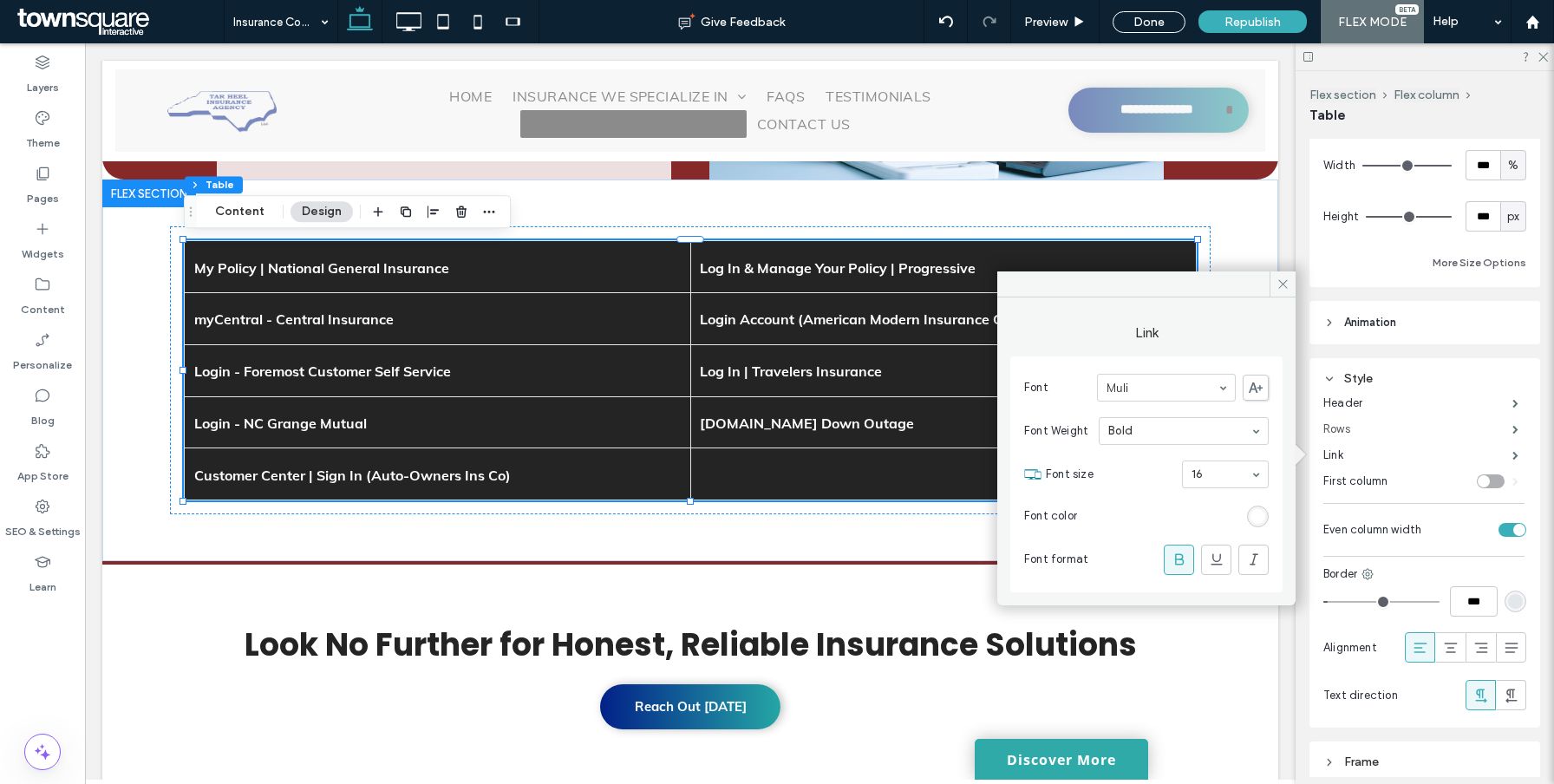
click at [1351, 433] on label "Rows" at bounding box center [1417, 429] width 189 height 35
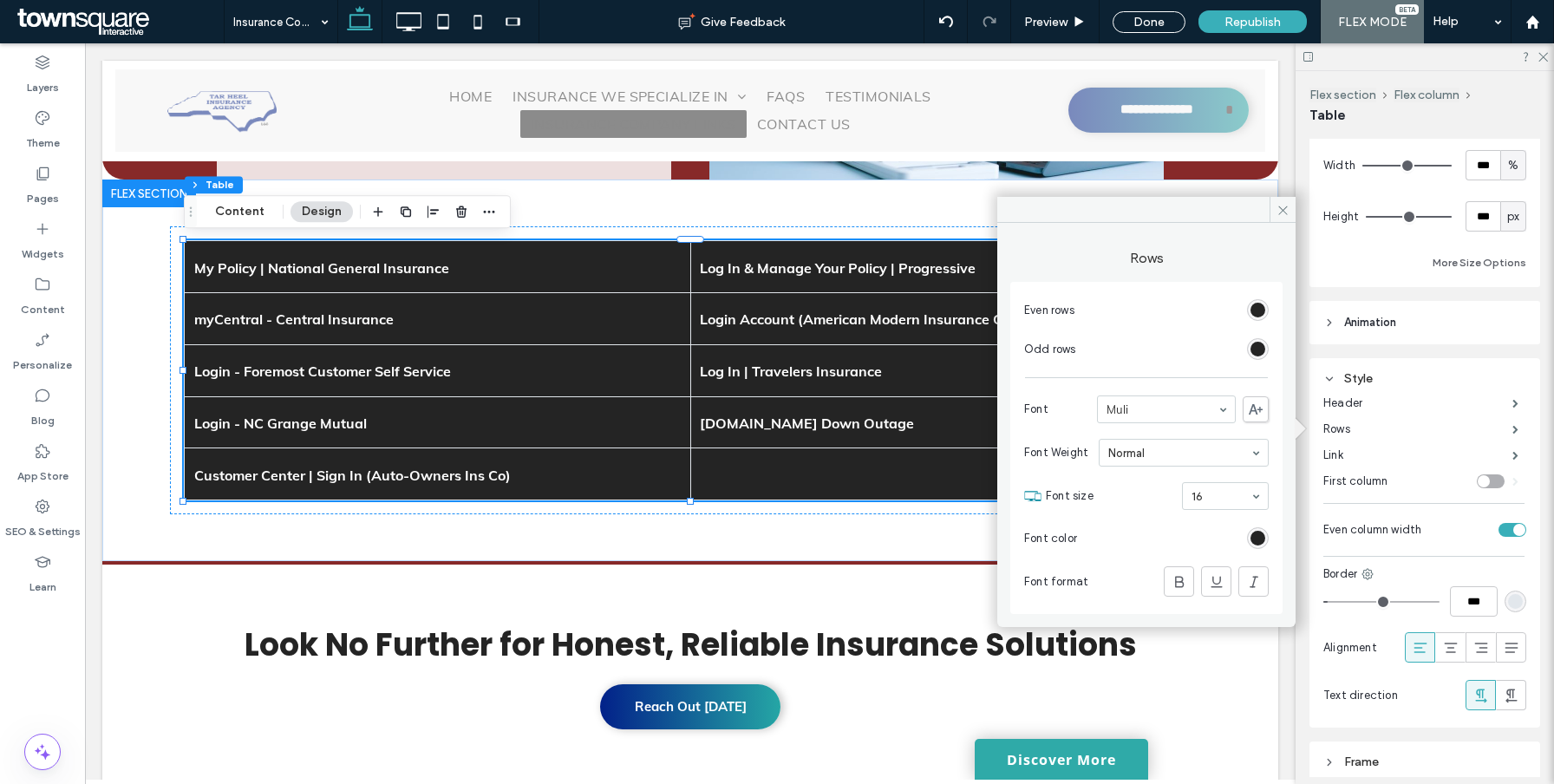
click at [1349, 484] on label "First column" at bounding box center [1399, 481] width 154 height 35
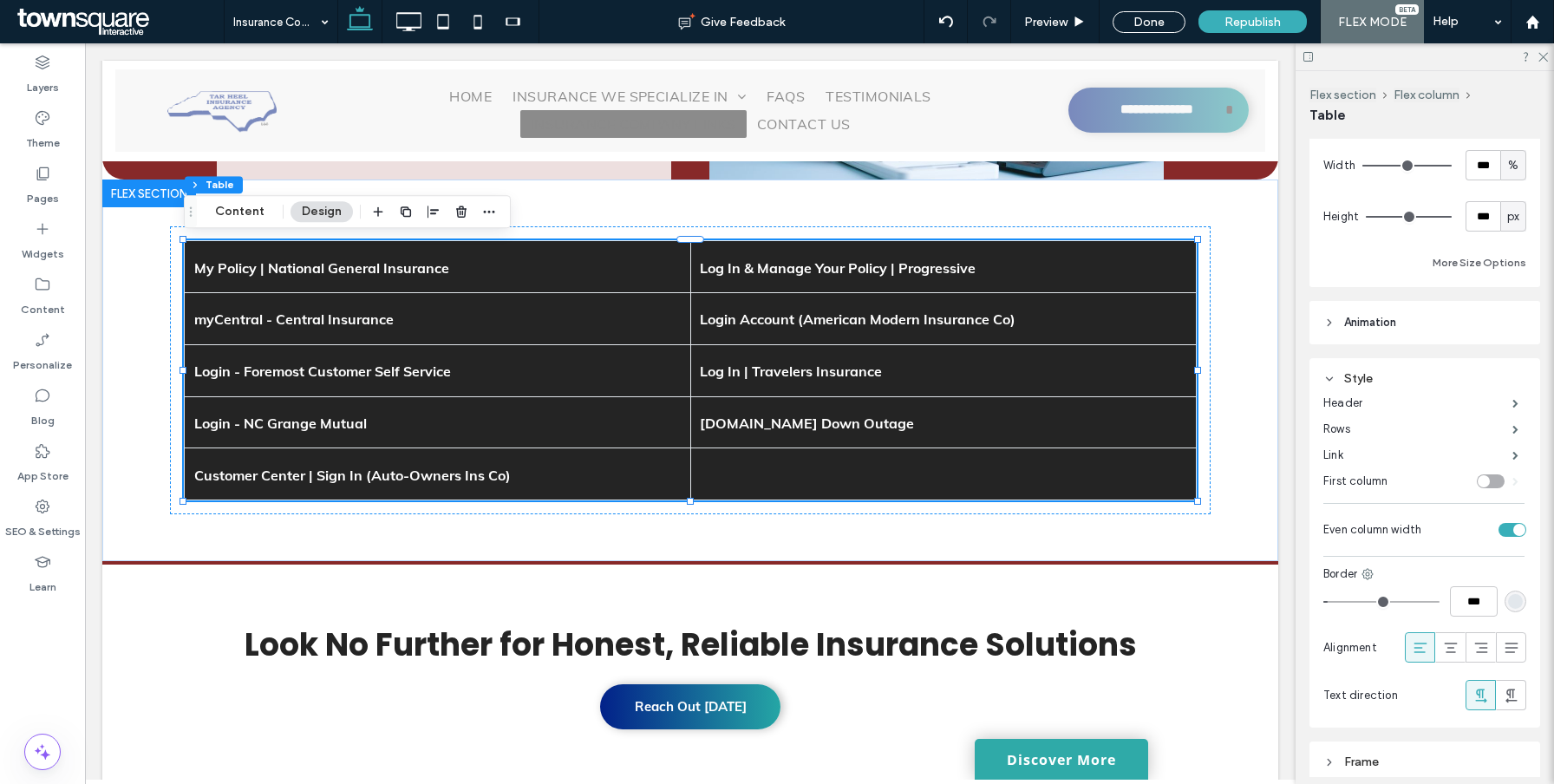
scroll to position [0, 0]
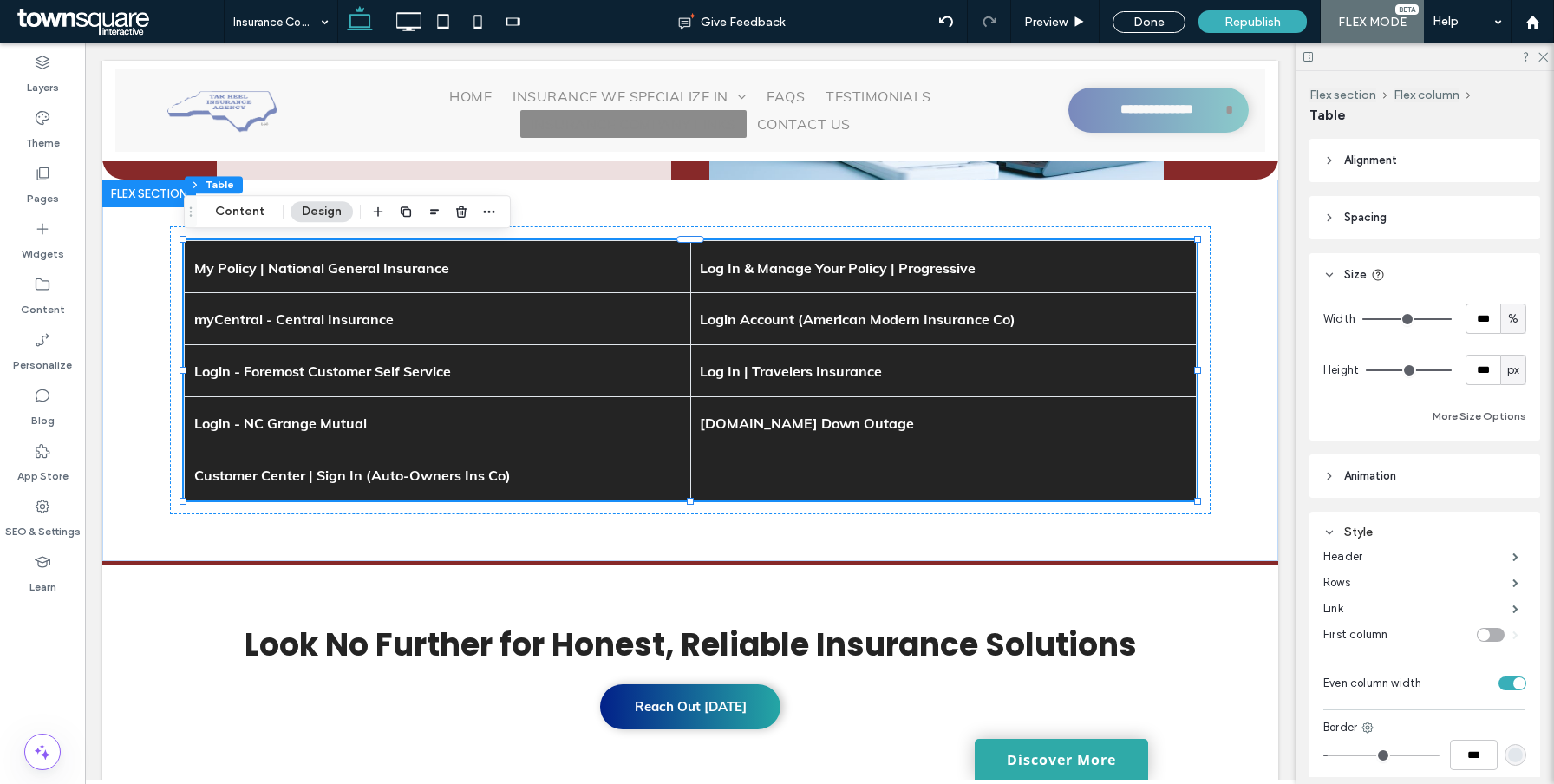
click at [1352, 212] on span "Spacing" at bounding box center [1365, 218] width 42 height 17
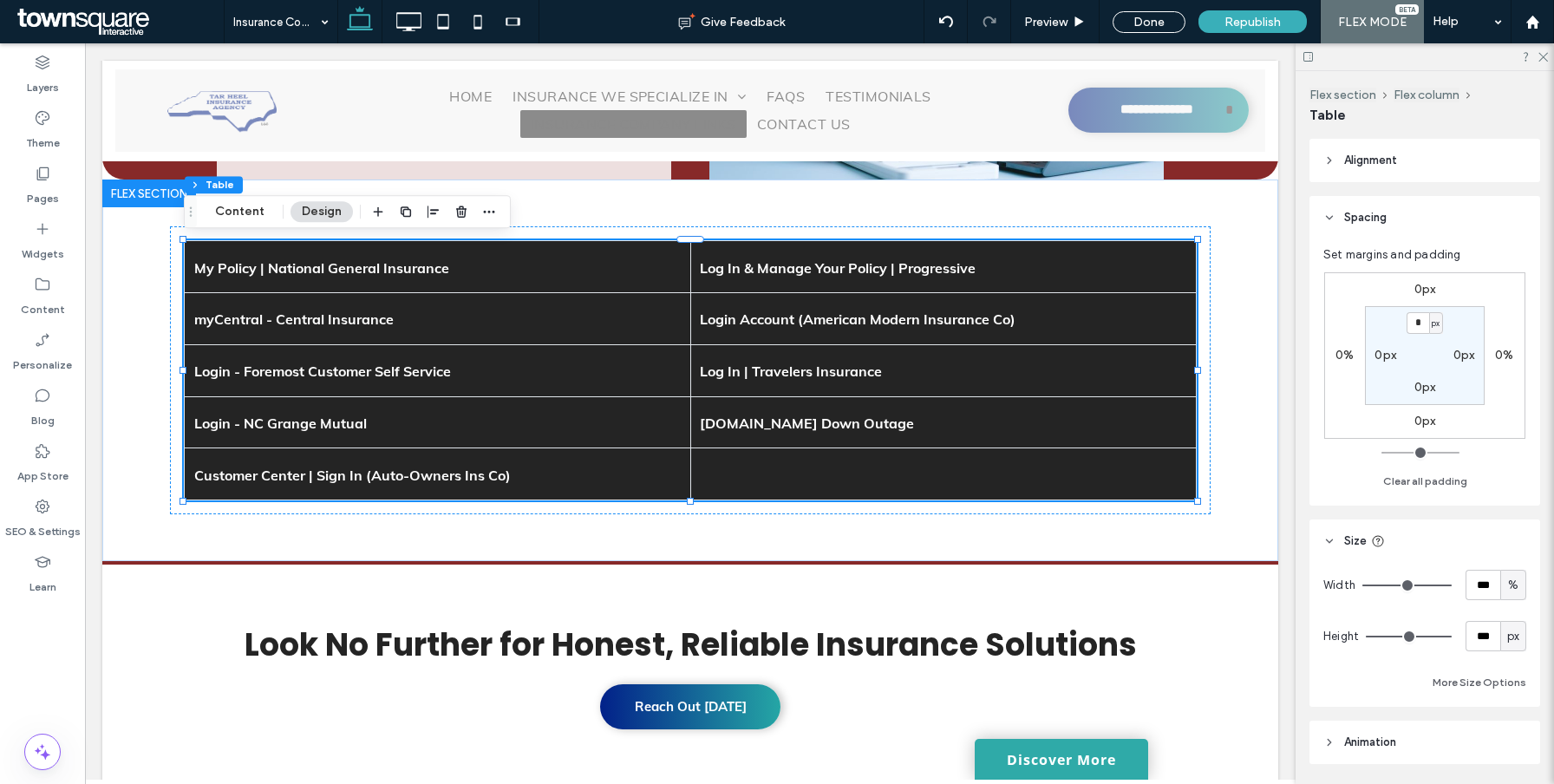
click at [1385, 352] on label "0px" at bounding box center [1385, 354] width 22 height 14
type input "**"
type input "*"
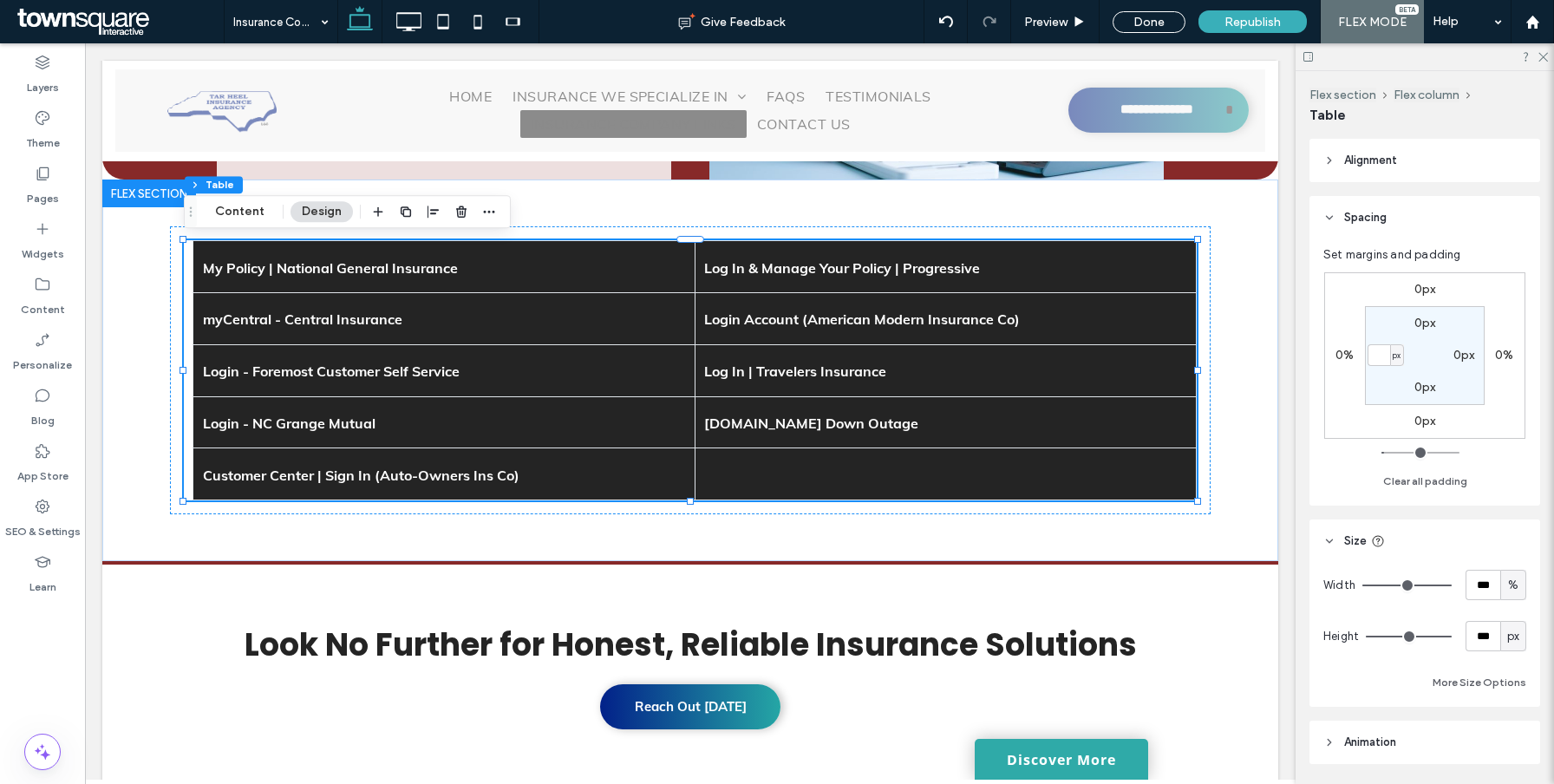
type input "*"
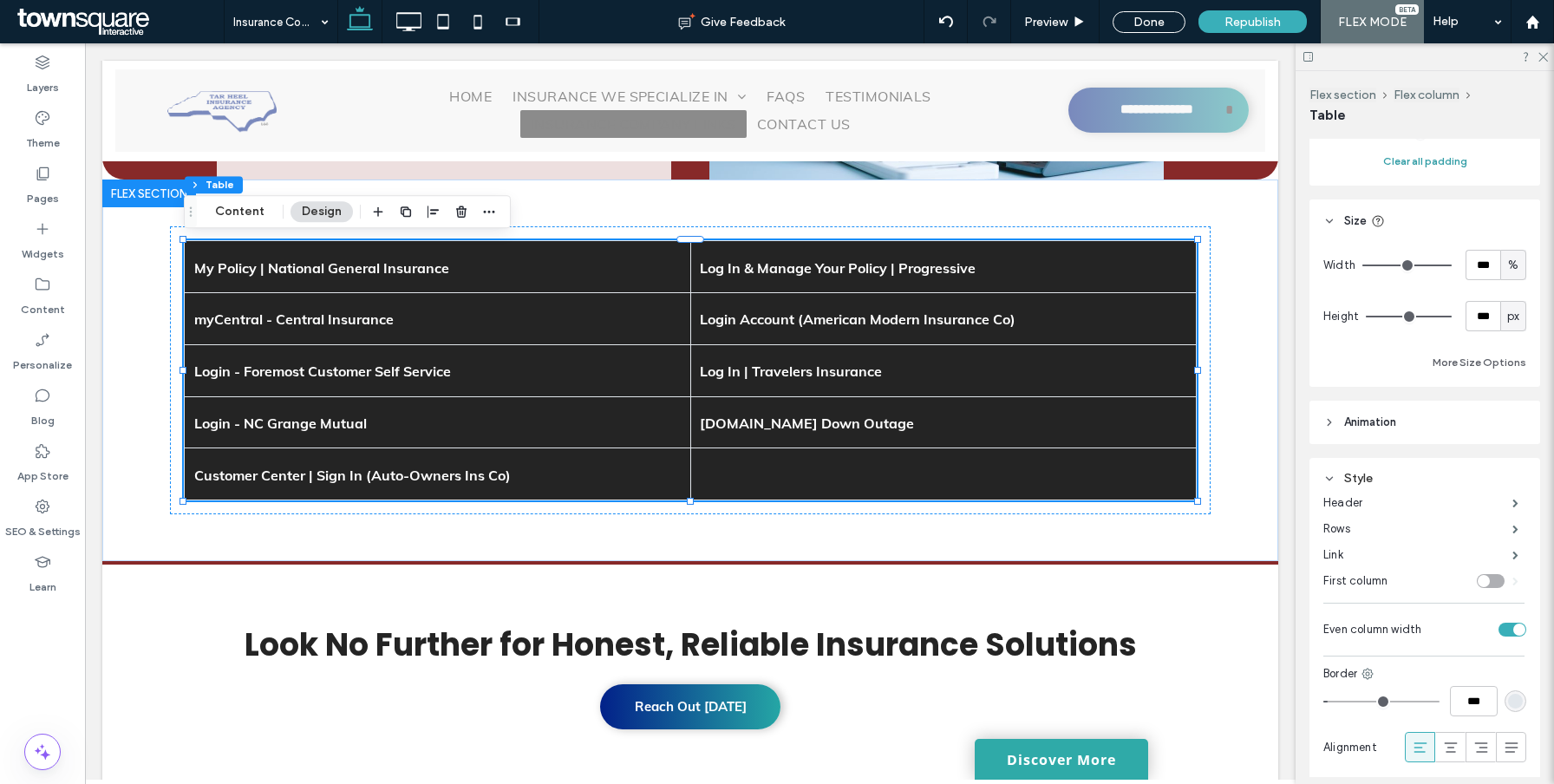
scroll to position [494, 0]
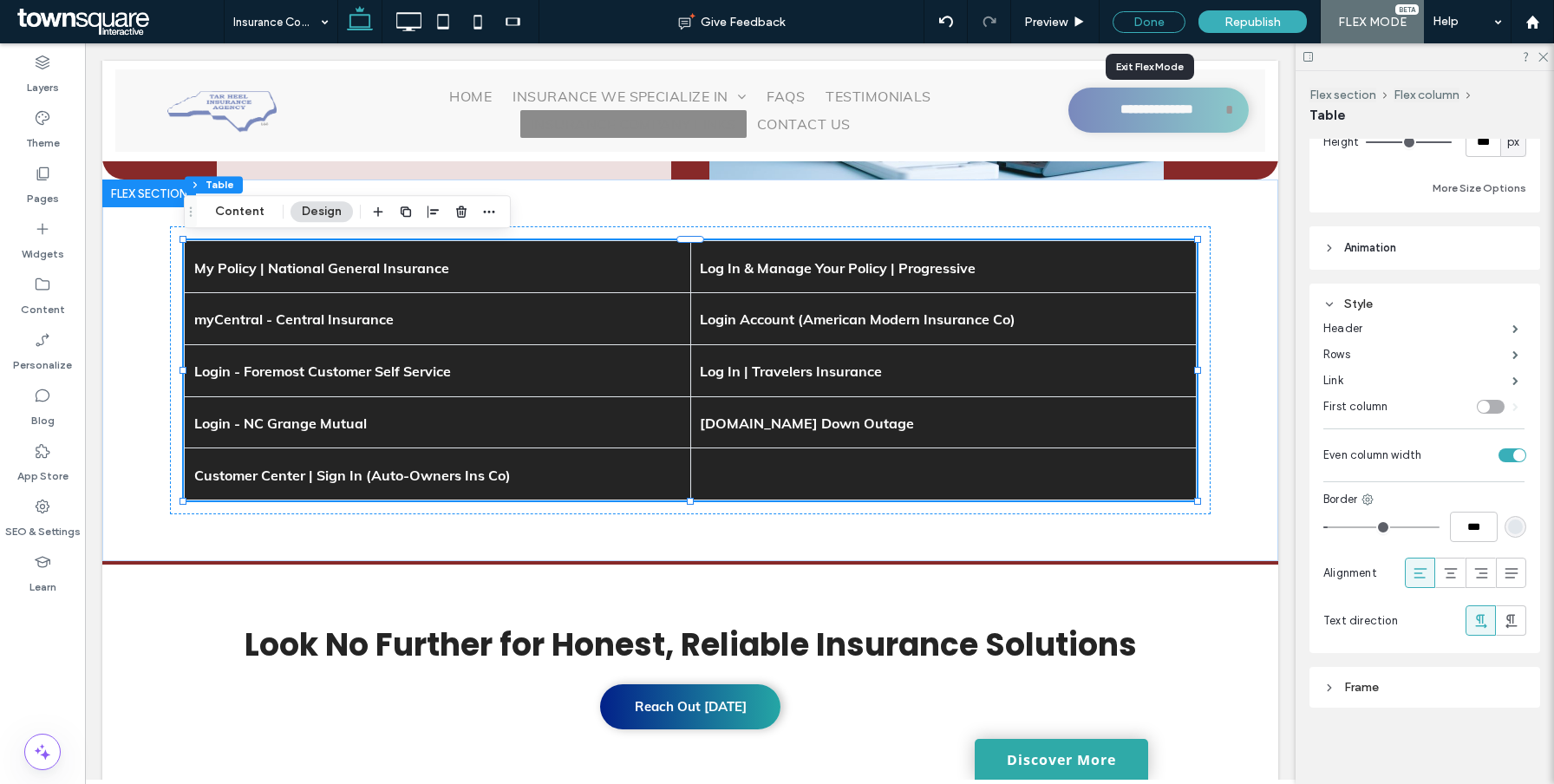
click at [1134, 22] on div "Done" at bounding box center [1149, 22] width 73 height 22
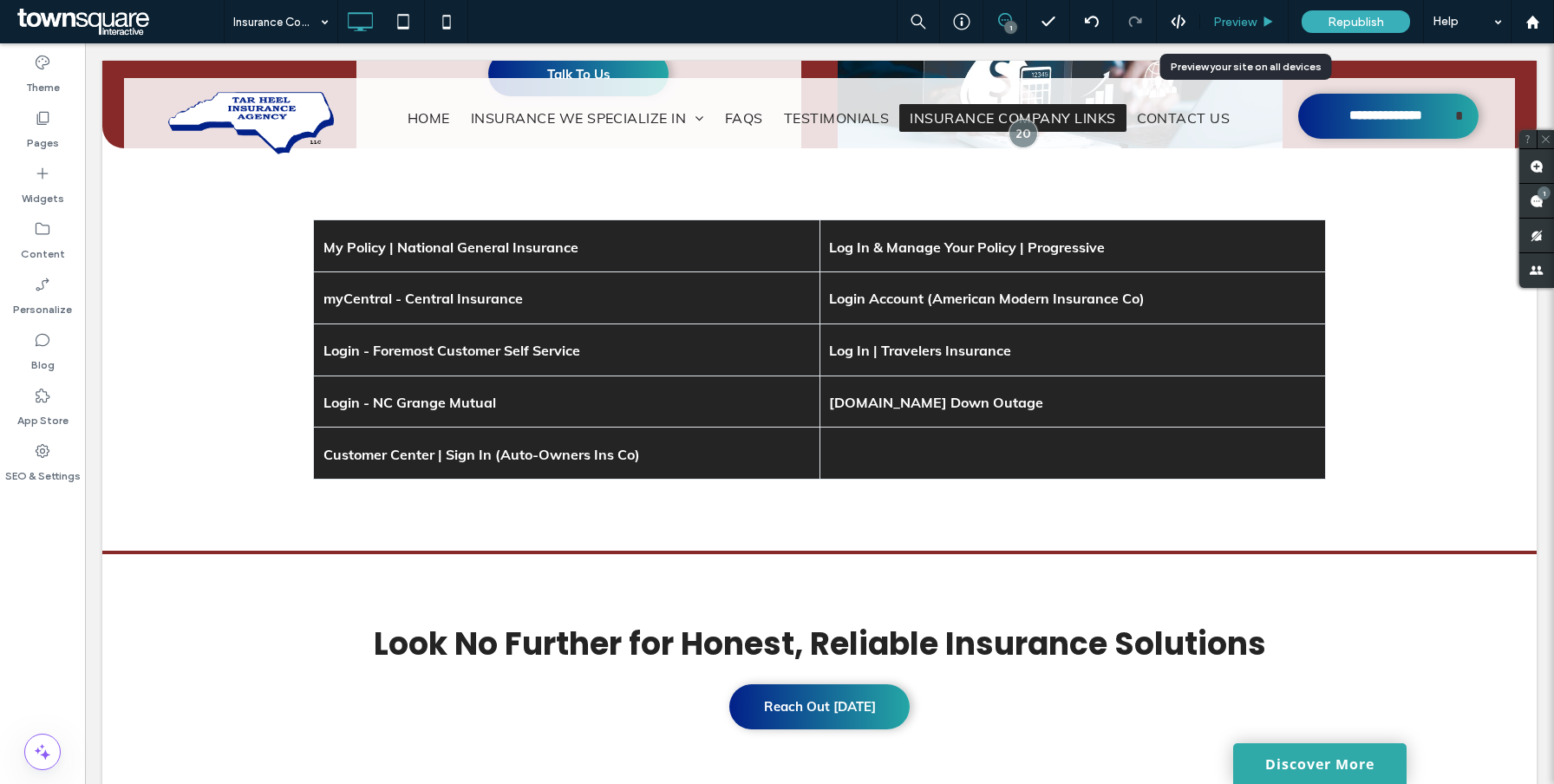
click at [1240, 24] on span "Preview" at bounding box center [1234, 21] width 43 height 14
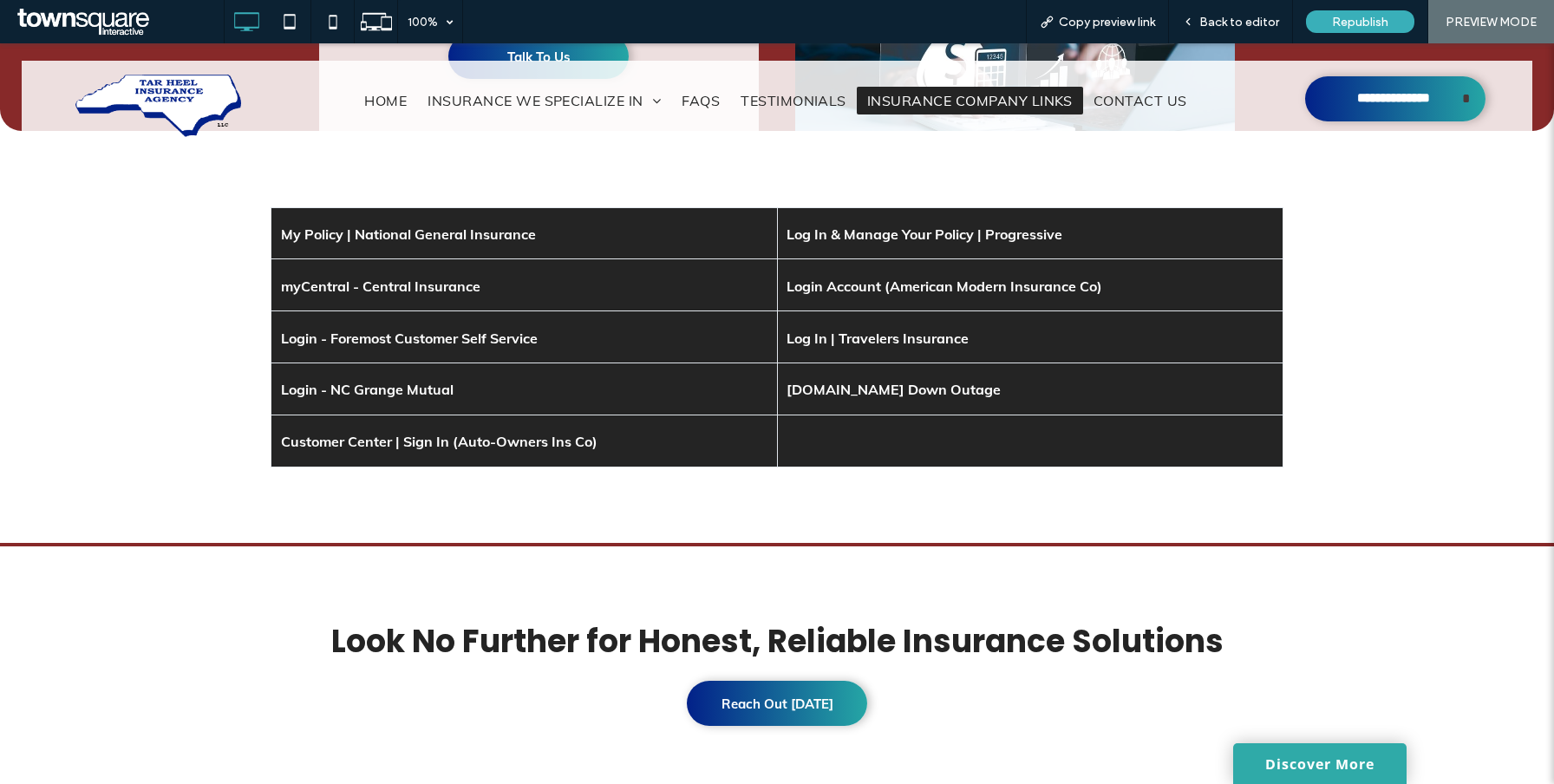
click at [487, 230] on link "My Policy | National General Insurance" at bounding box center [409, 234] width 255 height 17
click at [1255, 22] on span "Back to editor" at bounding box center [1238, 21] width 80 height 14
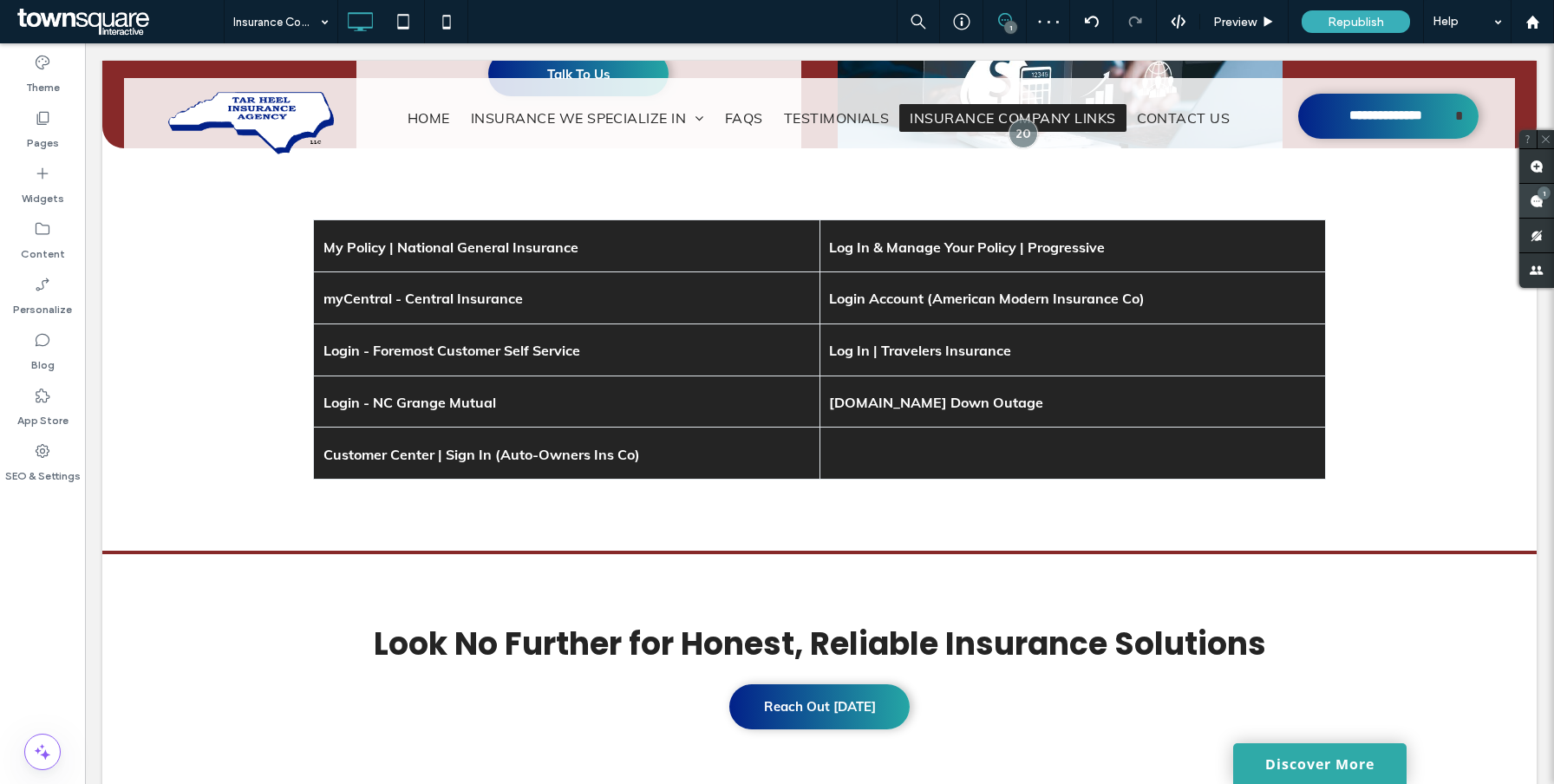
click at [1526, 193] on span at bounding box center [1537, 200] width 35 height 34
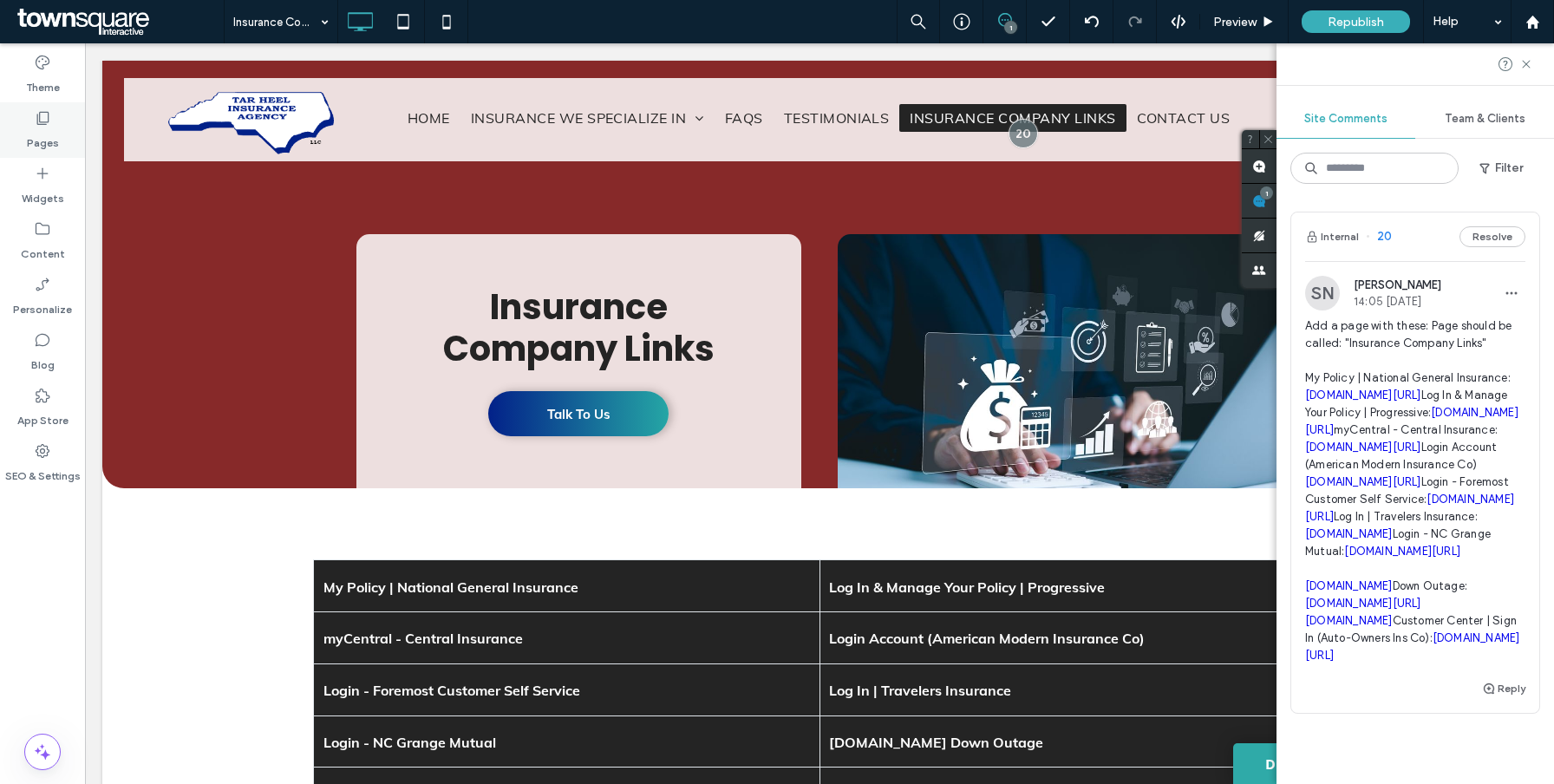
click at [55, 138] on label "Pages" at bounding box center [42, 138] width 32 height 24
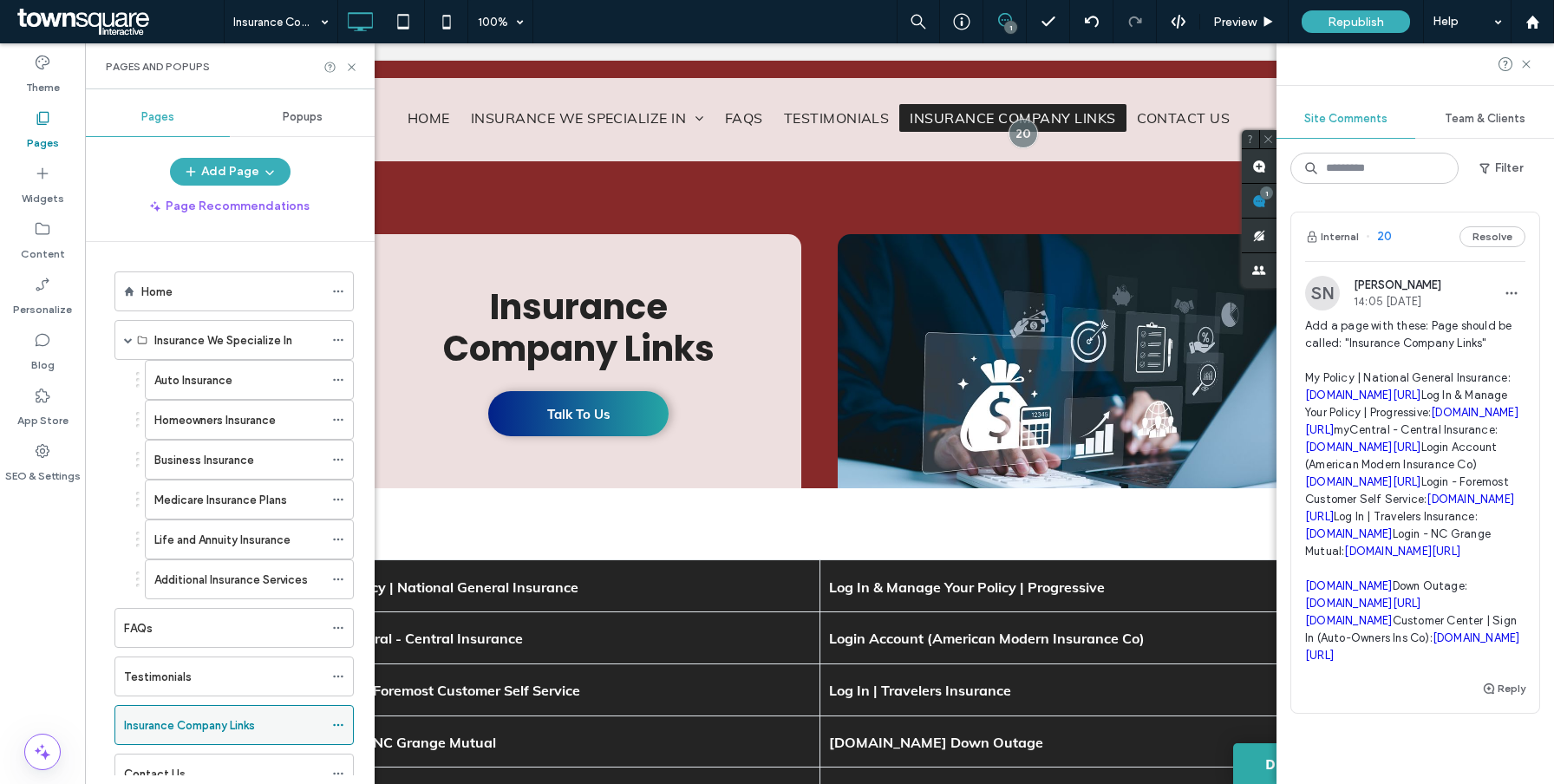
scroll to position [83, 0]
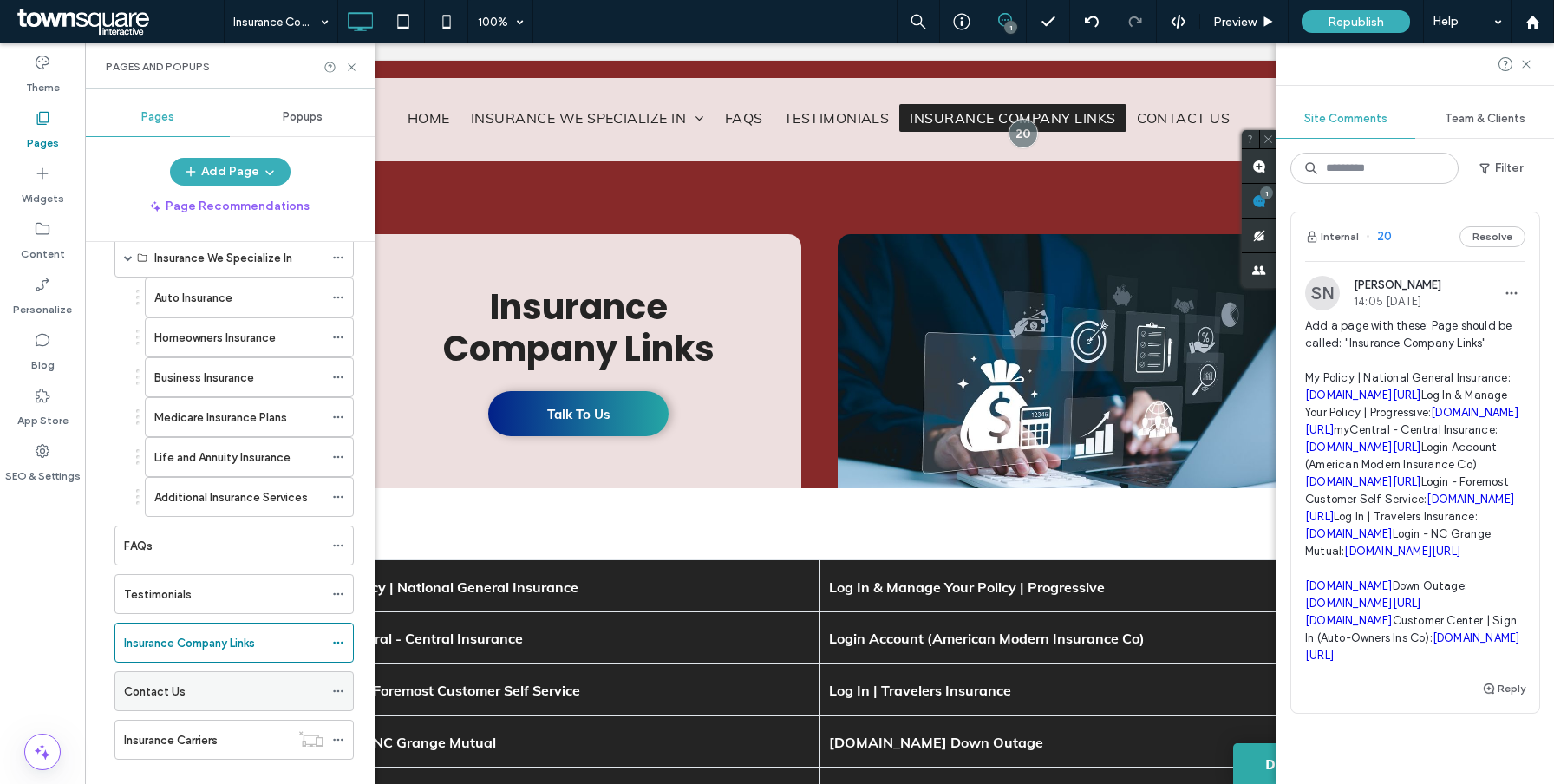
click at [338, 688] on icon at bounding box center [338, 691] width 12 height 12
click at [340, 641] on icon at bounding box center [338, 642] width 12 height 12
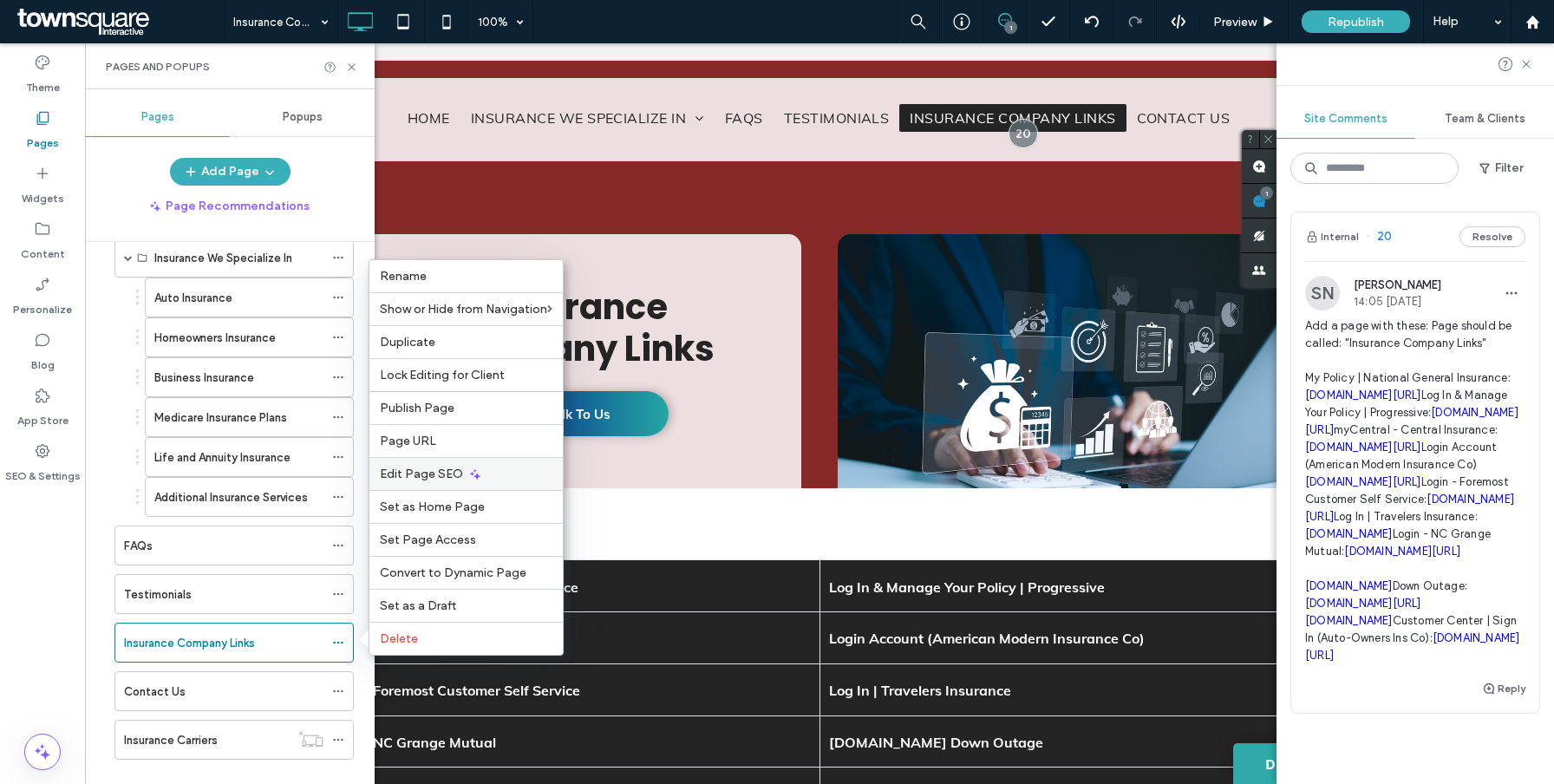
click at [428, 477] on span "Edit Page SEO" at bounding box center [421, 473] width 84 height 14
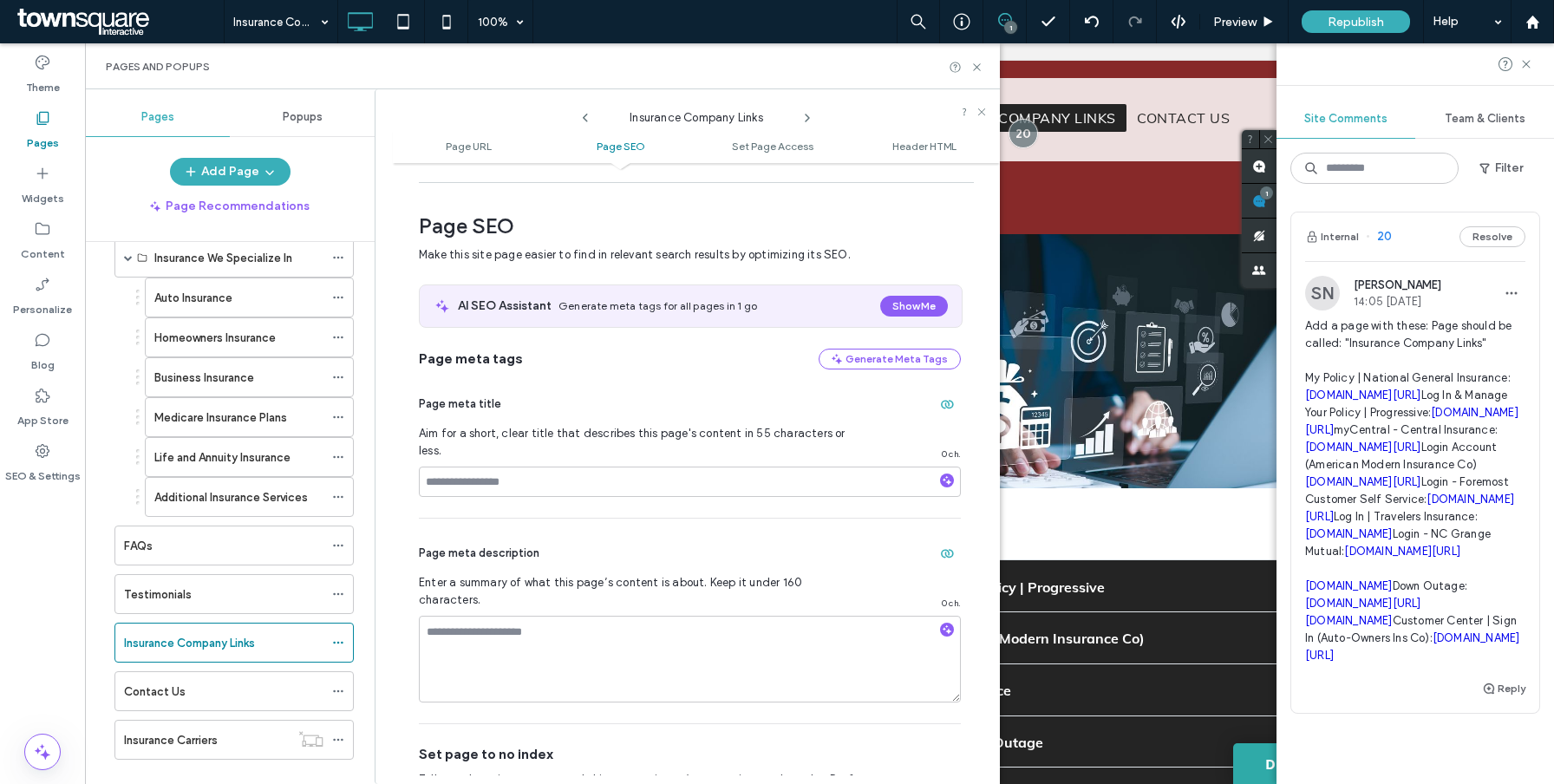
scroll to position [238, 0]
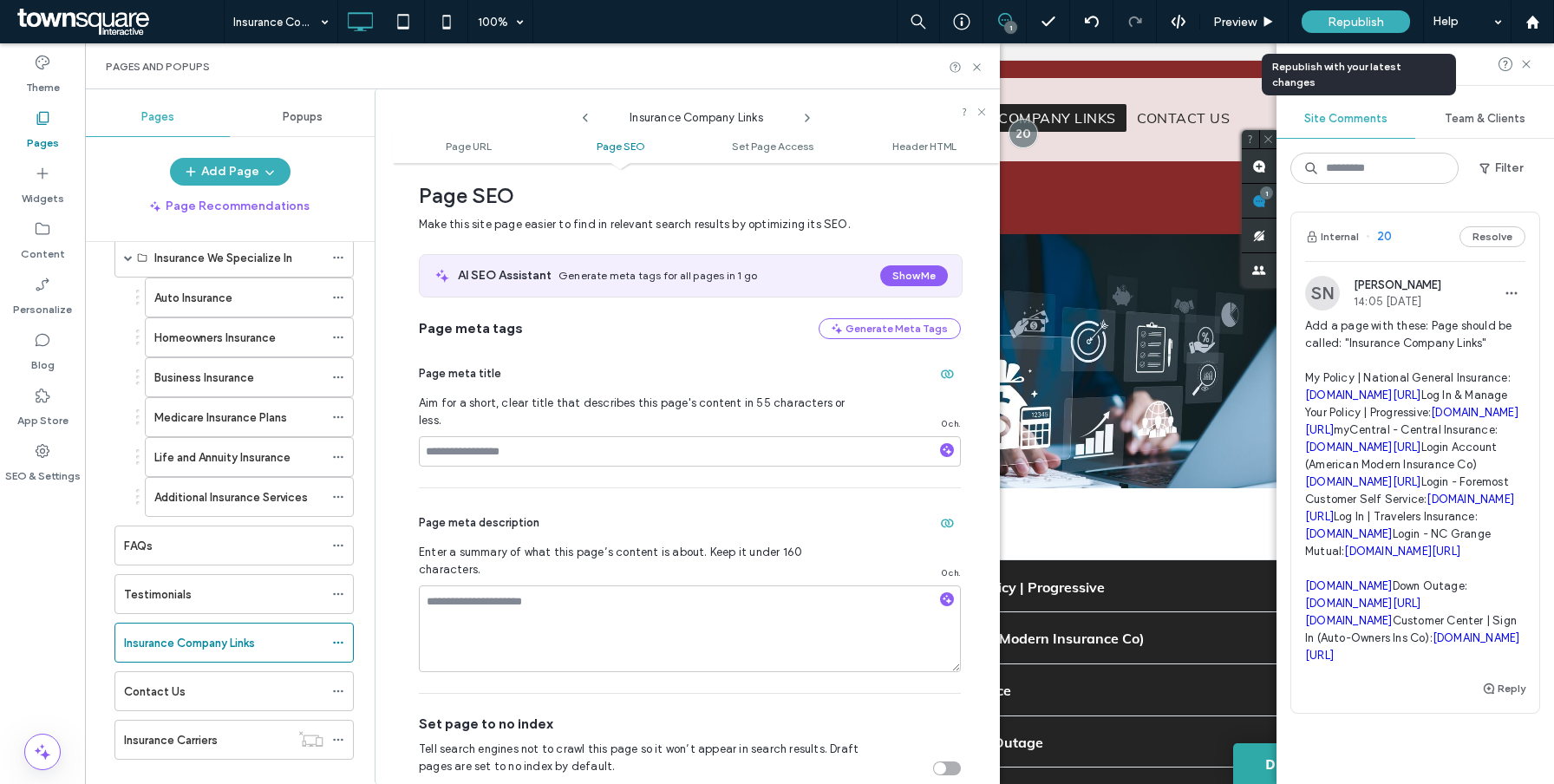
click at [1331, 22] on span "Republish" at bounding box center [1355, 21] width 57 height 14
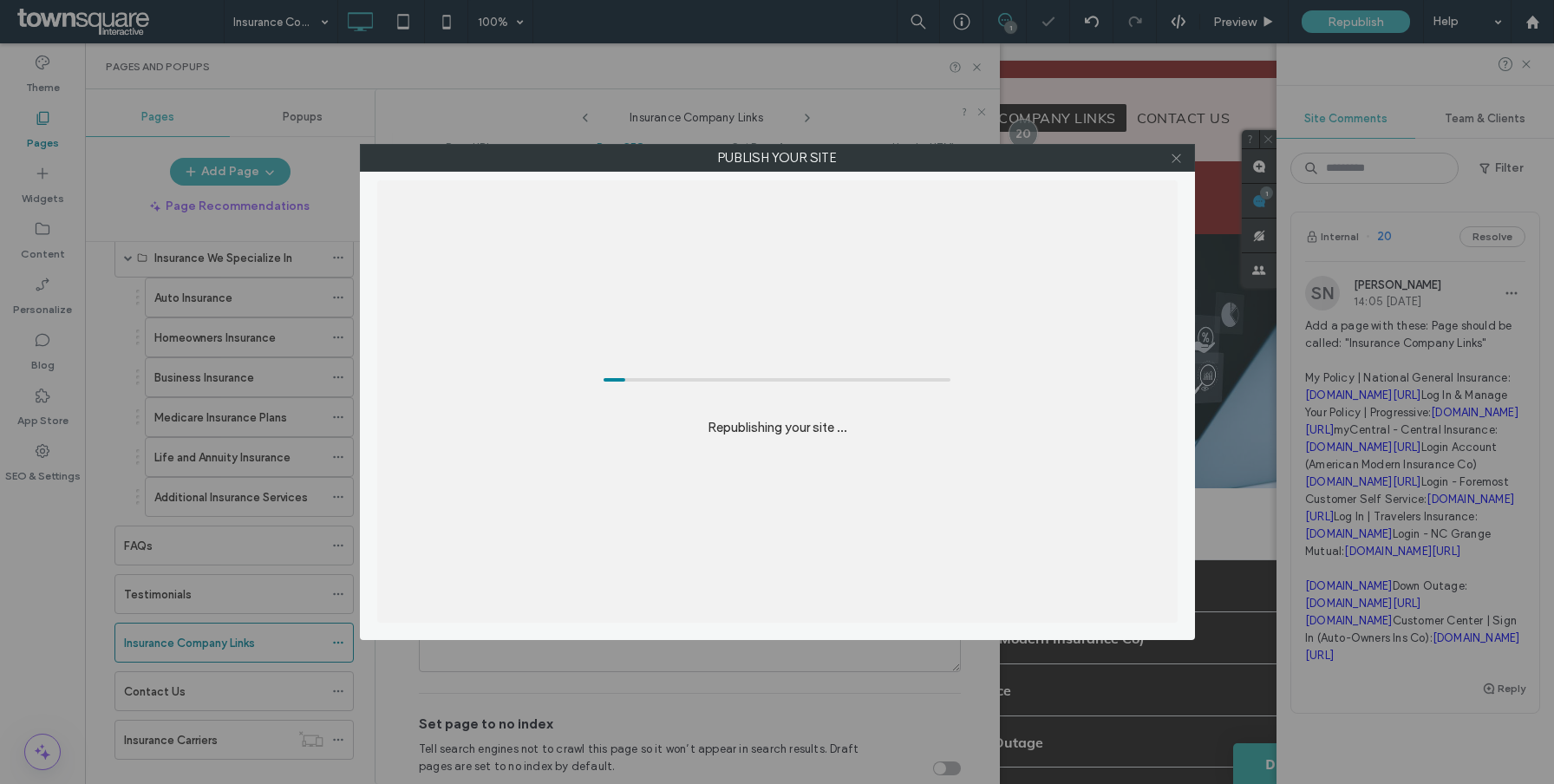
click at [1177, 158] on use at bounding box center [1175, 157] width 9 height 9
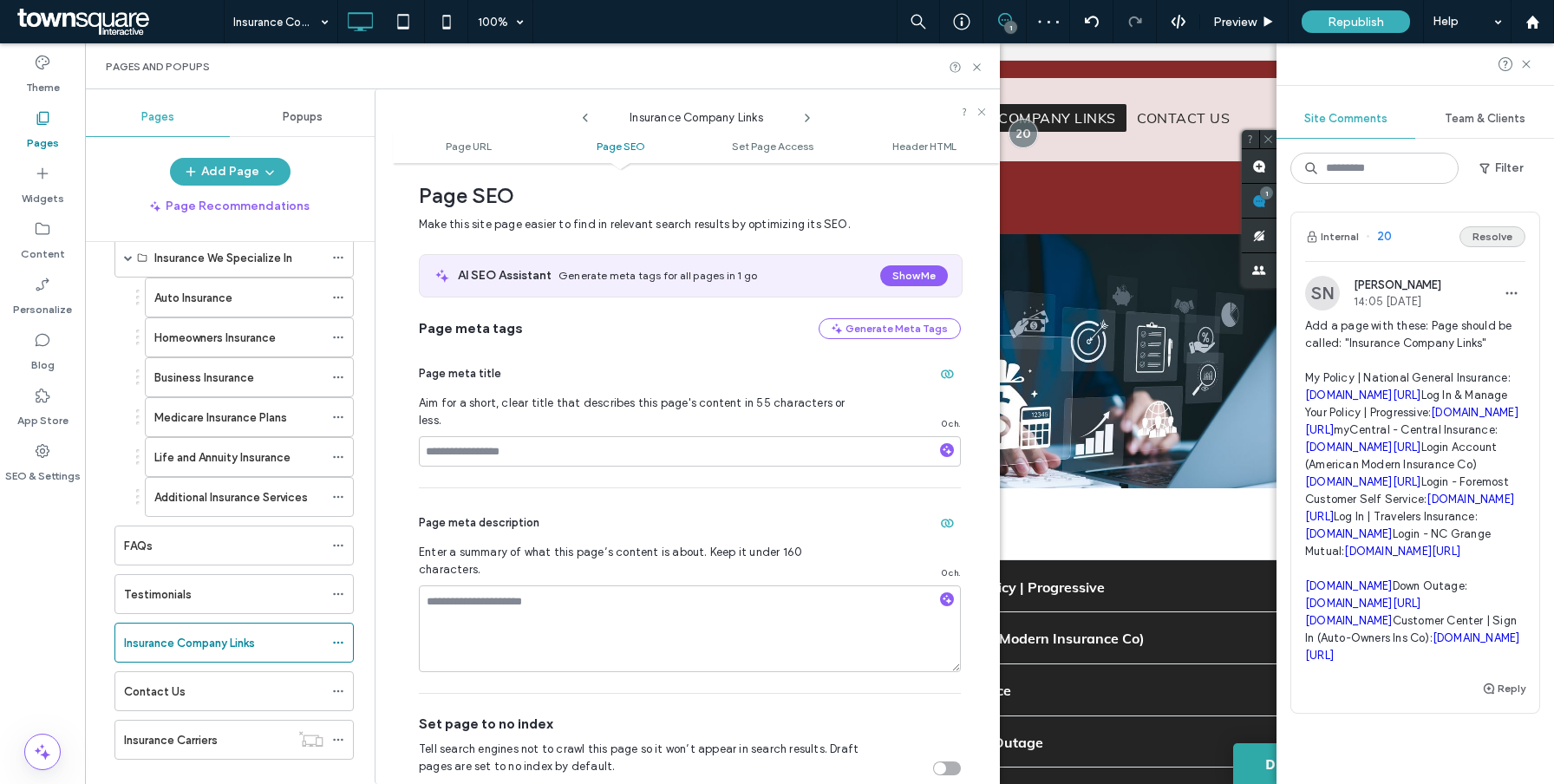
click at [1483, 234] on button "Resolve" at bounding box center [1492, 237] width 66 height 21
click at [1374, 25] on span "Republish" at bounding box center [1355, 21] width 57 height 14
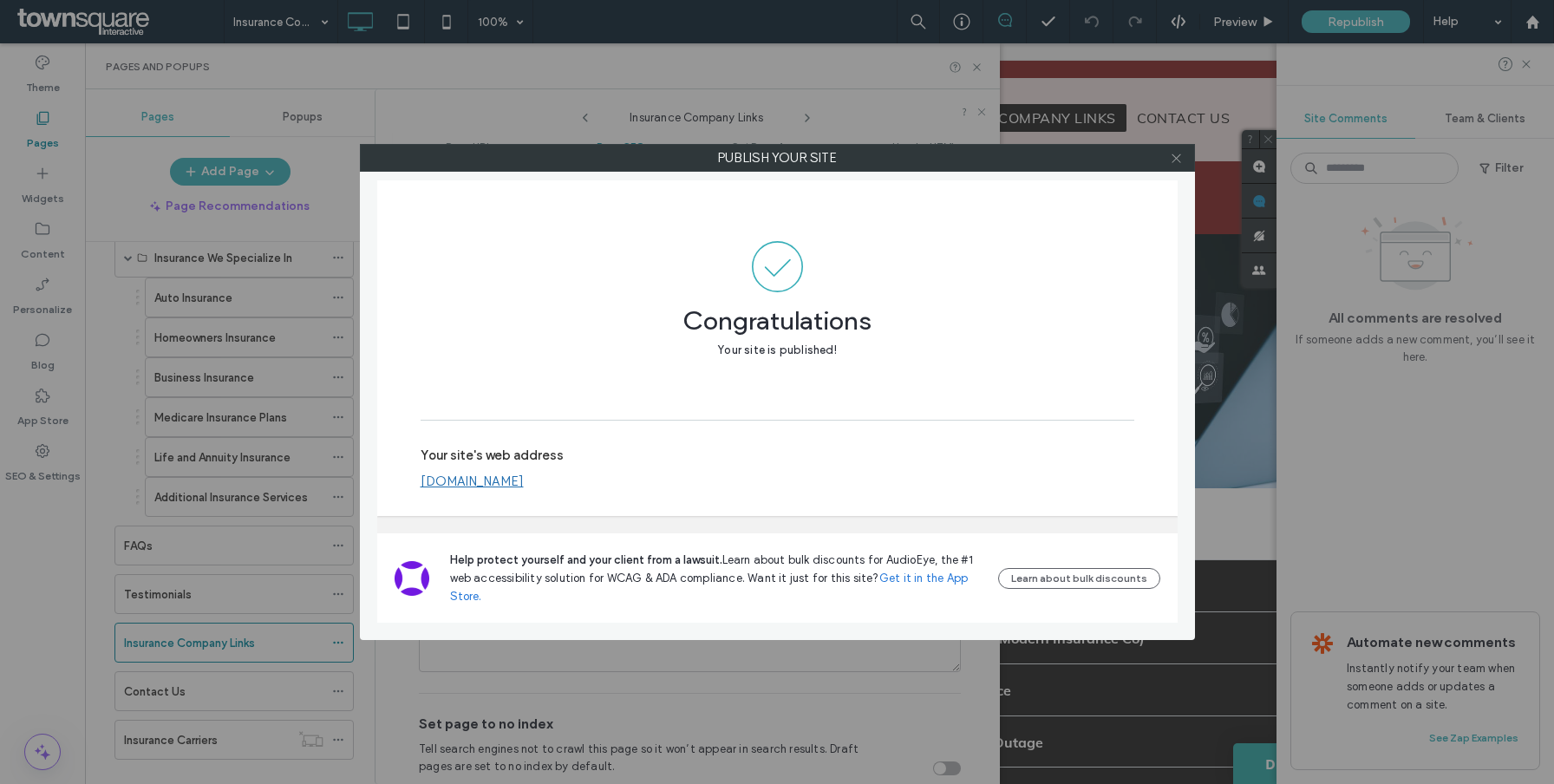
click at [1175, 165] on span at bounding box center [1177, 157] width 13 height 26
